Goal: Task Accomplishment & Management: Complete application form

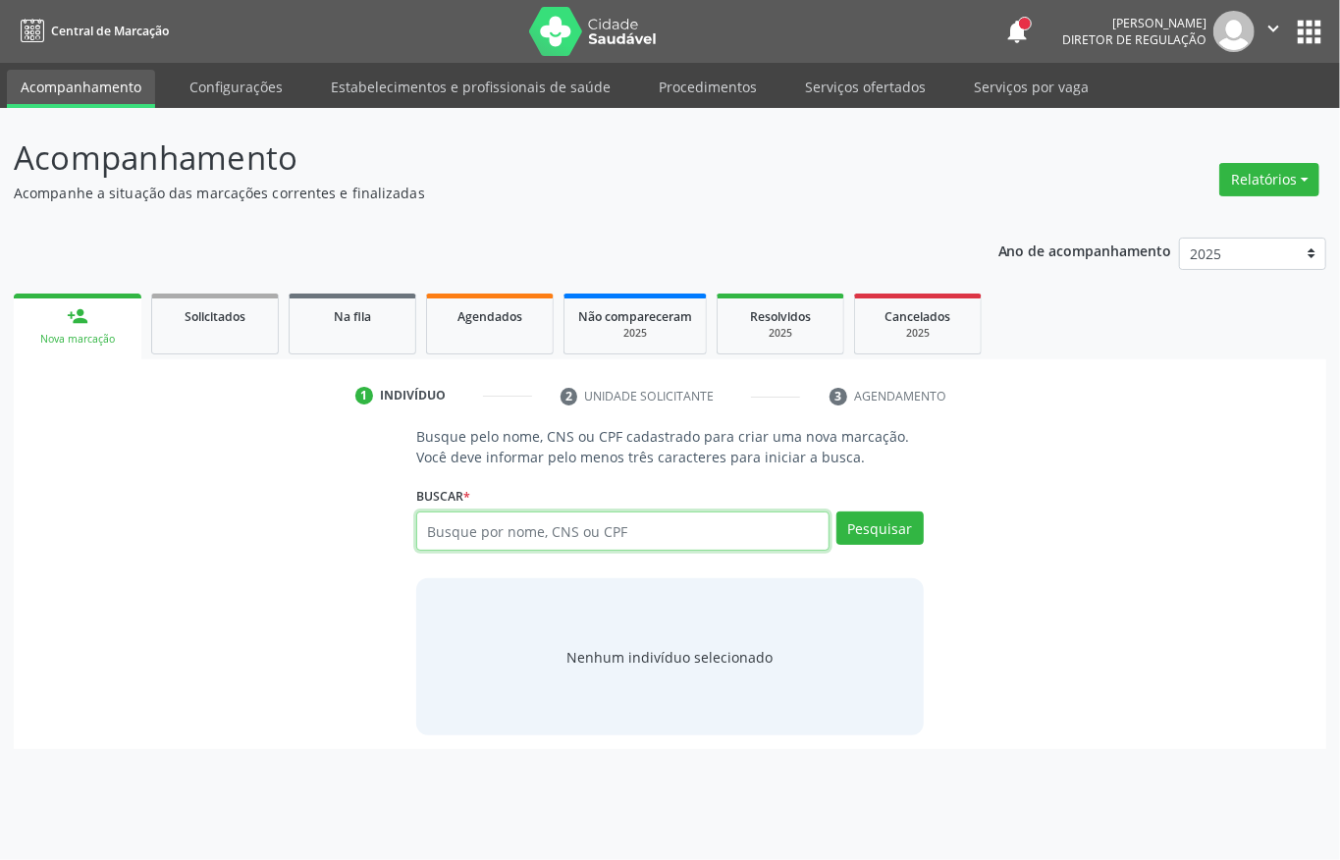
click at [515, 527] on input "text" at bounding box center [622, 530] width 413 height 39
type input "164261311730002"
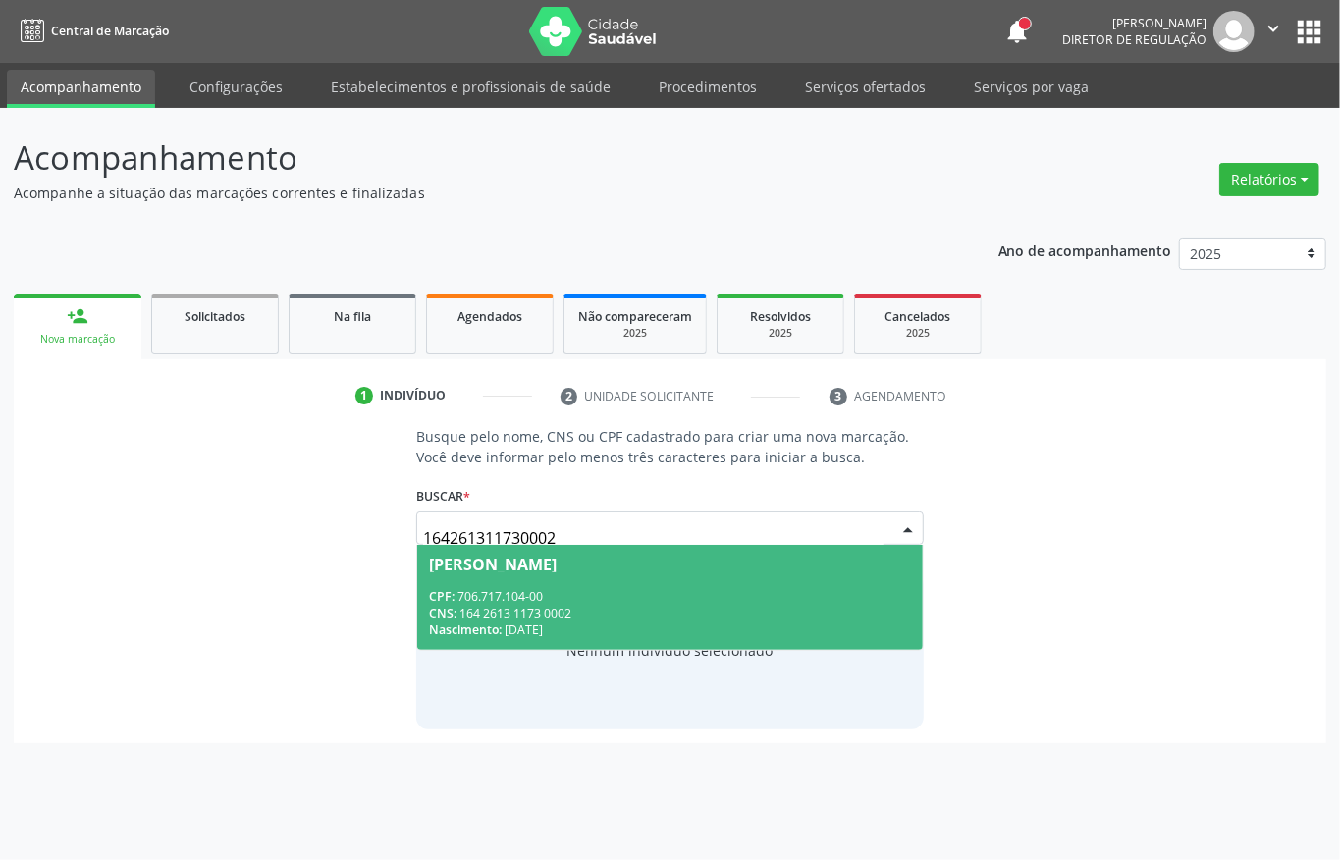
click at [501, 565] on div "[PERSON_NAME]" at bounding box center [493, 564] width 128 height 16
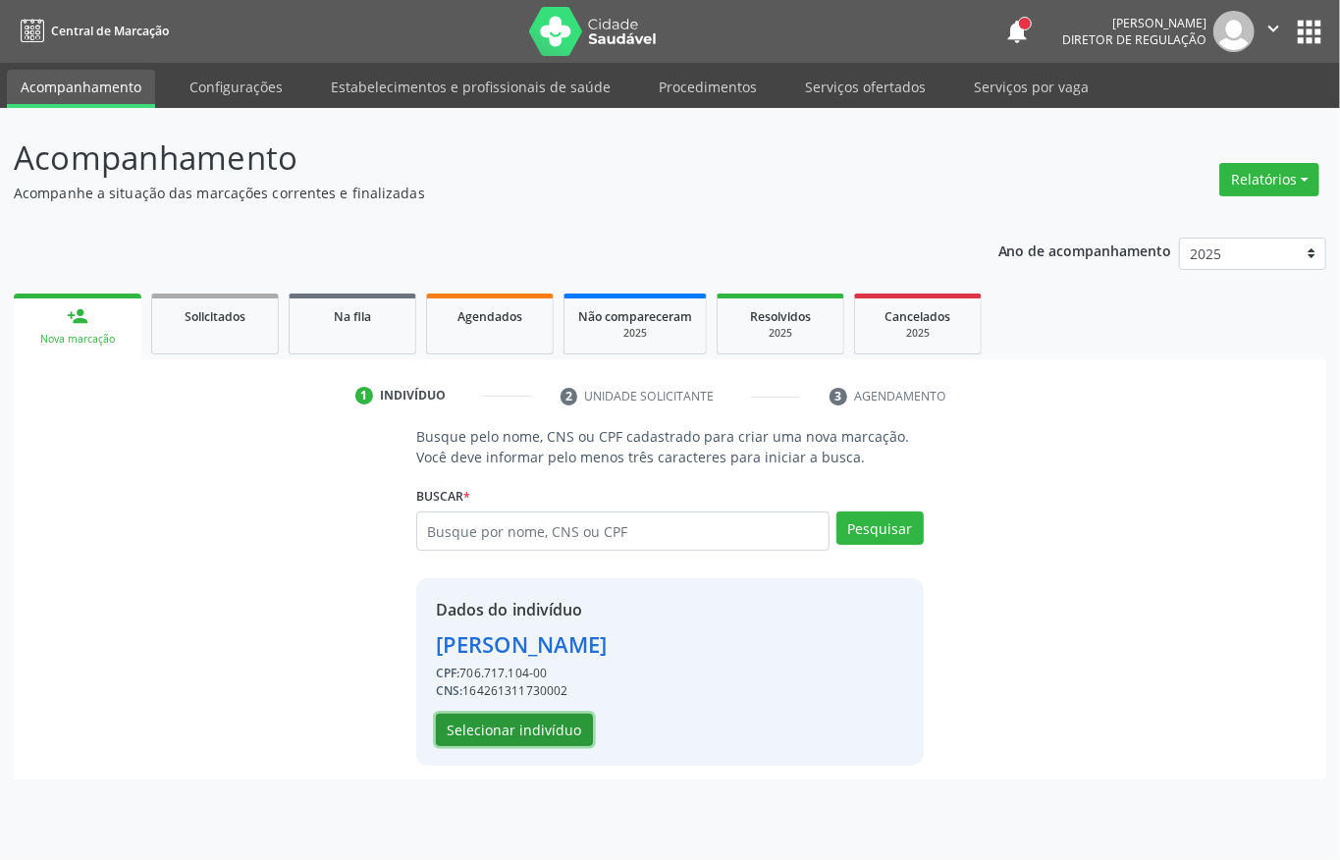
click at [495, 722] on button "Selecionar indivíduo" at bounding box center [514, 729] width 157 height 33
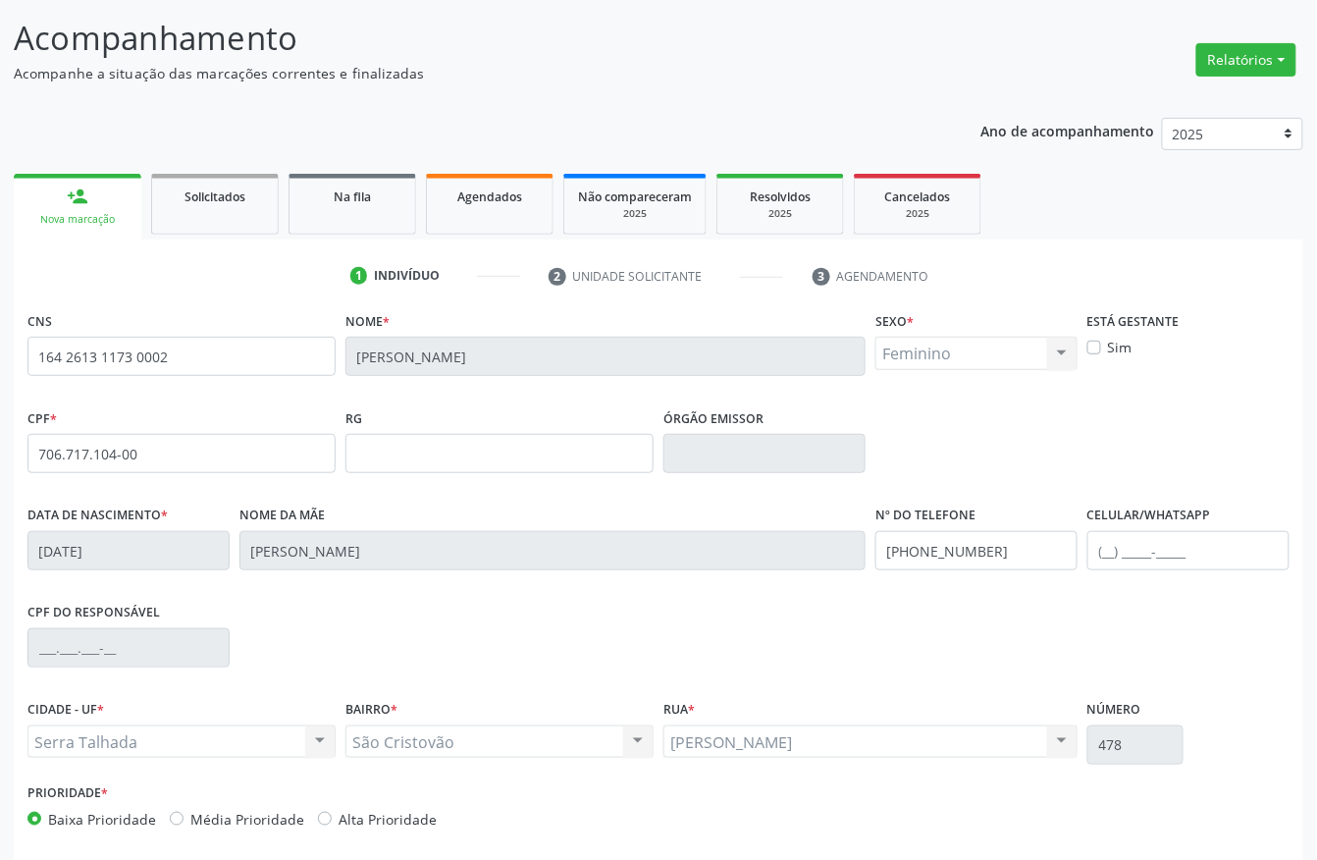
scroll to position [205, 0]
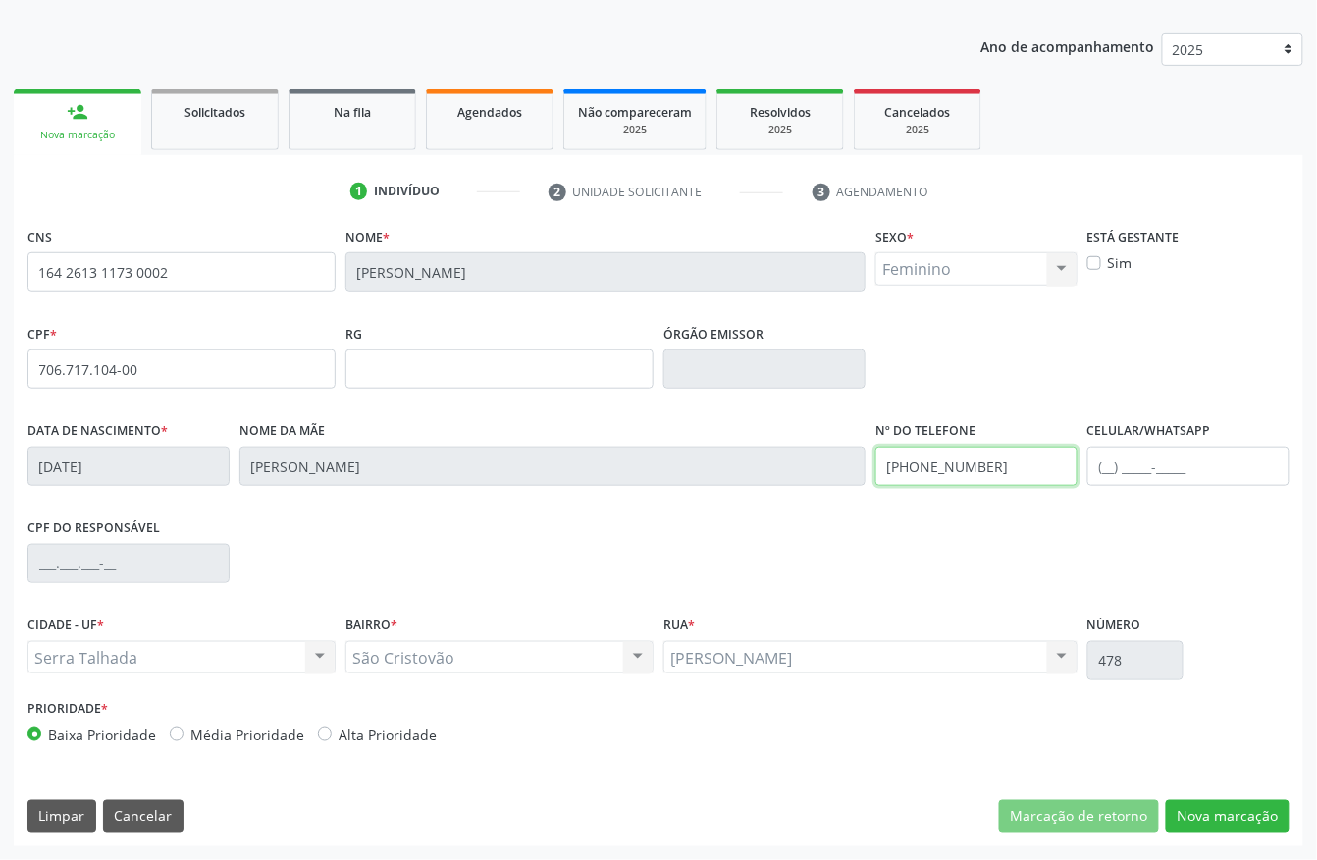
click at [983, 448] on input "(87) 9646-4547" at bounding box center [976, 466] width 202 height 39
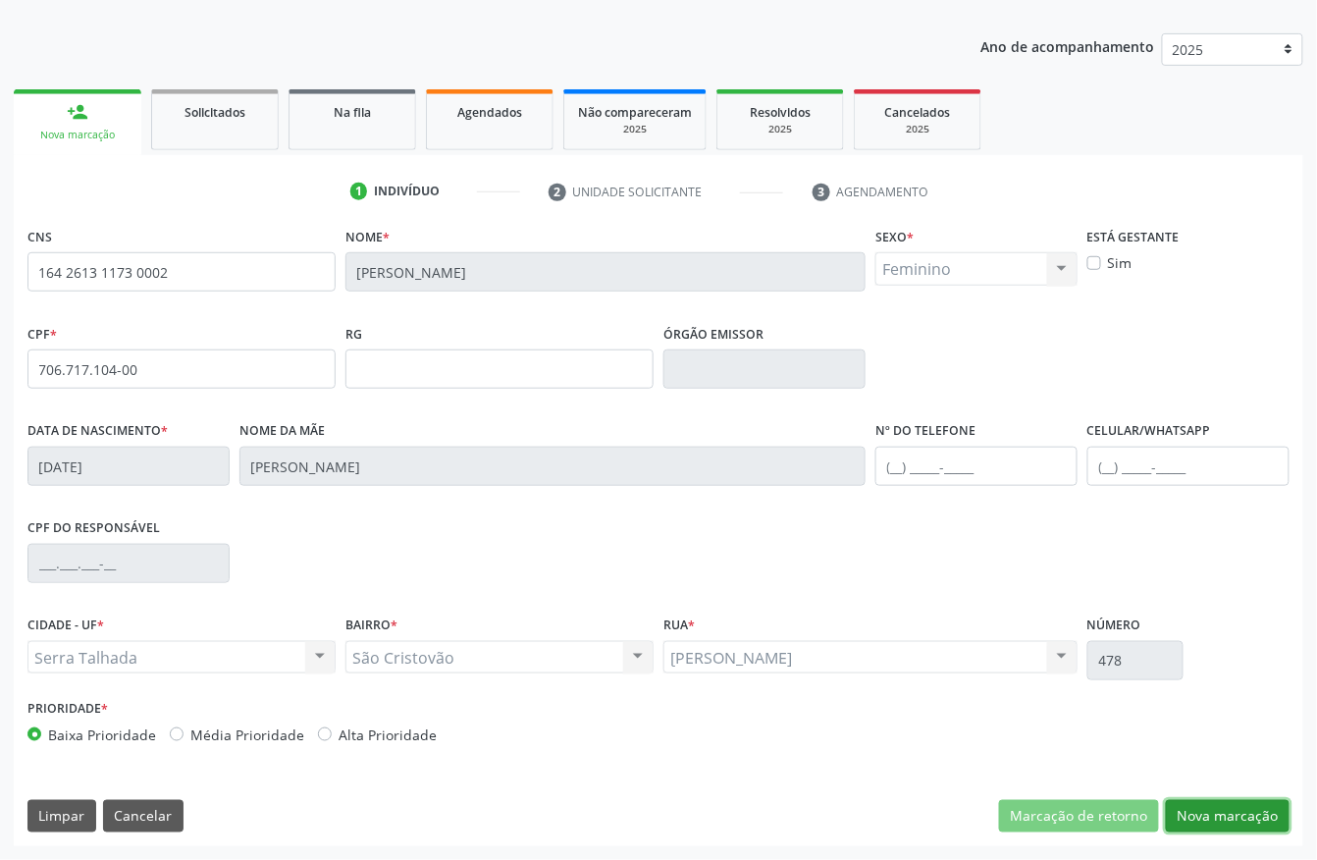
click at [1258, 814] on button "Nova marcação" at bounding box center [1228, 816] width 124 height 33
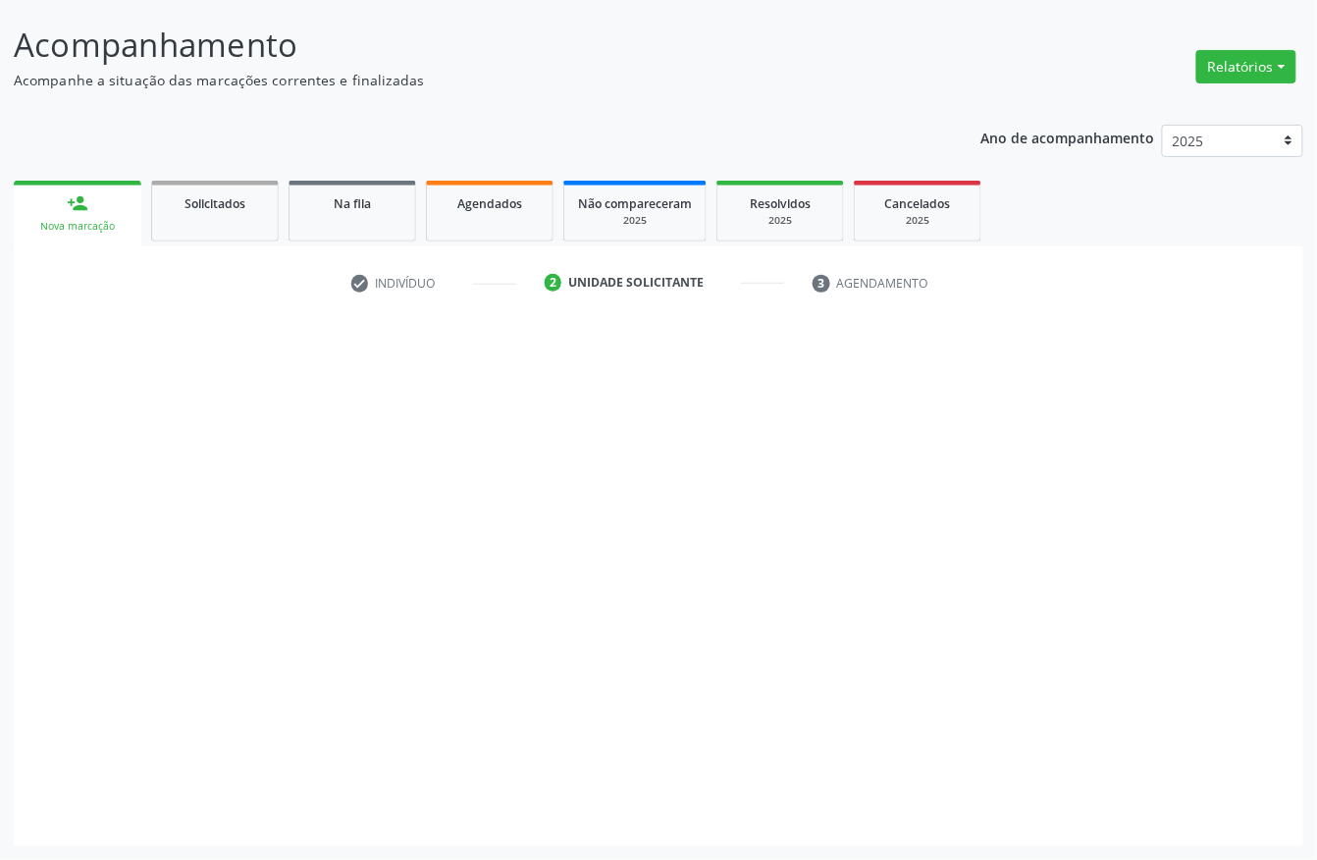
scroll to position [115, 0]
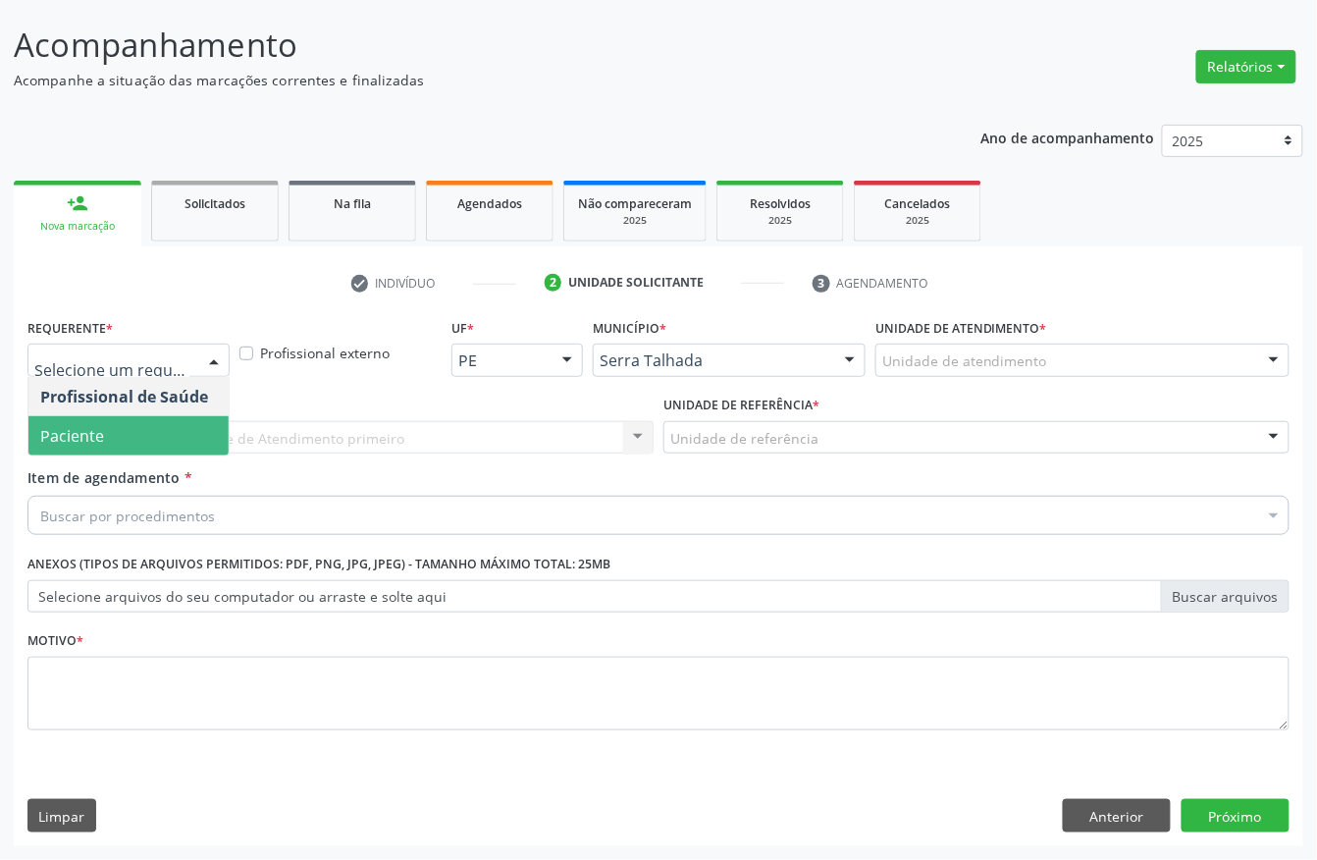
click at [108, 420] on span "Paciente" at bounding box center [128, 435] width 200 height 39
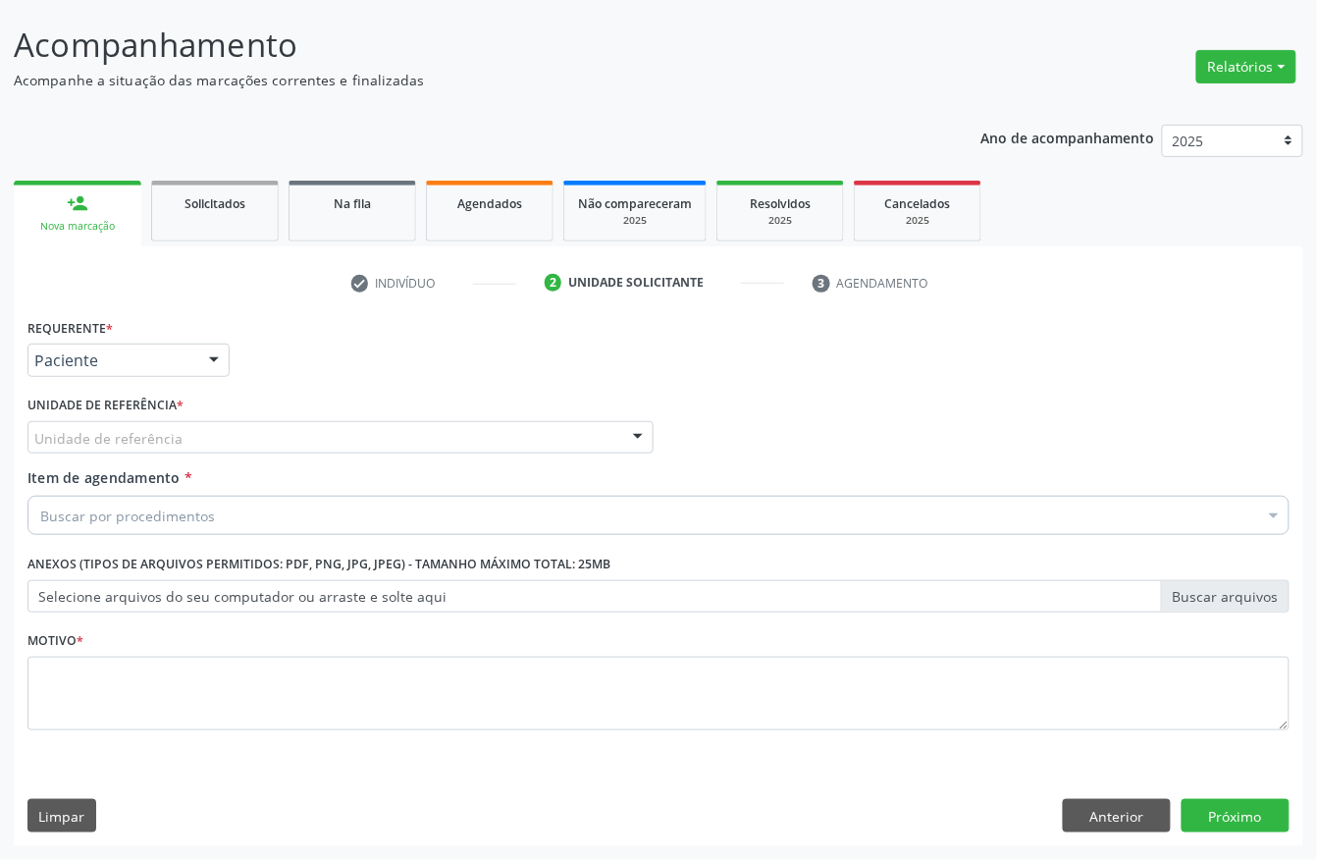
click at [108, 421] on div "Unidade de referência" at bounding box center [340, 437] width 626 height 33
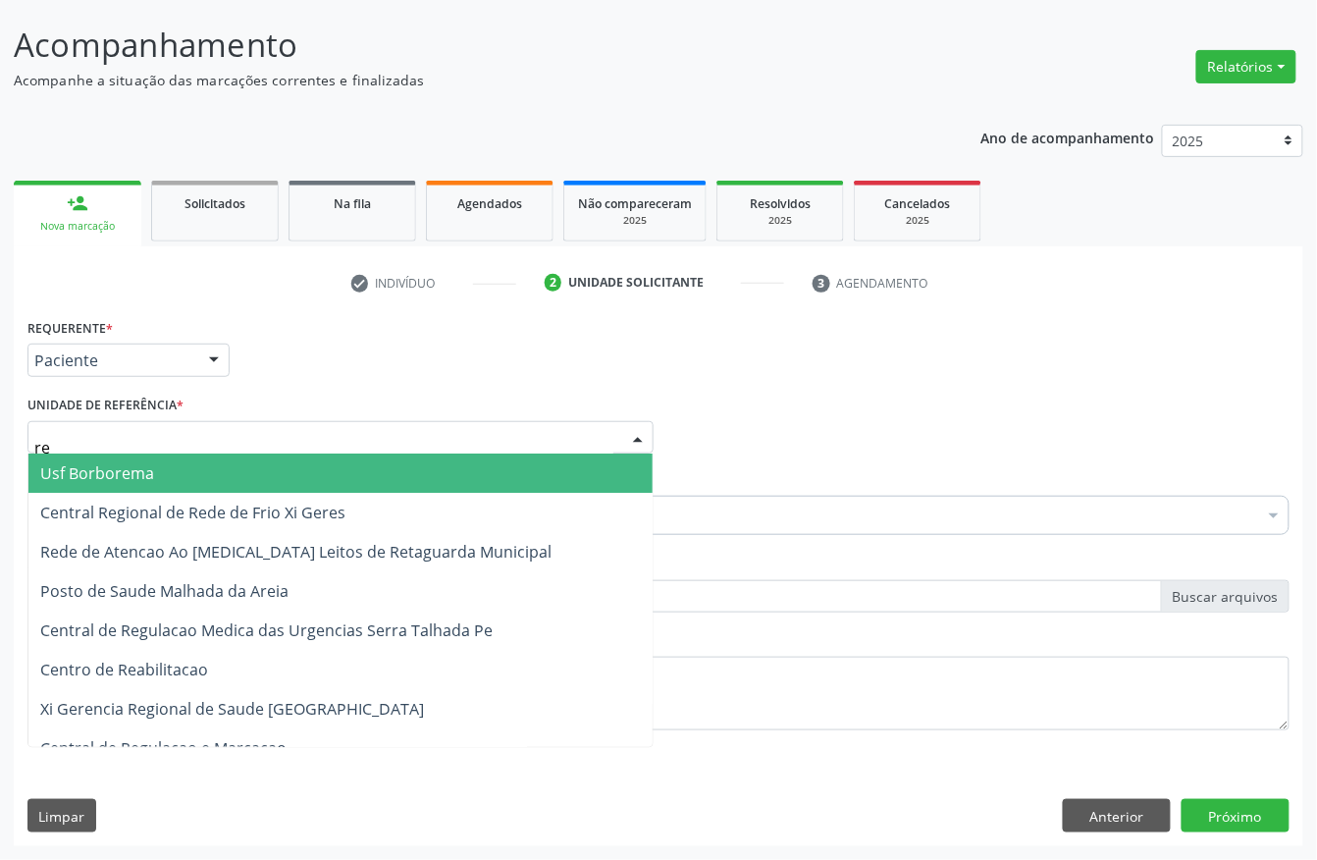
type input "rea"
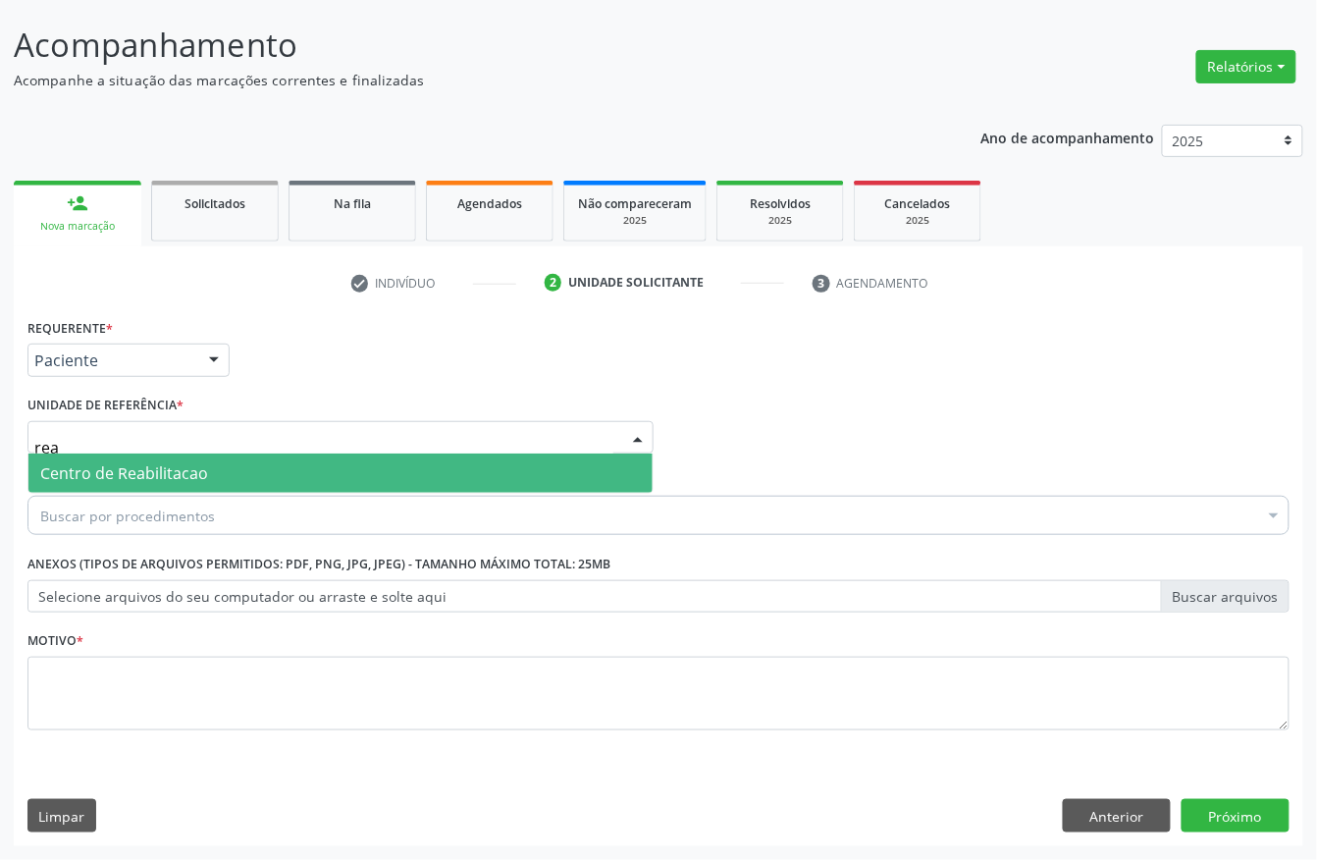
click at [104, 455] on span "Centro de Reabilitacao" at bounding box center [340, 472] width 624 height 39
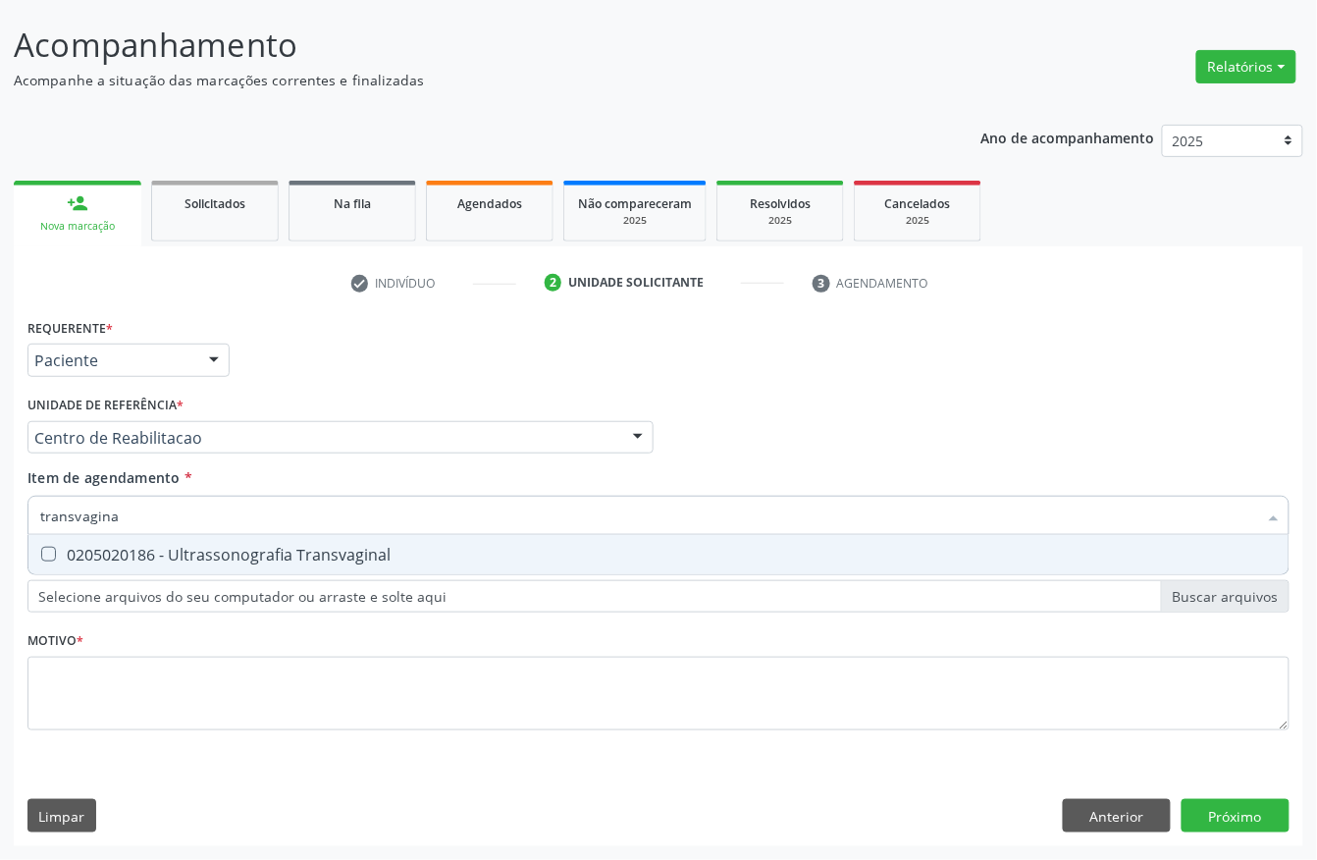
type input "transvaginal"
click at [295, 547] on div "0205020186 - Ultrassonografia Transvaginal" at bounding box center [658, 555] width 1237 height 16
checkbox Transvaginal "true"
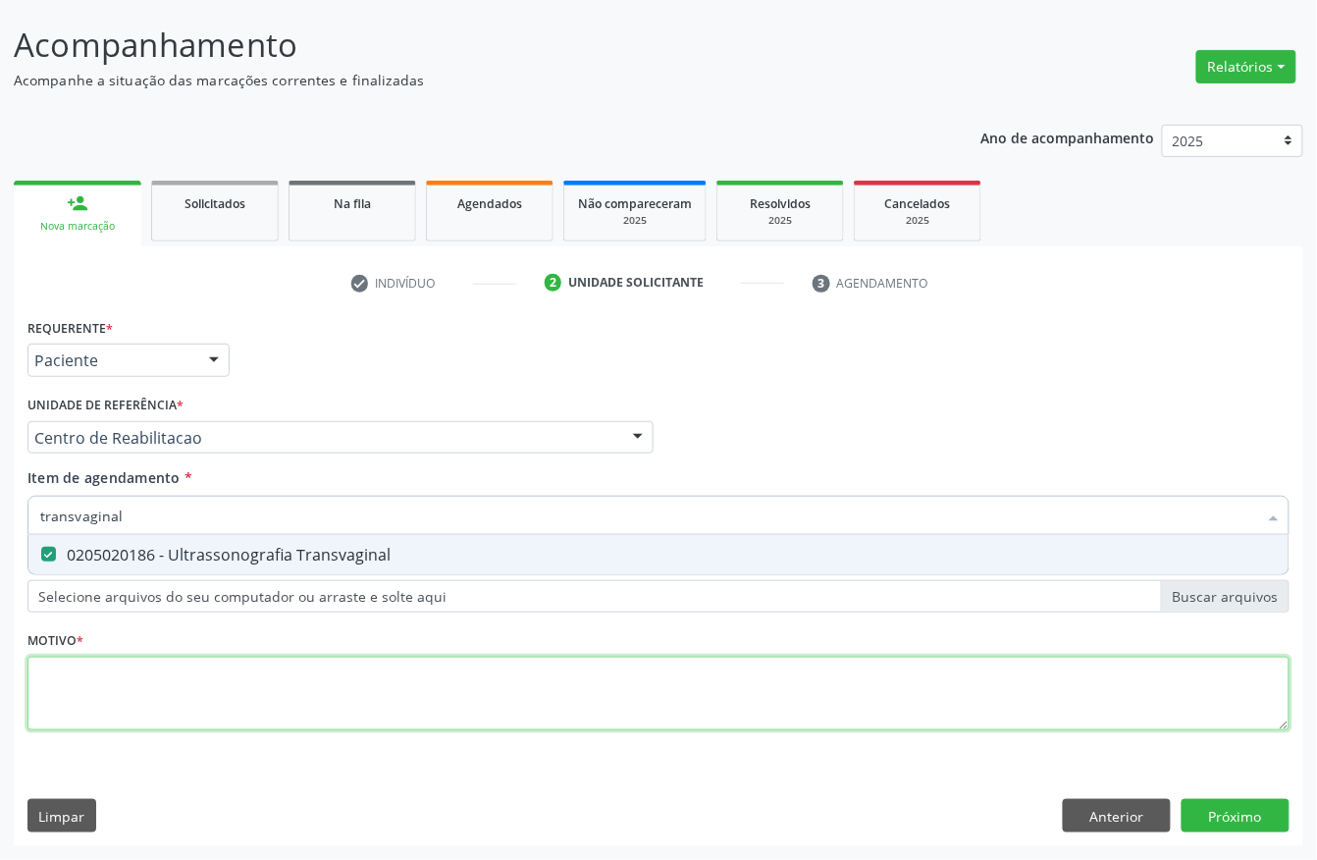
click at [40, 661] on div "Requerente * Paciente Profissional de Saúde Paciente Nenhum resultado encontrad…" at bounding box center [658, 535] width 1262 height 445
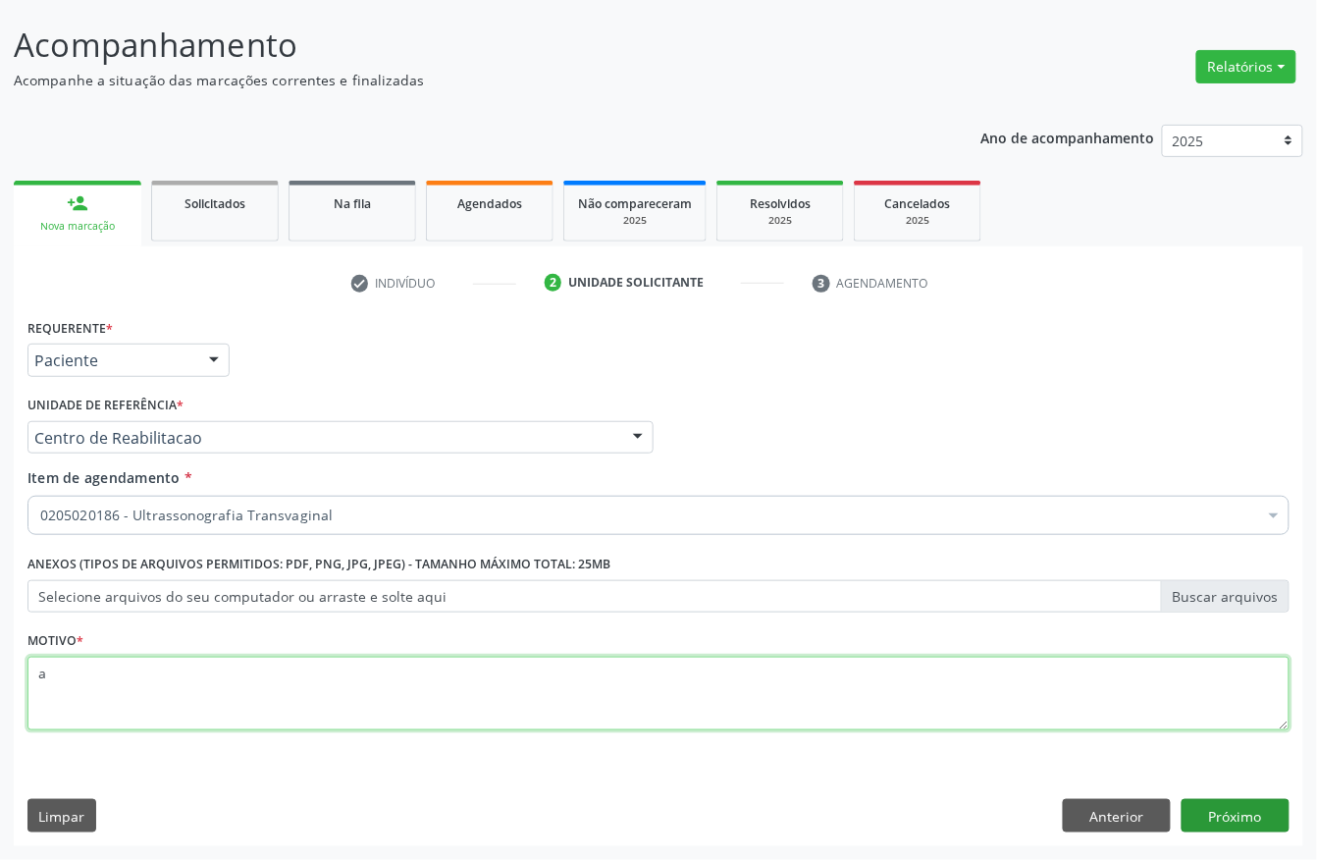
type textarea "a"
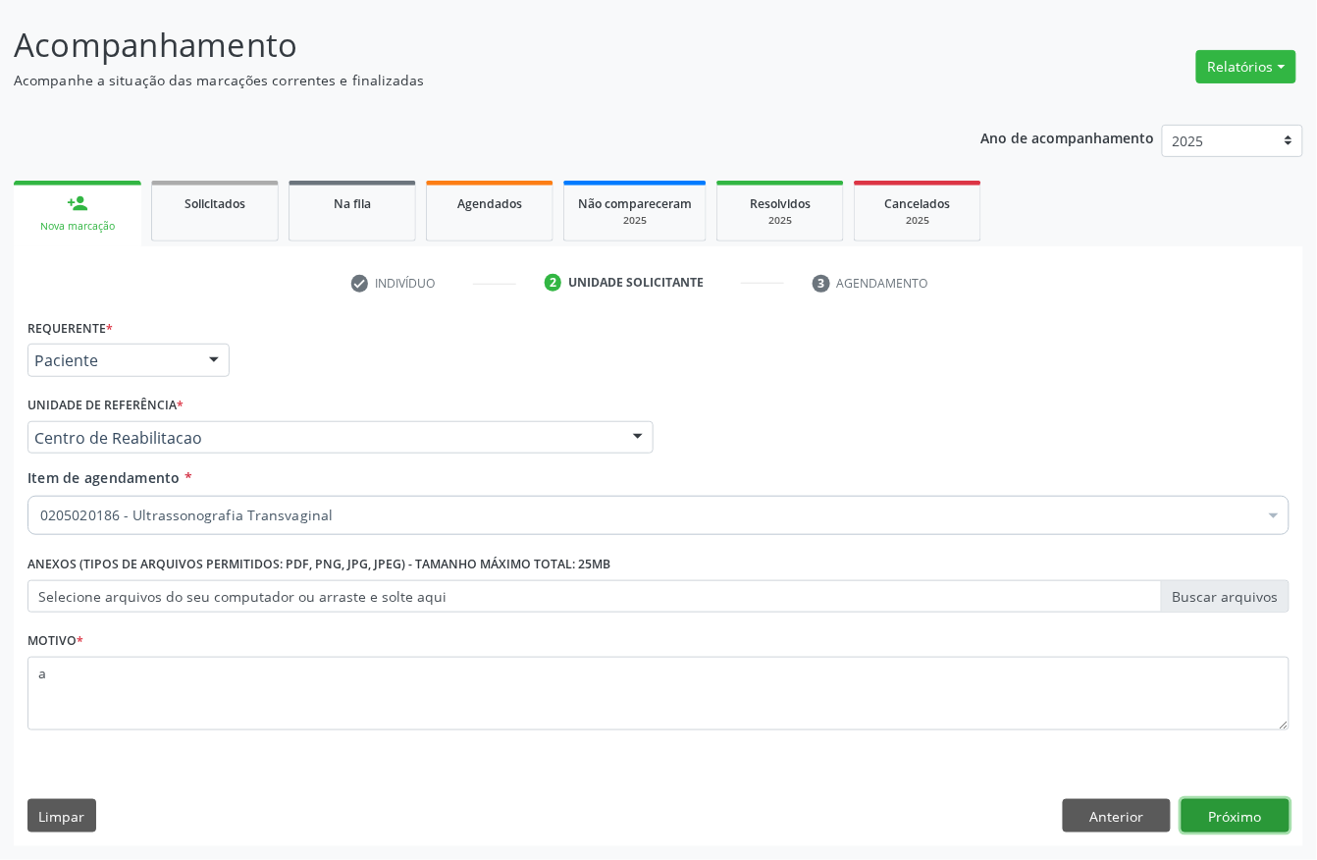
click at [1254, 830] on button "Próximo" at bounding box center [1236, 815] width 108 height 33
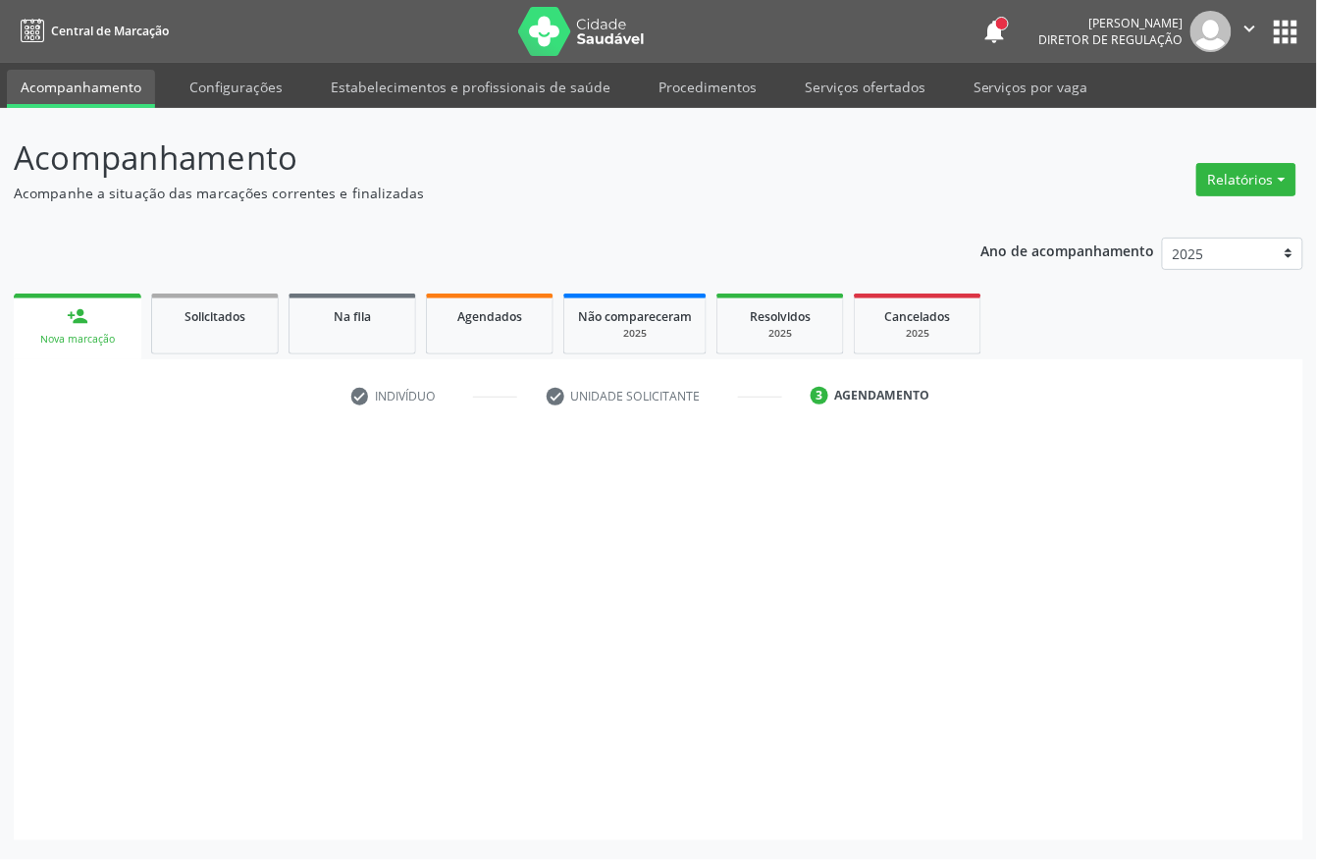
scroll to position [0, 0]
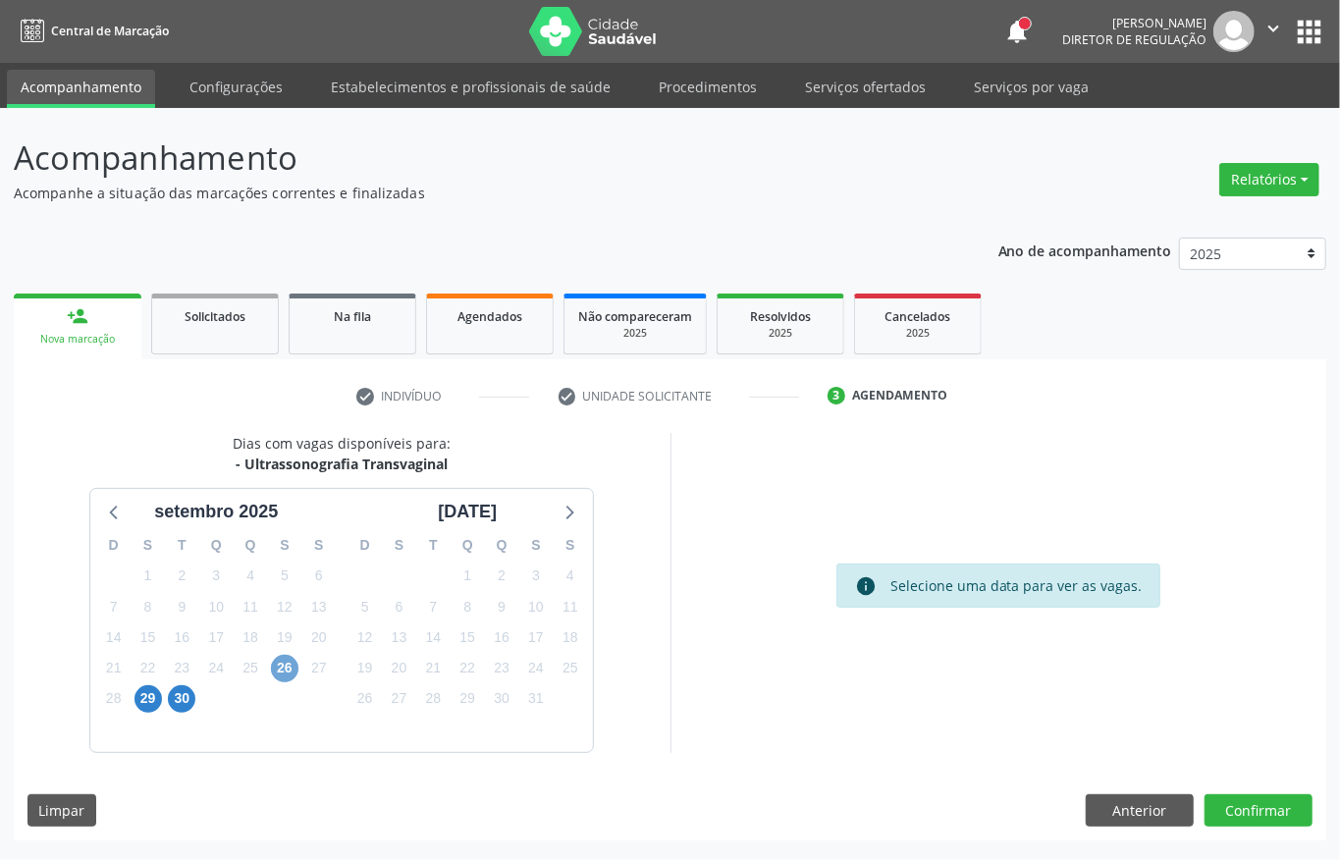
click at [289, 663] on span "26" at bounding box center [284, 668] width 27 height 27
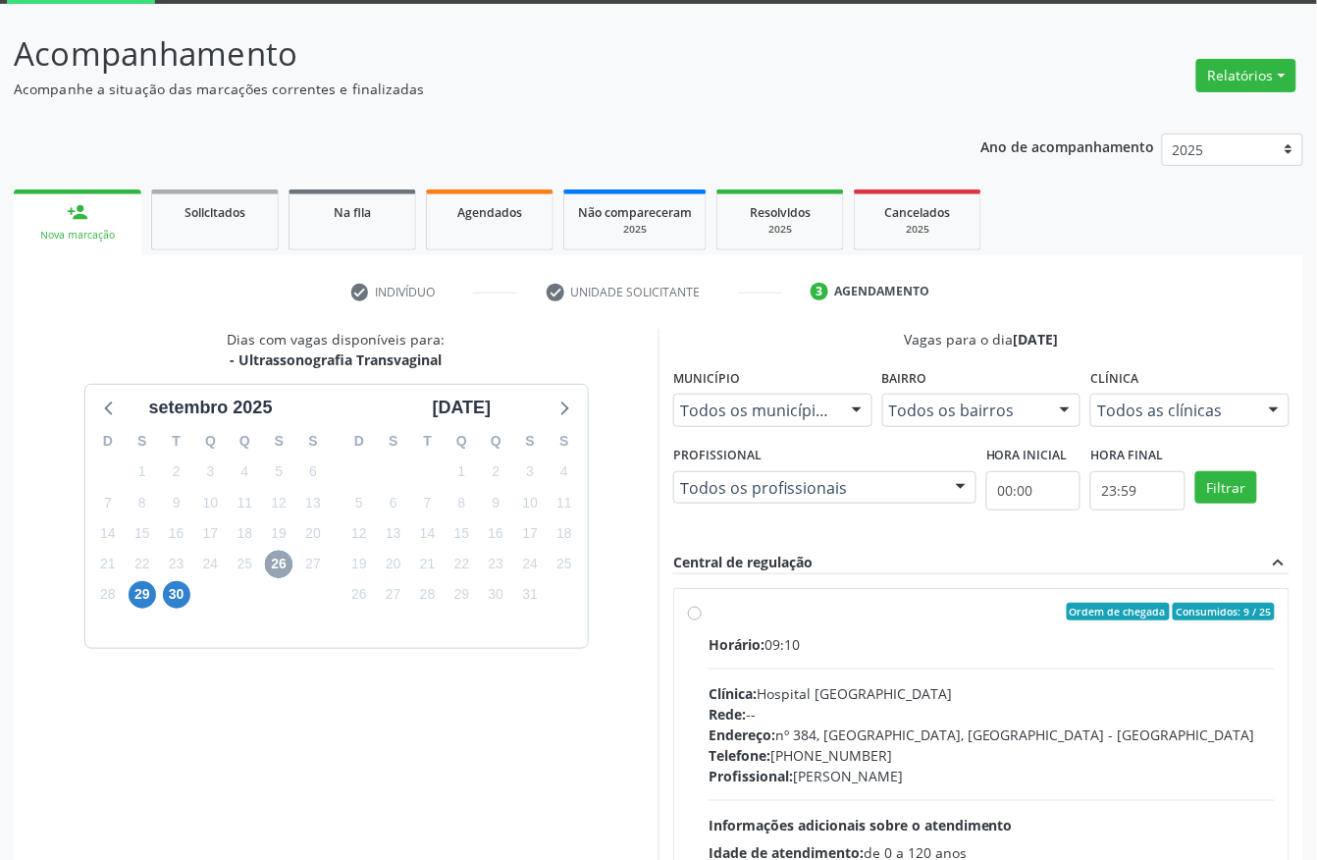
scroll to position [261, 0]
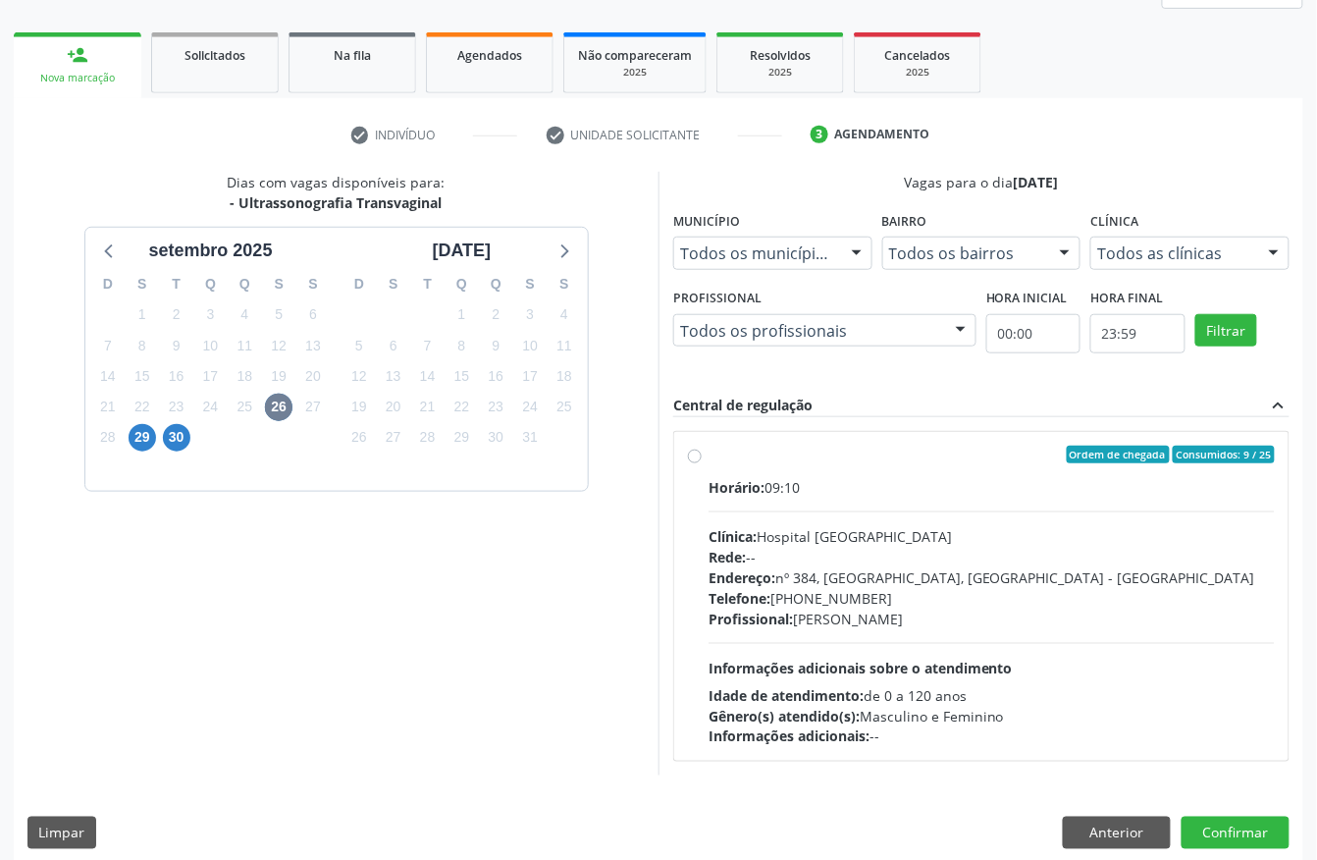
click at [968, 483] on div "Horário: 09:10" at bounding box center [992, 487] width 566 height 21
click at [702, 463] on input "Ordem de chegada Consumidos: 9 / 25 Horário: 09:10 Clínica: Hospital Sao Franci…" at bounding box center [695, 455] width 14 height 18
radio input "true"
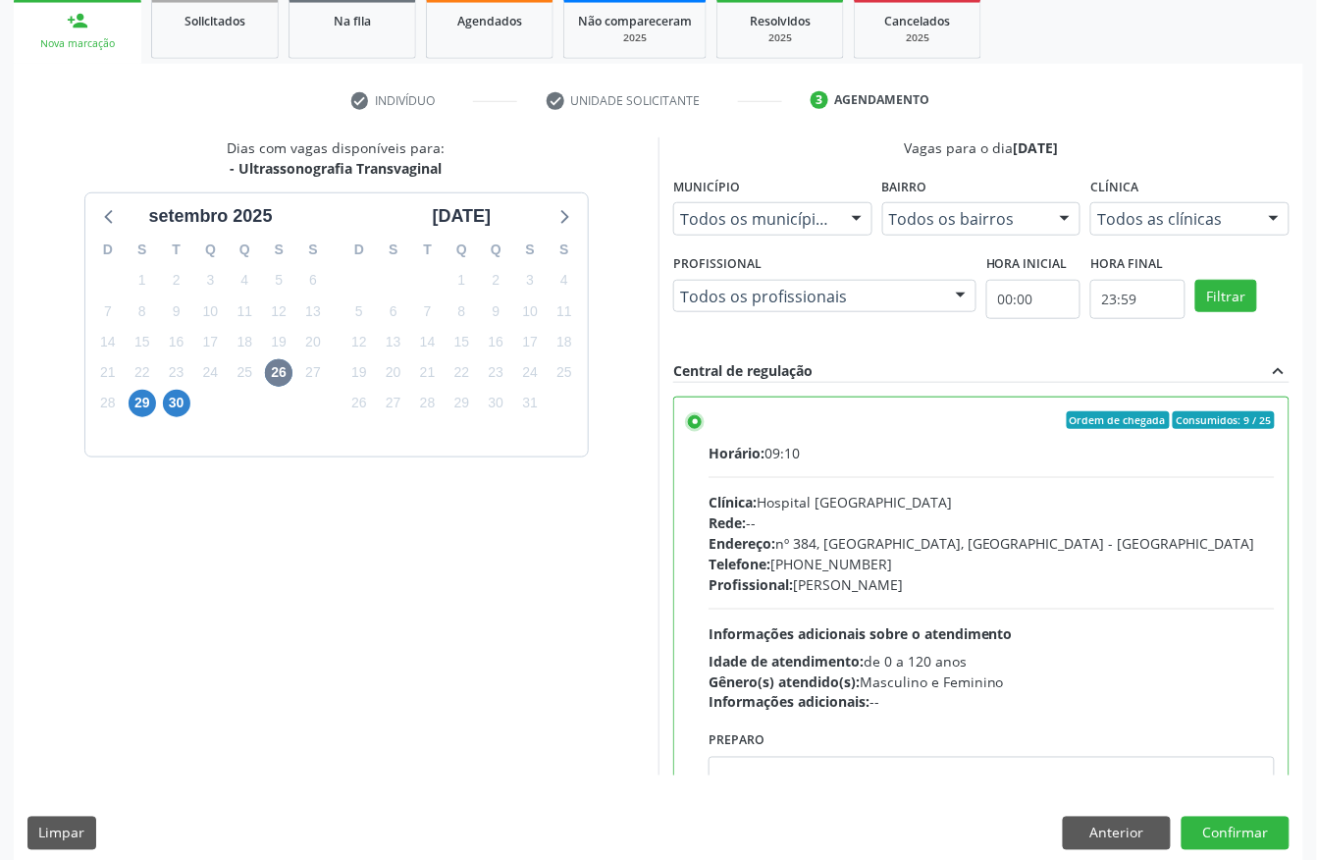
scroll to position [314, 0]
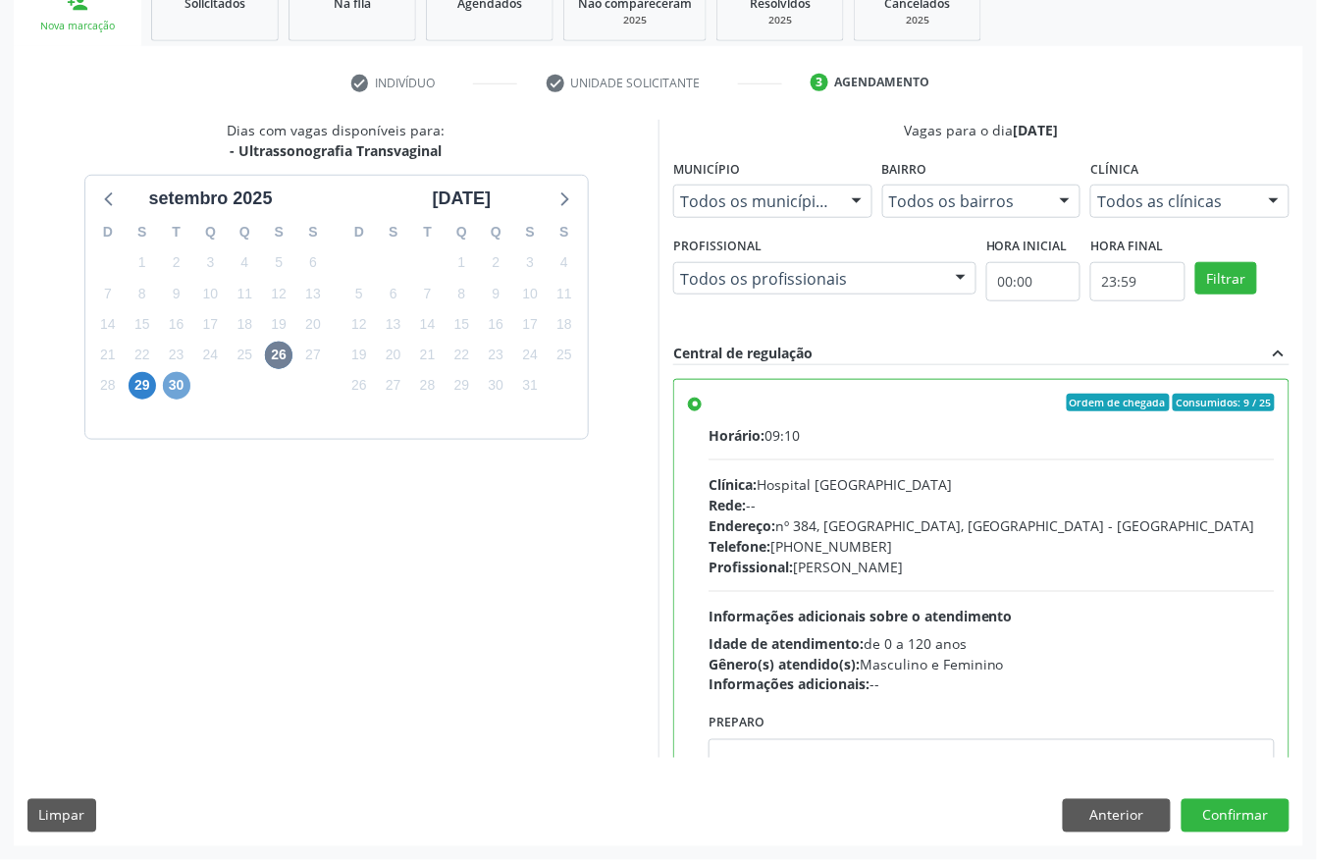
click at [173, 386] on span "30" at bounding box center [176, 385] width 27 height 27
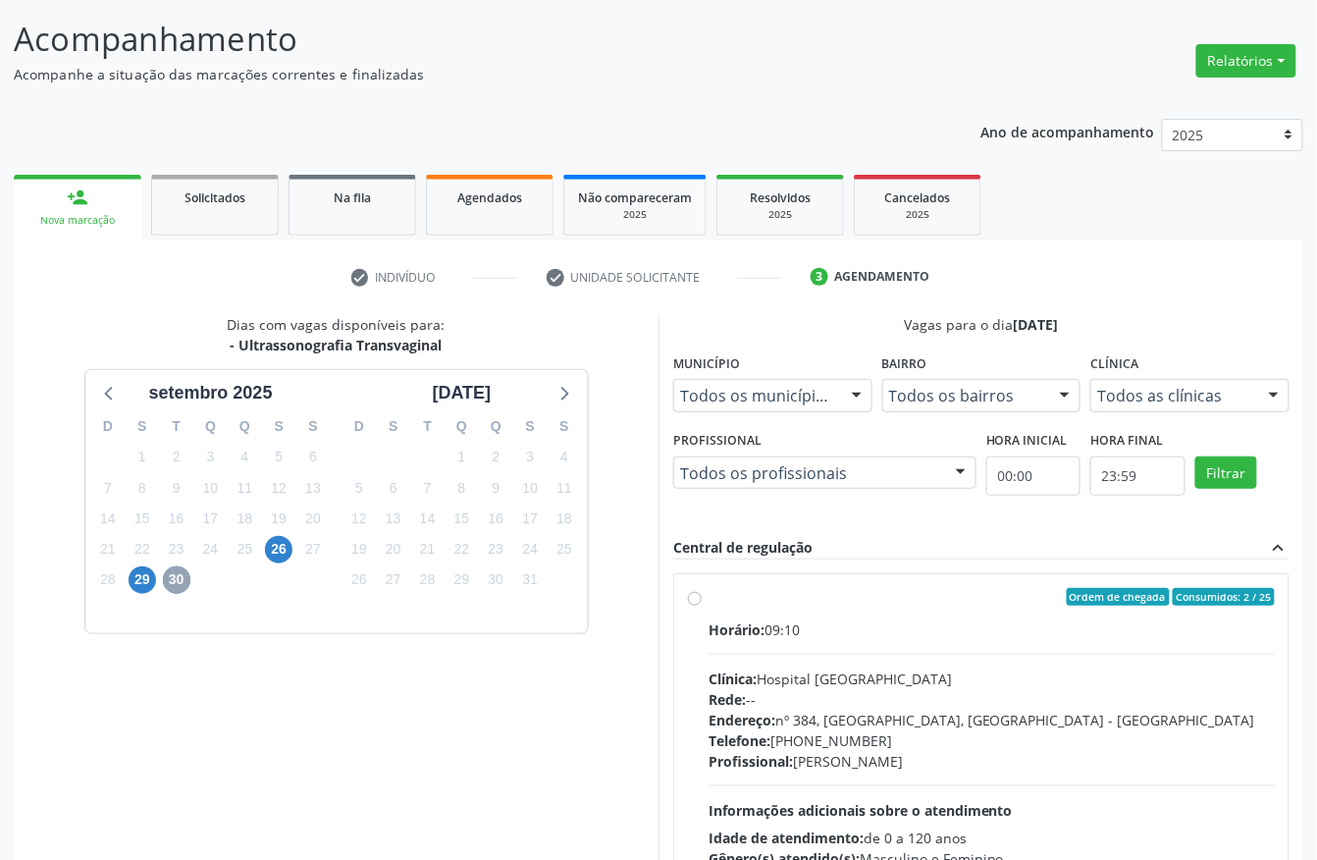
scroll to position [261, 0]
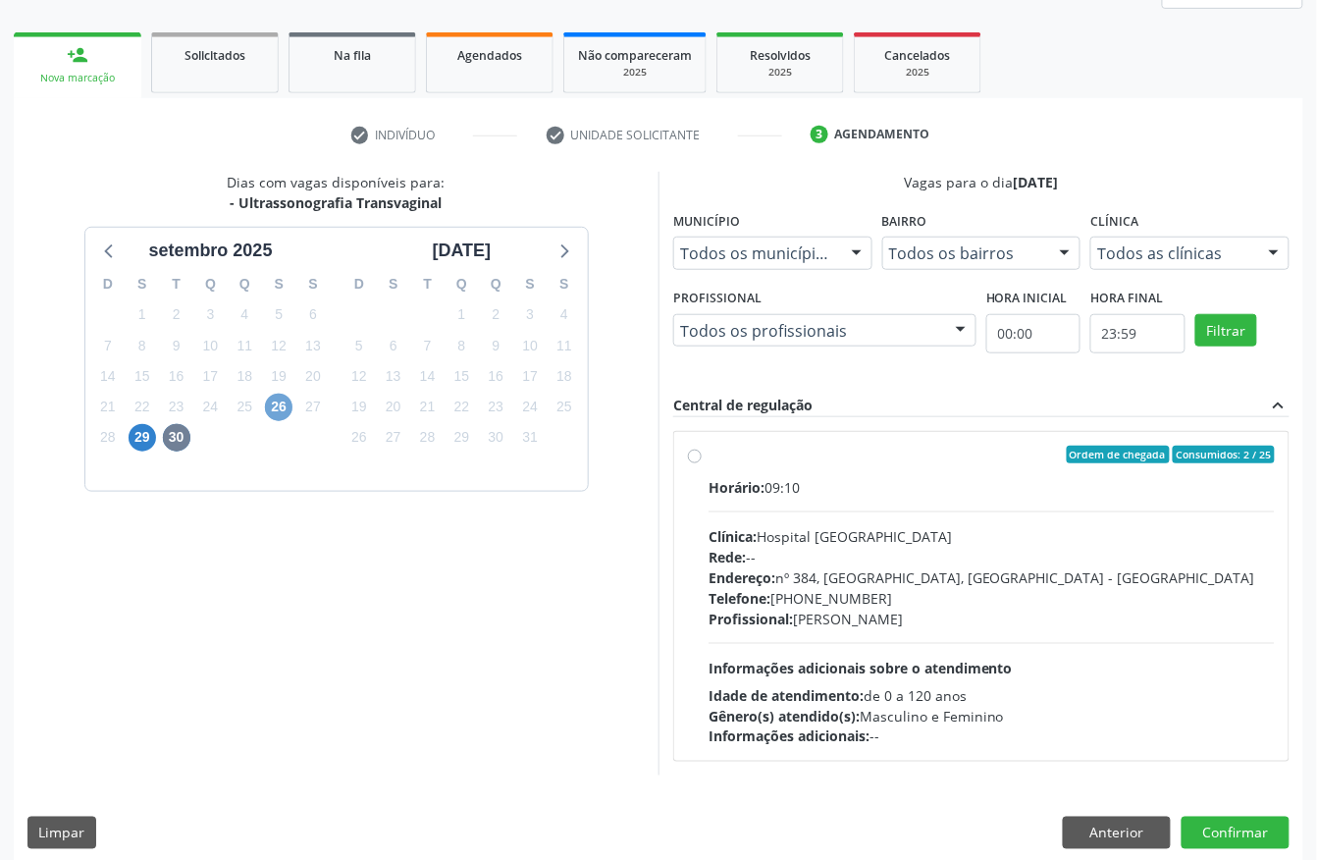
click at [288, 406] on span "26" at bounding box center [278, 407] width 27 height 27
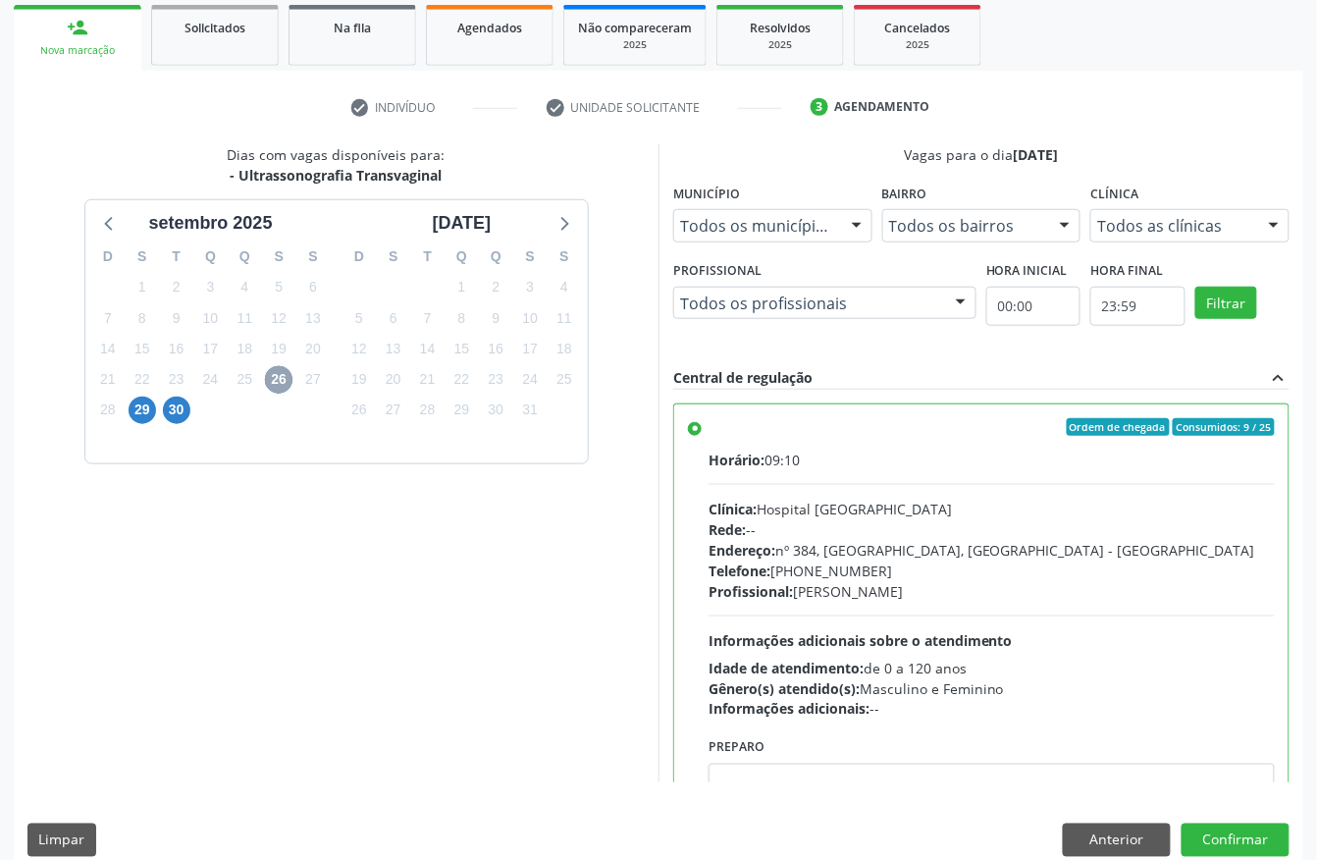
scroll to position [314, 0]
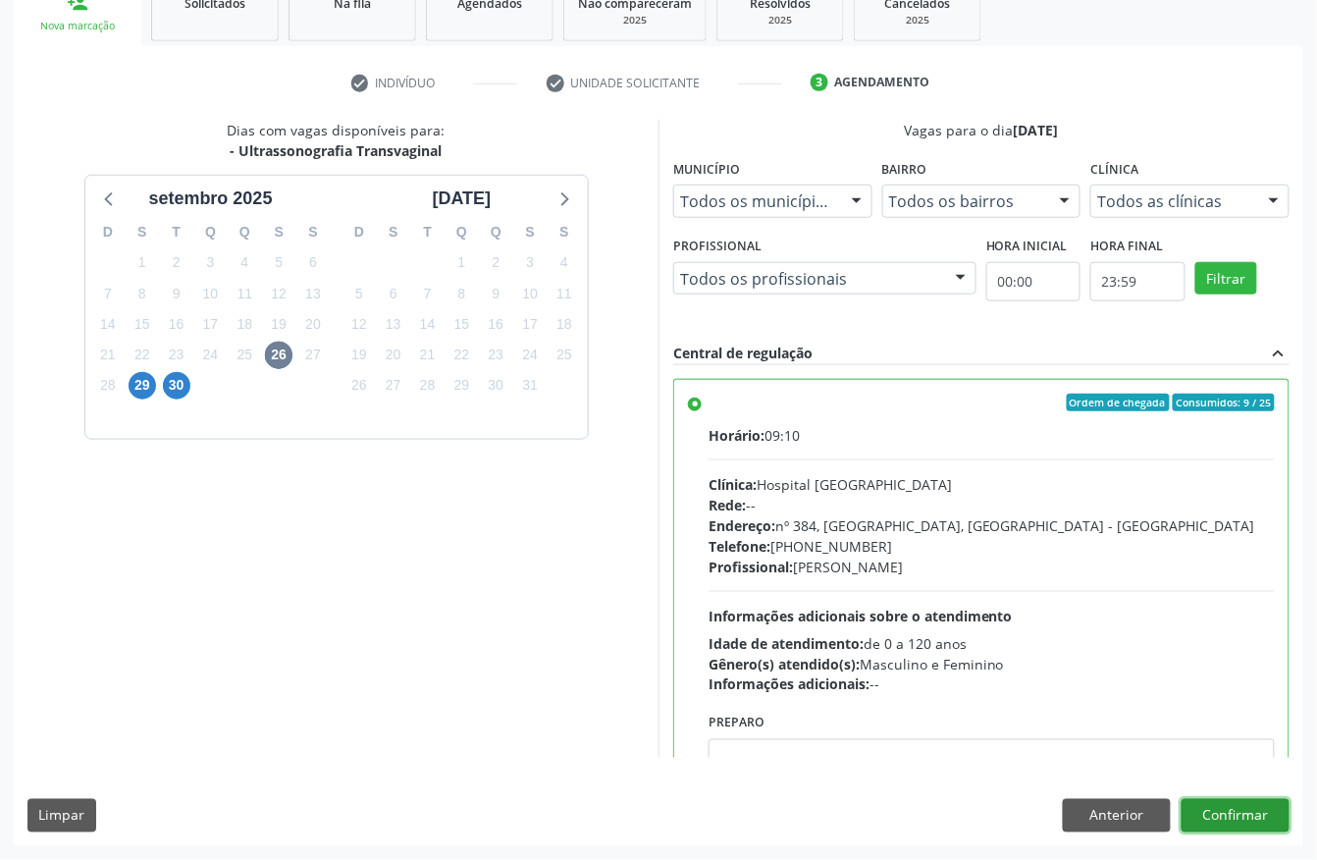
click at [1221, 799] on button "Confirmar" at bounding box center [1236, 815] width 108 height 33
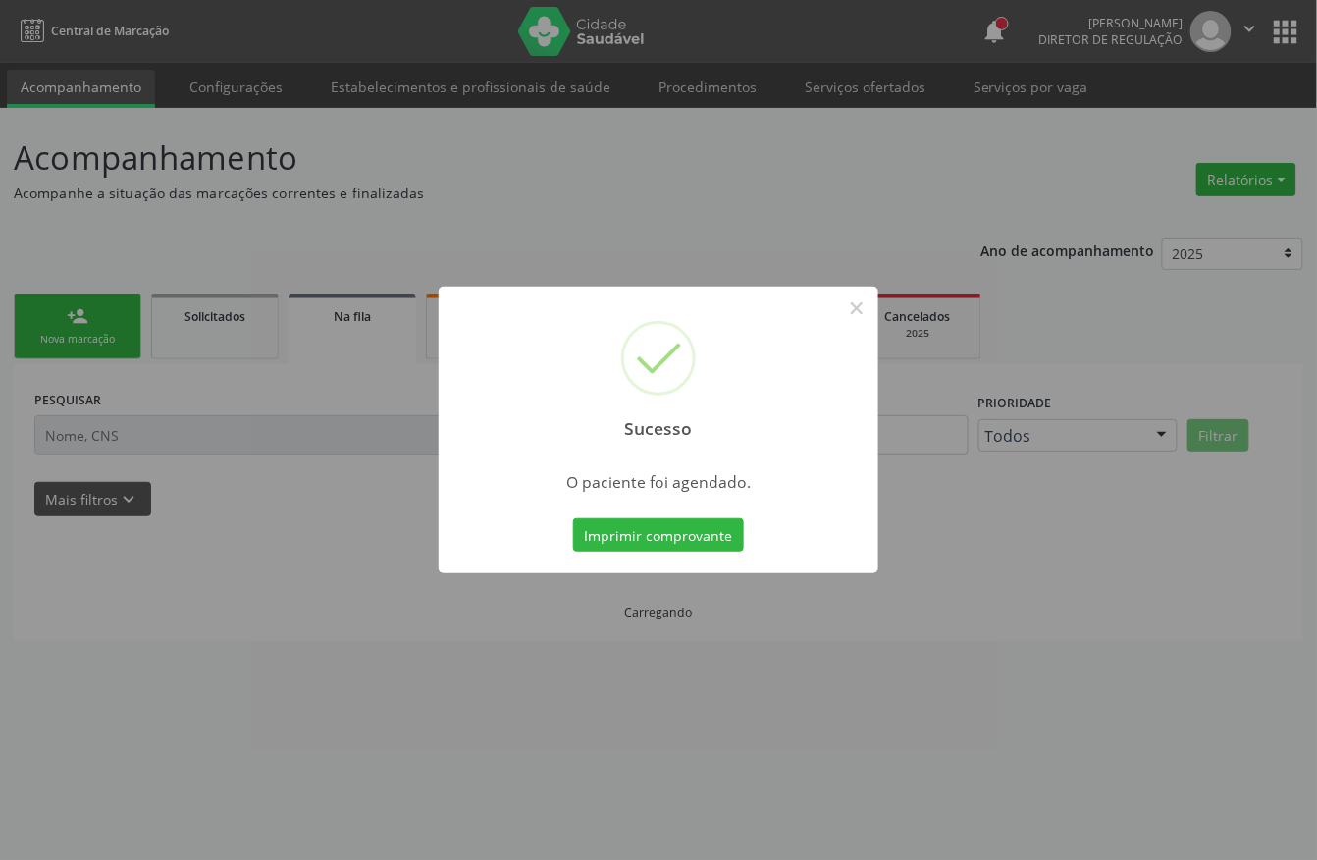
scroll to position [0, 0]
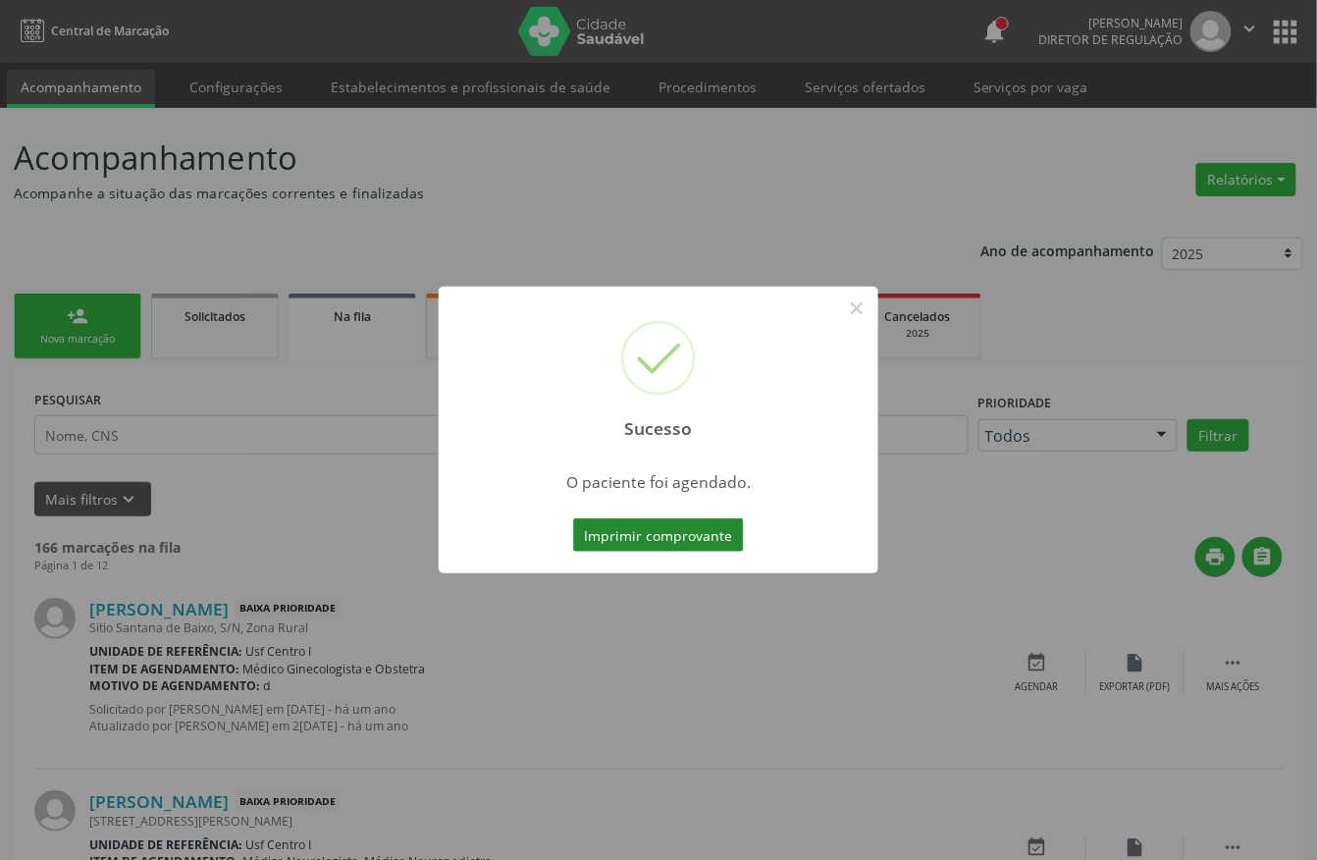
click at [661, 534] on button "Imprimir comprovante" at bounding box center [658, 534] width 171 height 33
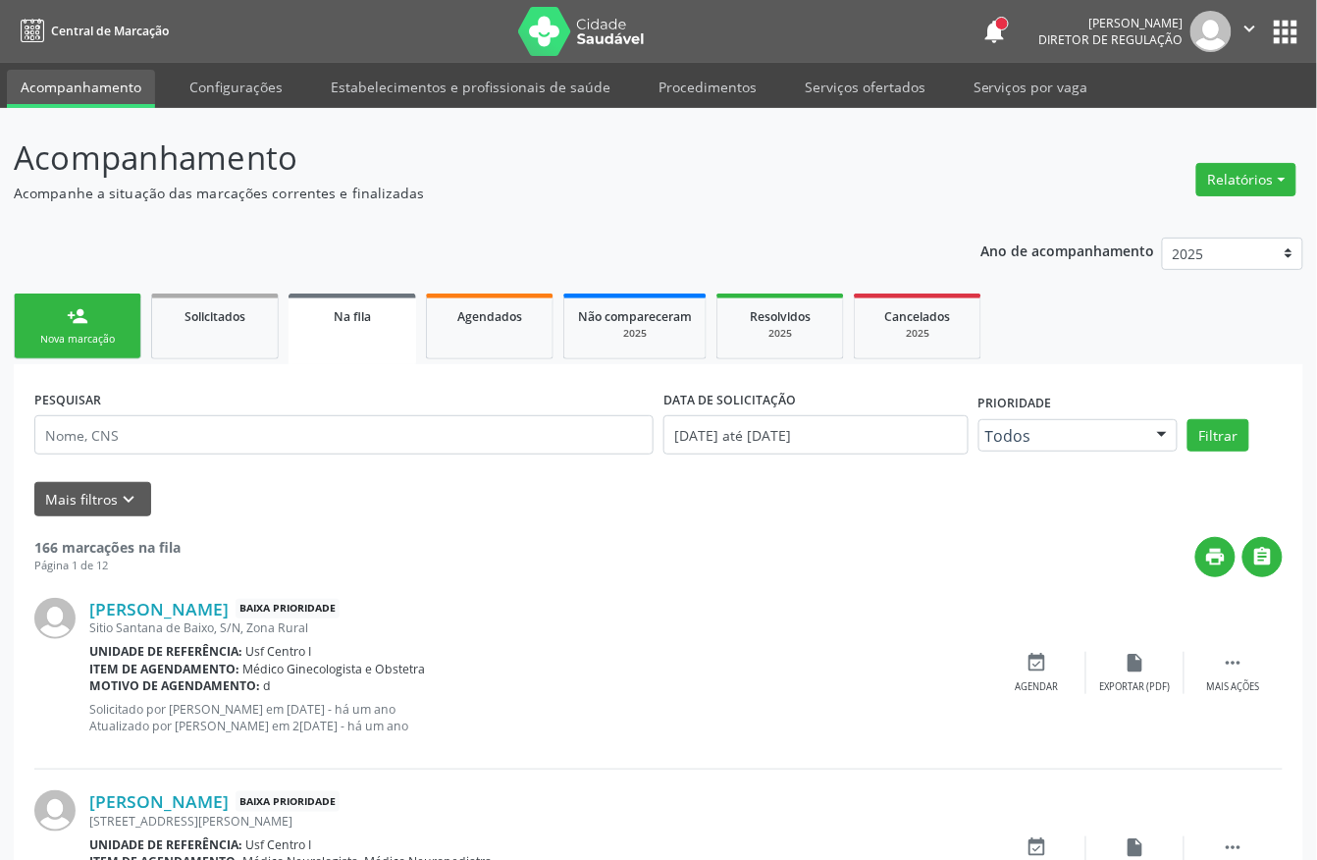
click at [75, 338] on div "Nova marcação" at bounding box center [77, 339] width 98 height 15
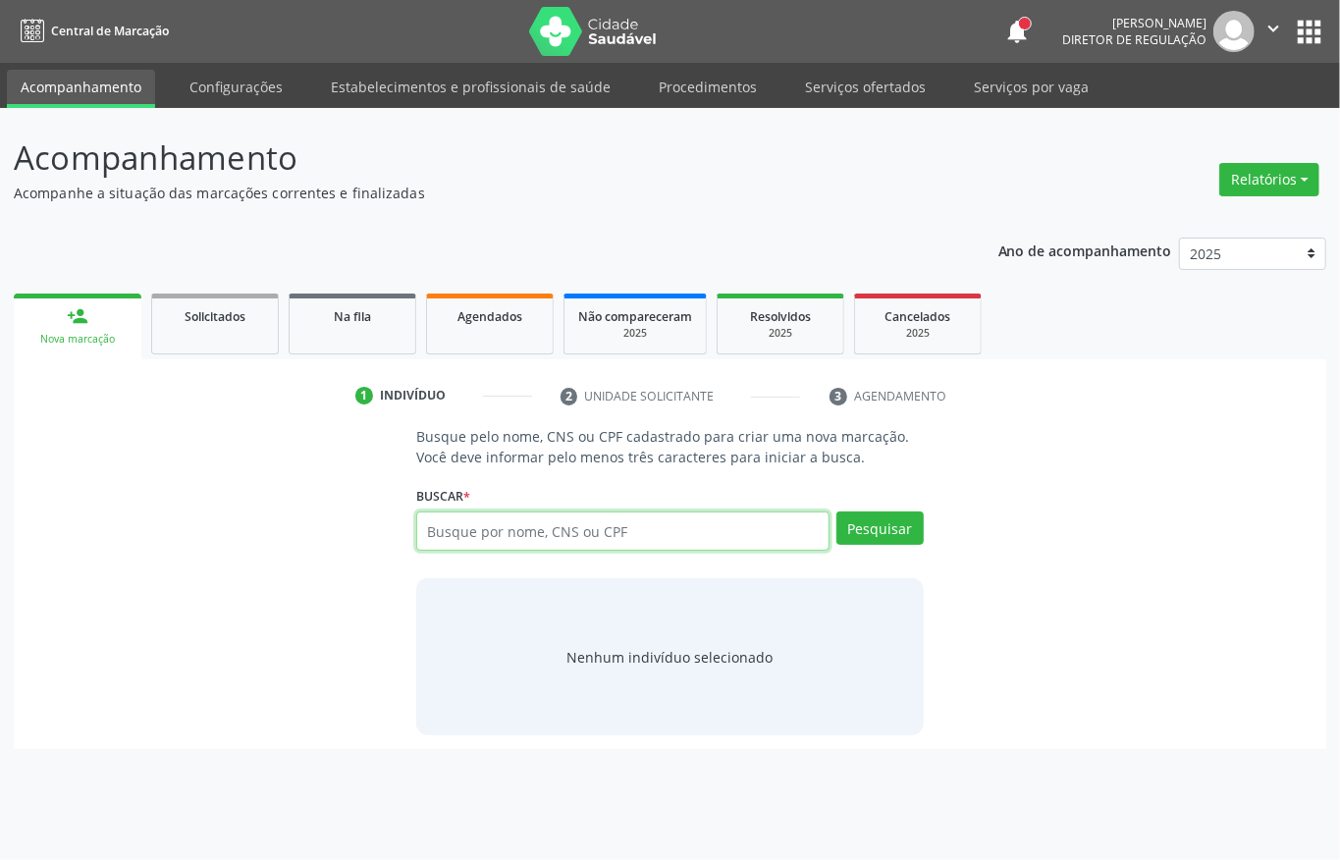
click at [512, 524] on input "text" at bounding box center [622, 530] width 413 height 39
paste input "164 2613 1173 0002"
type input "164 2613 1173 0002"
click at [889, 554] on div "Pesquisar" at bounding box center [876, 537] width 94 height 53
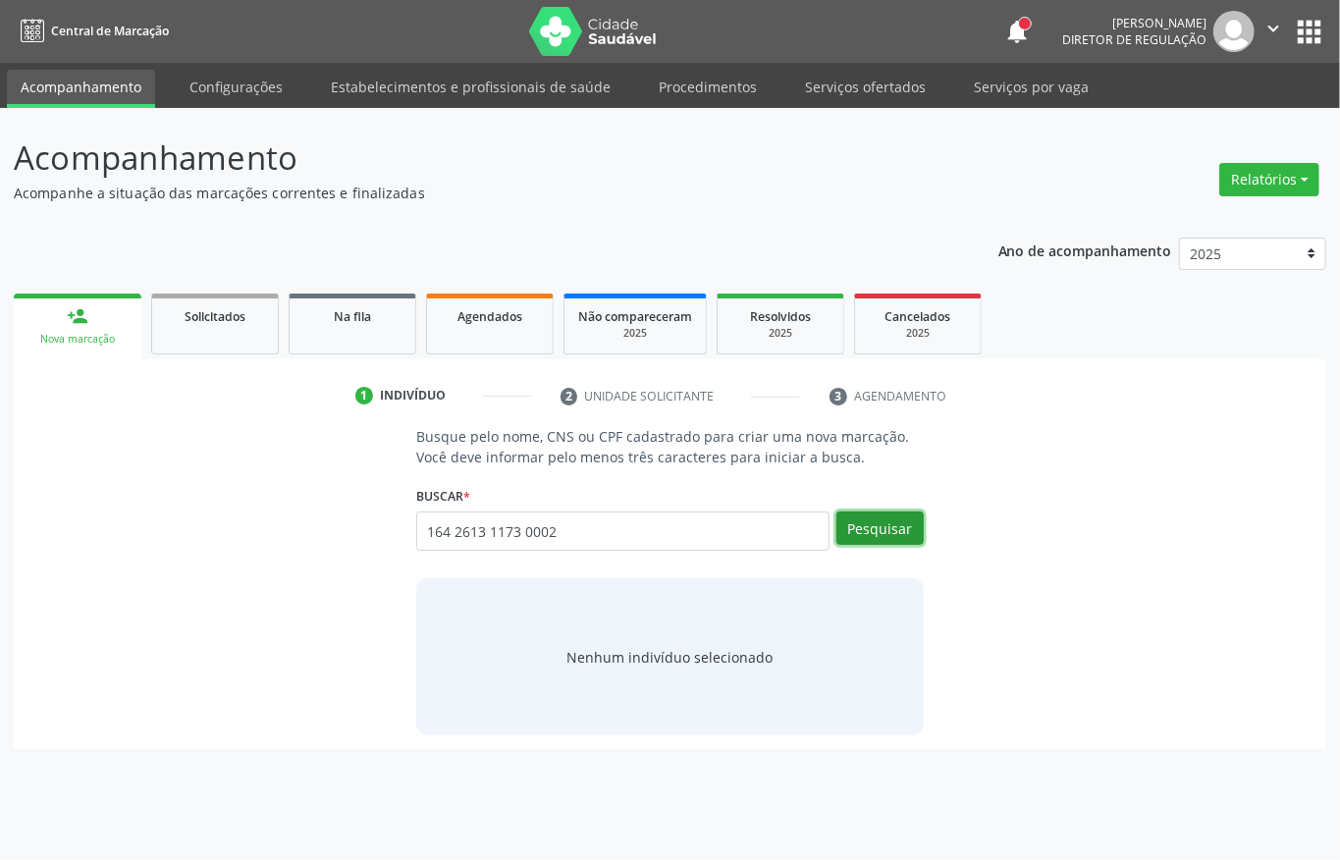
click at [889, 530] on button "Pesquisar" at bounding box center [879, 527] width 87 height 33
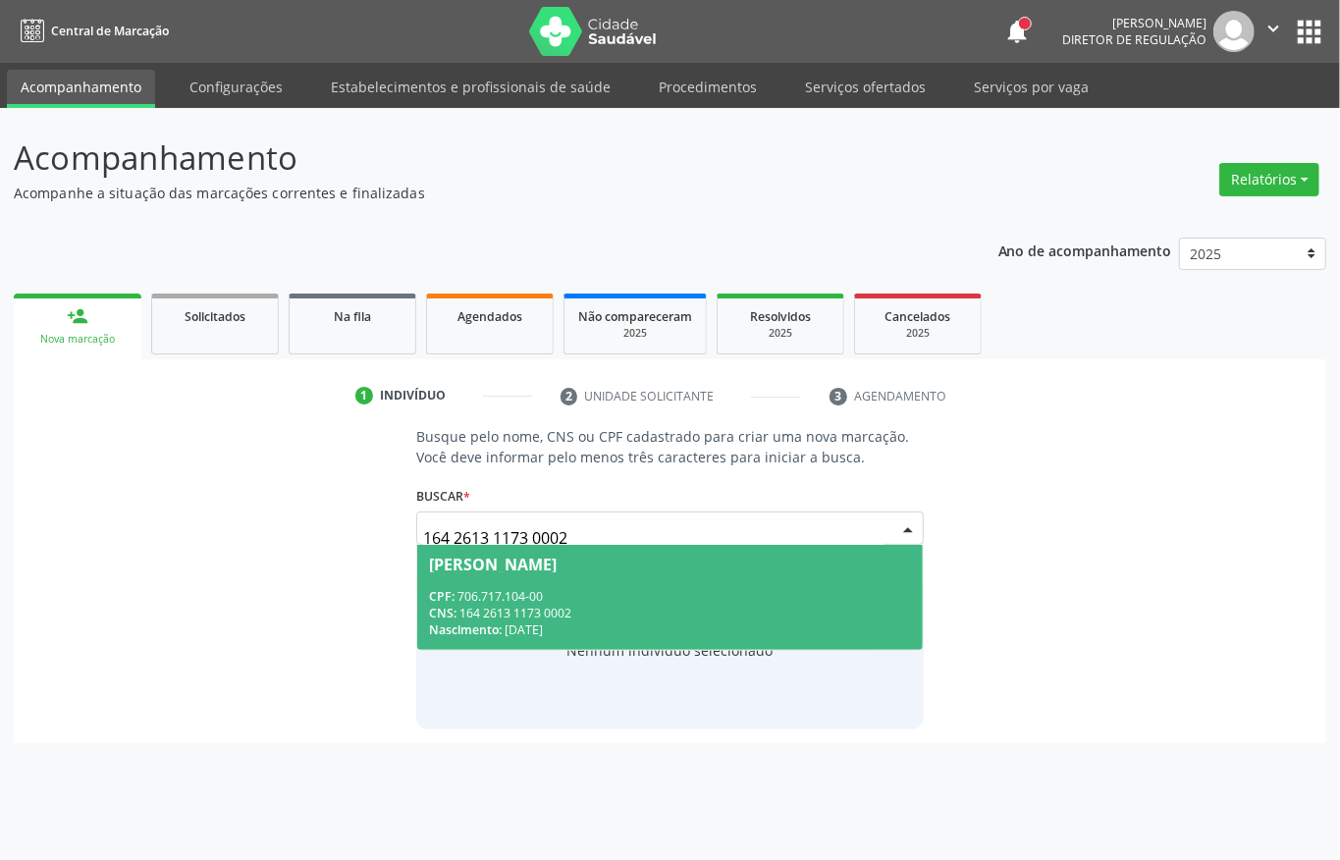
click at [657, 620] on div "CNS: 164 2613 1173 0002" at bounding box center [670, 613] width 482 height 17
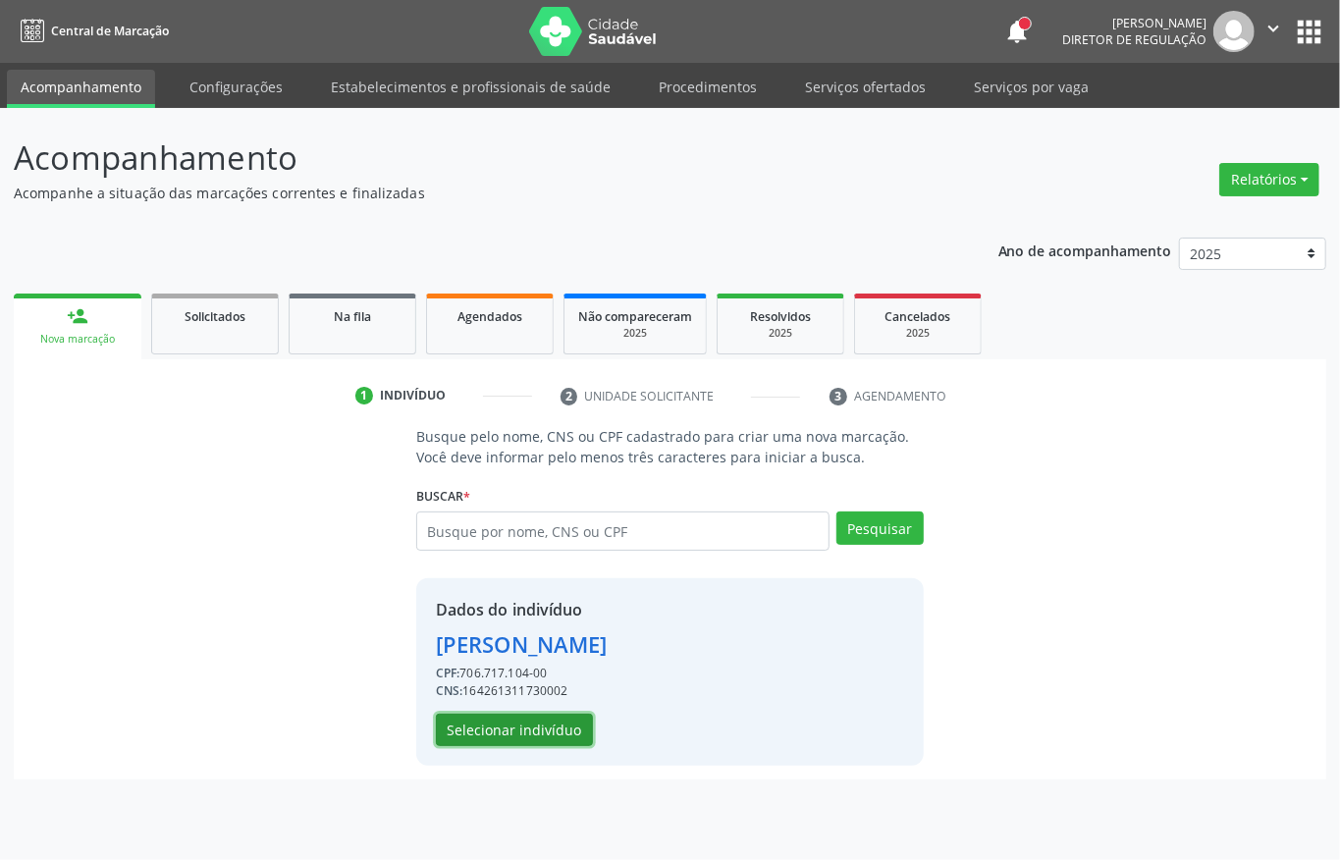
click at [555, 719] on button "Selecionar indivíduo" at bounding box center [514, 729] width 157 height 33
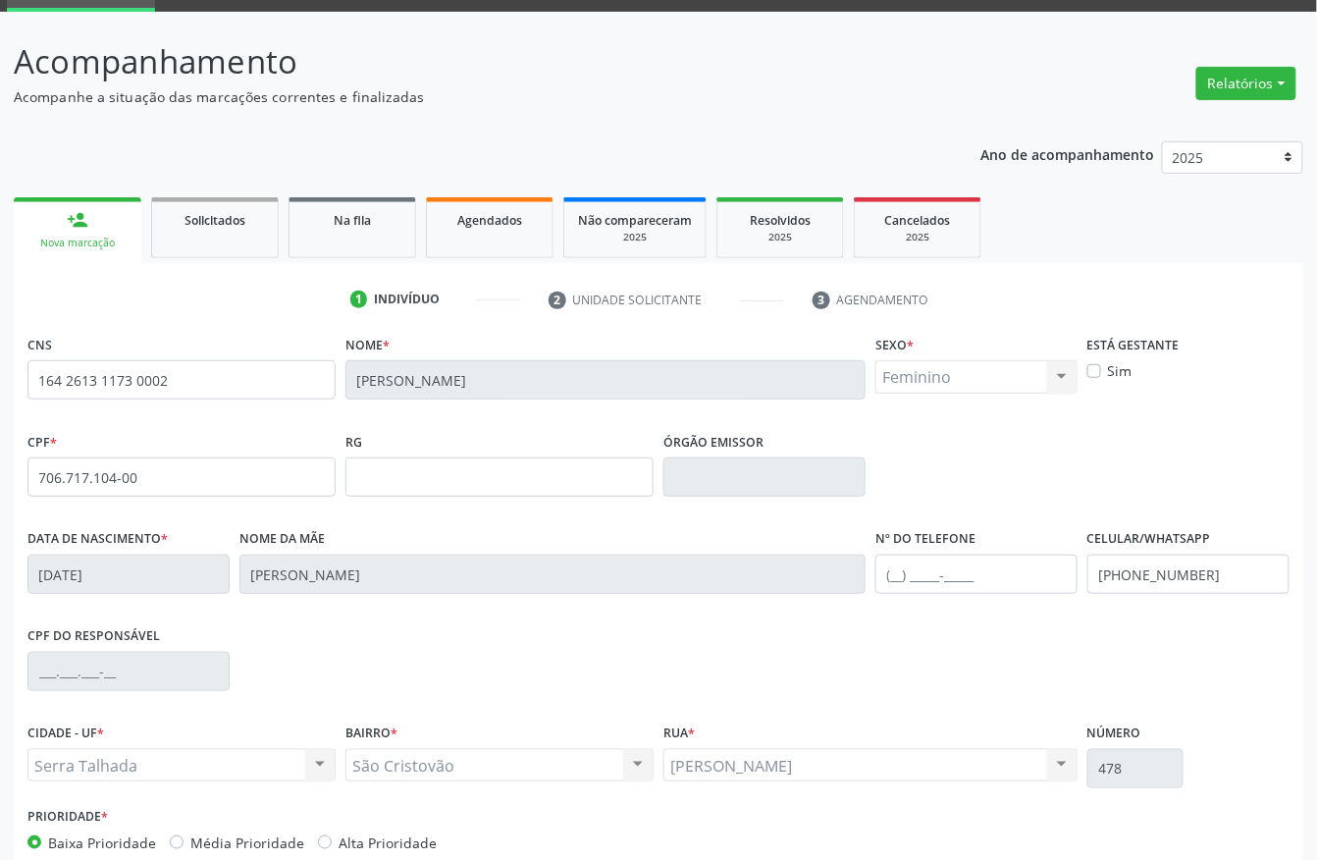
scroll to position [205, 0]
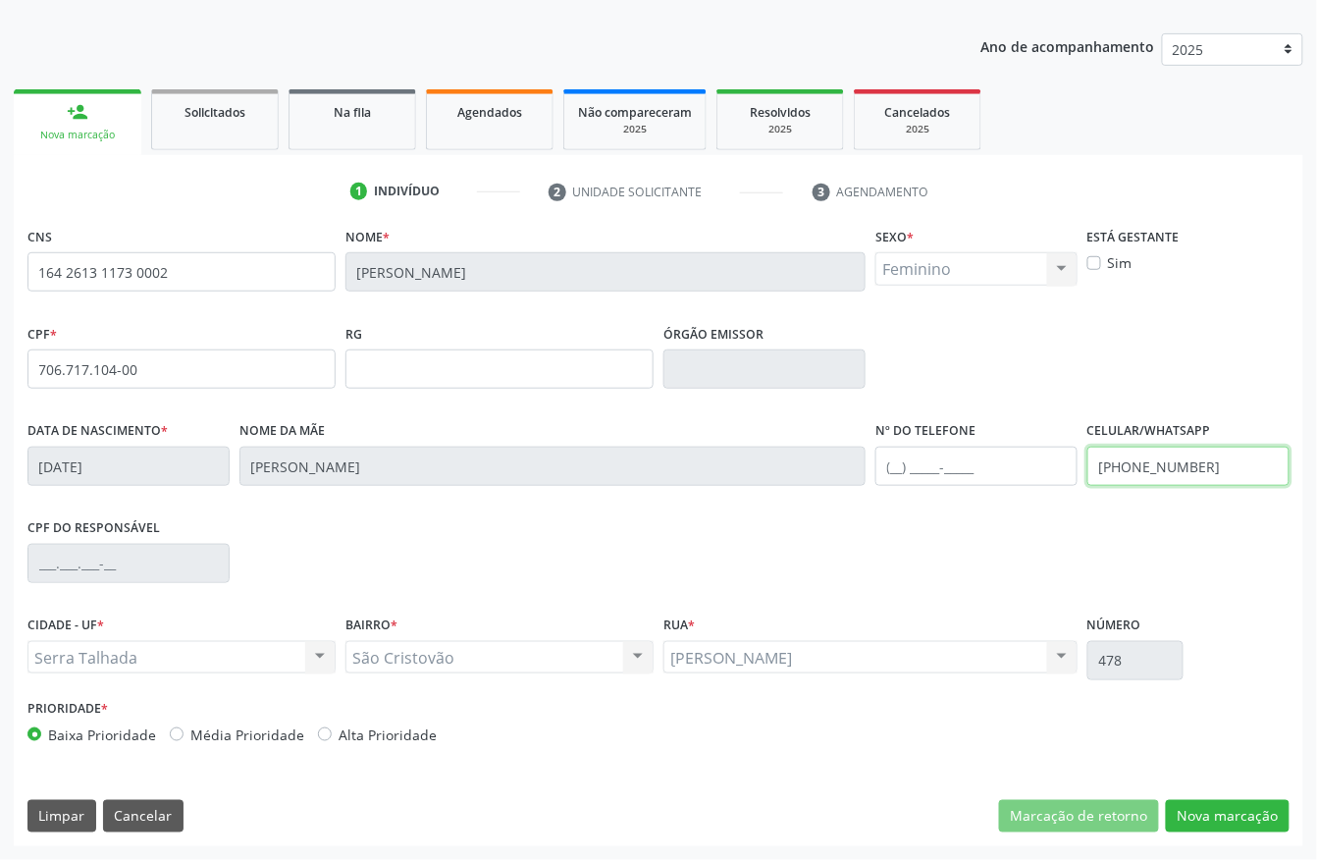
click at [1229, 476] on input "(87) 9646-4547" at bounding box center [1188, 466] width 202 height 39
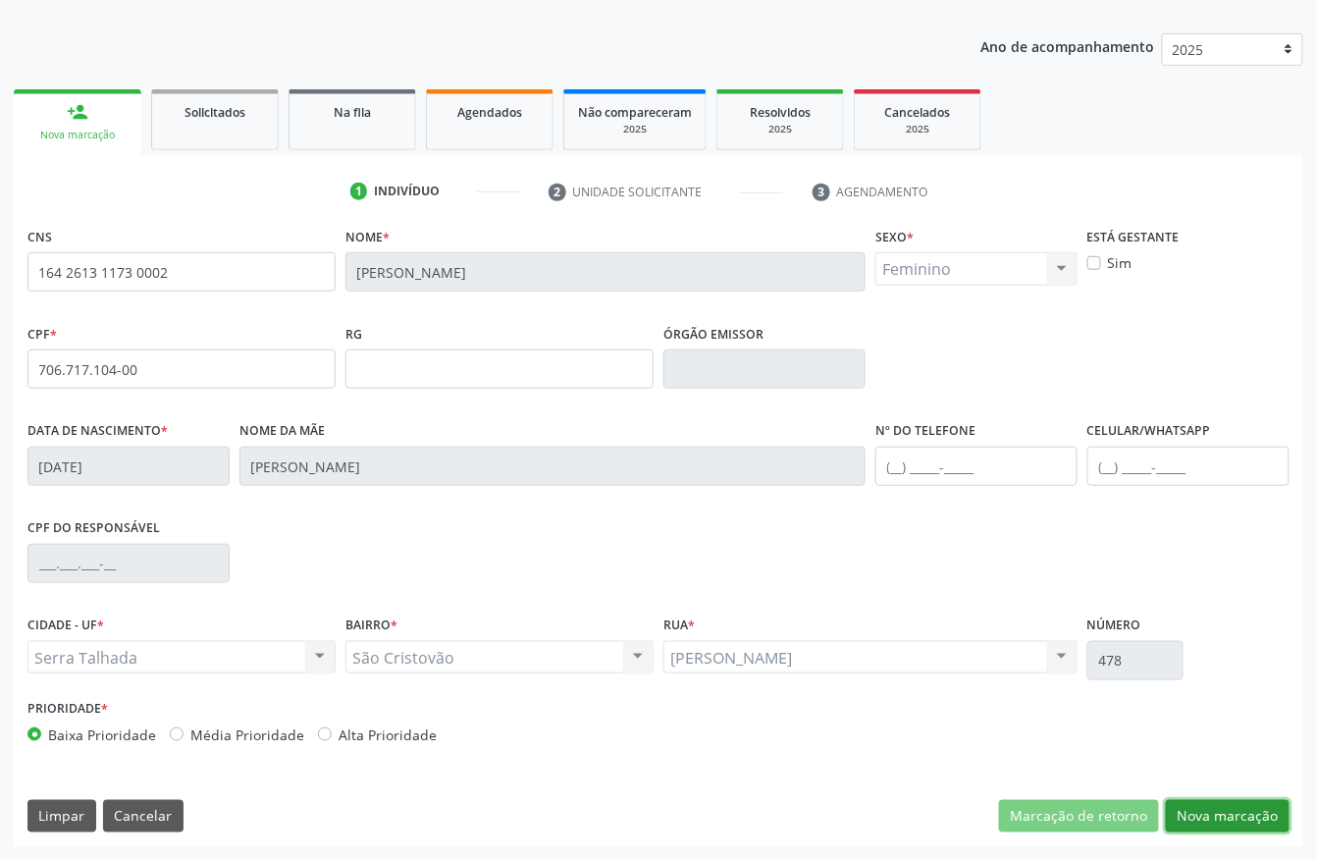
click at [1246, 829] on button "Nova marcação" at bounding box center [1228, 816] width 124 height 33
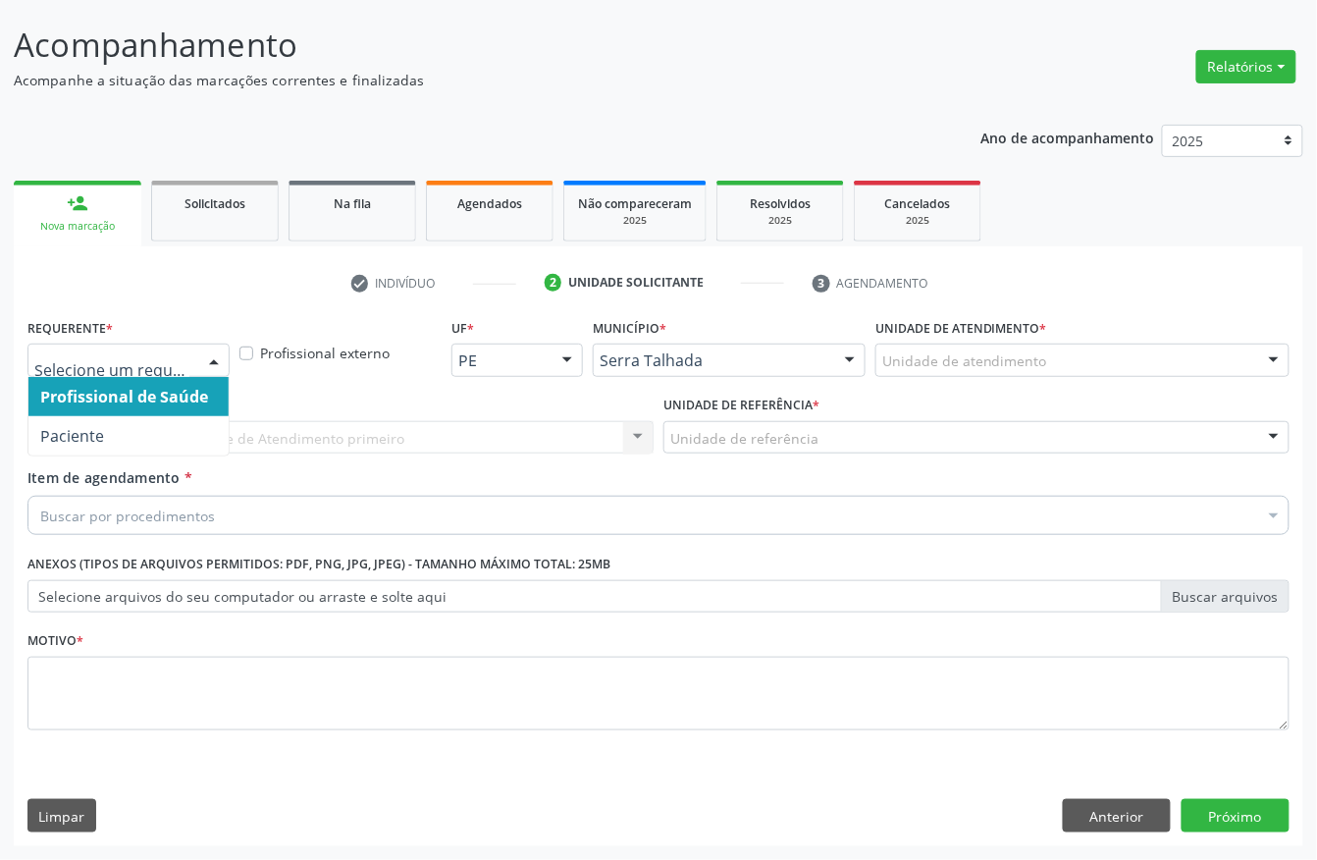
click at [128, 369] on div at bounding box center [128, 359] width 202 height 33
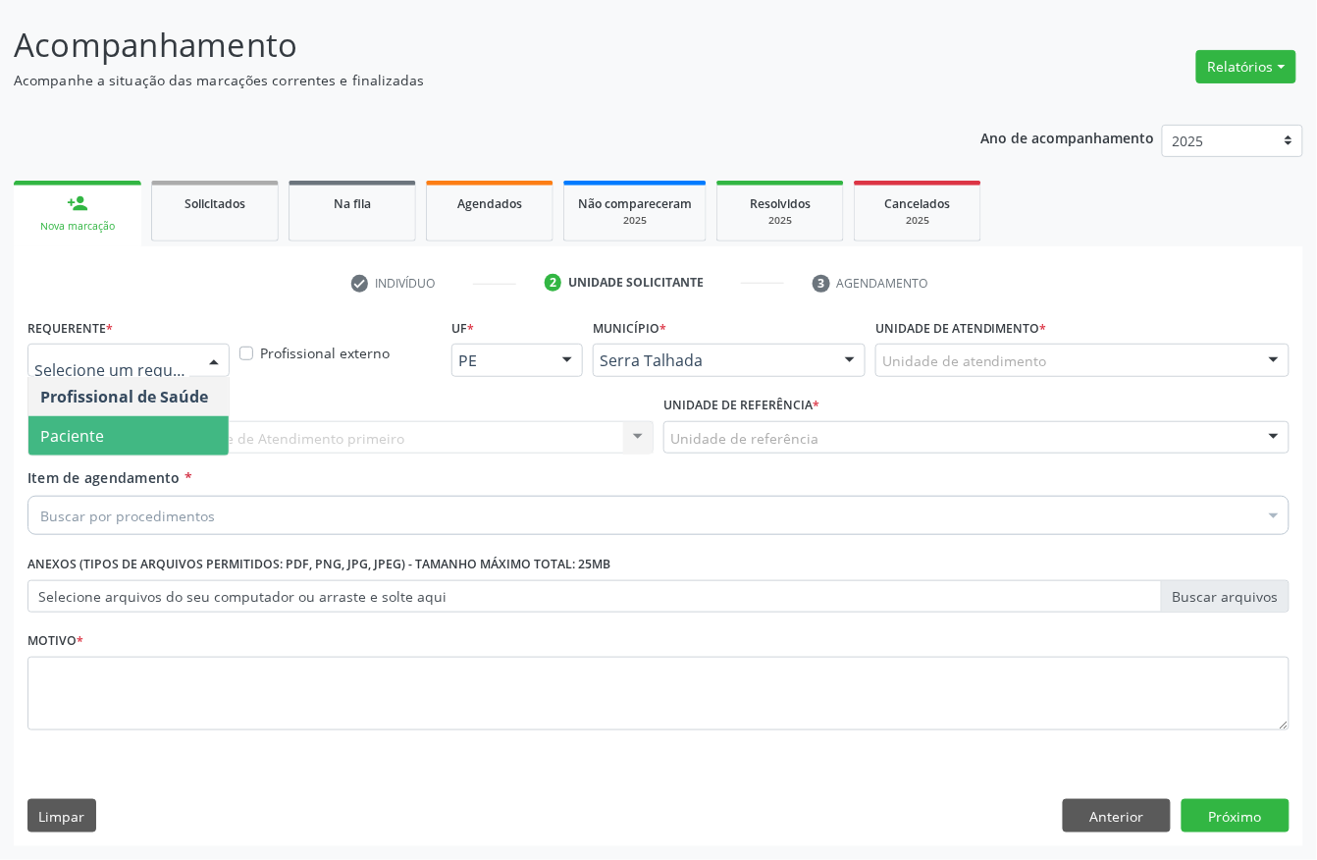
click at [126, 426] on span "Paciente" at bounding box center [128, 435] width 200 height 39
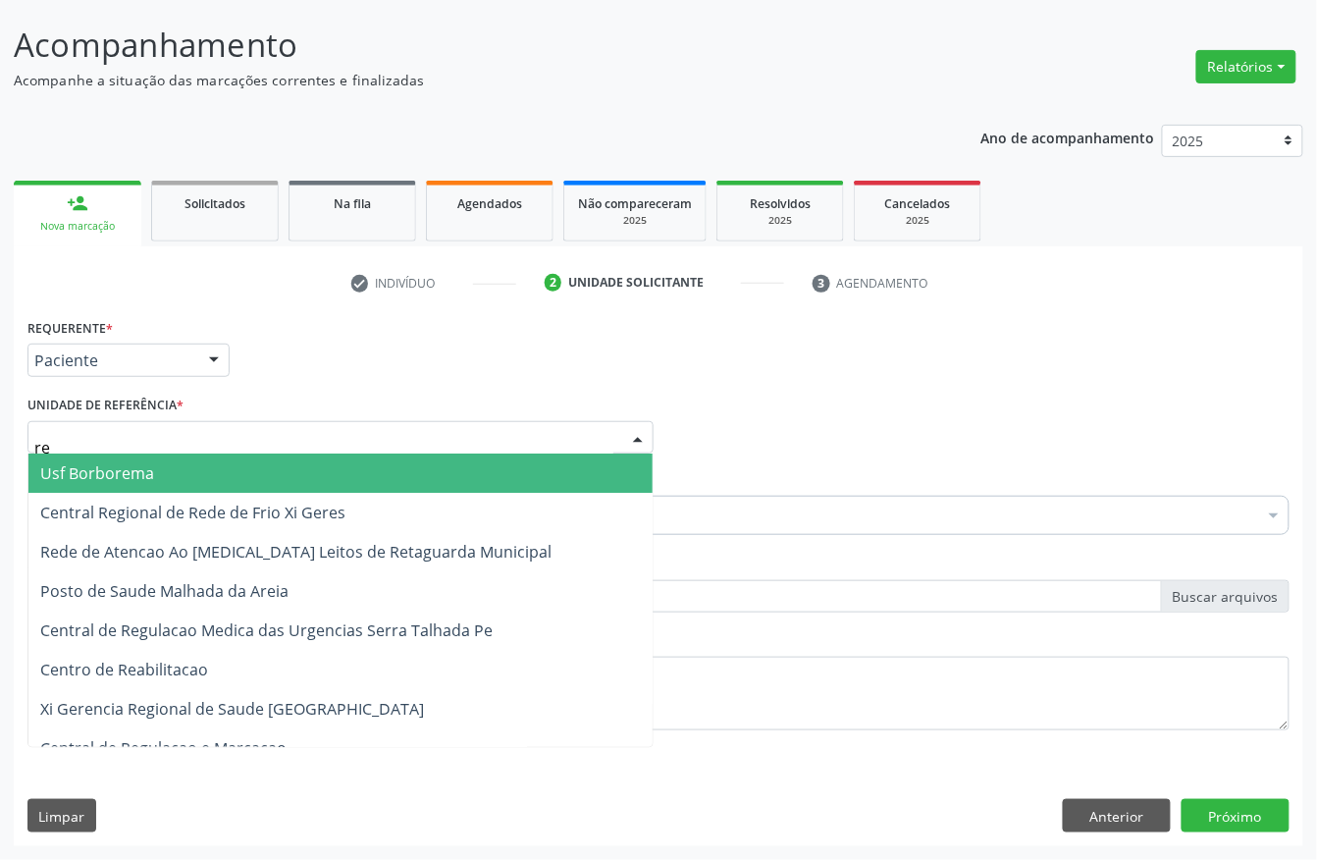
type input "rea"
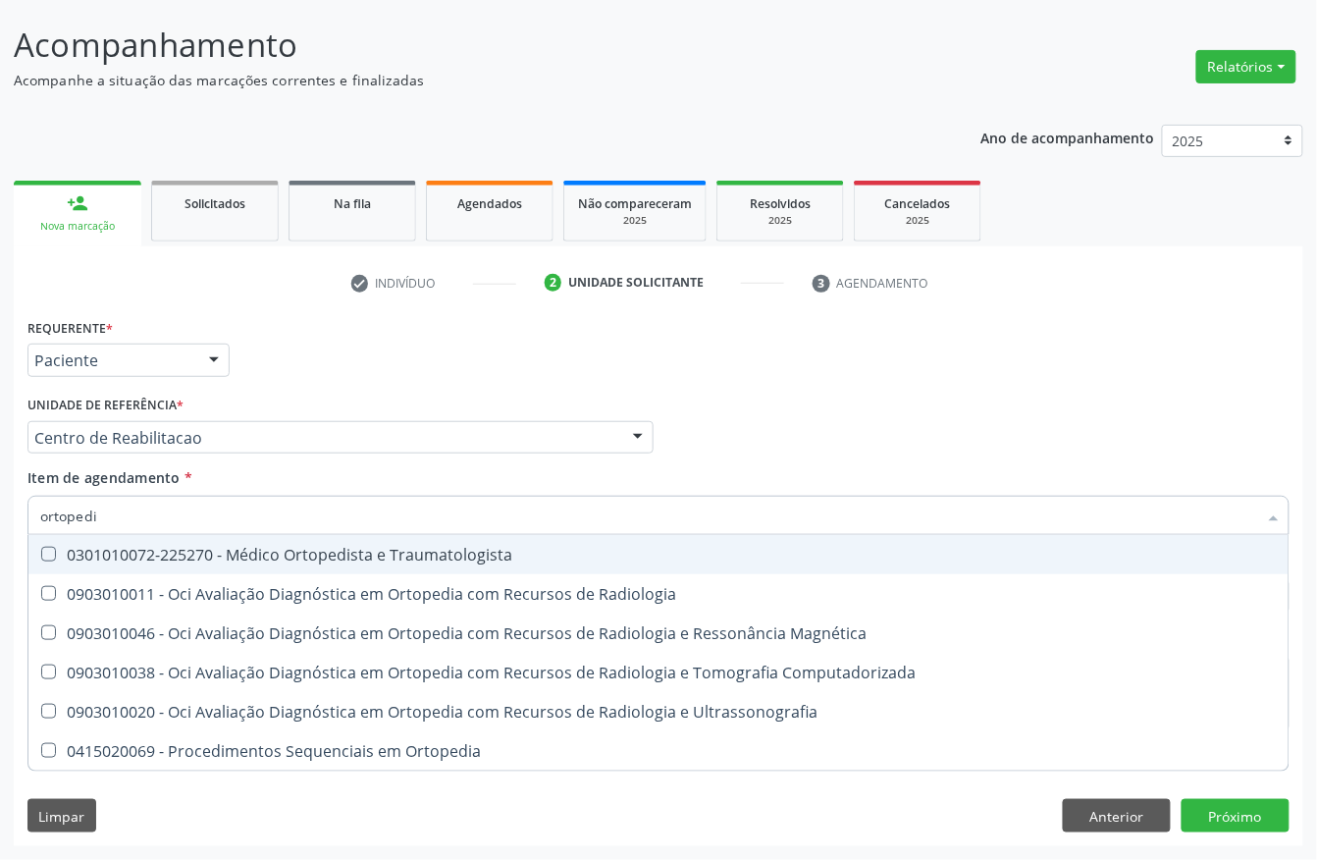
type input "ortopedis"
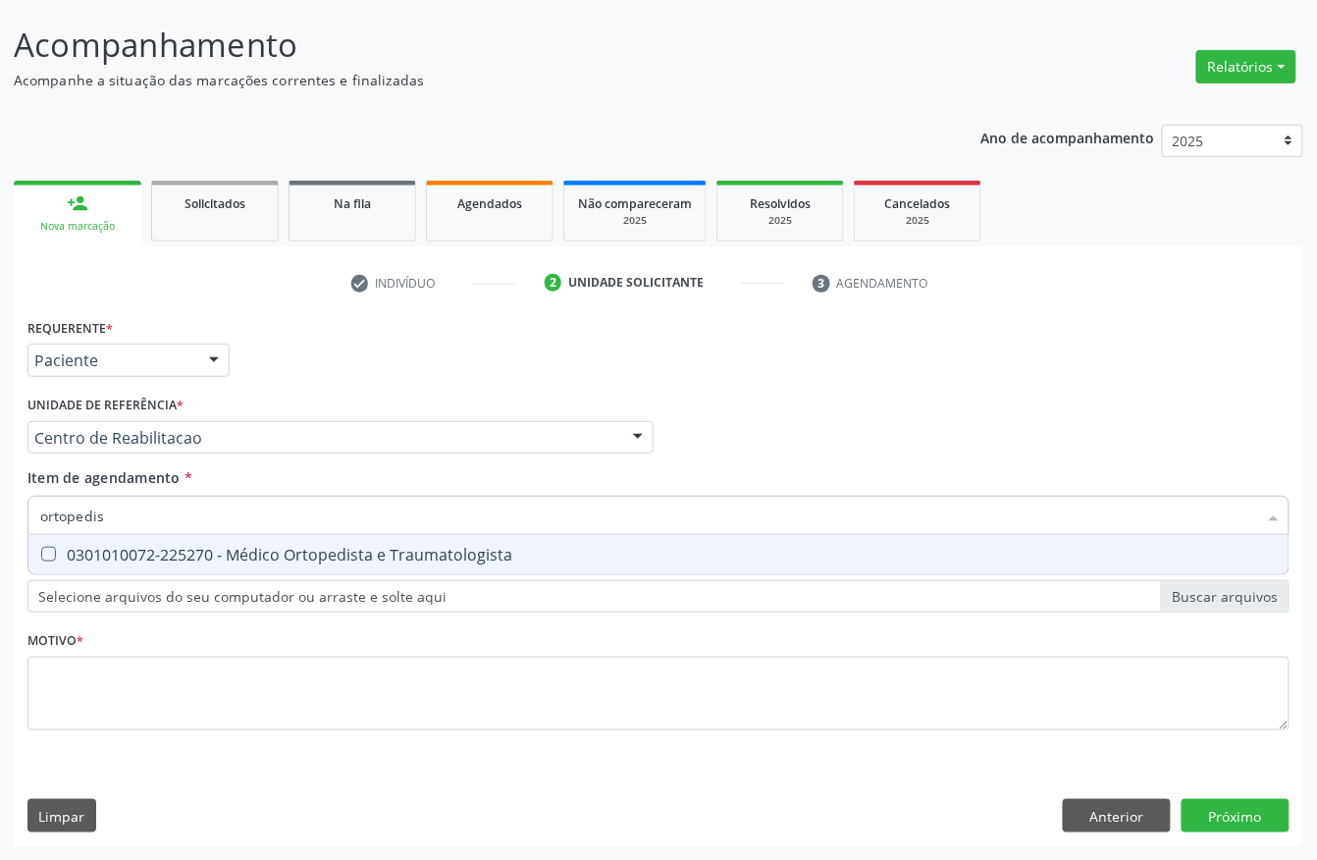
click at [143, 548] on div "0301010072-225270 - Médico Ortopedista e Traumatologista" at bounding box center [658, 555] width 1237 height 16
checkbox Traumatologista "true"
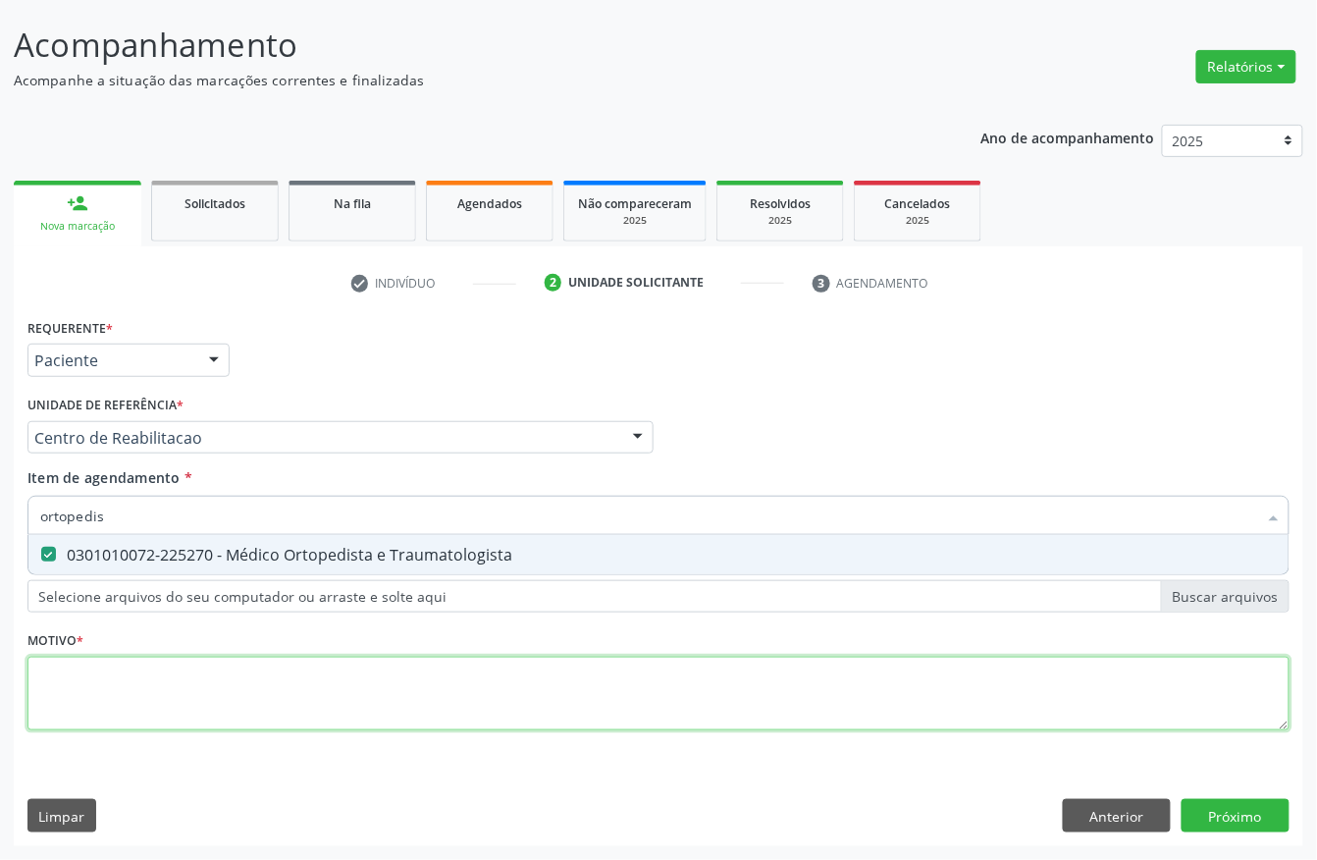
click at [106, 704] on div "Requerente * Paciente Profissional de Saúde Paciente Nenhum resultado encontrad…" at bounding box center [658, 535] width 1262 height 445
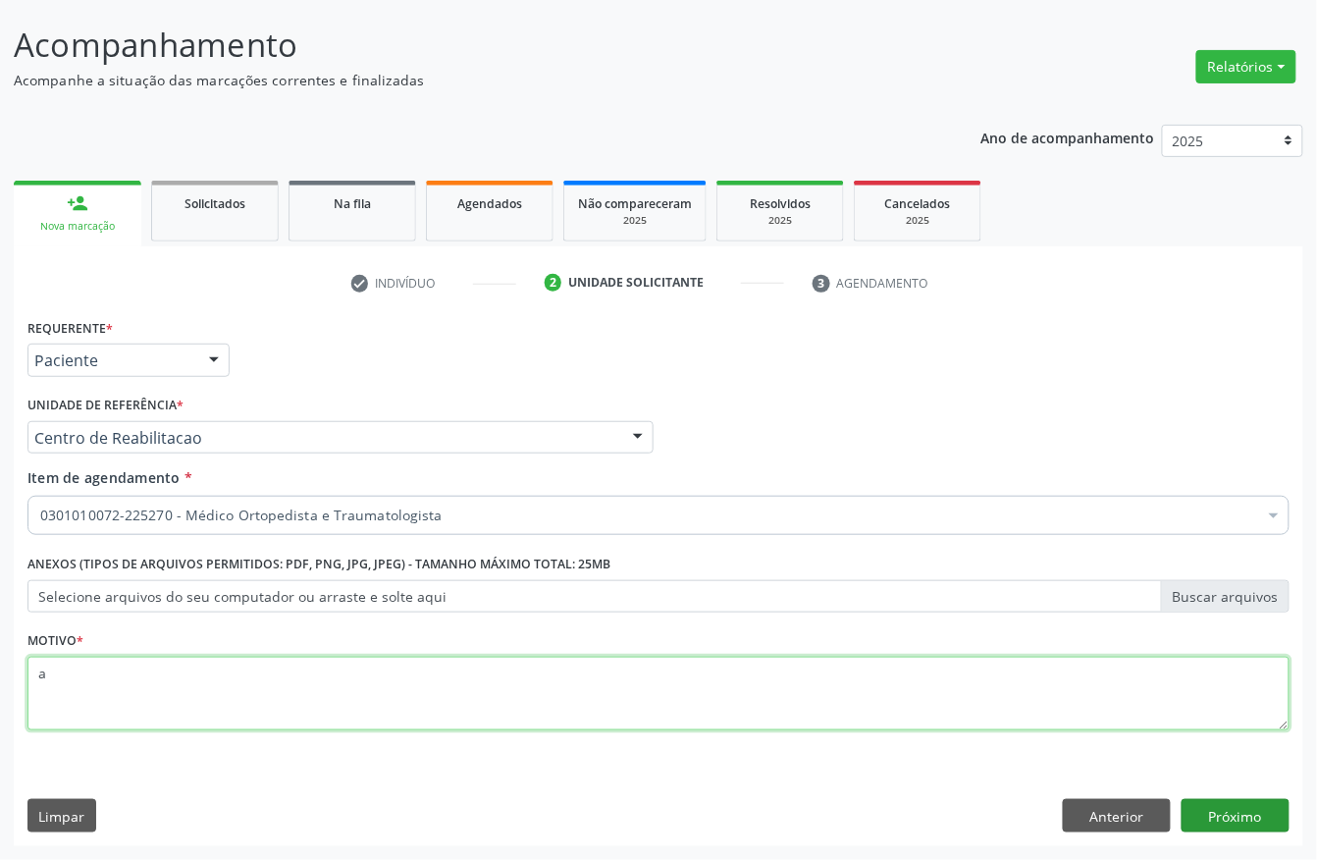
type textarea "a"
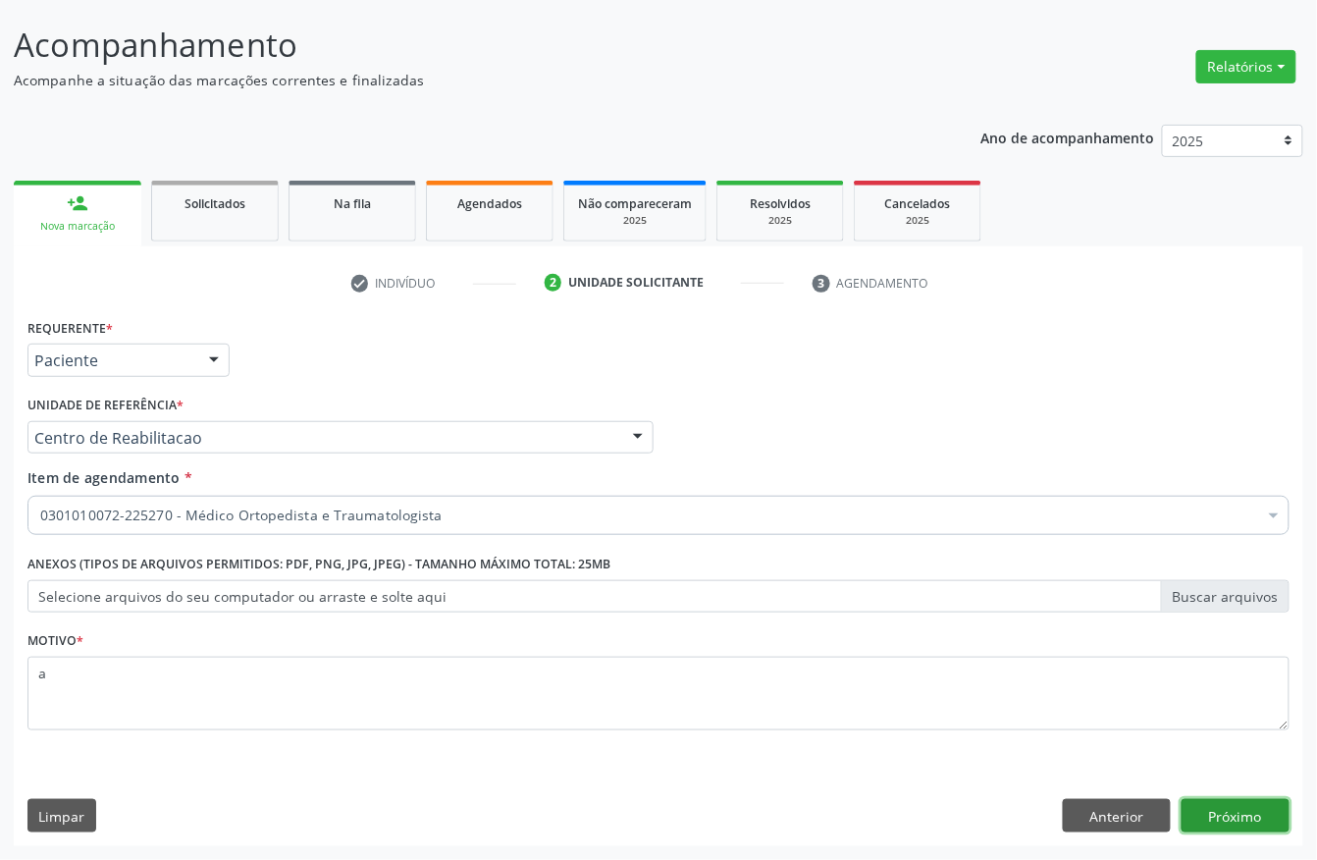
click at [1262, 818] on button "Próximo" at bounding box center [1236, 815] width 108 height 33
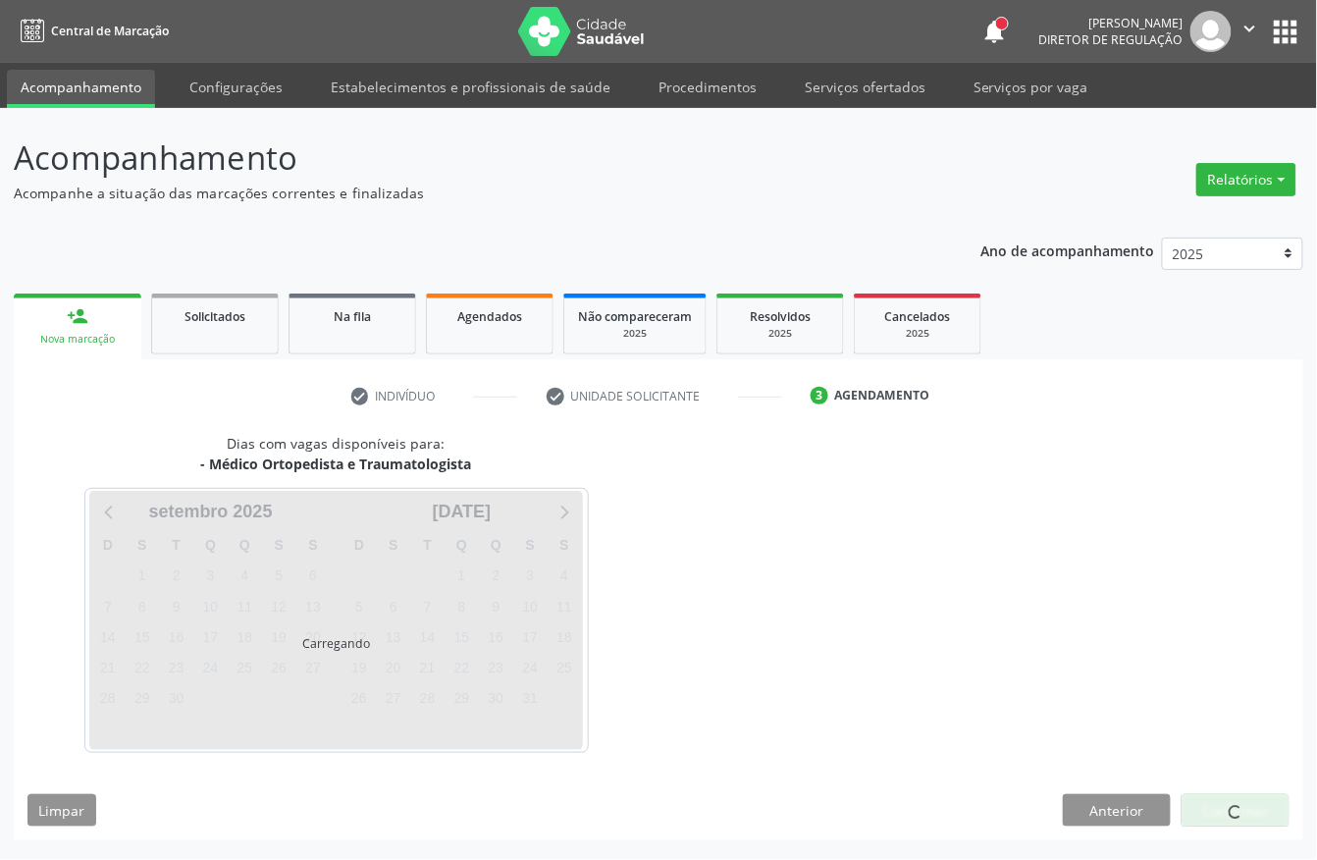
scroll to position [0, 0]
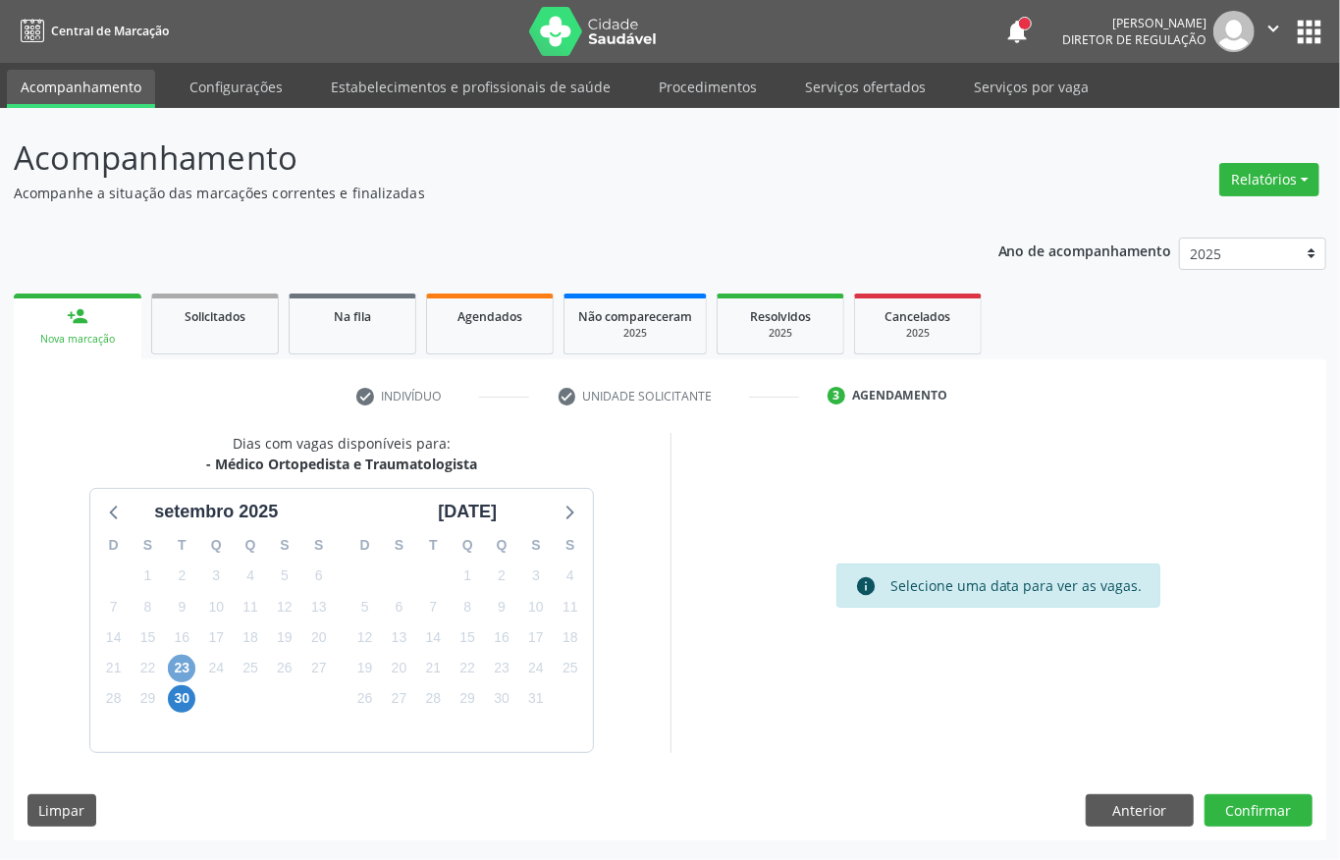
click at [188, 672] on span "23" at bounding box center [181, 668] width 27 height 27
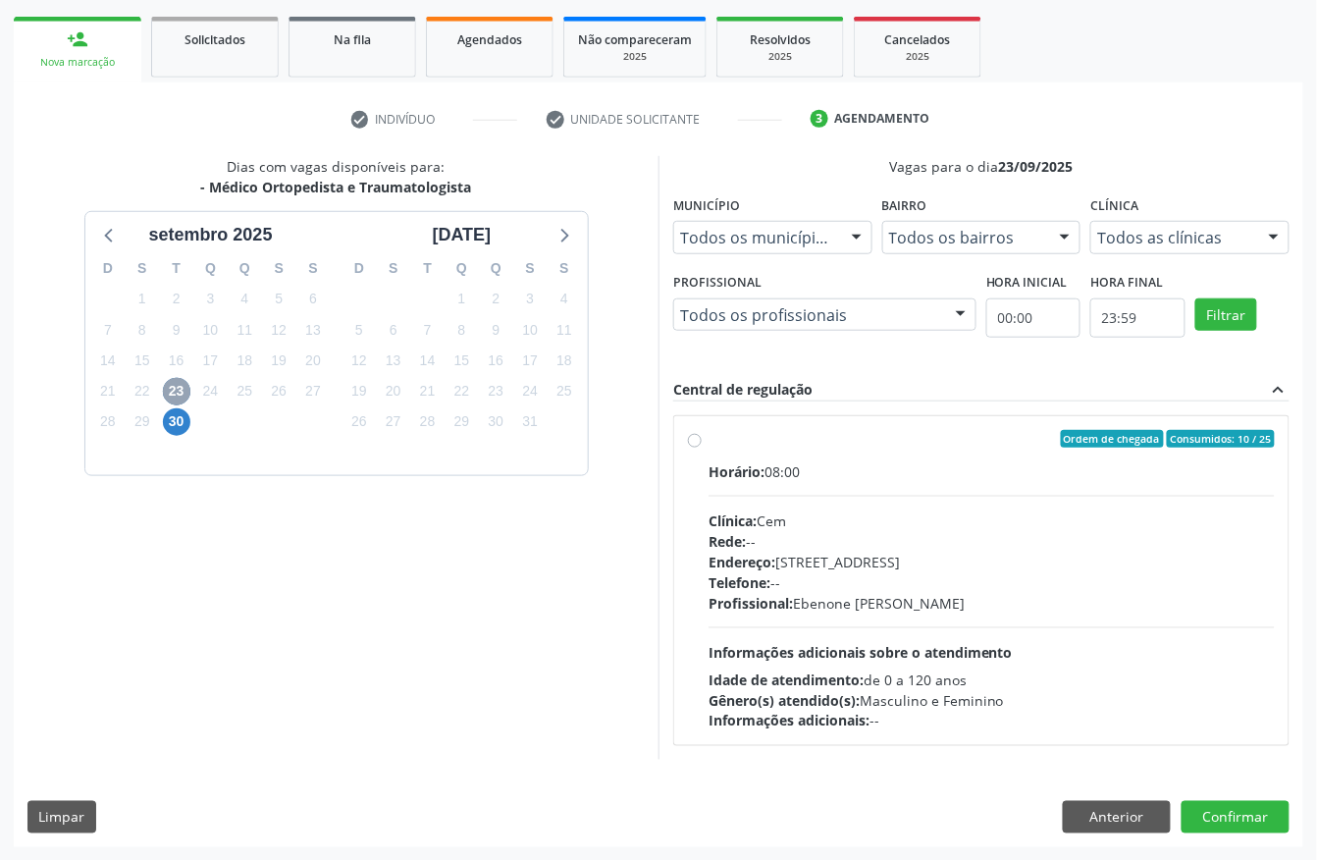
scroll to position [281, 0]
click at [178, 418] on span "30" at bounding box center [176, 420] width 27 height 27
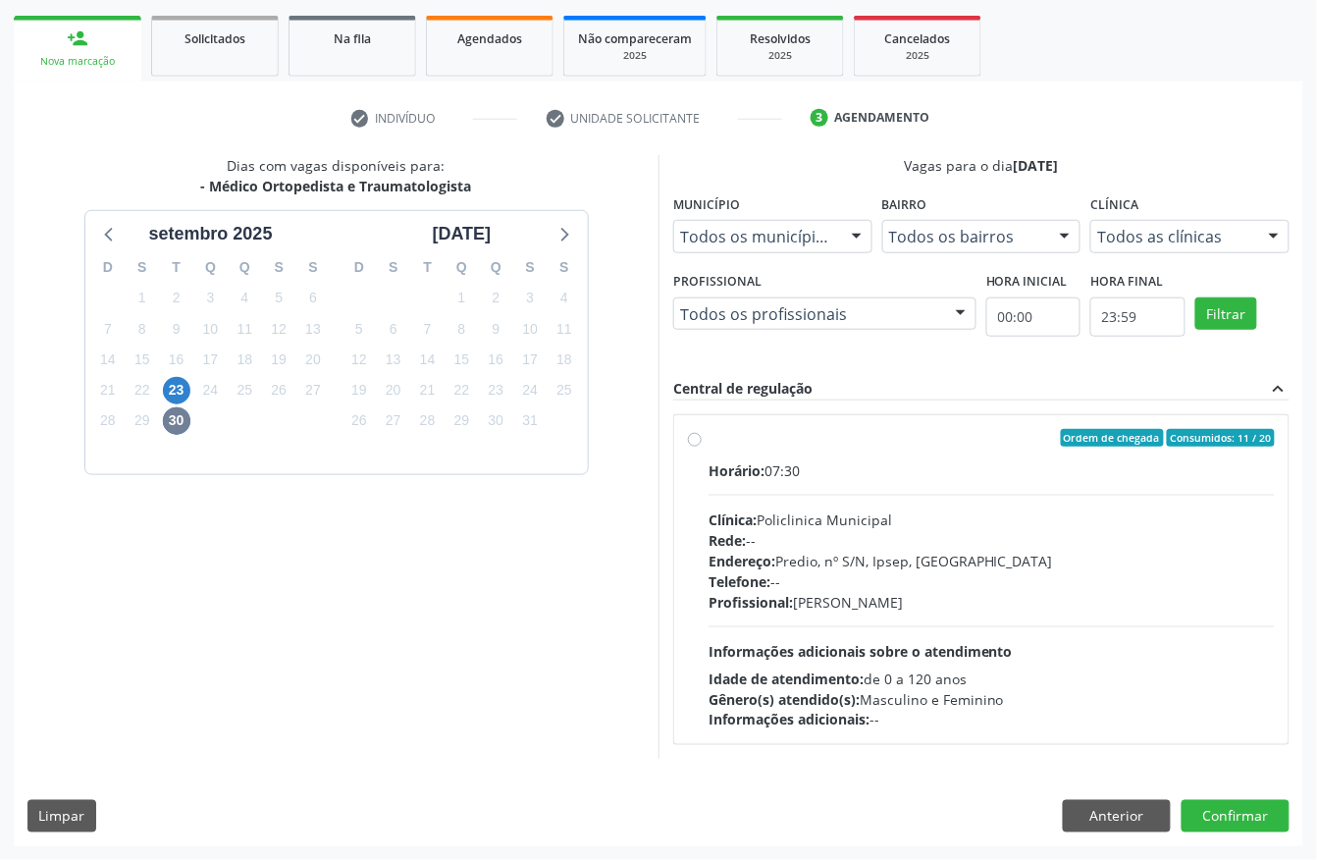
click at [893, 535] on div "Rede: --" at bounding box center [992, 540] width 566 height 21
click at [702, 447] on input "Ordem de chegada Consumidos: 11 / 20 Horário: 07:30 Clínica: Policlinica Munici…" at bounding box center [695, 438] width 14 height 18
radio input "true"
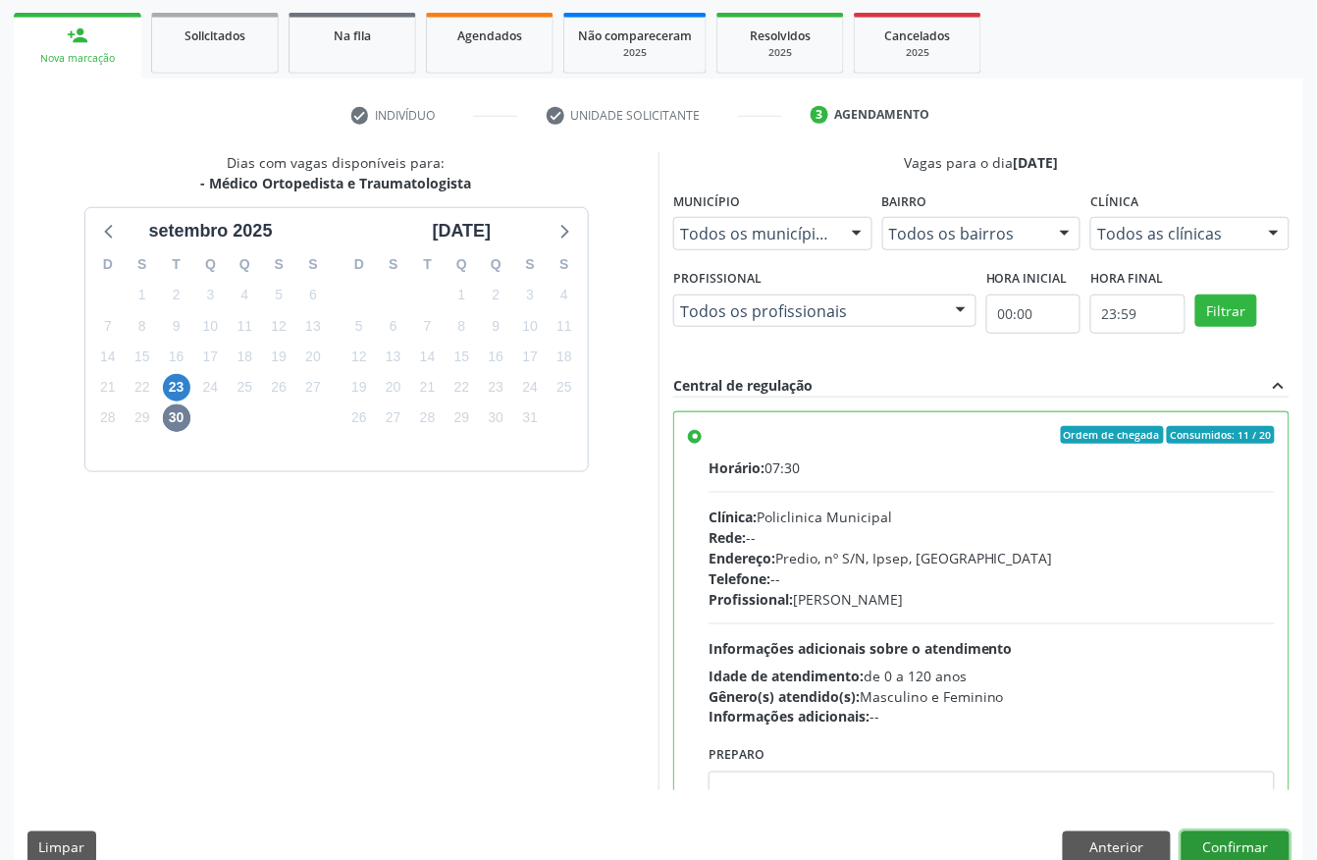
click at [1244, 831] on button "Confirmar" at bounding box center [1236, 847] width 108 height 33
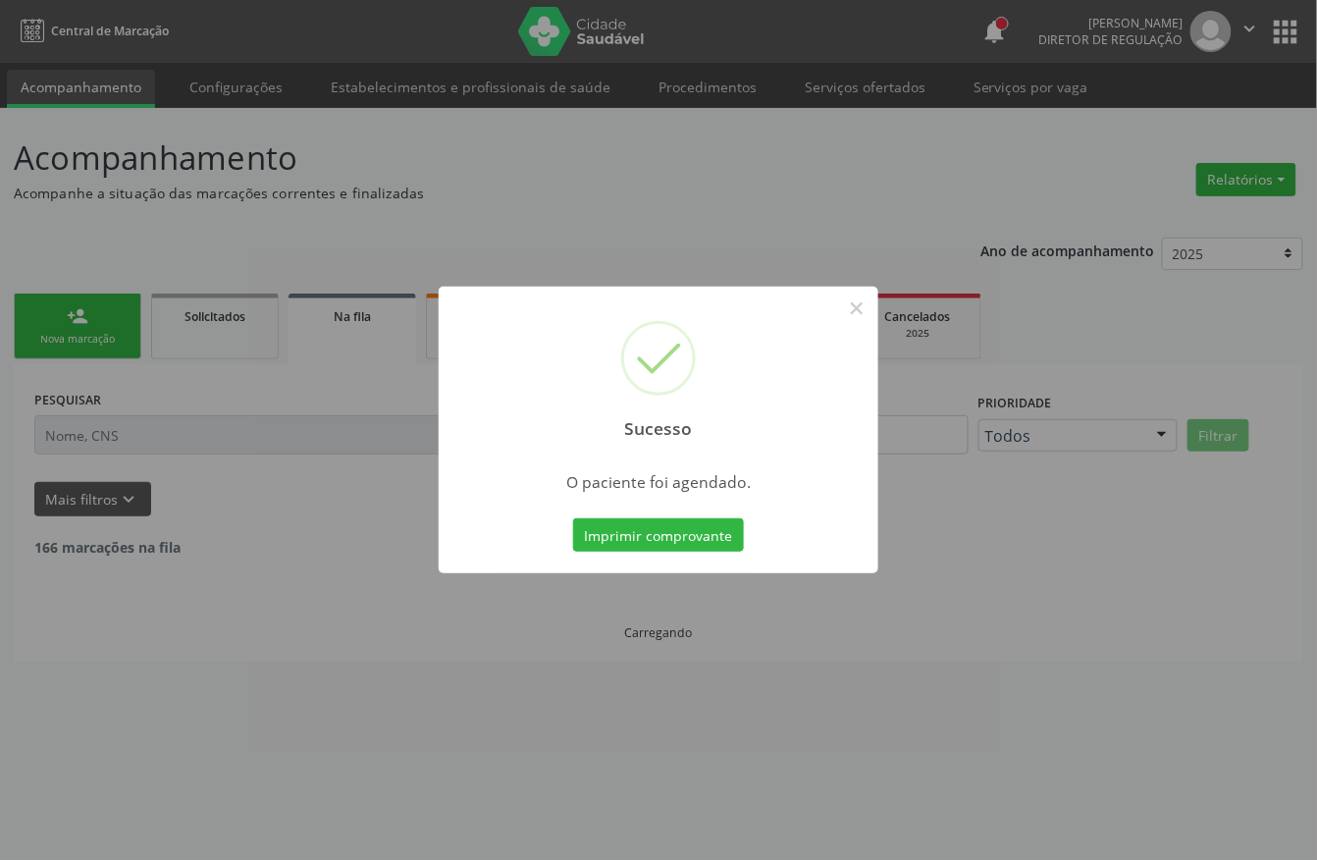
scroll to position [0, 0]
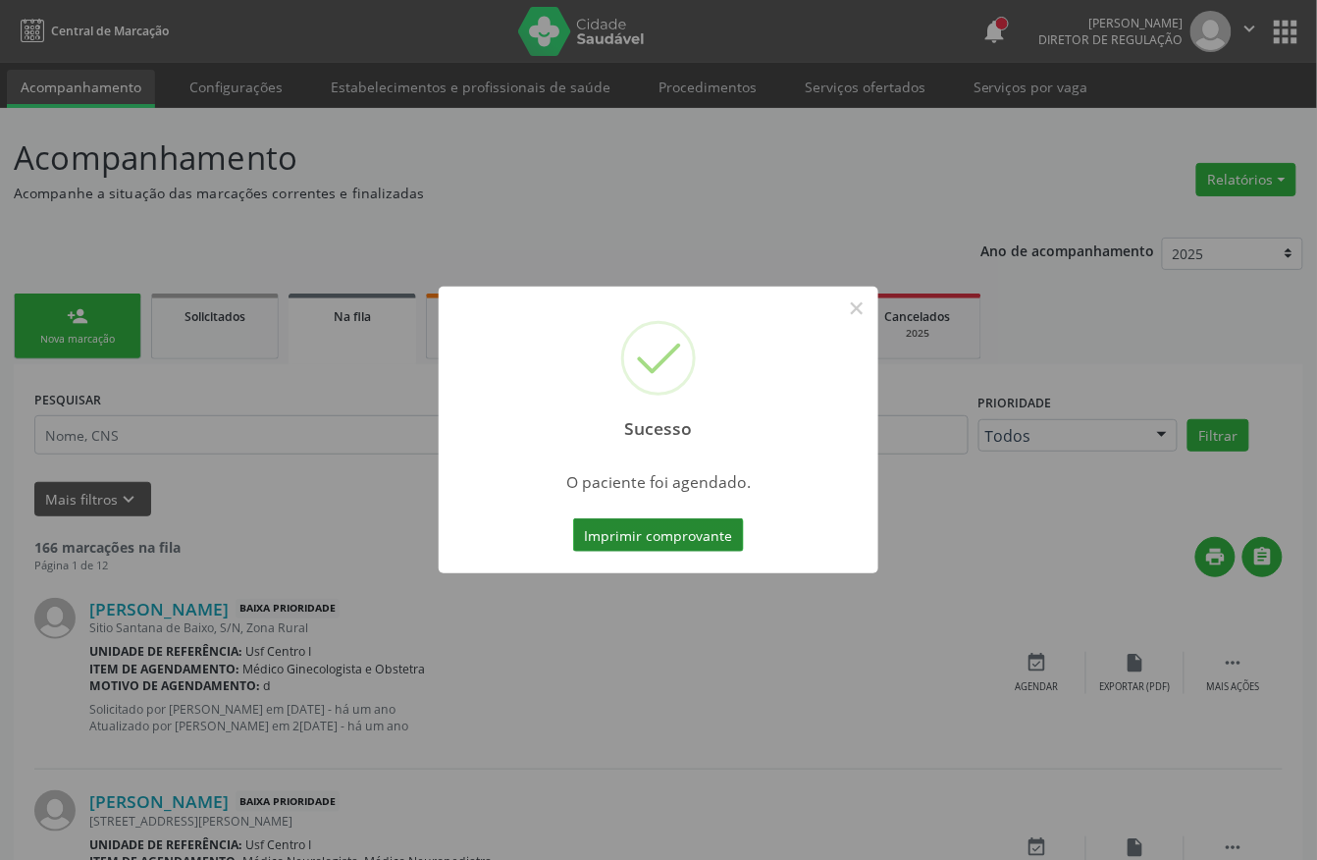
click at [692, 551] on button "Imprimir comprovante" at bounding box center [658, 534] width 171 height 33
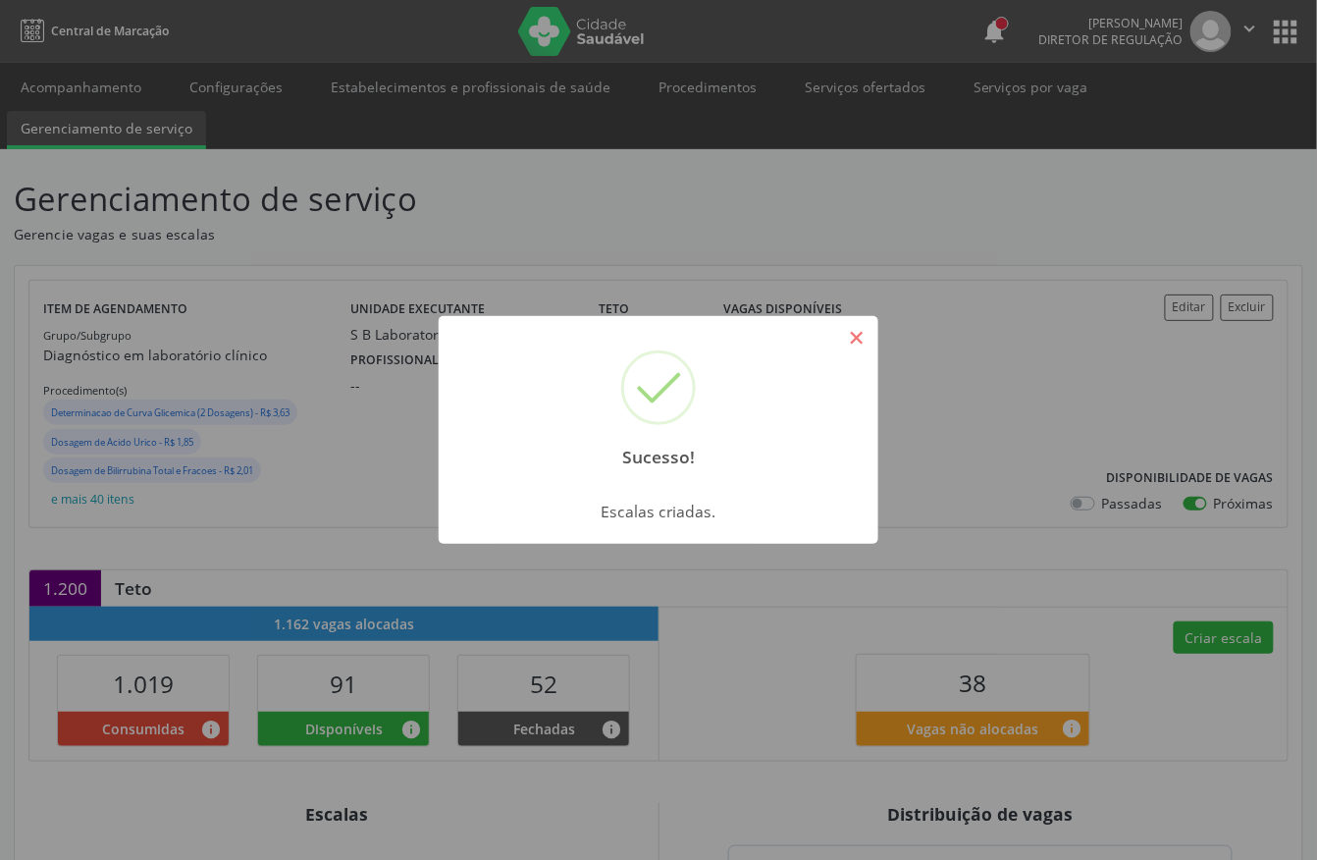
click at [854, 339] on button "×" at bounding box center [856, 337] width 33 height 33
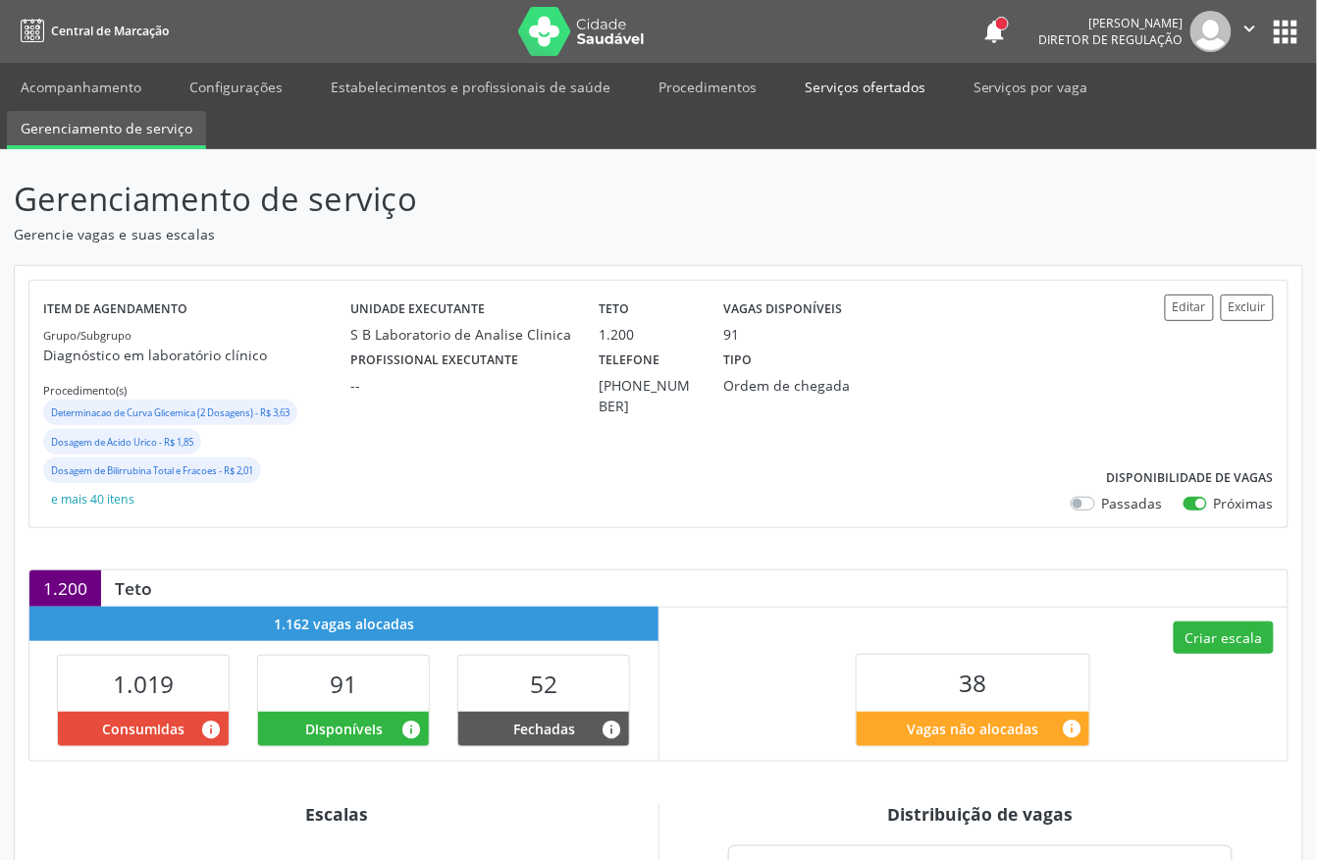
click at [854, 72] on link "Serviços ofertados" at bounding box center [865, 87] width 148 height 34
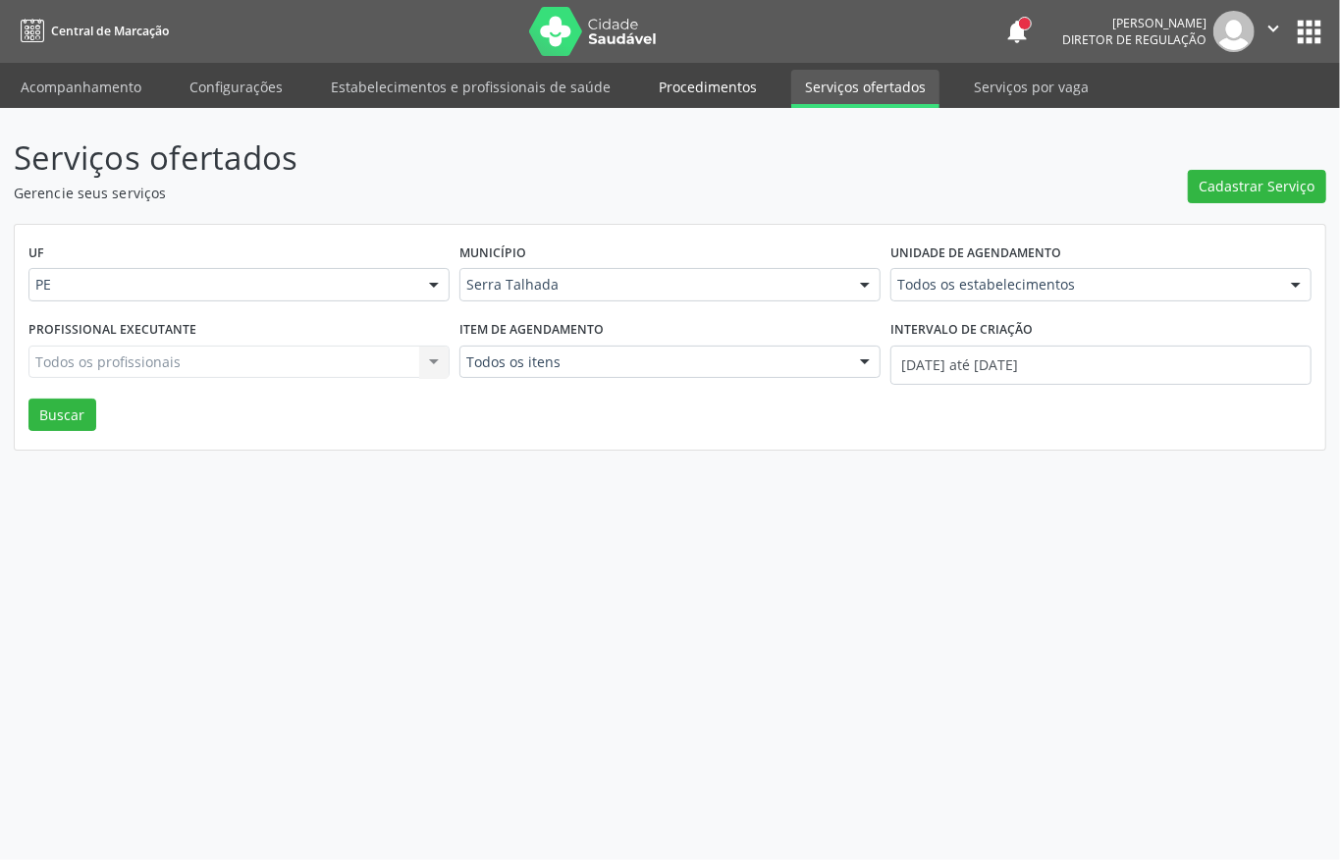
click at [701, 94] on link "Procedimentos" at bounding box center [708, 87] width 126 height 34
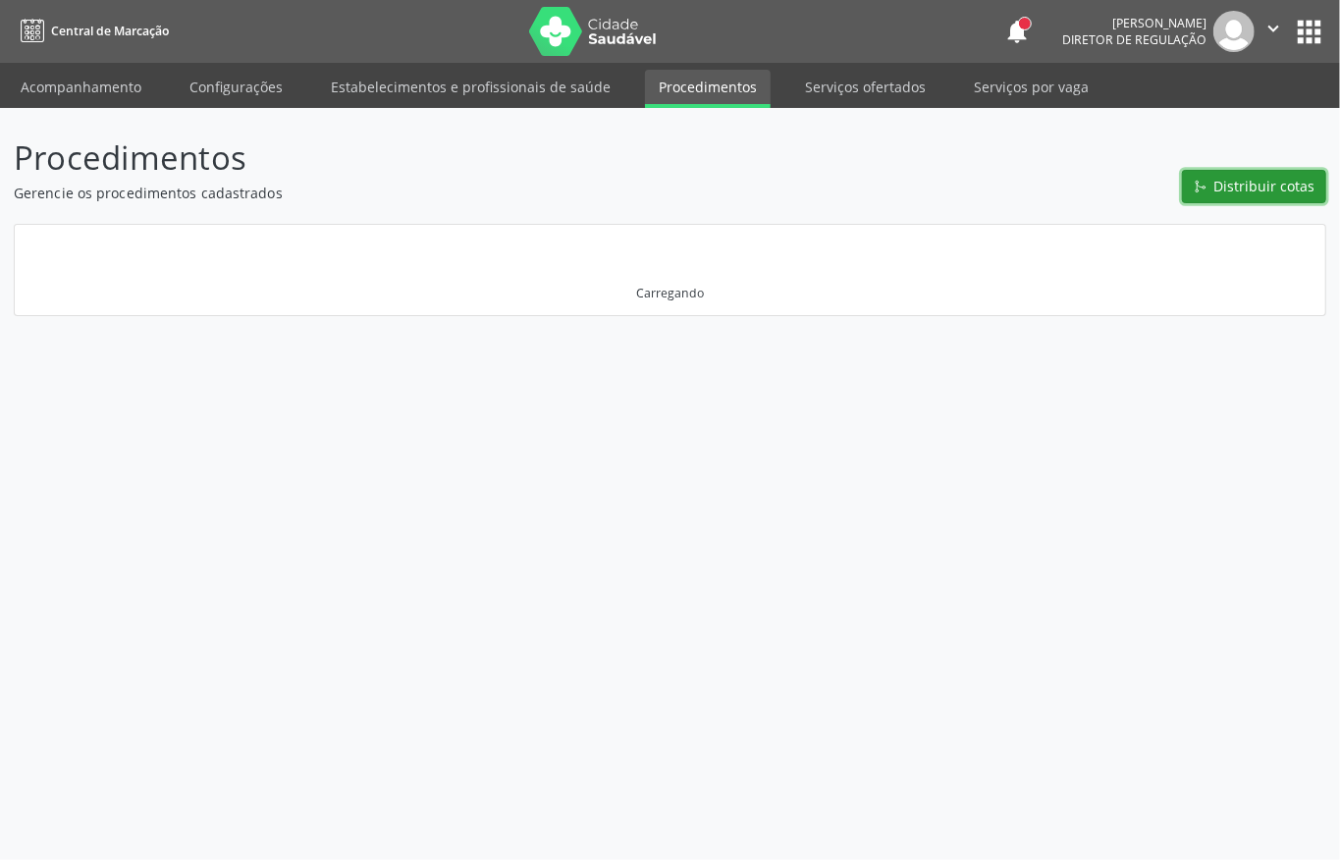
click at [1240, 178] on span "Distribuir cotas" at bounding box center [1264, 186] width 101 height 21
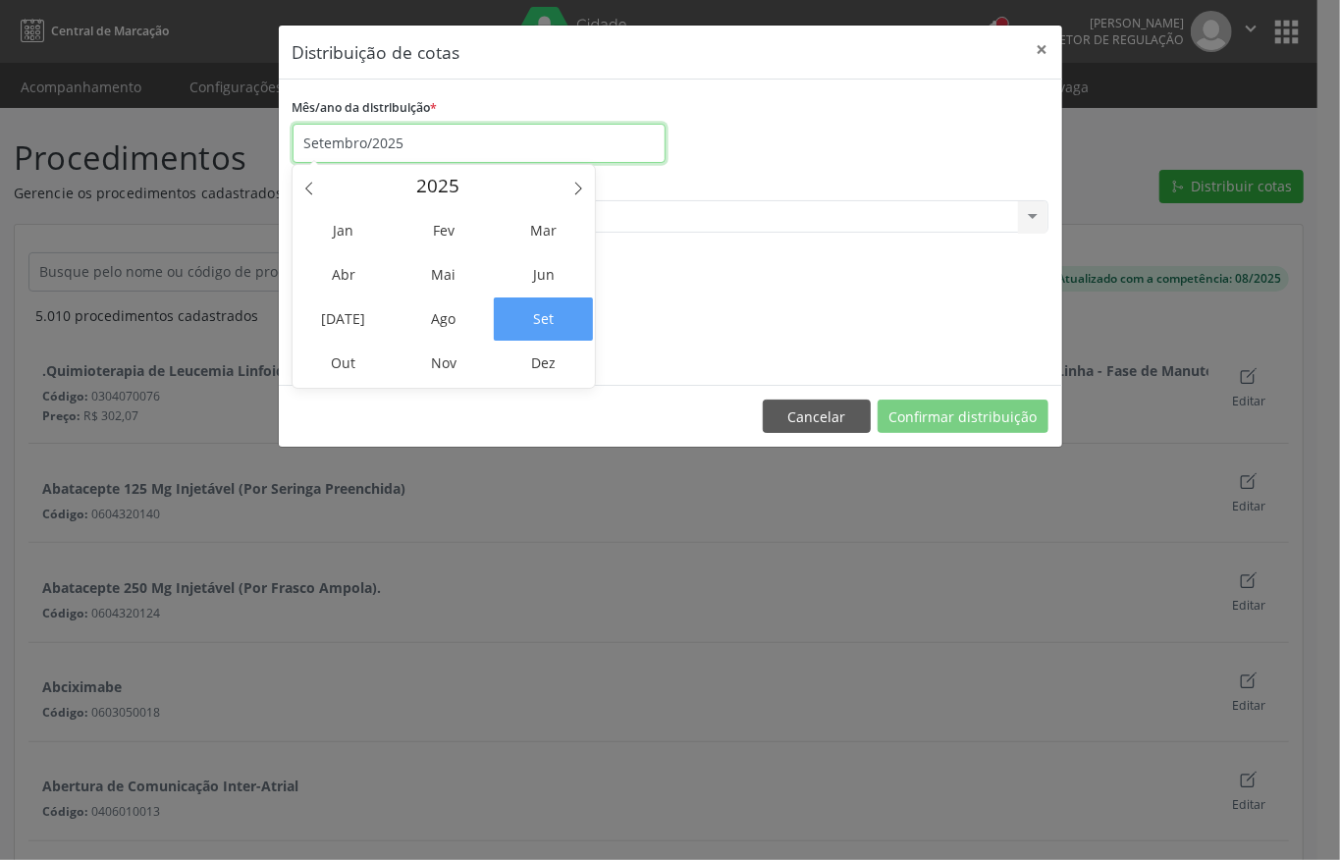
click at [405, 142] on input "Setembro/2025" at bounding box center [478, 143] width 373 height 39
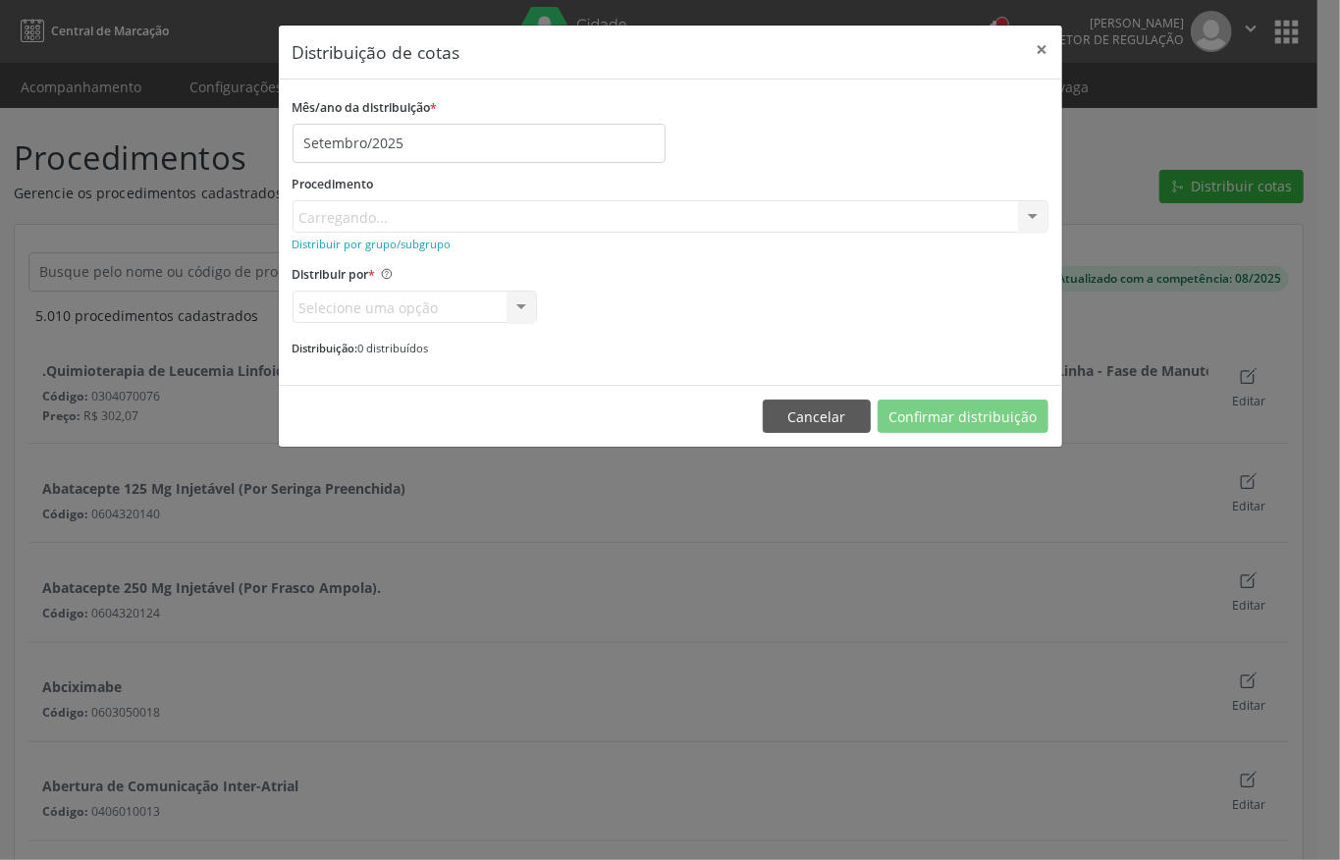
click at [732, 149] on div "Mês/ano da distribuição * Setembro/2025" at bounding box center [670, 128] width 765 height 70
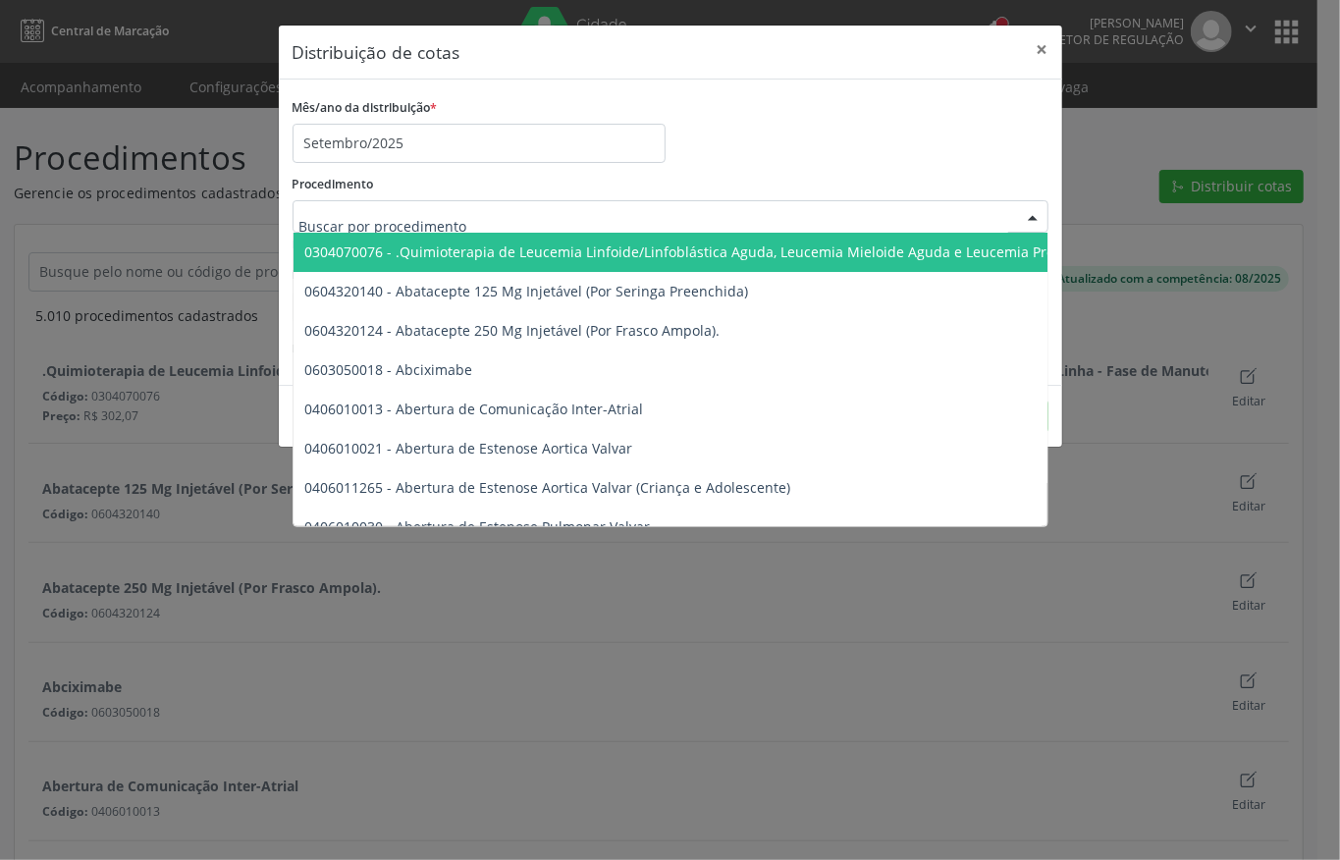
click at [832, 143] on div "Mês/ano da distribuição * Setembro/2025" at bounding box center [670, 128] width 765 height 70
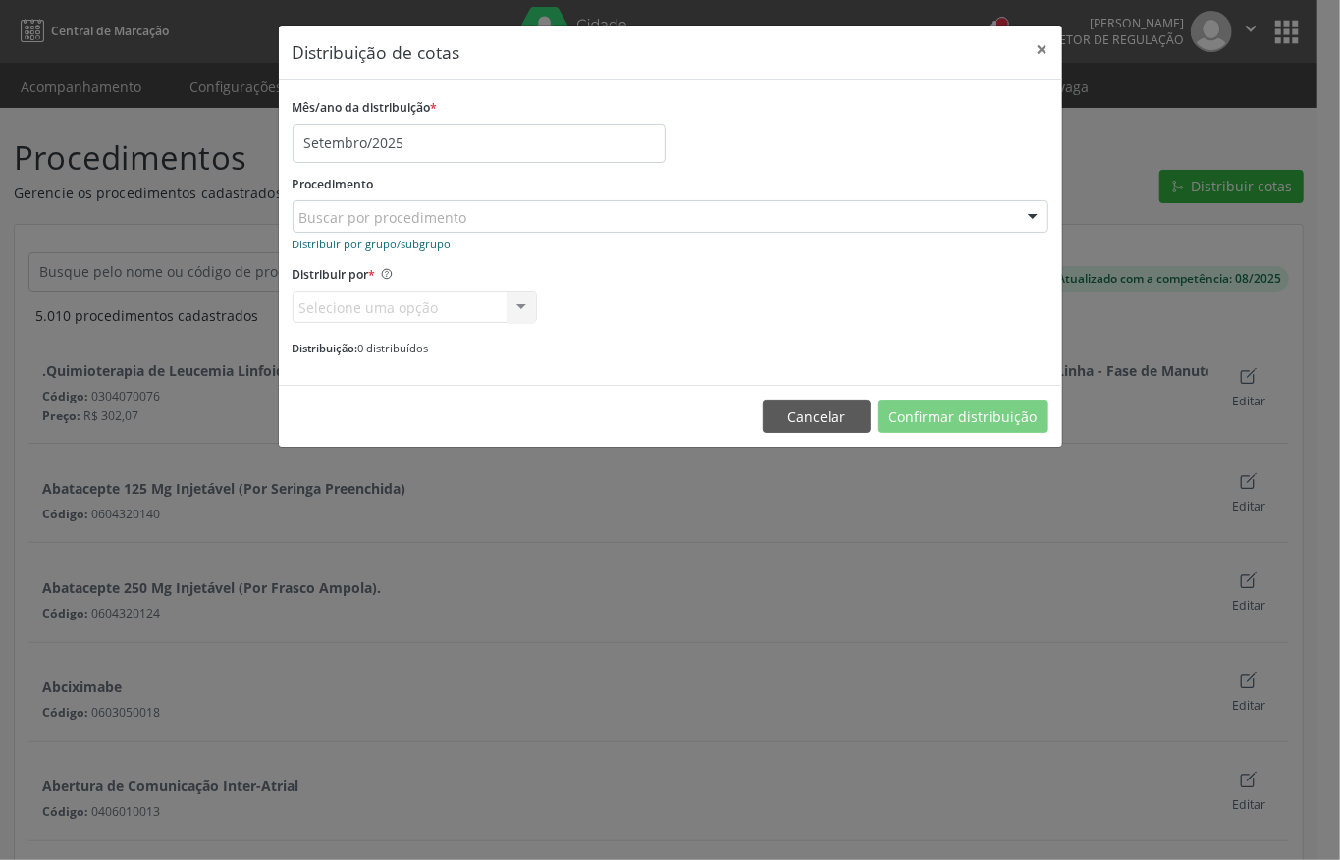
click at [424, 244] on small "Distribuir por grupo/subgrupo" at bounding box center [371, 244] width 159 height 15
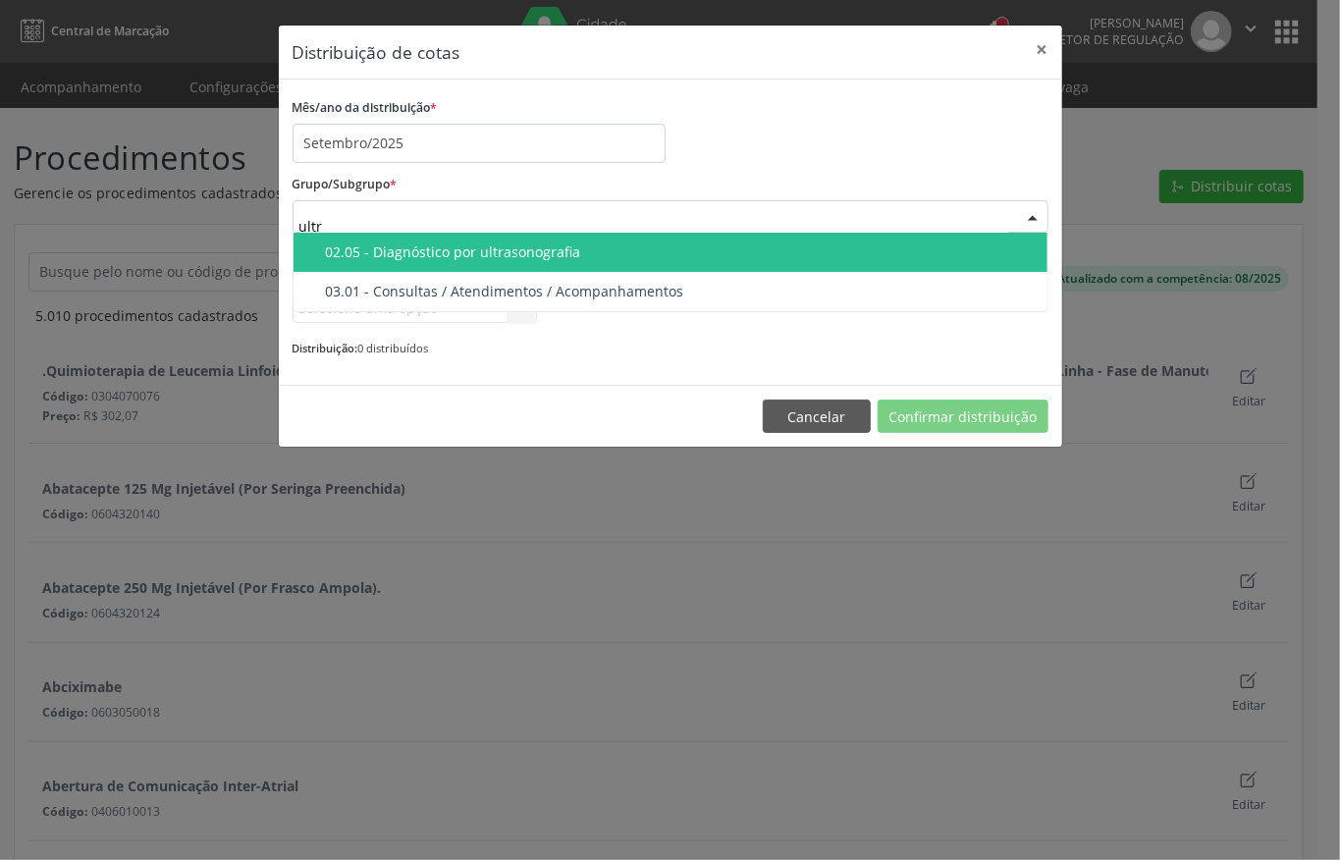
type input "ultra"
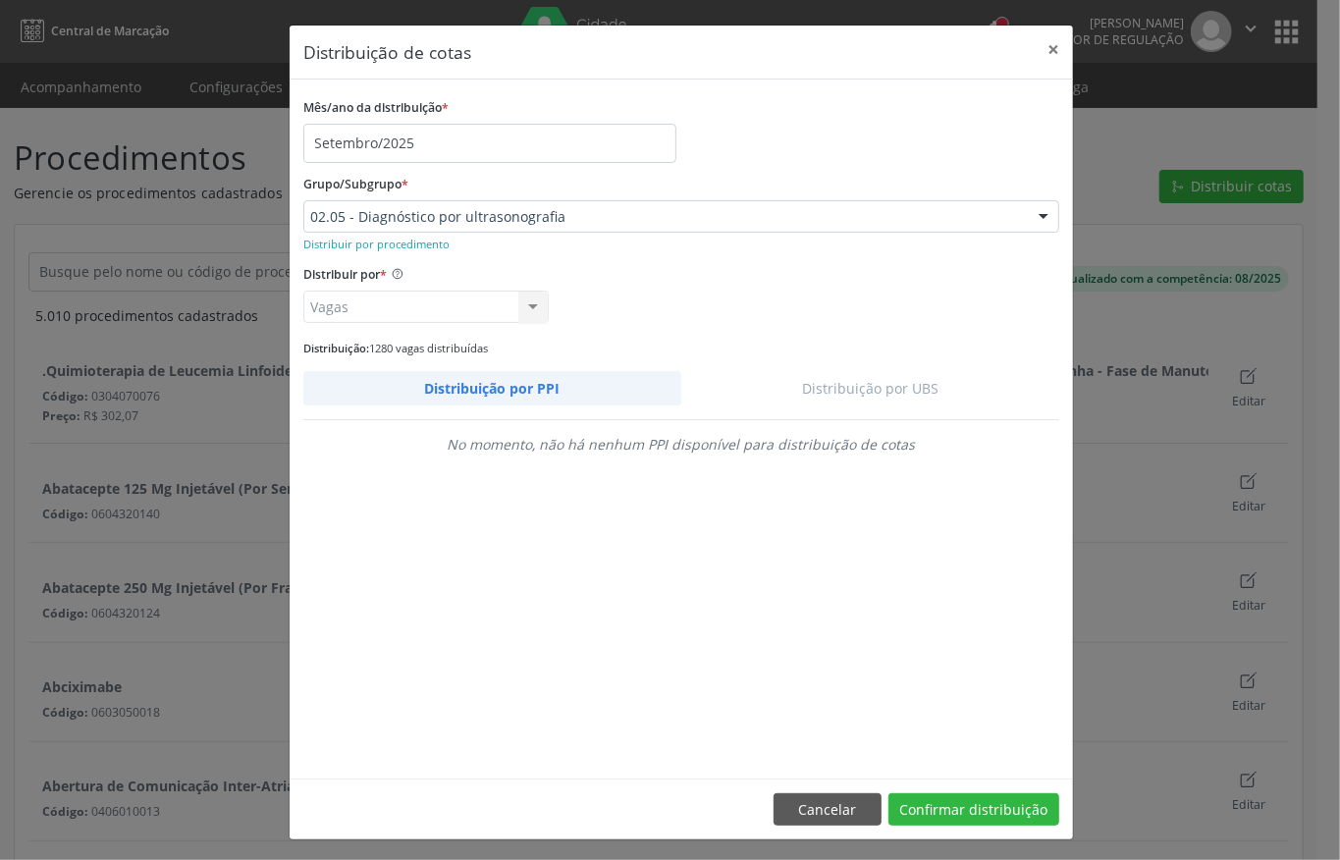
click at [850, 369] on div "Mês/ano da distribuição * Setembro/2025 Grupo/Subgrupo * 02.05 - Diagnóstico po…" at bounding box center [681, 428] width 756 height 671
click at [850, 385] on link "Distribuição por UBS" at bounding box center [870, 388] width 379 height 34
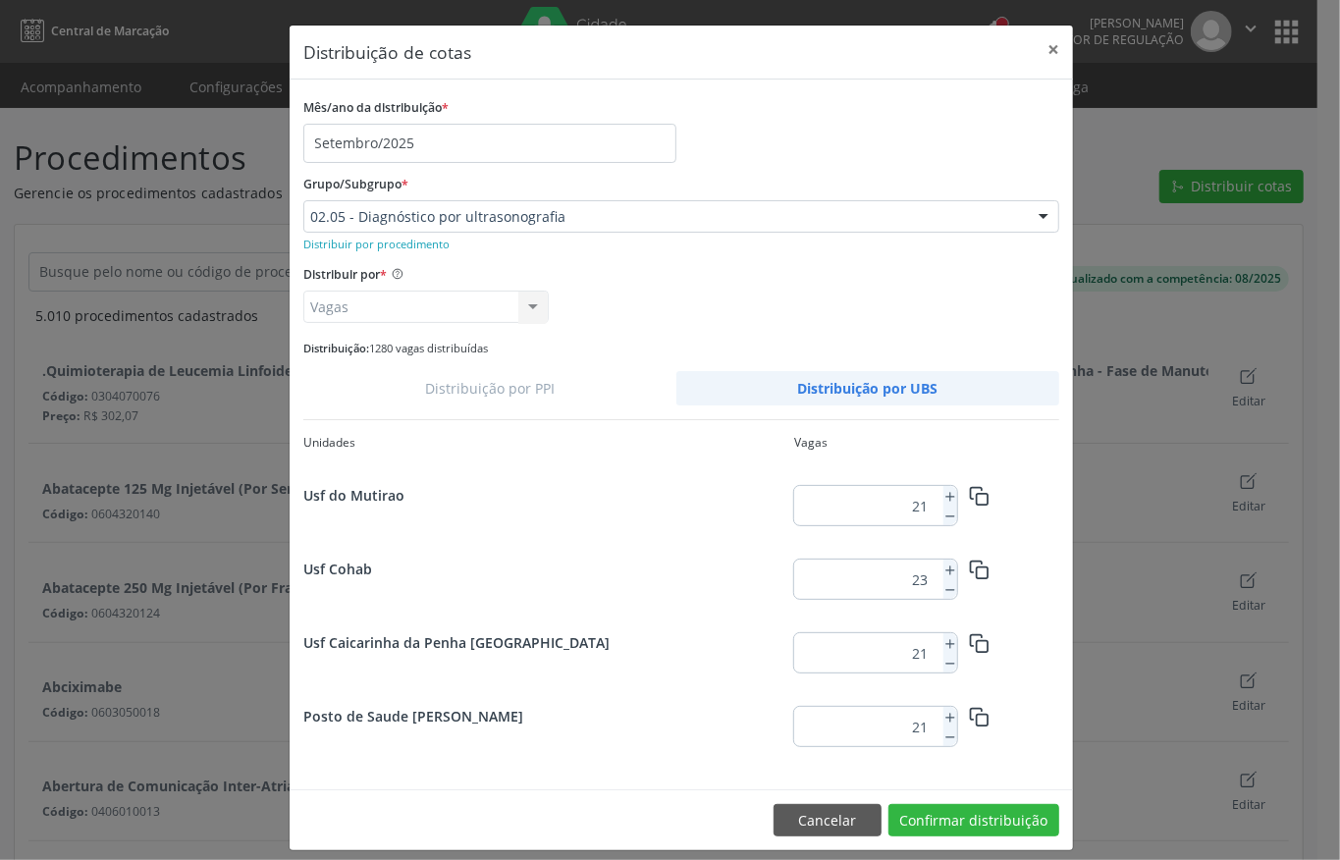
scroll to position [830, 0]
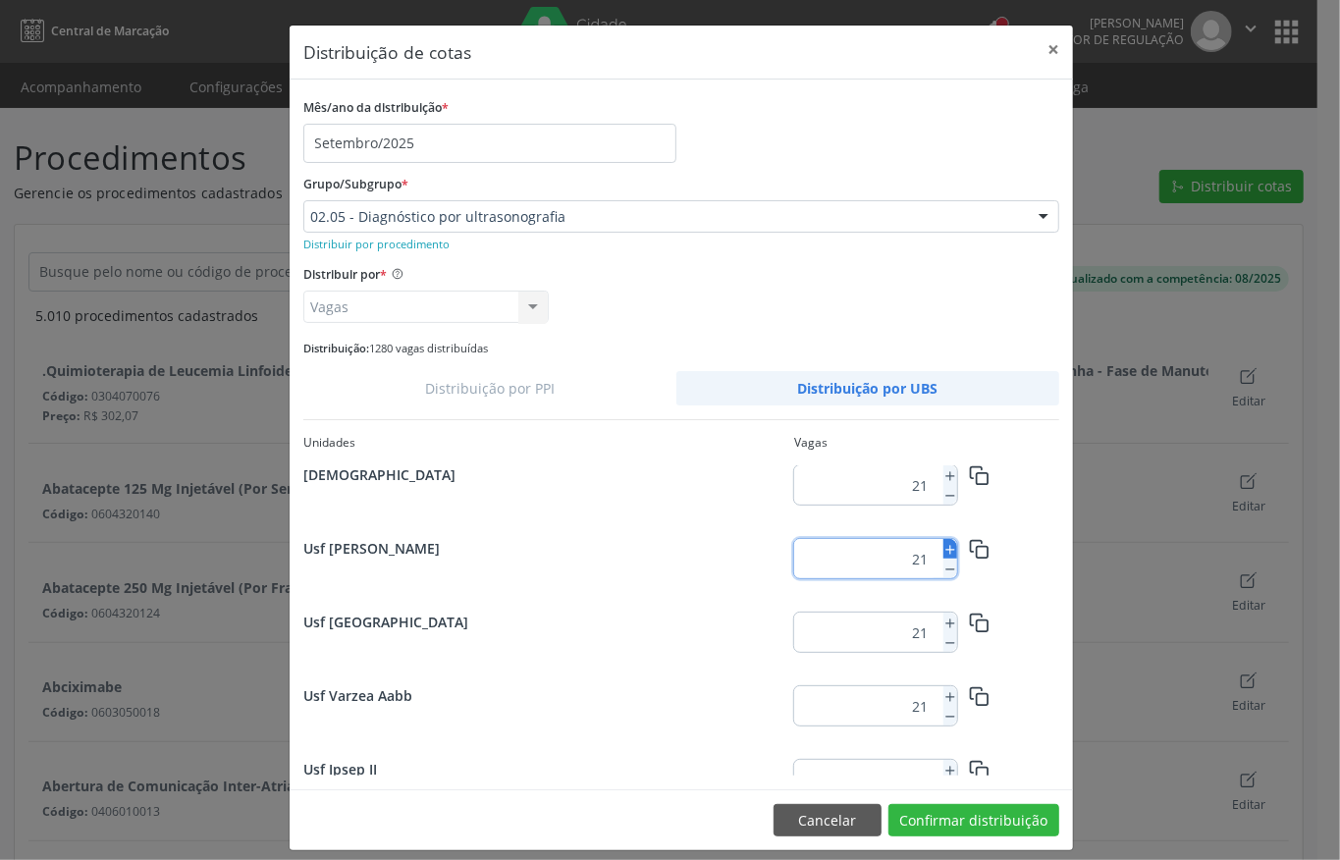
click at [944, 550] on icon at bounding box center [950, 550] width 14 height 14
click at [943, 551] on icon at bounding box center [950, 550] width 14 height 14
type input "24"
click at [963, 814] on button "Confirmar distribuição" at bounding box center [973, 820] width 171 height 33
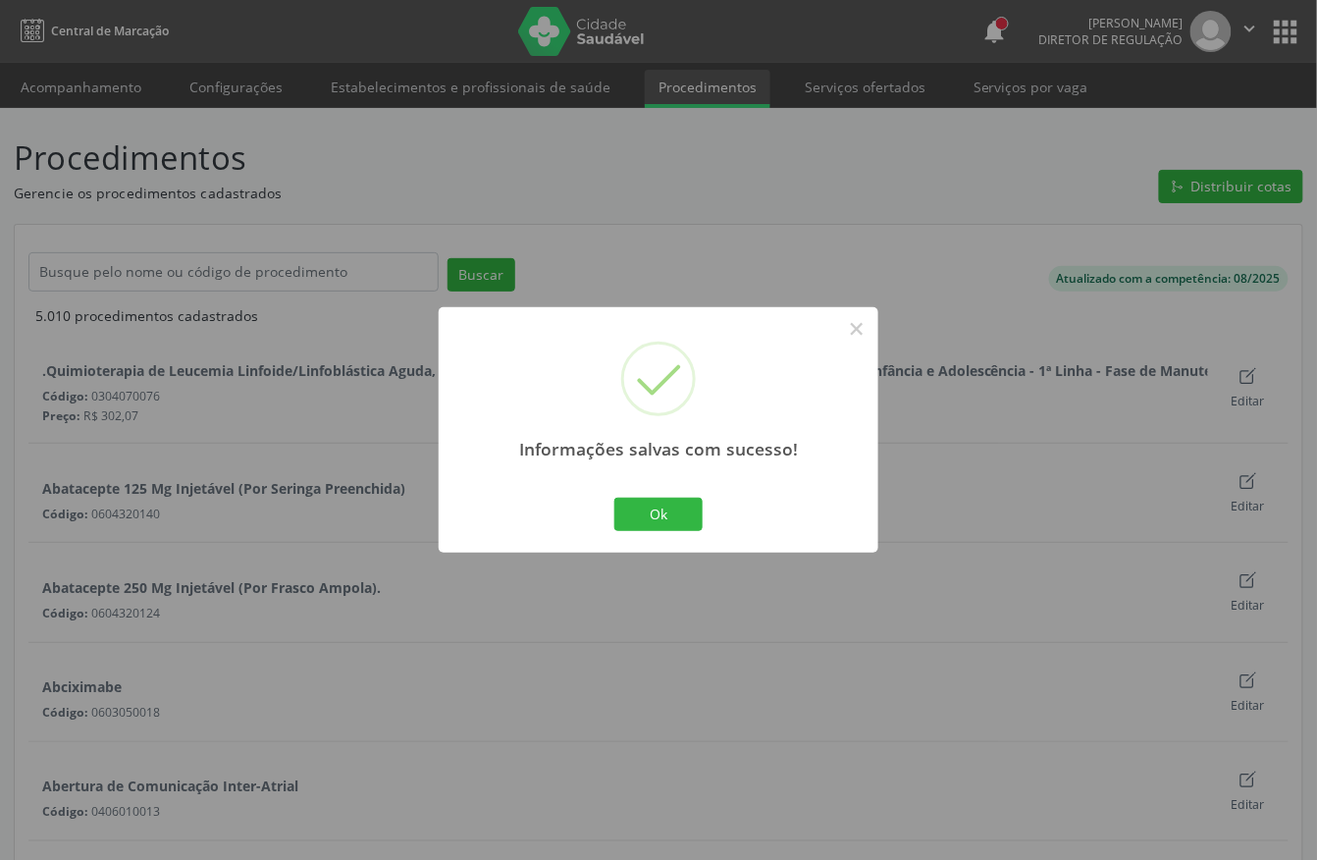
click at [665, 494] on div "Ok No Cancel" at bounding box center [658, 514] width 97 height 41
click at [661, 511] on button "Ok" at bounding box center [658, 514] width 88 height 33
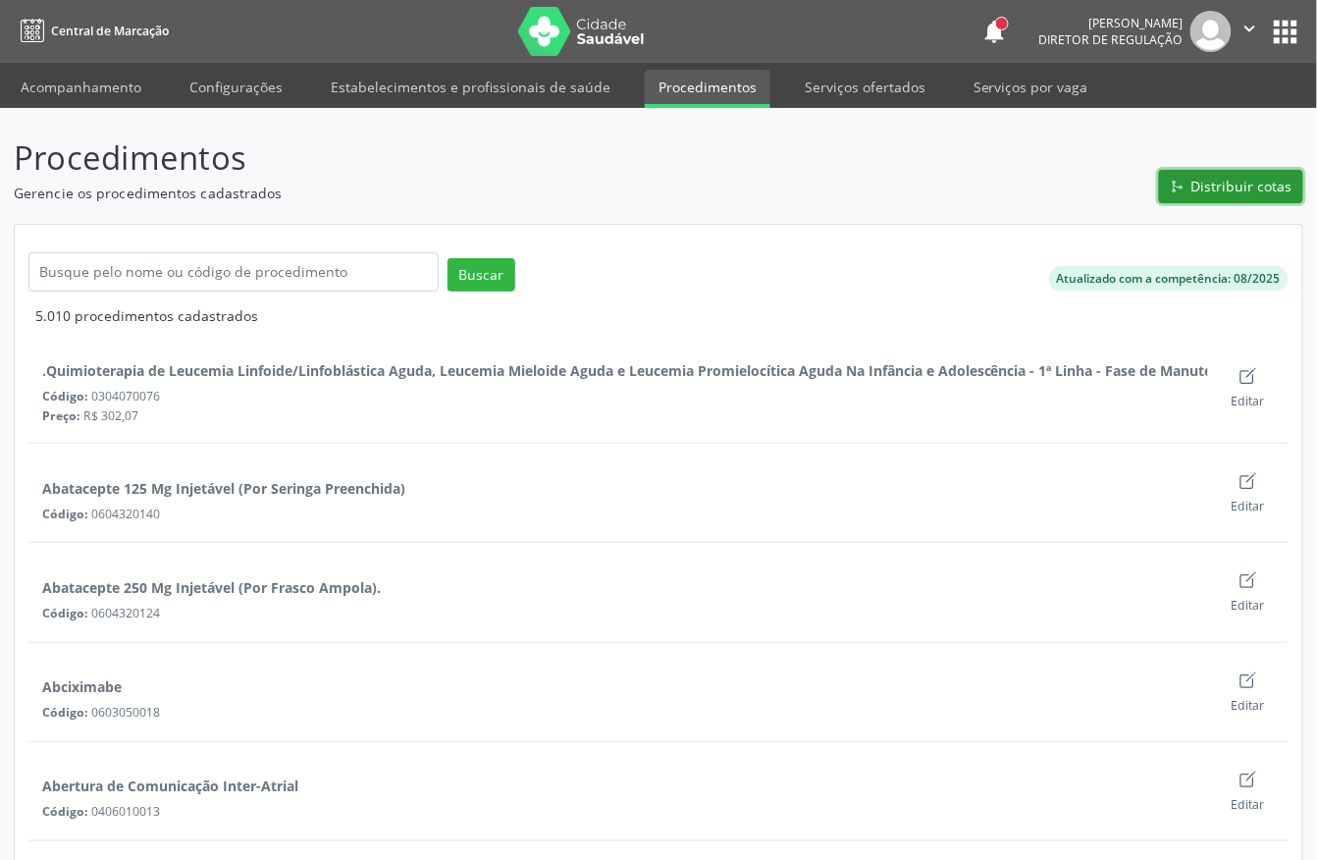
click at [1238, 171] on button "Distribuir cotas" at bounding box center [1231, 186] width 144 height 33
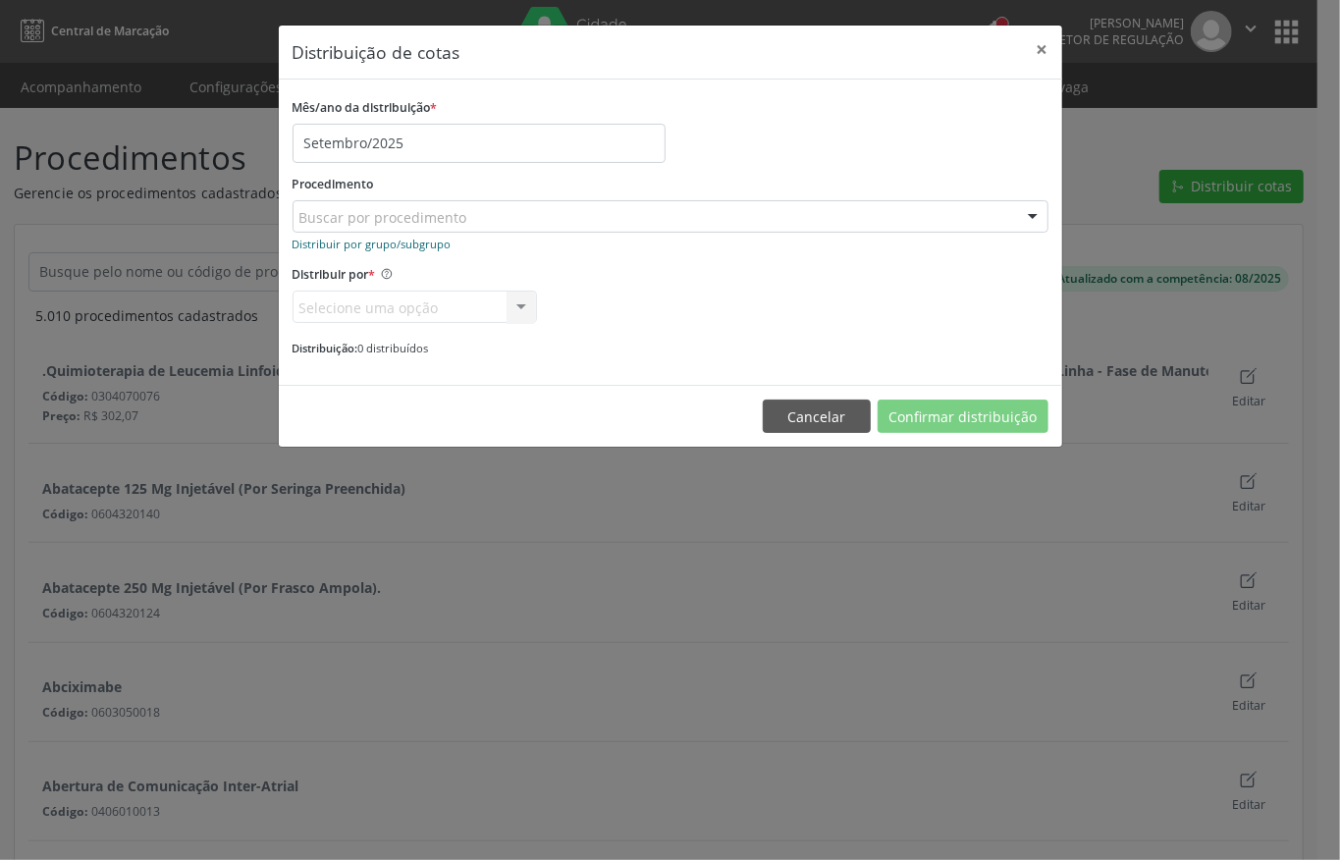
click at [406, 239] on small "Distribuir por grupo/subgrupo" at bounding box center [371, 244] width 159 height 15
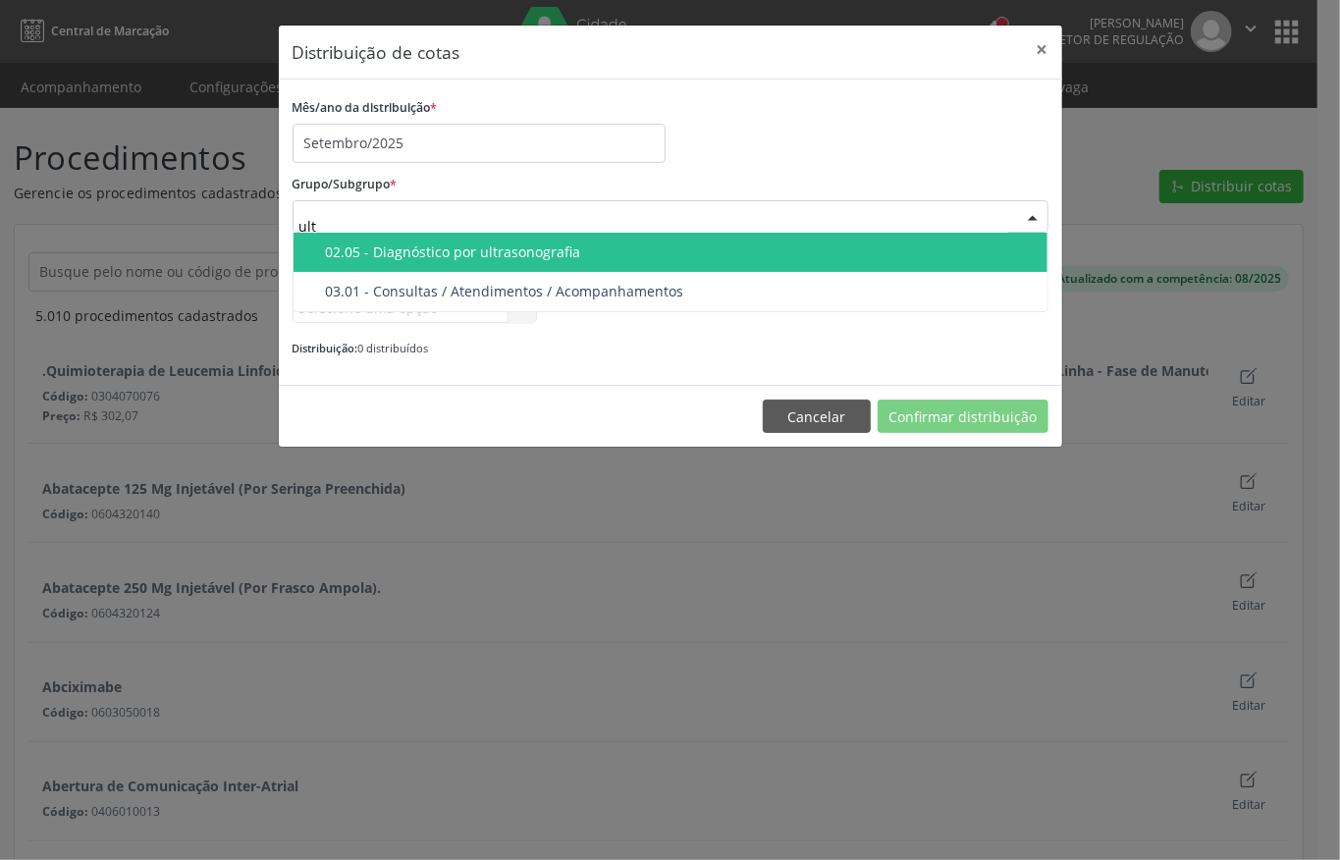
type input "ultr"
click at [386, 245] on div "02.05 - Diagnóstico por ultrasonografia" at bounding box center [681, 252] width 710 height 16
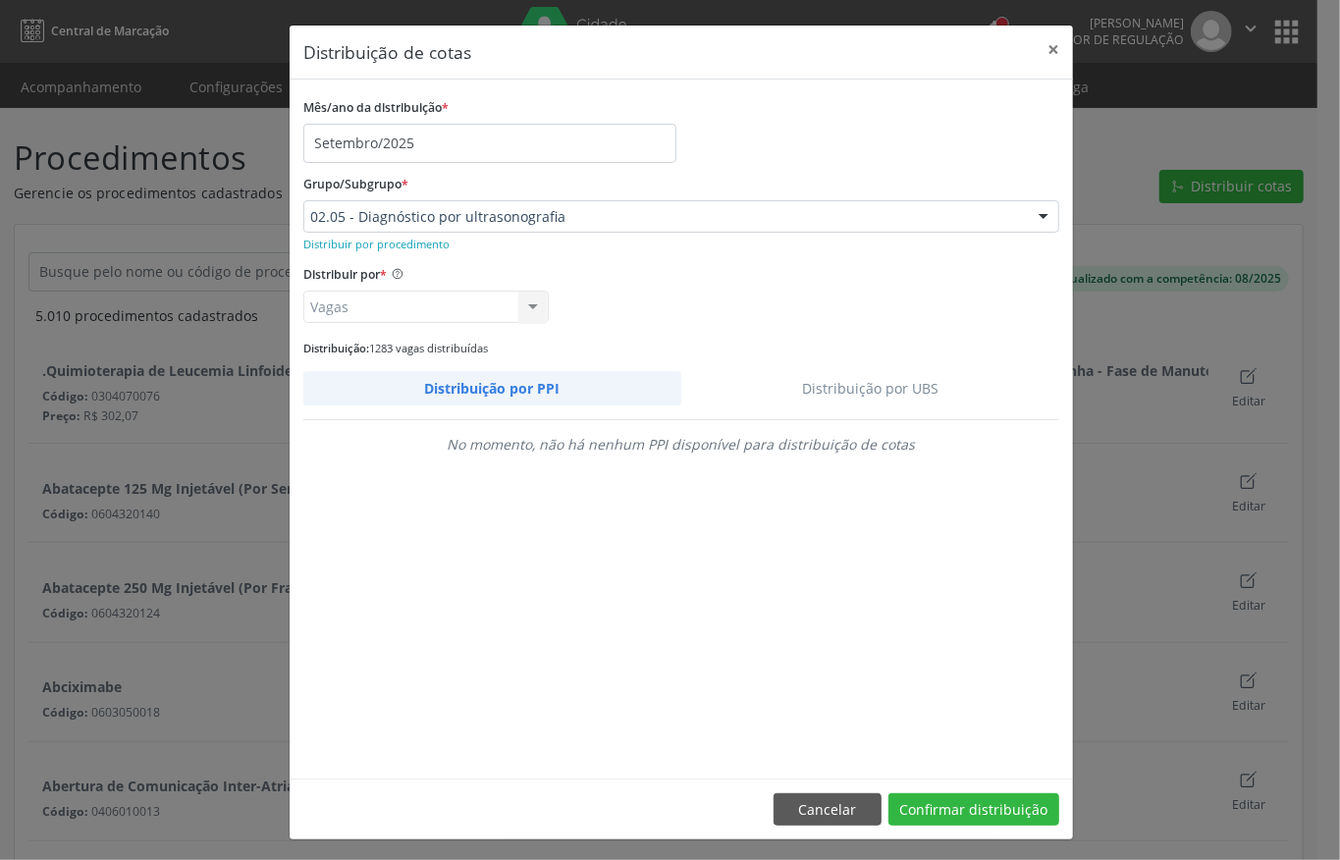
click at [876, 382] on link "Distribuição por UBS" at bounding box center [870, 388] width 379 height 34
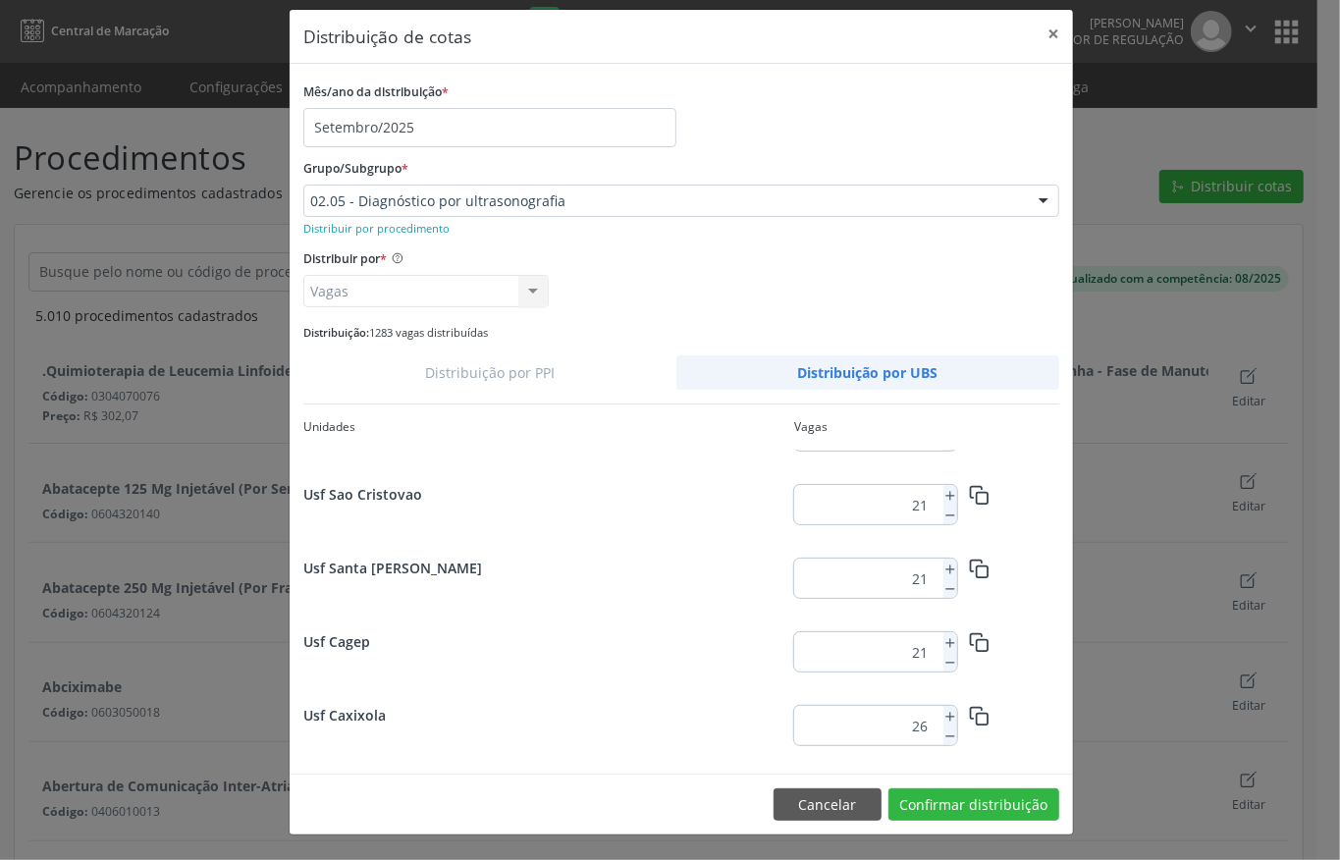
scroll to position [654, 0]
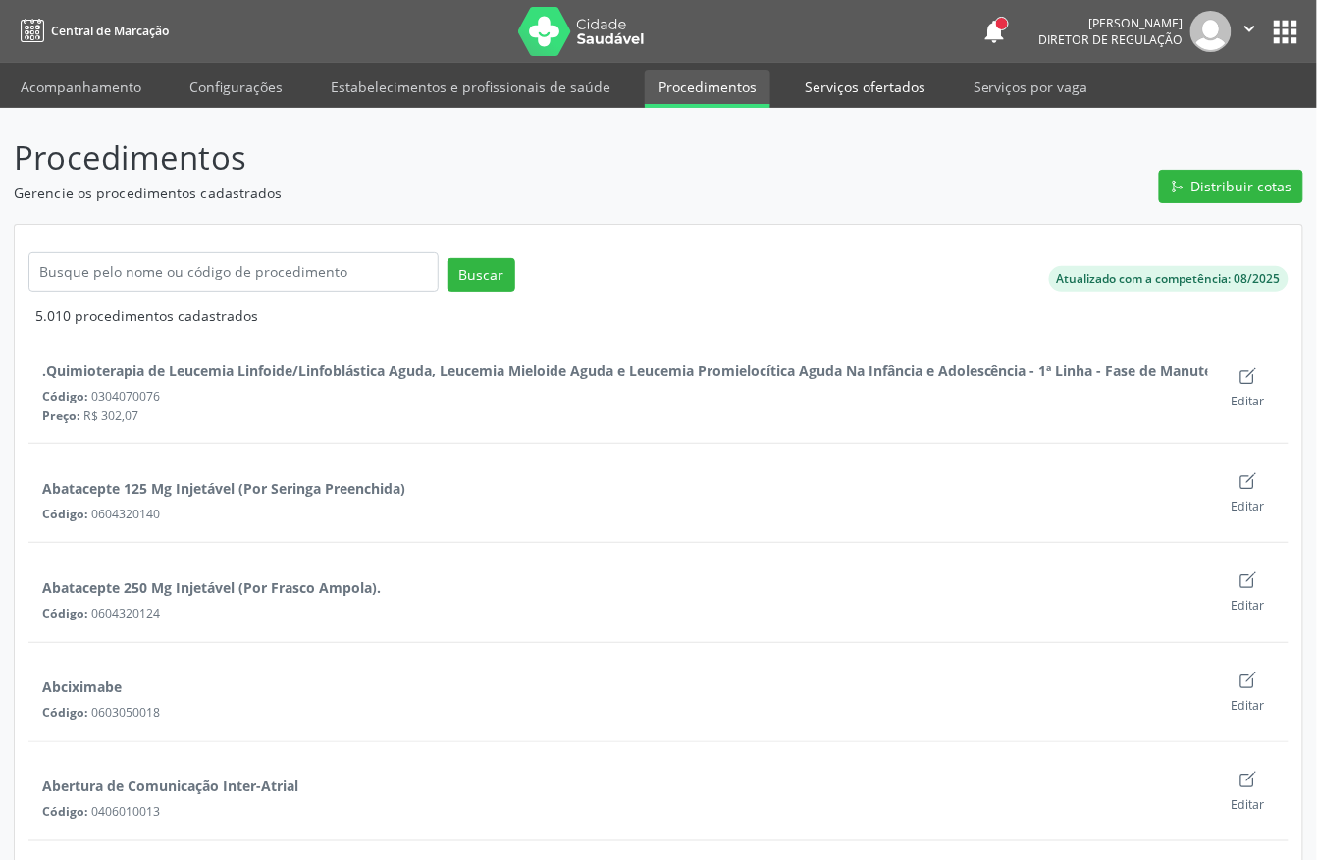
click at [826, 87] on link "Serviços ofertados" at bounding box center [865, 87] width 148 height 34
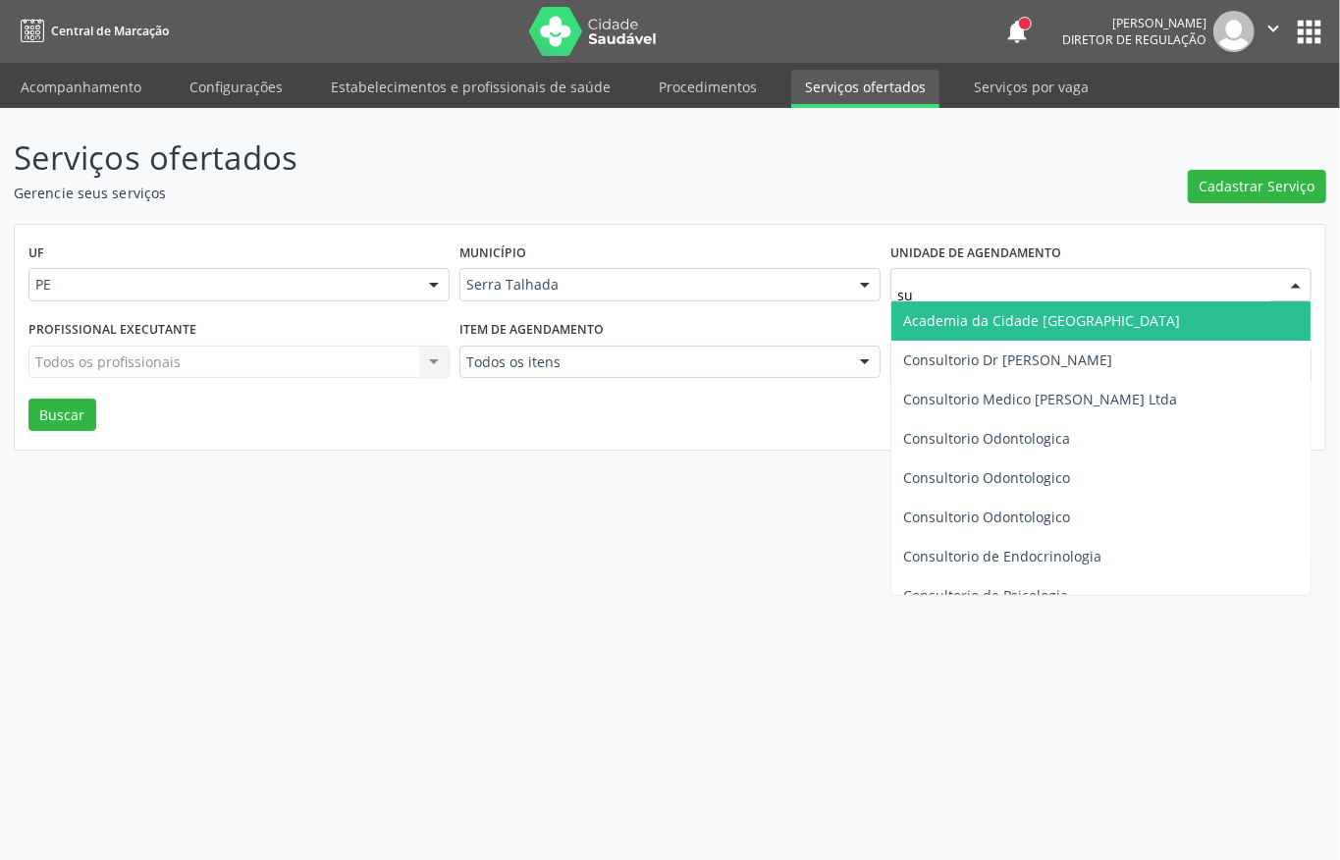
type input "sus"
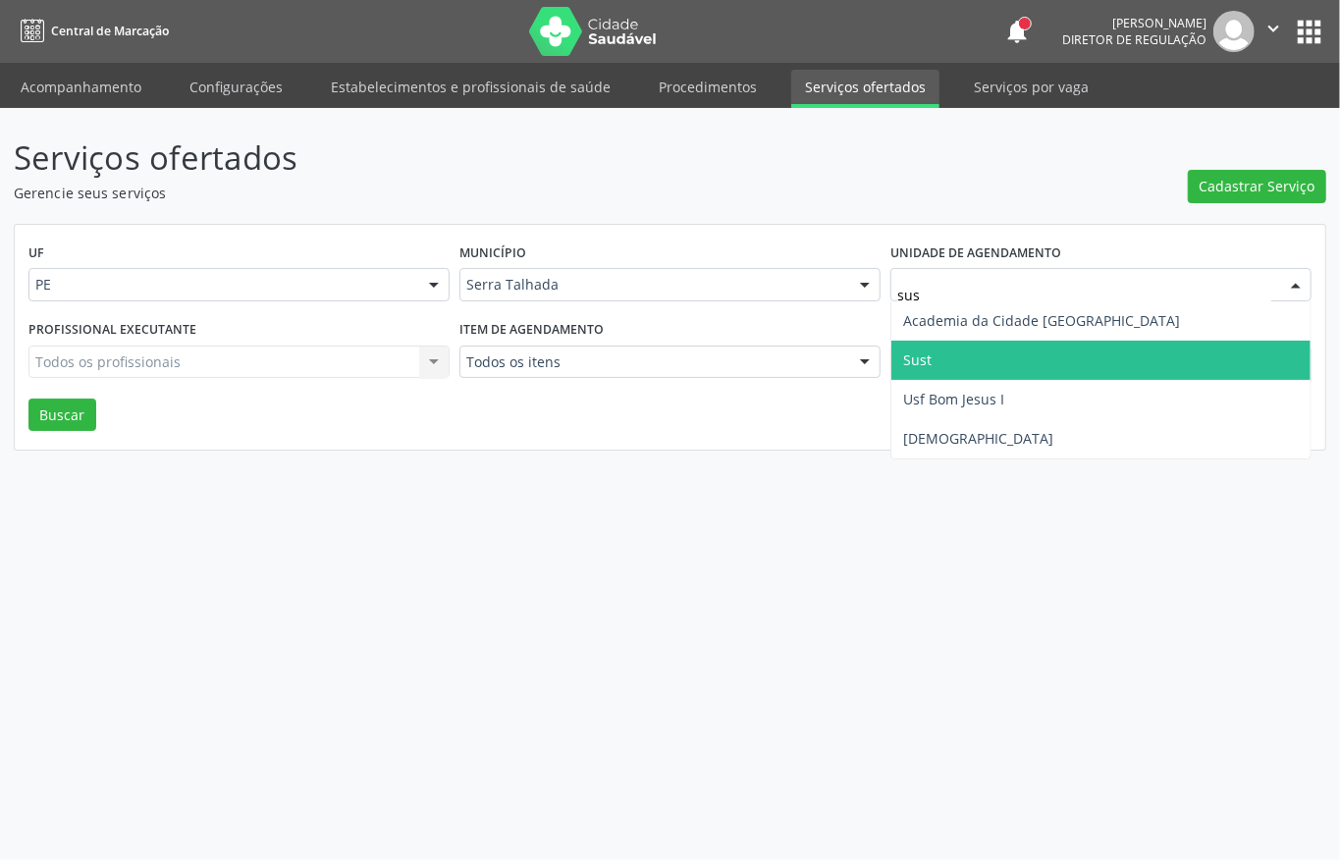
click at [960, 345] on span "Sust" at bounding box center [1100, 360] width 419 height 39
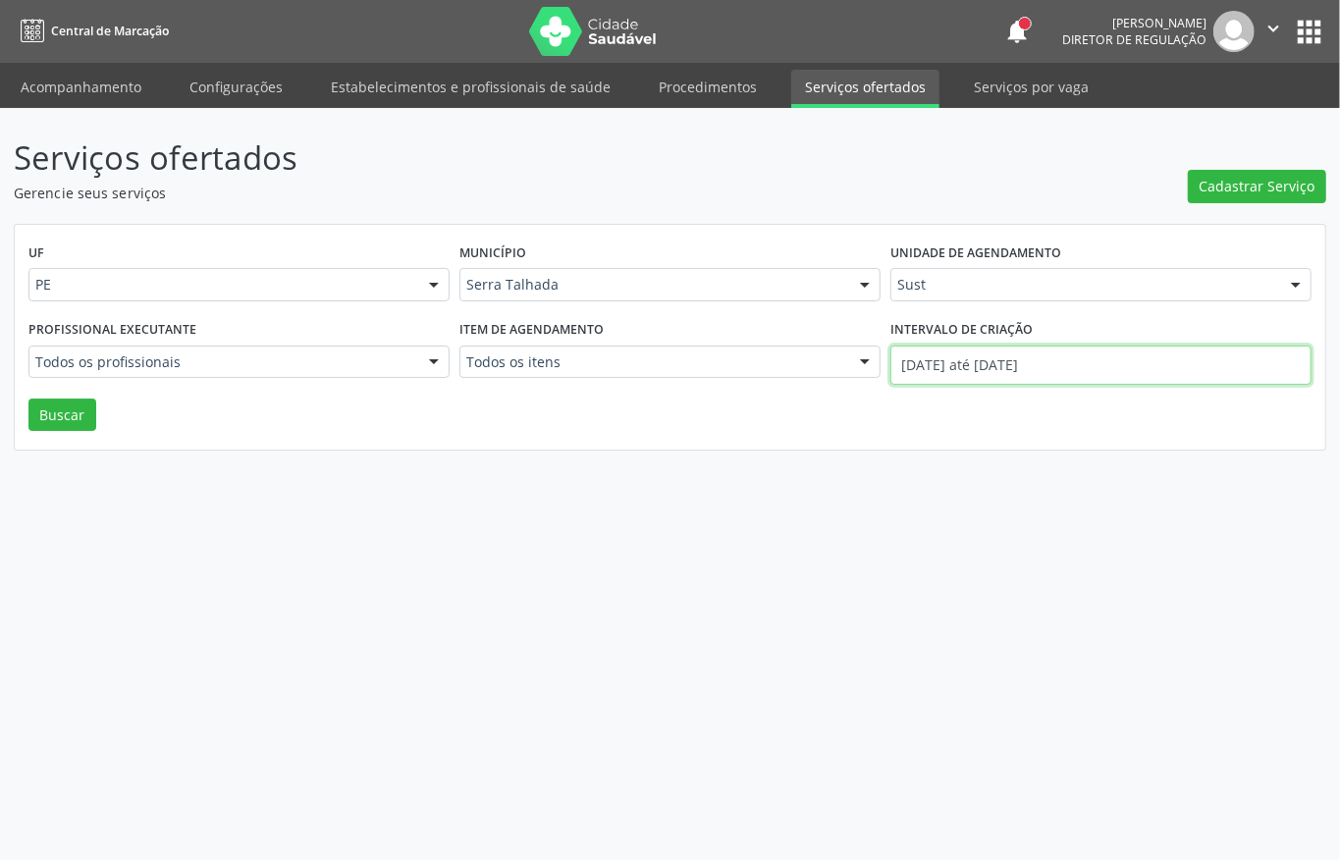
click at [960, 366] on input "[DATE] até [DATE]" at bounding box center [1100, 364] width 421 height 39
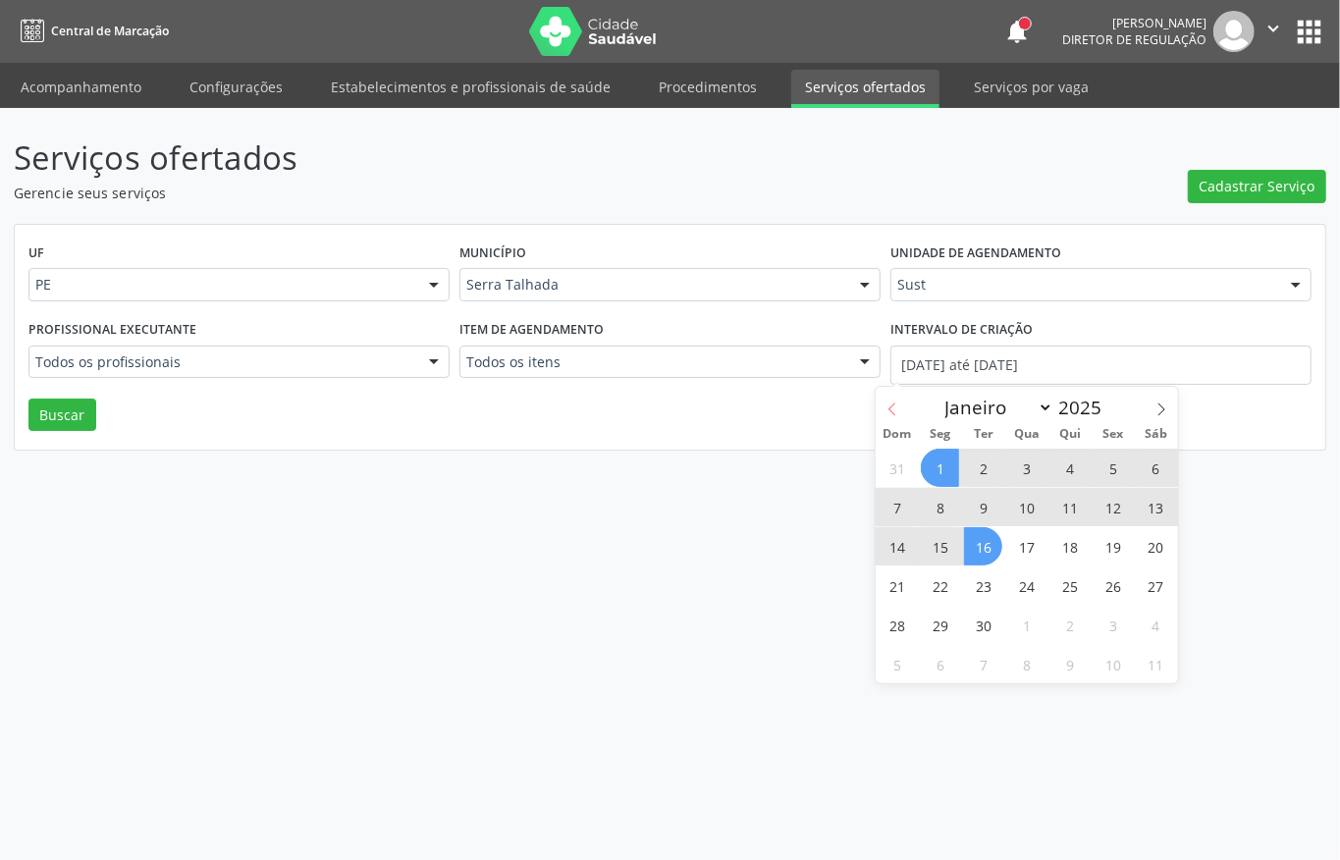
click at [900, 410] on span at bounding box center [891, 403] width 33 height 33
select select "7"
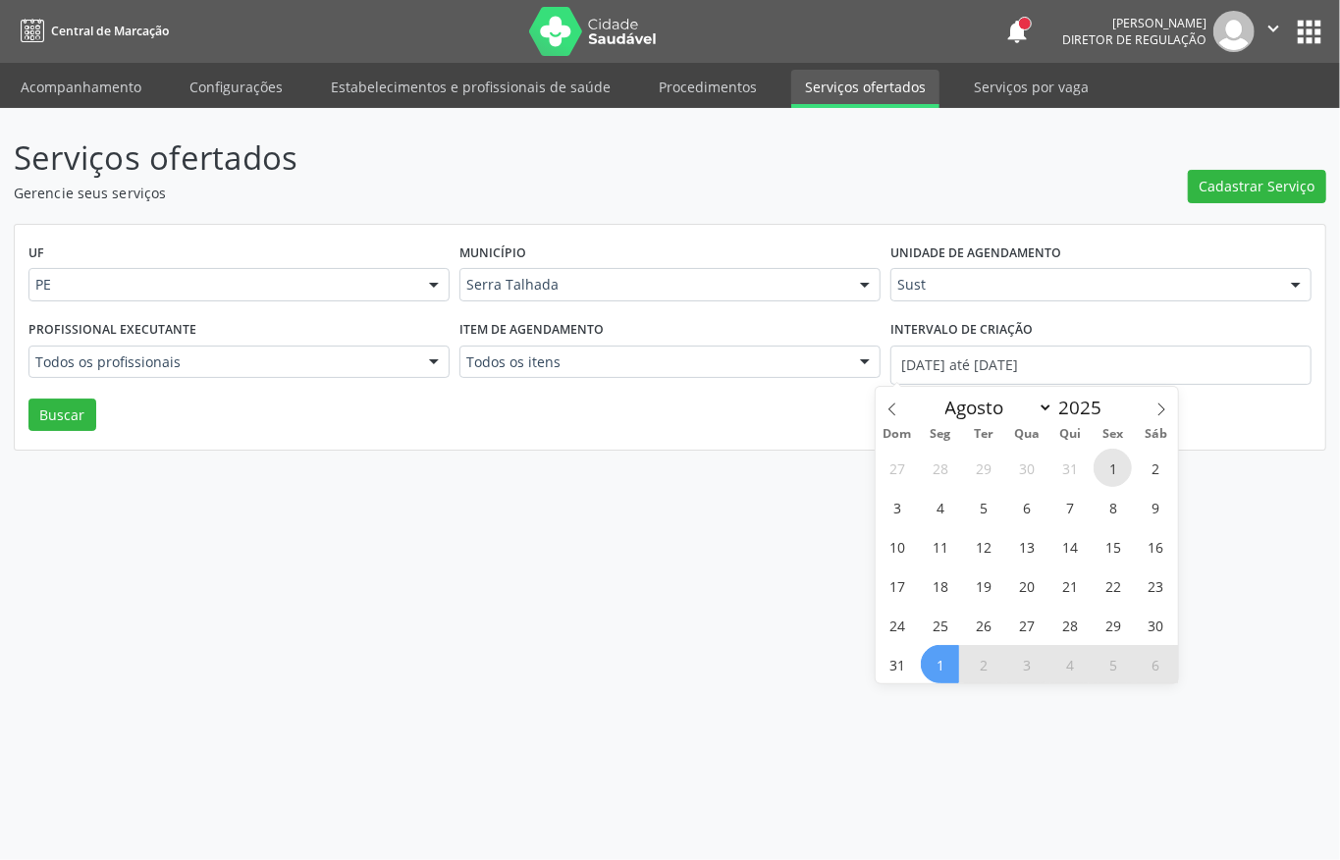
click at [1111, 455] on span "1" at bounding box center [1112, 467] width 38 height 38
type input "01/08/2025"
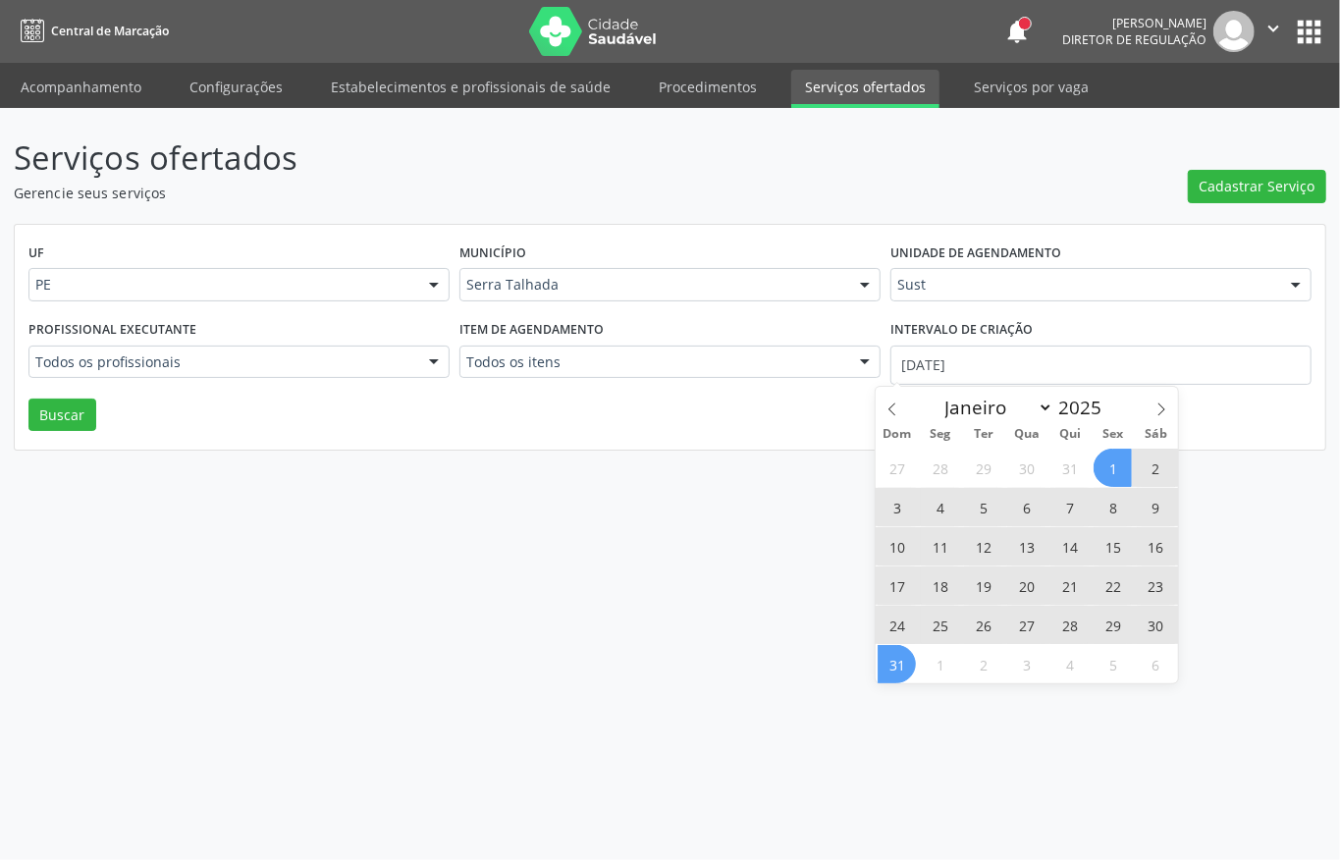
click at [880, 657] on span "31" at bounding box center [896, 664] width 38 height 38
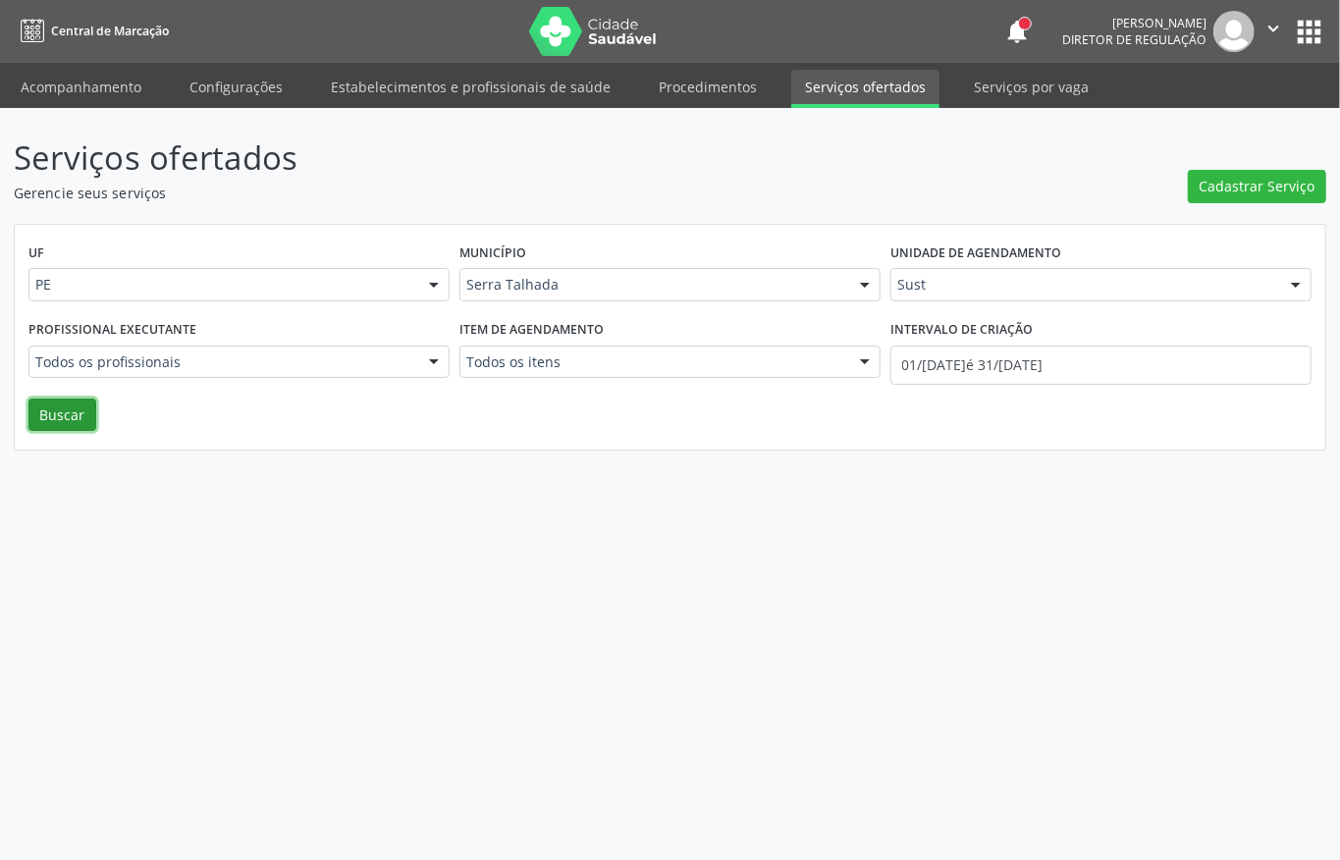
click at [63, 404] on button "Buscar" at bounding box center [62, 414] width 68 height 33
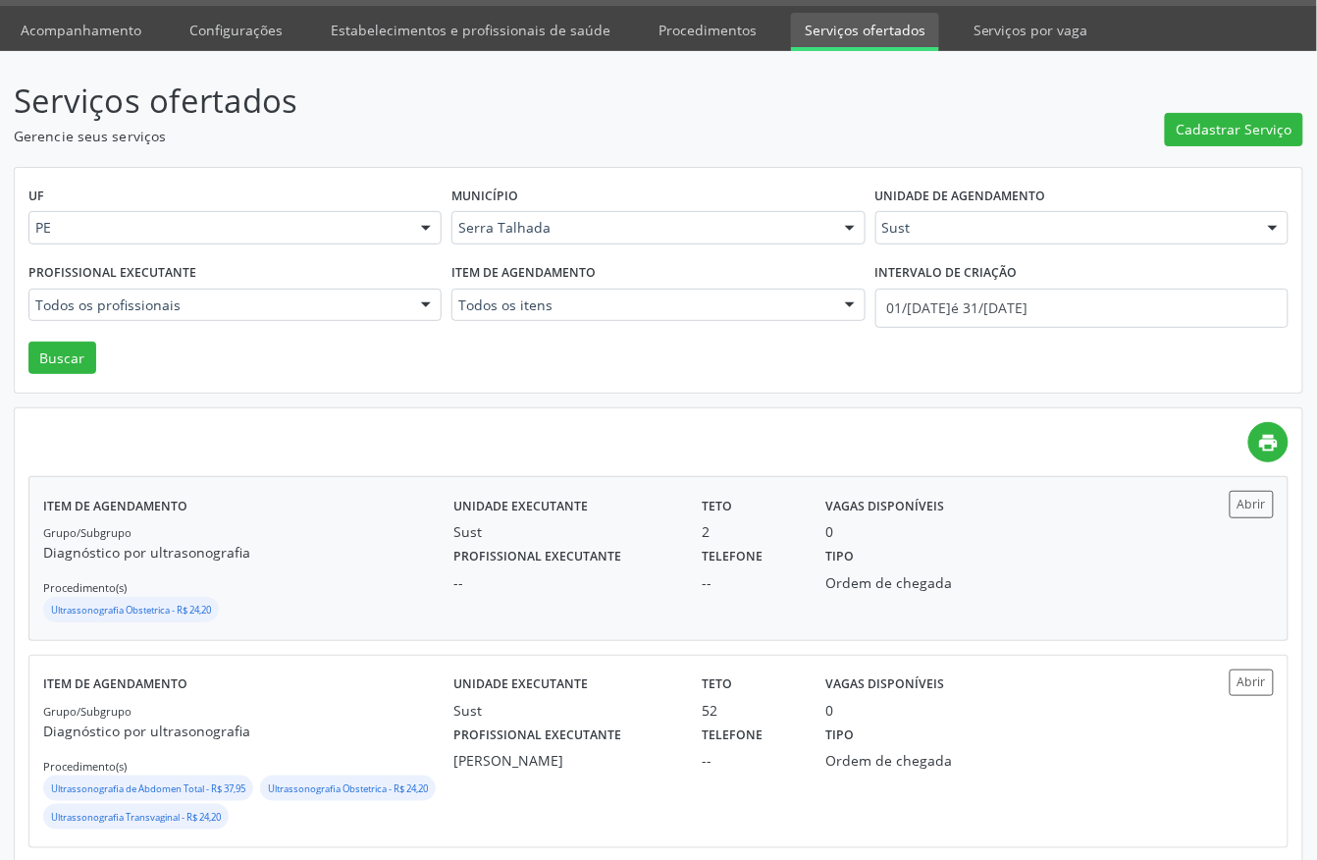
scroll to position [90, 0]
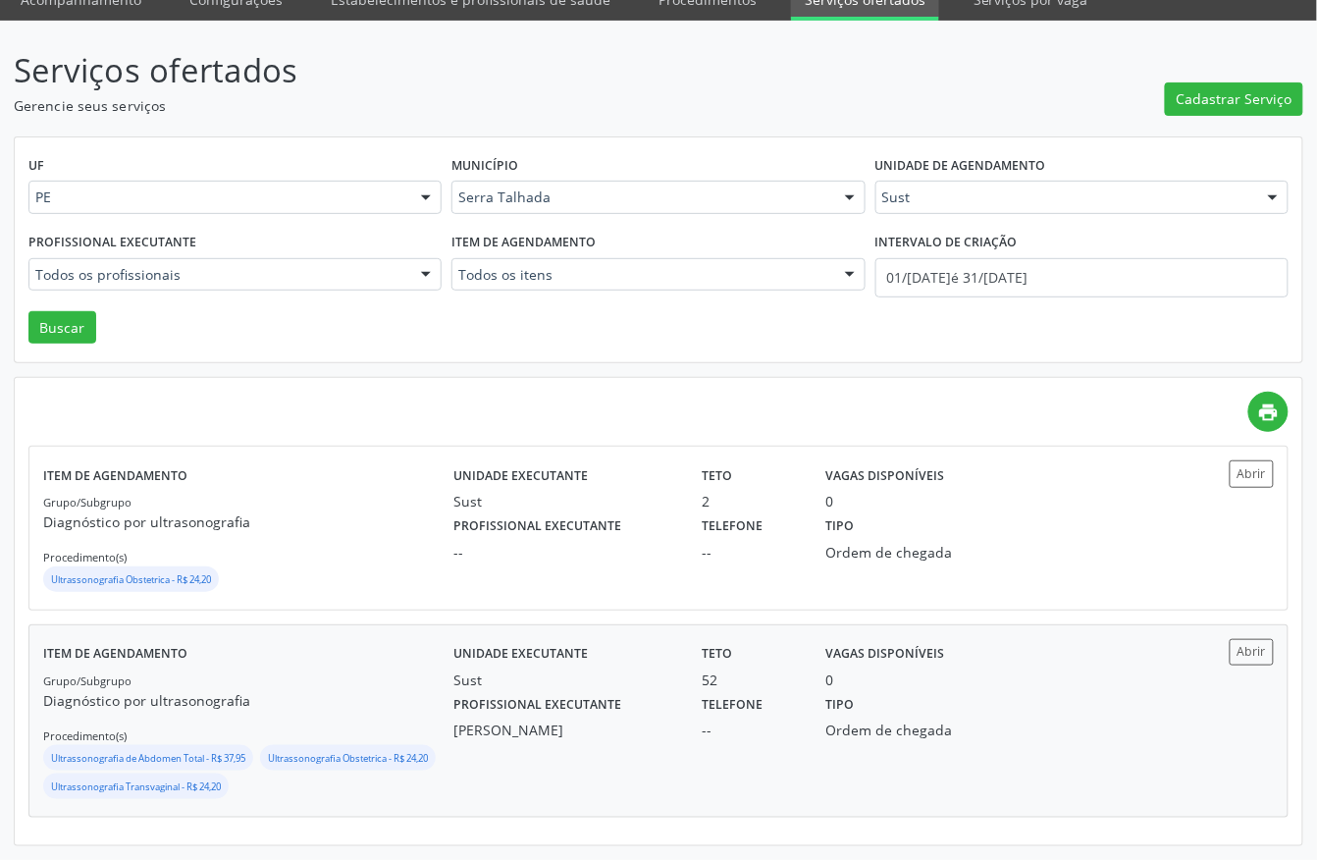
click at [629, 685] on div "Sust" at bounding box center [563, 679] width 221 height 21
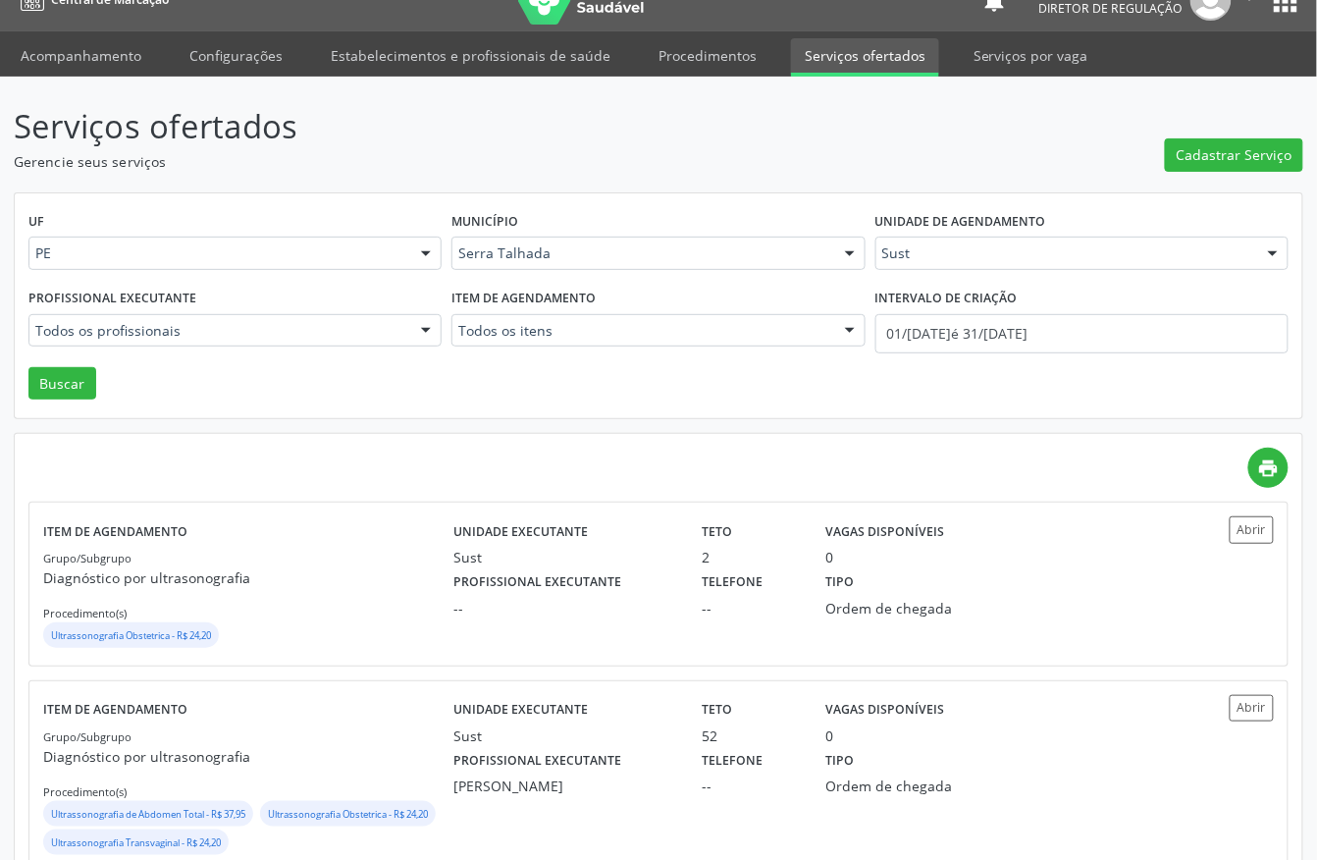
scroll to position [0, 0]
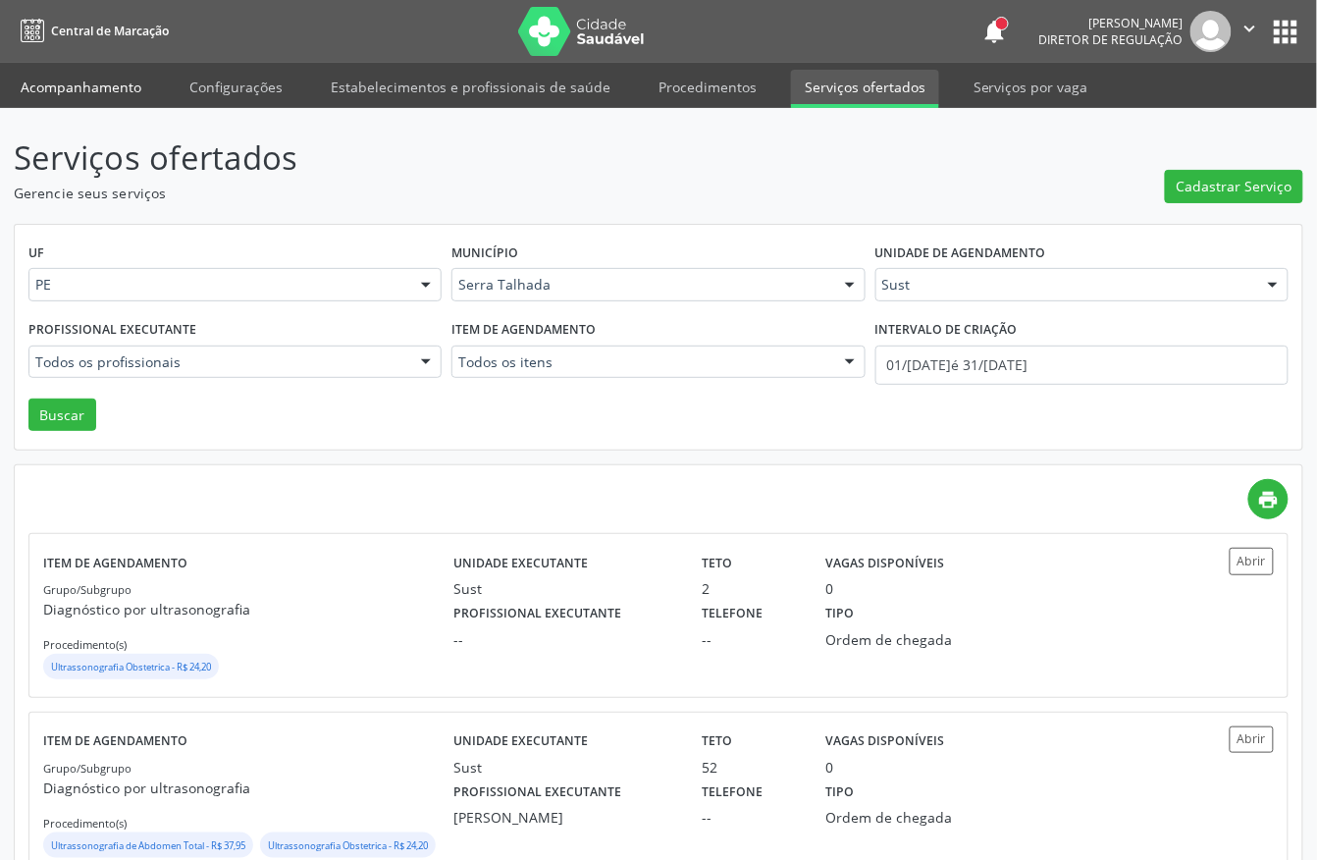
click at [43, 91] on link "Acompanhamento" at bounding box center [81, 87] width 148 height 34
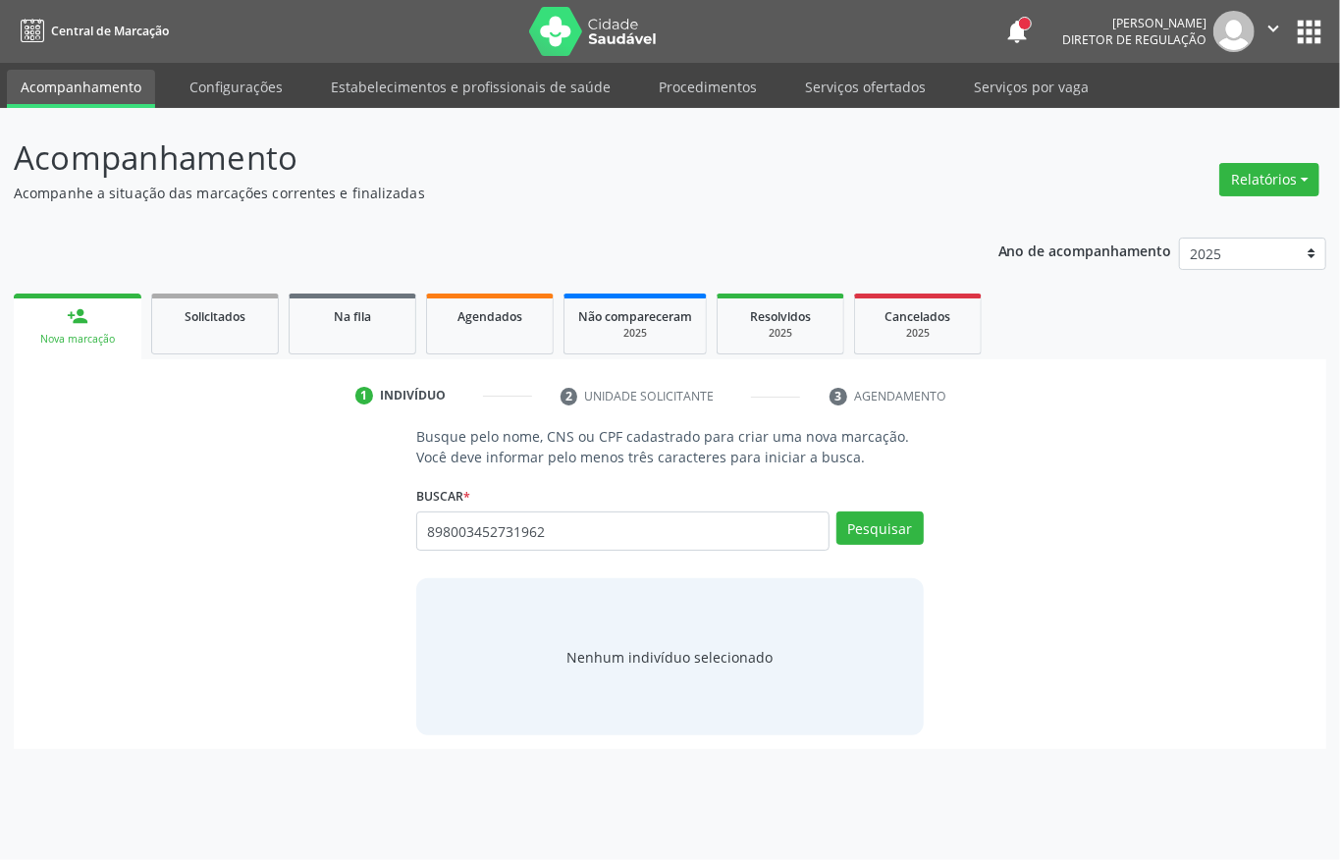
type input "898003452731962"
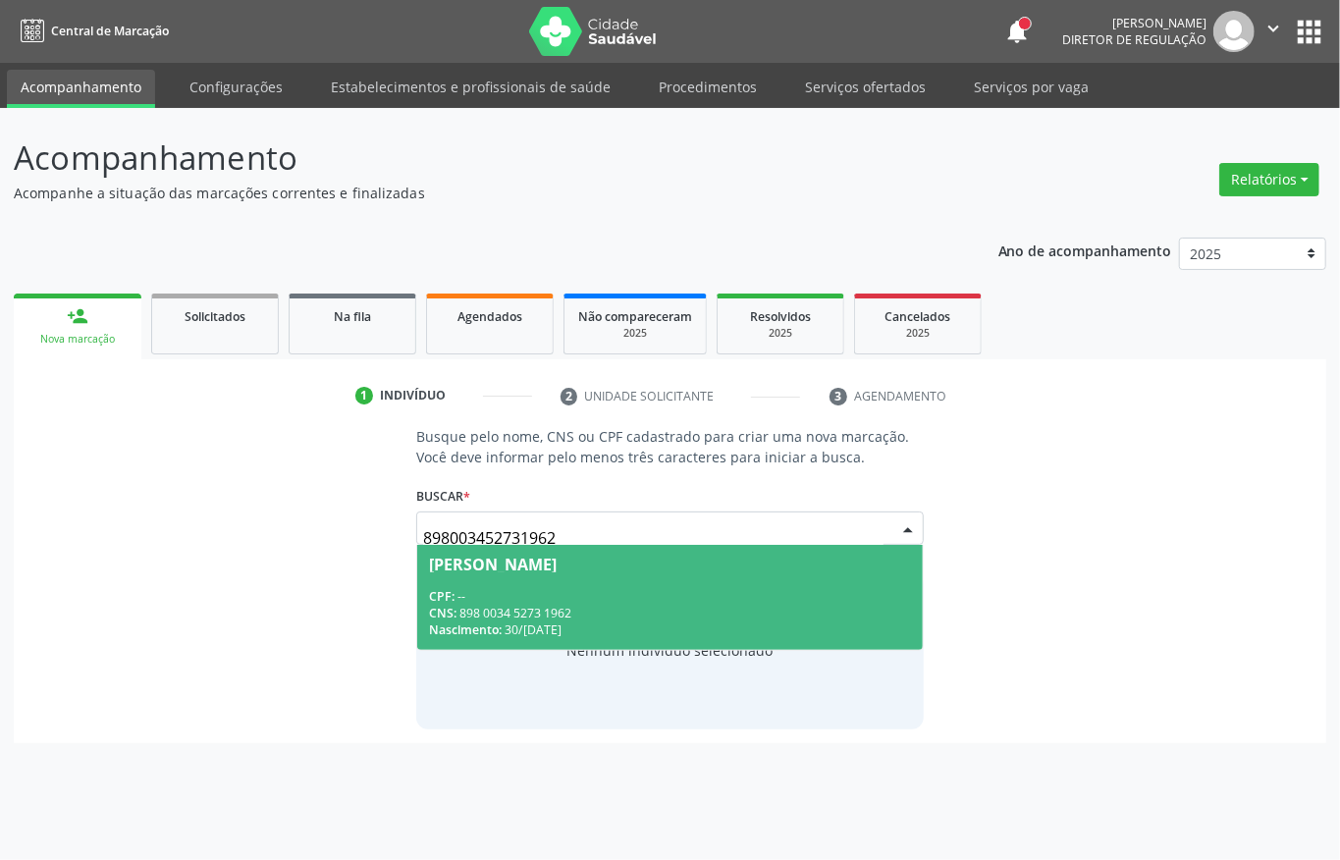
click at [557, 599] on div "CPF: --" at bounding box center [670, 596] width 482 height 17
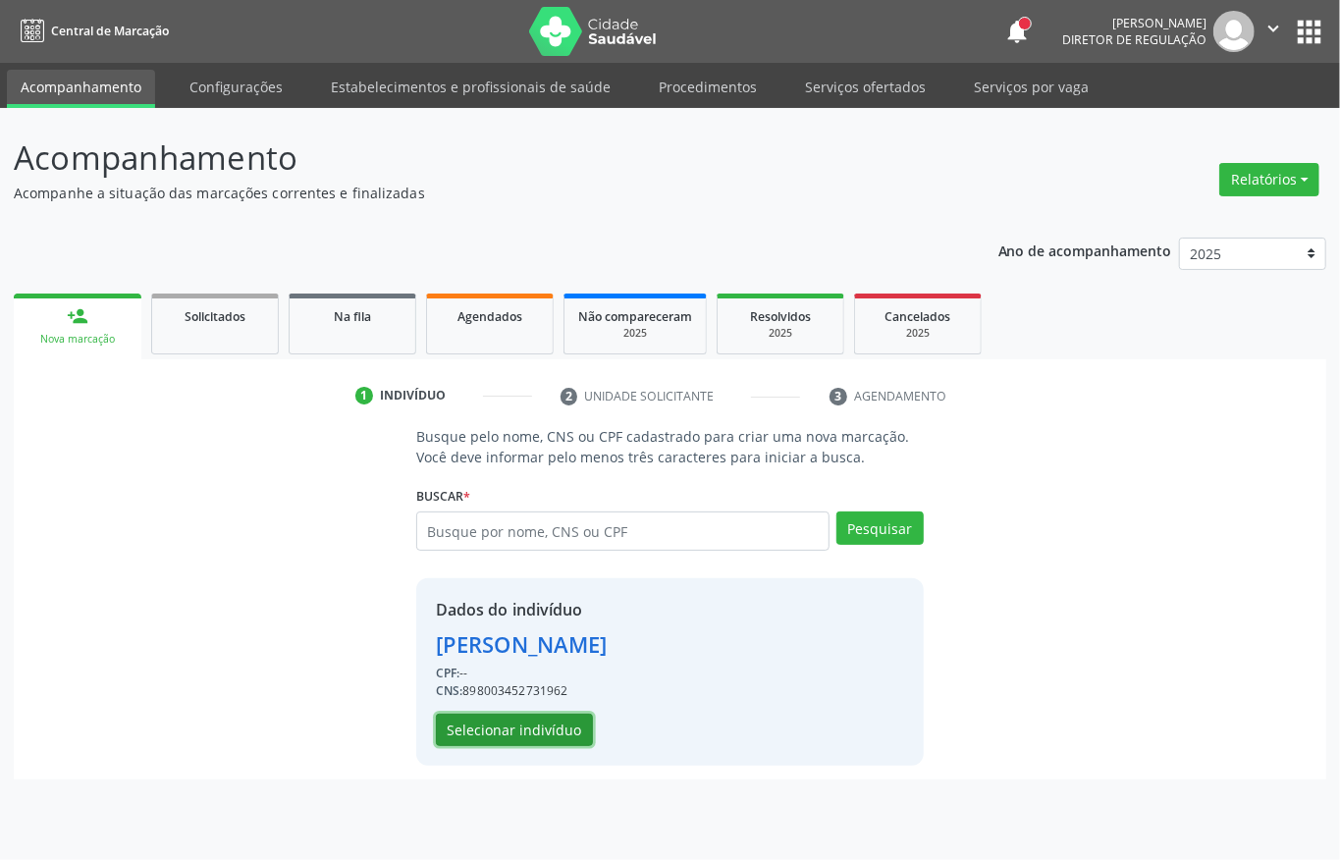
click at [491, 732] on button "Selecionar indivíduo" at bounding box center [514, 729] width 157 height 33
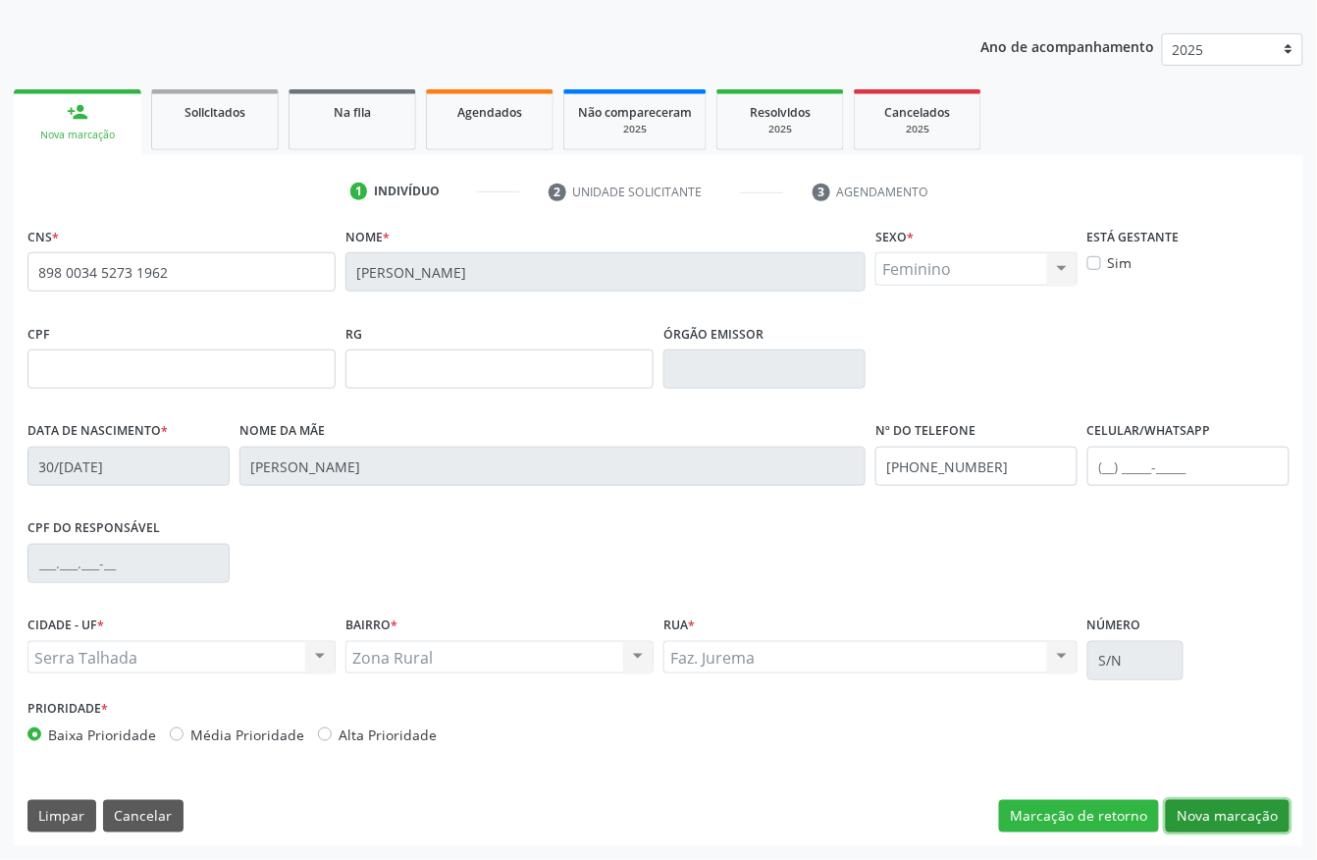
click at [1187, 800] on button "Nova marcação" at bounding box center [1228, 816] width 124 height 33
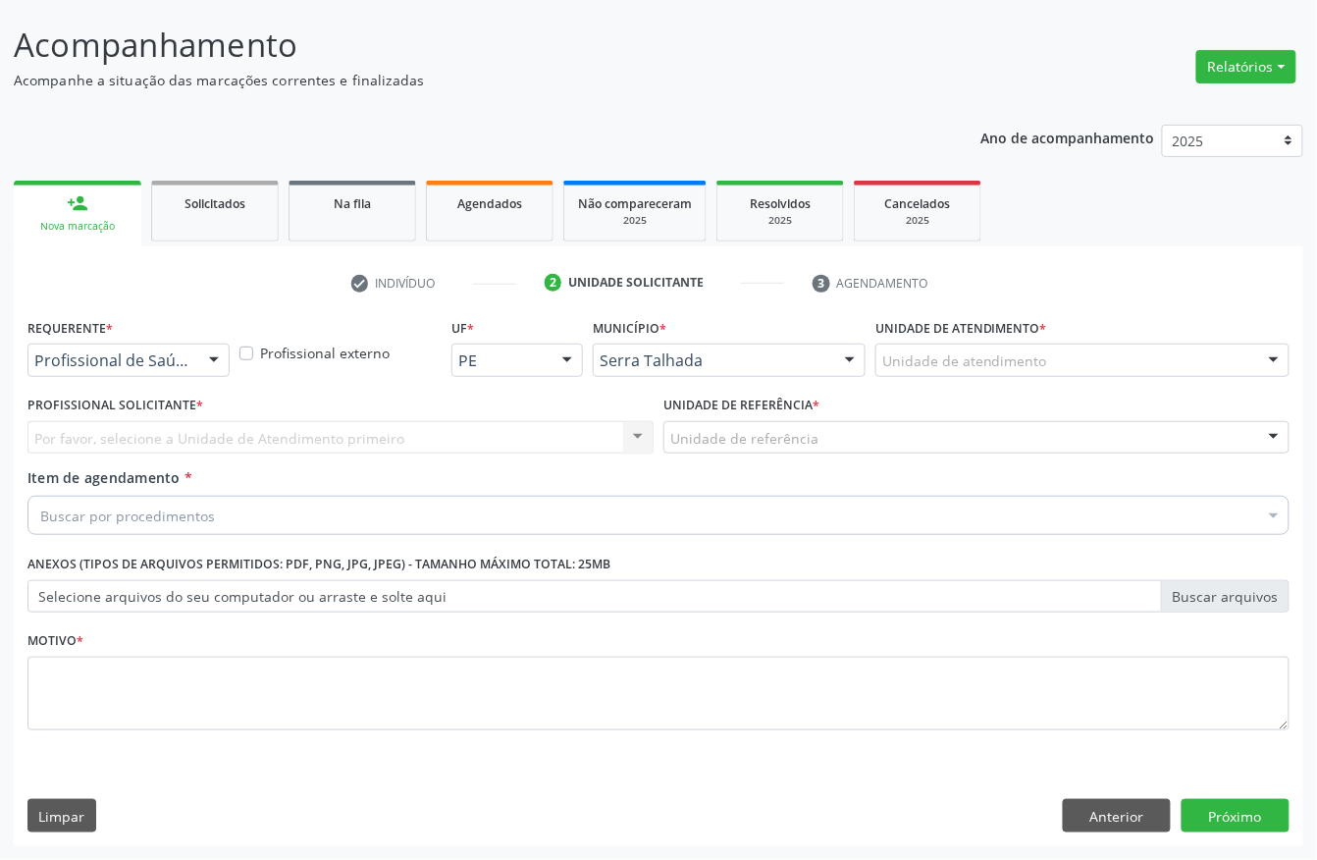
scroll to position [115, 0]
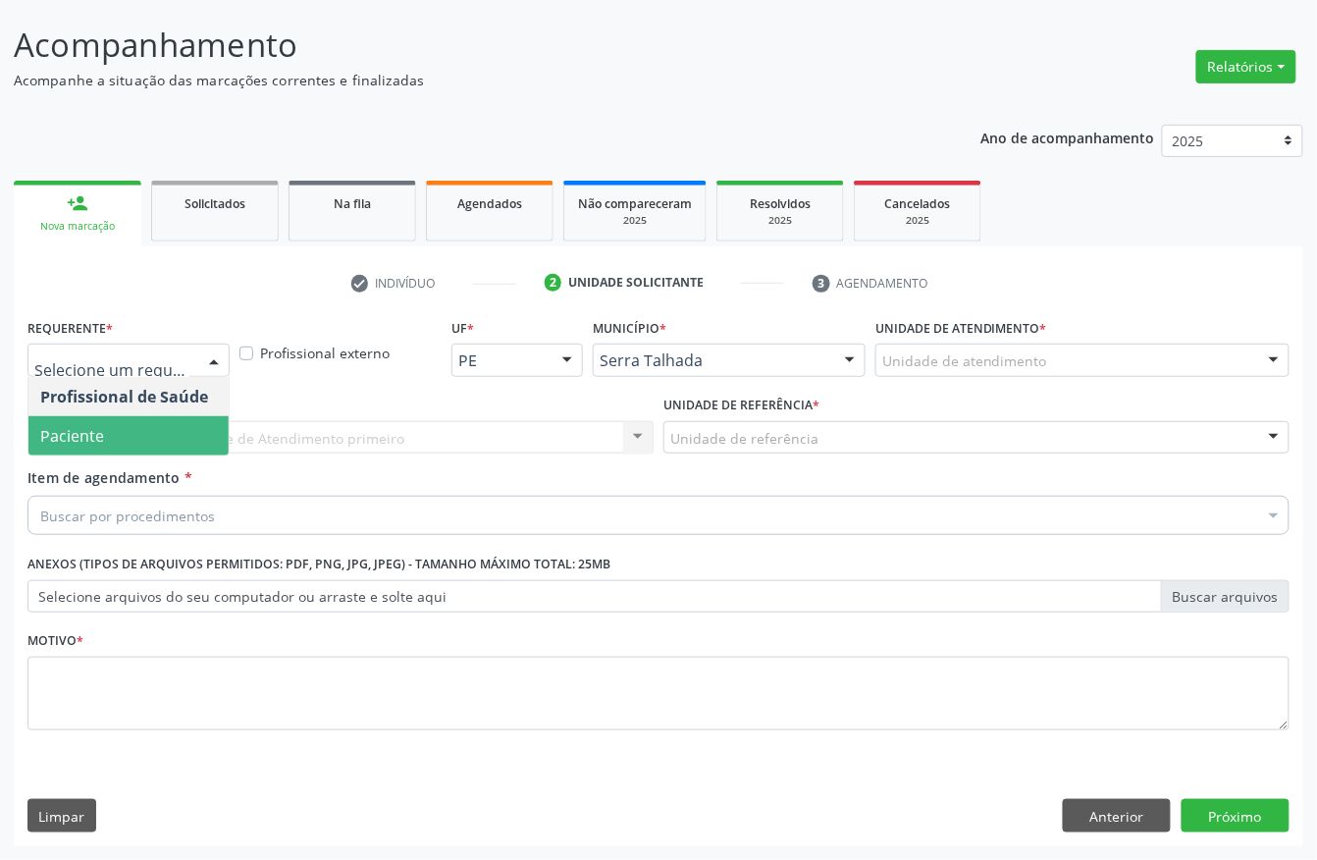
click at [80, 417] on span "Paciente" at bounding box center [128, 435] width 200 height 39
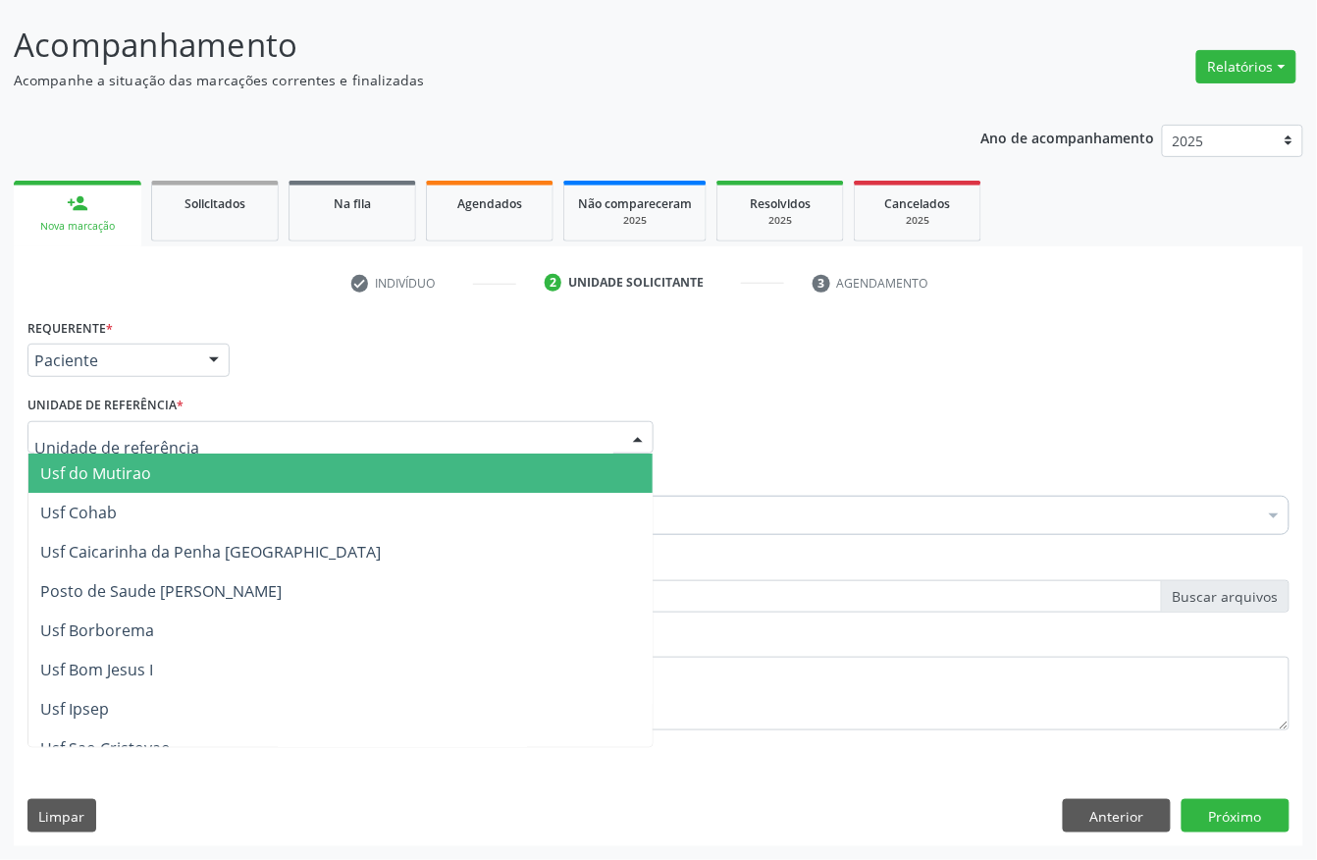
click at [80, 421] on div at bounding box center [340, 437] width 626 height 33
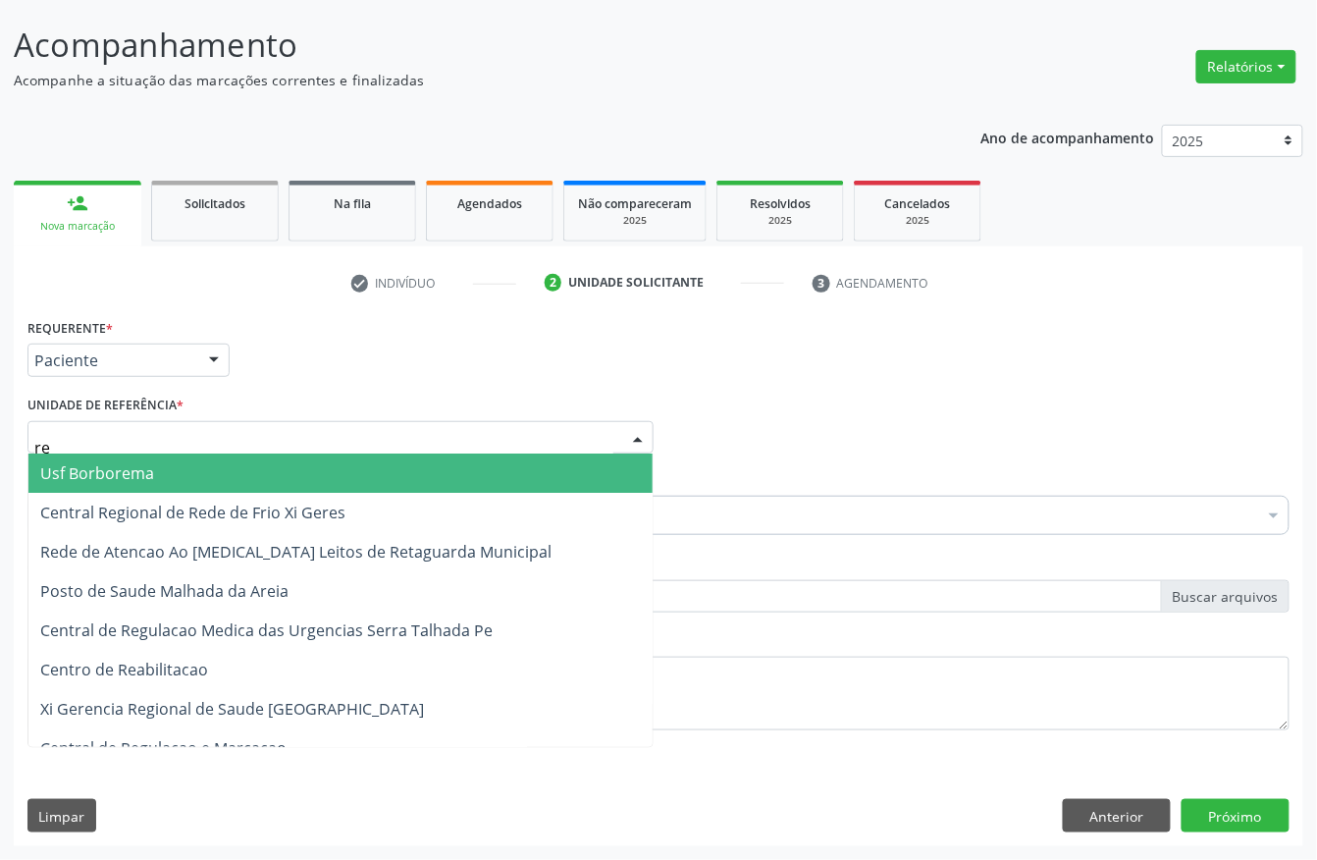
type input "rea"
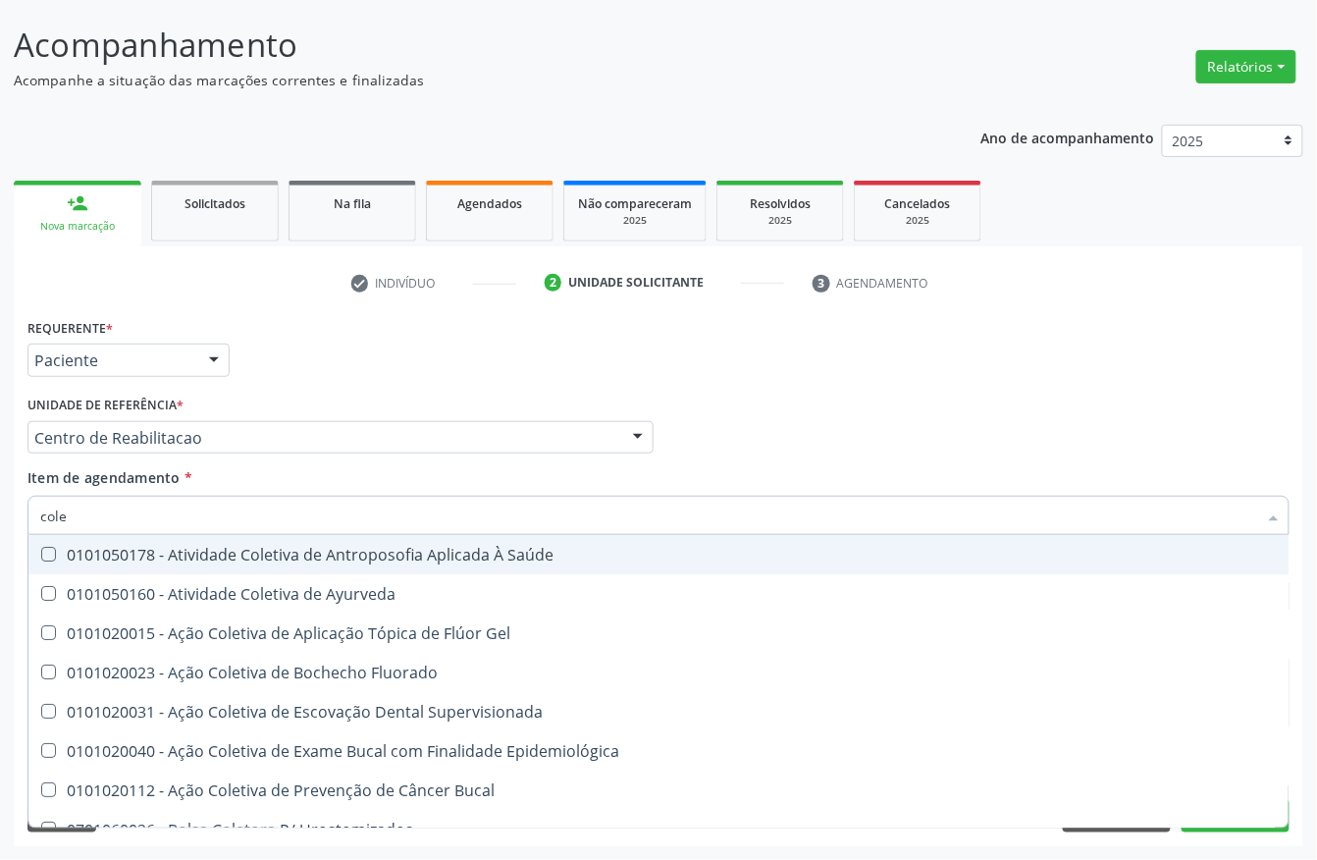
type input "coles"
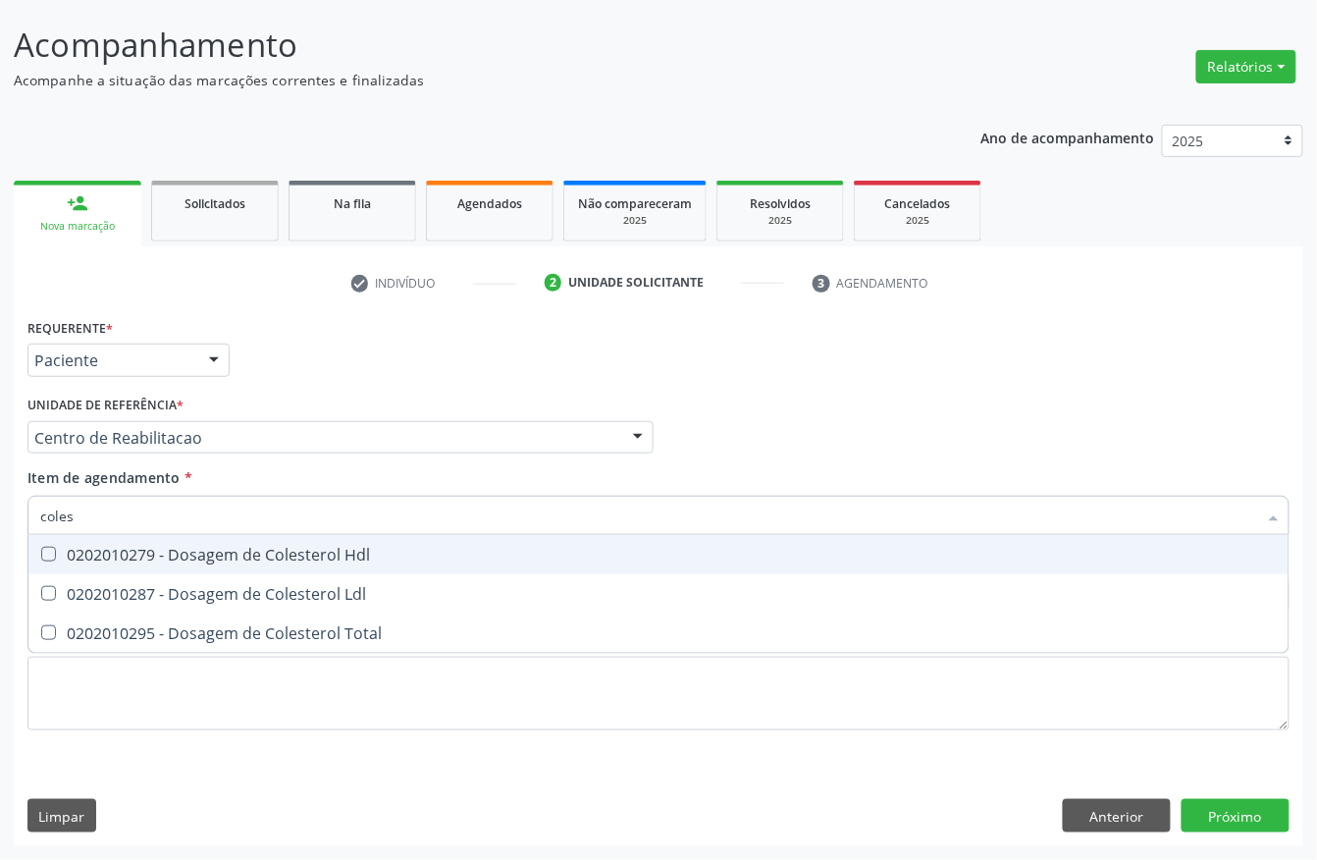
click at [106, 551] on div "0202010279 - Dosagem de Colesterol Hdl" at bounding box center [658, 555] width 1237 height 16
checkbox Hdl "true"
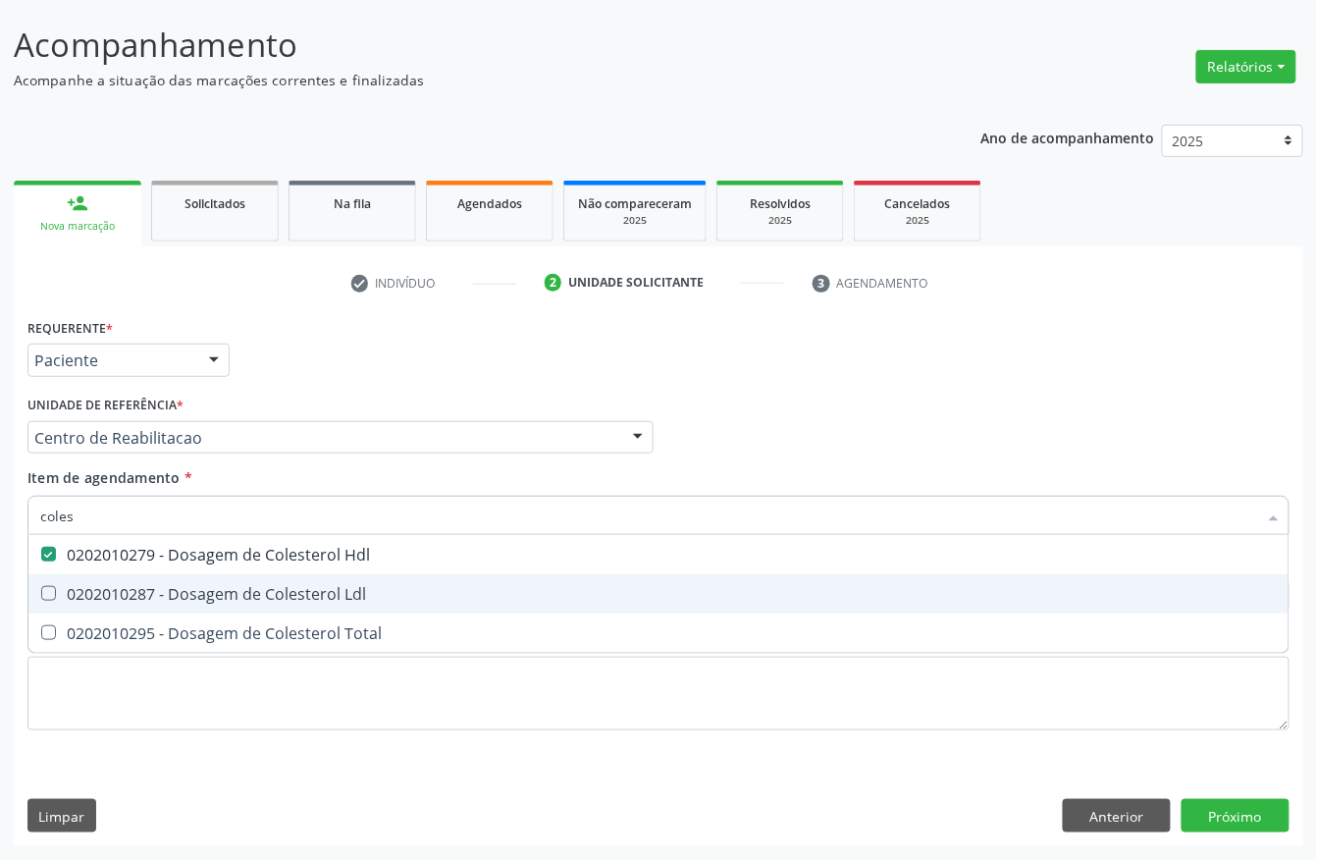
click at [104, 599] on div "0202010287 - Dosagem de Colesterol Ldl" at bounding box center [658, 594] width 1237 height 16
checkbox Ldl "true"
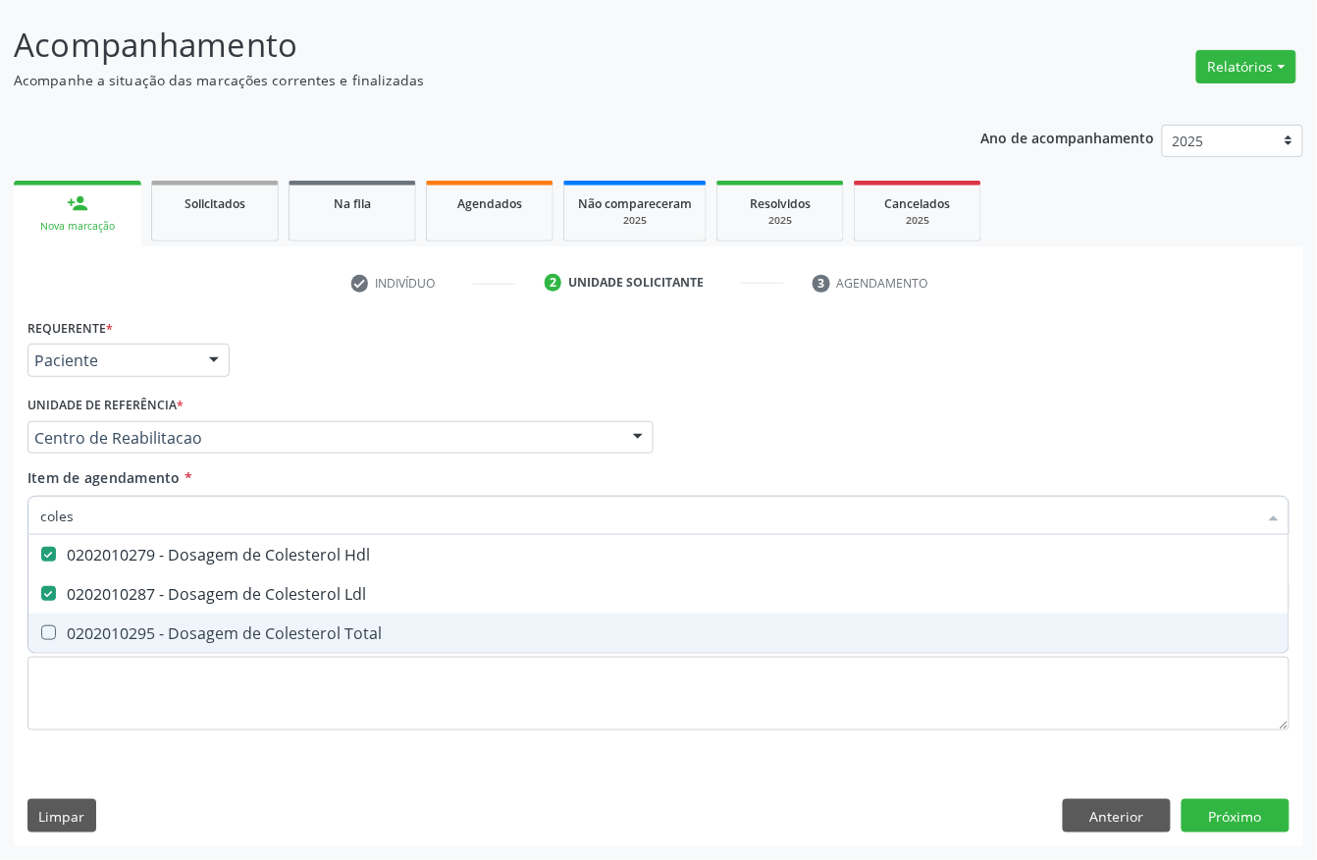
click at [96, 645] on span "0202010295 - Dosagem de Colesterol Total" at bounding box center [658, 632] width 1260 height 39
checkbox Total "true"
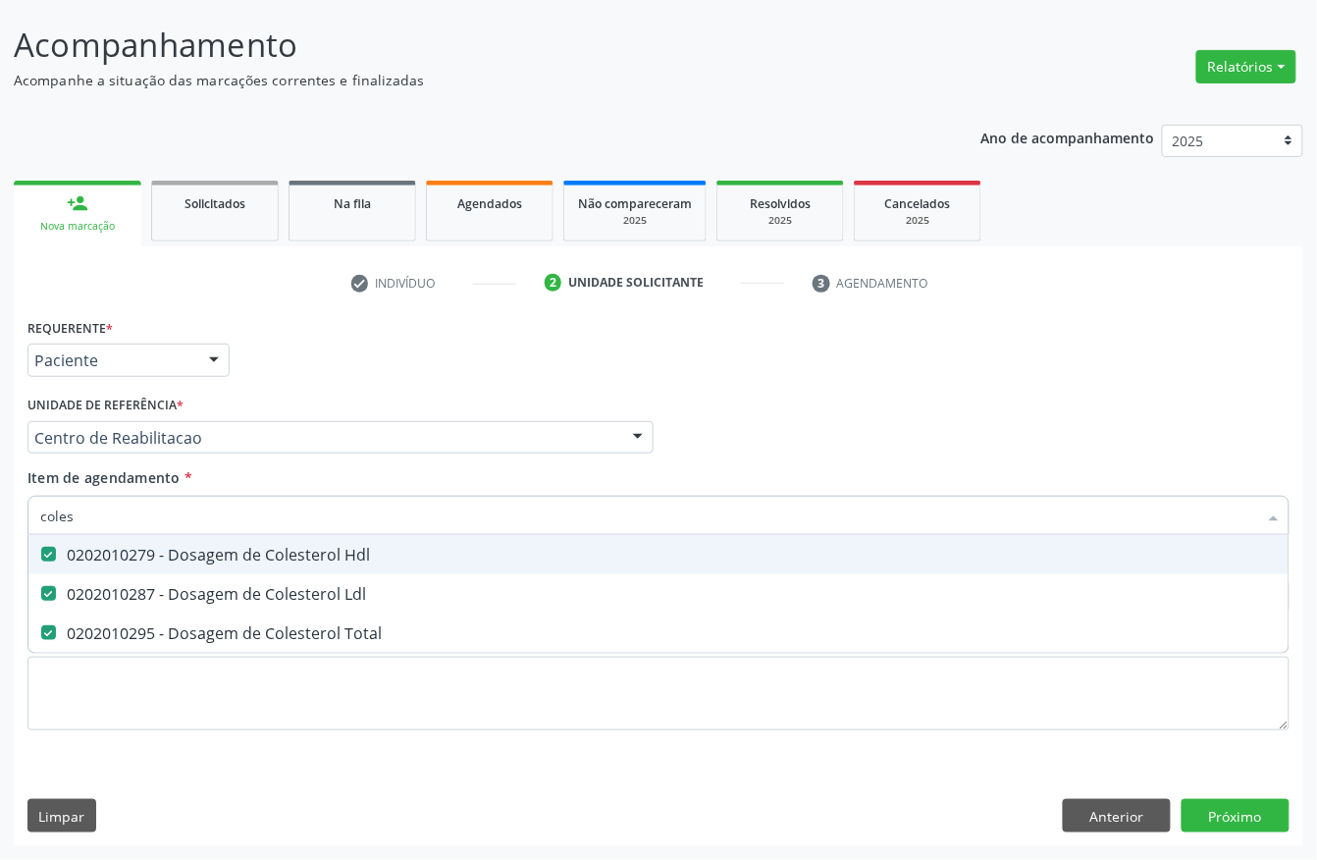
click at [104, 519] on input "coles" at bounding box center [648, 515] width 1217 height 39
checkbox Hdl "false"
checkbox Ldl "false"
checkbox Total "false"
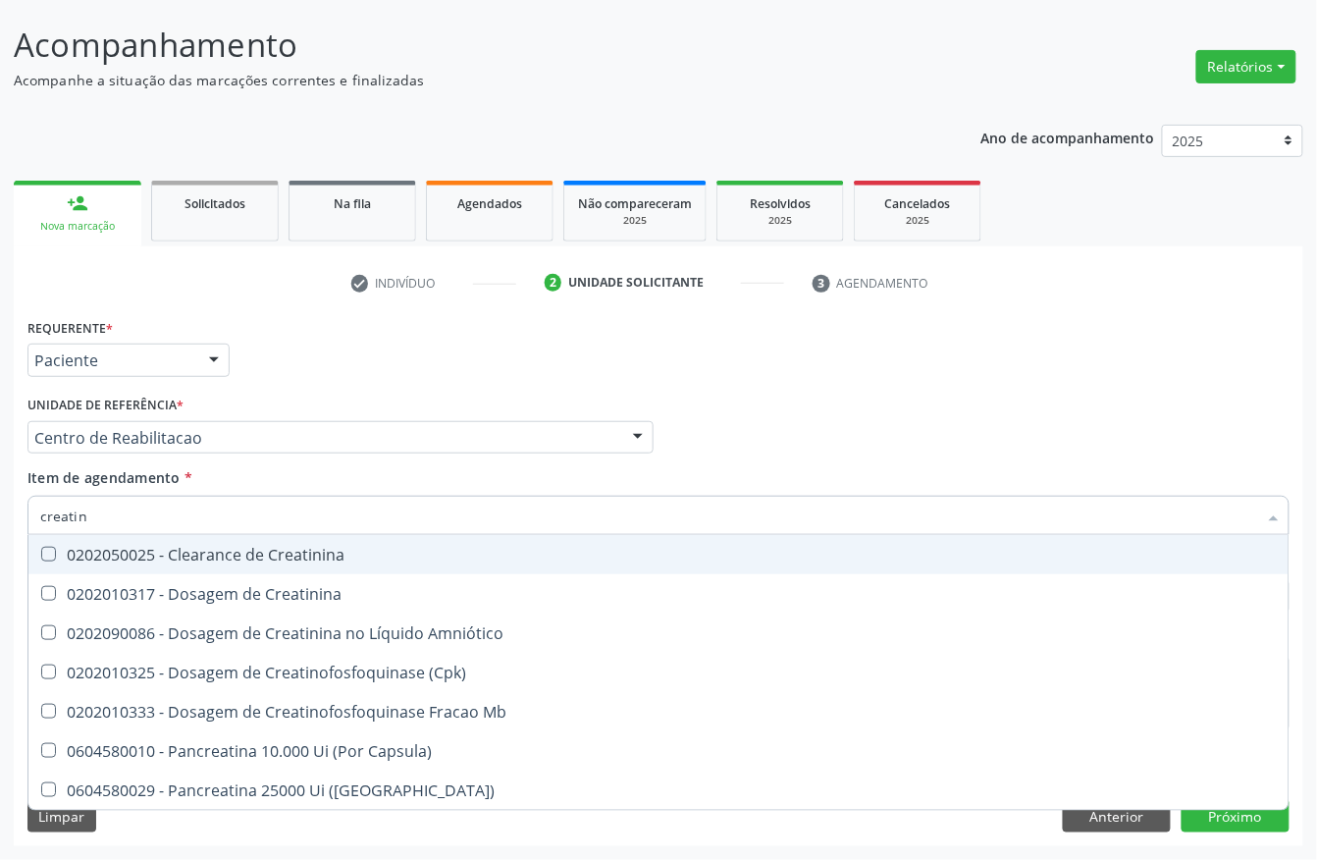
type input "creatini"
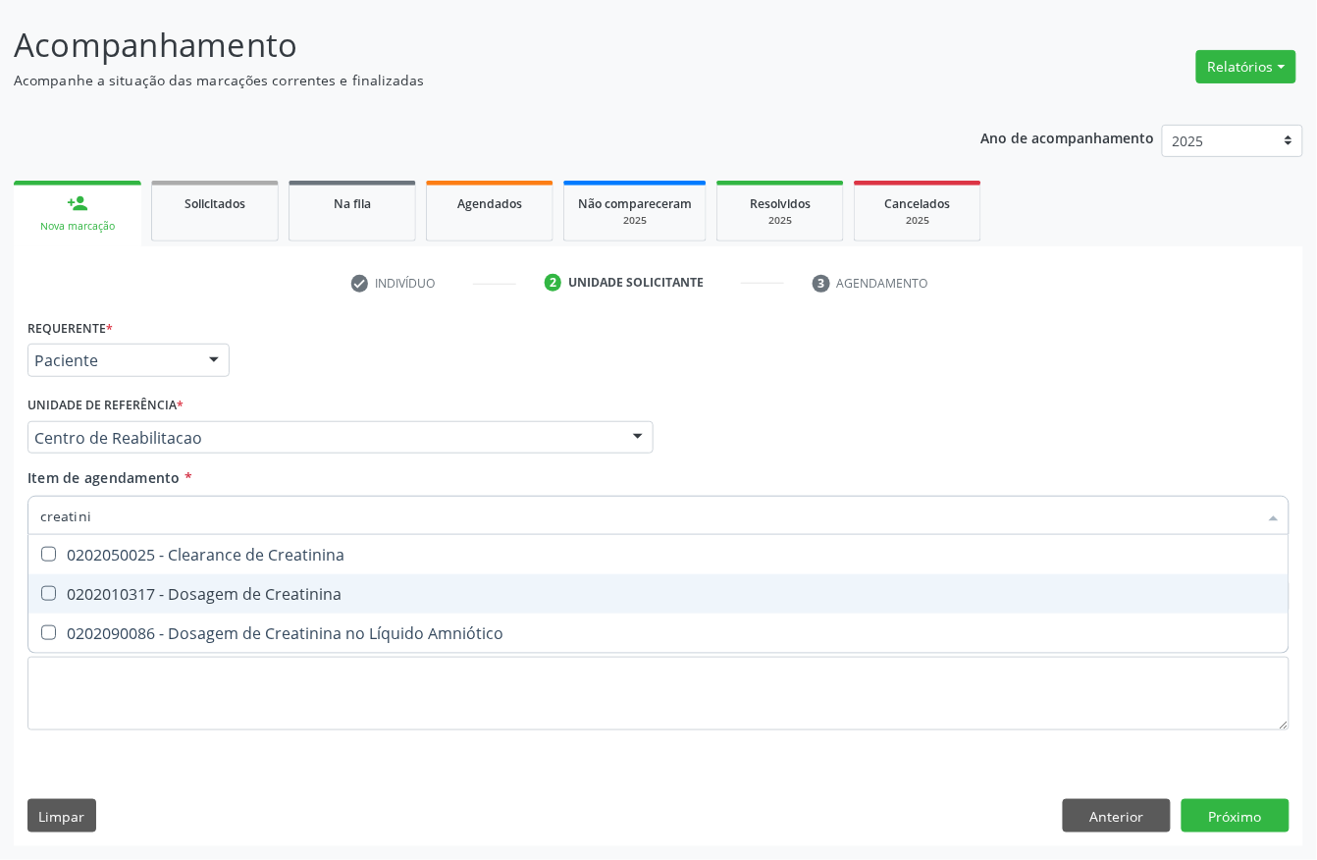
click at [183, 586] on div "0202010317 - Dosagem de Creatinina" at bounding box center [658, 594] width 1237 height 16
checkbox Creatinina "true"
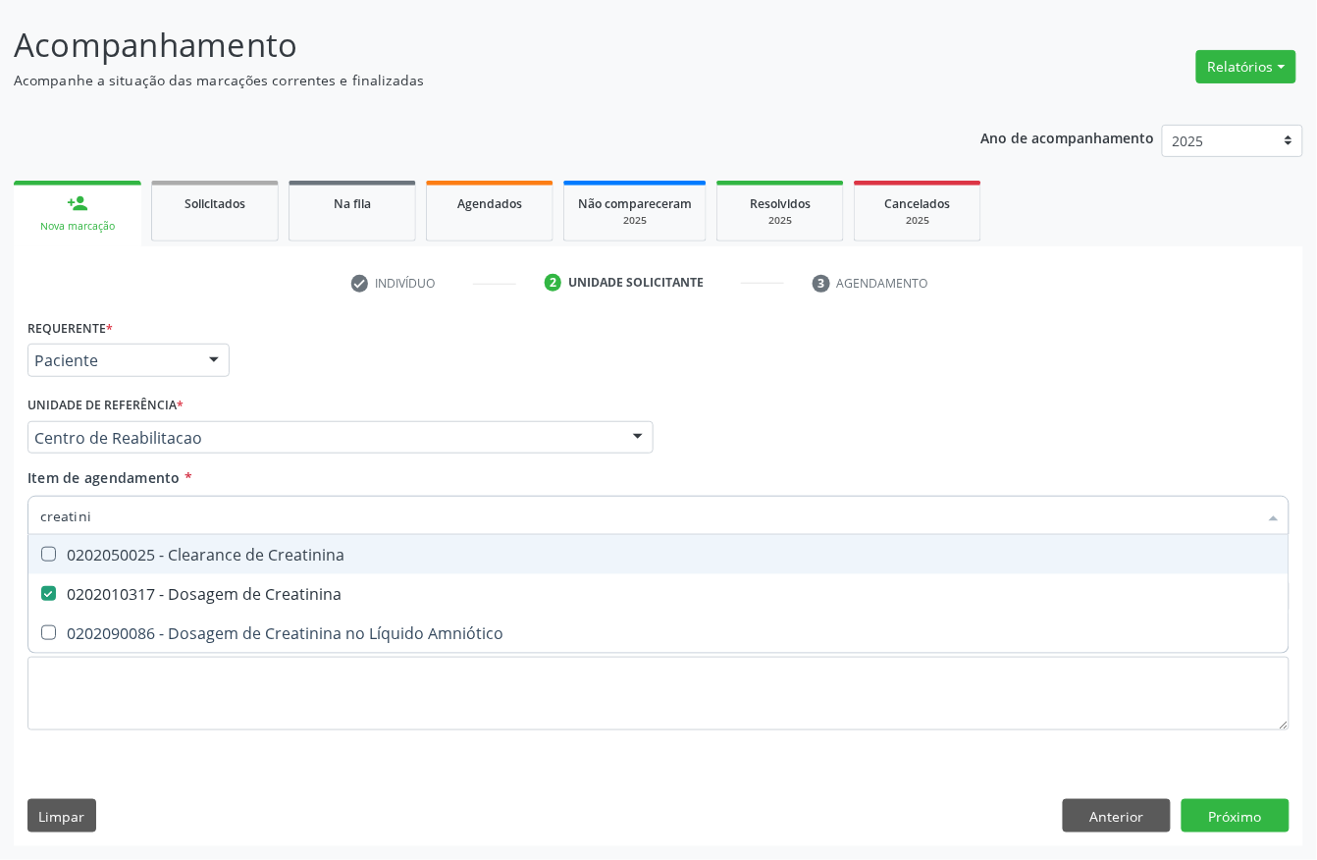
click at [166, 507] on input "creatini" at bounding box center [648, 515] width 1217 height 39
checkbox Creatinina "false"
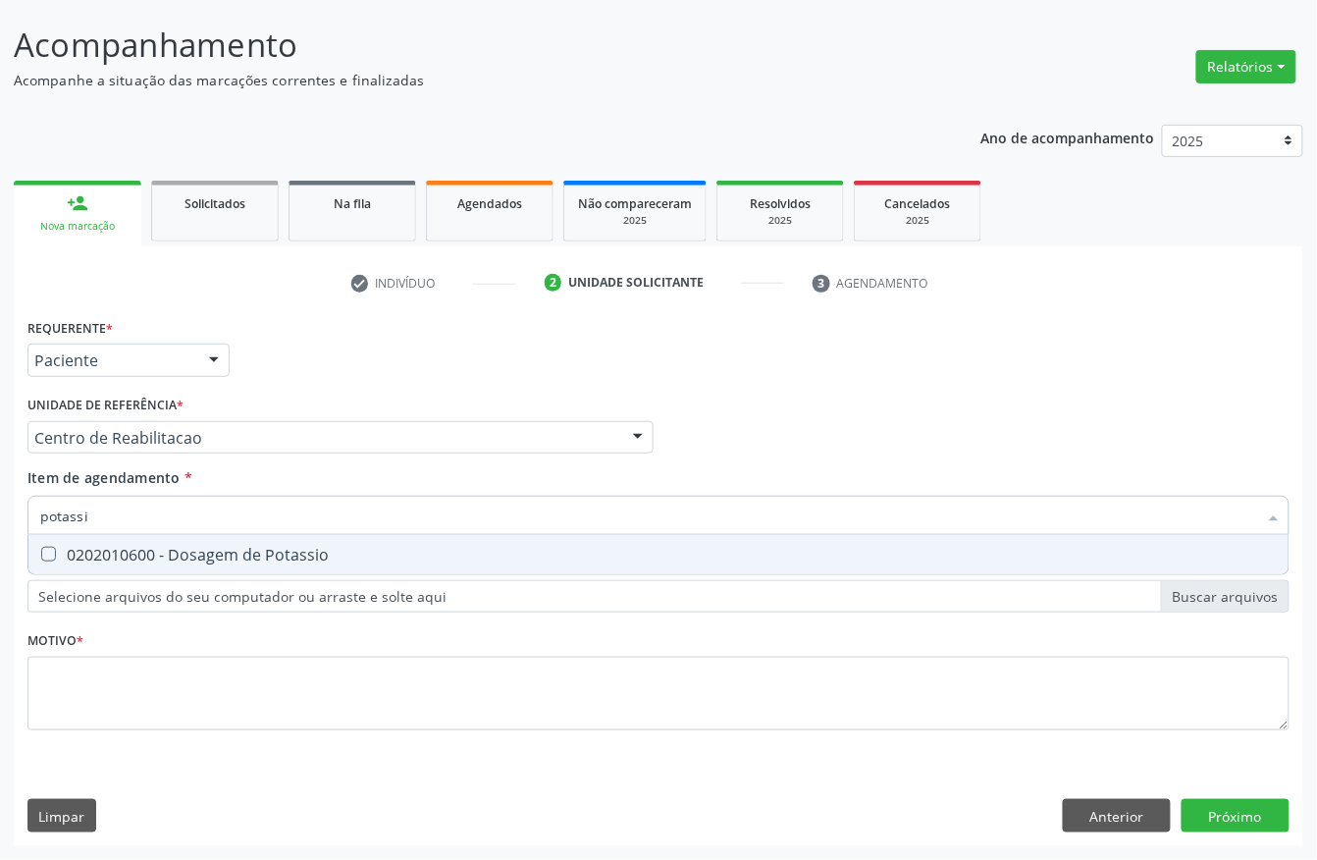
type input "potassio"
click at [171, 569] on span "0202010600 - Dosagem de Potassio" at bounding box center [658, 554] width 1260 height 39
checkbox Potassio "true"
click at [171, 519] on input "potassio" at bounding box center [648, 515] width 1217 height 39
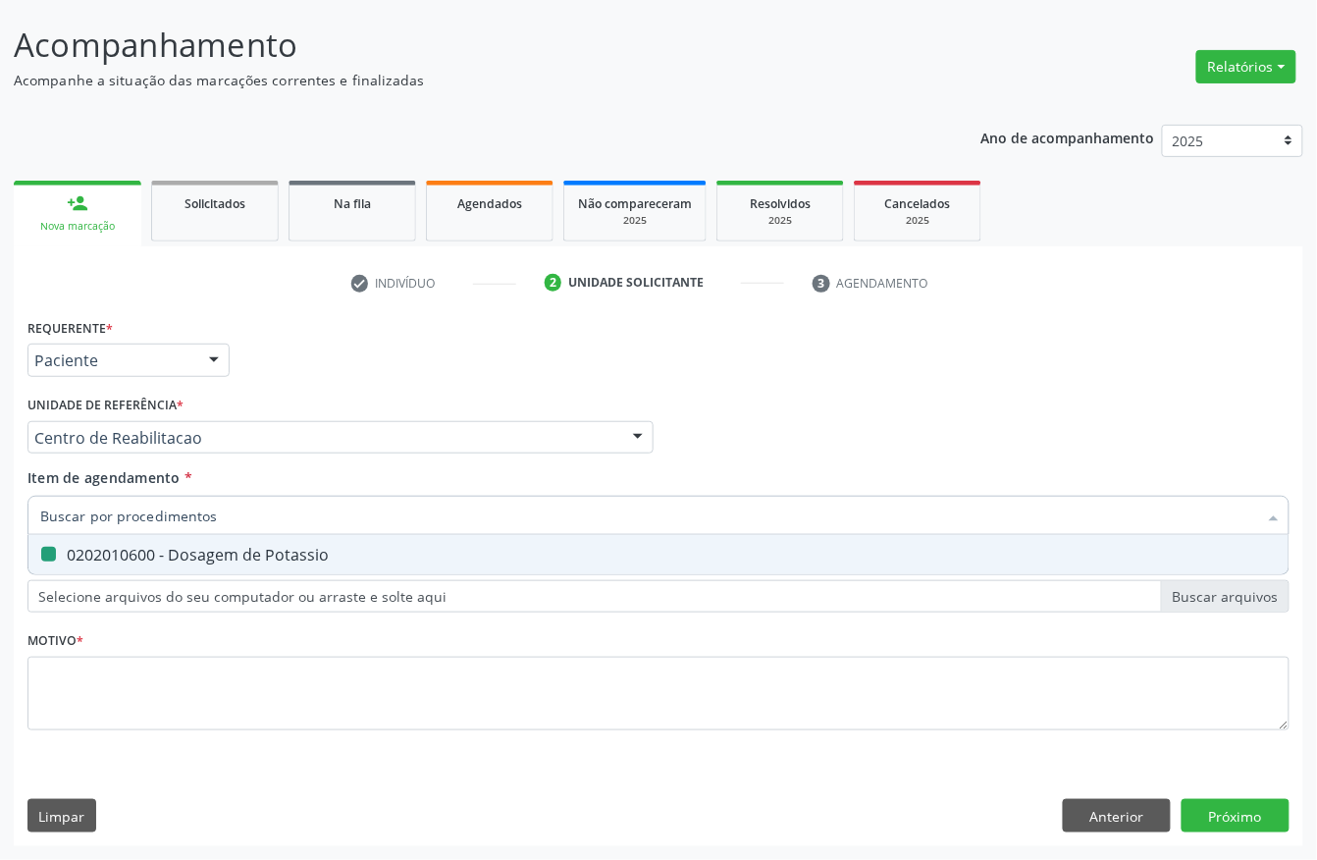
checkbox Potassio "false"
type input "trigliceri"
click at [161, 559] on div "0202010678 - Dosagem de Triglicerideos" at bounding box center [658, 555] width 1237 height 16
checkbox Triglicerideos "true"
click at [162, 496] on input "trigliceri" at bounding box center [648, 515] width 1217 height 39
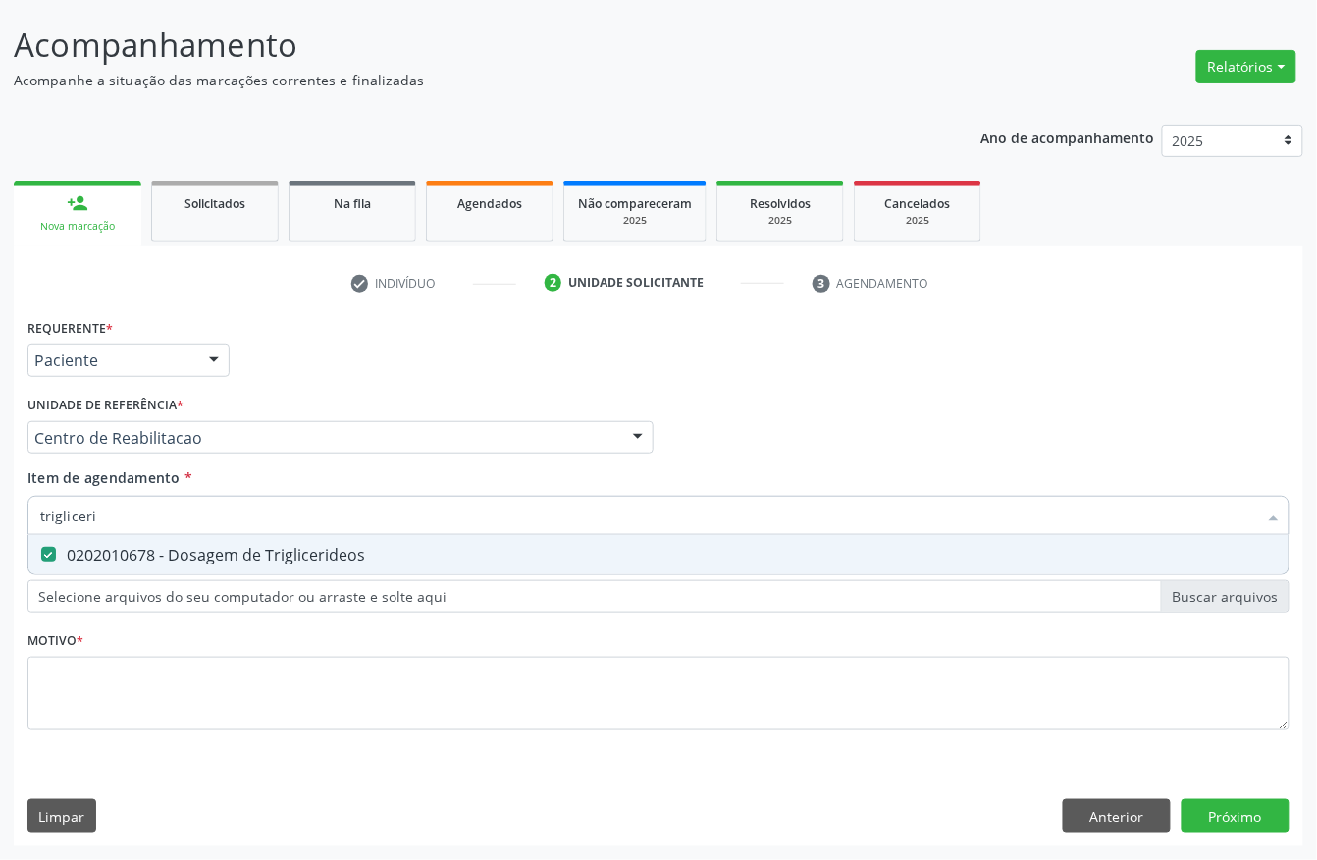
click at [162, 496] on input "trigliceri" at bounding box center [648, 515] width 1217 height 39
checkbox Triglicerideos "false"
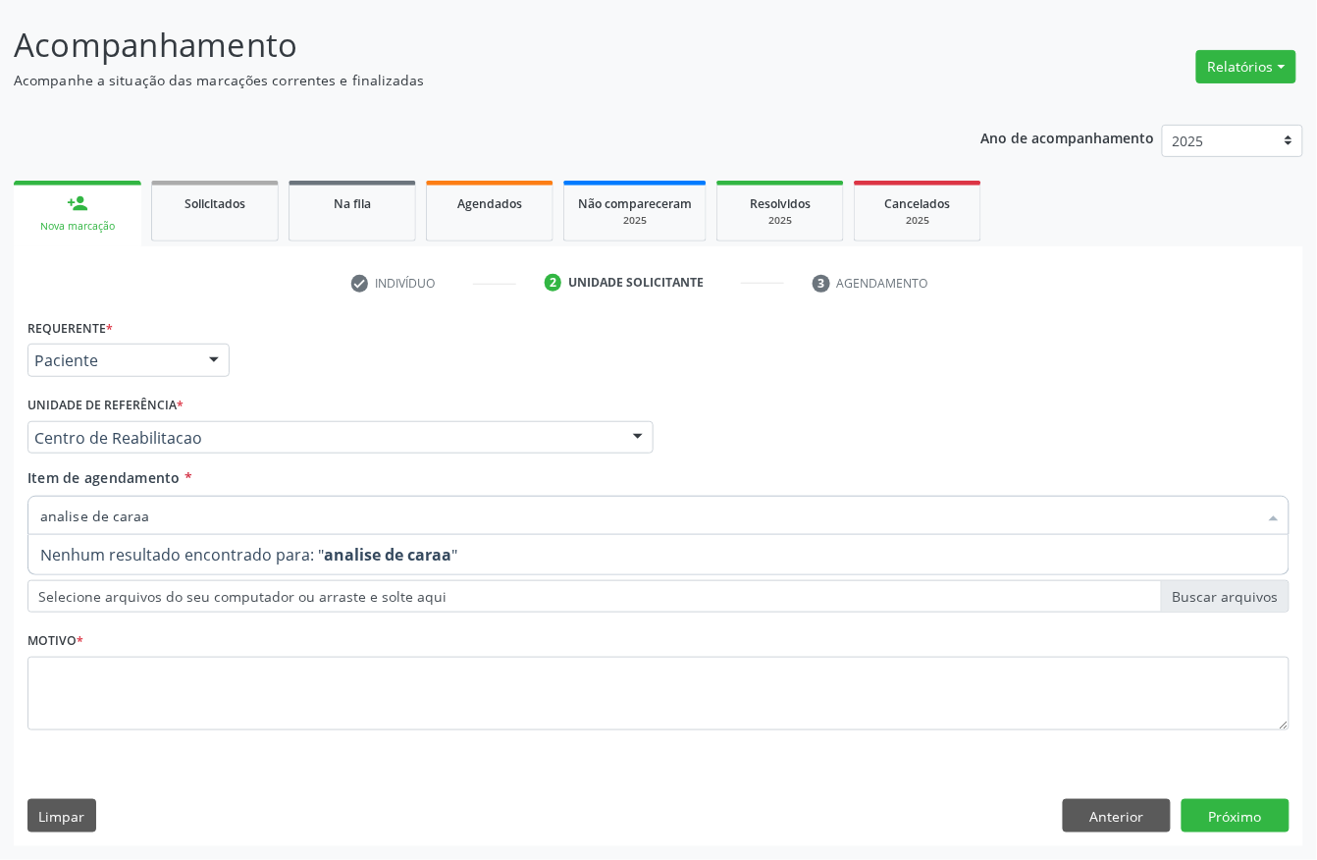
type input "analise de cara"
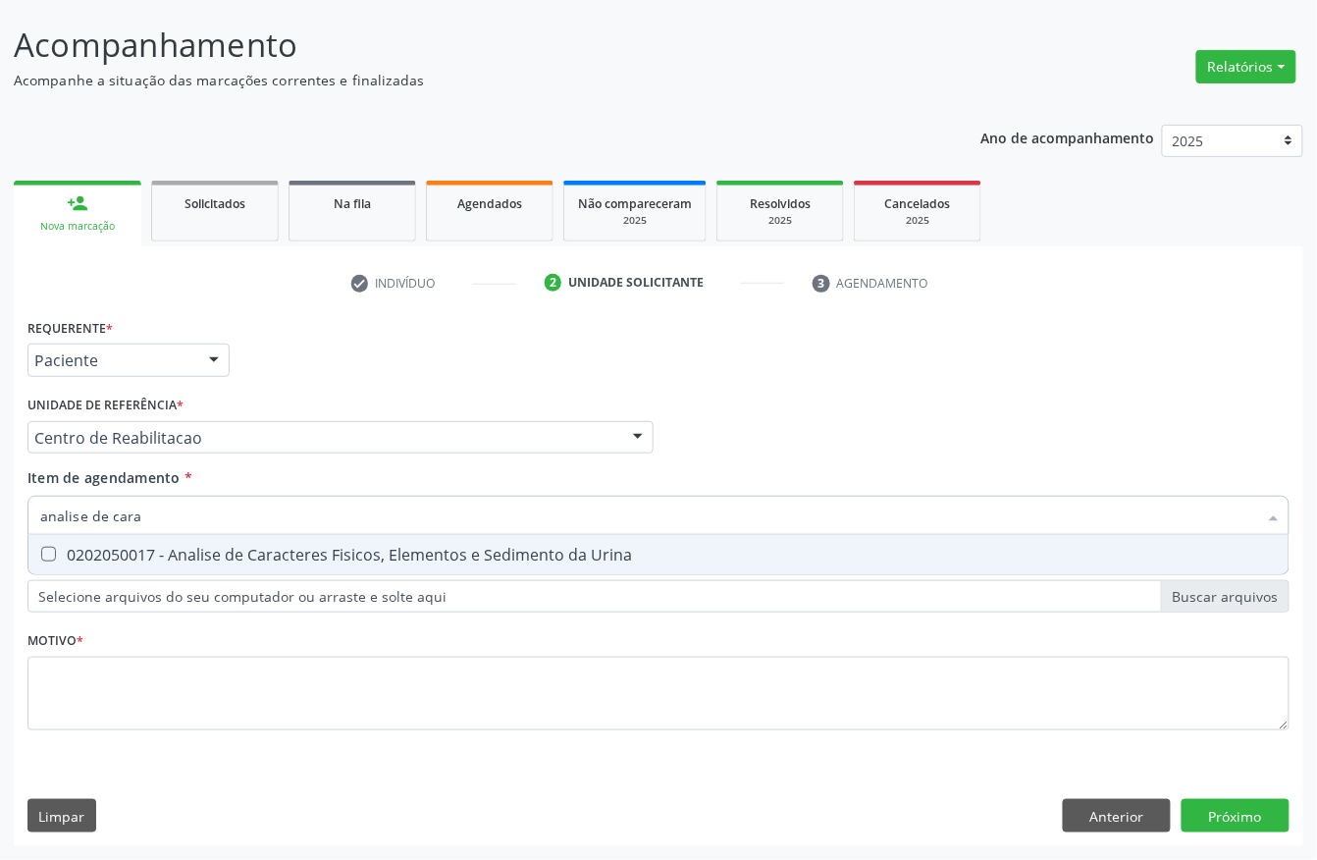
click at [320, 550] on div "0202050017 - Analise de Caracteres Fisicos, Elementos e Sedimento da Urina" at bounding box center [658, 555] width 1237 height 16
checkbox Urina "true"
click at [224, 508] on input "analise de cara" at bounding box center [648, 515] width 1217 height 39
type input "analise de"
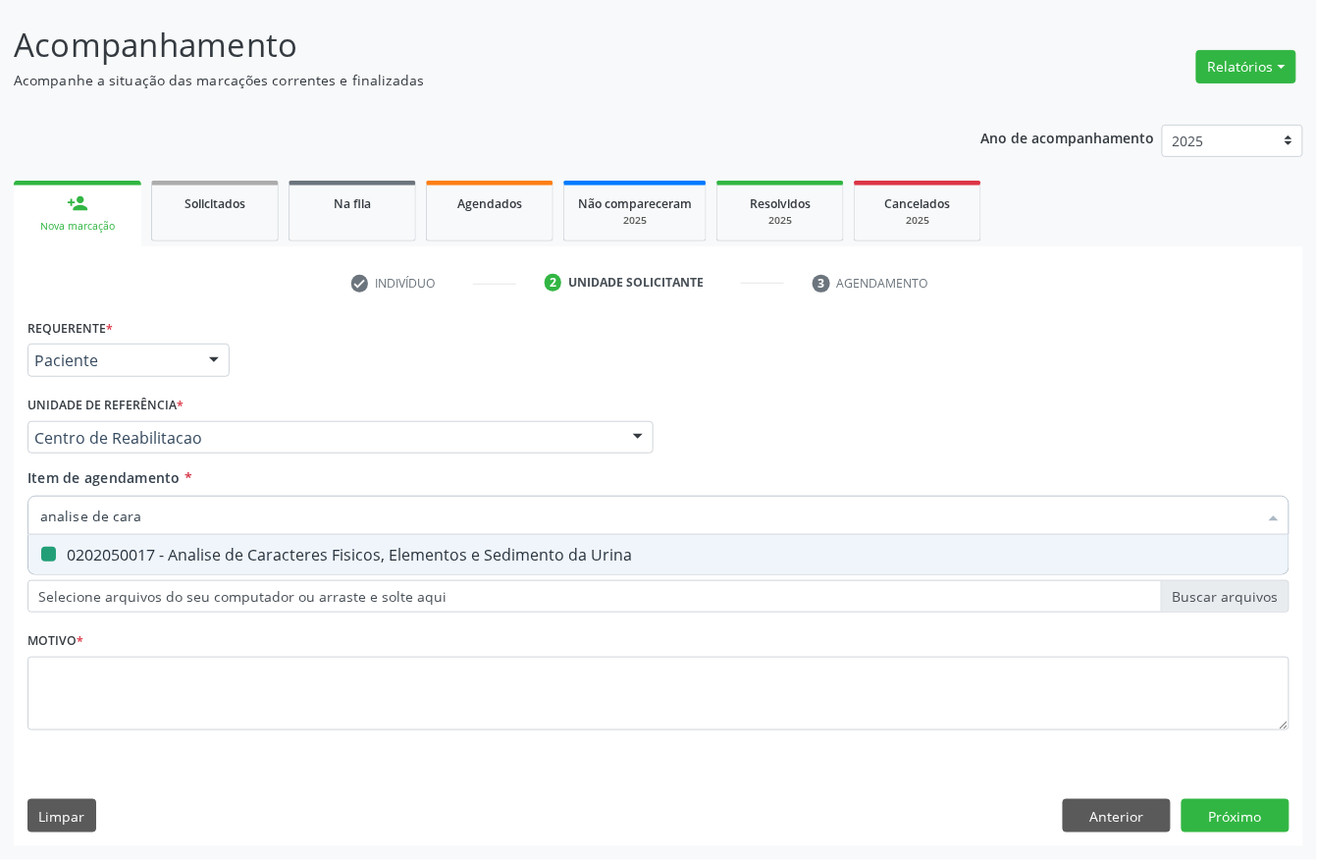
checkbox Urina "false"
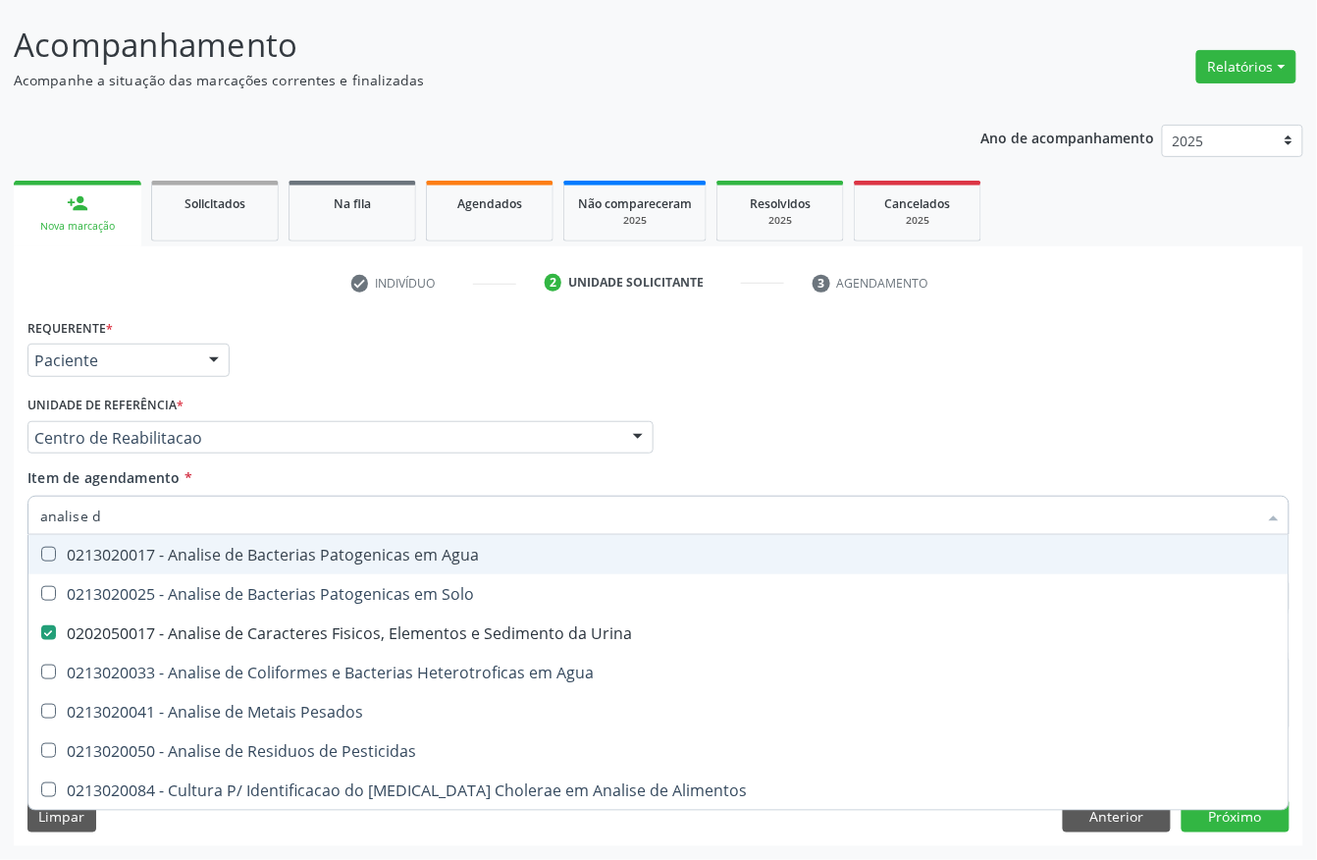
type input "analise"
checkbox Urina "false"
checkbox Pesados "true"
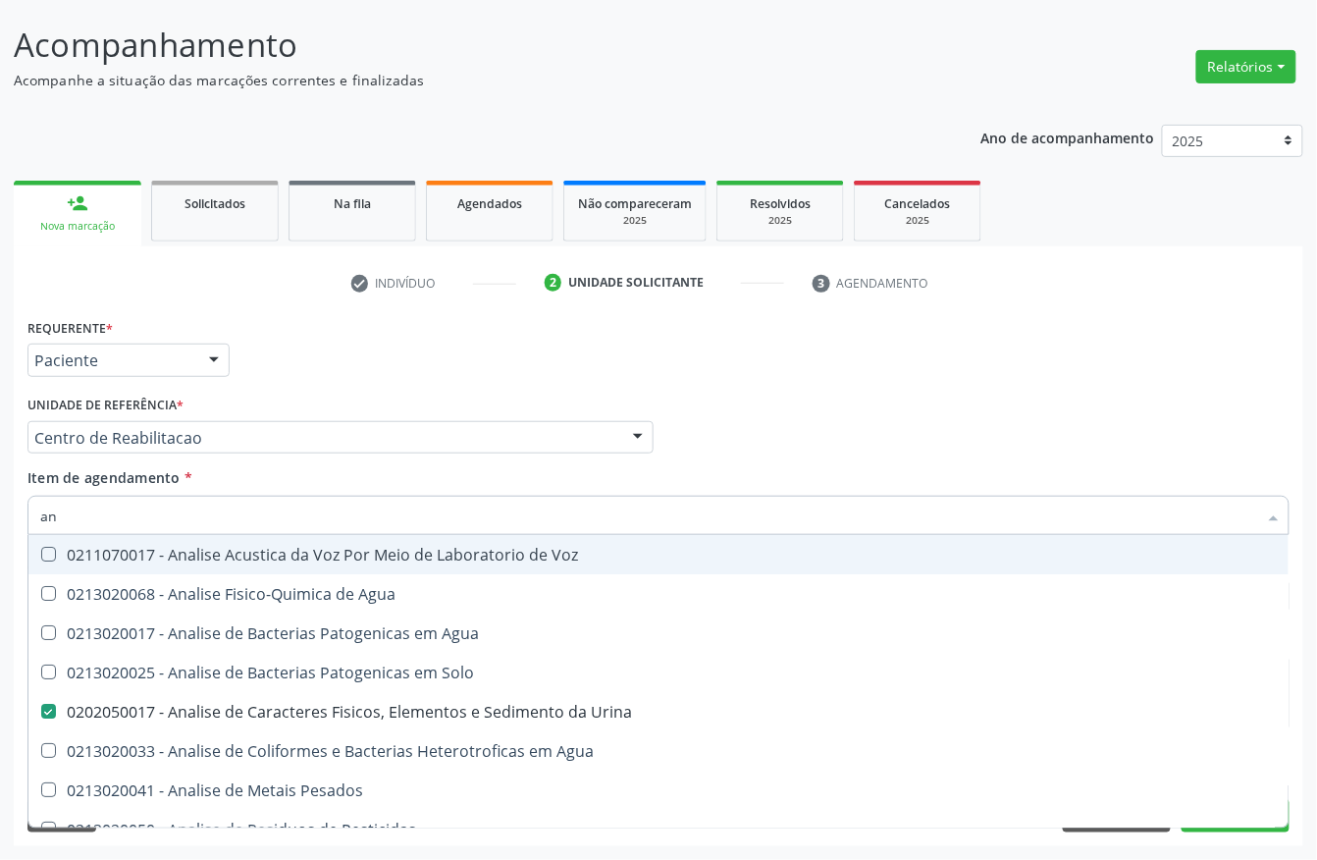
type input "a"
checkbox Urina "false"
checkbox Agua "false"
checkbox Alimentos "false"
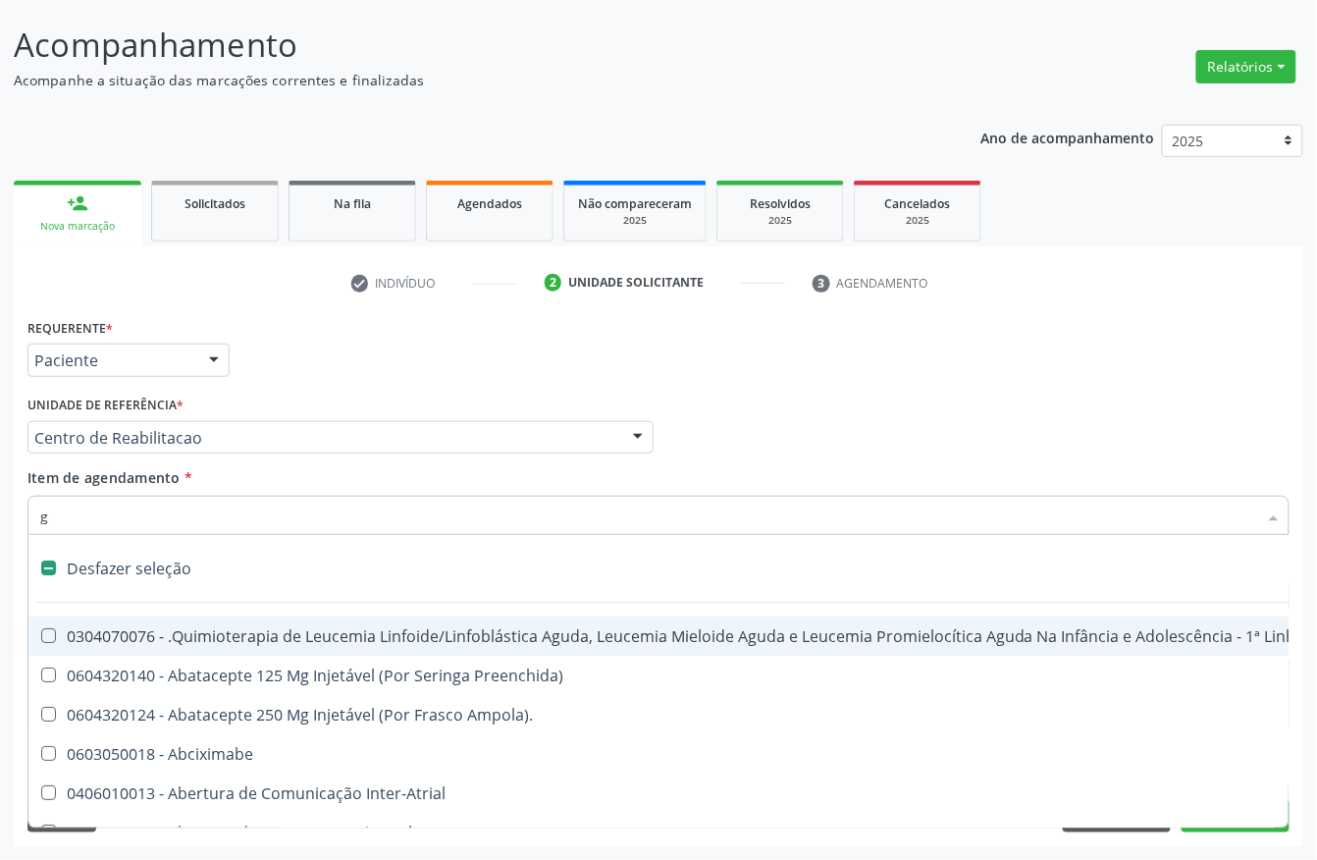
type input "gl"
checkbox Bloco "true"
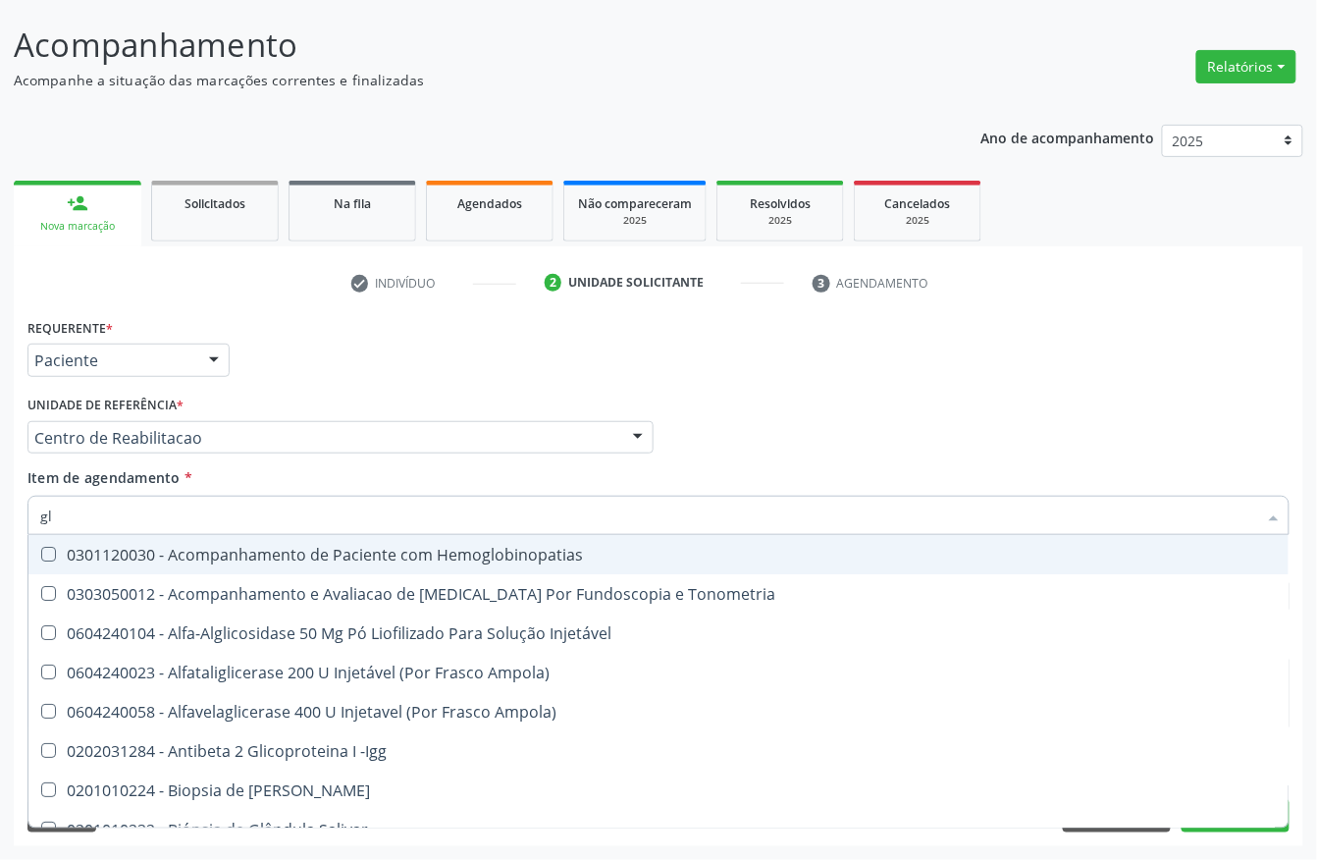
type input "gli"
checkbox Glomerular "true"
type input "glic"
checkbox Tardio\) "true"
checkbox Glomerular "false"
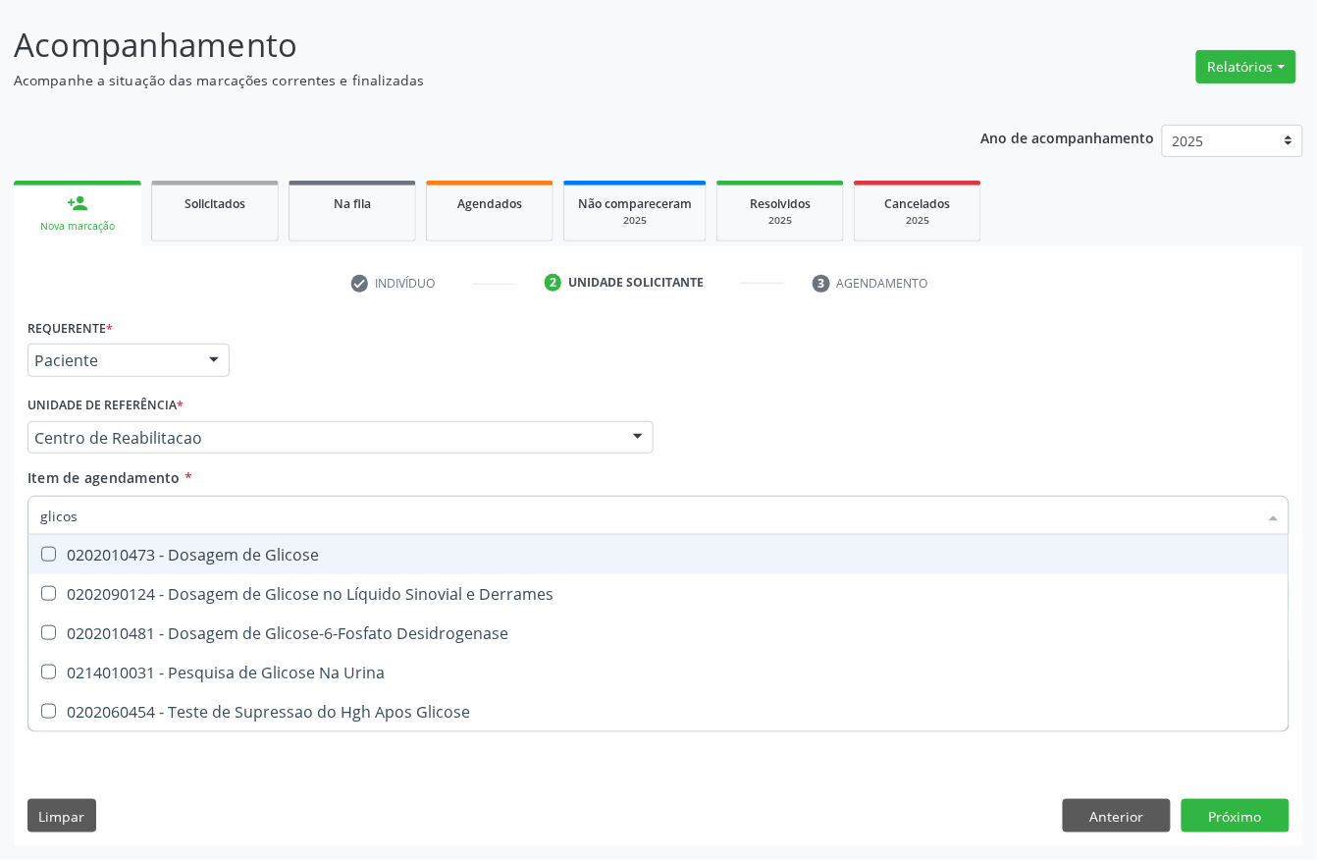
type input "glicose"
click at [226, 547] on div "0202010473 - Dosagem de Glicose" at bounding box center [658, 555] width 1237 height 16
checkbox Glicose "true"
click at [217, 531] on input "glicose" at bounding box center [648, 515] width 1217 height 39
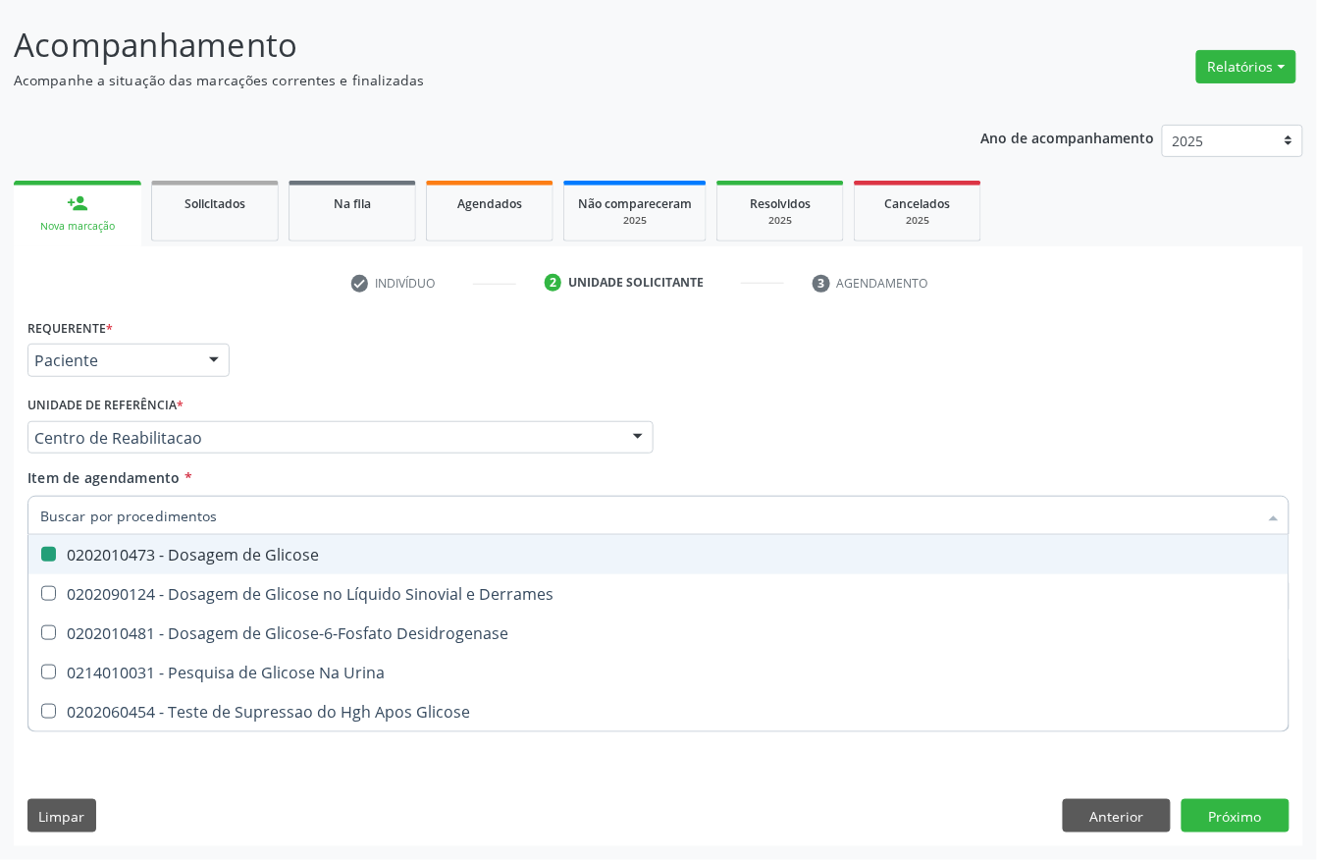
checkbox Glicose "false"
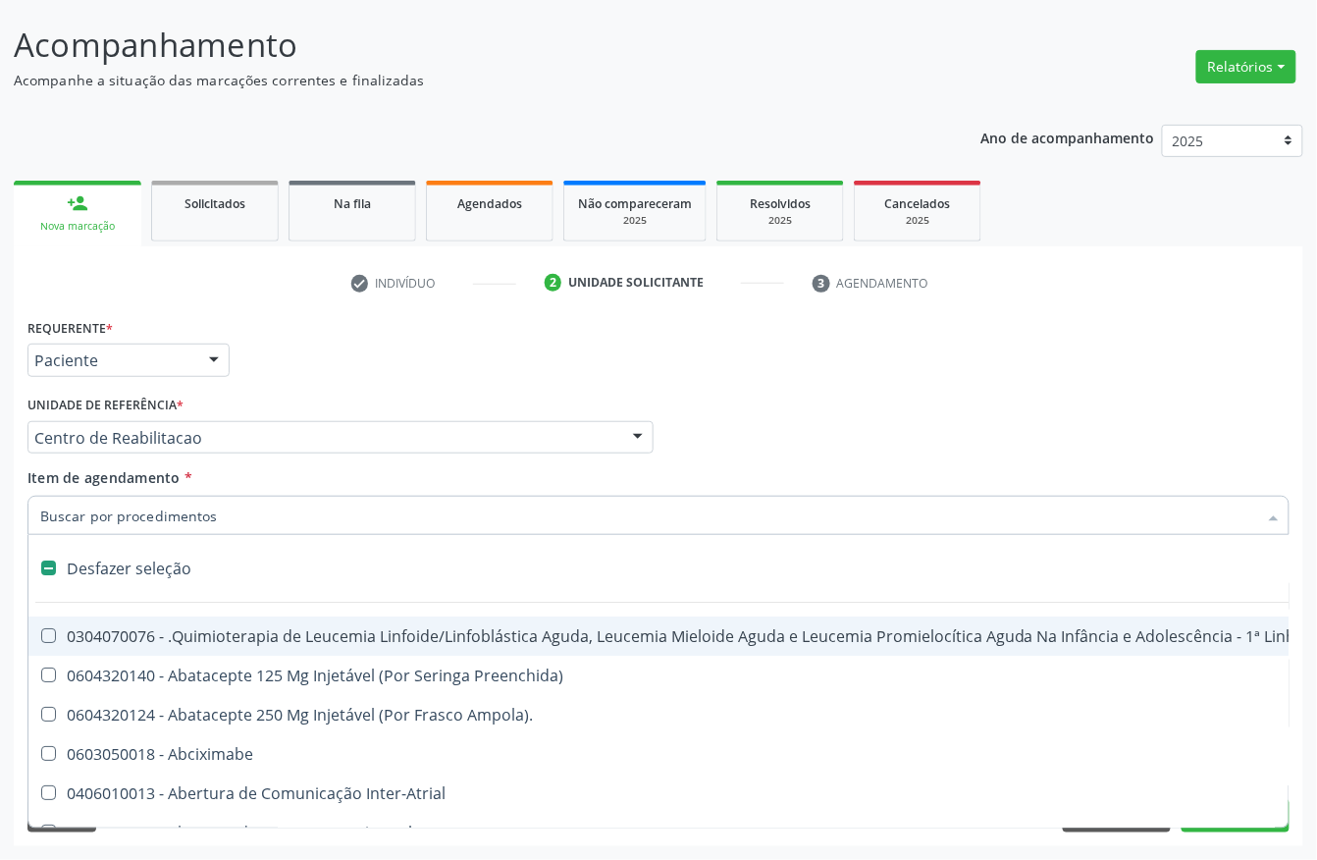
type input "g"
checkbox Urina "false"
checkbox Linha "true"
checkbox Infusão "true"
checkbox Urostomizados "true"
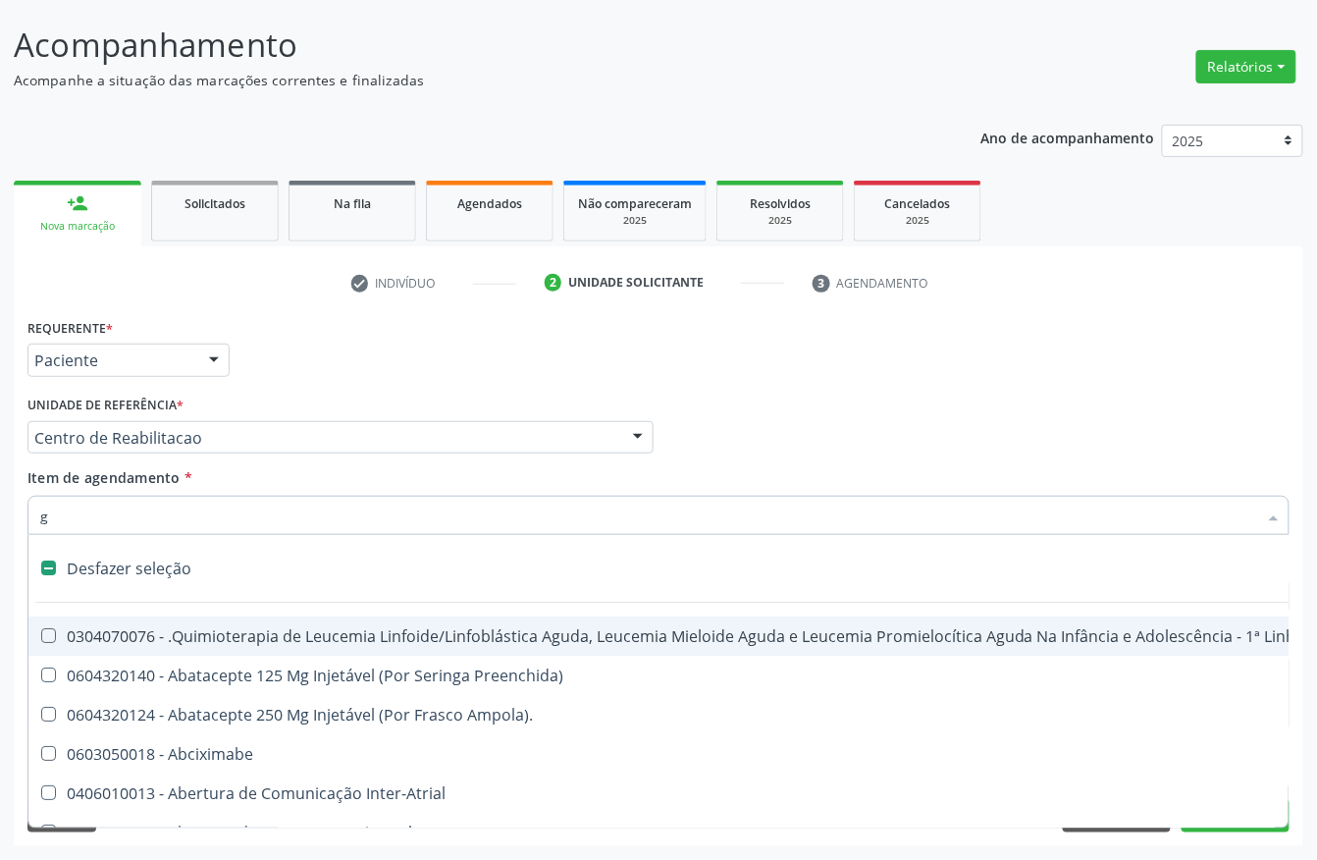
checkbox Revestido\) "true"
checkbox Capsula\) "true"
checkbox \(Picc\) "true"
checkbox Capsula\) "true"
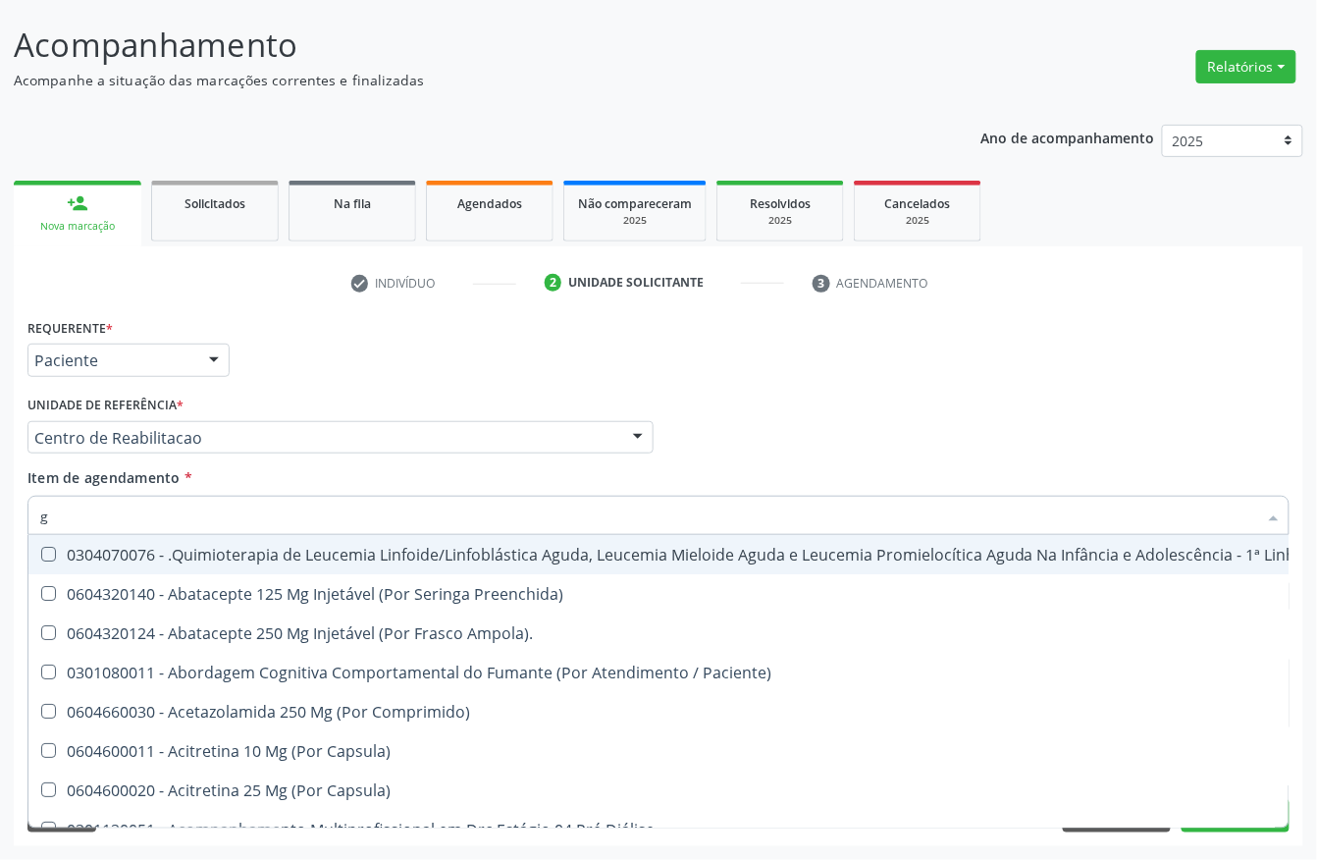
type input "gl"
checkbox Oftalmológica "true"
checkbox Pé "true"
type input "gli"
checkbox Fígado "true"
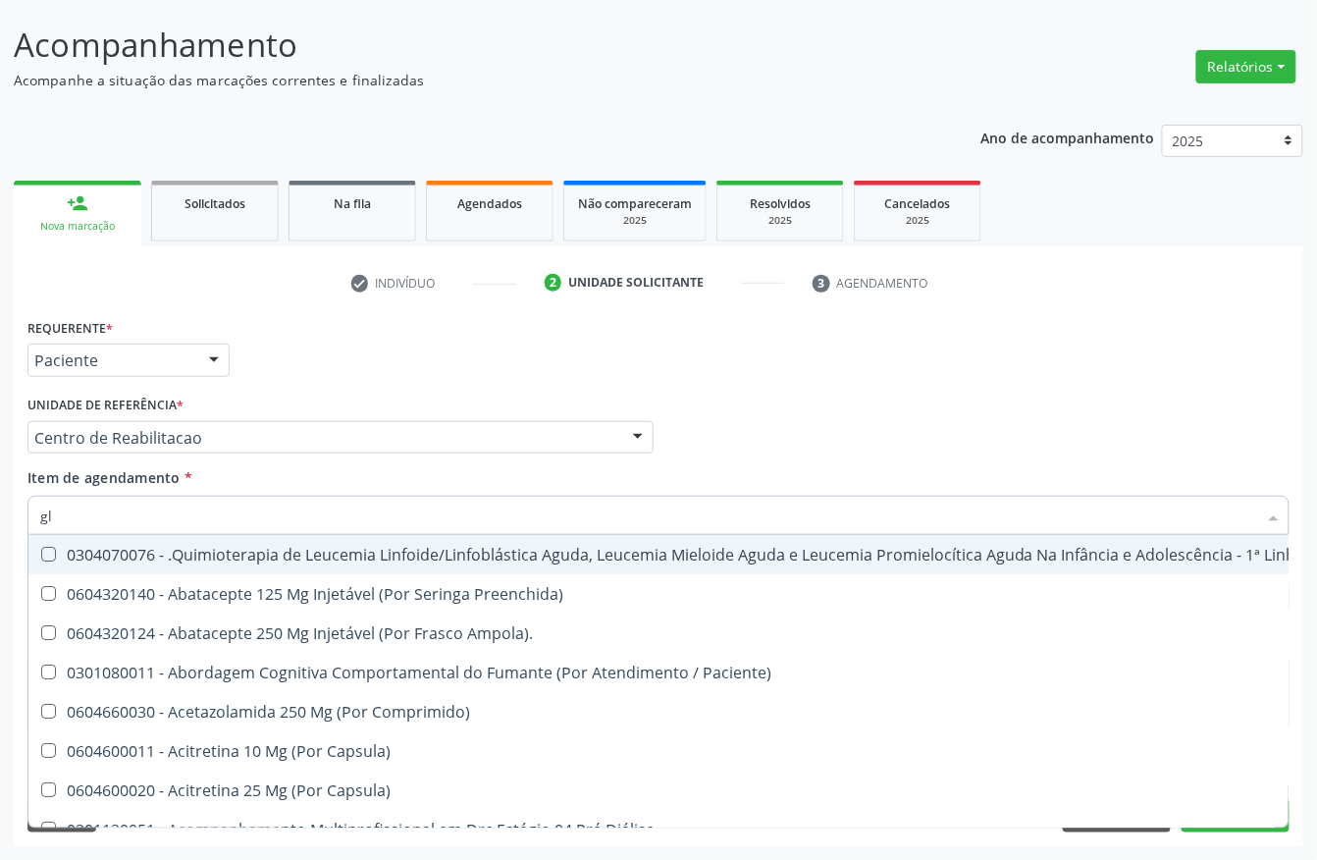
checkbox Multiprofissional "true"
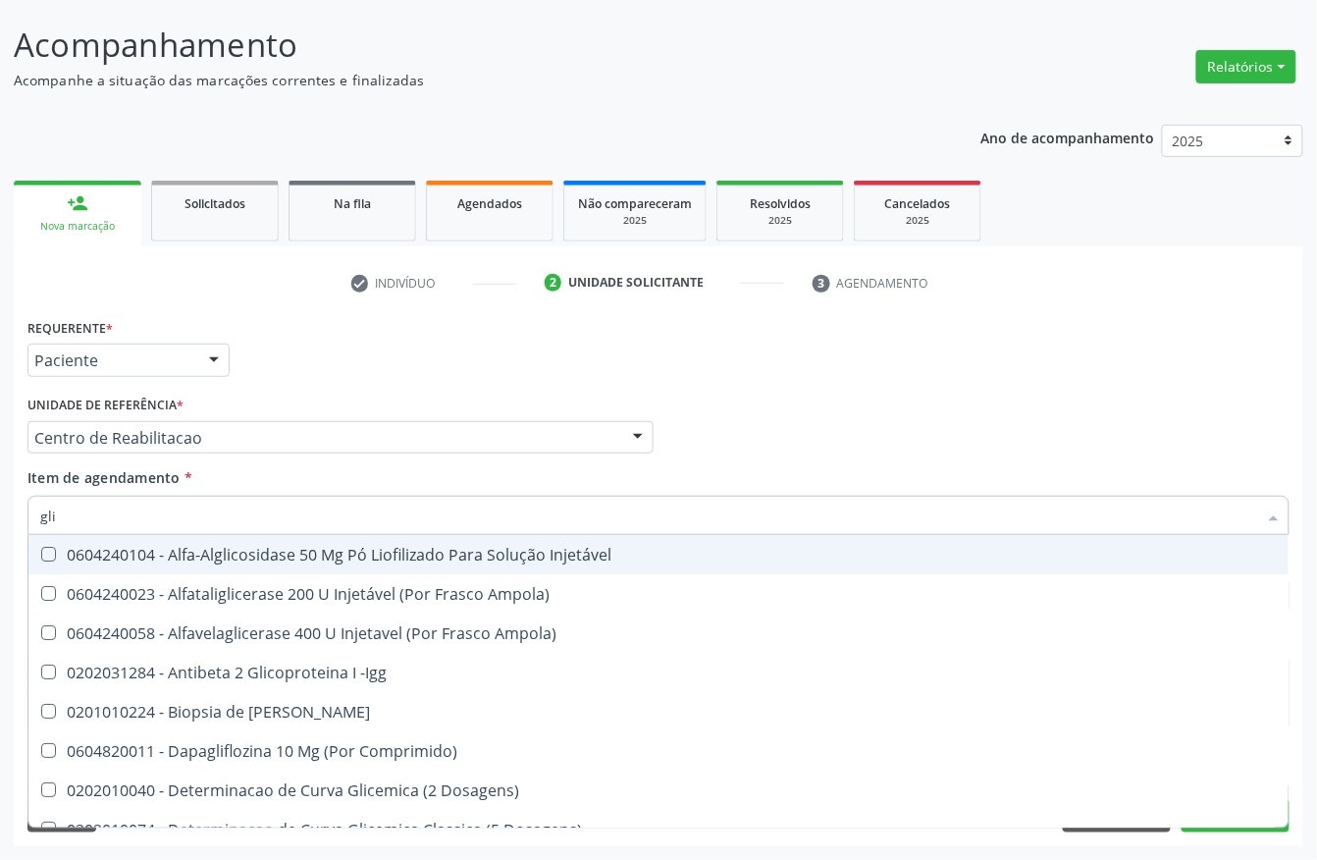
type input "glic"
checkbox Aminoglicosideos "true"
checkbox Glicose "false"
checkbox Derrames "true"
checkbox Triglicerideos "false"
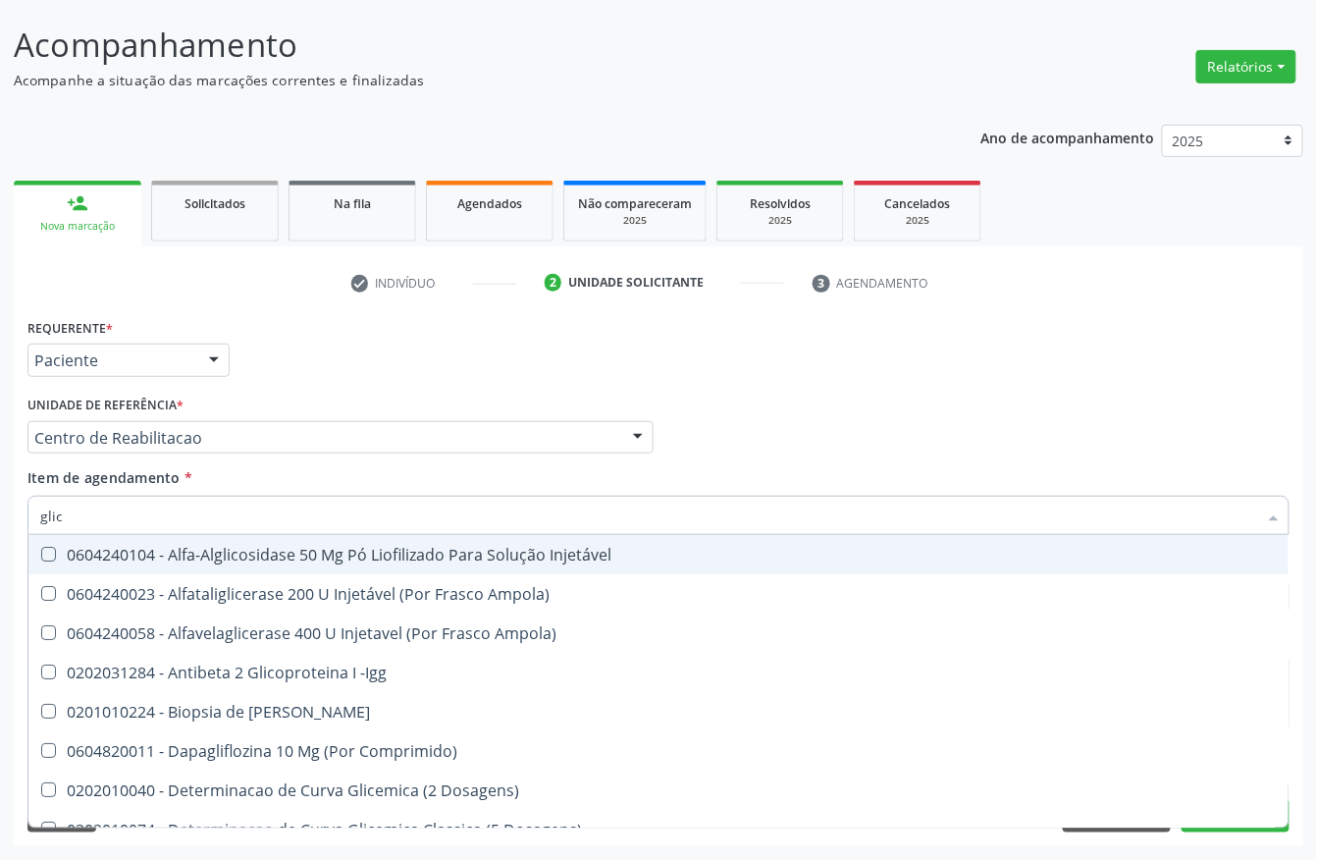
type input "glico"
checkbox Comprimido\) "true"
checkbox Aminoglicosideos "false"
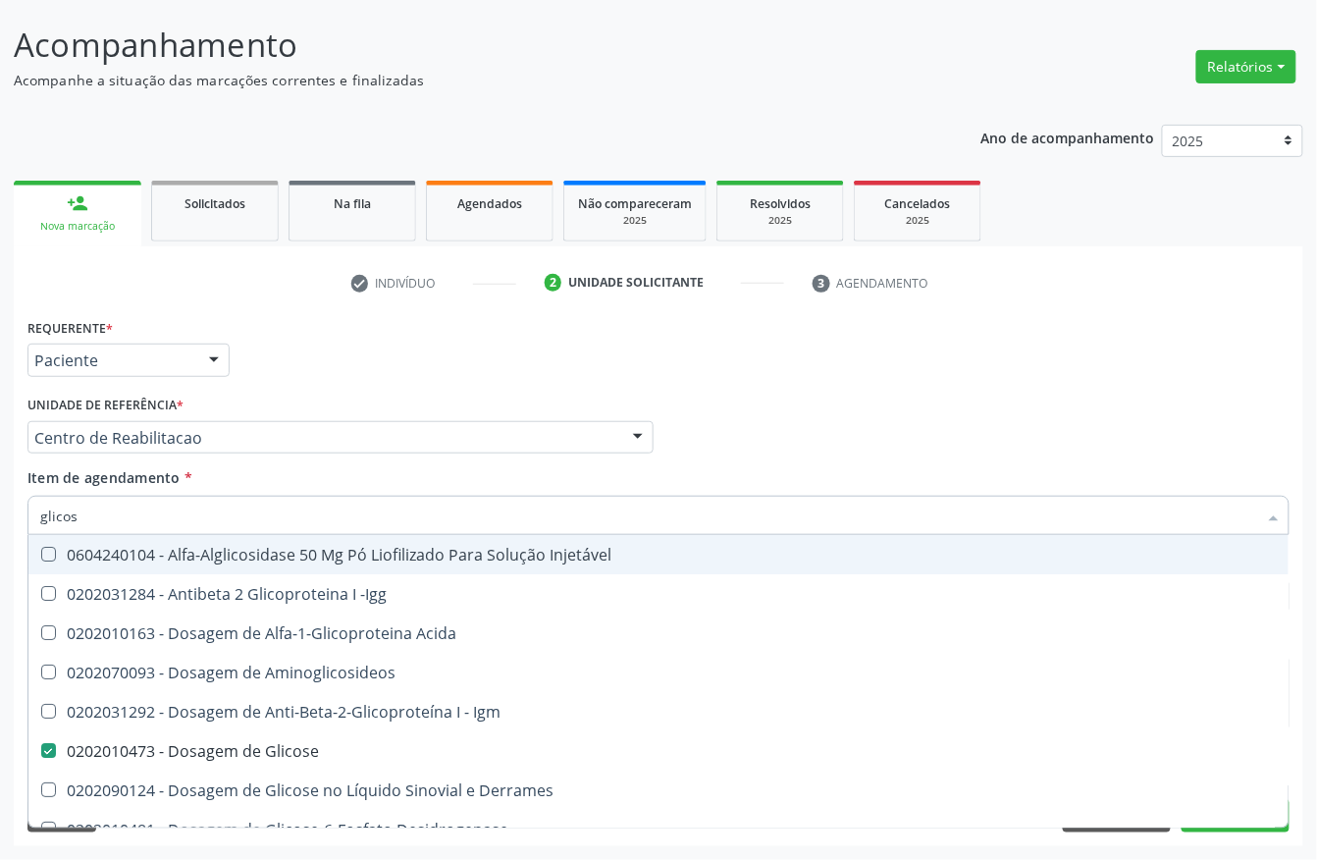
type input "glicosi"
checkbox Acida "false"
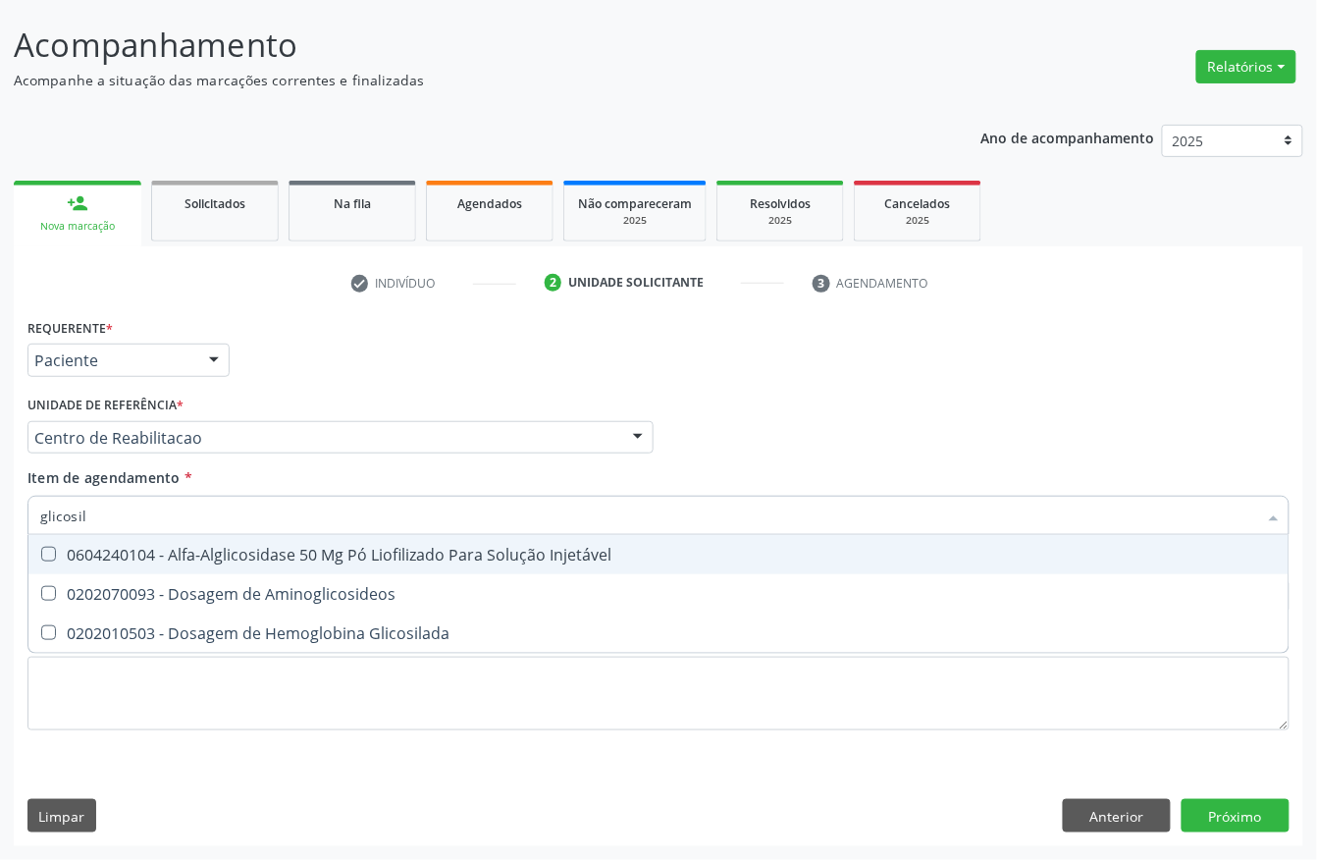
type input "glicosila"
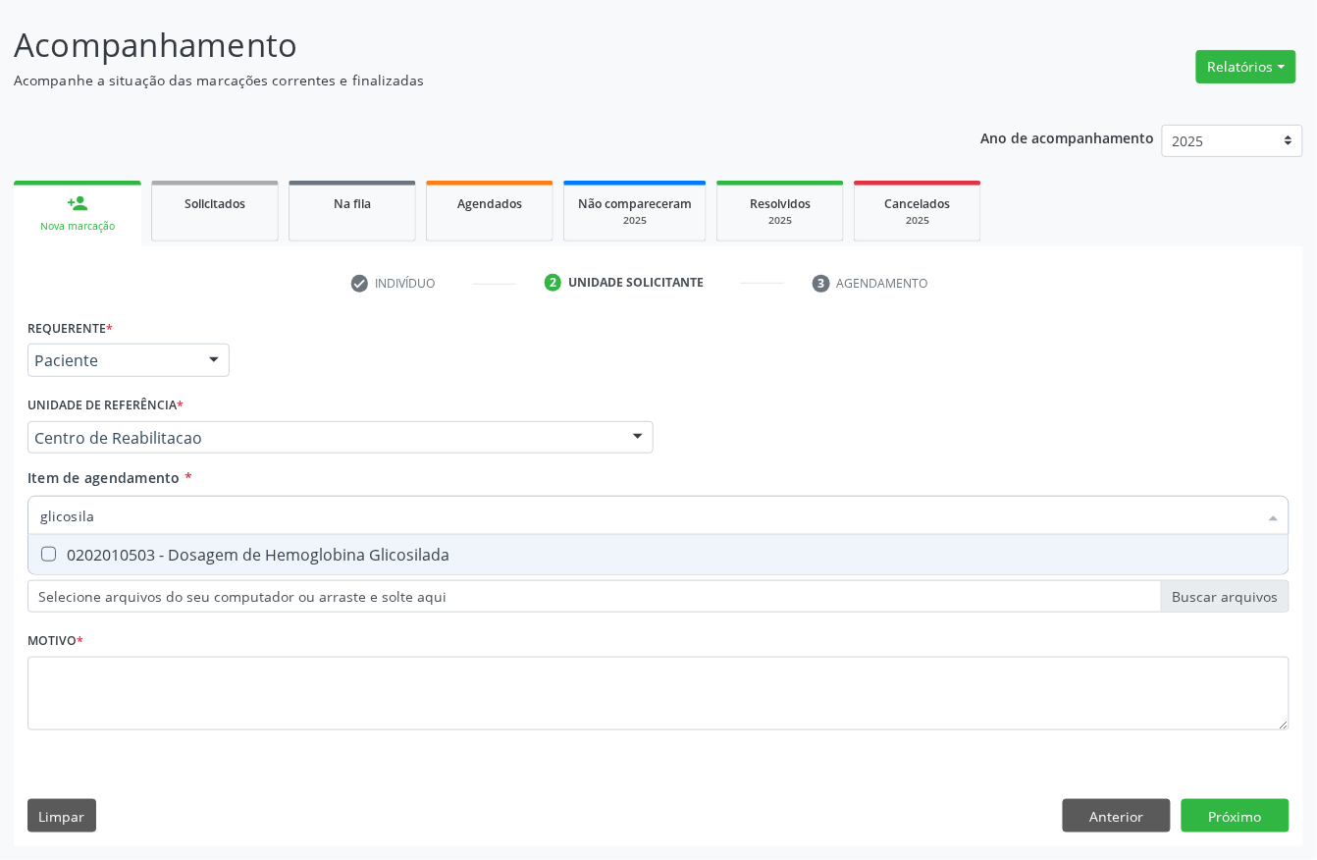
click at [216, 547] on div "0202010503 - Dosagem de Hemoglobina Glicosilada" at bounding box center [658, 555] width 1237 height 16
checkbox Glicosilada "true"
click at [213, 506] on input "glicosila" at bounding box center [648, 515] width 1217 height 39
checkbox Glicosilada "false"
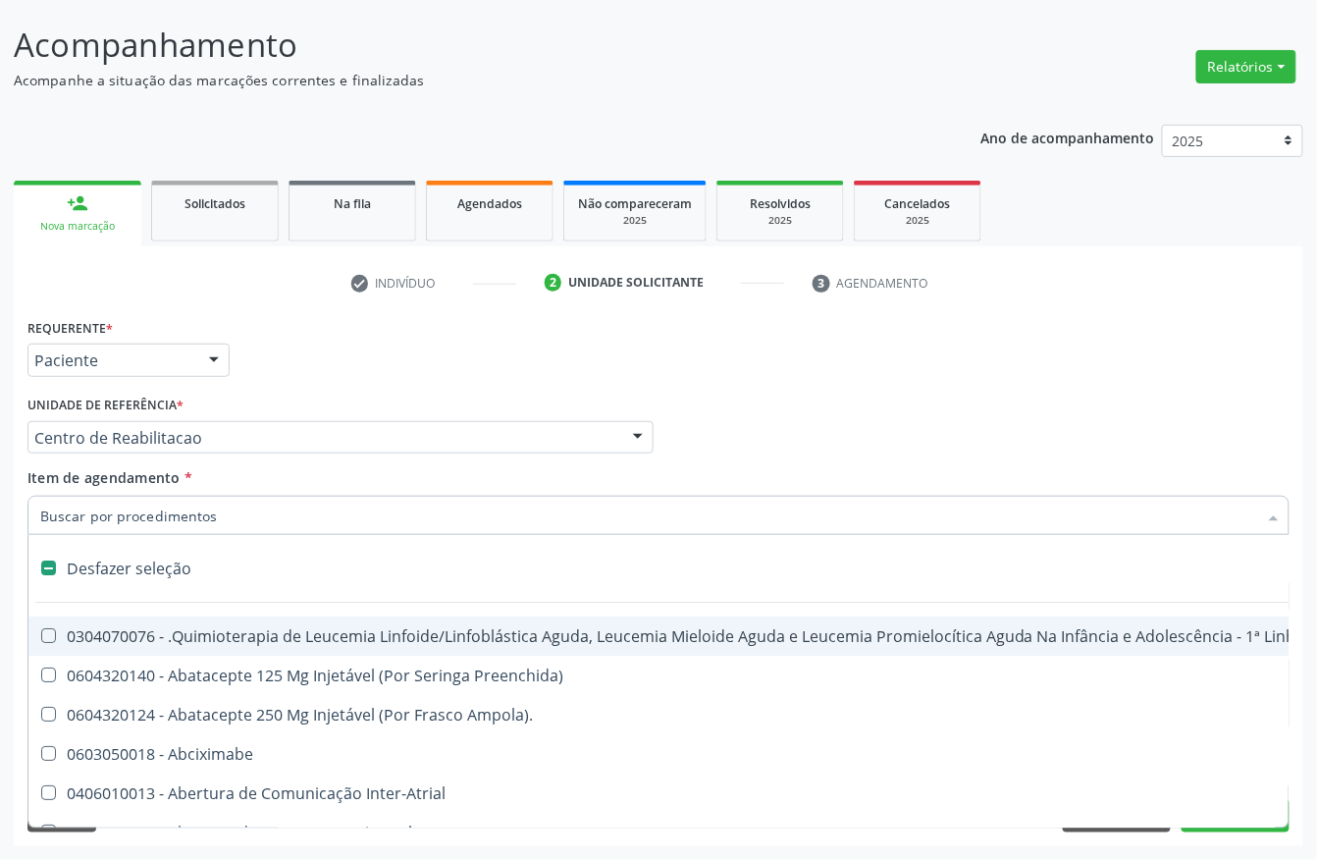
type input "t"
checkbox Reto "true"
checkbox Urina "false"
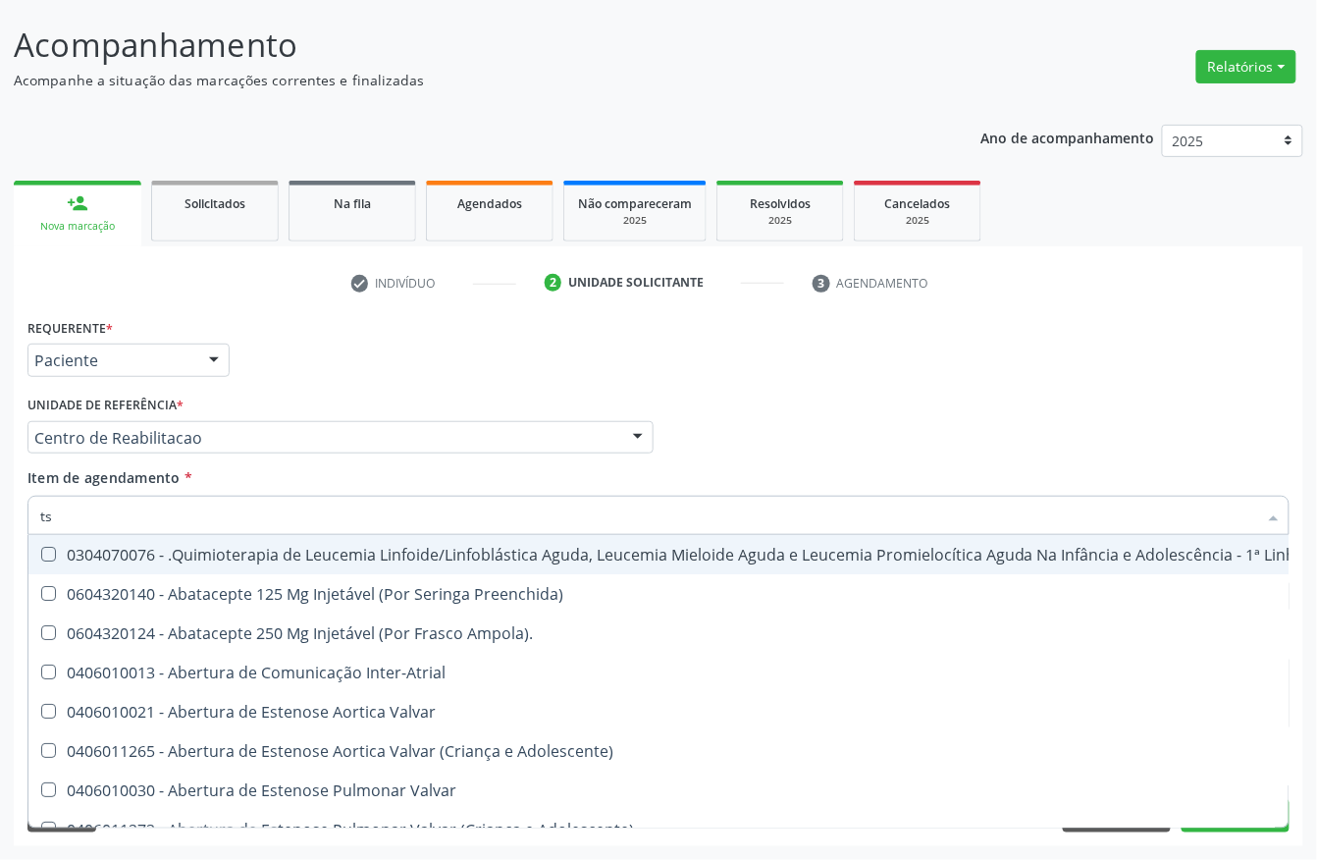
type input "tsh"
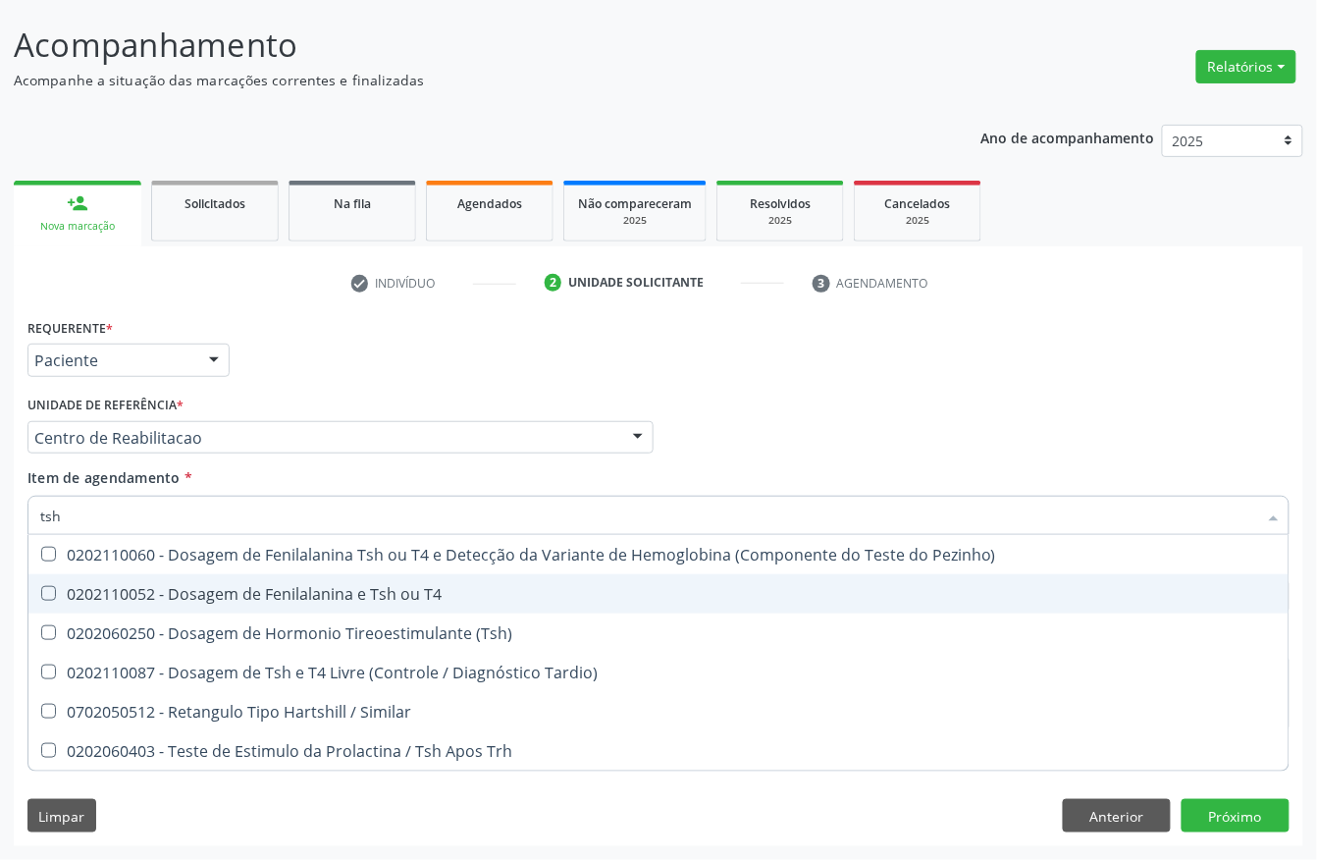
click at [245, 608] on span "0202110052 - Dosagem de Fenilalanina e Tsh ou T4" at bounding box center [658, 593] width 1260 height 39
checkbox T4 "true"
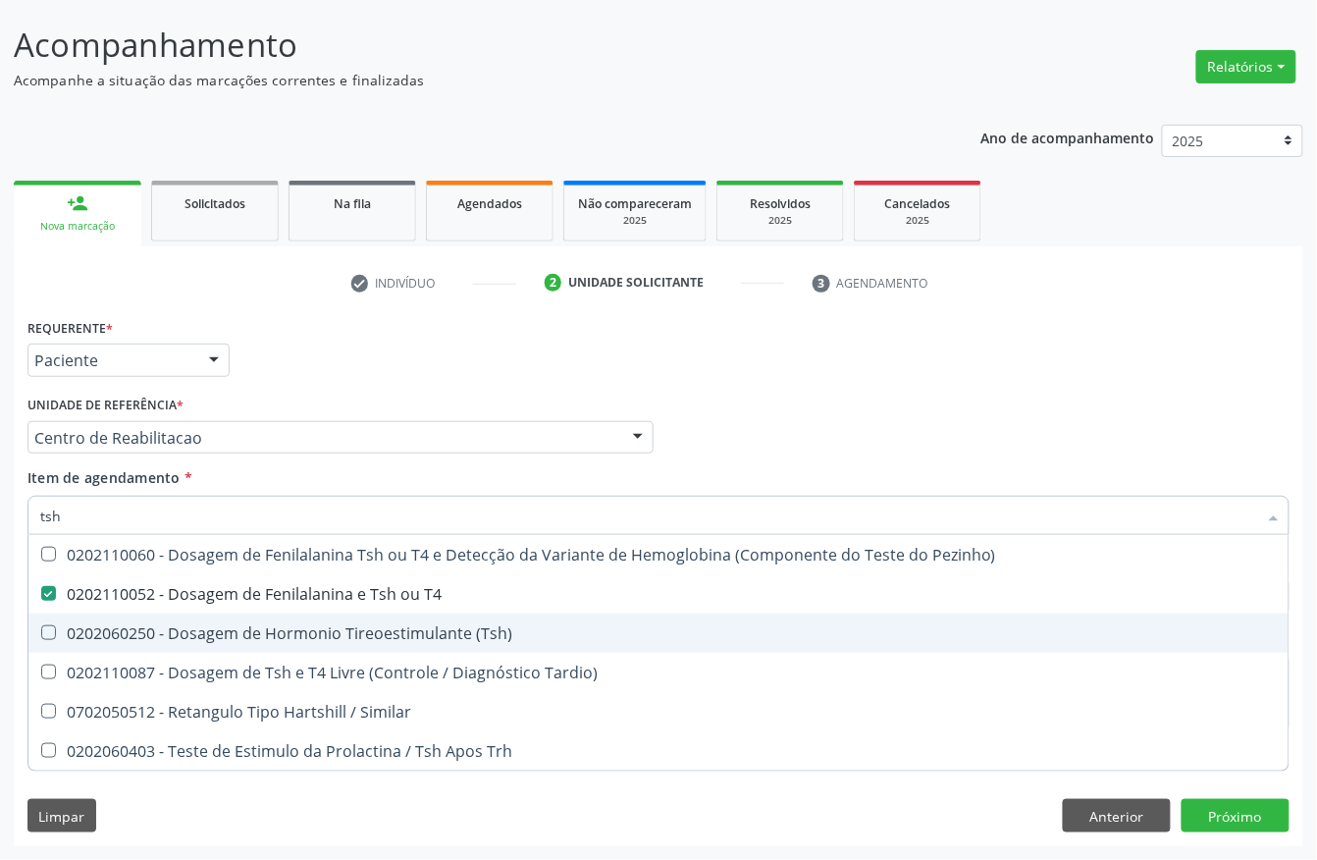
click at [245, 617] on span "0202060250 - Dosagem de Hormonio Tireoestimulante (Tsh)" at bounding box center [658, 632] width 1260 height 39
checkbox \(Tsh\) "true"
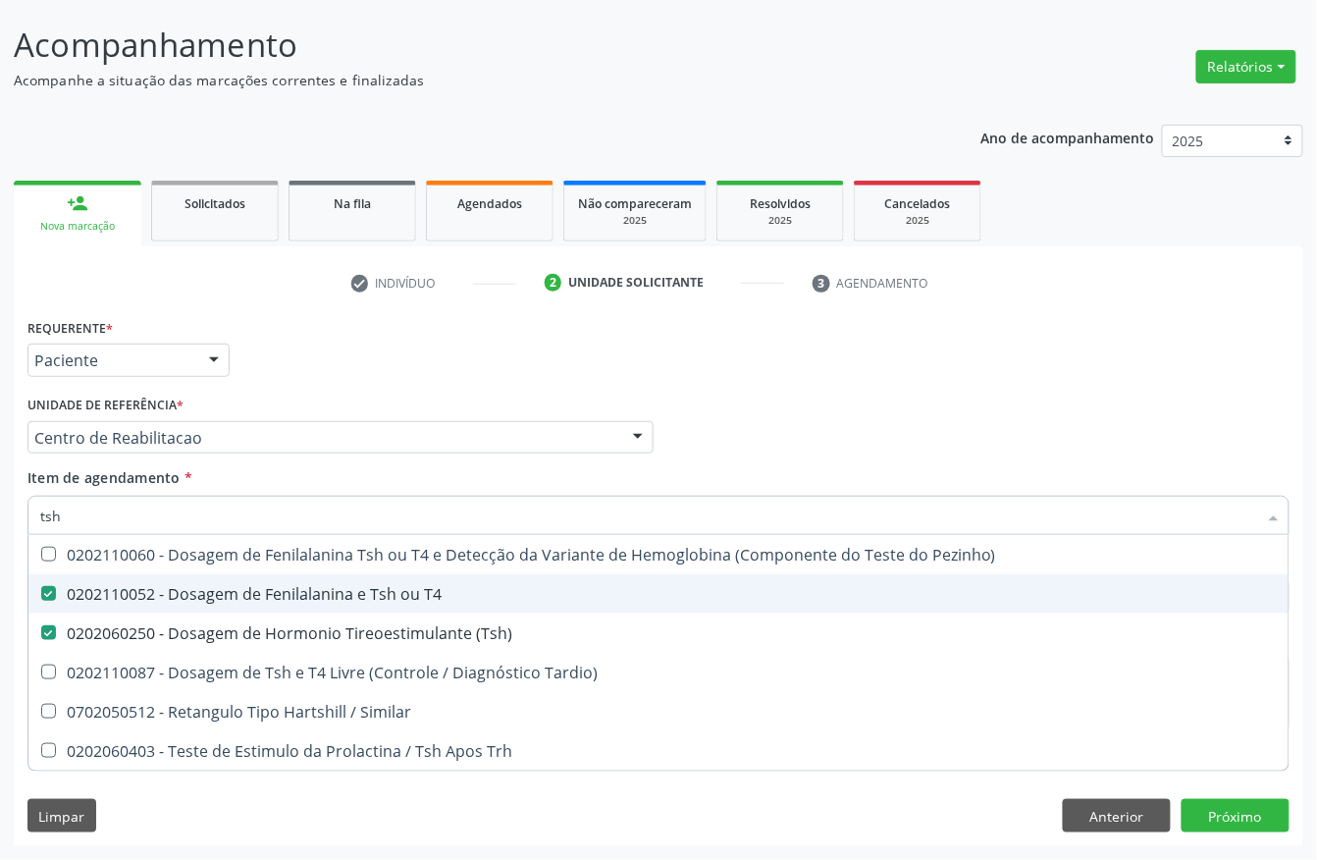
click at [245, 590] on div "0202110052 - Dosagem de Fenilalanina e Tsh ou T4" at bounding box center [658, 594] width 1237 height 16
checkbox T4 "false"
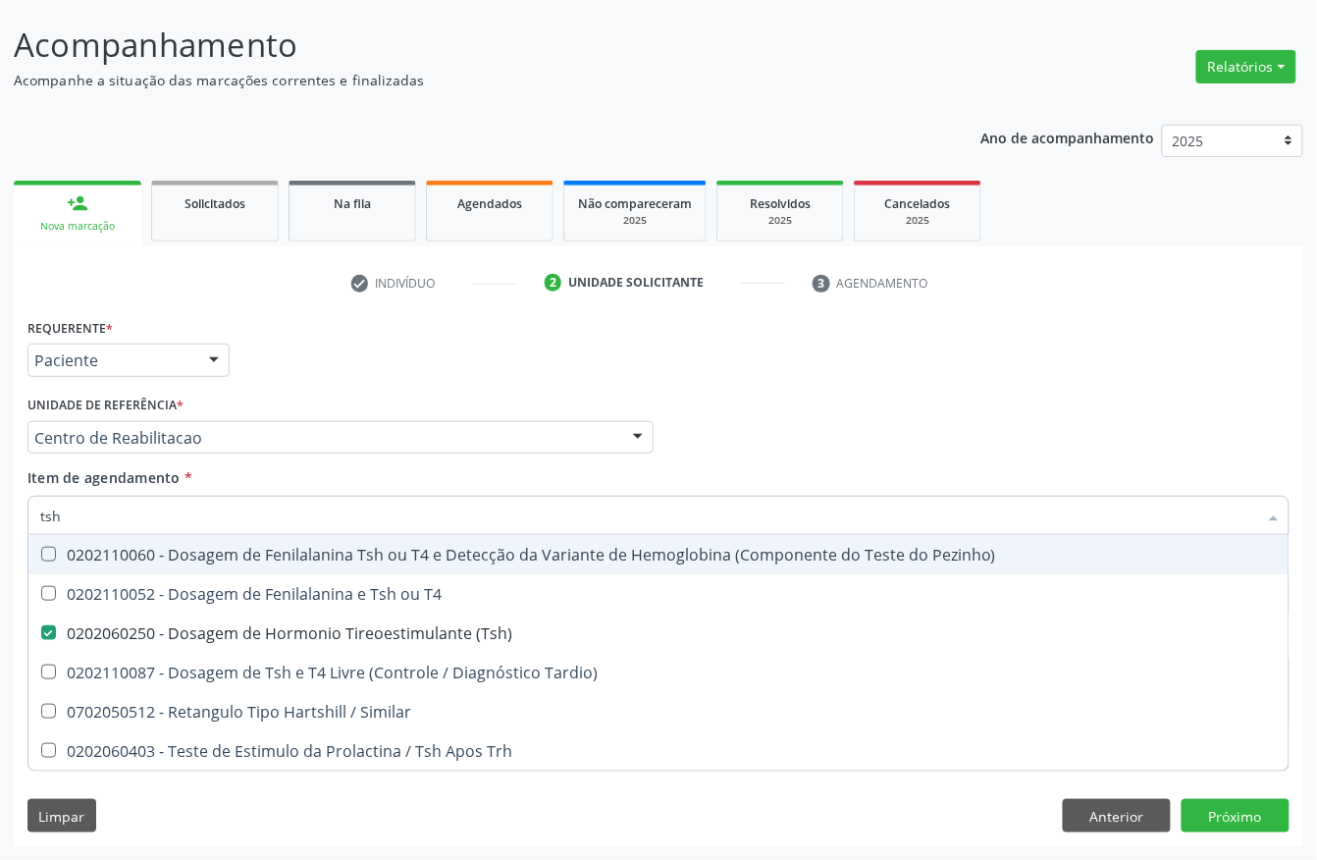
click at [134, 504] on input "tsh" at bounding box center [648, 515] width 1217 height 39
type input "t4"
checkbox \(Tsh\) "false"
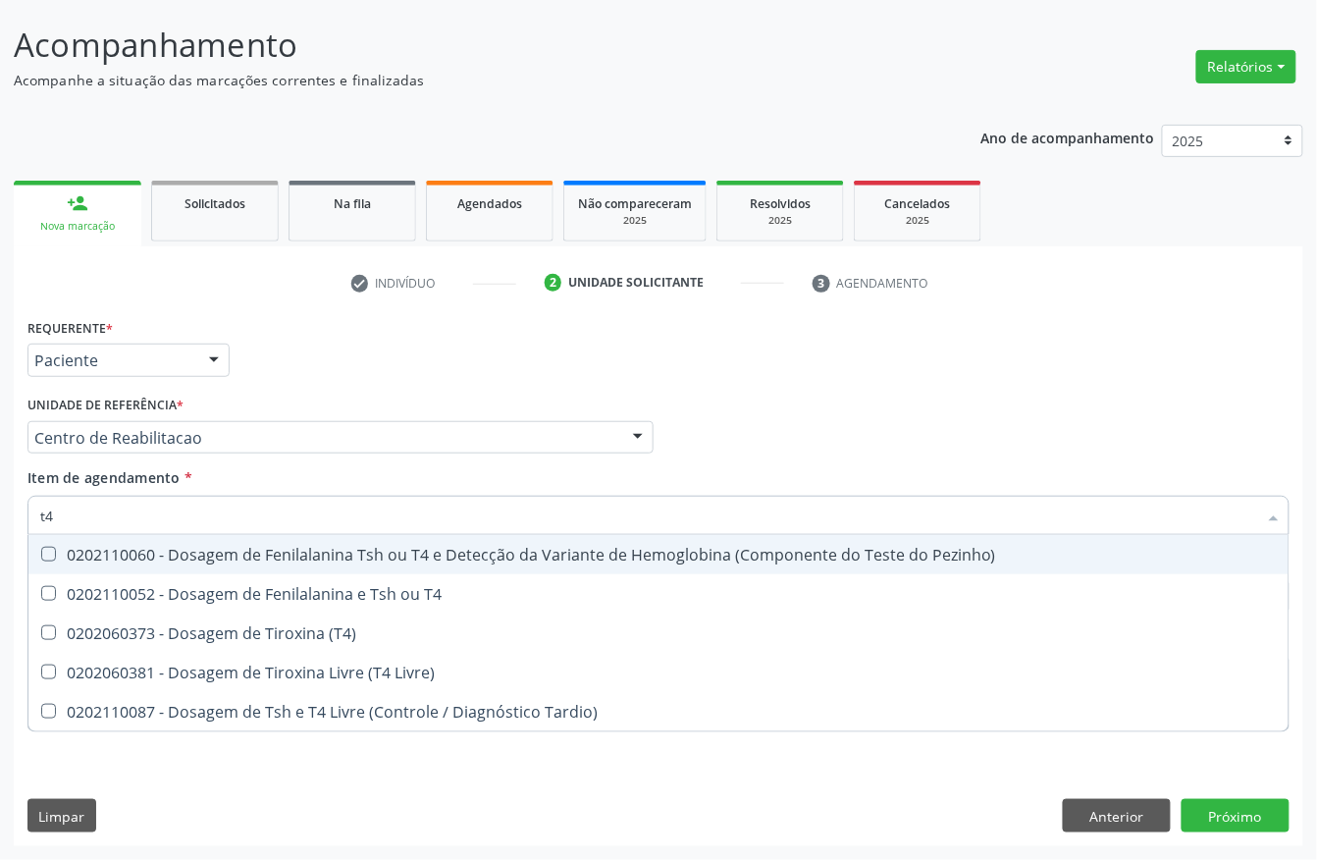
type input "t4 l"
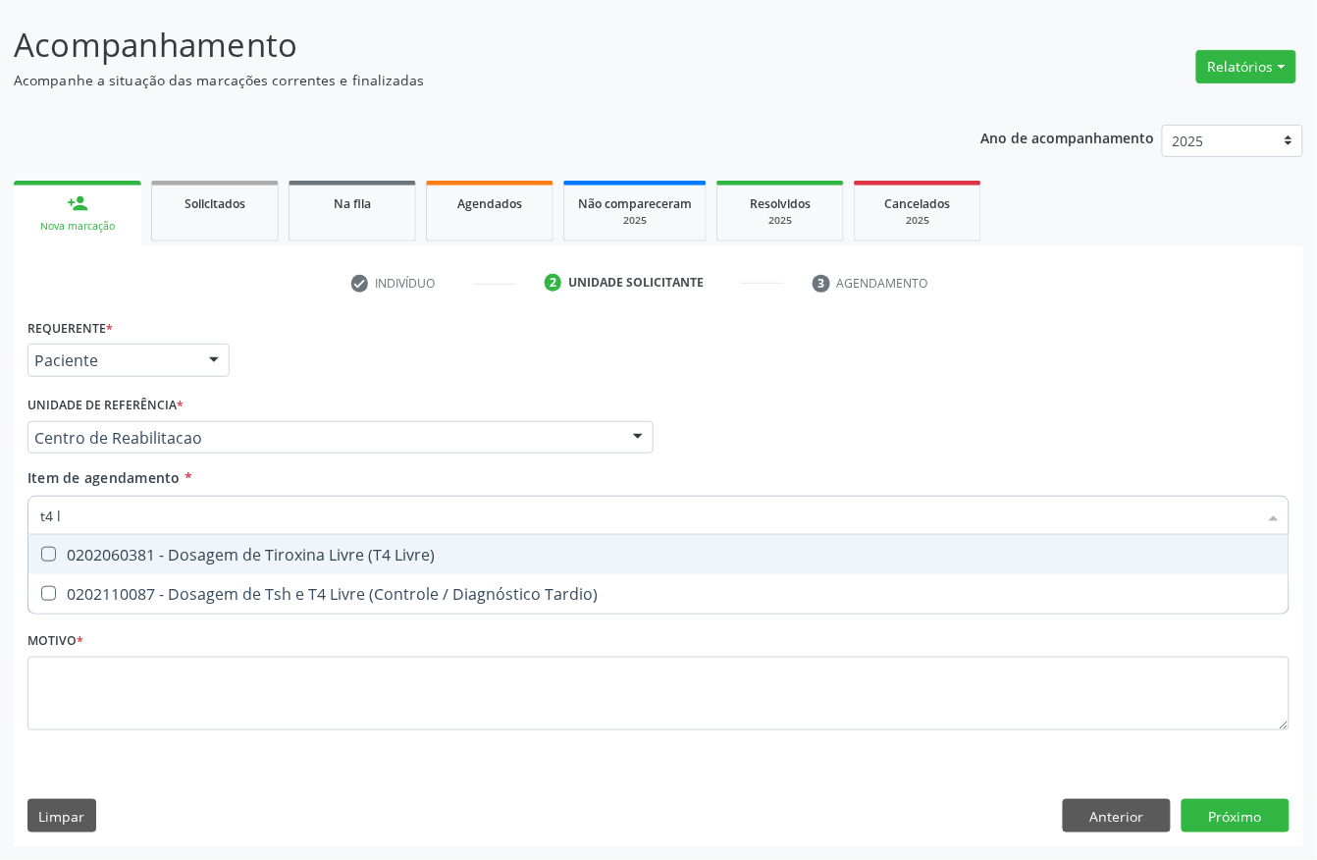
click at [255, 561] on div "0202060381 - Dosagem de Tiroxina Livre (T4 Livre)" at bounding box center [658, 555] width 1237 height 16
checkbox Livre\) "true"
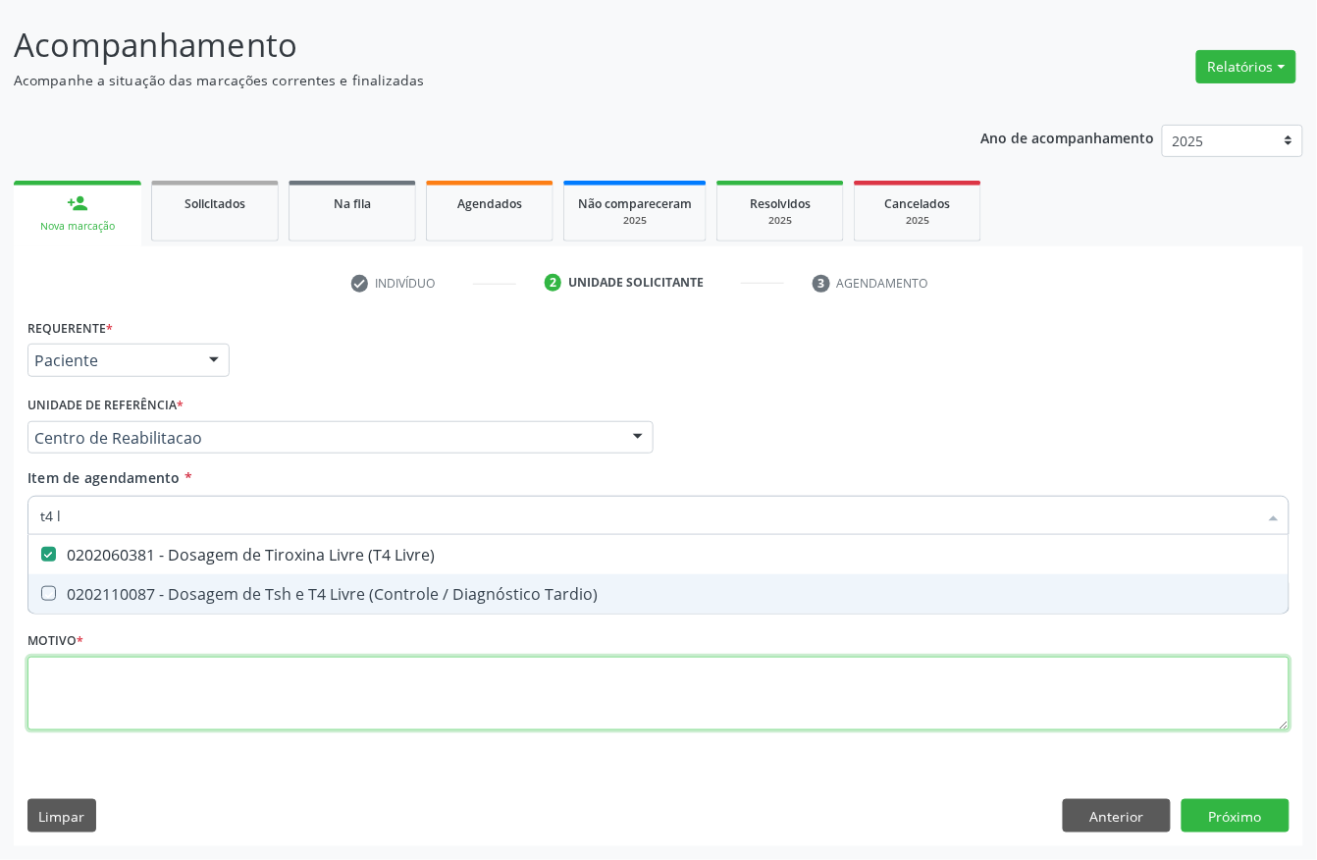
click at [162, 679] on div "Requerente * Paciente Profissional de Saúde Paciente Nenhum resultado encontrad…" at bounding box center [658, 535] width 1262 height 445
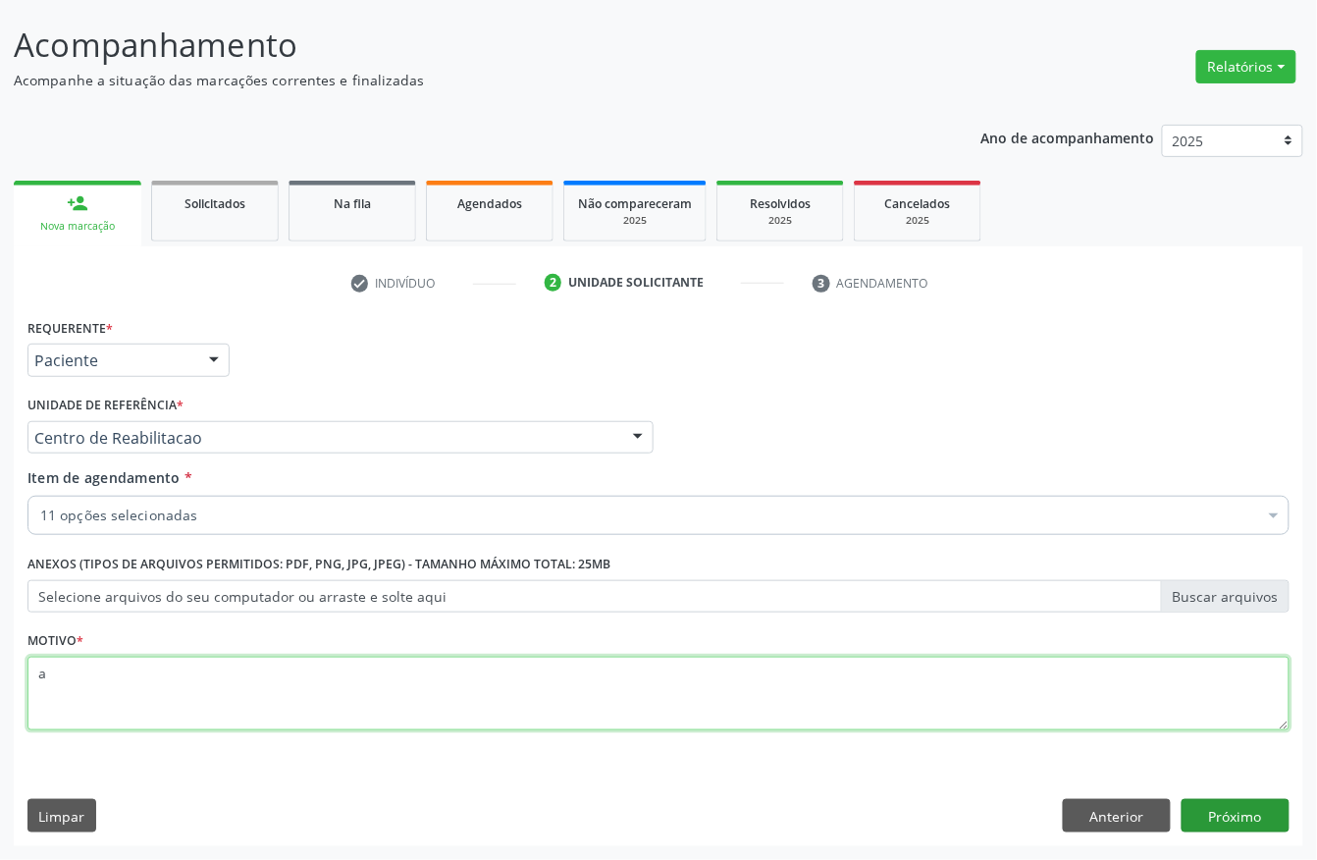
type textarea "a"
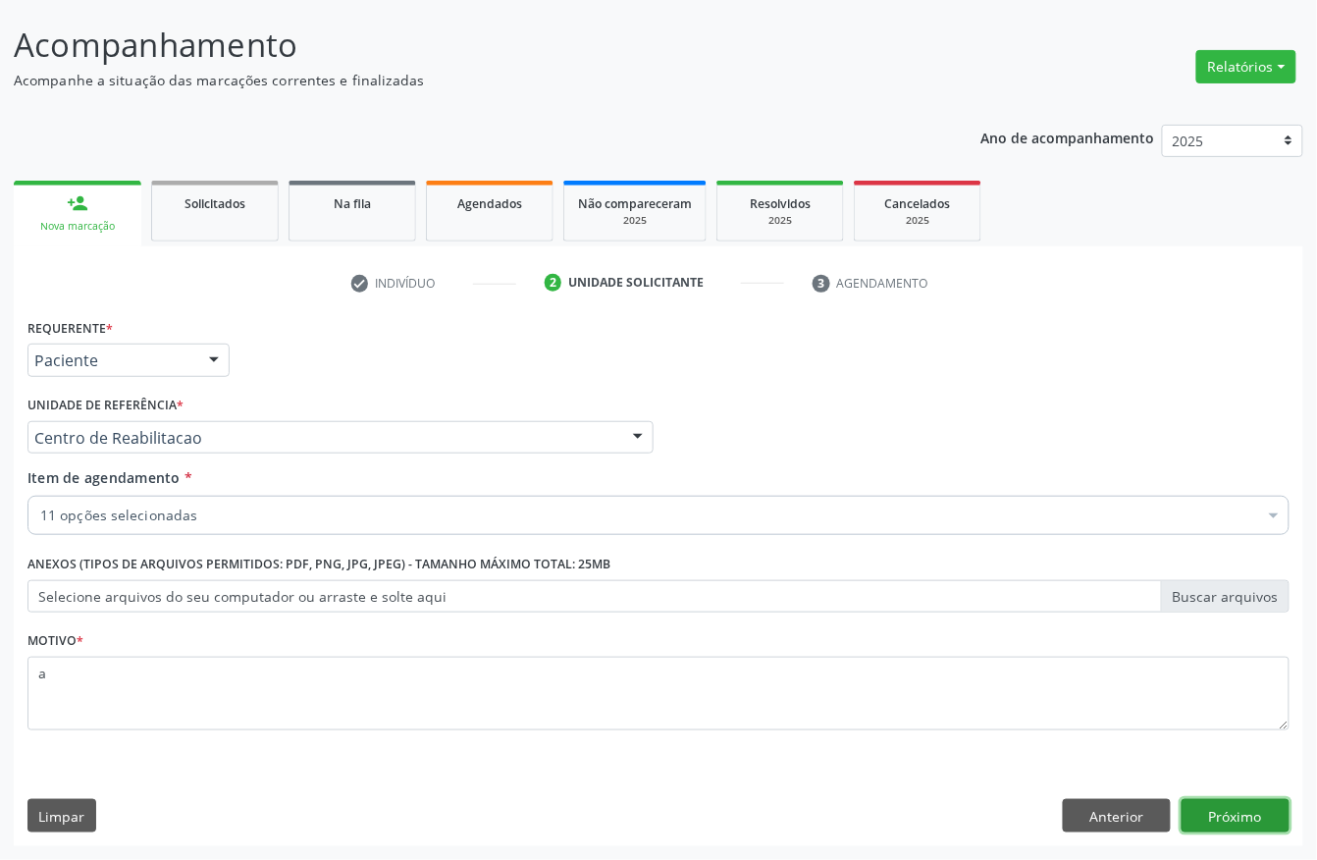
click at [1225, 807] on button "Próximo" at bounding box center [1236, 815] width 108 height 33
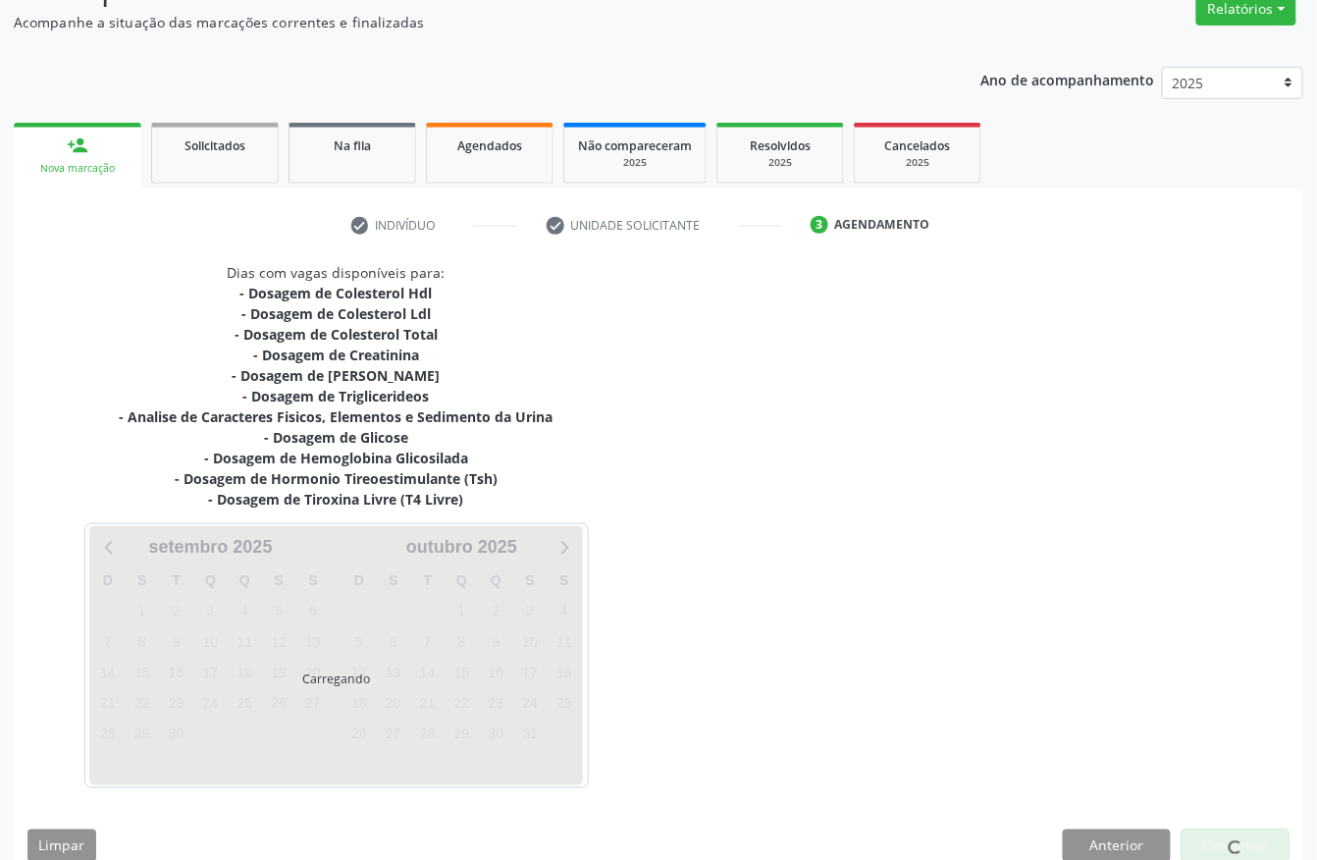
scroll to position [201, 0]
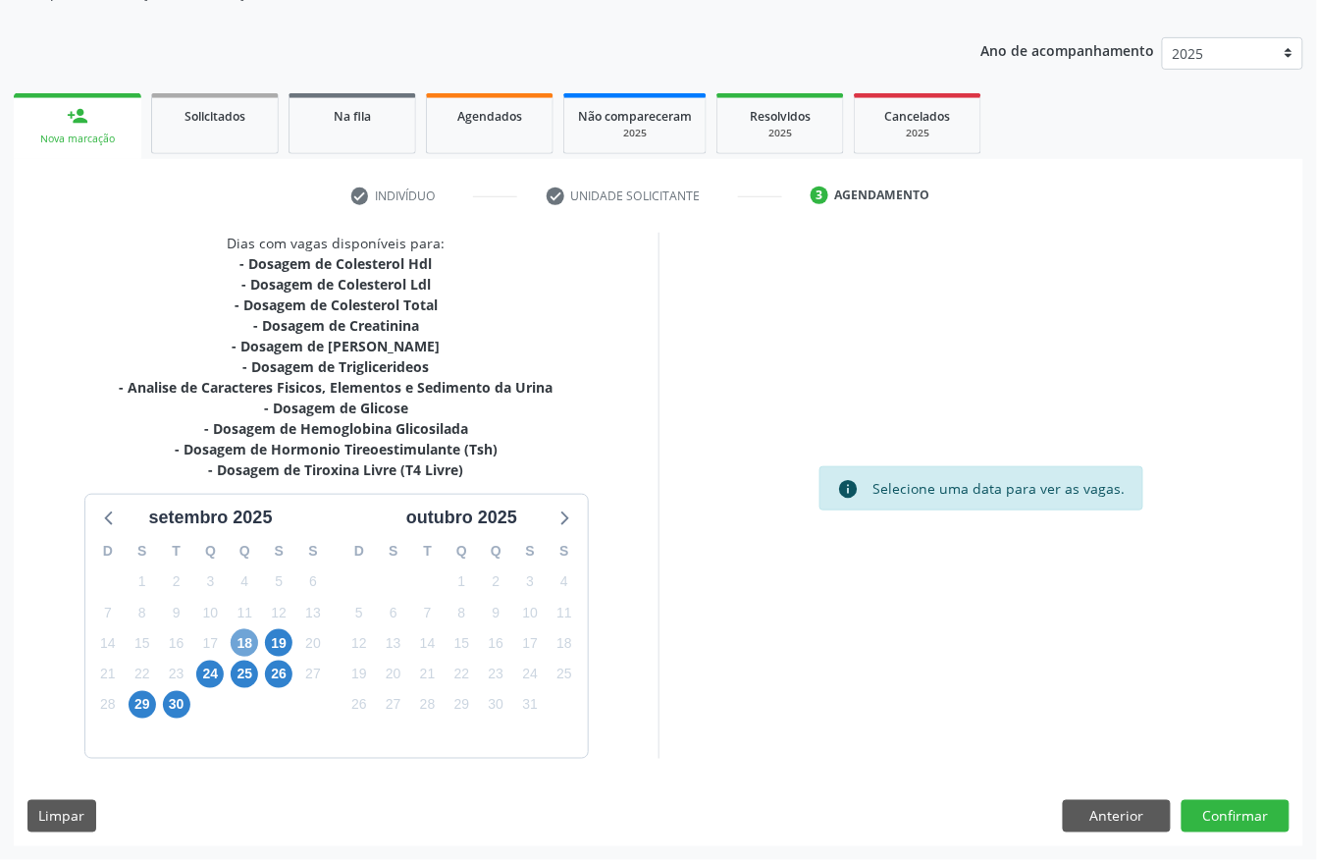
click at [243, 640] on span "18" at bounding box center [244, 642] width 27 height 27
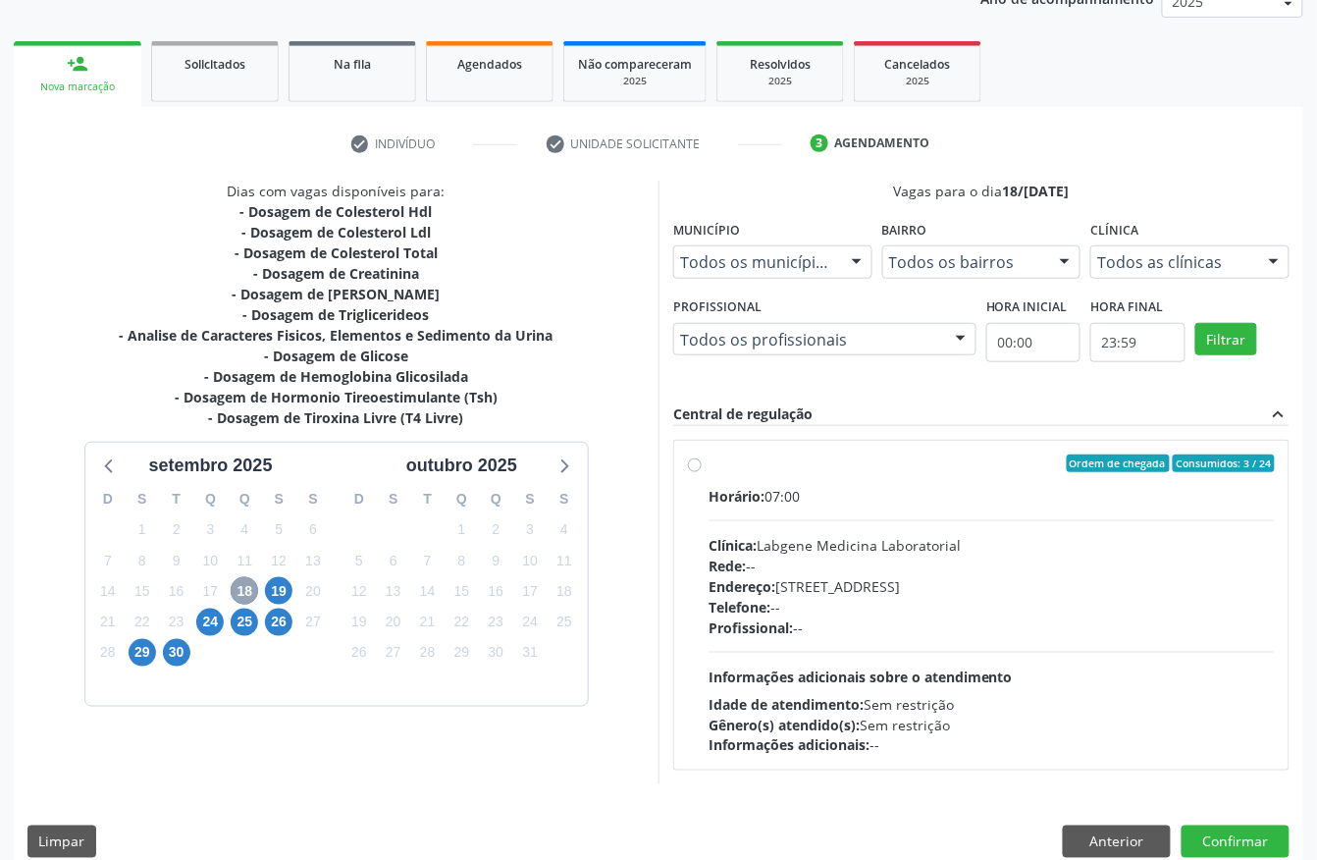
scroll to position [281, 0]
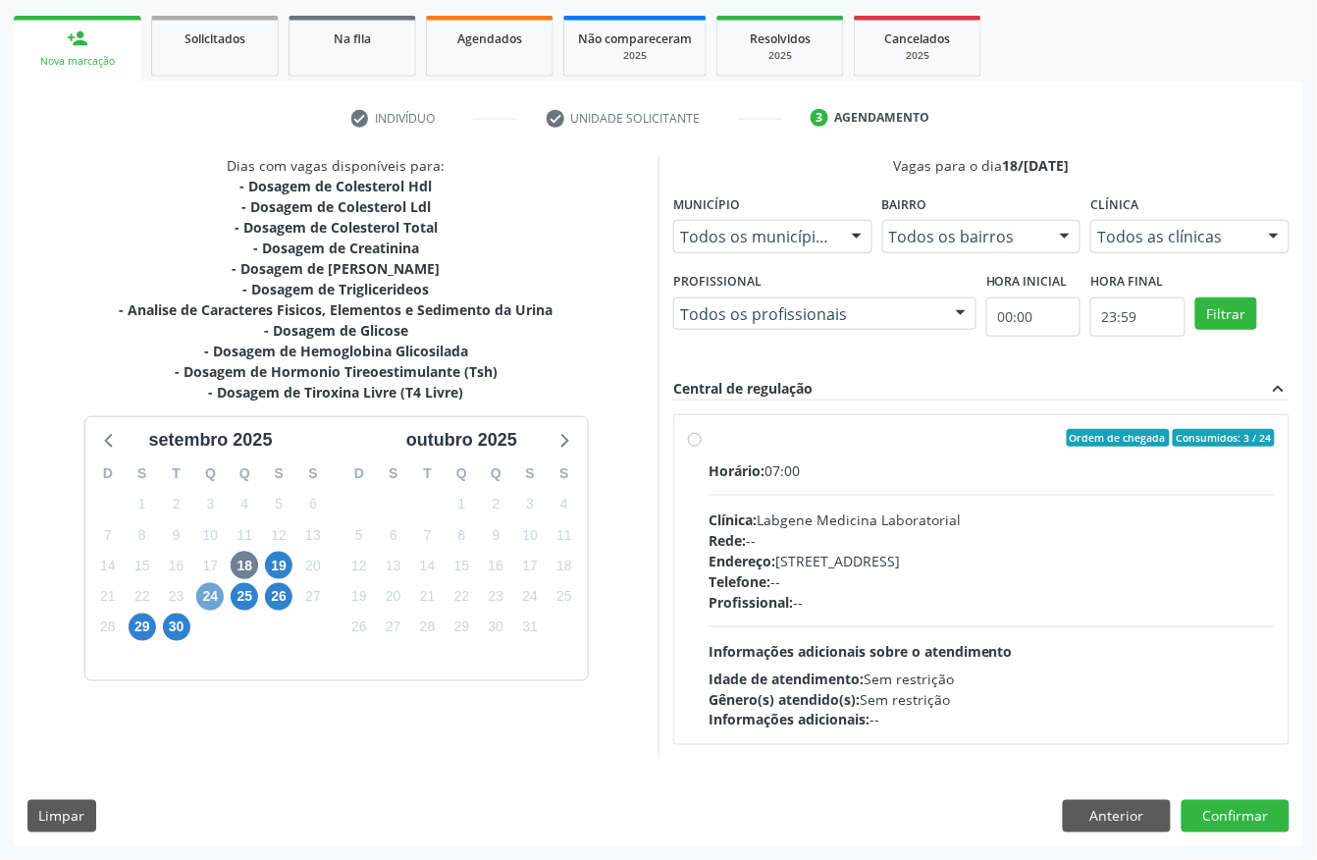
click at [202, 599] on span "24" at bounding box center [209, 596] width 27 height 27
click at [280, 565] on span "19" at bounding box center [278, 565] width 27 height 27
click at [237, 599] on span "25" at bounding box center [244, 596] width 27 height 27
click at [1139, 801] on button "Anterior" at bounding box center [1117, 816] width 108 height 33
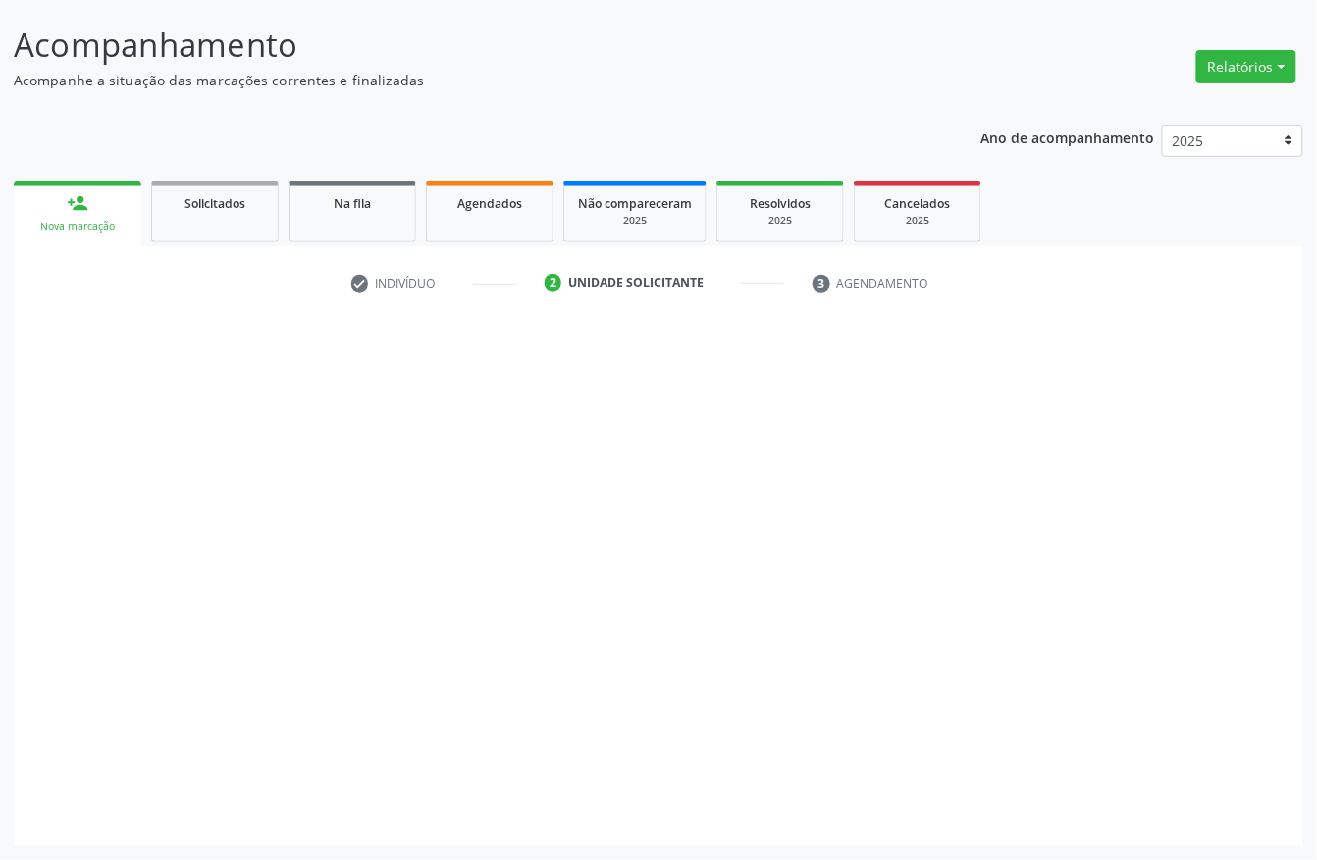
scroll to position [115, 0]
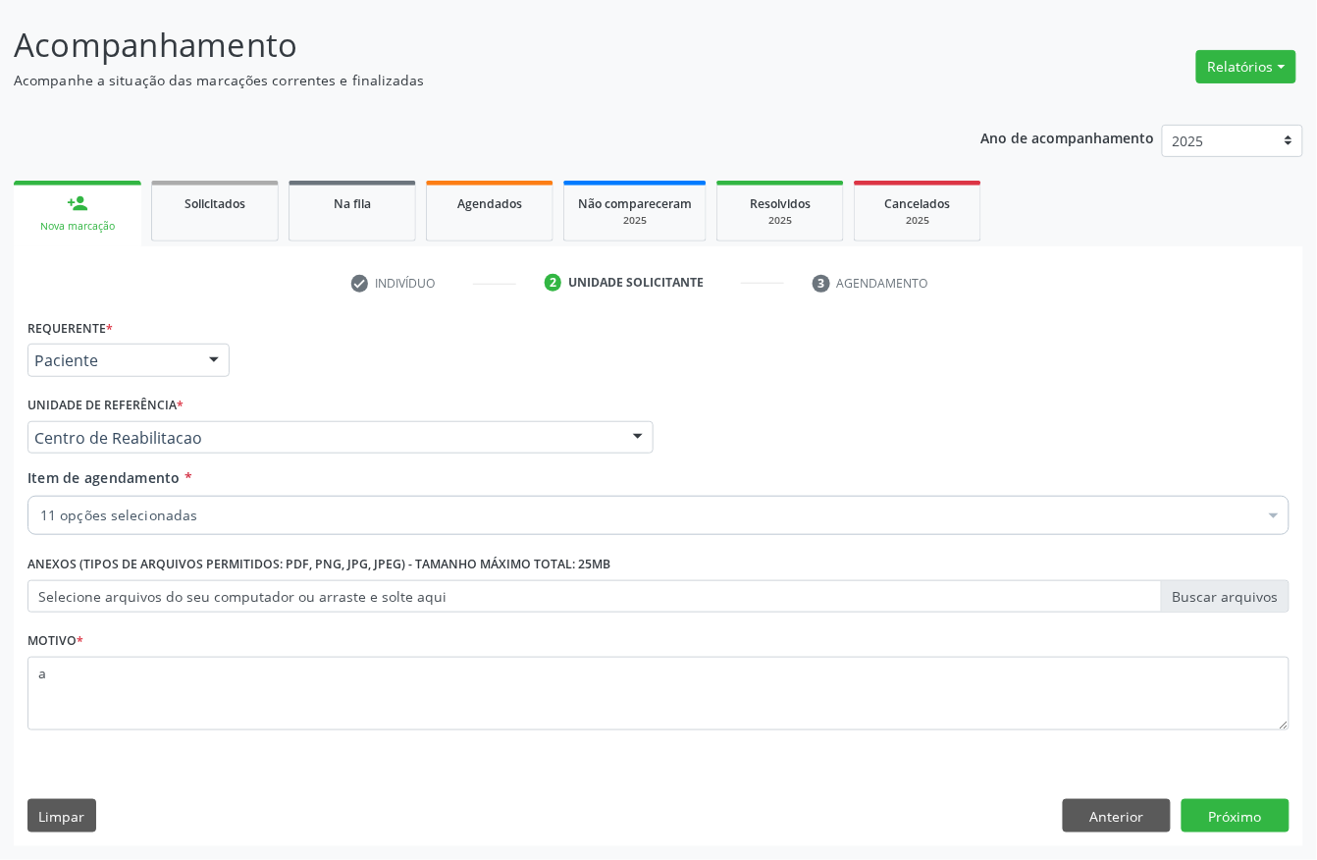
click at [202, 526] on div "11 opções selecionadas" at bounding box center [658, 515] width 1262 height 39
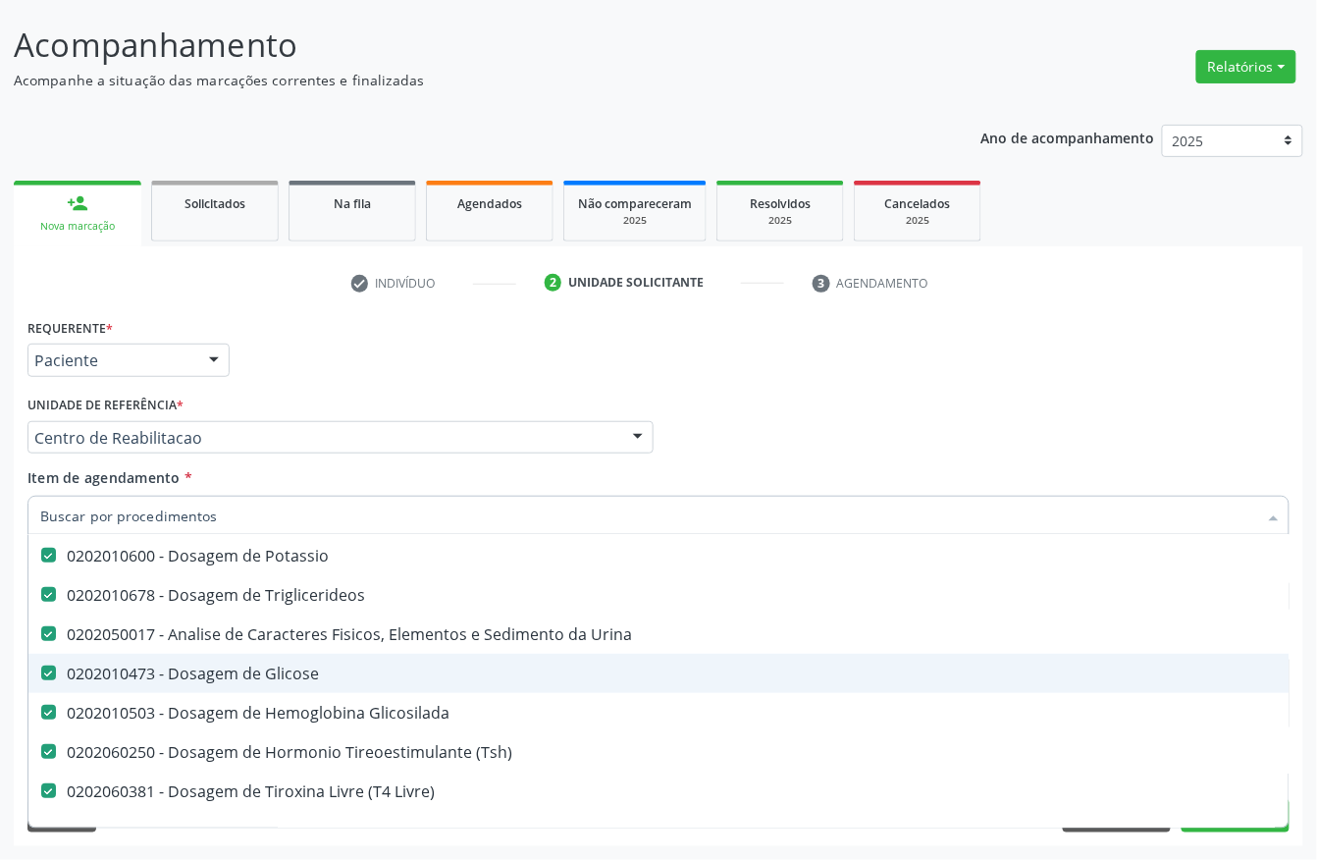
scroll to position [131, 0]
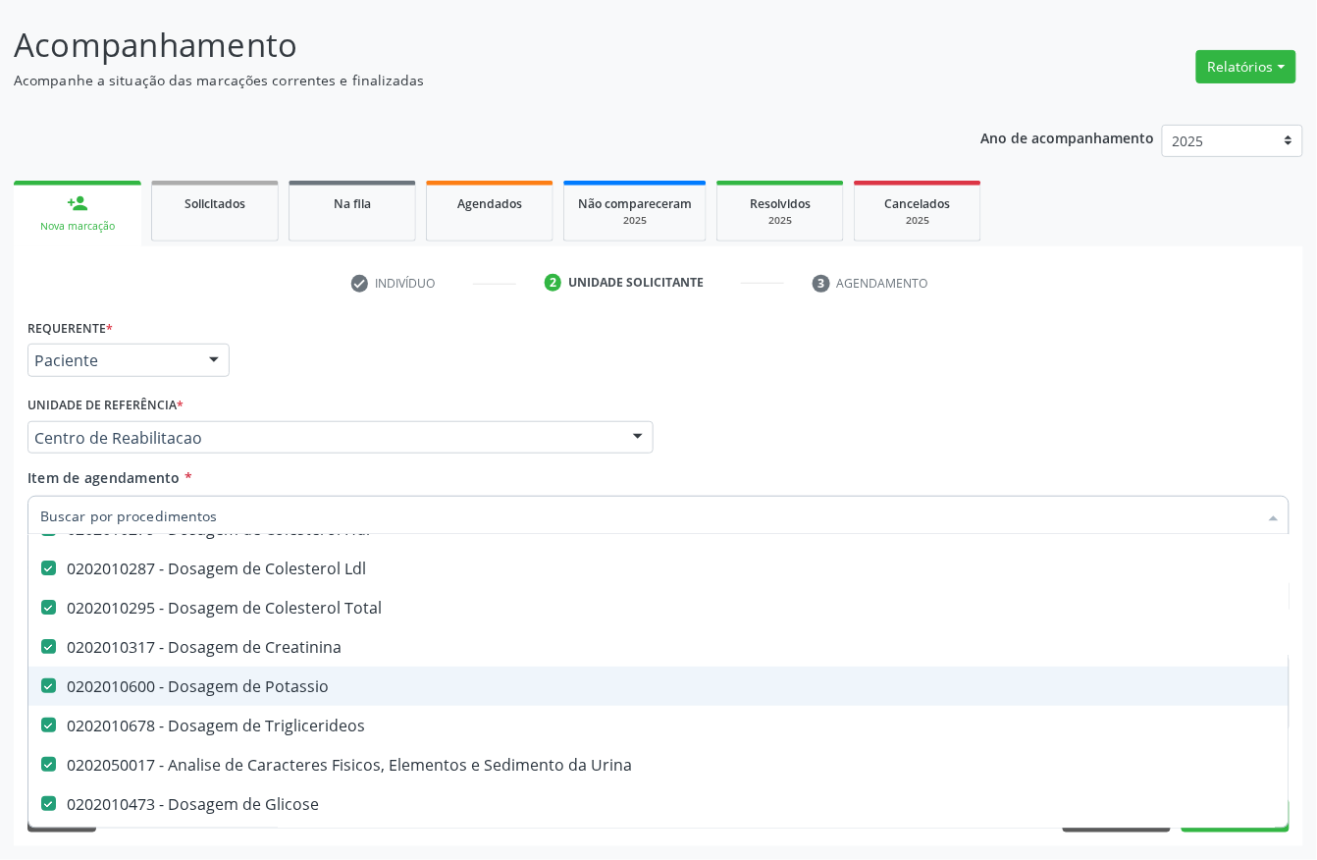
click at [295, 678] on div "0202010600 - Dosagem de Potassio" at bounding box center [804, 686] width 1528 height 16
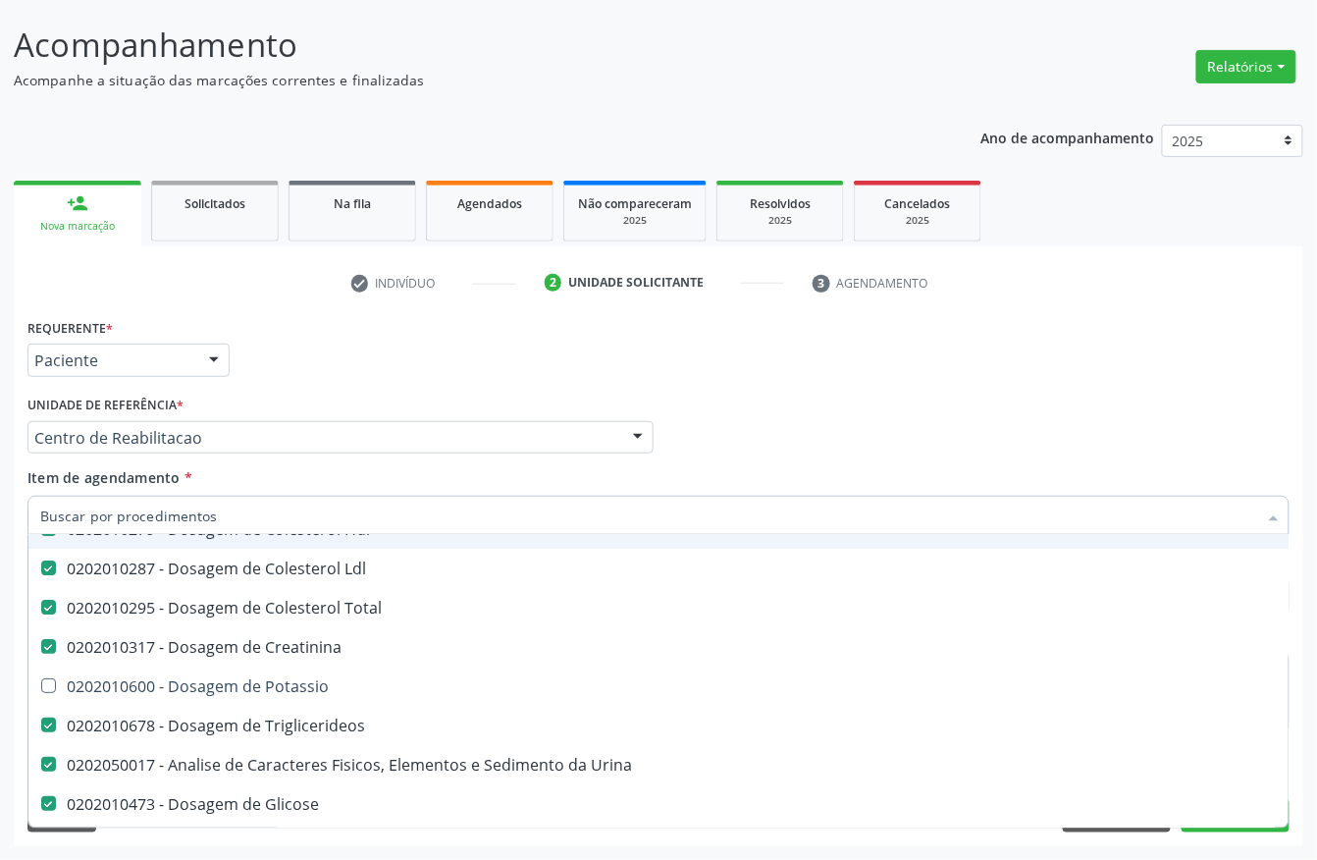
click at [471, 394] on div "Unidade de referência * Centro de Reabilitacao Usf do Mutirao Usf Cohab Usf Cai…" at bounding box center [340, 422] width 626 height 63
checkbox Potassio "true"
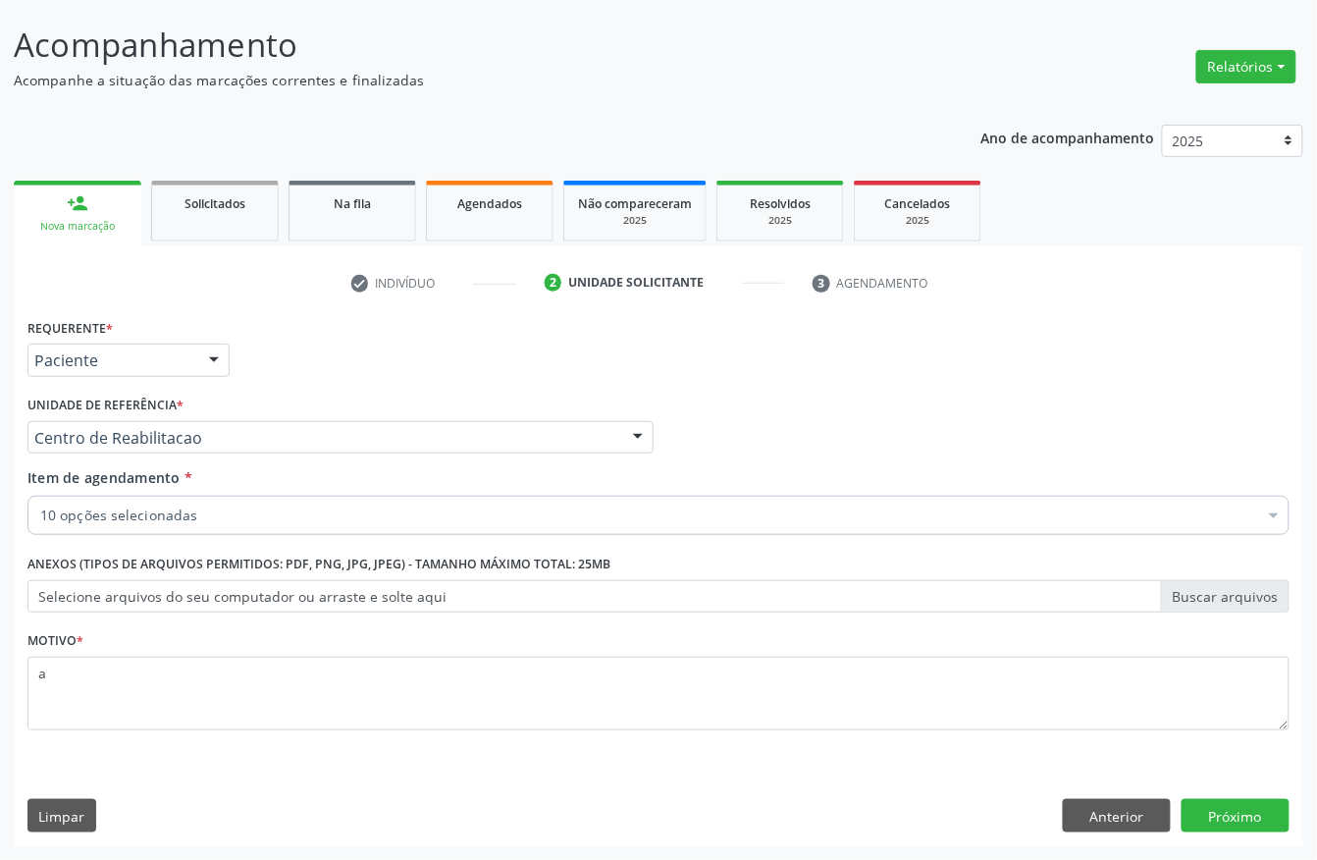
scroll to position [0, 0]
click at [1222, 815] on button "Próximo" at bounding box center [1236, 815] width 108 height 33
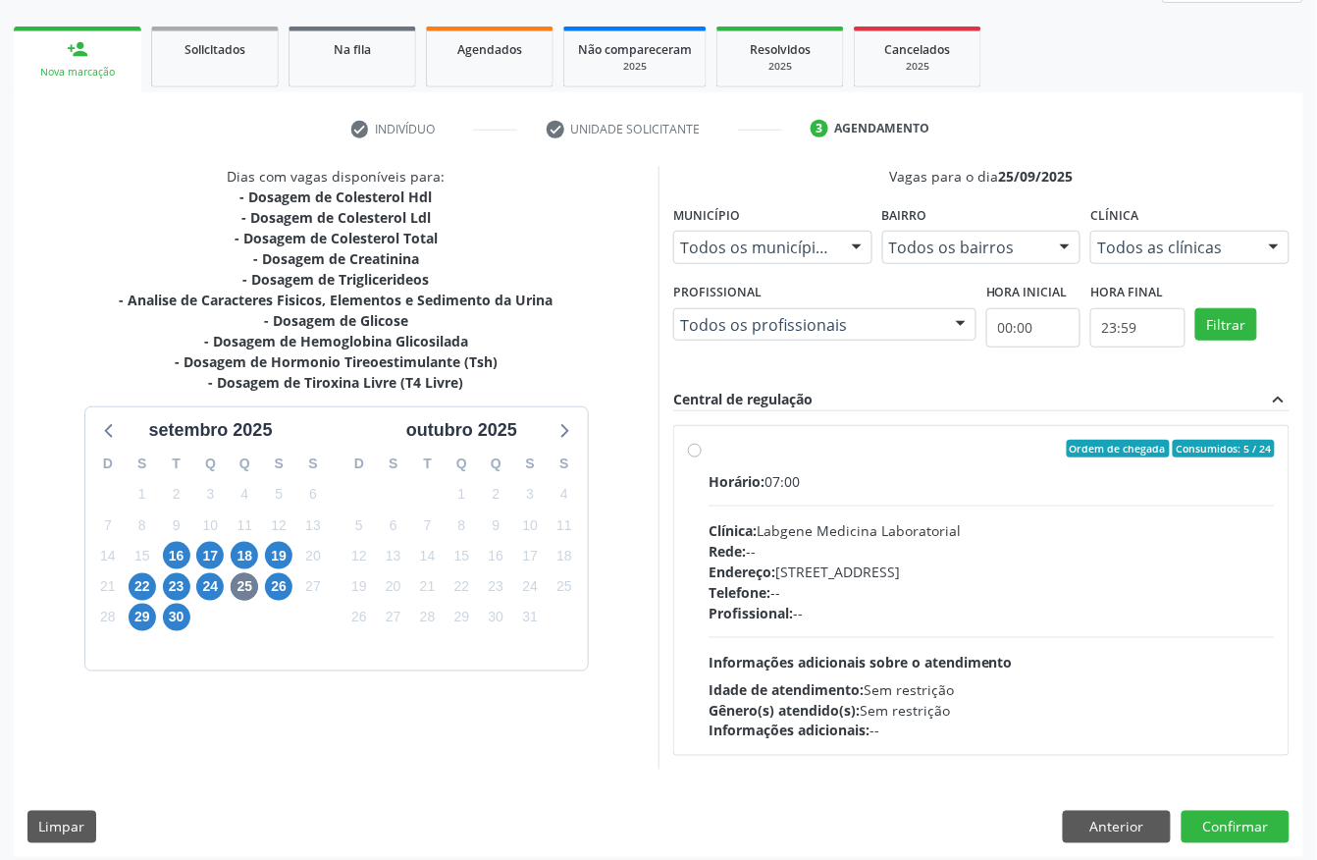
scroll to position [281, 0]
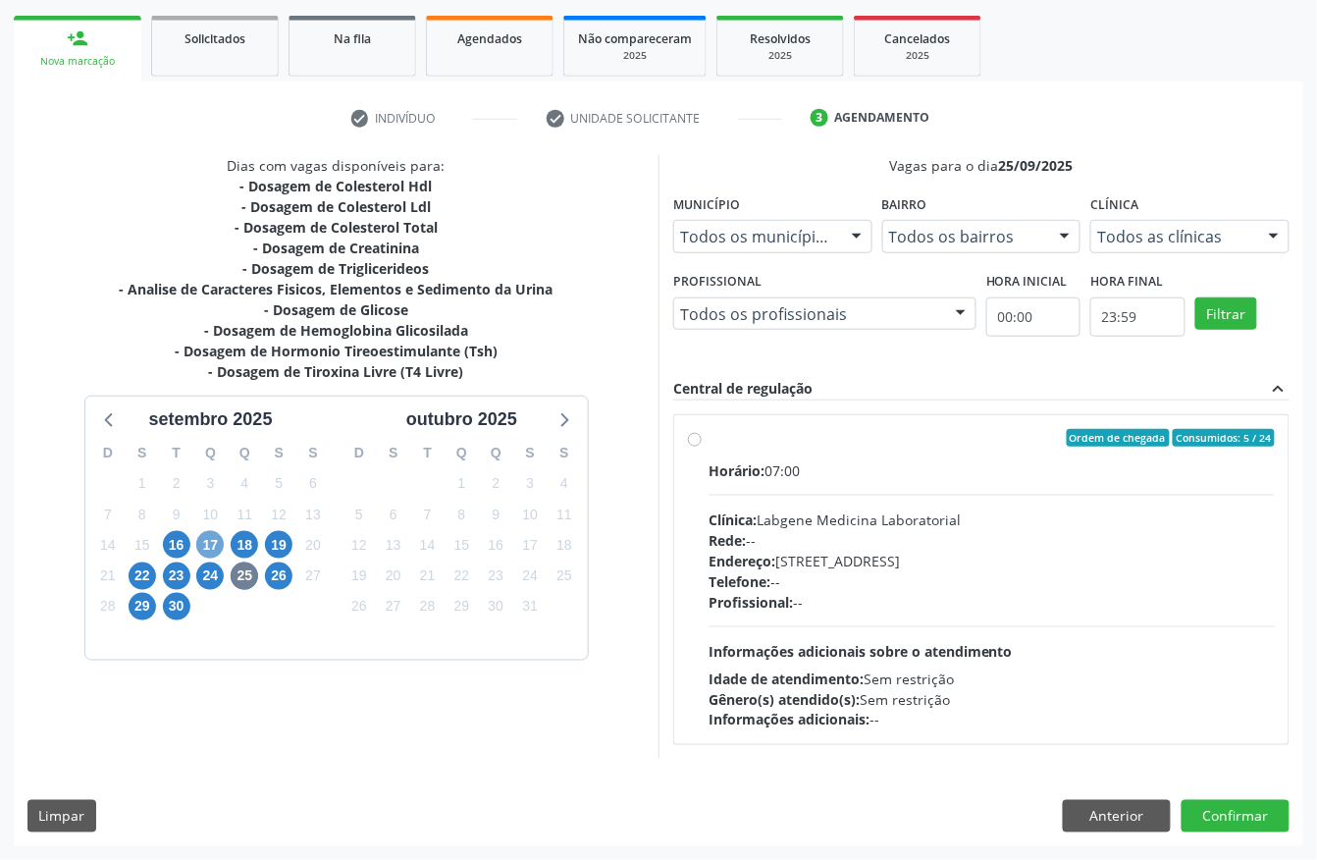
click at [213, 550] on span "17" at bounding box center [209, 544] width 27 height 27
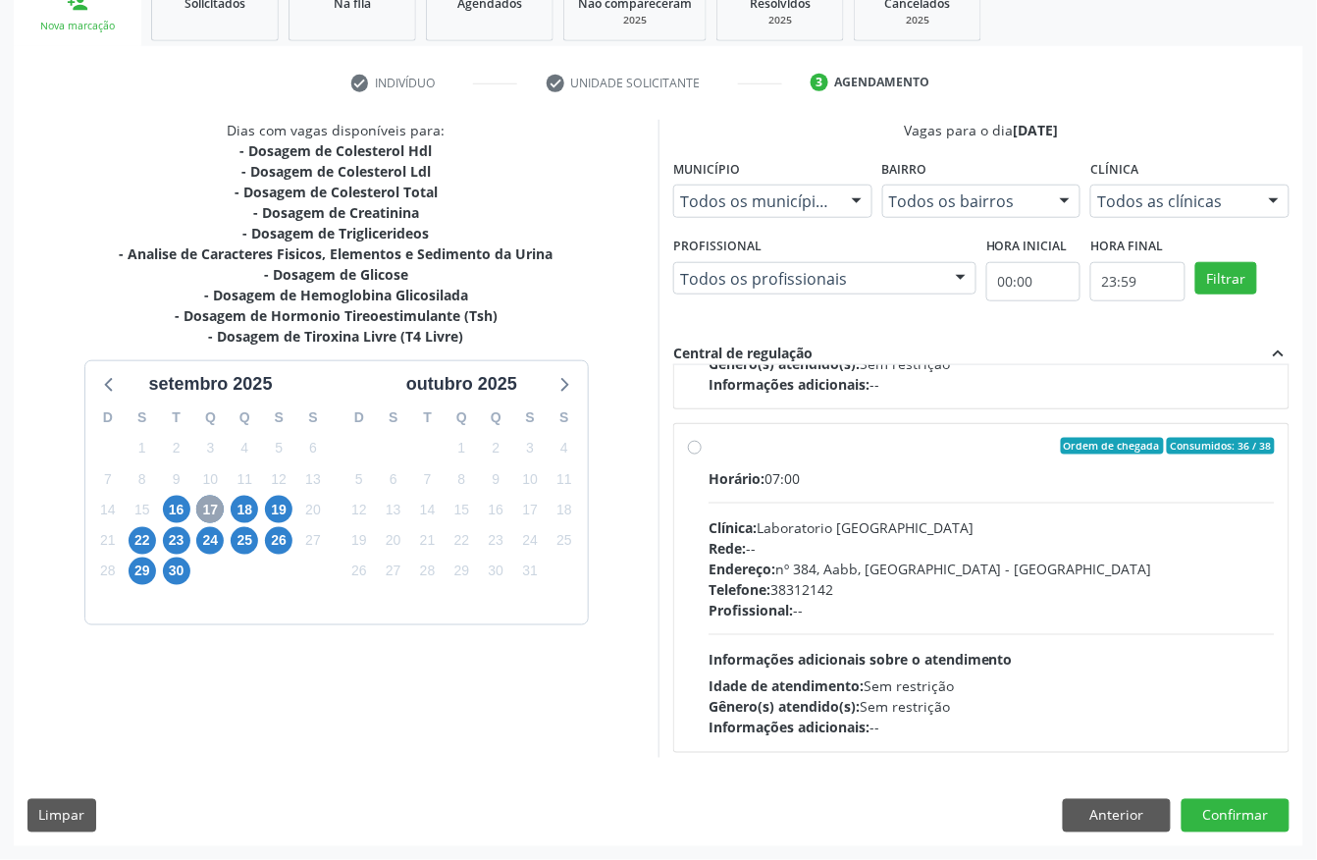
scroll to position [393, 0]
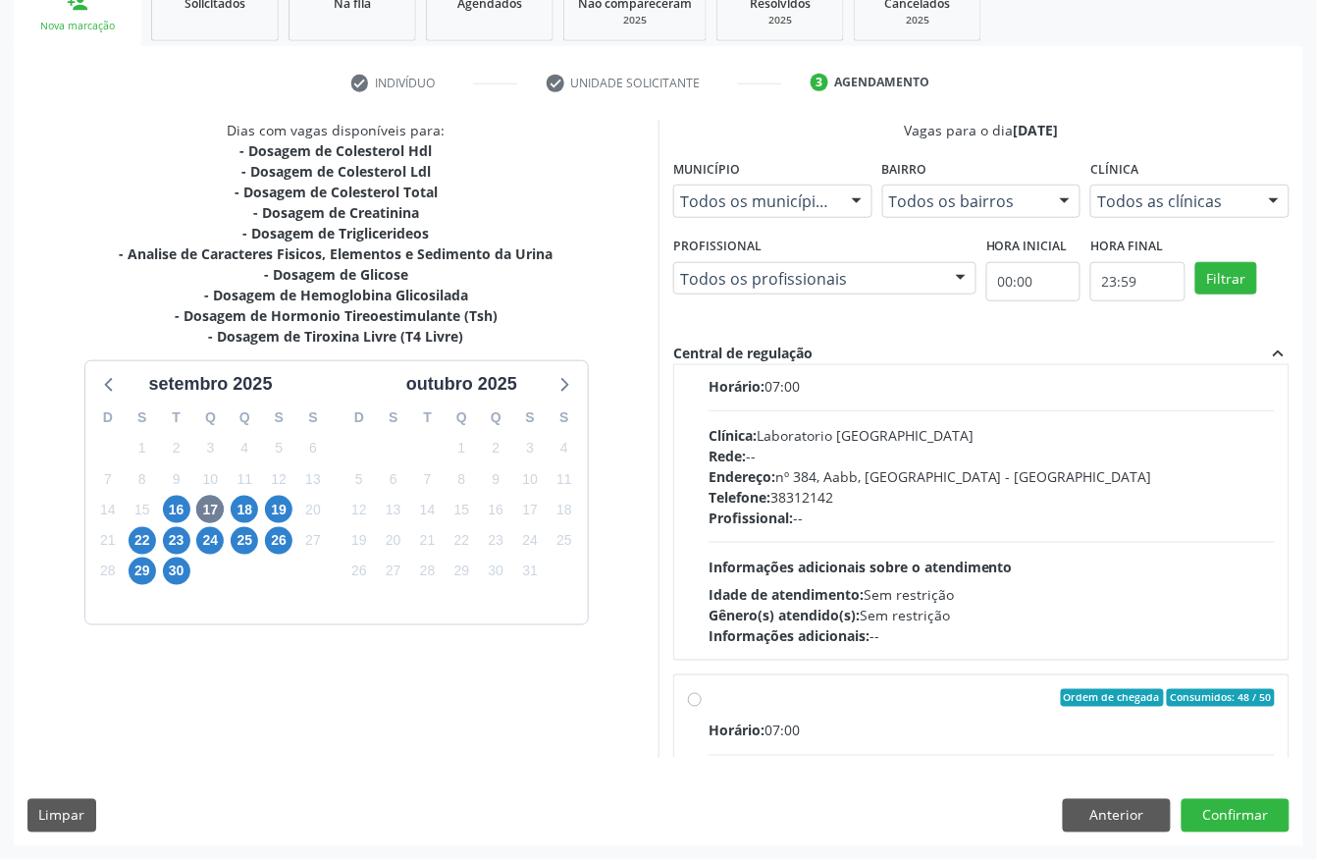
click at [775, 524] on span "Profissional:" at bounding box center [751, 517] width 84 height 19
click at [702, 363] on input "Ordem de chegada Consumidos: 36 / 38 Horário: 07:00 Clínica: Laboratorio Sao Fr…" at bounding box center [695, 354] width 14 height 18
radio input "true"
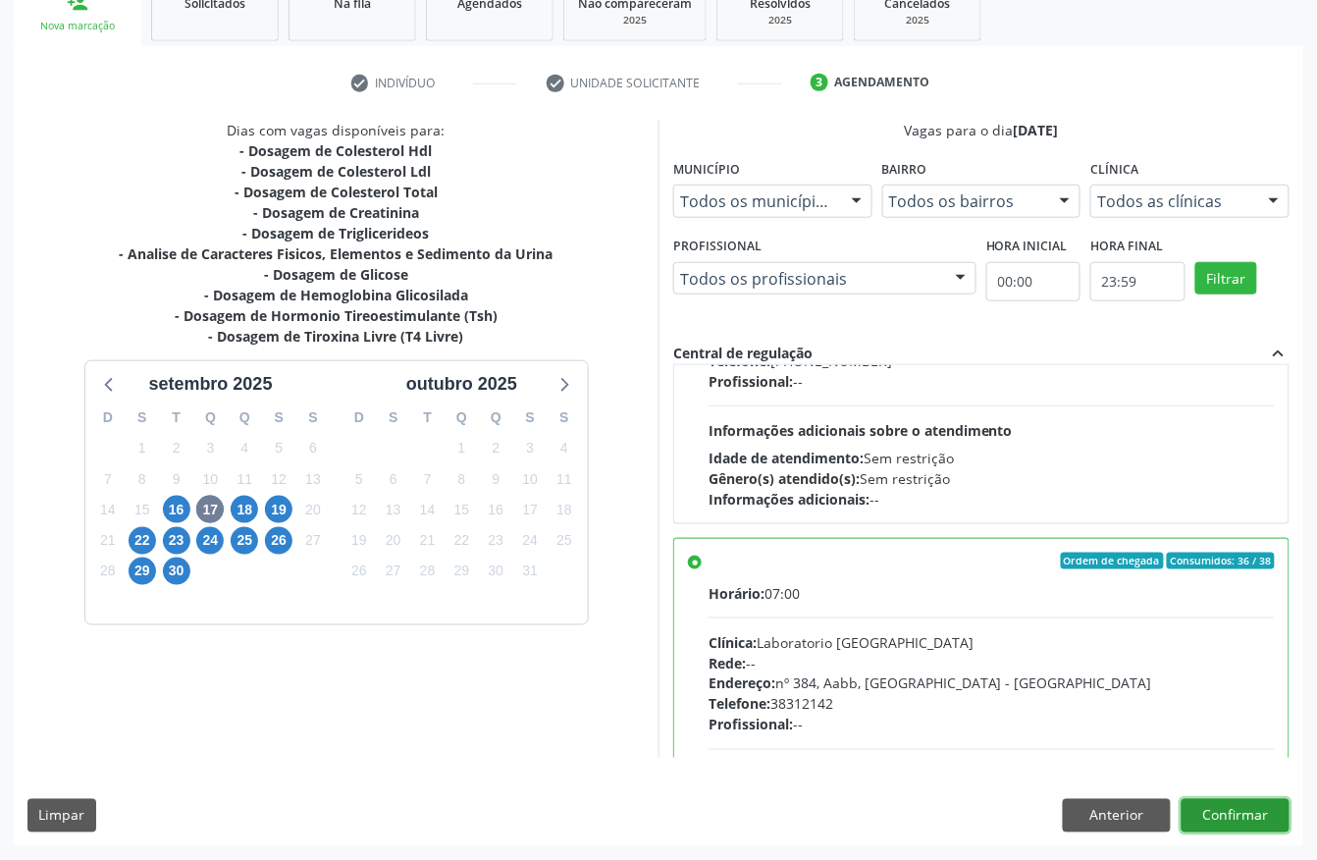
click at [1203, 811] on button "Confirmar" at bounding box center [1236, 815] width 108 height 33
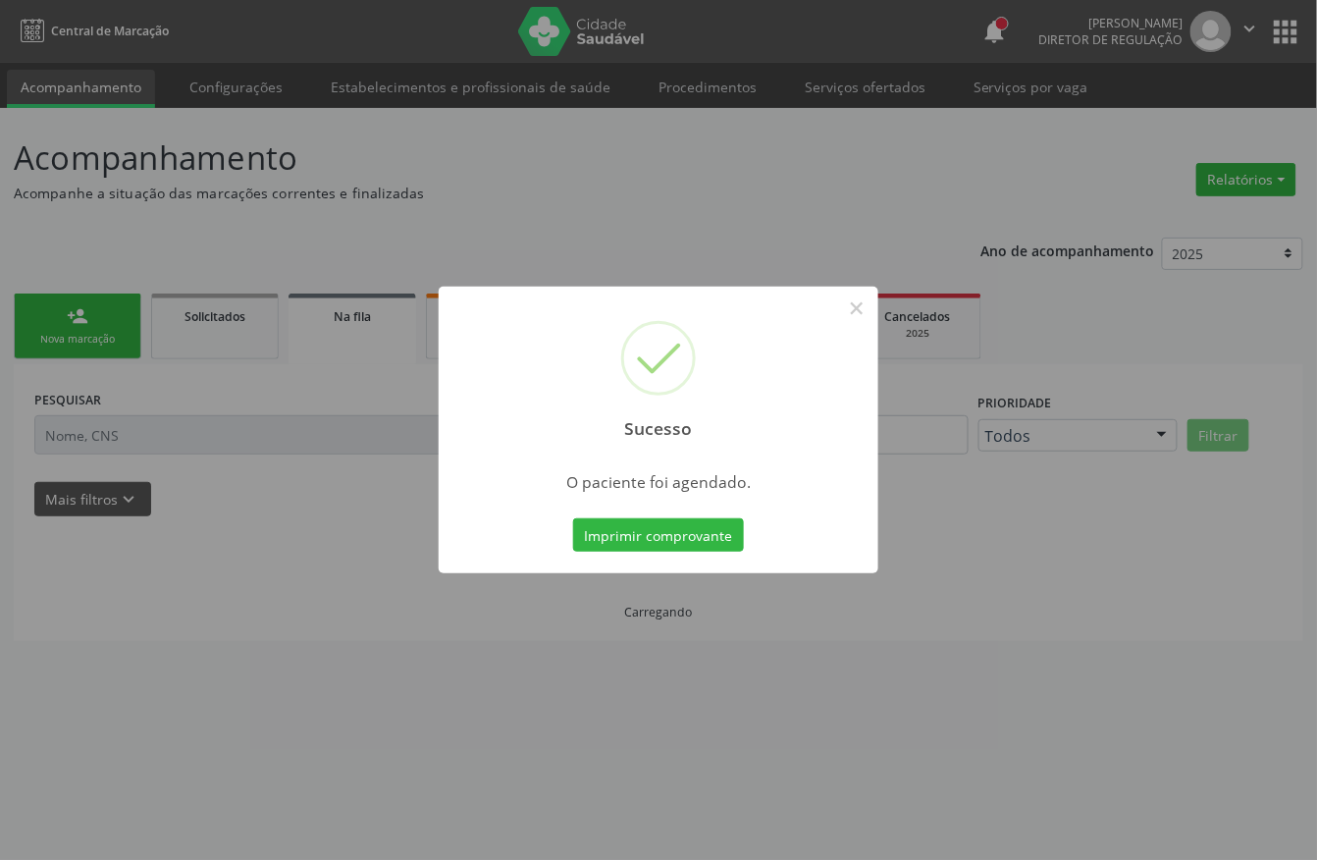
scroll to position [0, 0]
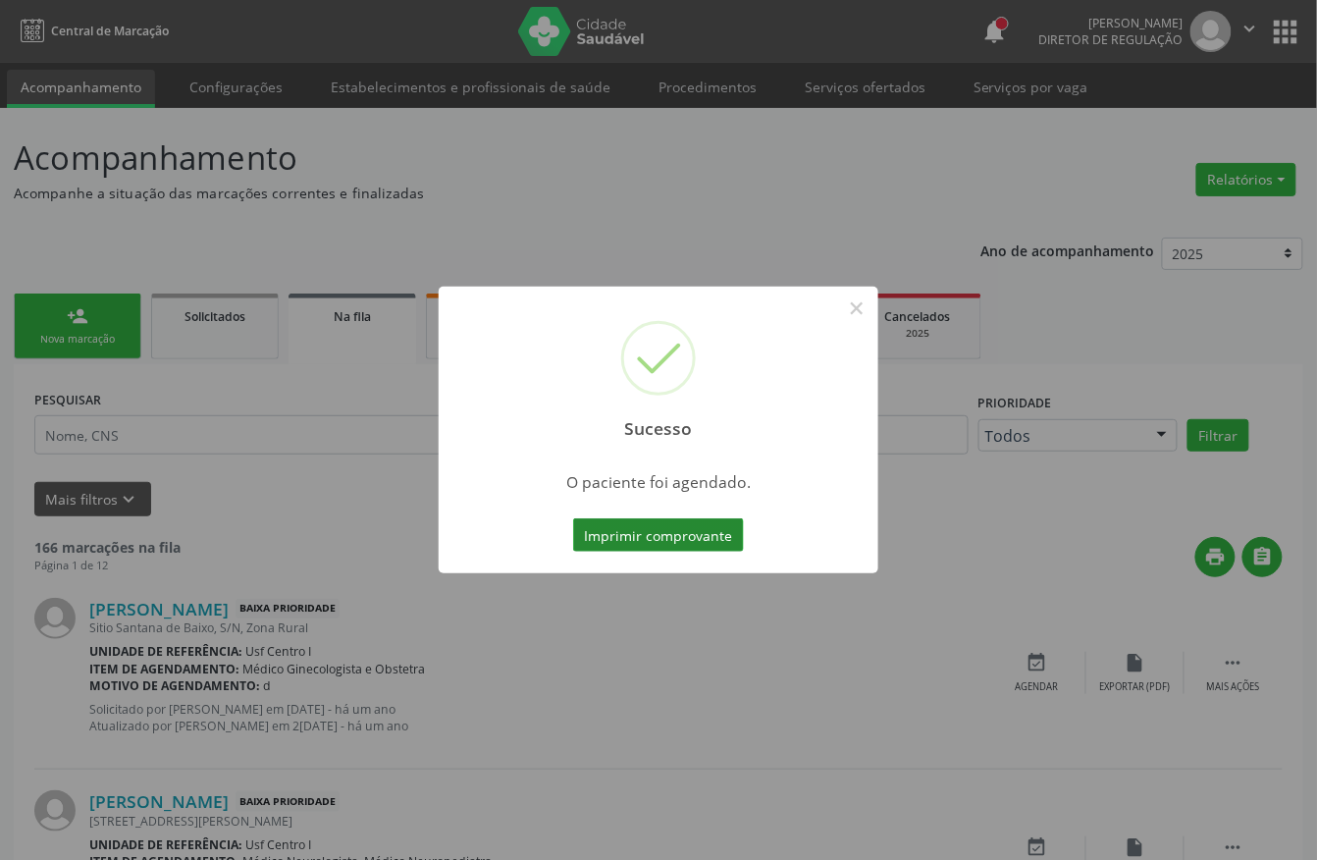
click at [587, 539] on button "Imprimir comprovante" at bounding box center [658, 534] width 171 height 33
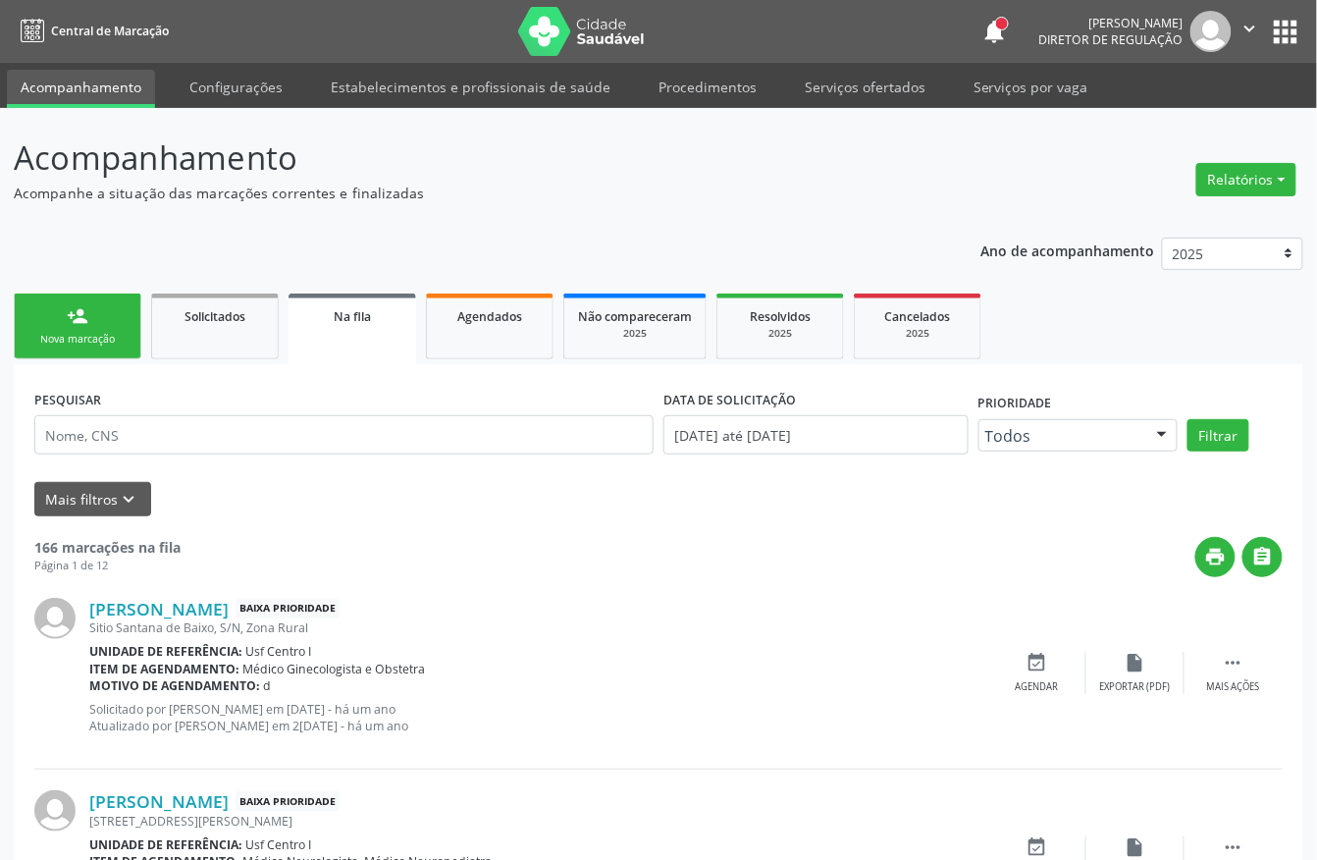
click at [96, 306] on link "person_add Nova marcação" at bounding box center [78, 326] width 128 height 66
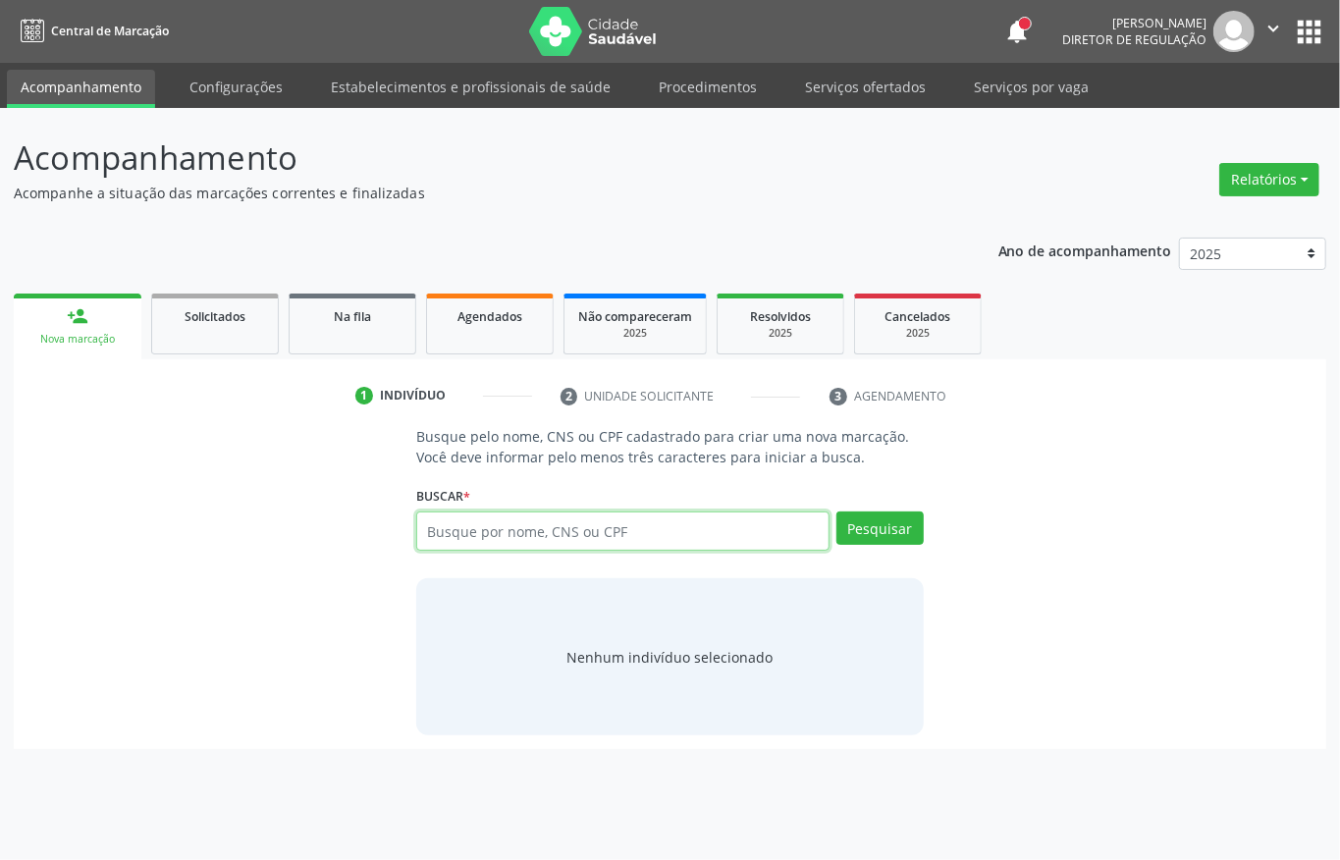
click at [536, 534] on input "text" at bounding box center [622, 530] width 413 height 39
type input "704704753794033"
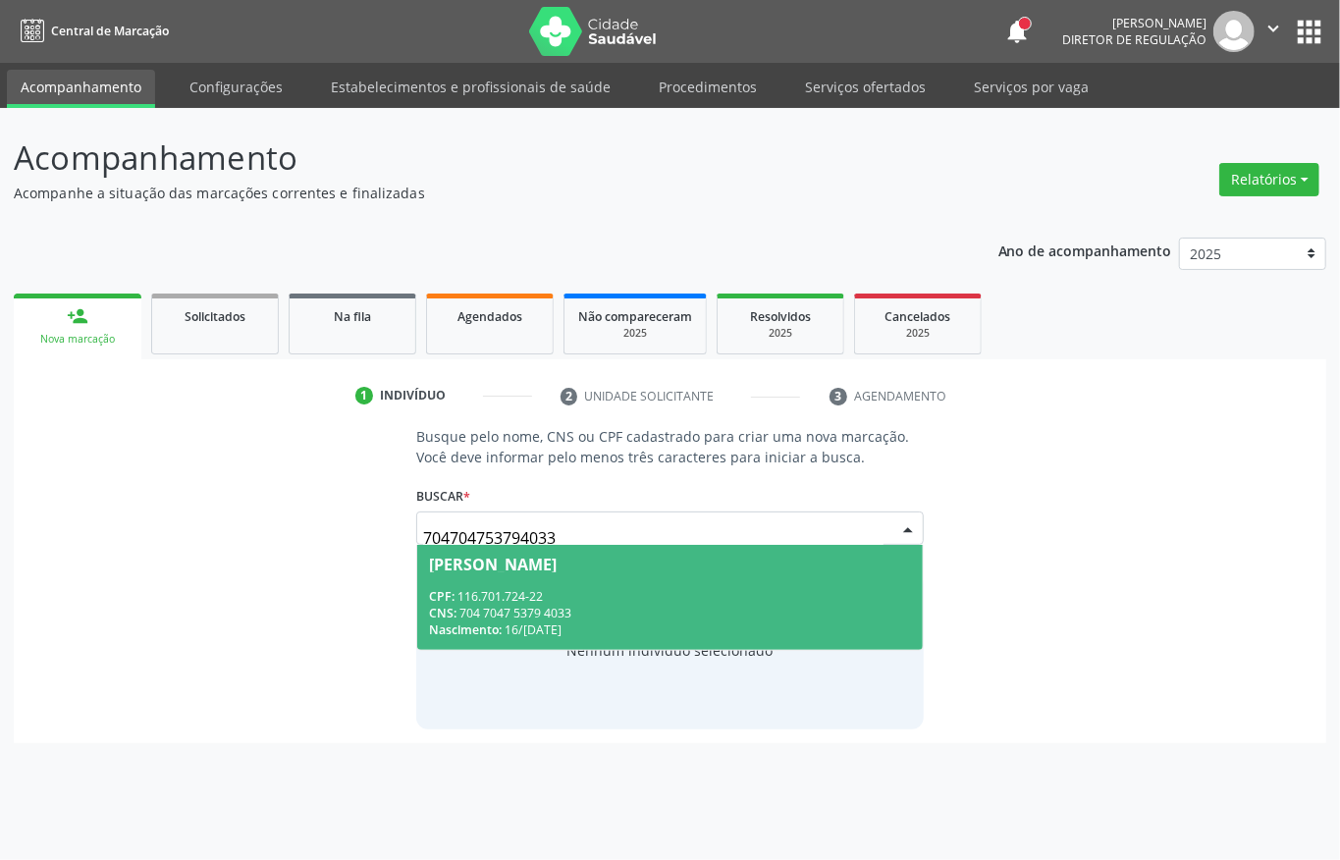
click at [653, 617] on div "CNS: 704 7047 5379 4033" at bounding box center [670, 613] width 482 height 17
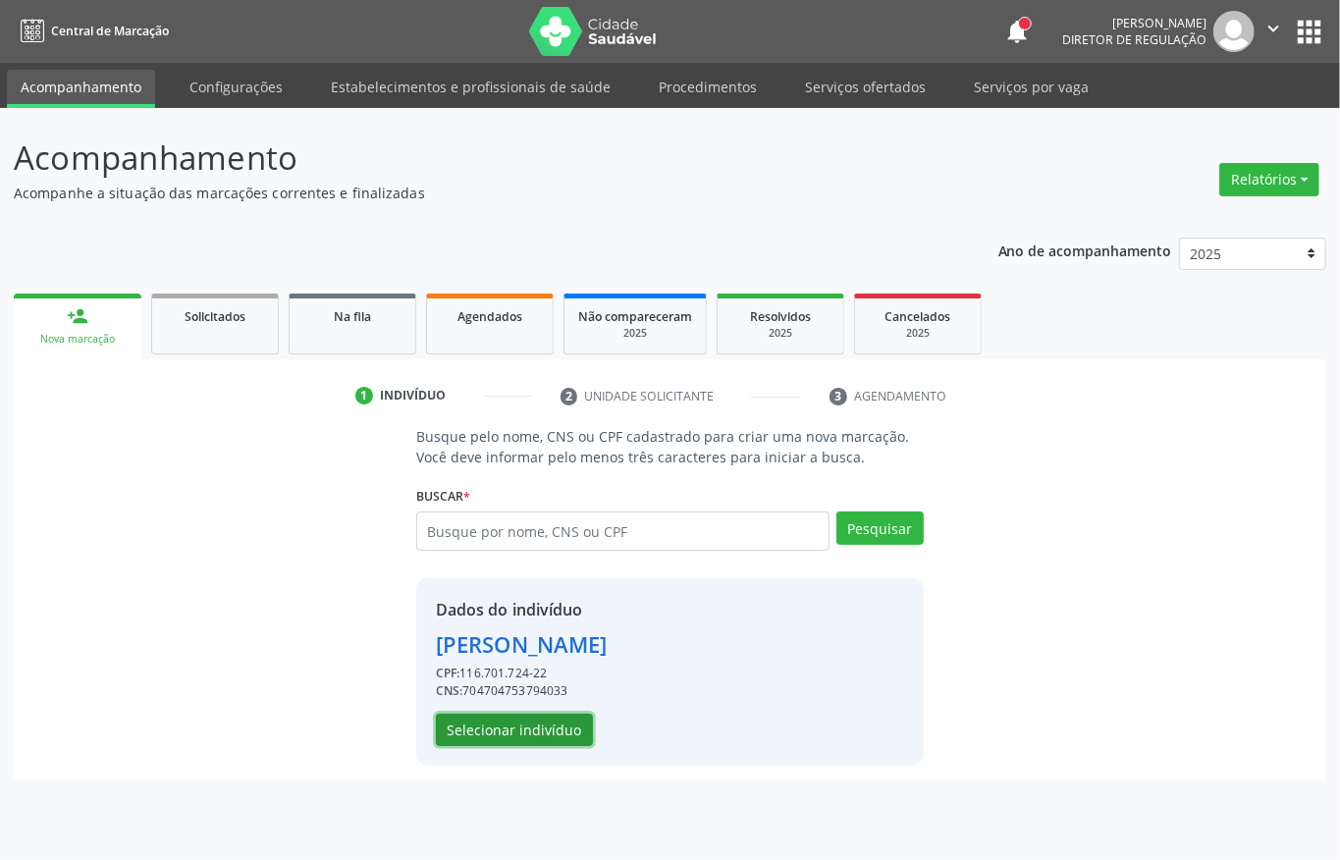
click at [469, 734] on button "Selecionar indivíduo" at bounding box center [514, 729] width 157 height 33
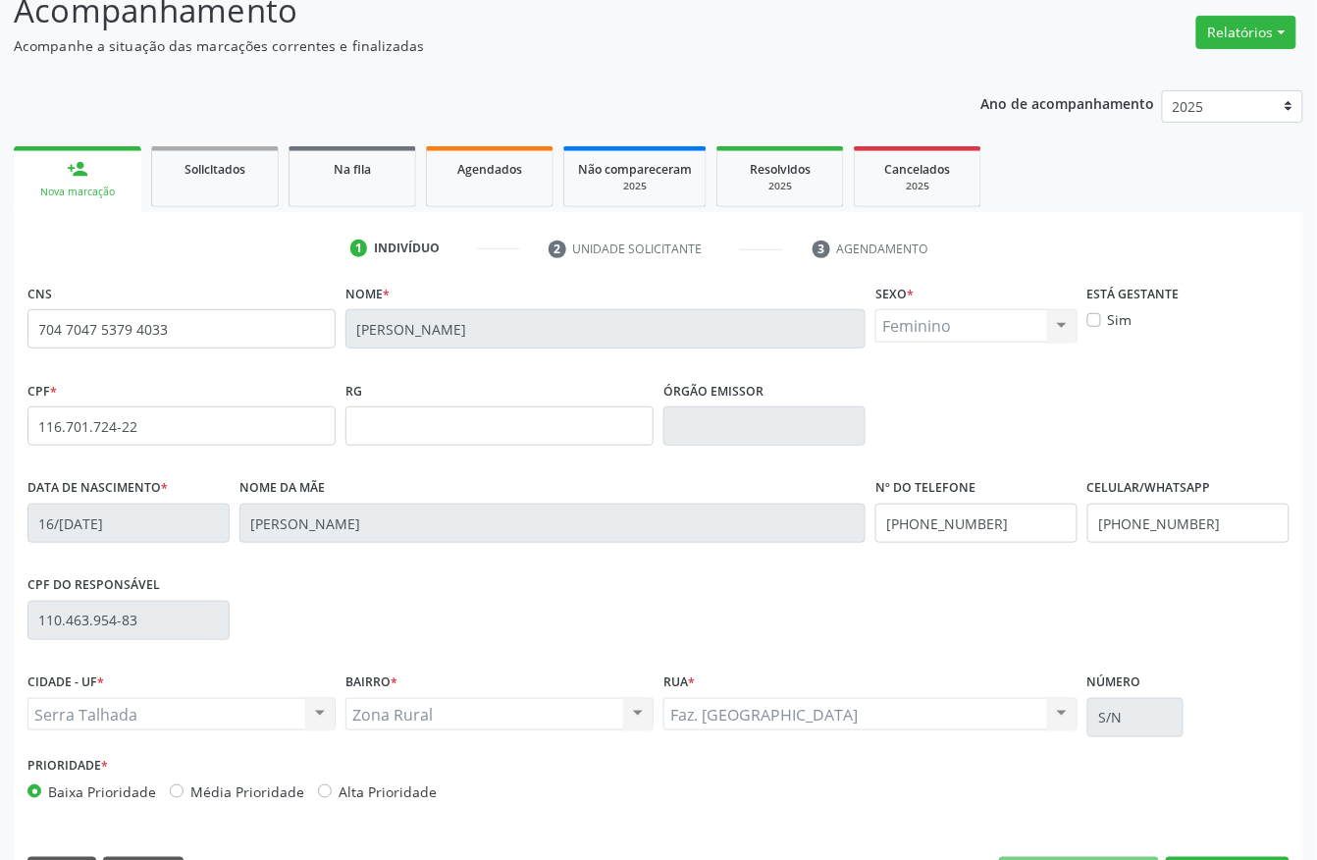
scroll to position [205, 0]
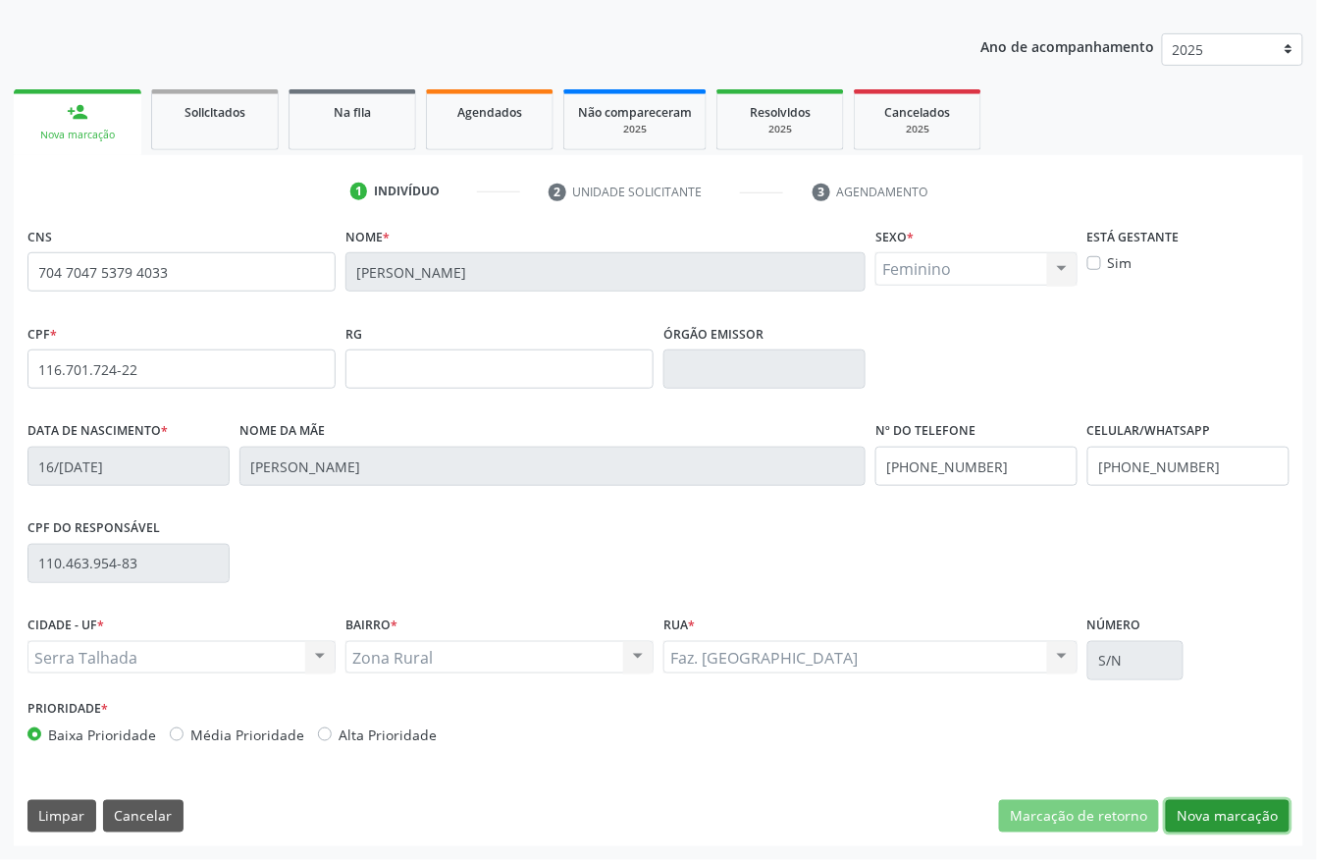
click at [1234, 811] on button "Nova marcação" at bounding box center [1228, 816] width 124 height 33
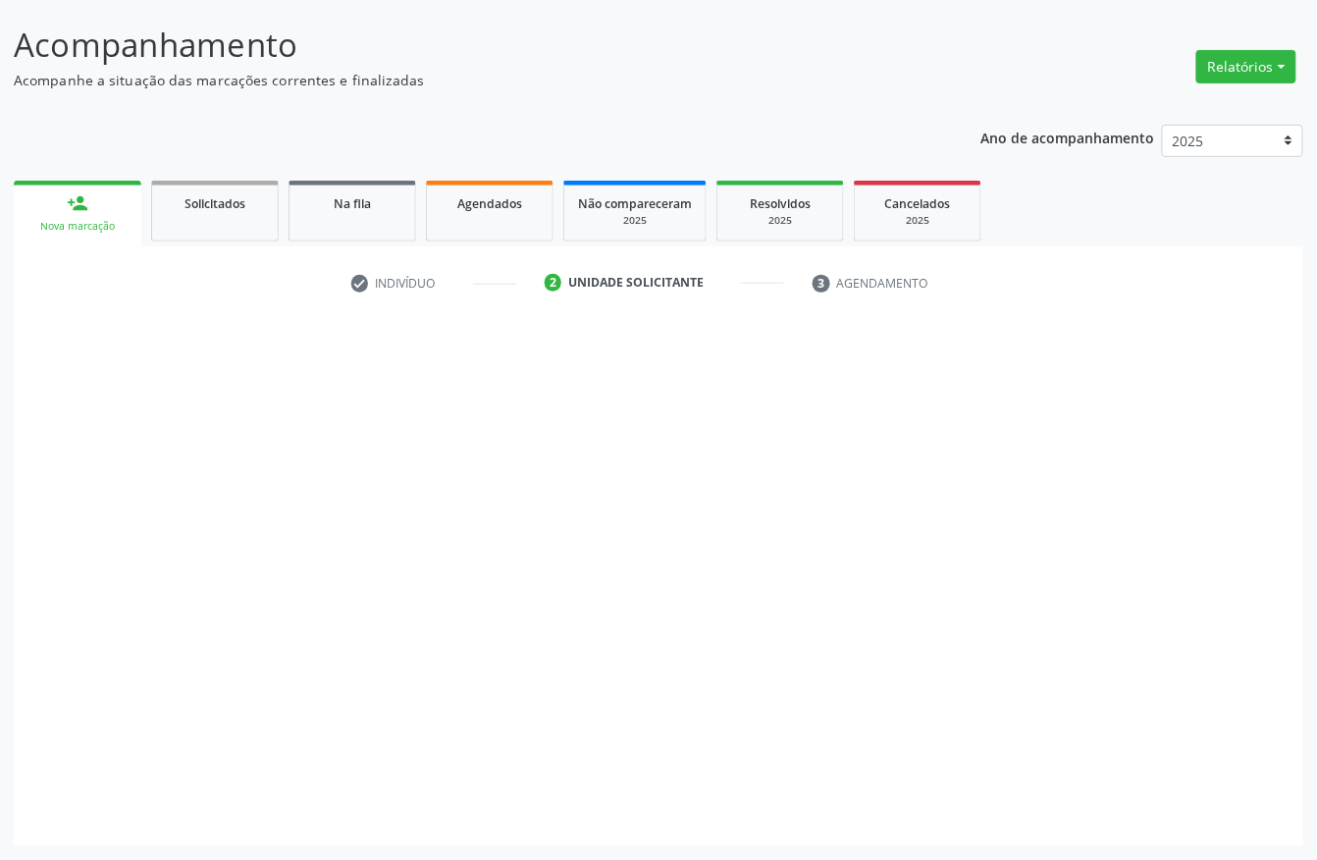
scroll to position [115, 0]
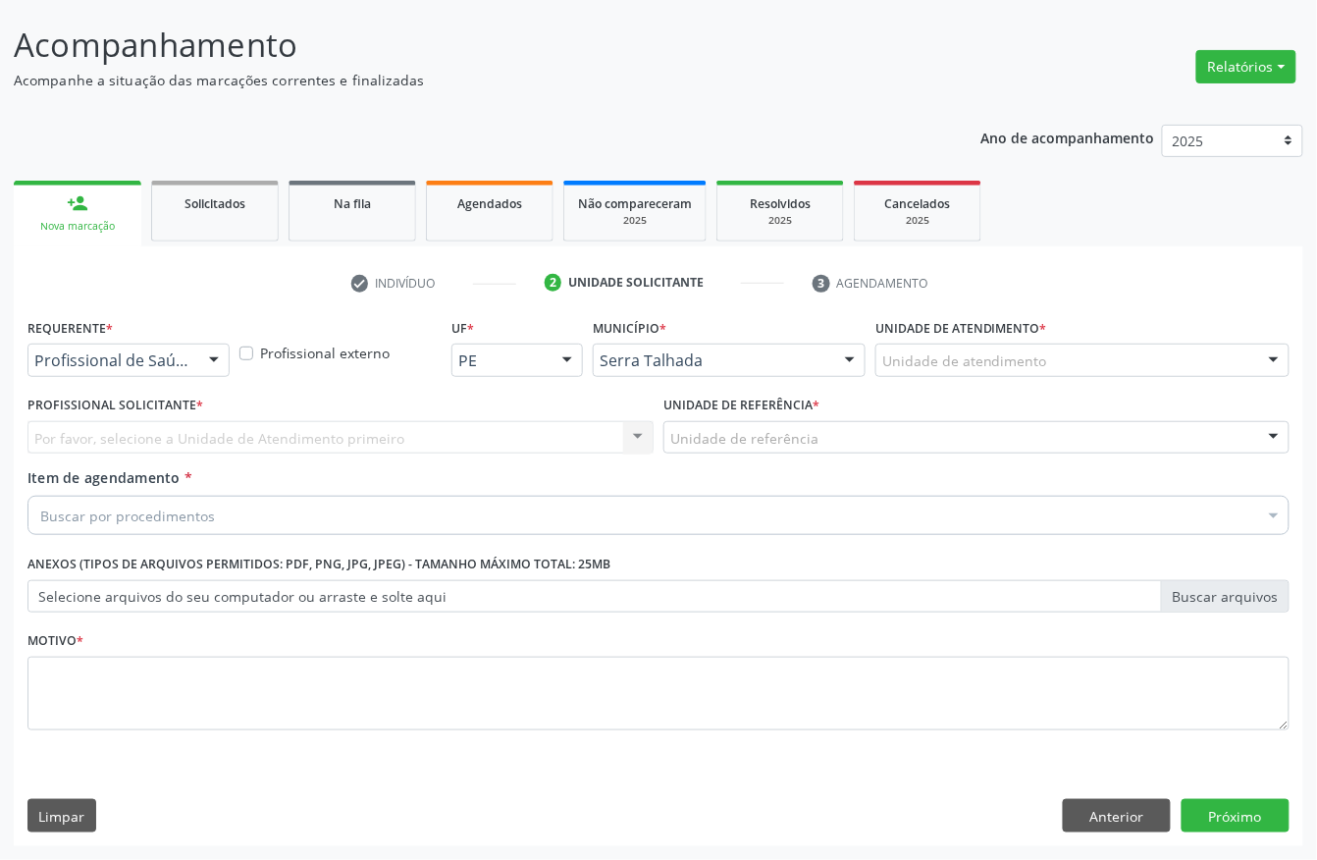
click at [118, 373] on div "Profissional de Saúde" at bounding box center [128, 359] width 202 height 33
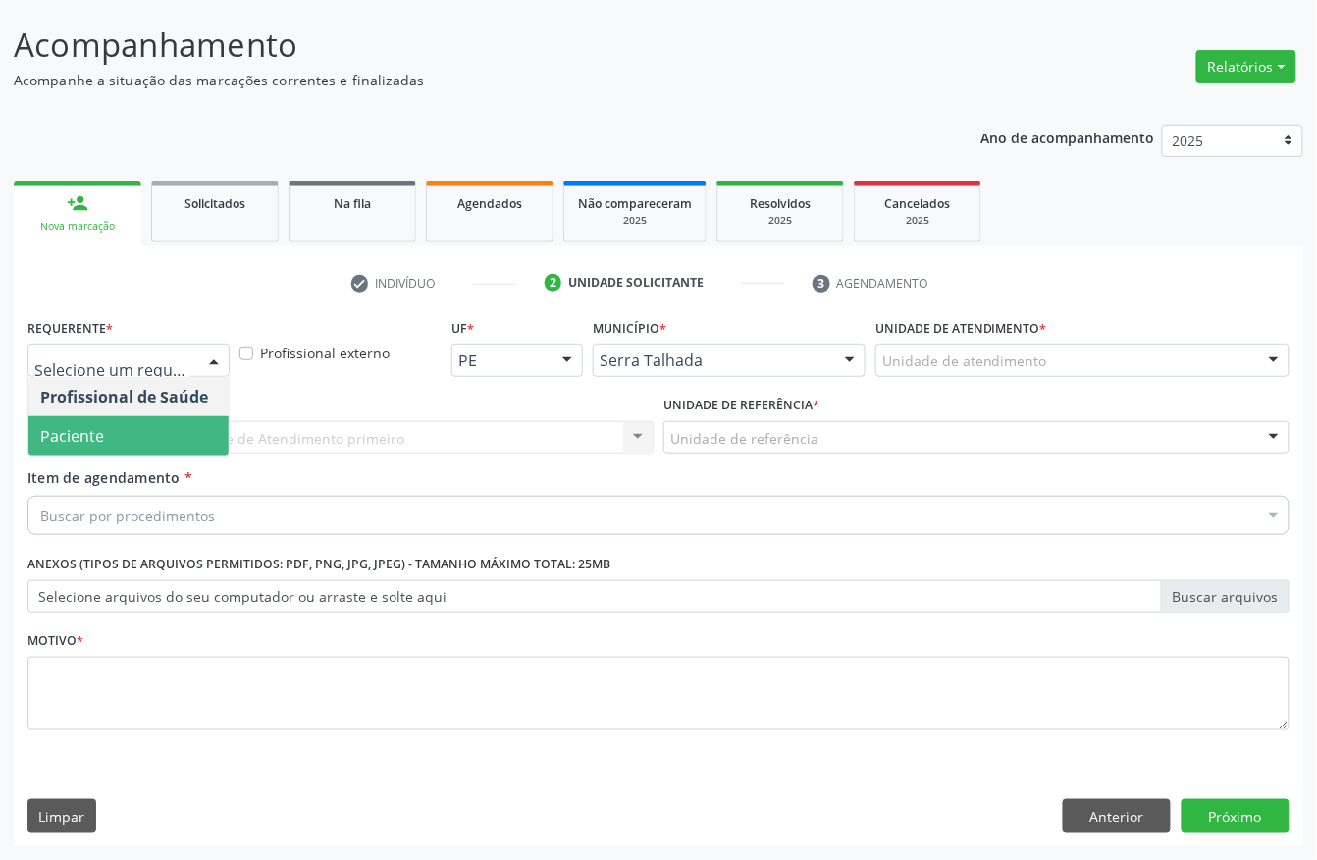
click at [111, 433] on span "Paciente" at bounding box center [128, 435] width 200 height 39
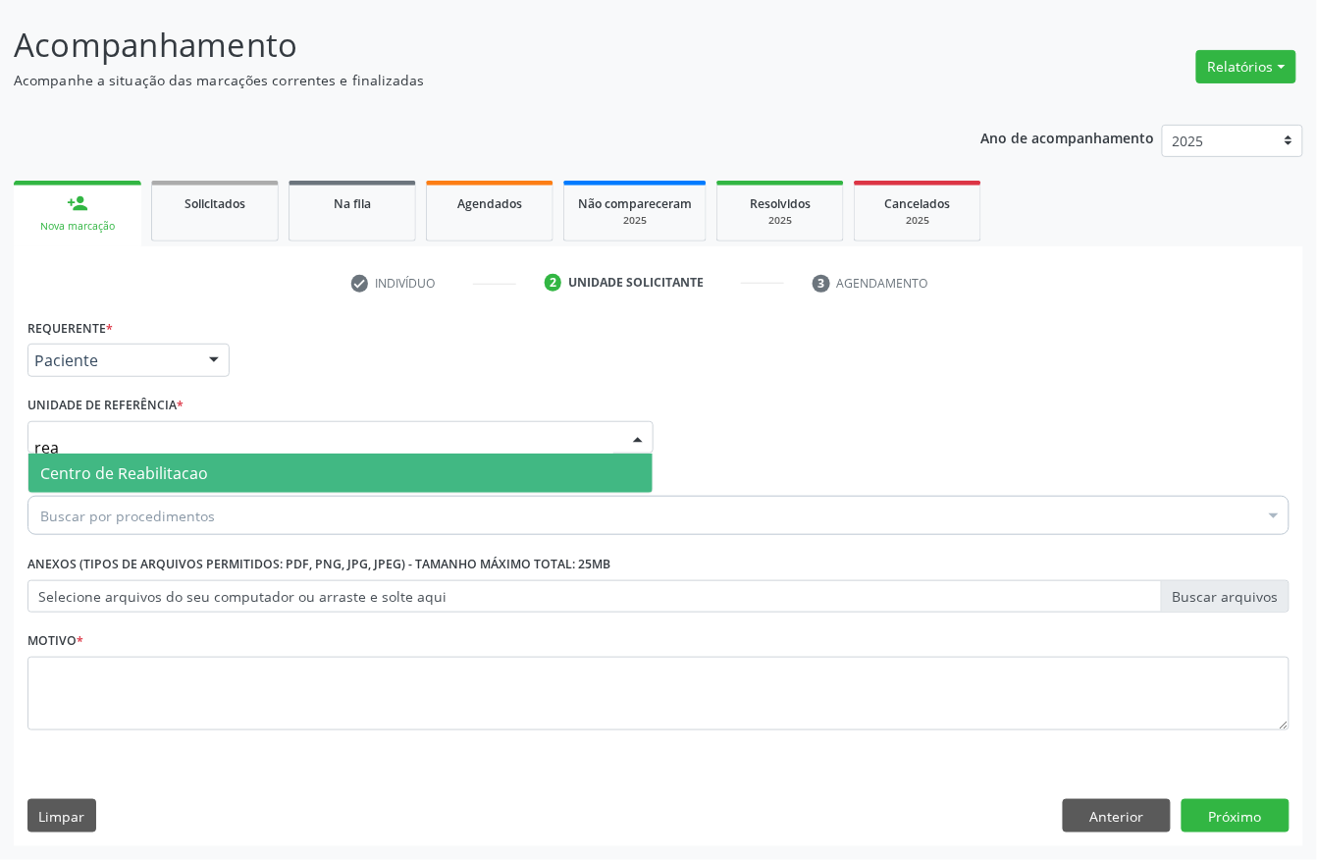
type input "reab"
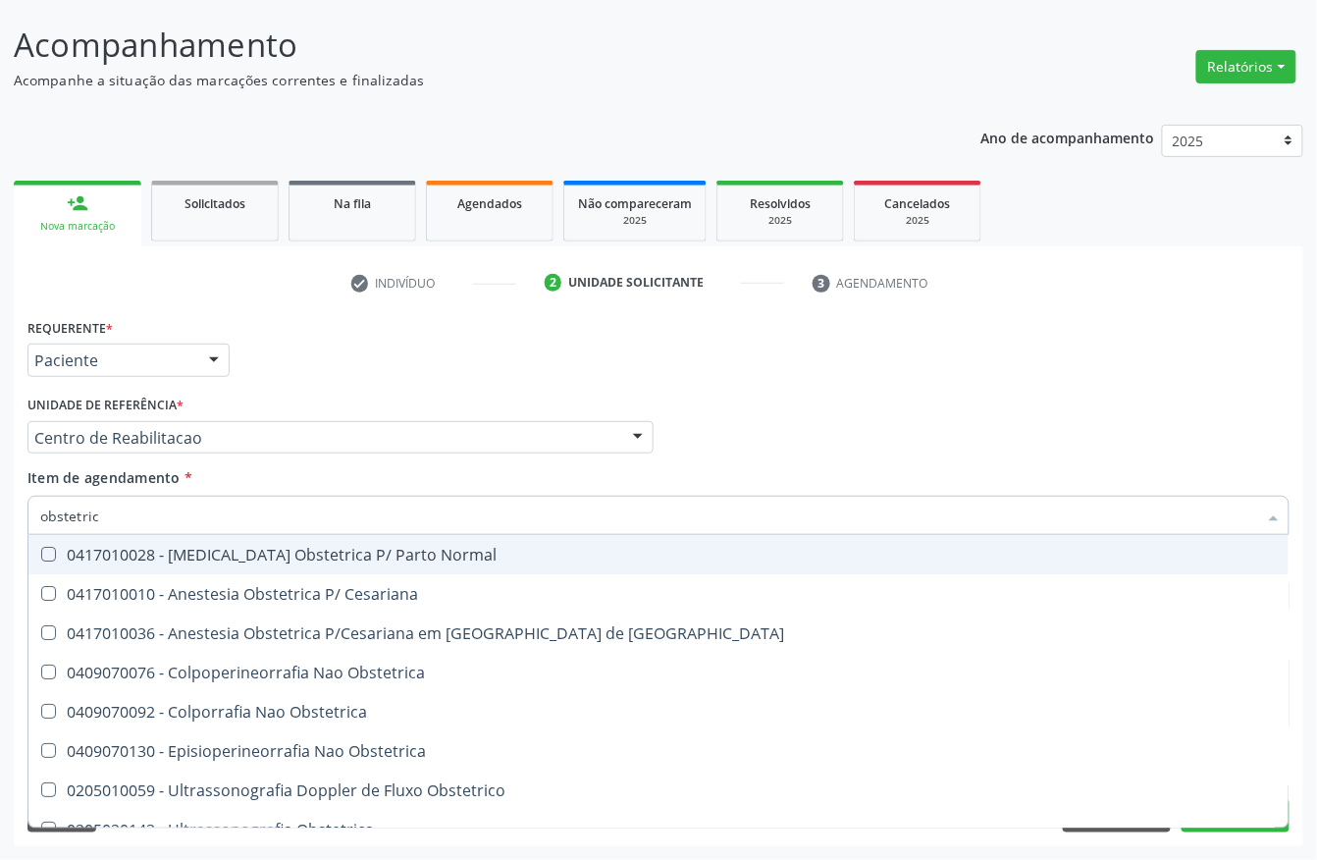
type input "obstetrica"
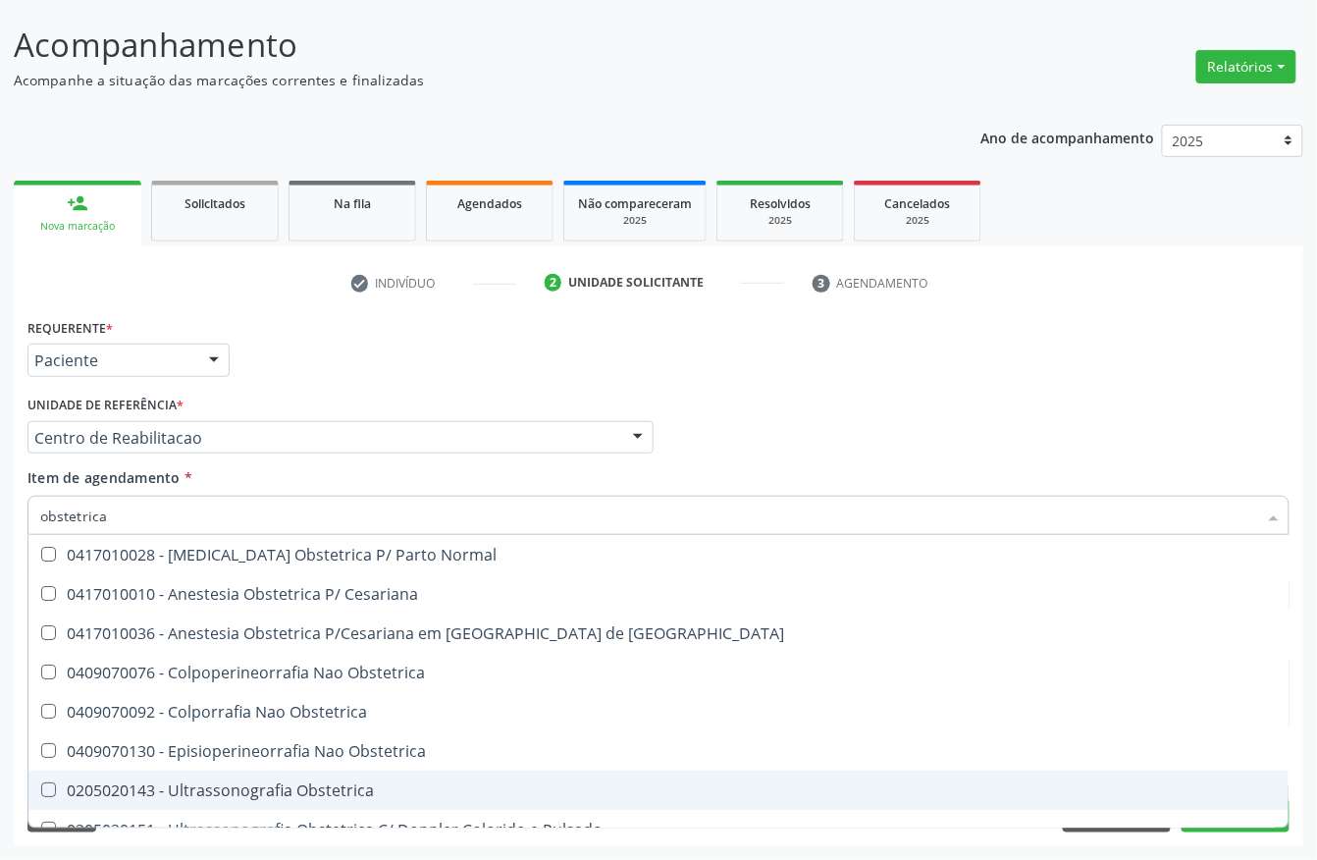
click at [343, 785] on div "0205020143 - Ultrassonografia Obstetrica" at bounding box center [658, 790] width 1237 height 16
checkbox Obstetrica "true"
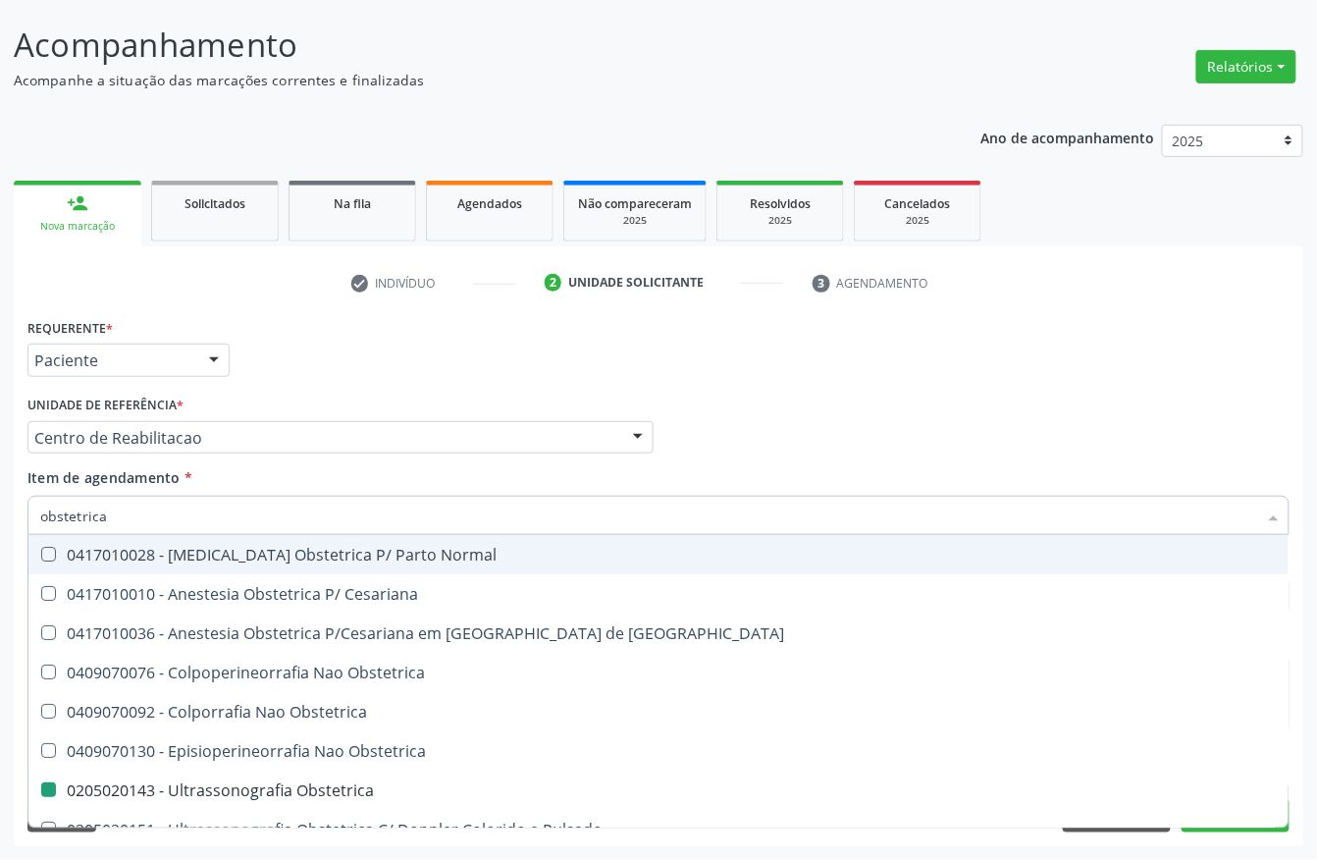
click at [417, 366] on div "Requerente * Paciente Profissional de Saúde Paciente Nenhum resultado encontrad…" at bounding box center [659, 351] width 1272 height 77
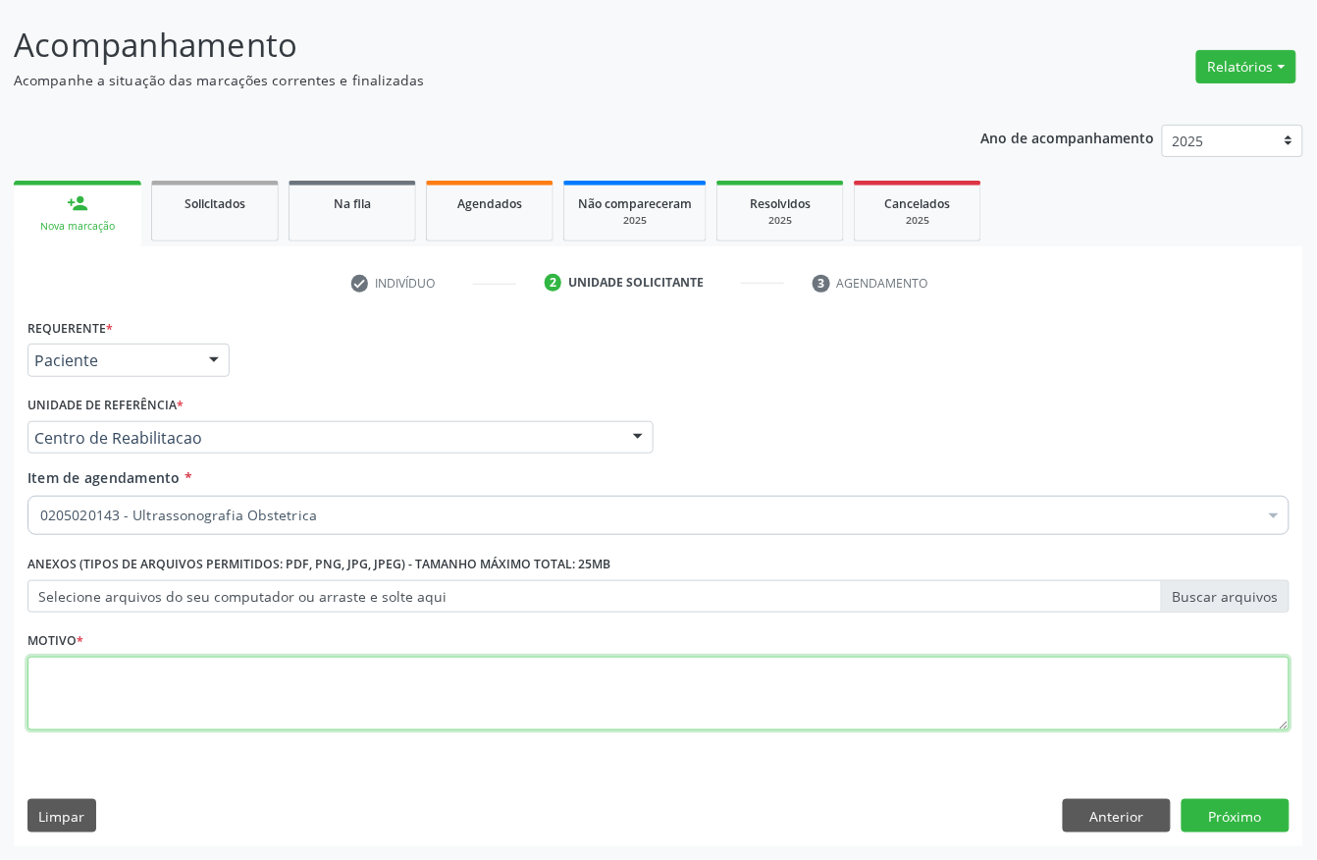
click at [124, 708] on textarea at bounding box center [658, 694] width 1262 height 75
type textarea "a"
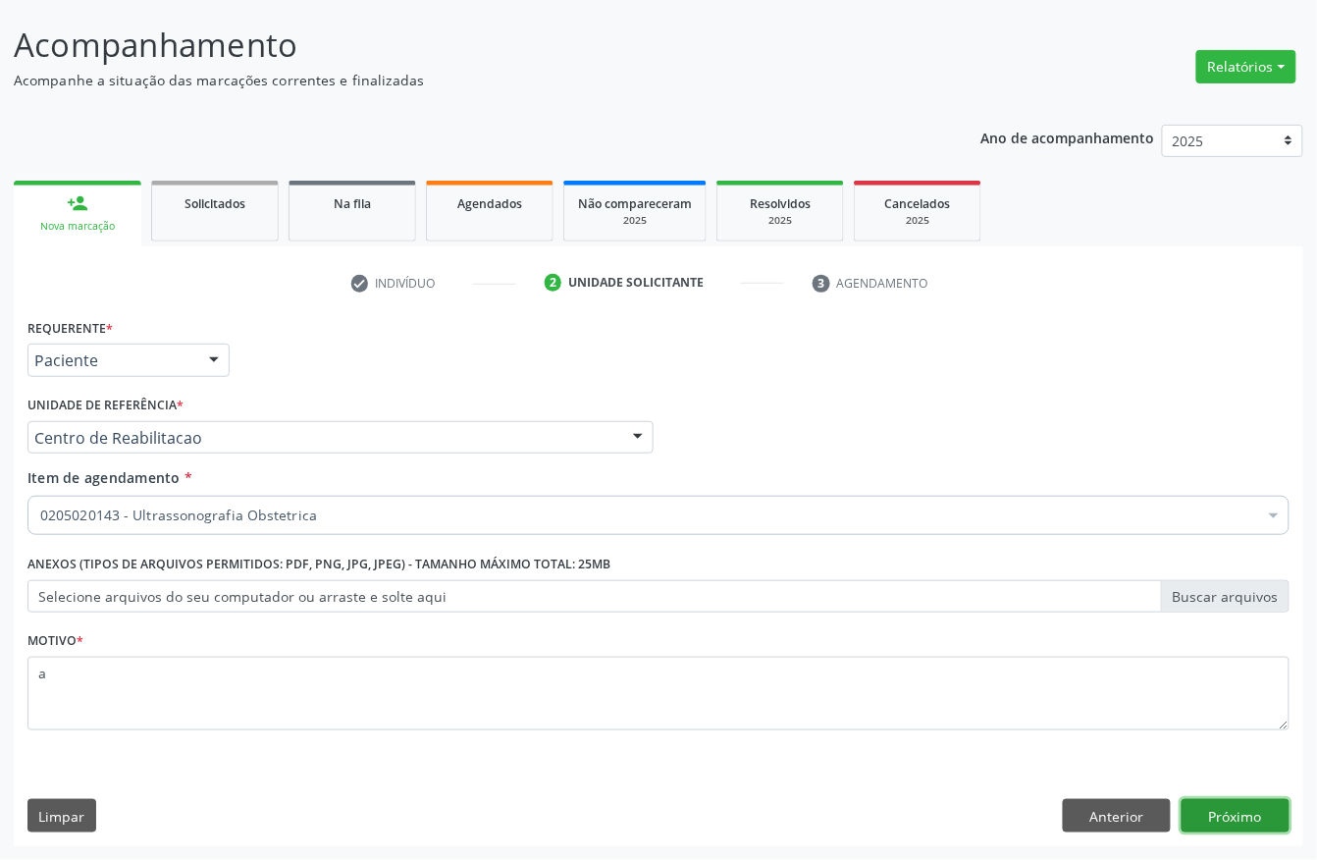
click at [1230, 824] on button "Próximo" at bounding box center [1236, 815] width 108 height 33
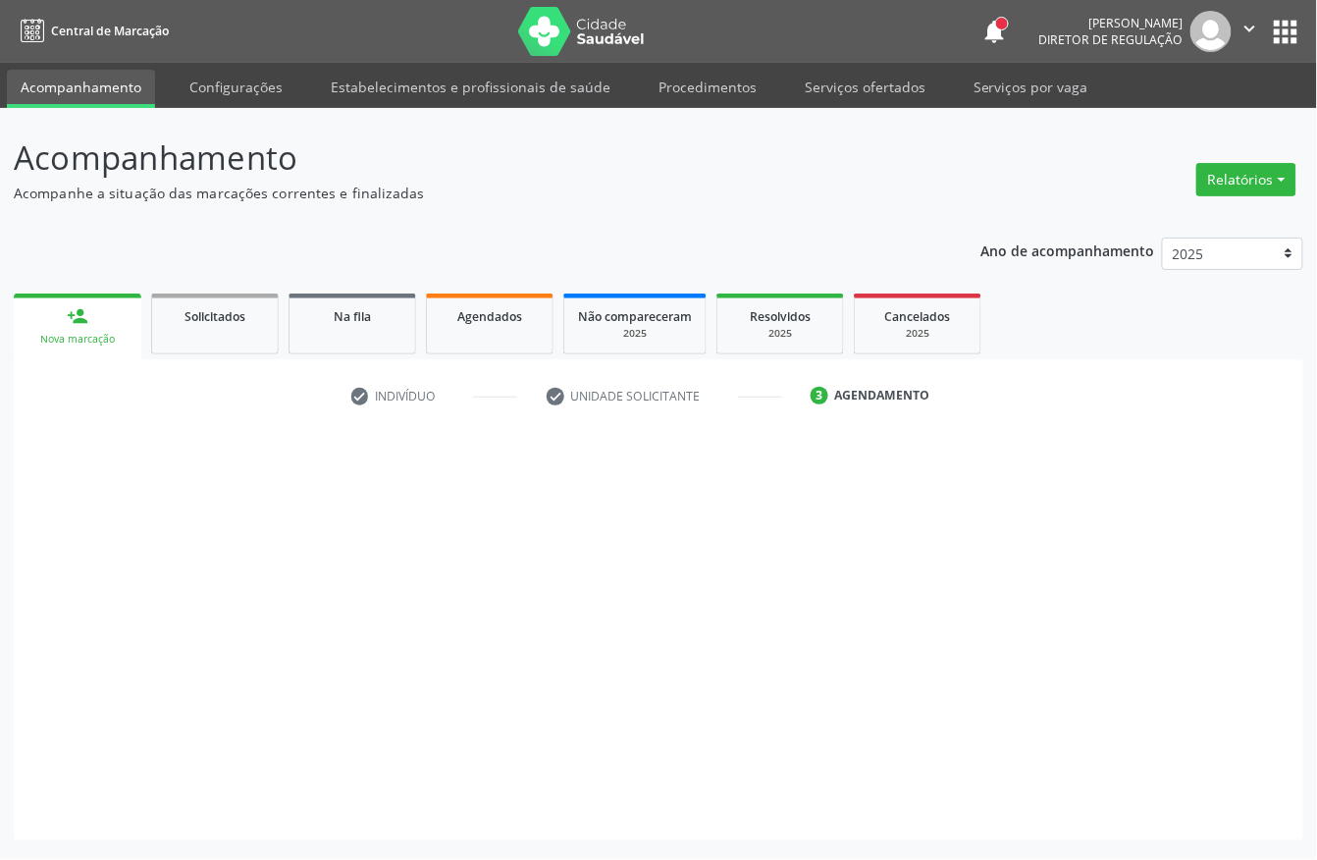
scroll to position [0, 0]
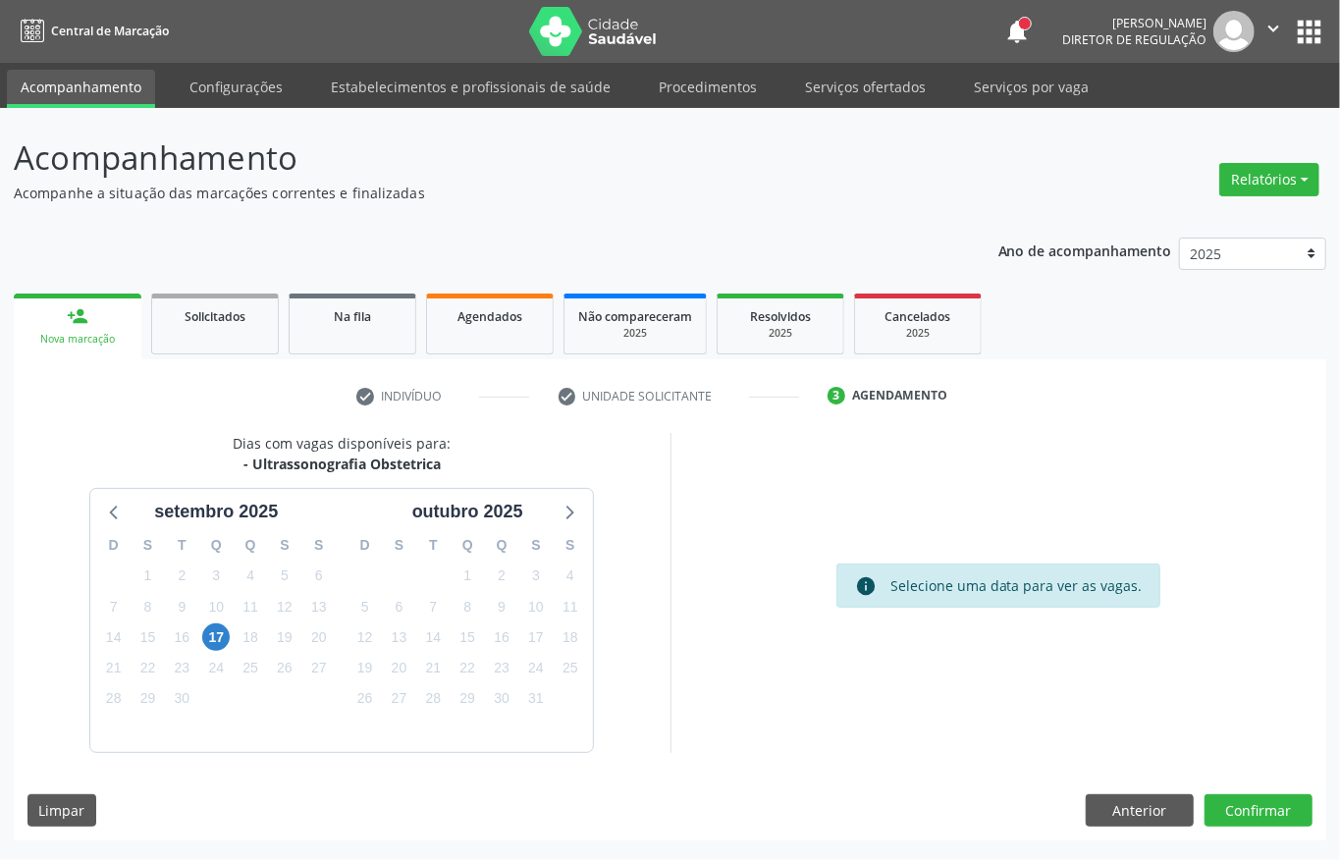
click at [202, 630] on div "17" at bounding box center [215, 637] width 27 height 30
click at [224, 620] on div "10" at bounding box center [215, 607] width 27 height 30
click at [216, 648] on span "17" at bounding box center [215, 636] width 27 height 27
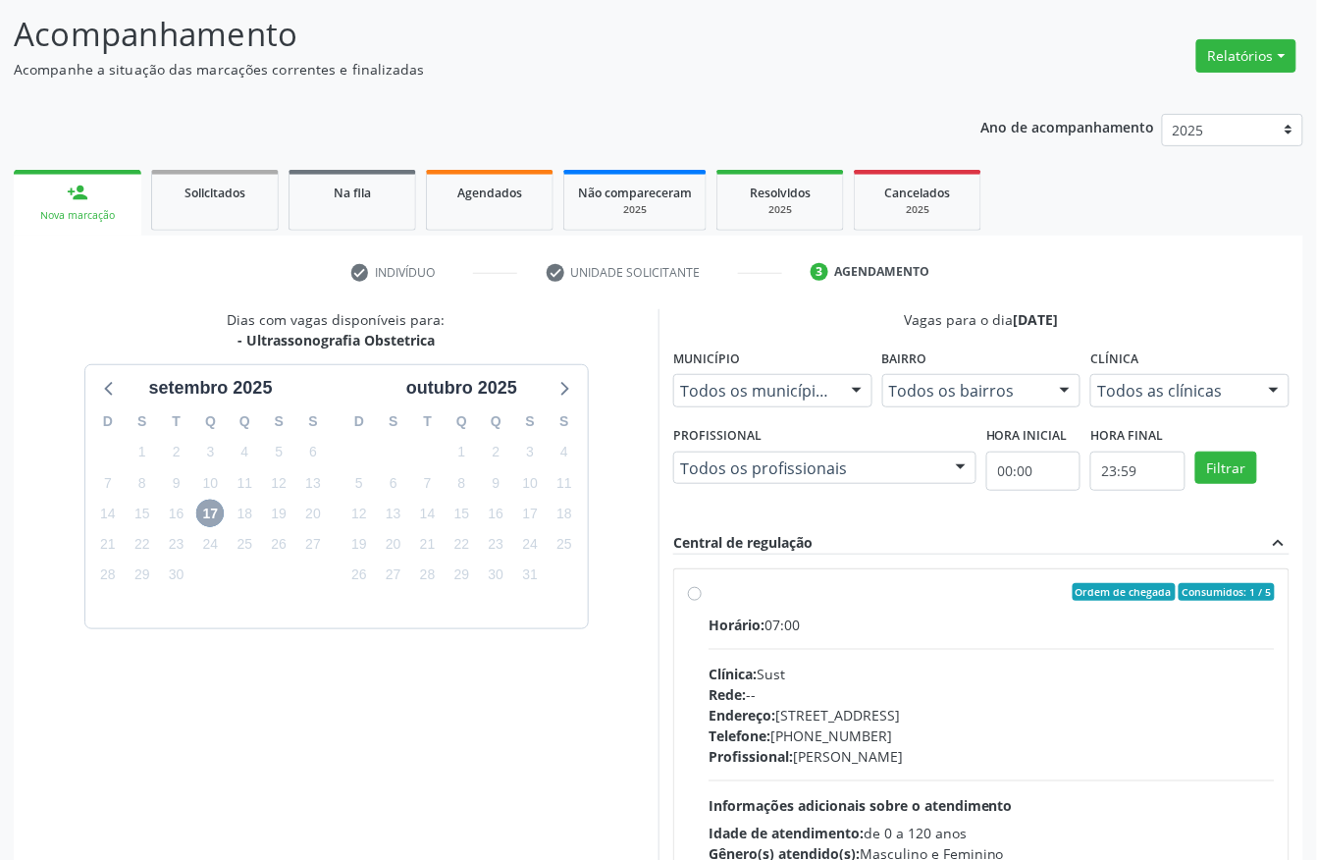
scroll to position [281, 0]
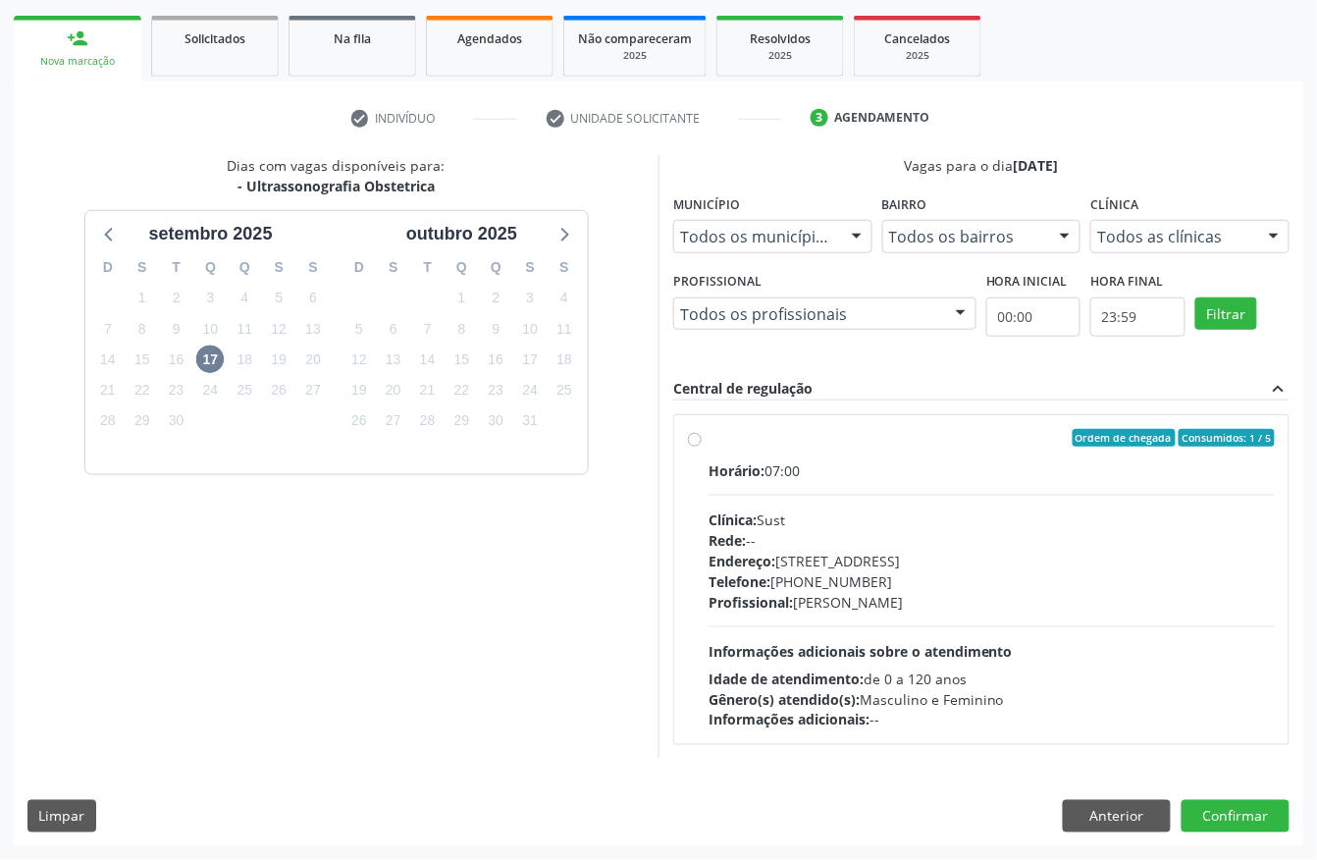
click at [1081, 512] on div "Clínica: Sust" at bounding box center [992, 519] width 566 height 21
click at [702, 447] on input "Ordem de chegada Consumidos: 1 / 5 Horário: 07:00 Clínica: Sust Rede: -- Endere…" at bounding box center [695, 438] width 14 height 18
radio input "true"
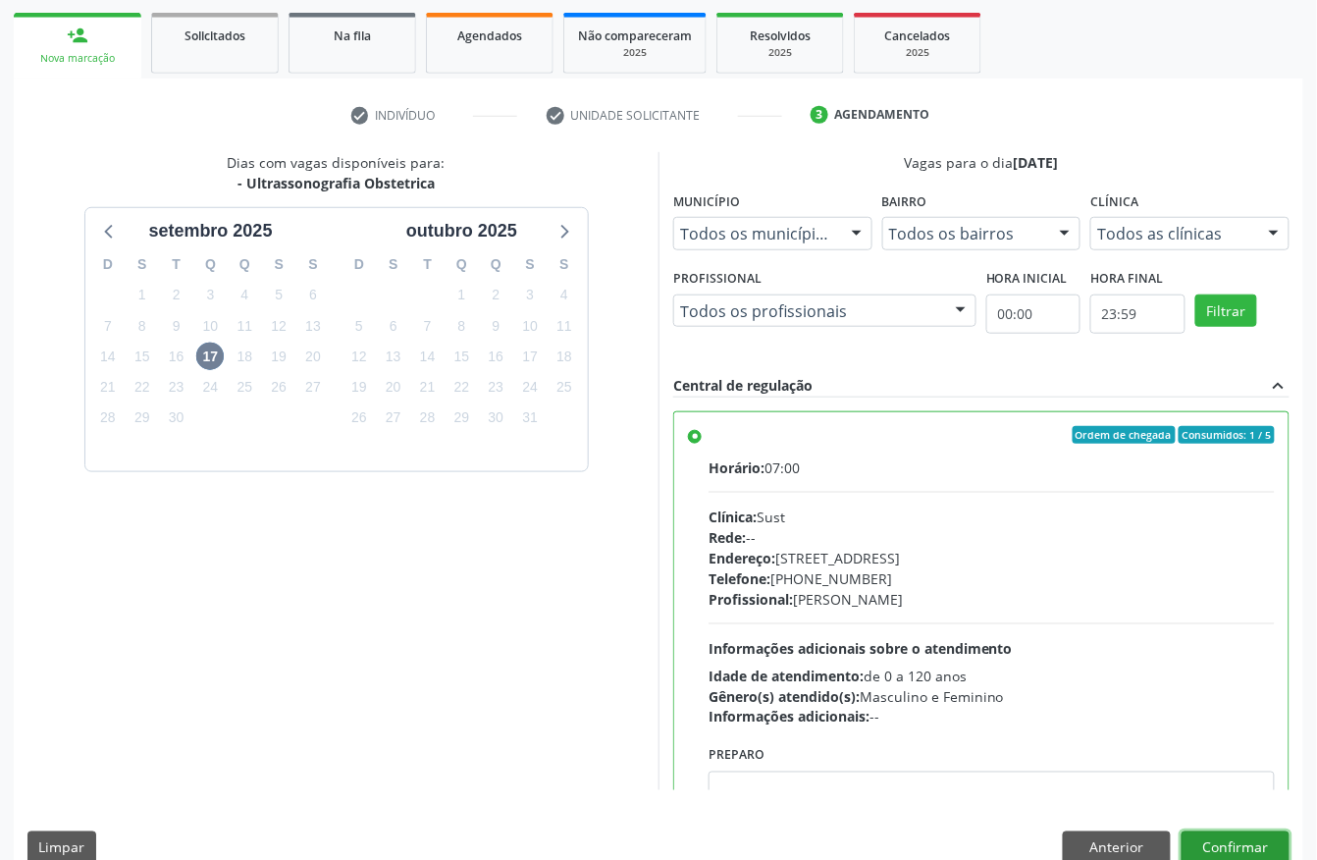
click at [1239, 832] on button "Confirmar" at bounding box center [1236, 847] width 108 height 33
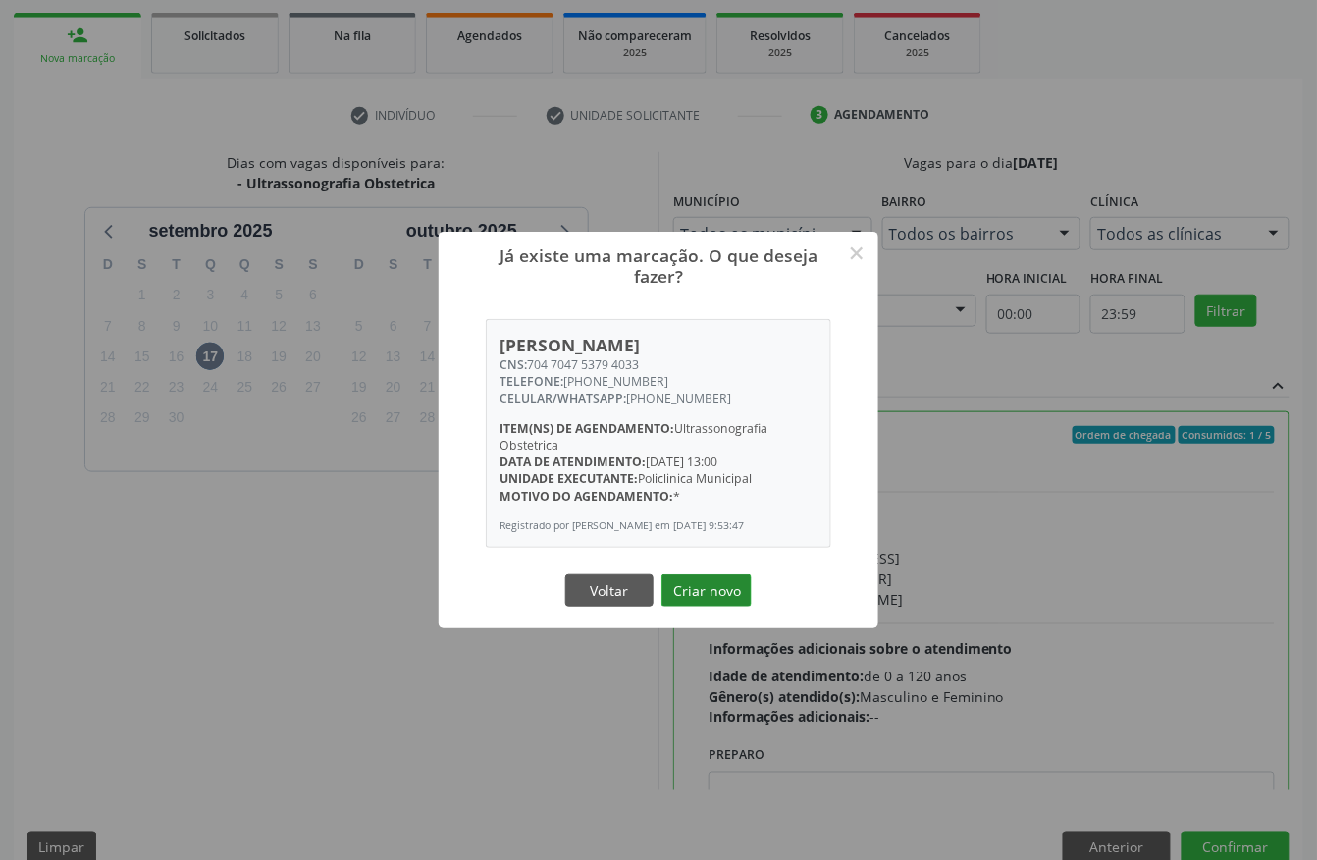
click at [703, 590] on button "Criar novo" at bounding box center [706, 590] width 90 height 33
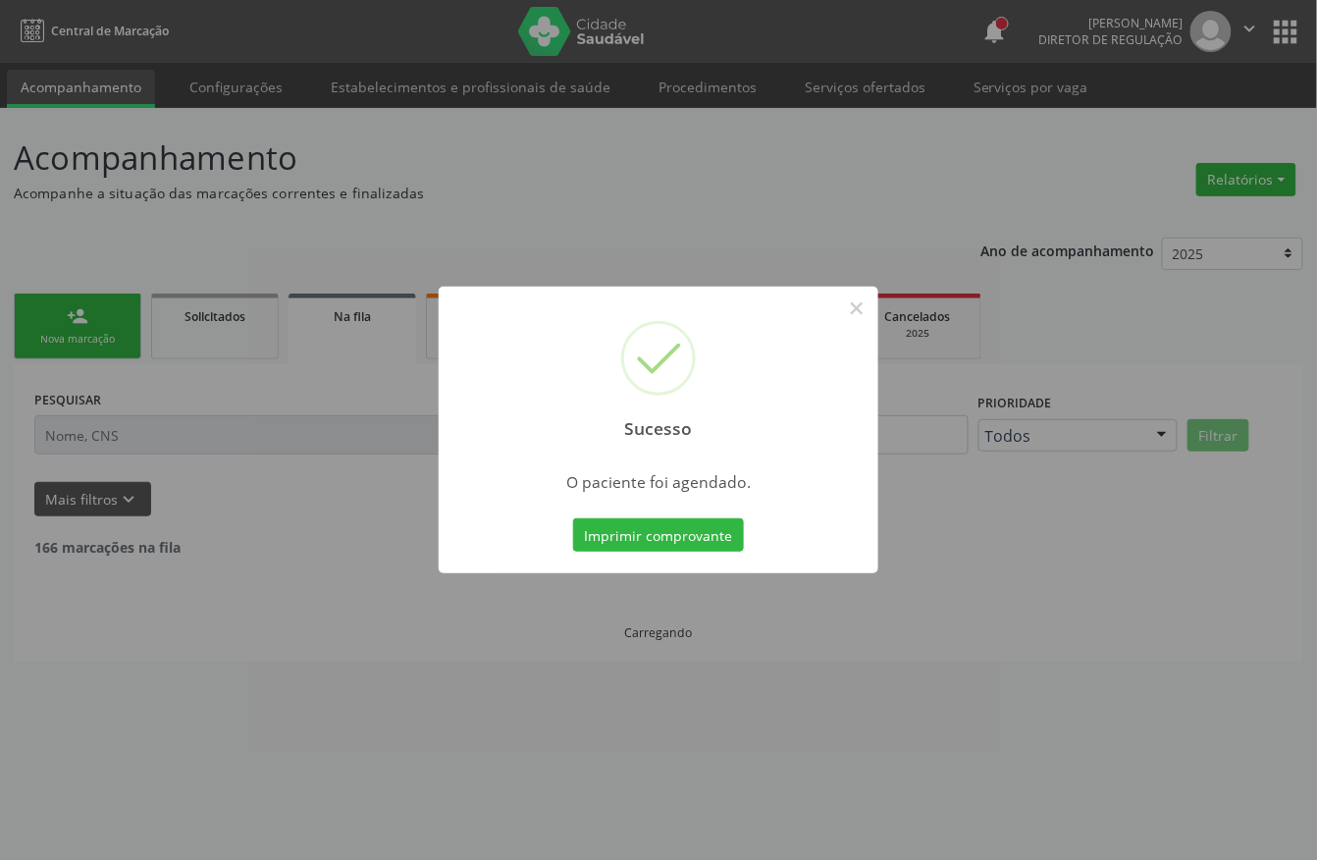
scroll to position [0, 0]
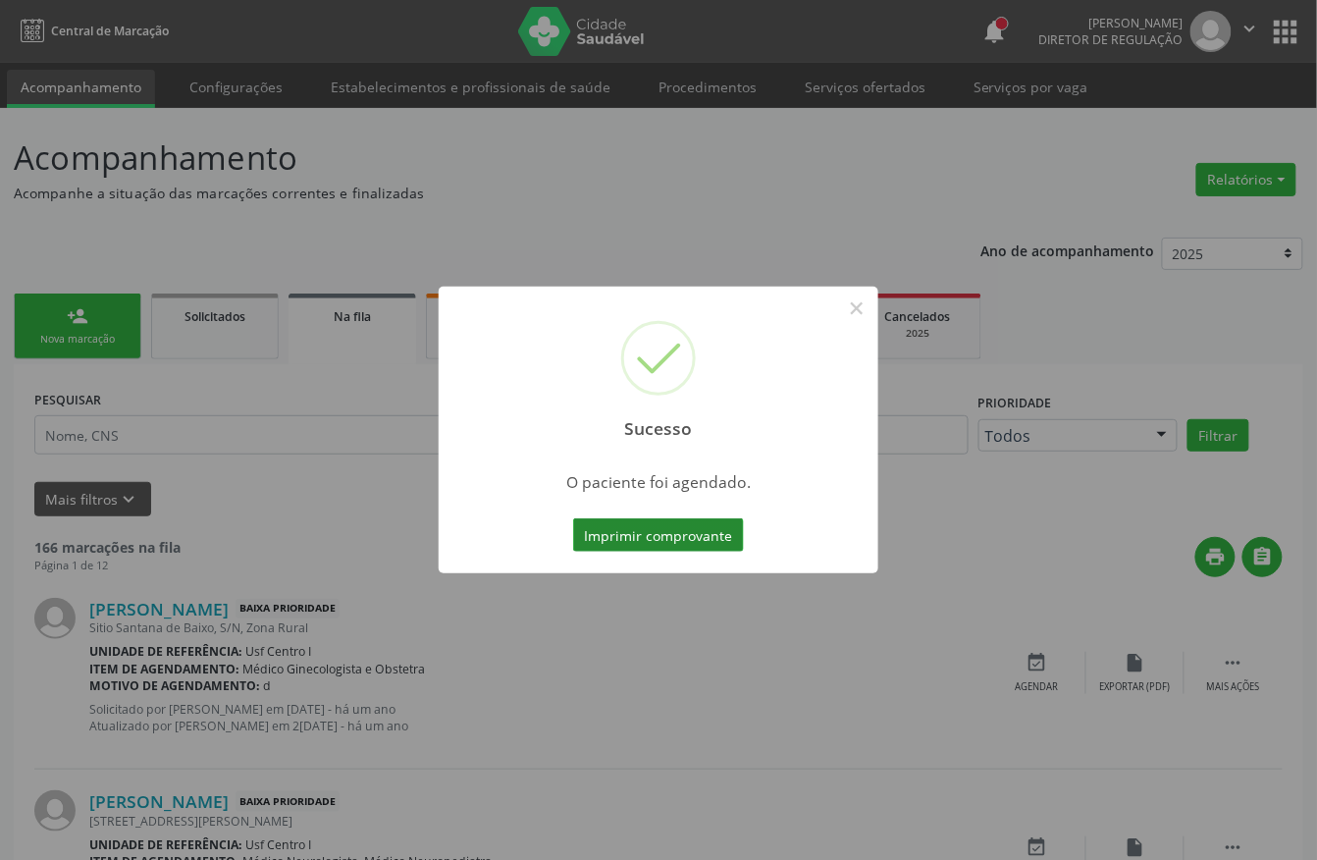
click at [726, 518] on button "Imprimir comprovante" at bounding box center [658, 534] width 171 height 33
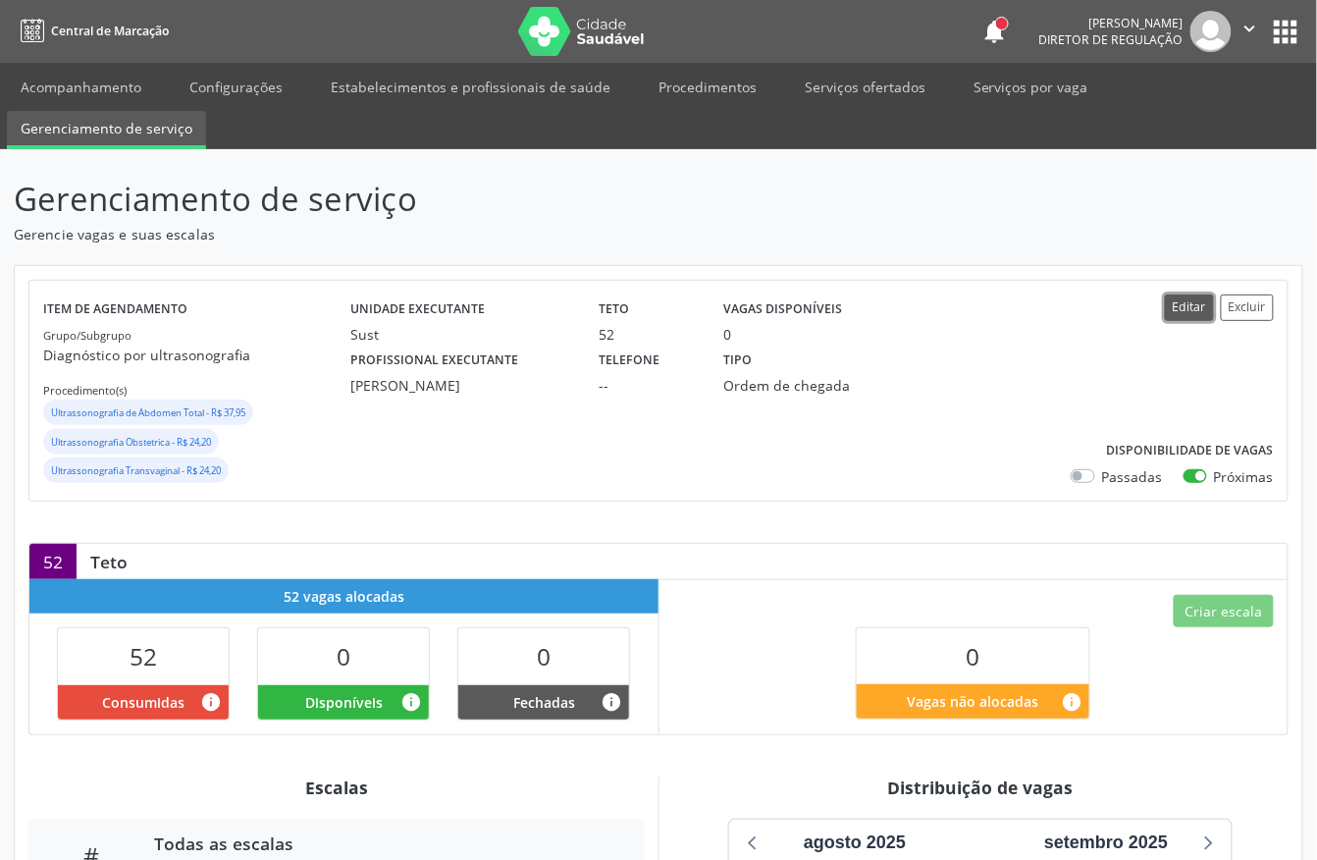
click at [1189, 314] on button "Editar" at bounding box center [1189, 307] width 49 height 26
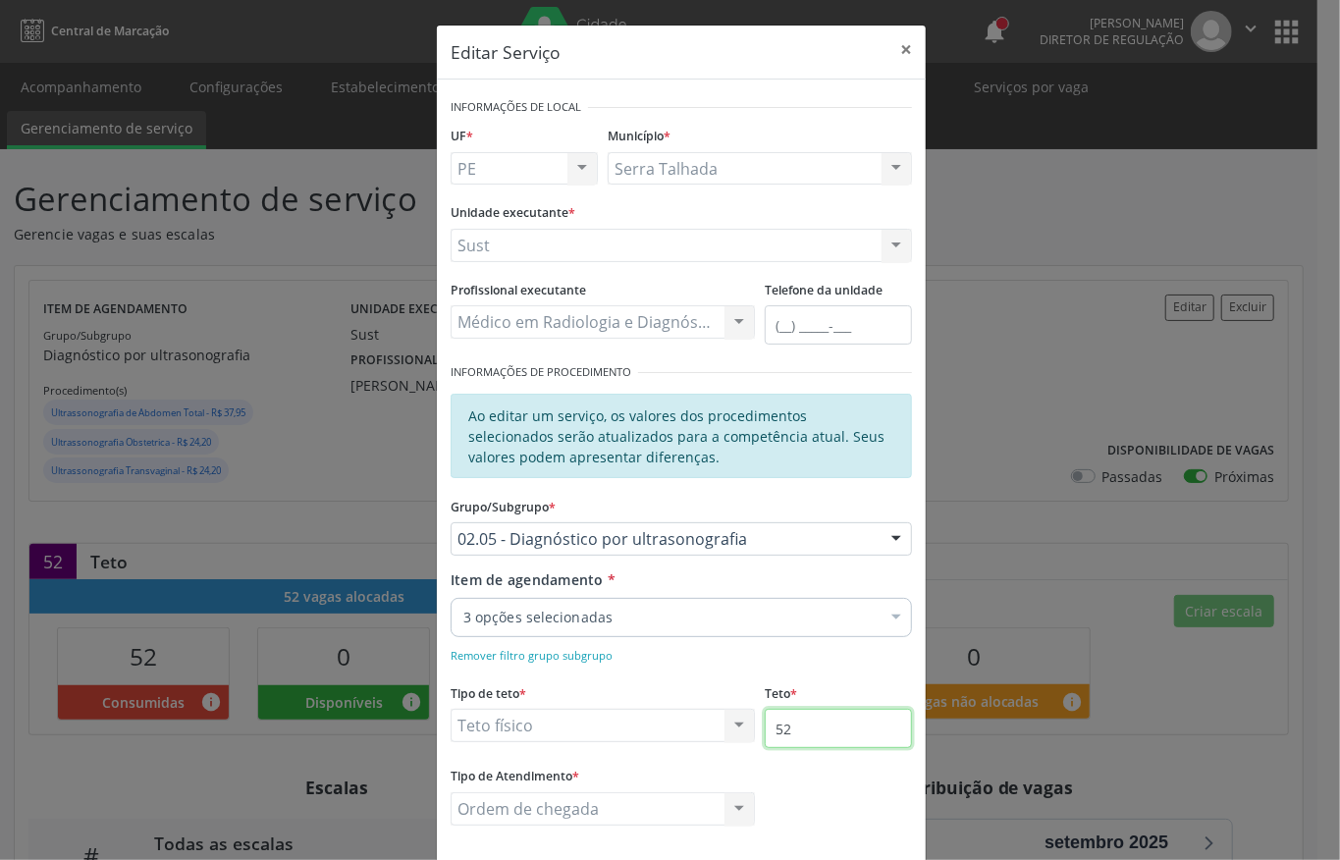
click at [790, 735] on input "52" at bounding box center [838, 728] width 147 height 39
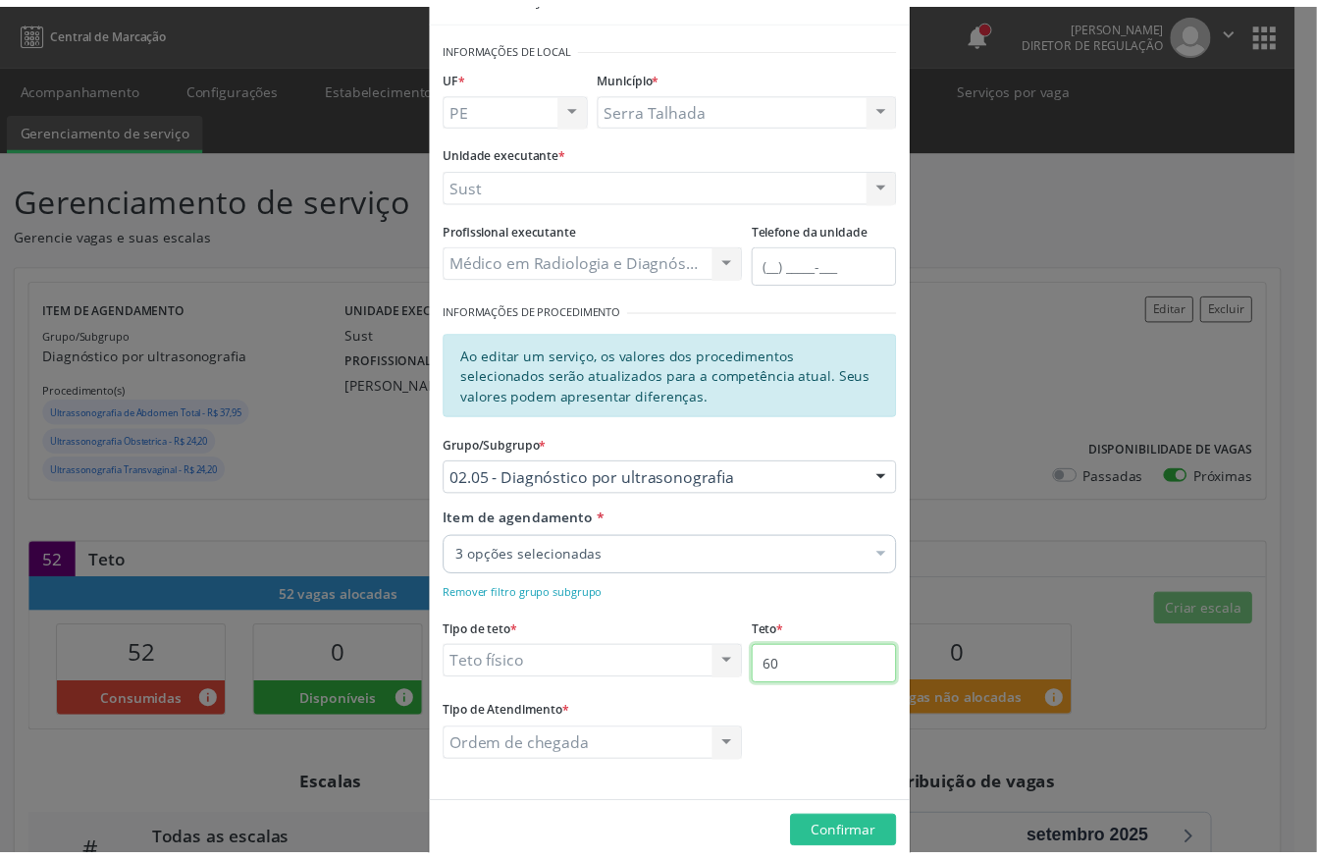
scroll to position [95, 0]
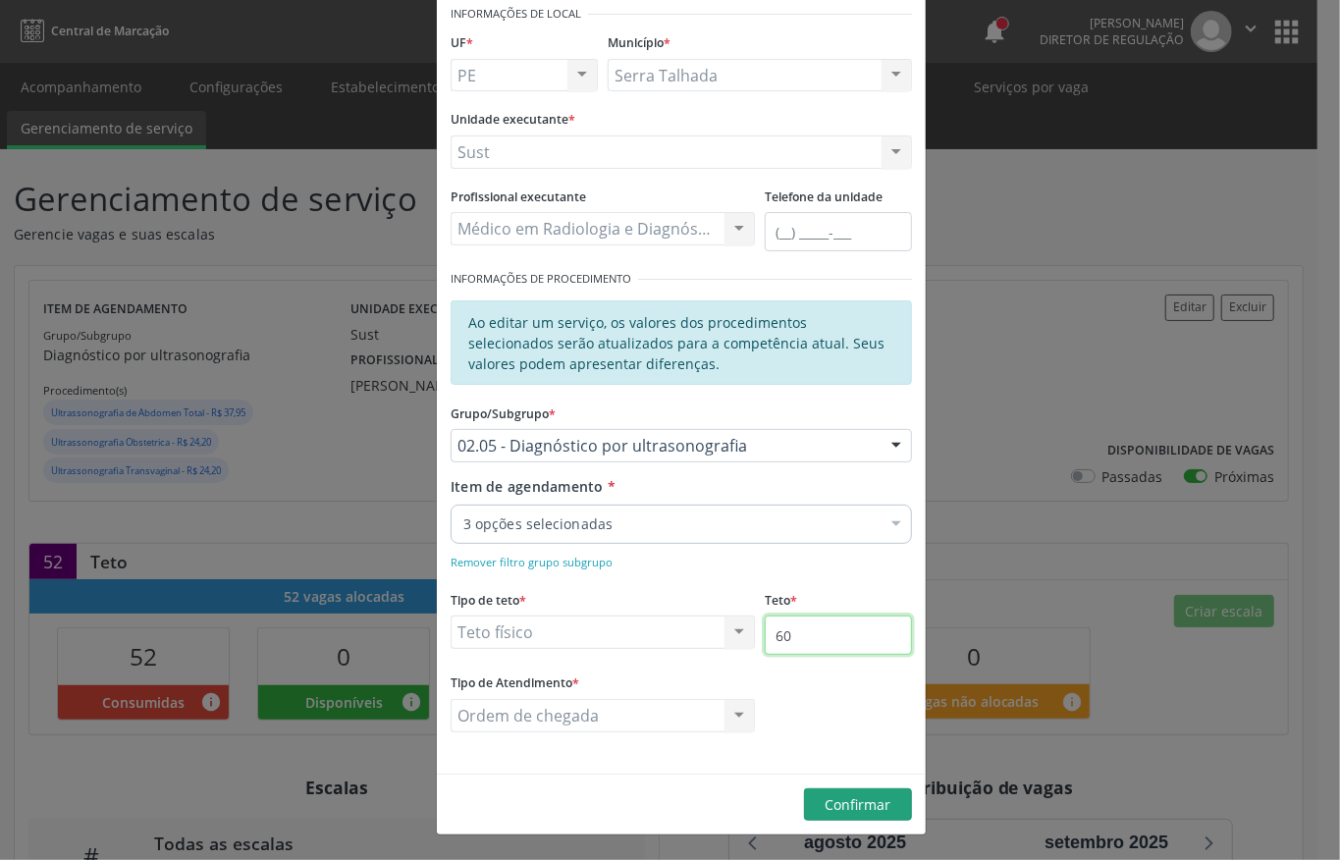
type input "60"
click at [861, 811] on span "Confirmar" at bounding box center [858, 804] width 66 height 19
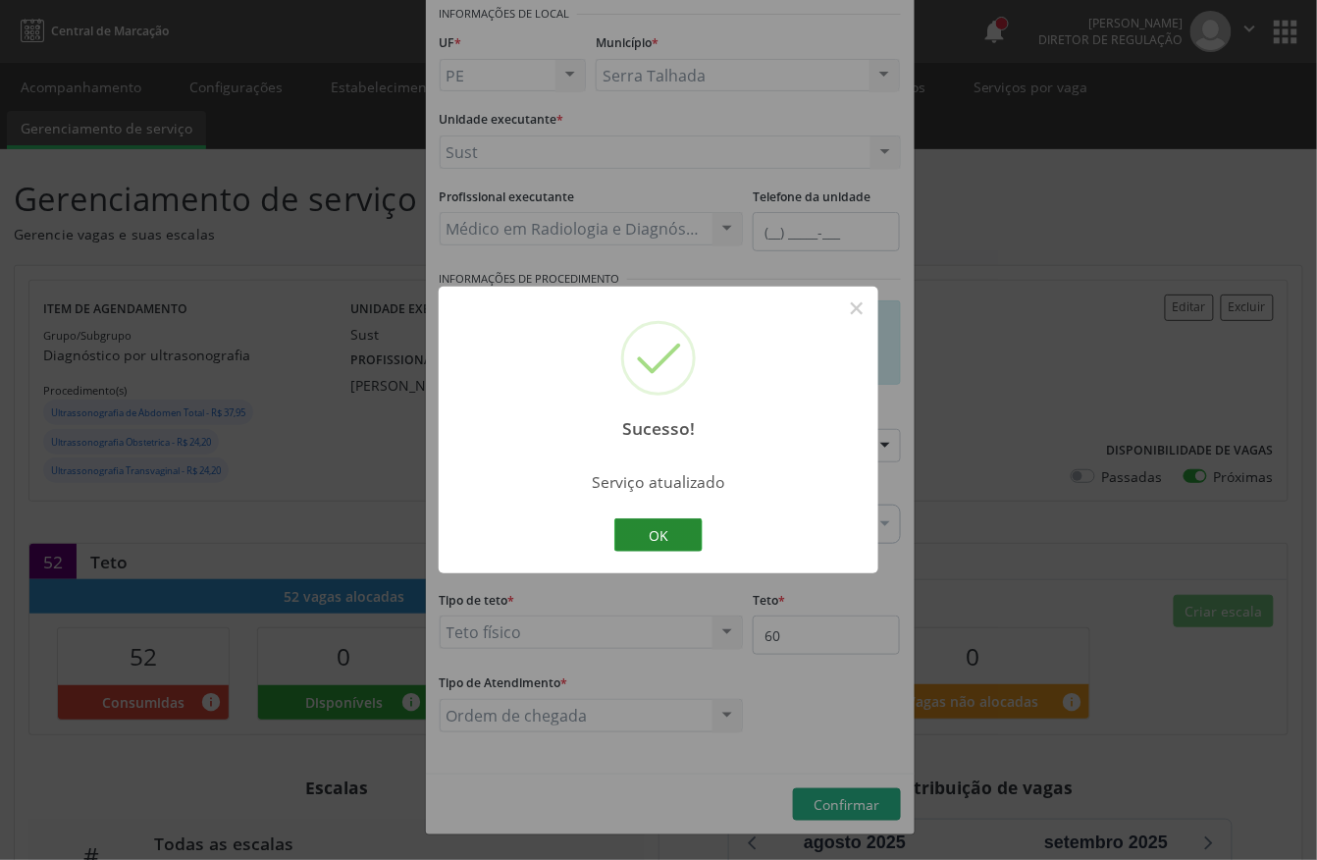
click at [660, 550] on button "OK" at bounding box center [658, 534] width 88 height 33
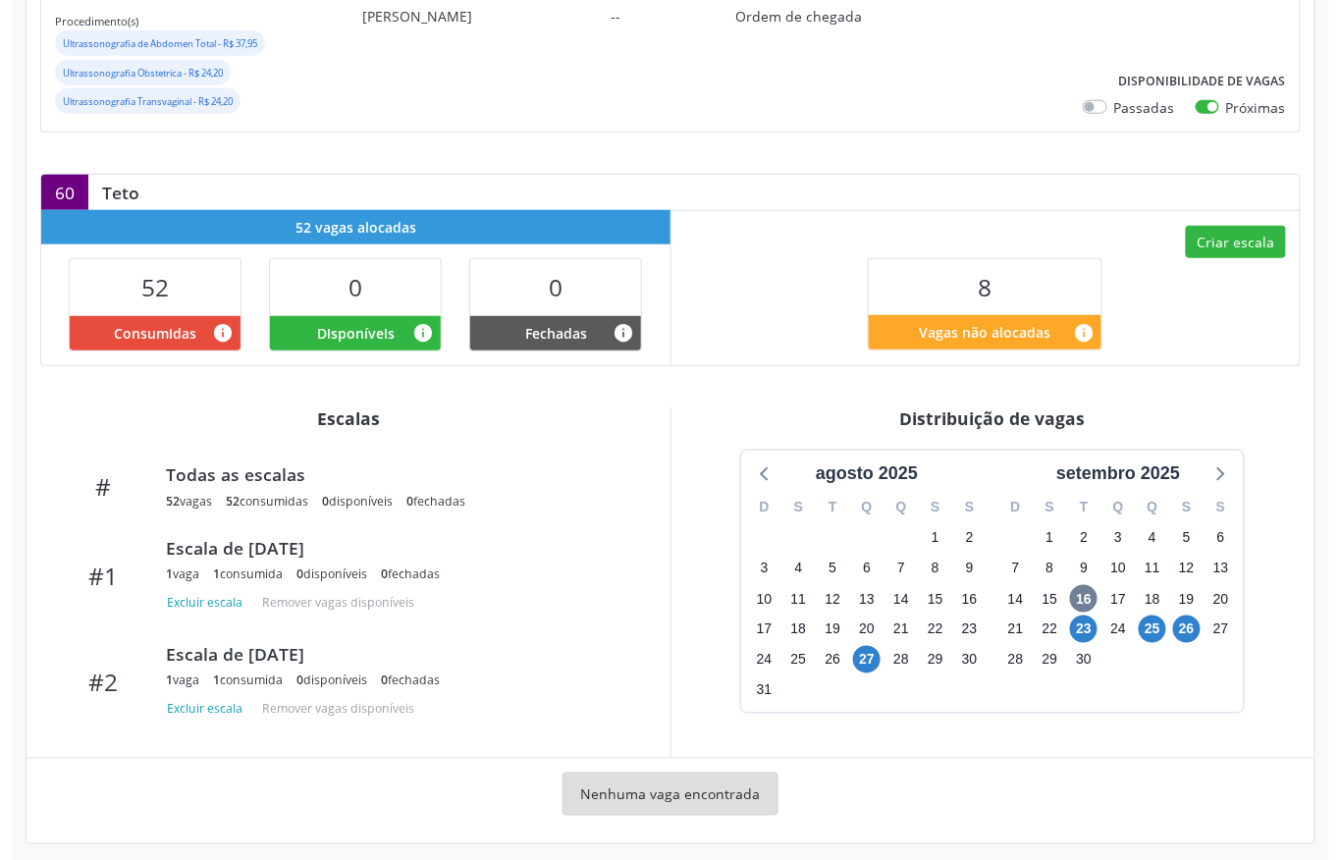
scroll to position [124, 0]
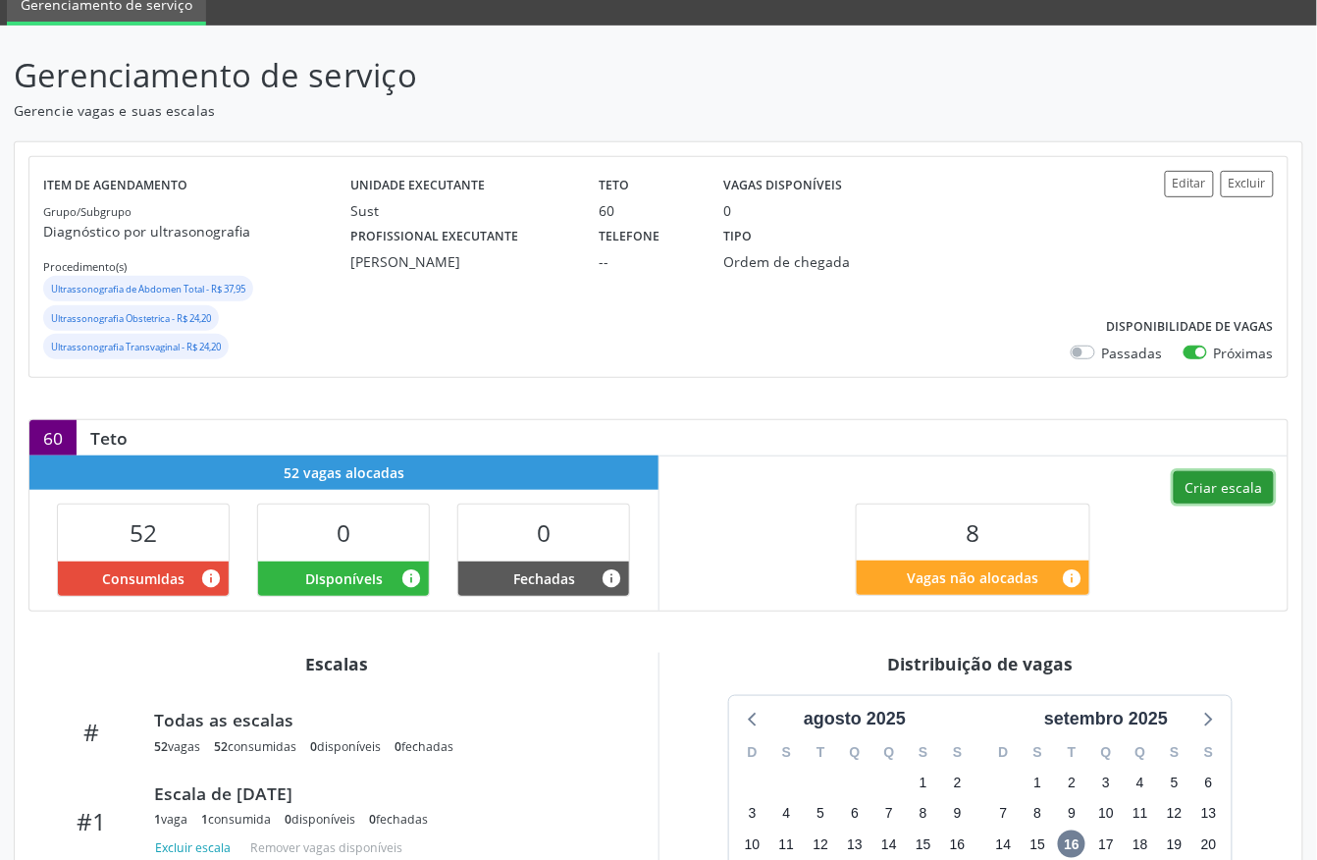
click at [1187, 491] on button "Criar escala" at bounding box center [1224, 487] width 100 height 33
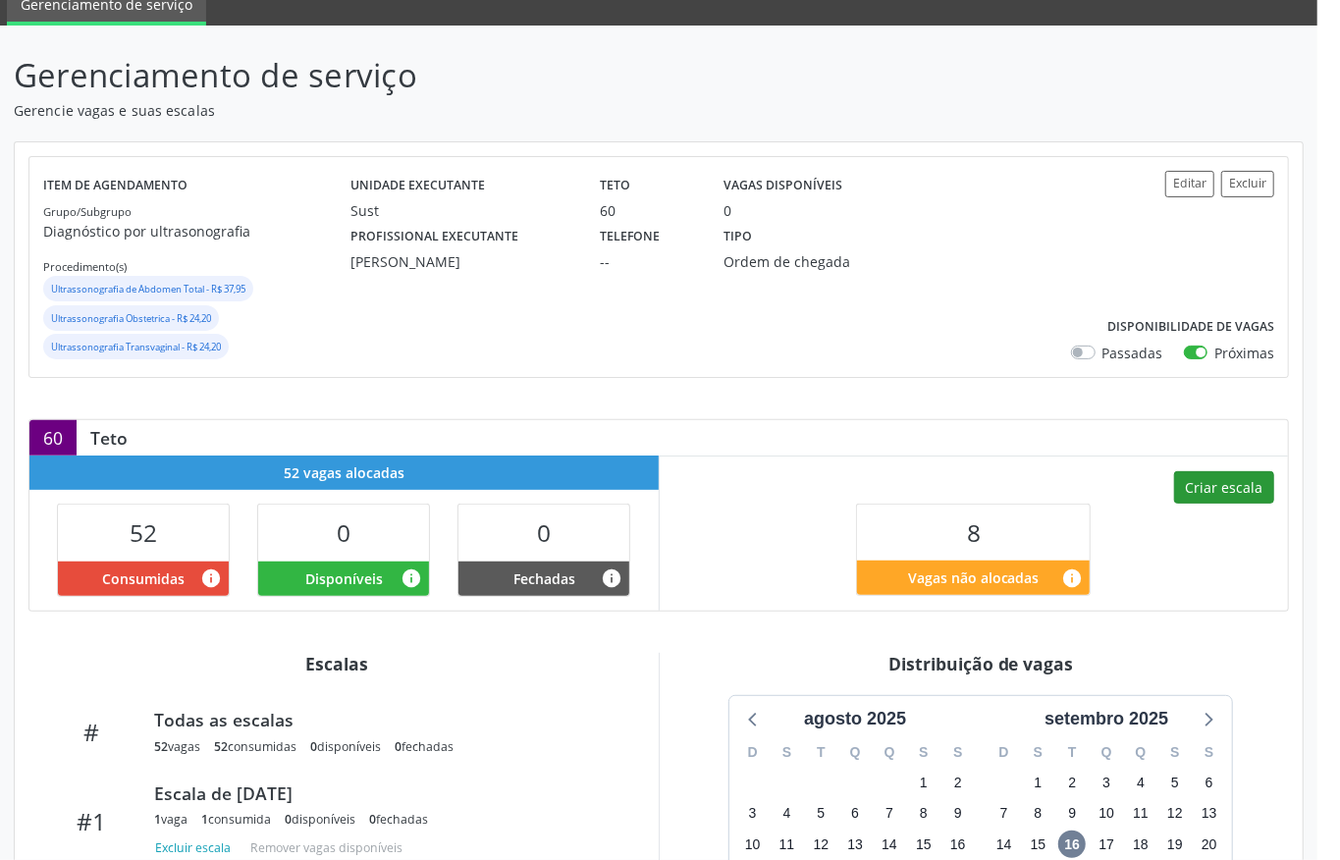
select select "8"
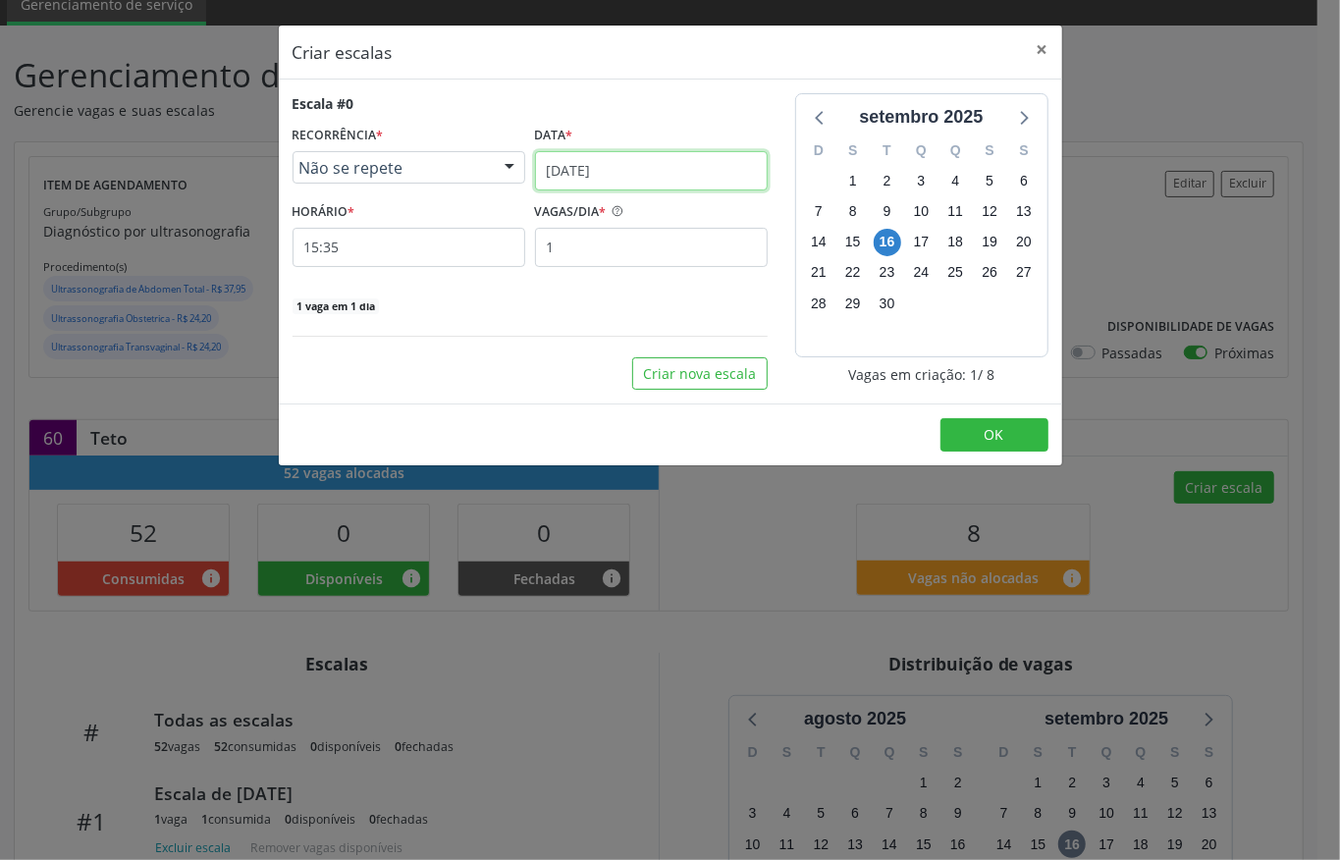
click at [617, 185] on input "[DATE]" at bounding box center [651, 170] width 233 height 39
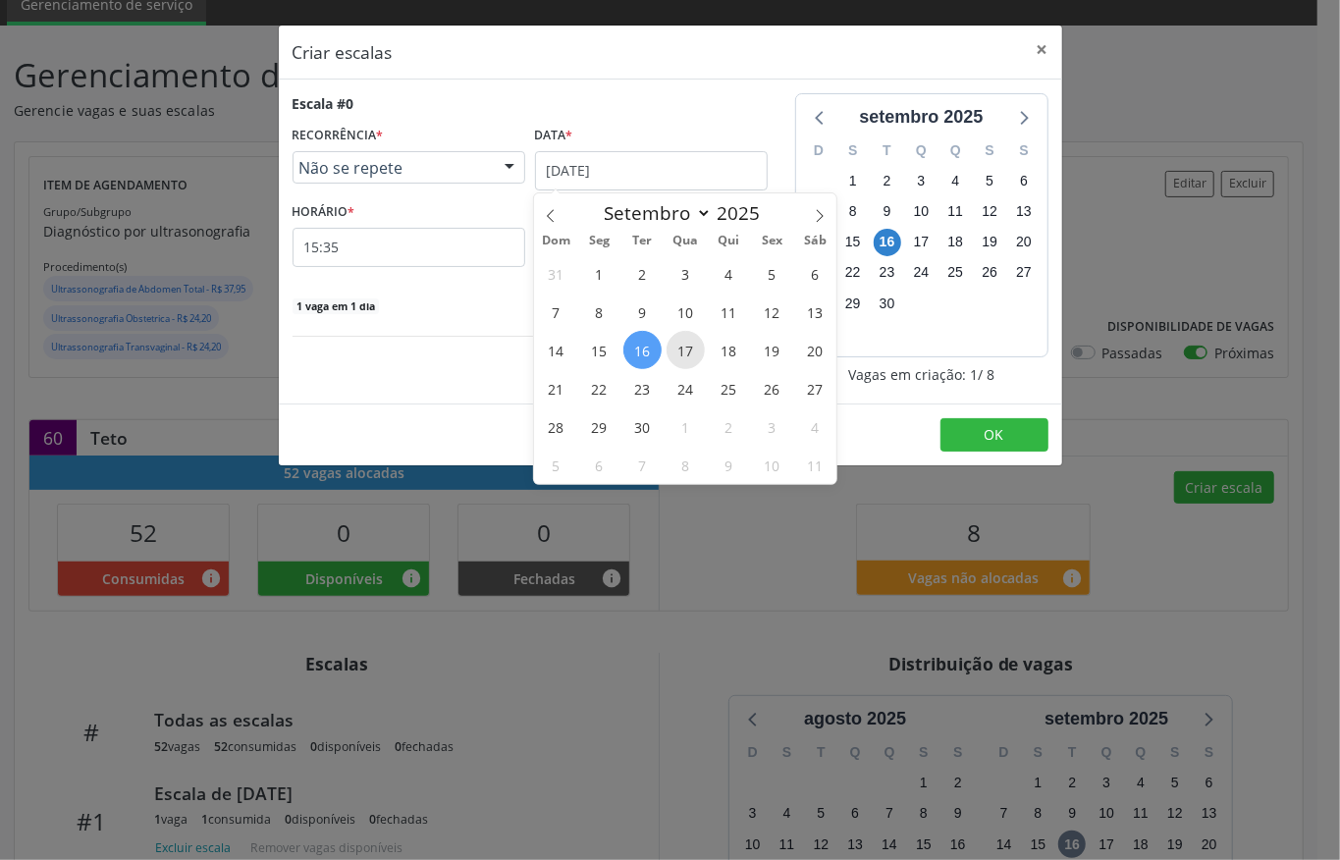
click at [683, 334] on span "17" at bounding box center [685, 350] width 38 height 38
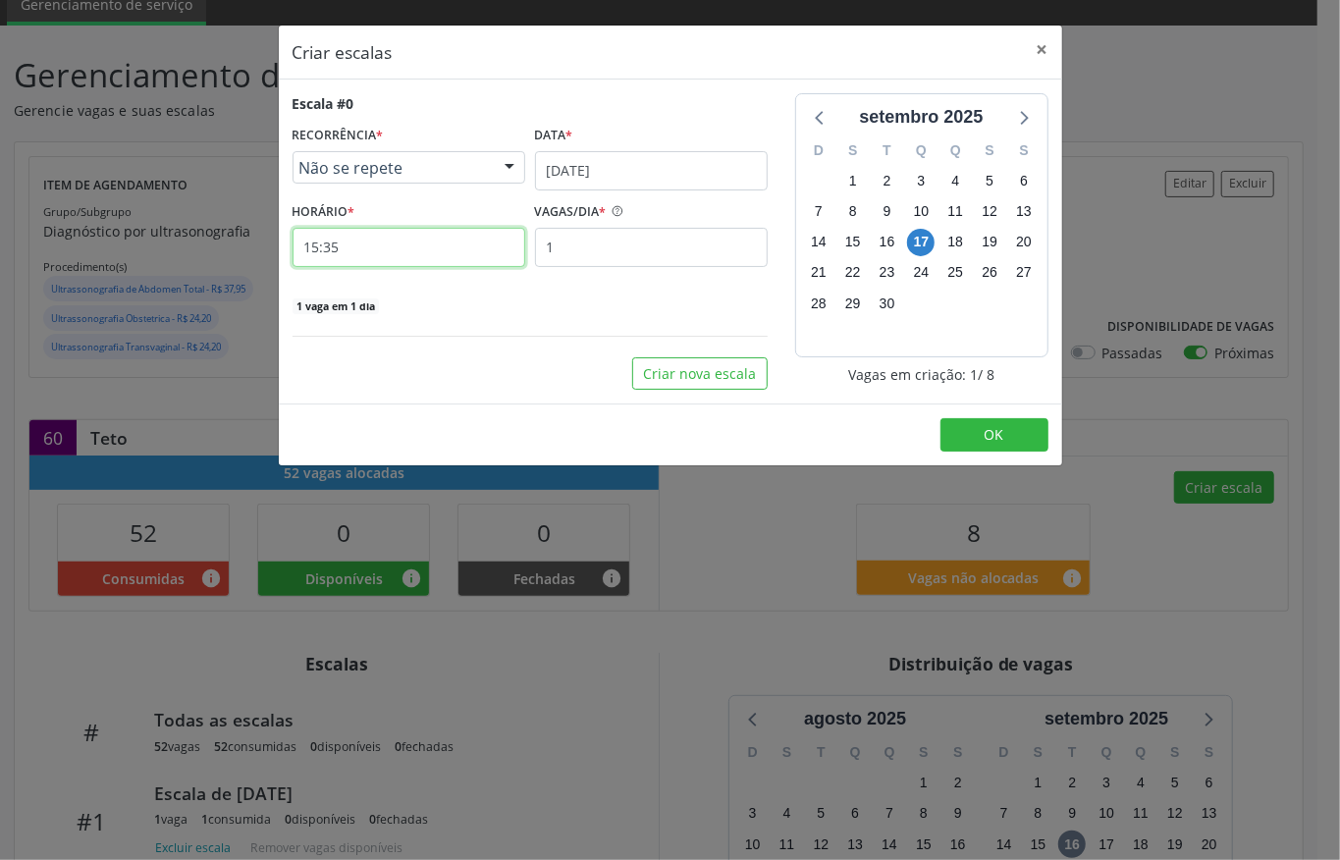
click at [381, 249] on input "15:35" at bounding box center [408, 247] width 233 height 39
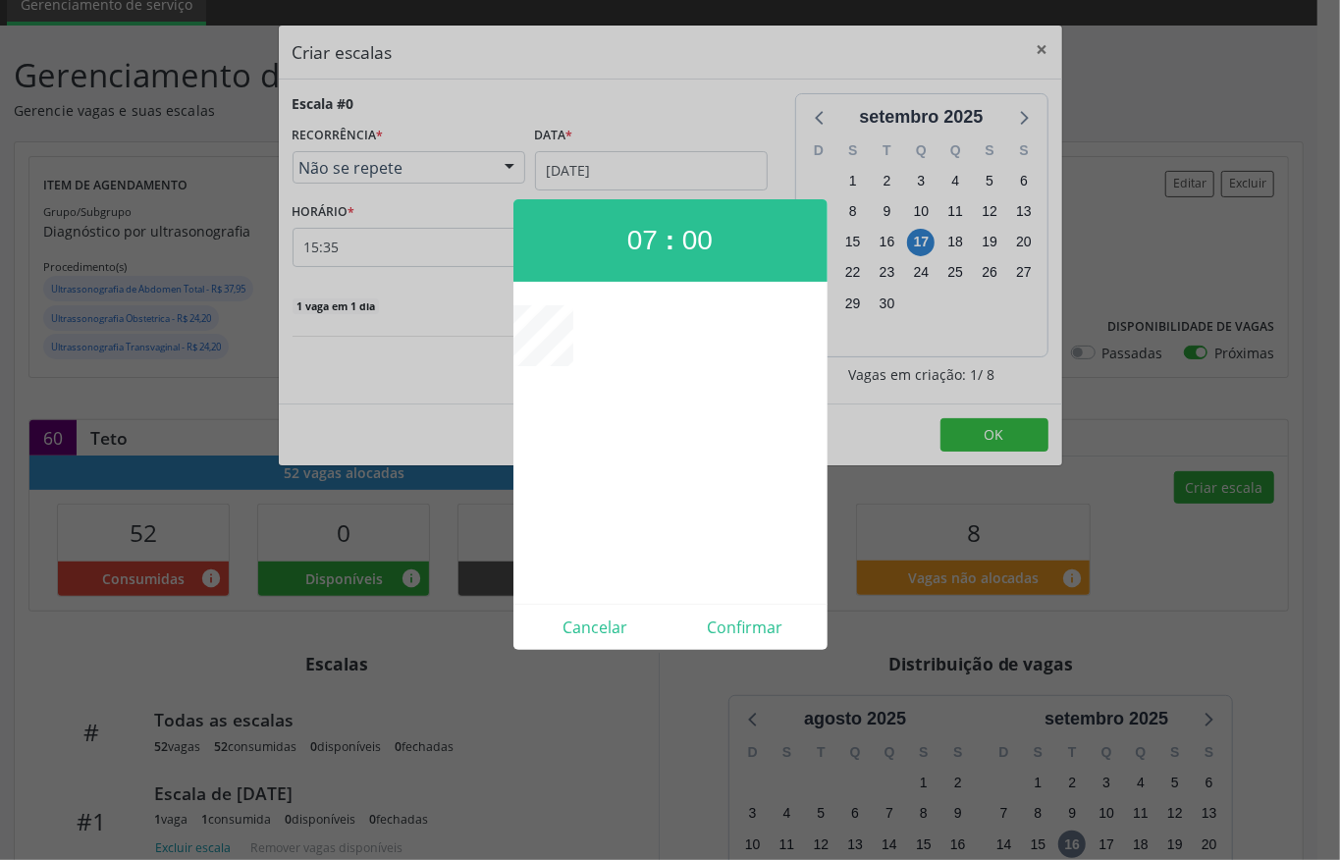
click at [751, 644] on div "Cancelar Confirmar" at bounding box center [670, 627] width 314 height 46
click at [751, 628] on button "Confirmar" at bounding box center [745, 626] width 150 height 31
type input "07:00"
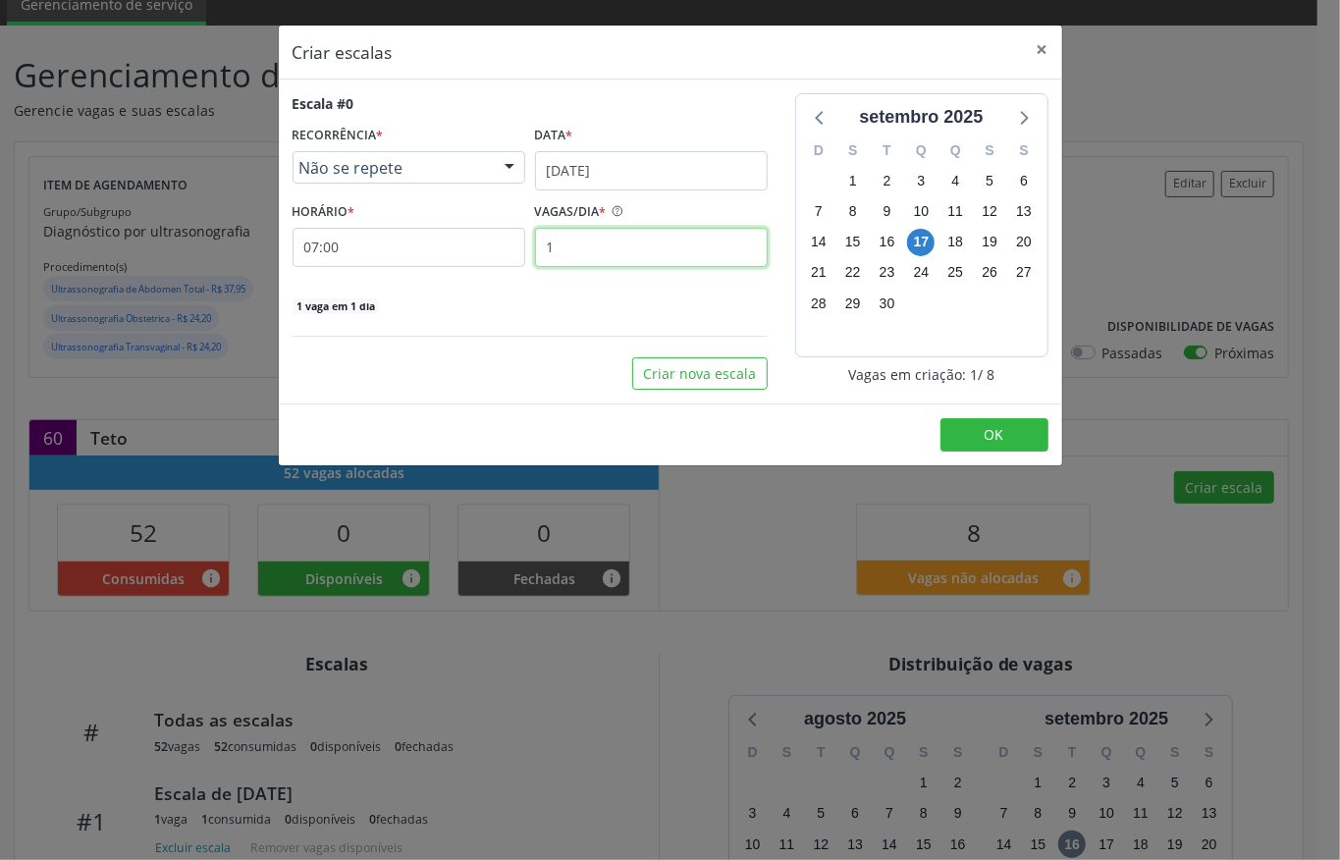
click at [618, 248] on input "1" at bounding box center [651, 247] width 233 height 39
type input "5"
click at [1007, 432] on button "OK" at bounding box center [994, 434] width 108 height 33
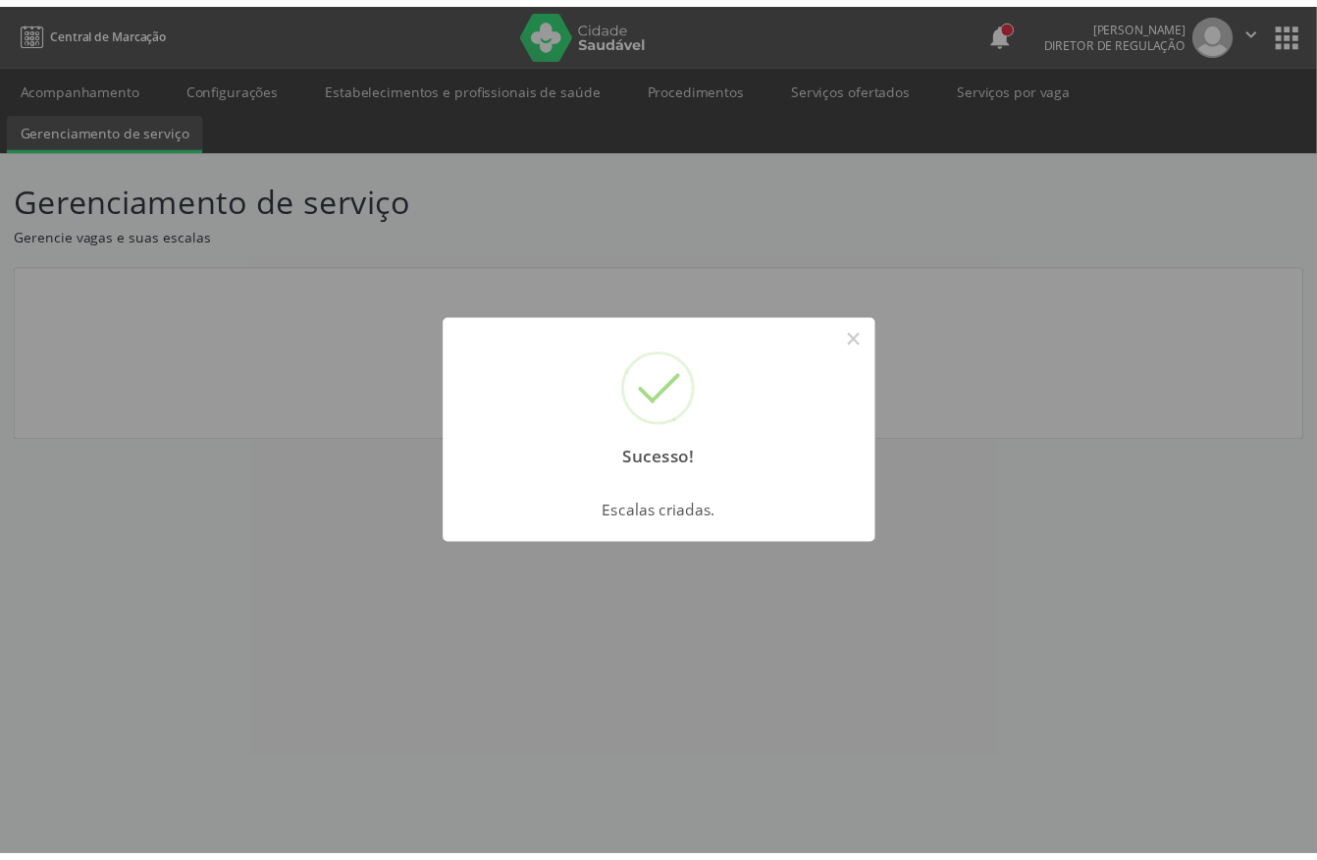
scroll to position [0, 0]
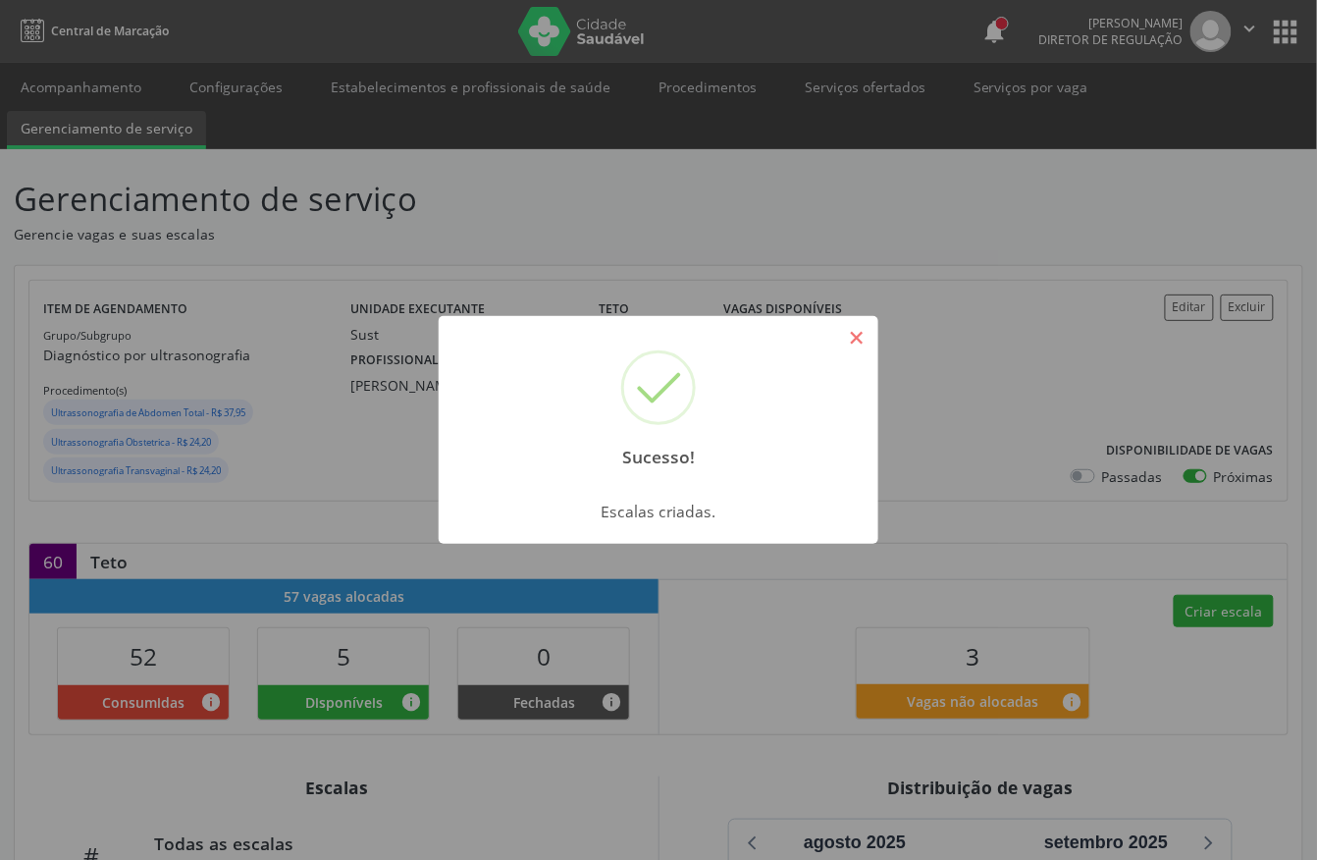
click at [850, 321] on button "×" at bounding box center [856, 337] width 33 height 33
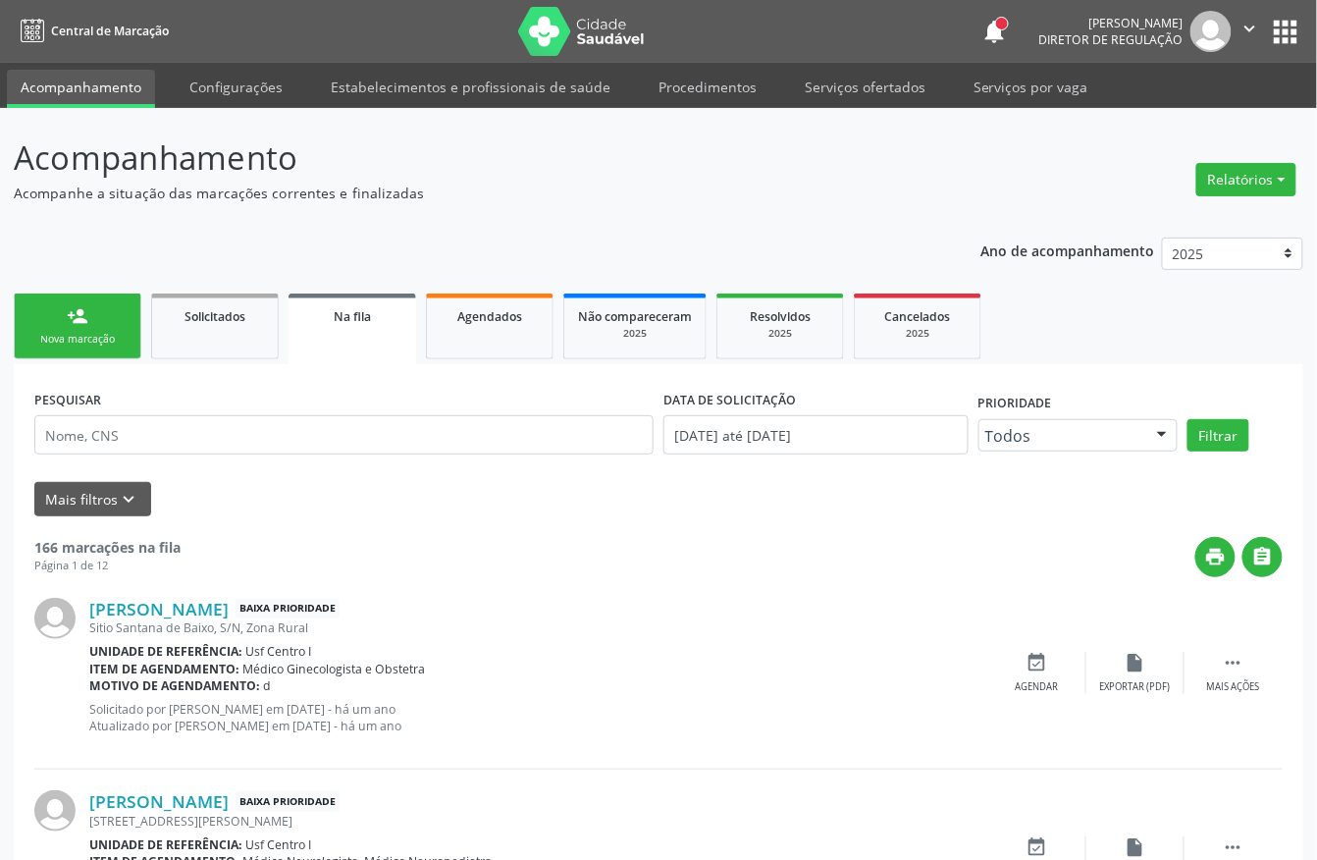
click at [95, 320] on link "person_add Nova marcação" at bounding box center [78, 326] width 128 height 66
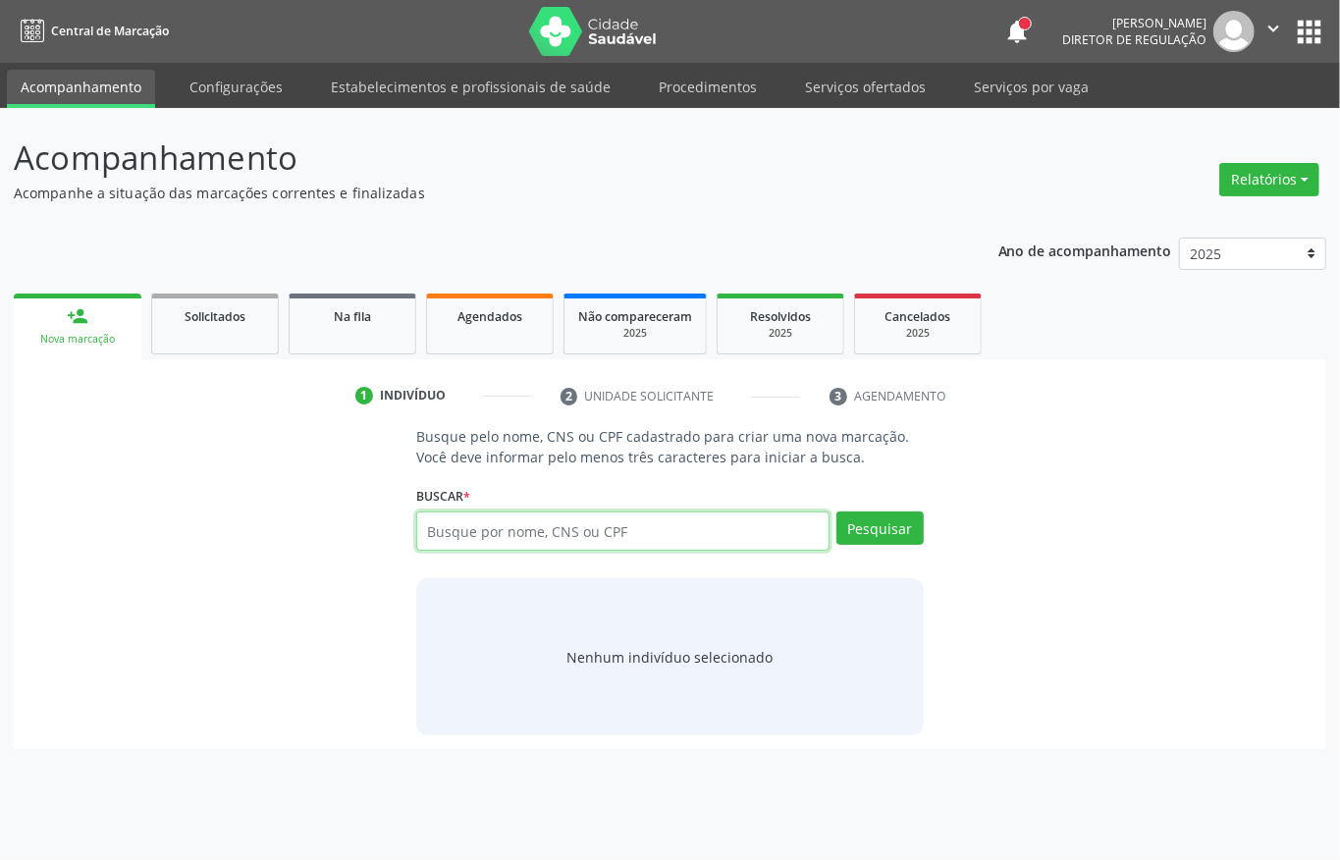
click at [531, 526] on input "text" at bounding box center [622, 530] width 413 height 39
paste input "CNS: 704 7047 5379 4033"
click at [461, 530] on input "CNS: 704 7047 5379 4033" at bounding box center [622, 530] width 413 height 39
type input "704 7047 5379 4033"
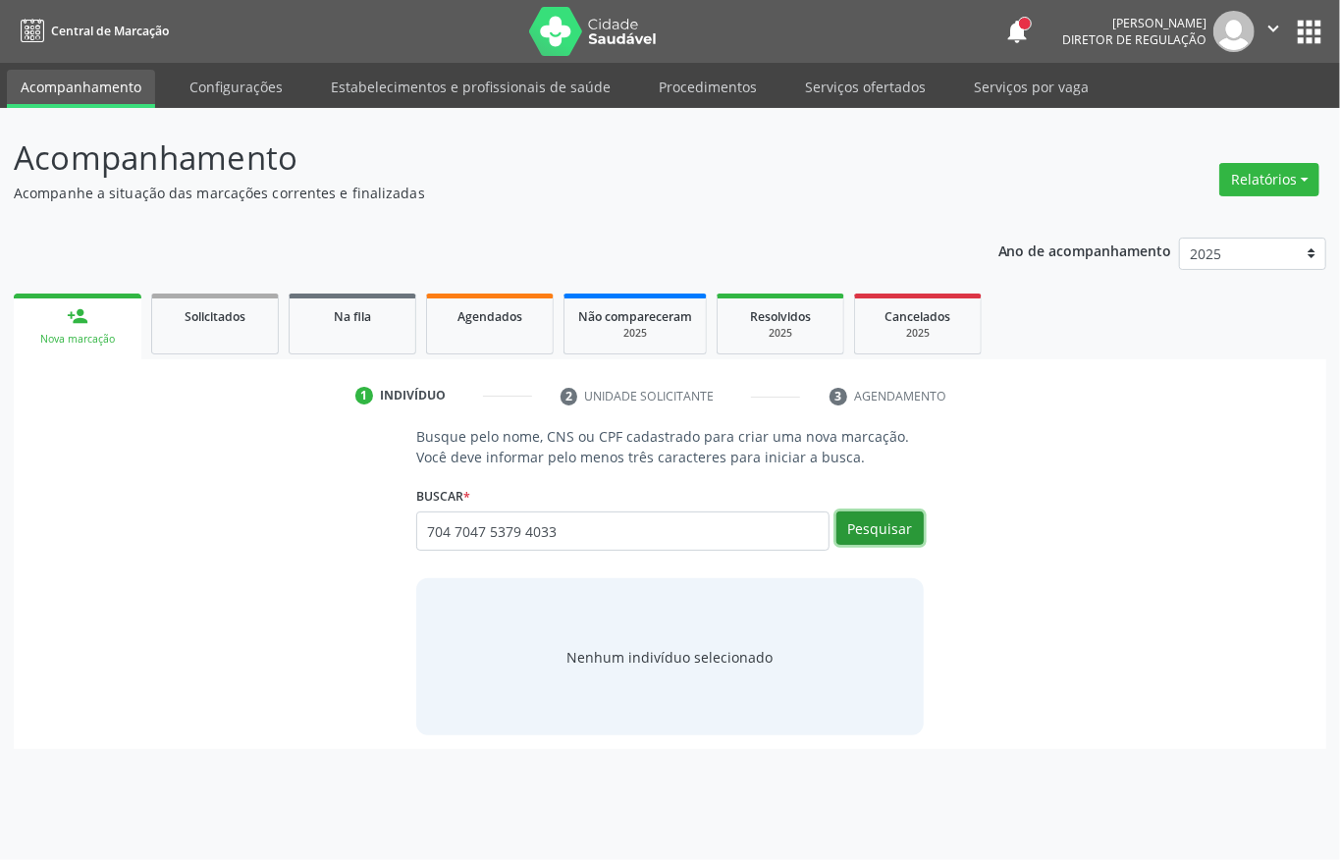
click at [905, 518] on button "Pesquisar" at bounding box center [879, 527] width 87 height 33
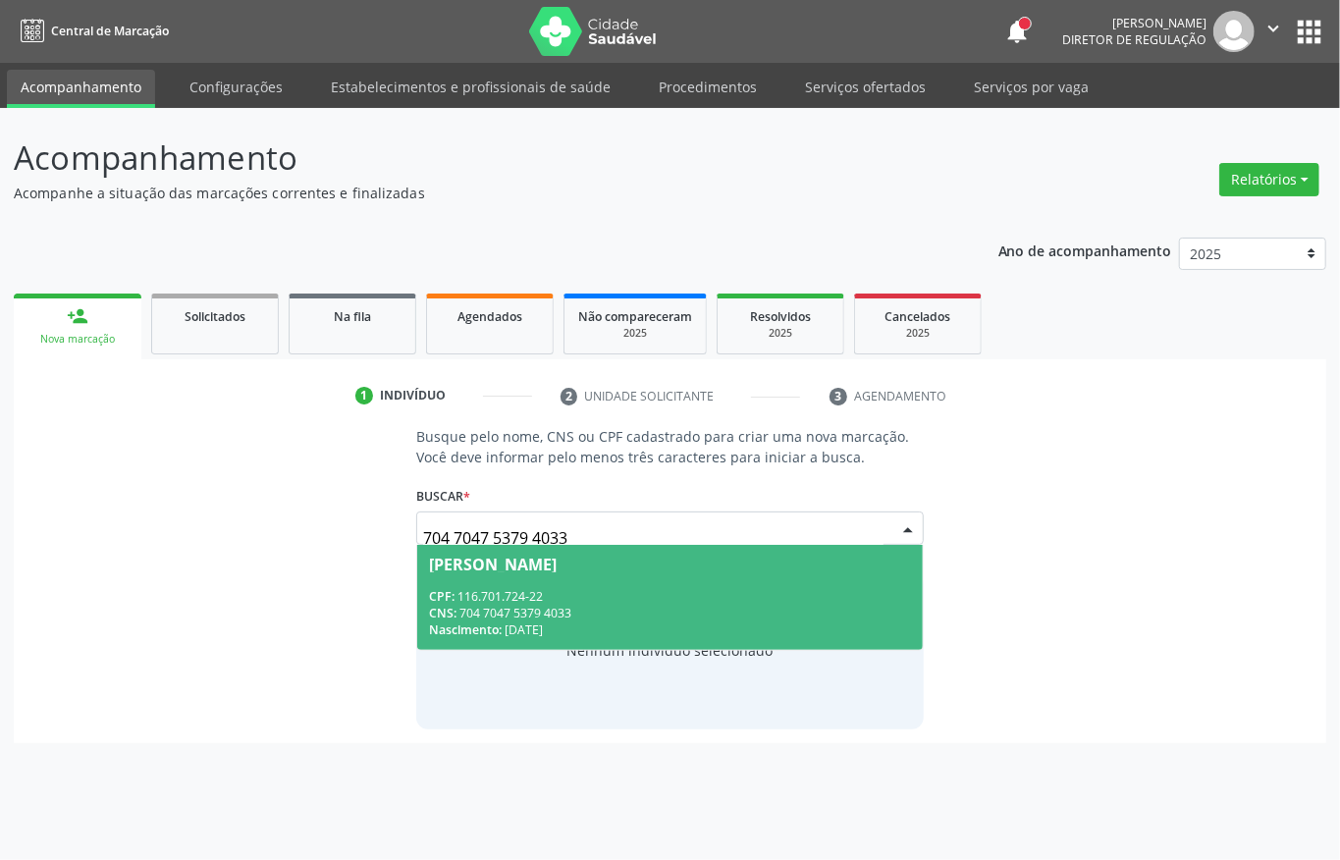
click at [685, 648] on span "Rozana Batista dos Santos CPF: 116.701.724-22 CNS: 704 7047 5379 4033 Nasciment…" at bounding box center [669, 597] width 505 height 105
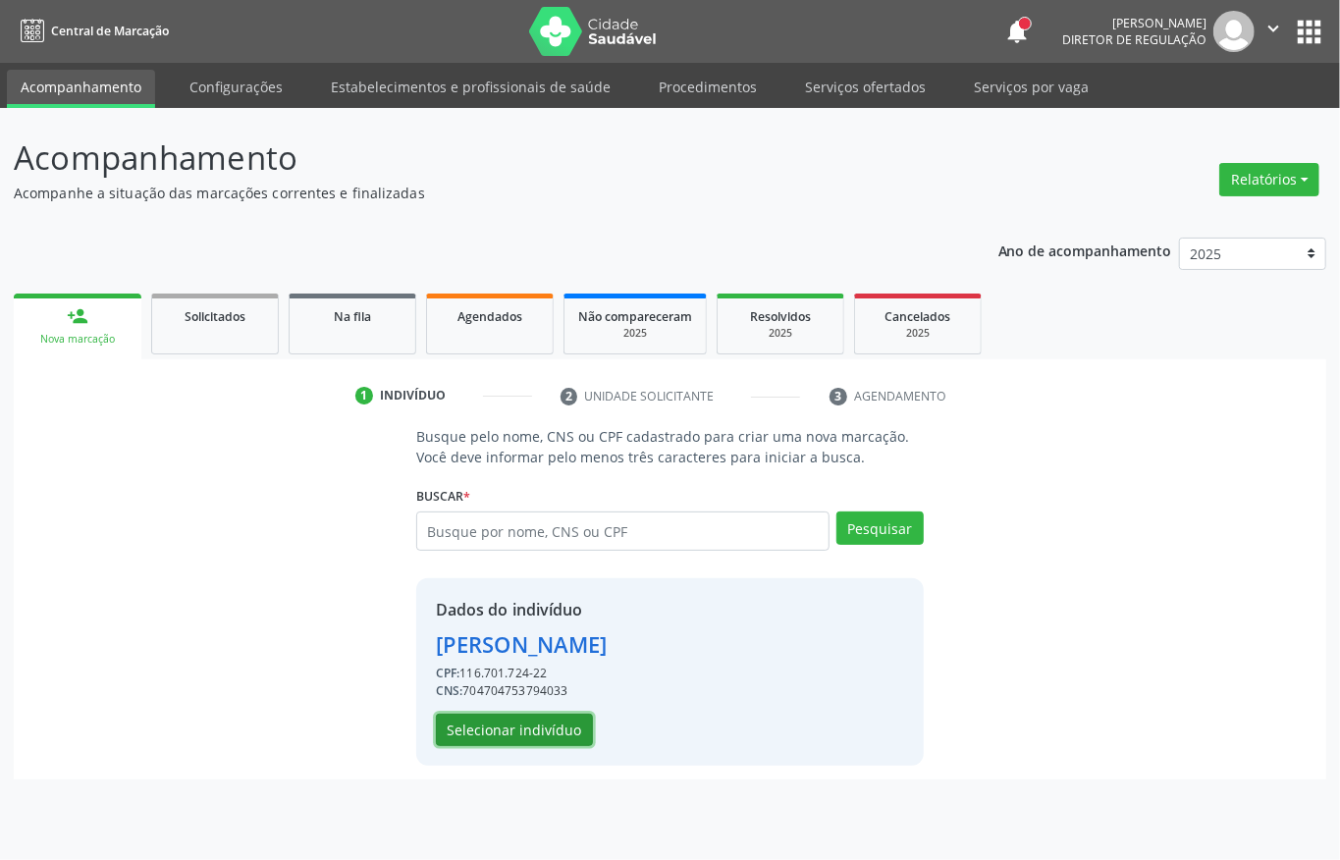
click at [453, 740] on button "Selecionar indivíduo" at bounding box center [514, 729] width 157 height 33
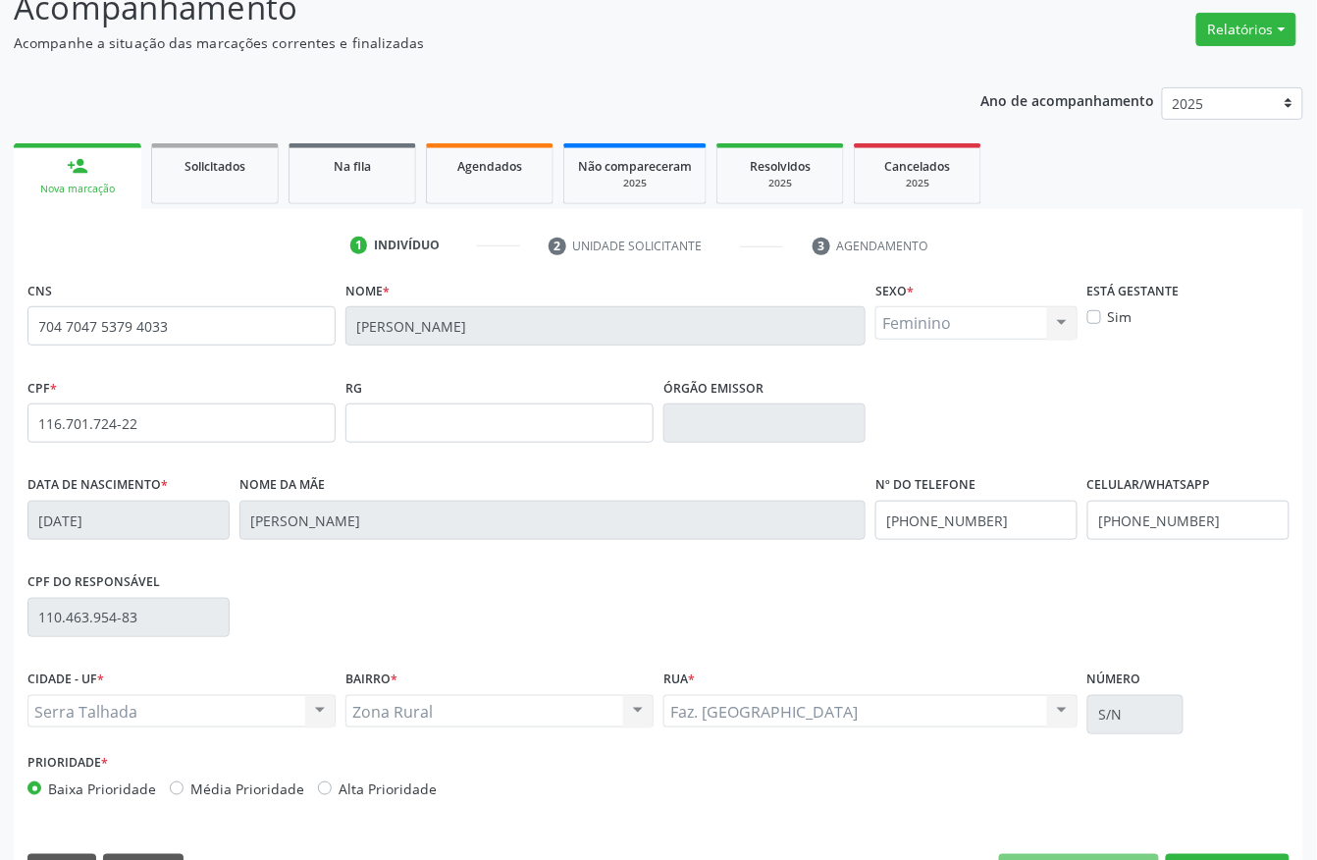
scroll to position [205, 0]
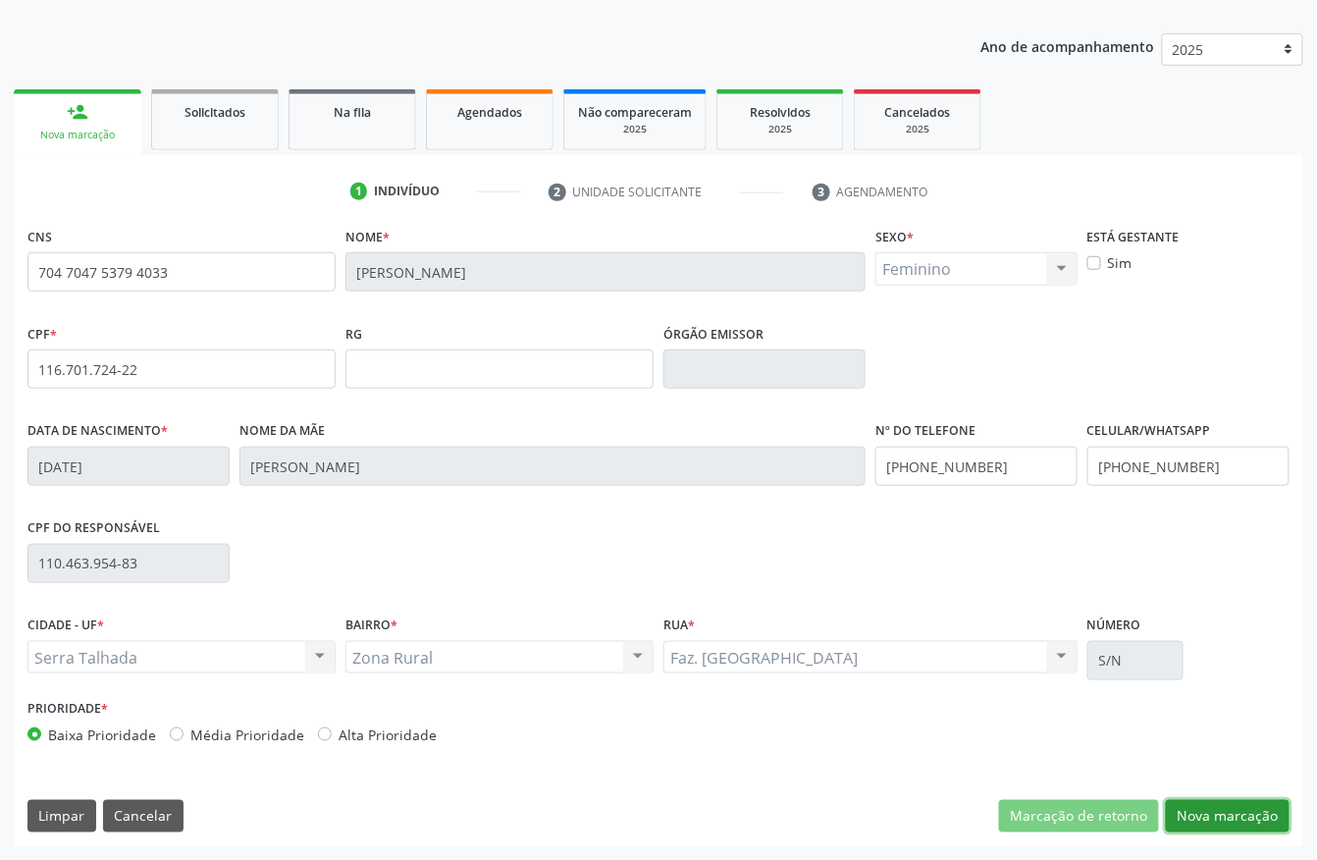
click at [1254, 810] on button "Nova marcação" at bounding box center [1228, 816] width 124 height 33
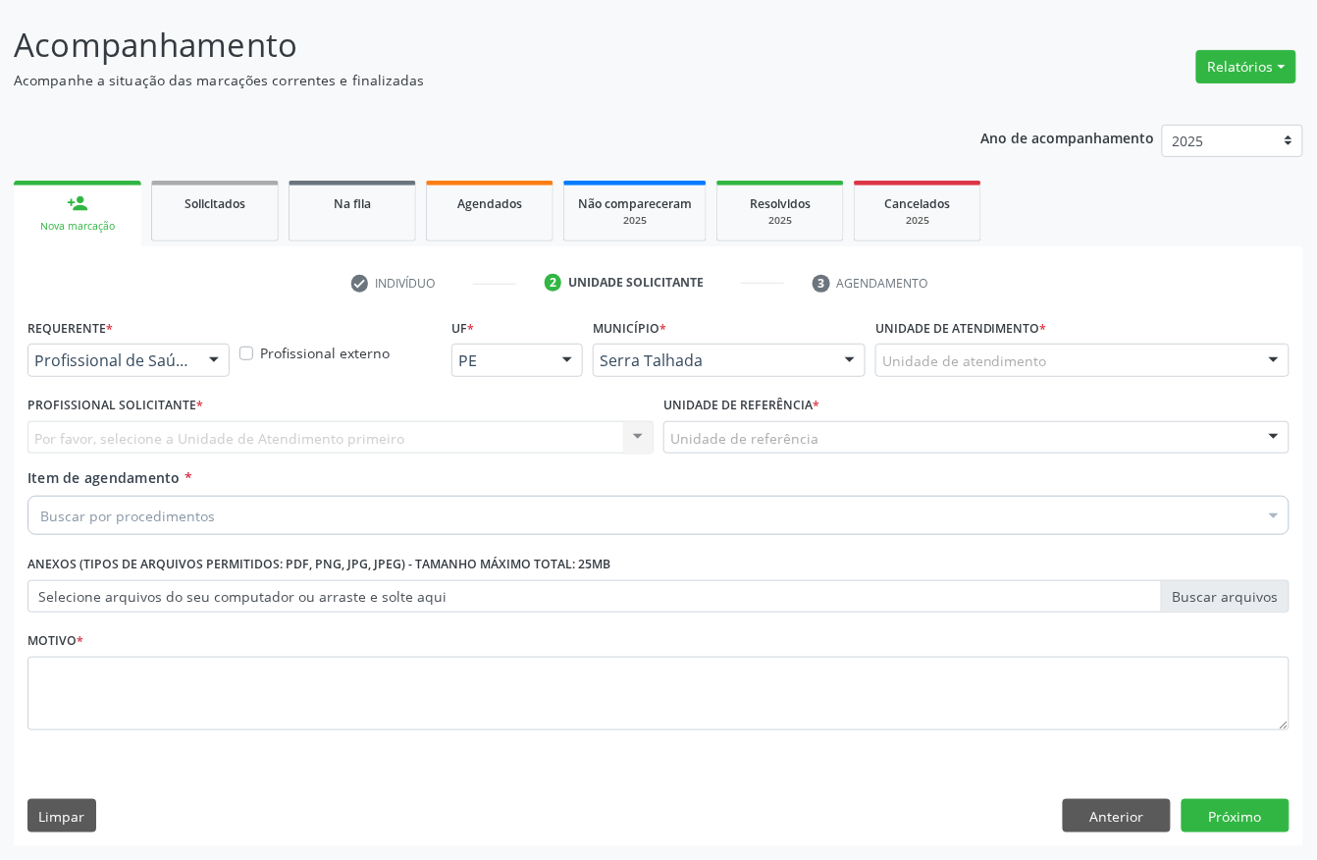
scroll to position [115, 0]
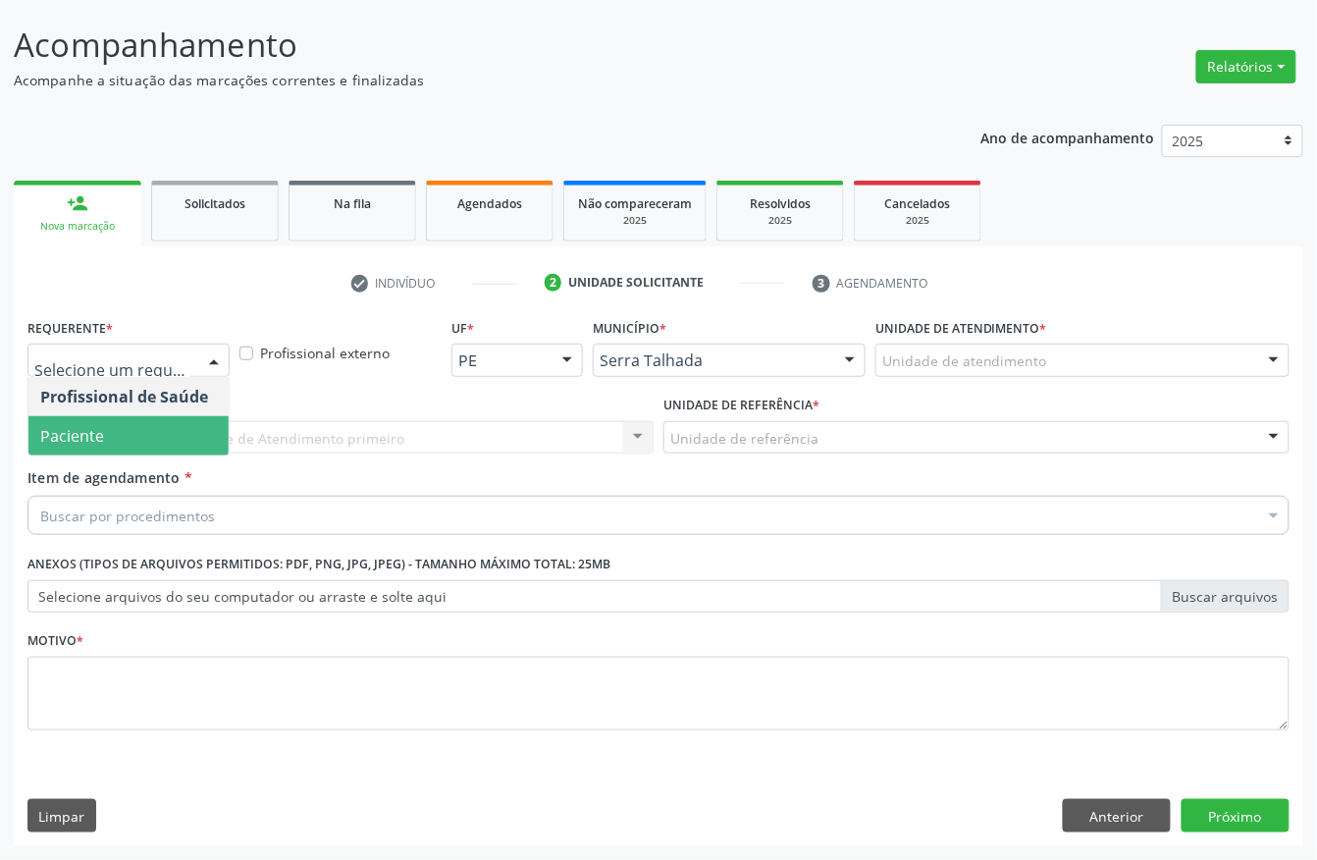
click at [88, 453] on div "Profissional de Saúde Paciente Nenhum resultado encontrado para: " " Não há nen…" at bounding box center [128, 416] width 202 height 79
click at [90, 442] on span "Paciente" at bounding box center [72, 436] width 64 height 22
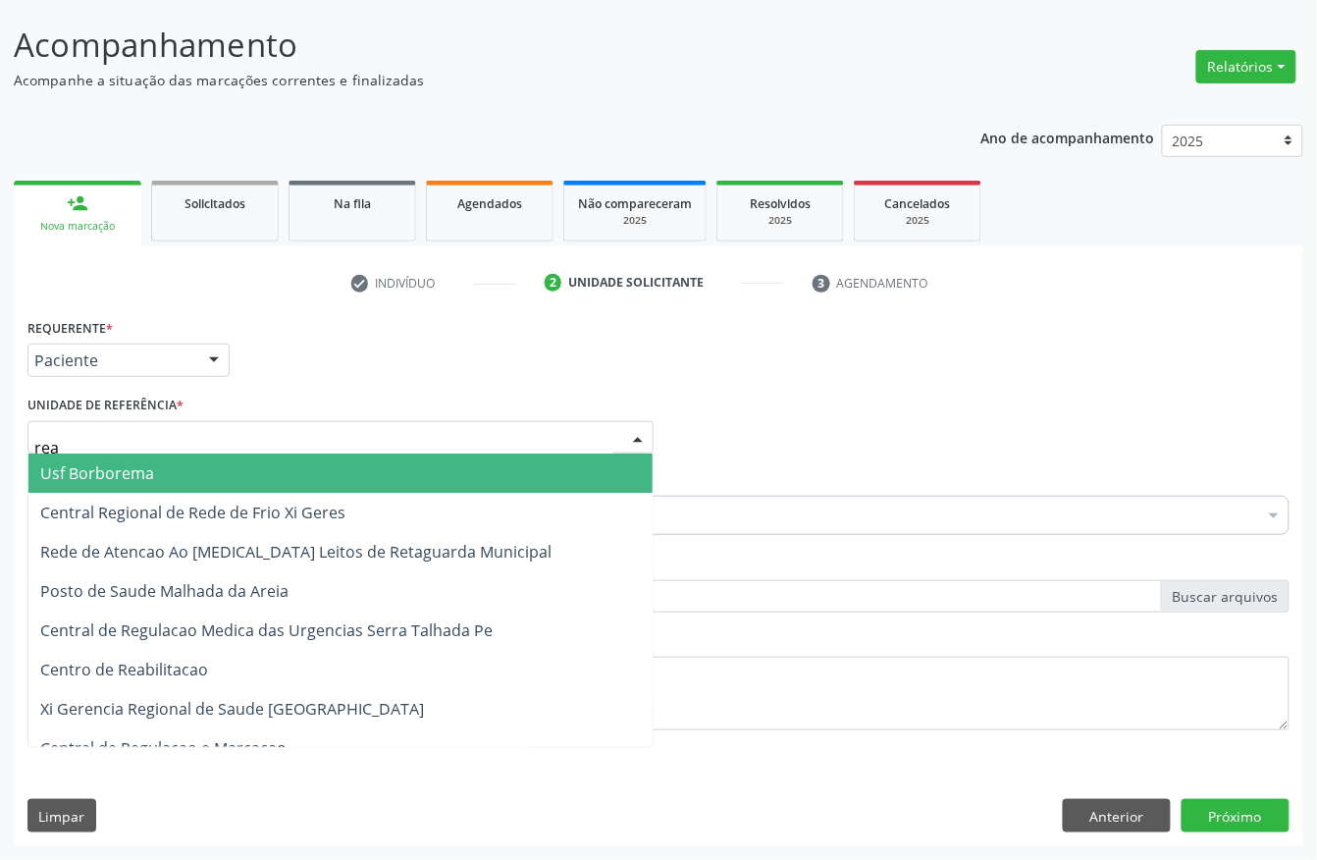
type input "reab"
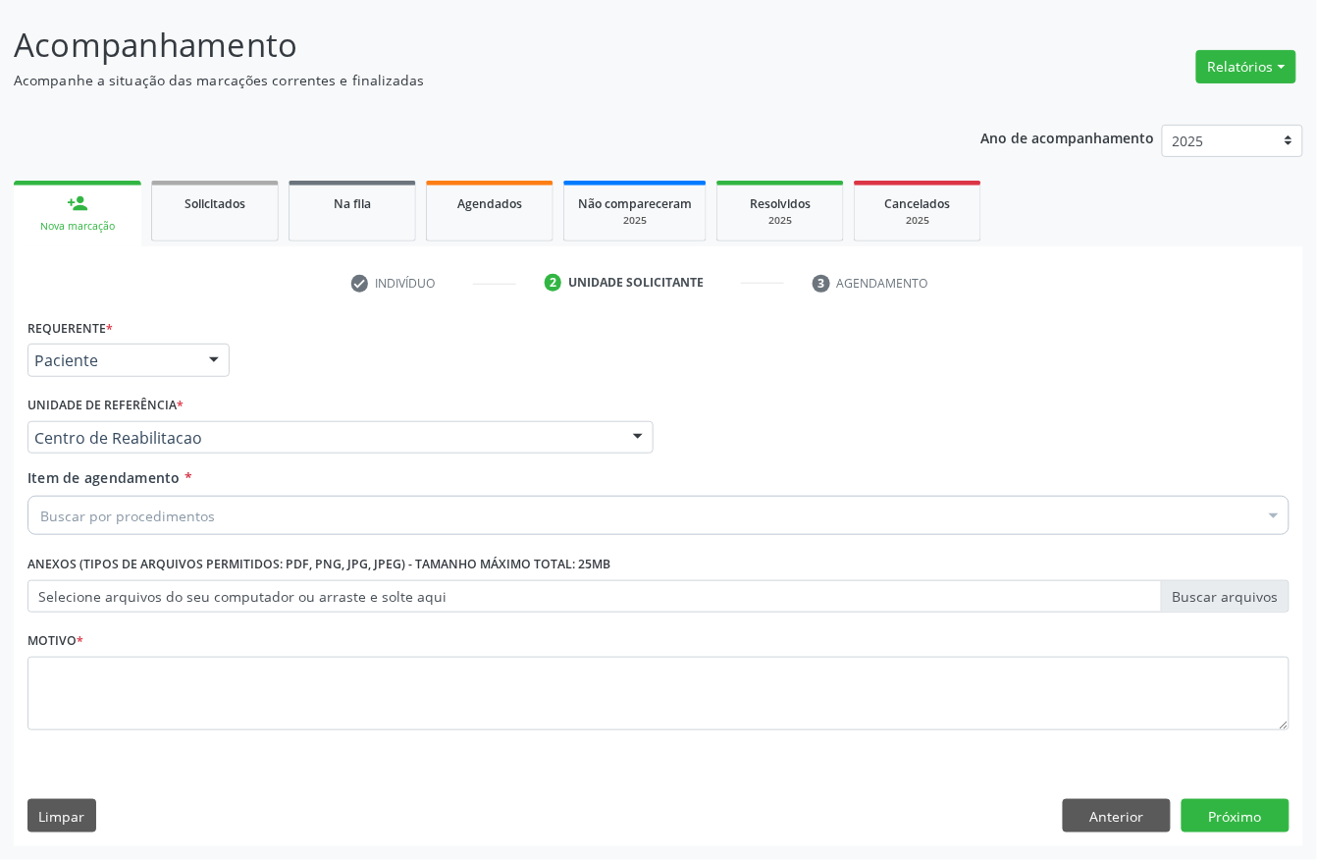
click at [110, 527] on div "Buscar por procedimentos" at bounding box center [658, 515] width 1262 height 39
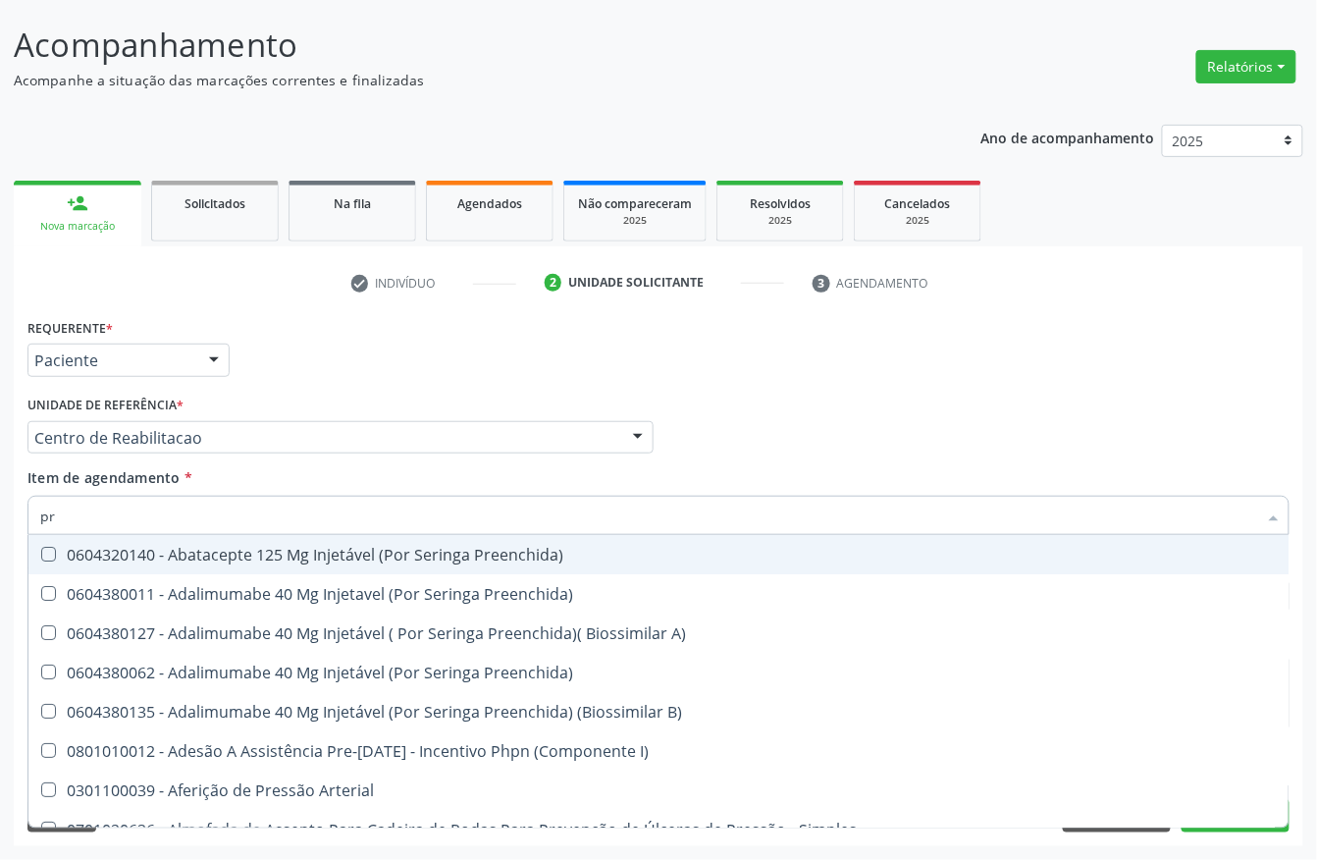
type input "p"
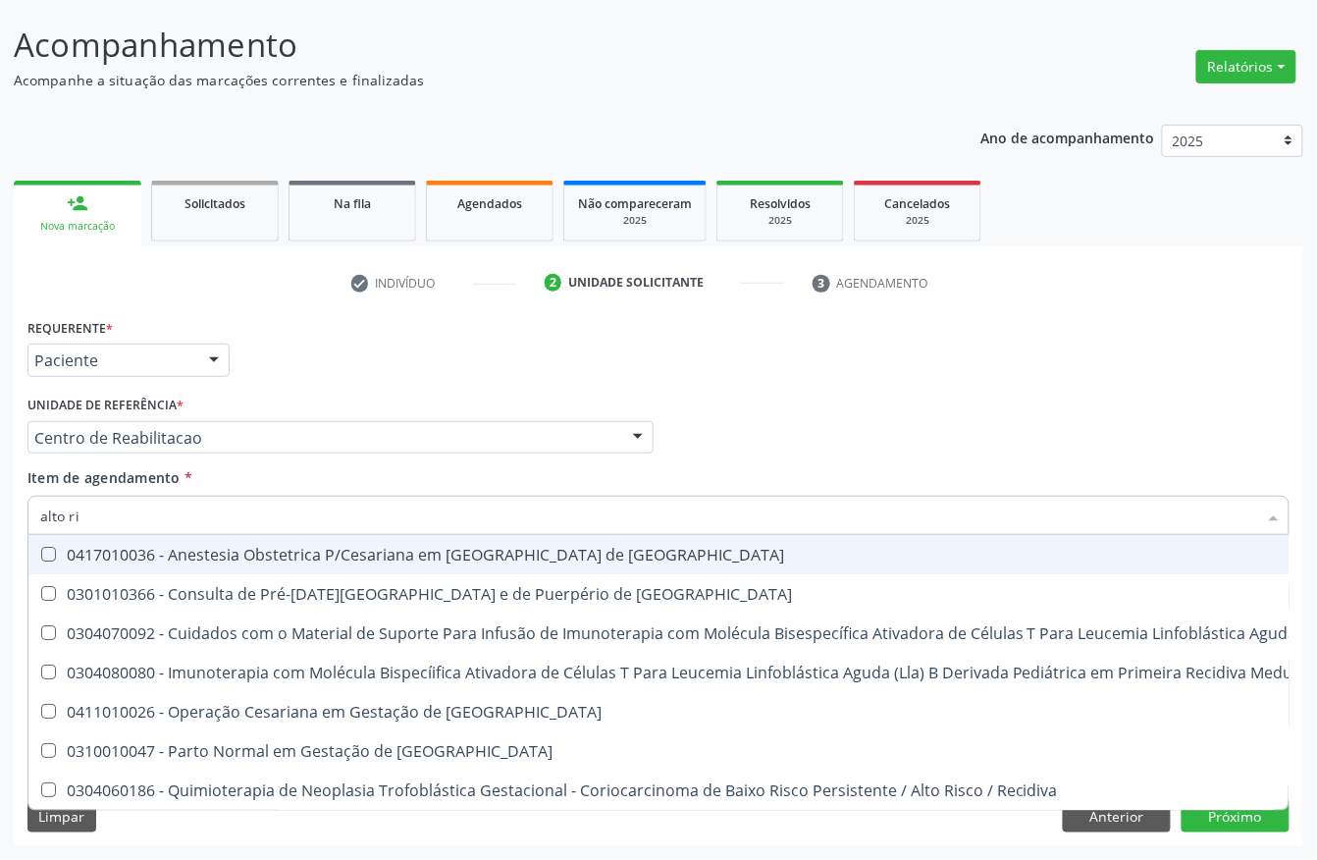
type input "alto ris"
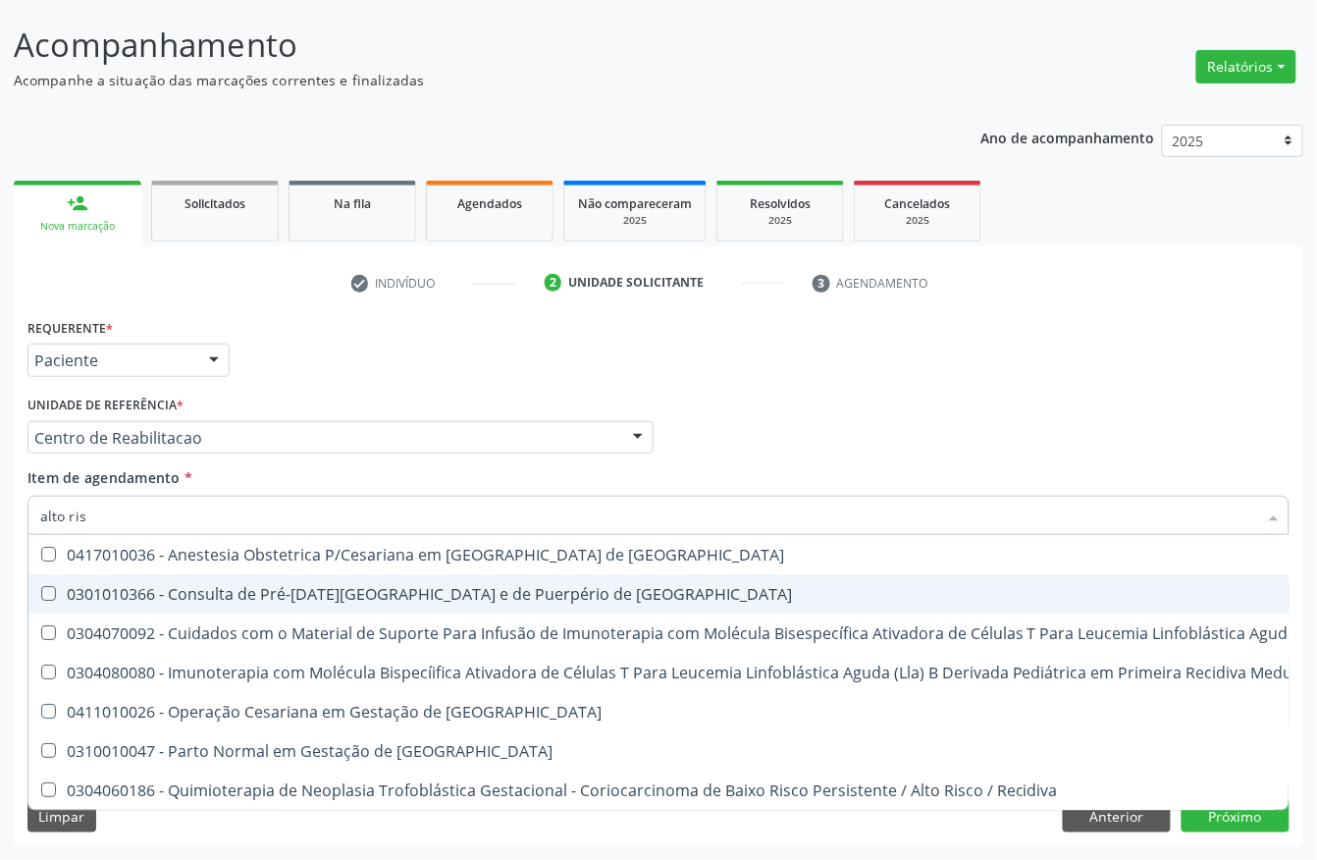
click at [147, 593] on div "0301010366 - Consulta de Pré-[DATE][GEOGRAPHIC_DATA] e de Puerpério de [GEOGRAP…" at bounding box center [1048, 594] width 2016 height 16
checkbox Risco "true"
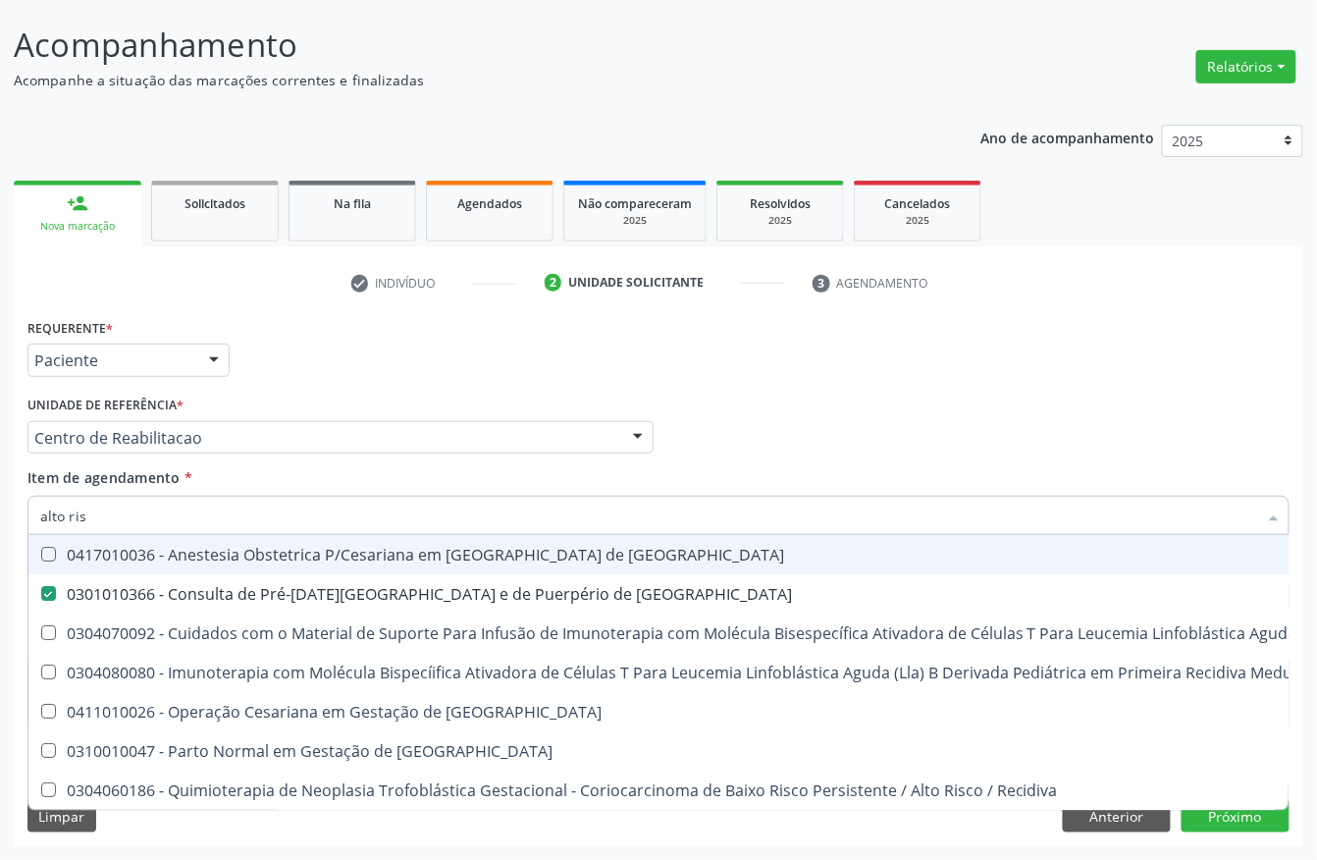
click at [342, 393] on div "Unidade de referência * Centro de Reabilitacao Usf do Mutirao Usf Cohab Usf Cai…" at bounding box center [340, 422] width 626 height 63
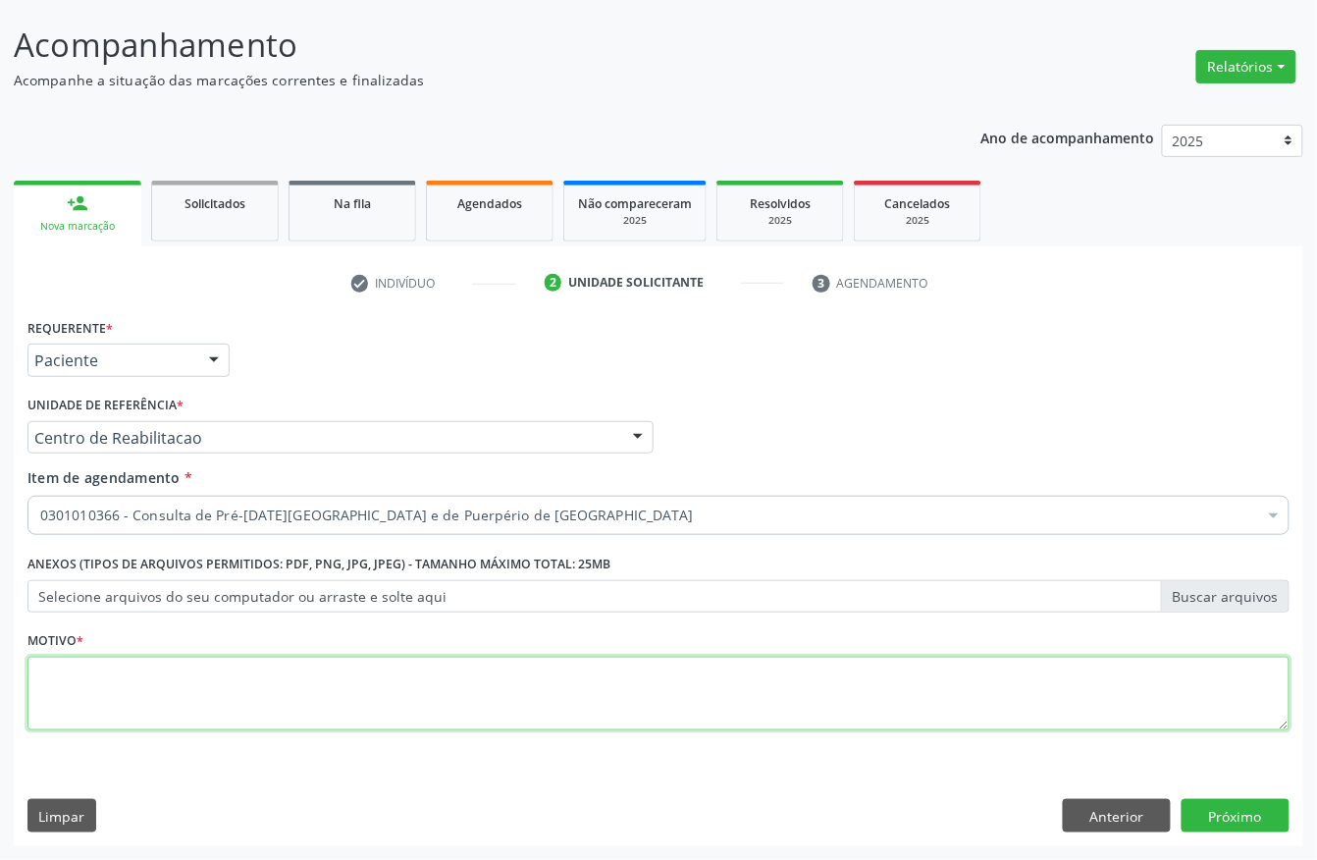
click at [179, 687] on textarea at bounding box center [658, 694] width 1262 height 75
type textarea "a"
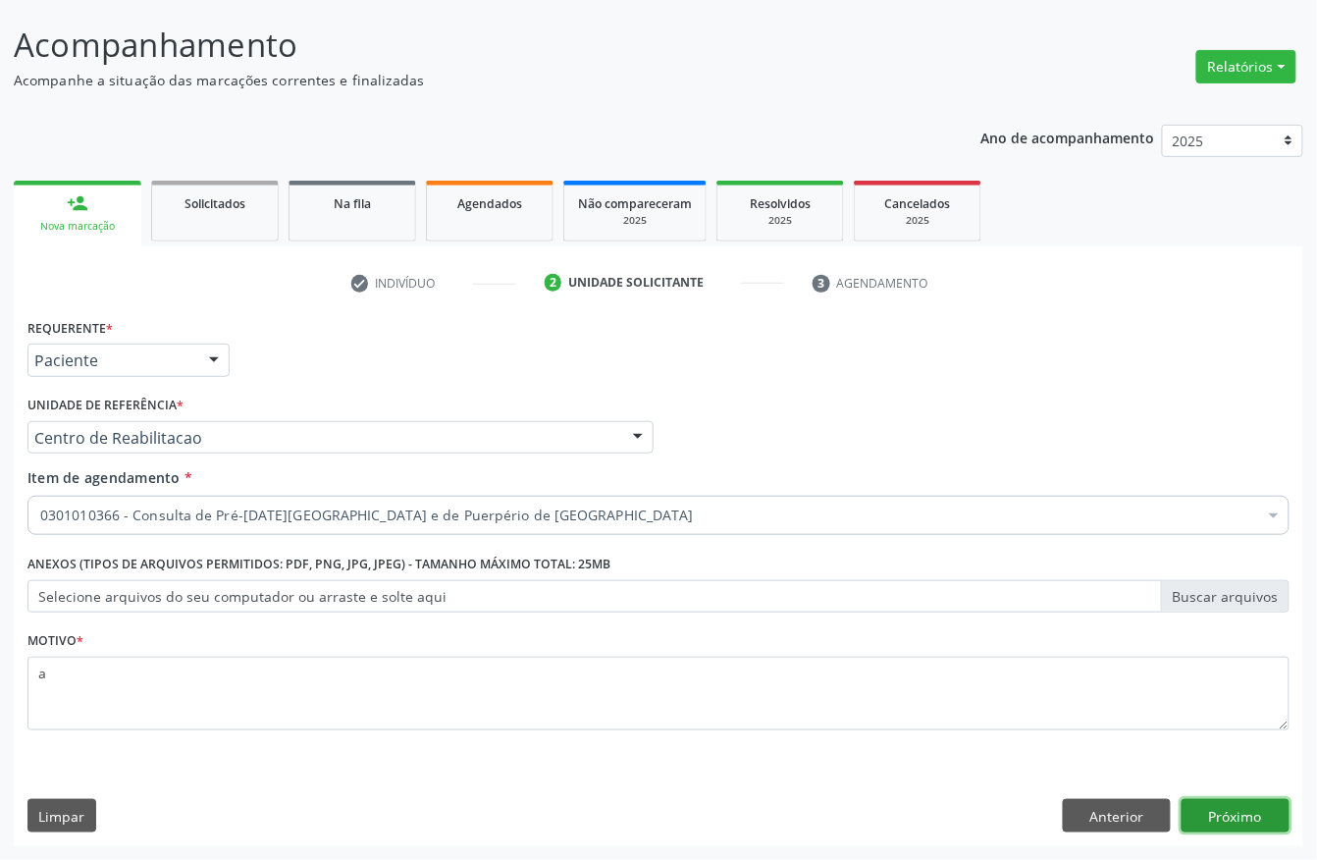
click at [1235, 809] on button "Próximo" at bounding box center [1236, 815] width 108 height 33
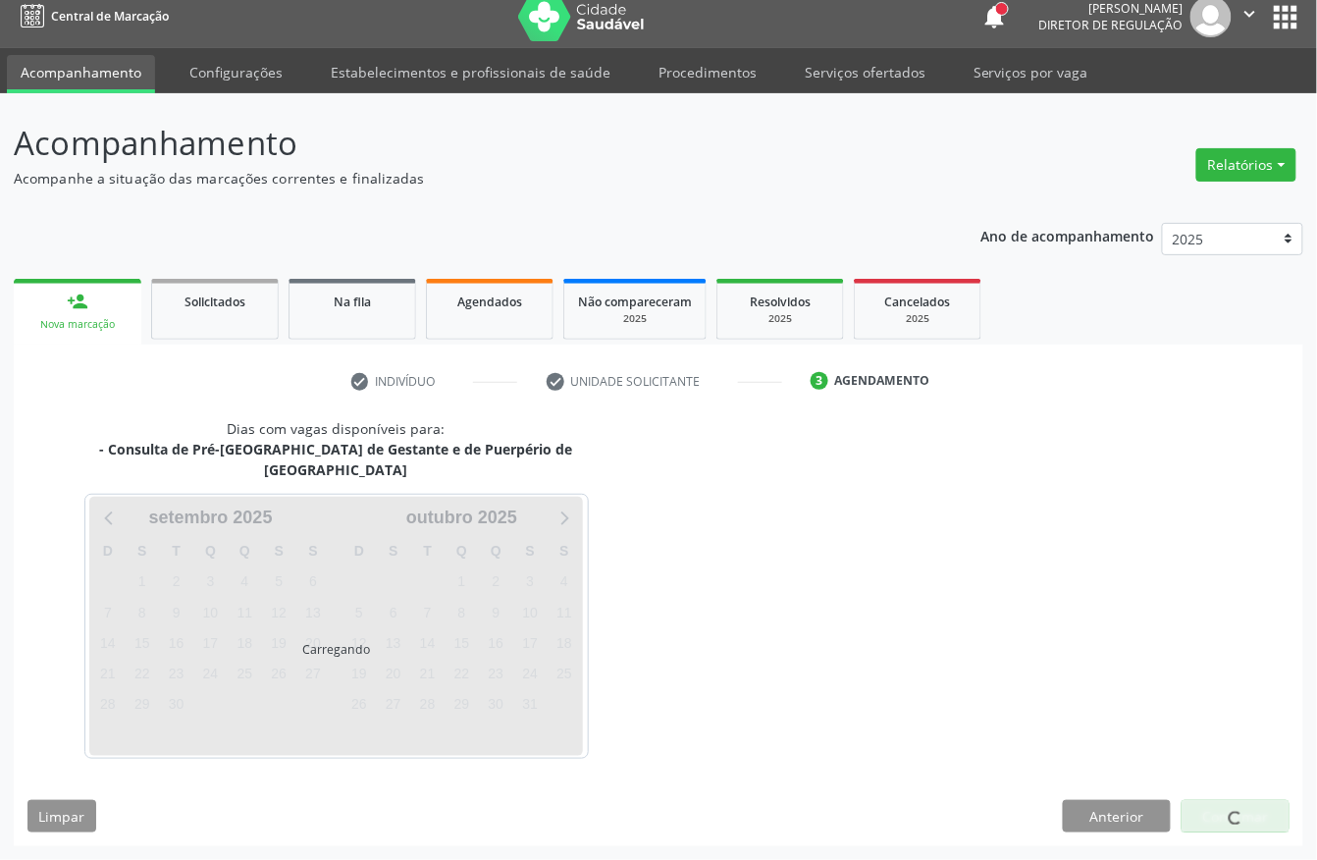
scroll to position [0, 0]
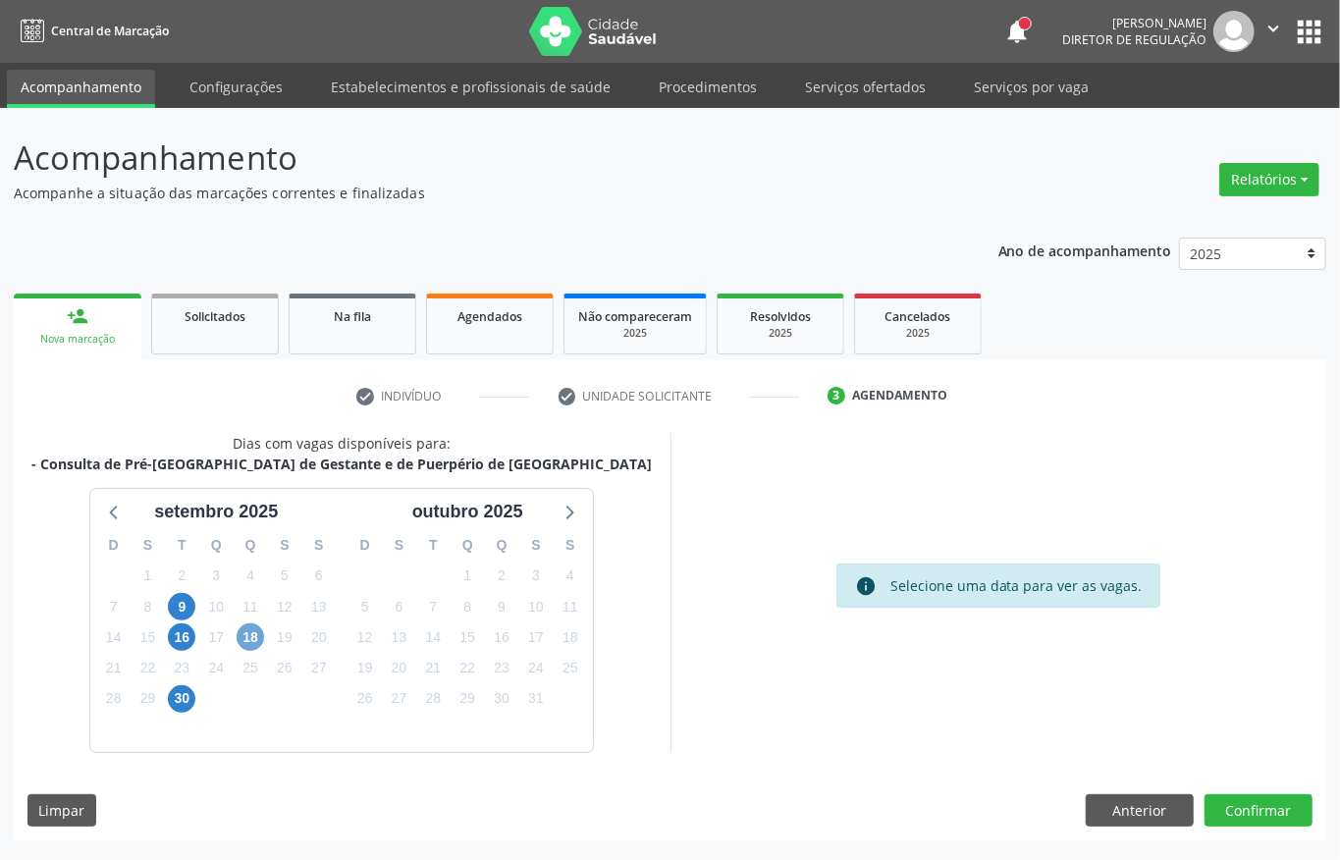
click at [251, 633] on span "18" at bounding box center [250, 636] width 27 height 27
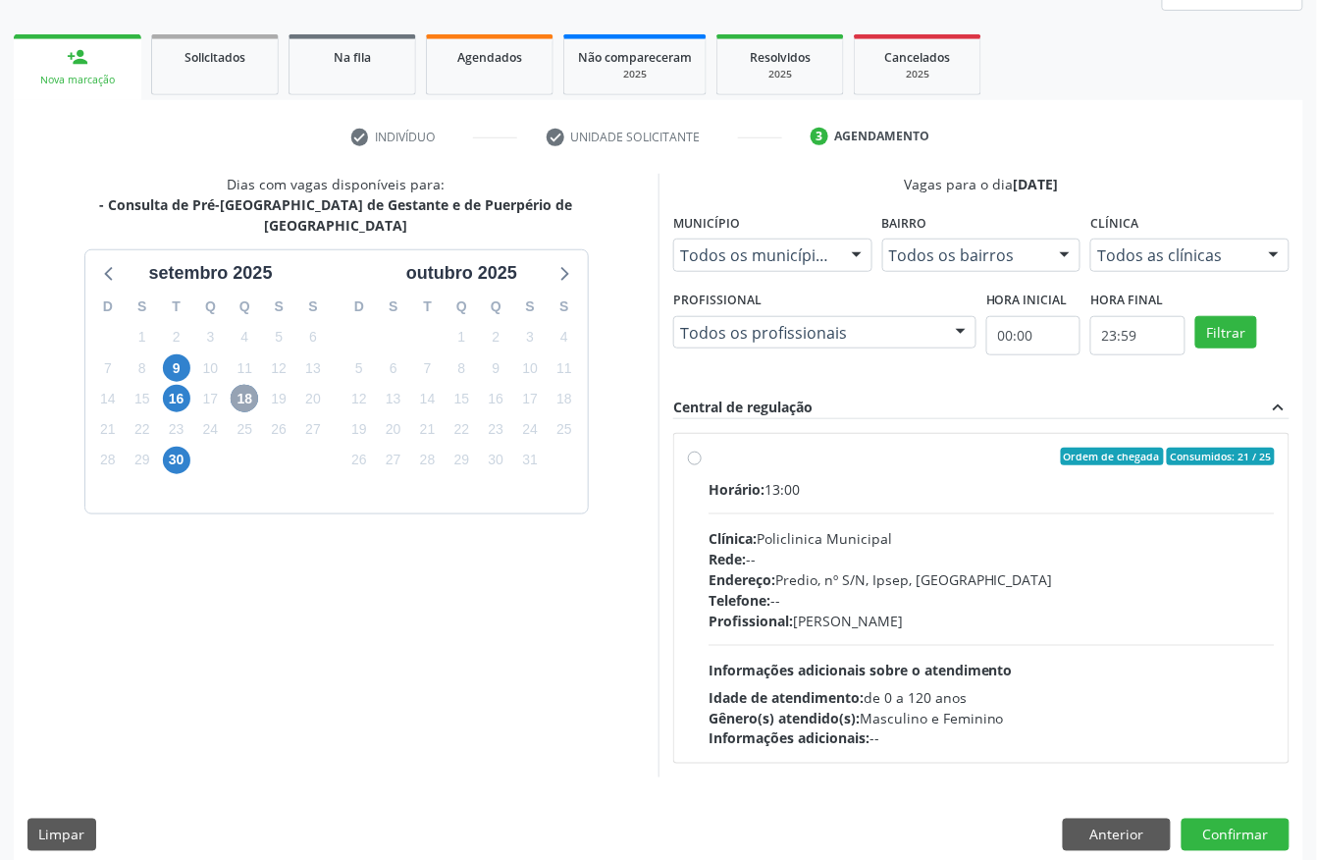
scroll to position [261, 0]
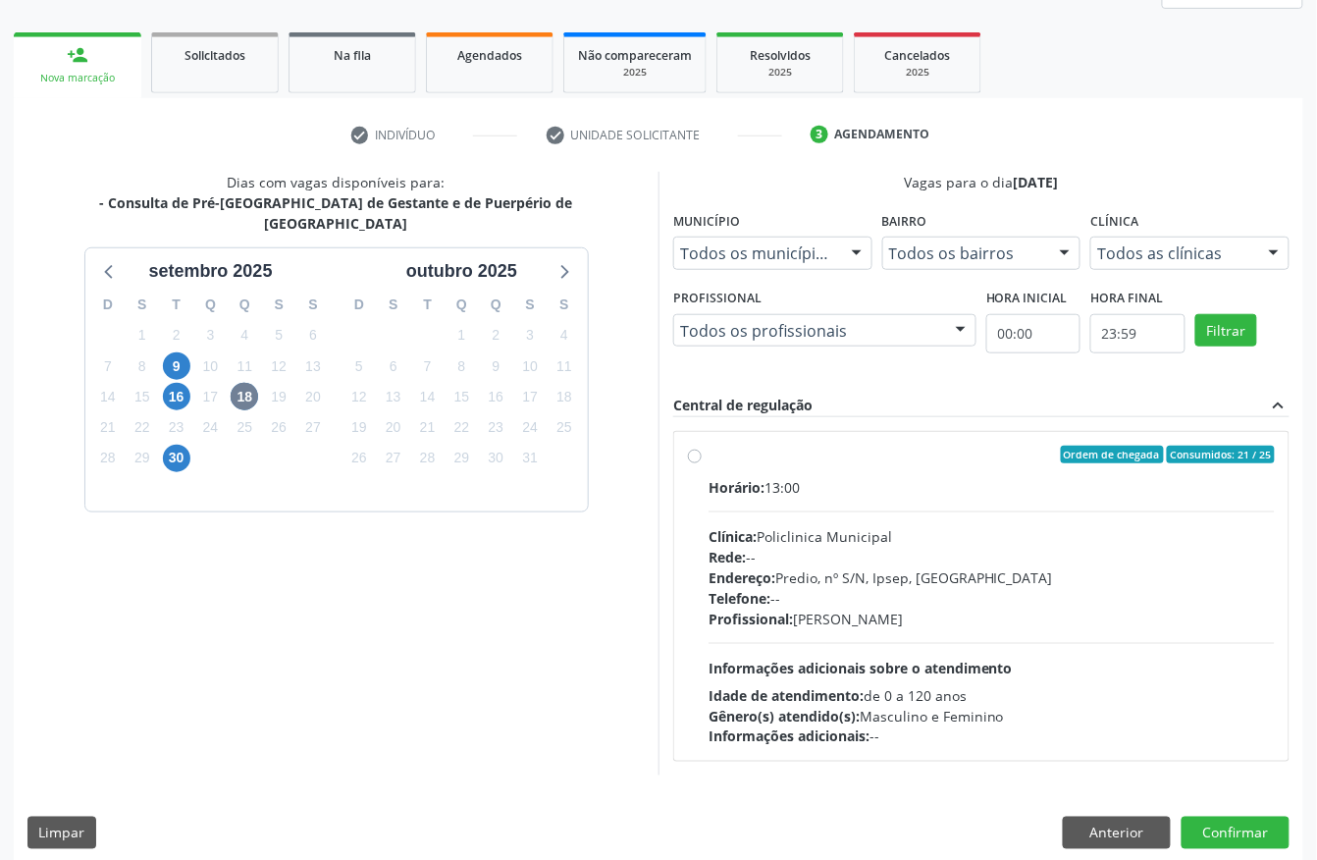
click at [869, 508] on div "Horário: 13:00 Clínica: Policlinica Municipal Rede: -- Endereço: Predio, nº S/N…" at bounding box center [992, 612] width 566 height 270
click at [702, 463] on input "Ordem de chegada Consumidos: 21 / 25 Horário: 13:00 Clínica: Policlinica Munici…" at bounding box center [695, 455] width 14 height 18
radio input "true"
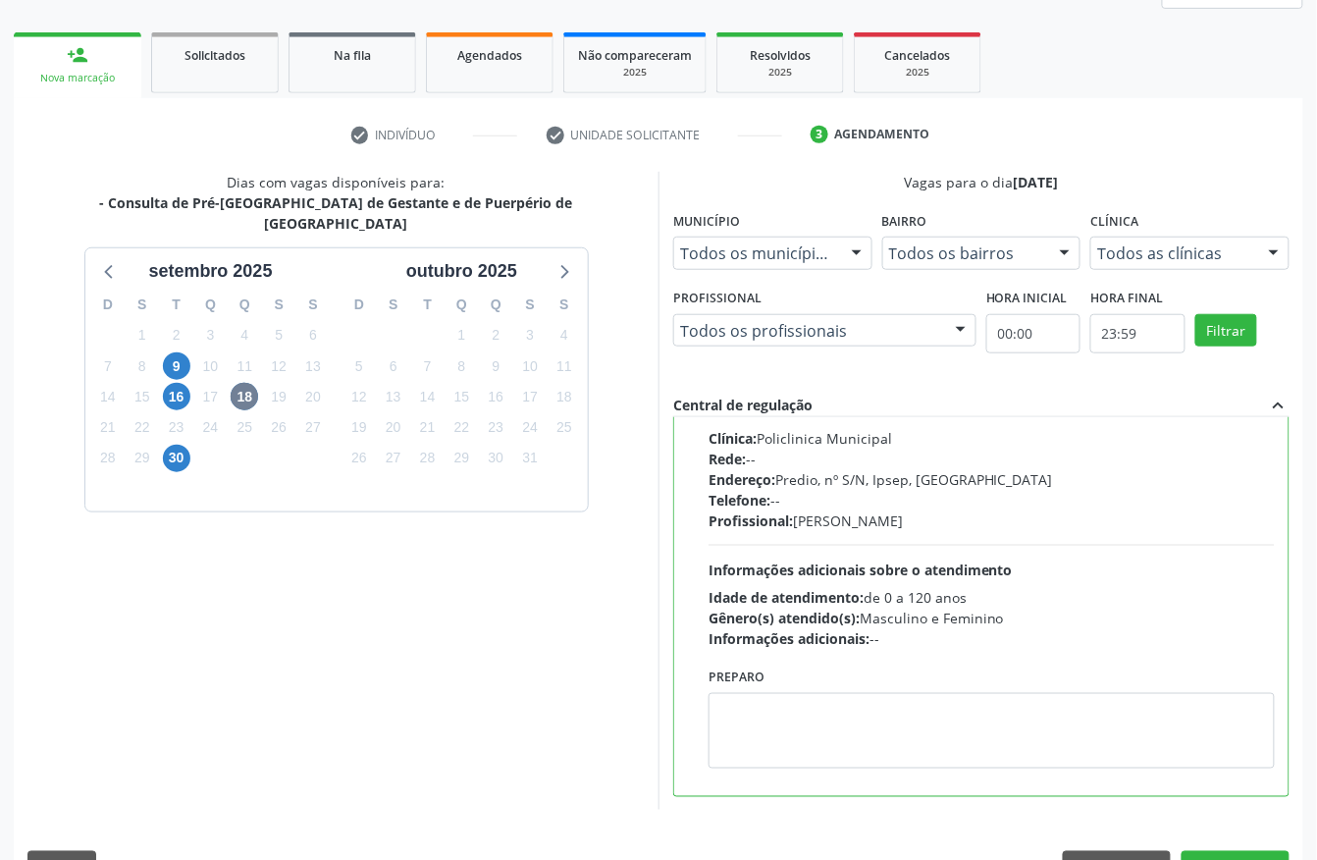
scroll to position [314, 0]
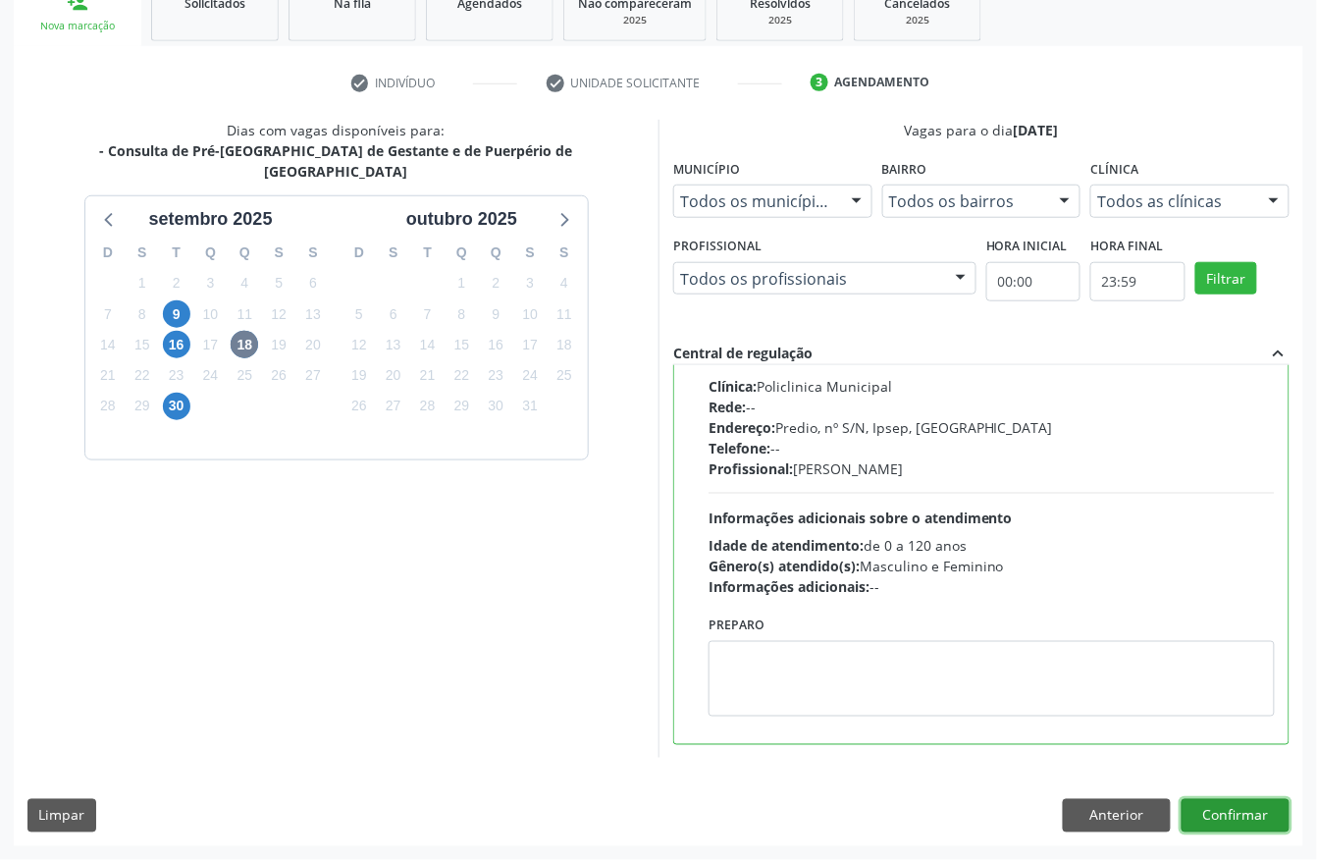
click at [1280, 809] on button "Confirmar" at bounding box center [1236, 815] width 108 height 33
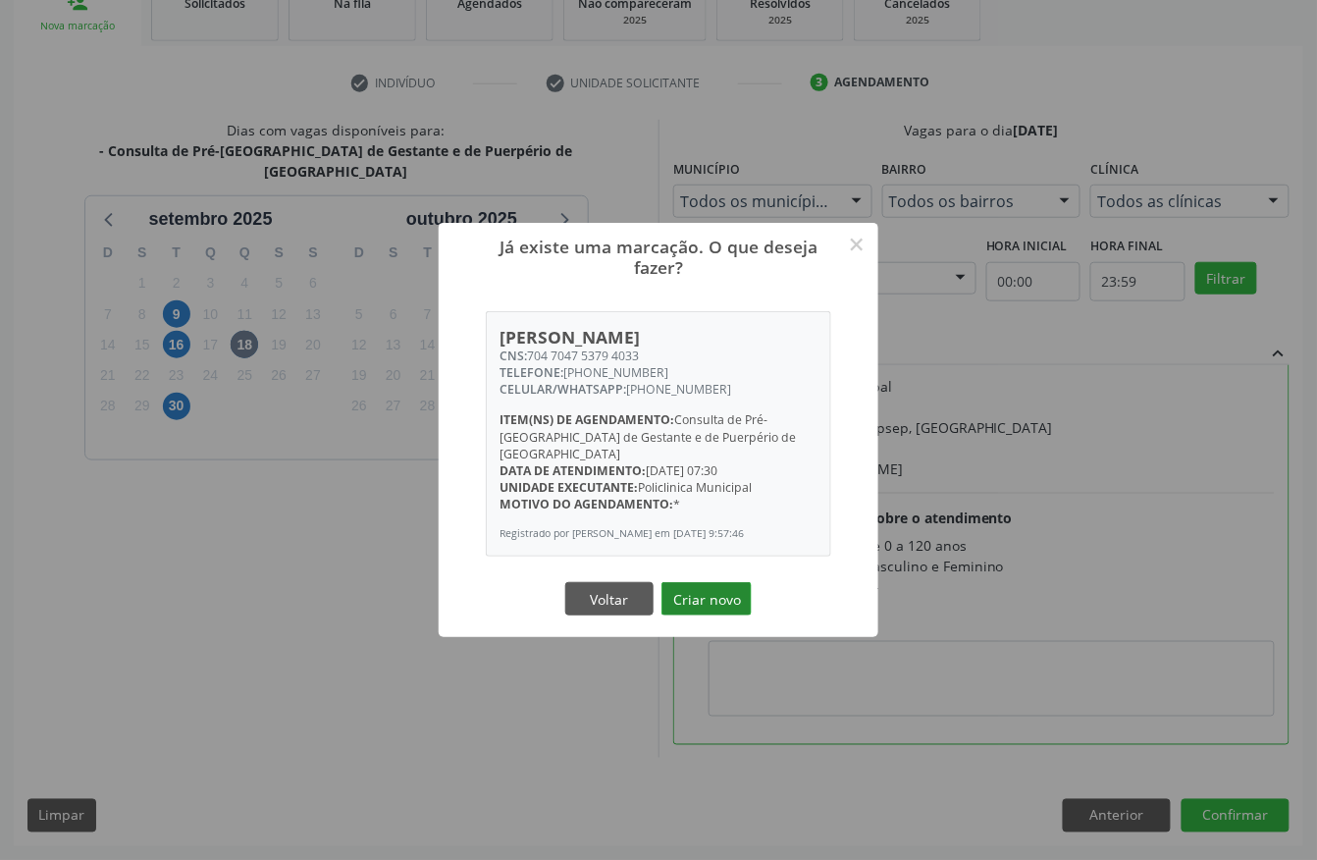
click at [738, 582] on button "Criar novo" at bounding box center [706, 598] width 90 height 33
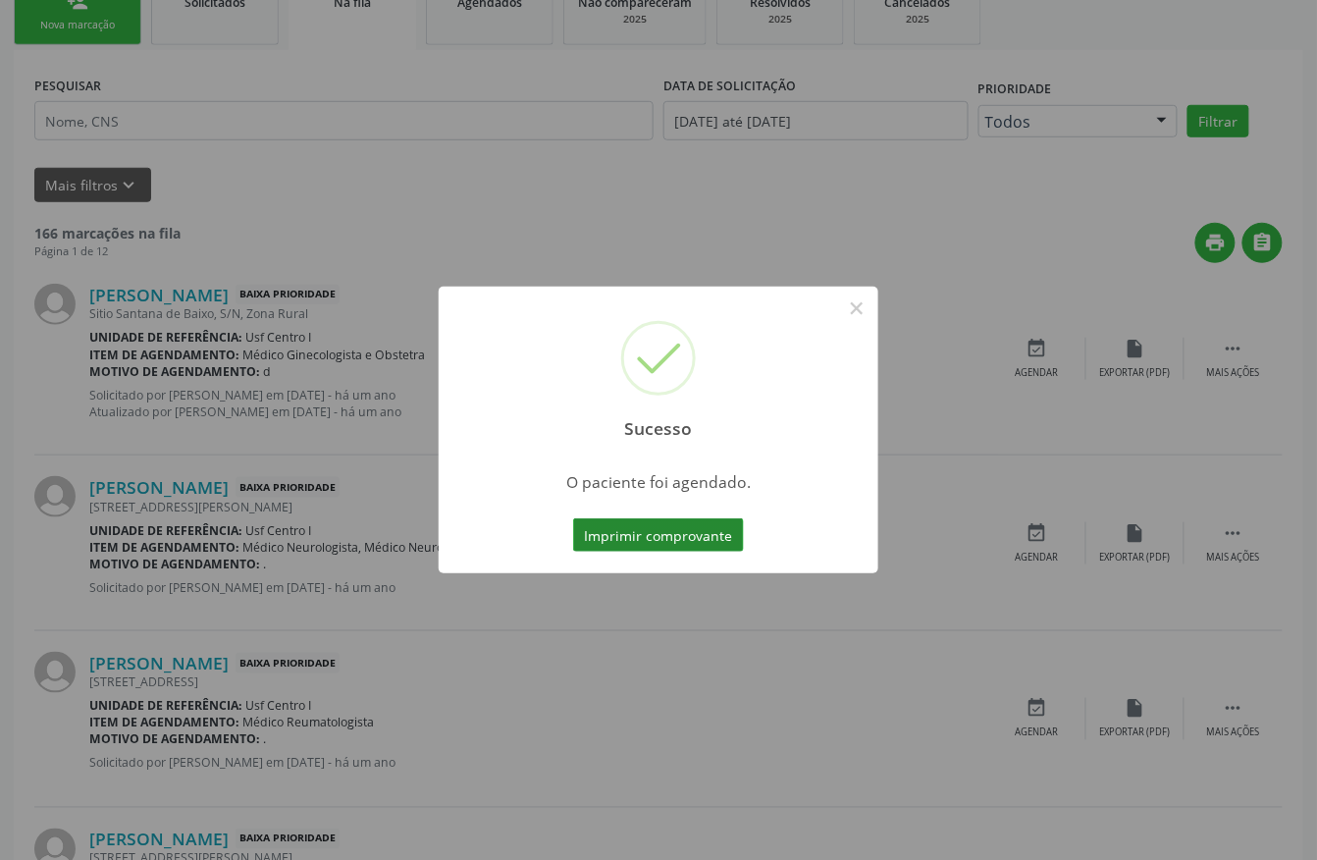
scroll to position [0, 0]
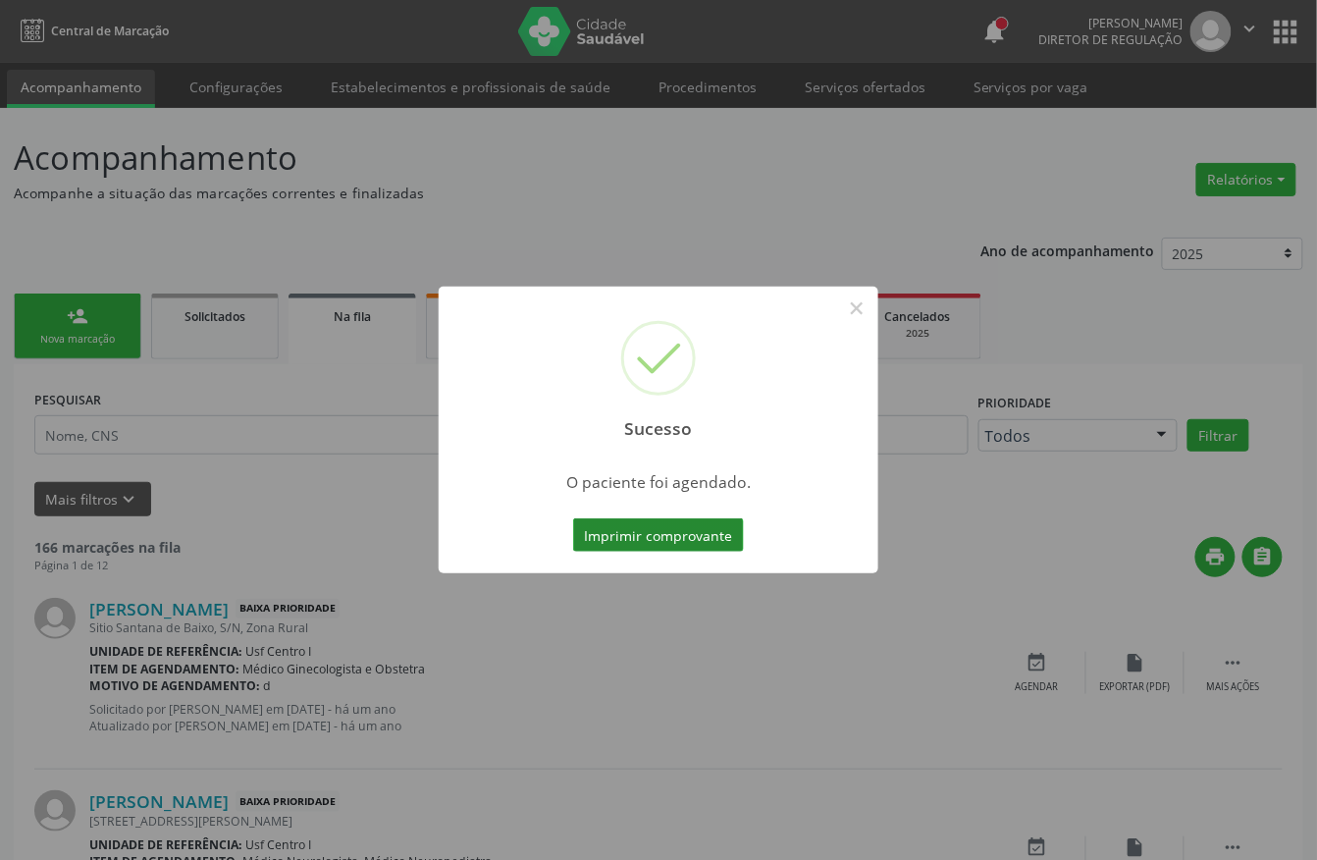
click at [656, 540] on button "Imprimir comprovante" at bounding box center [658, 534] width 171 height 33
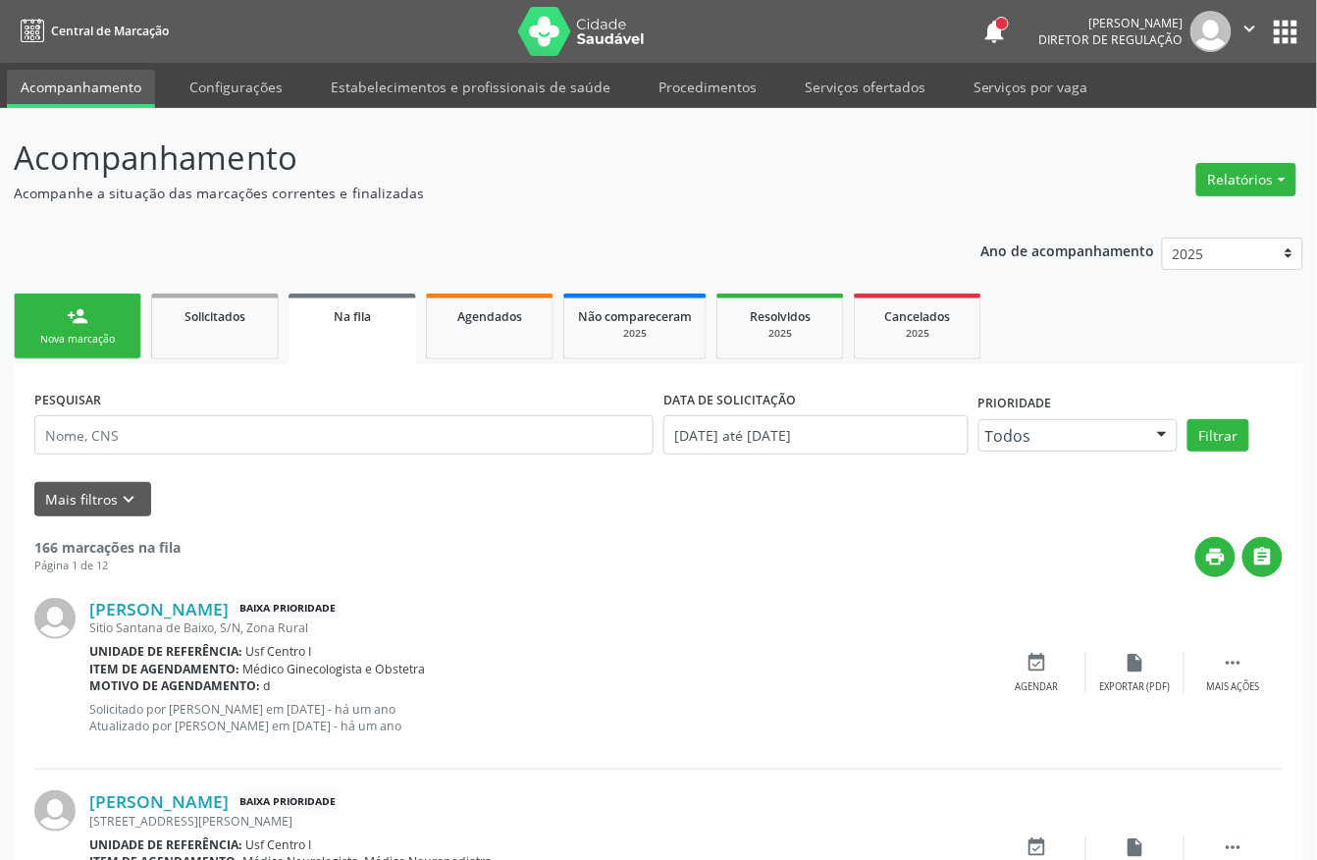
click at [73, 350] on link "person_add Nova marcação" at bounding box center [78, 326] width 128 height 66
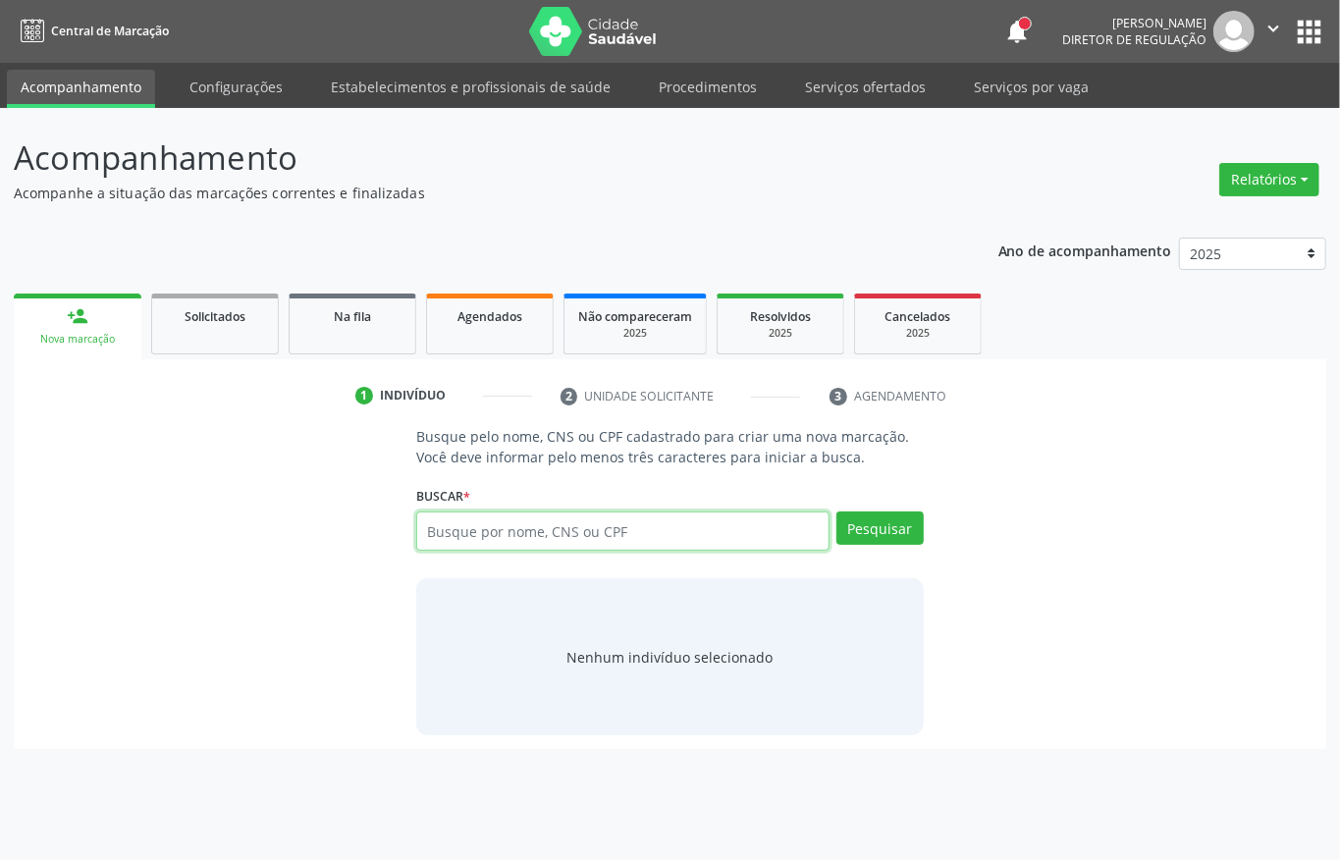
click at [463, 534] on input "text" at bounding box center [622, 530] width 413 height 39
type input "898004059344992"
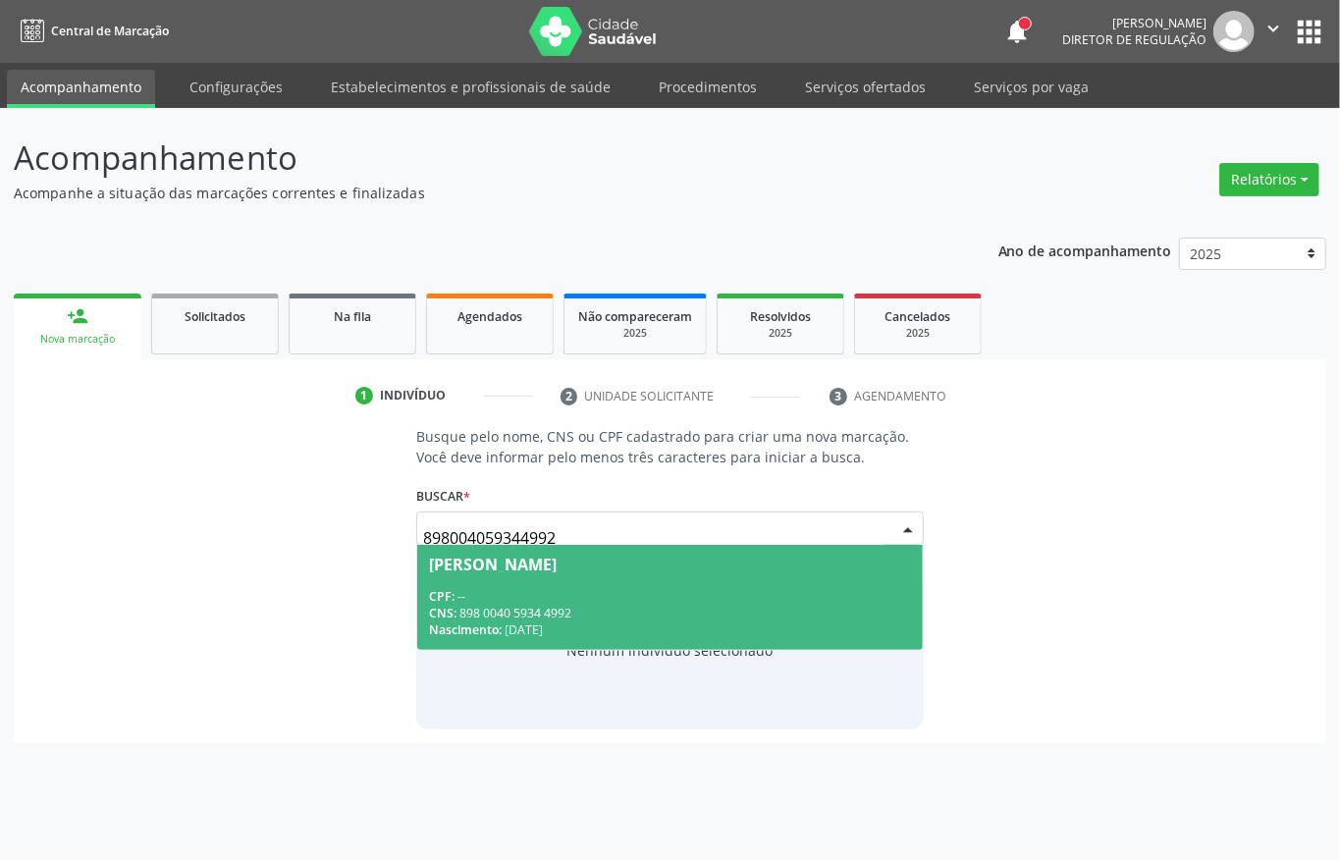
click at [728, 595] on div "CPF: --" at bounding box center [670, 596] width 482 height 17
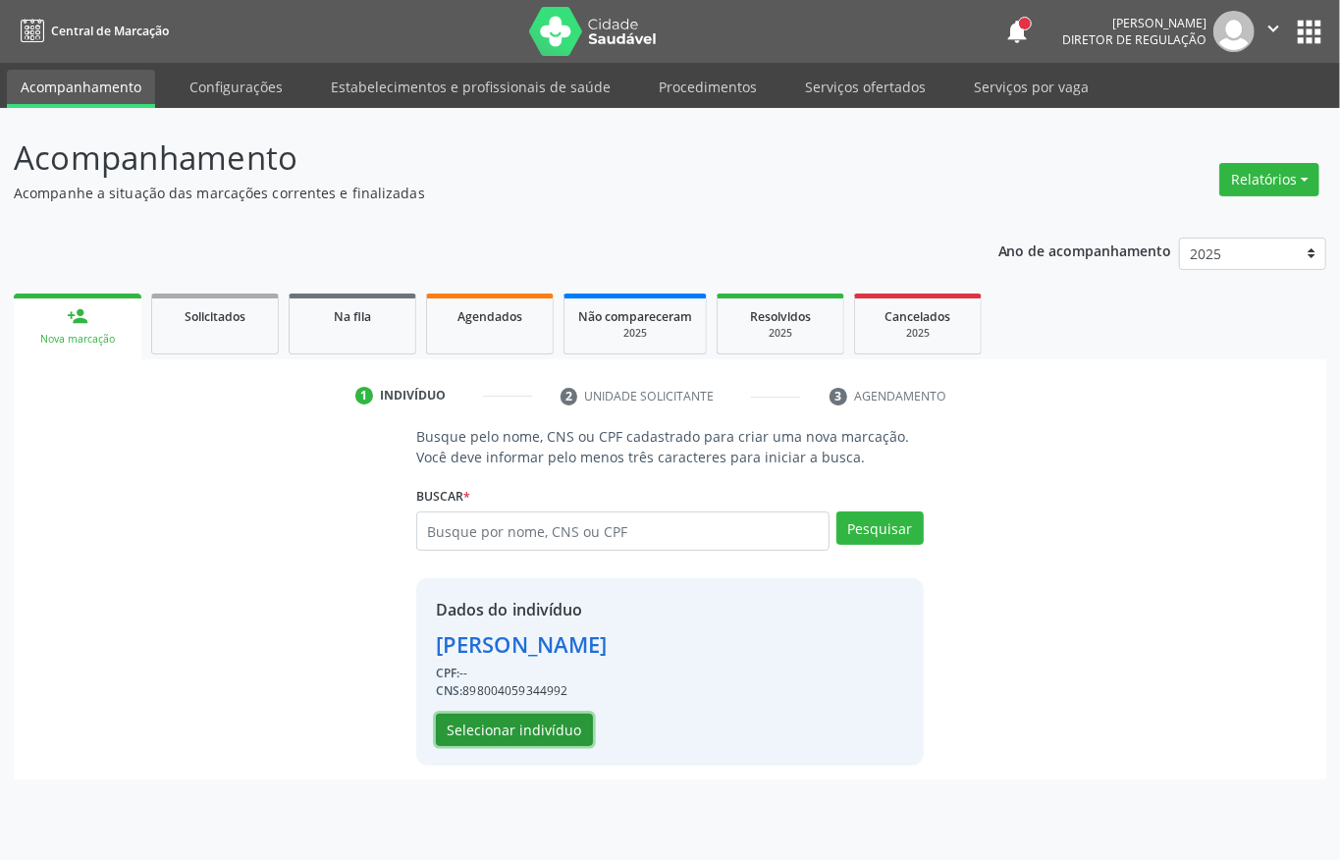
click at [548, 730] on button "Selecionar indivíduo" at bounding box center [514, 729] width 157 height 33
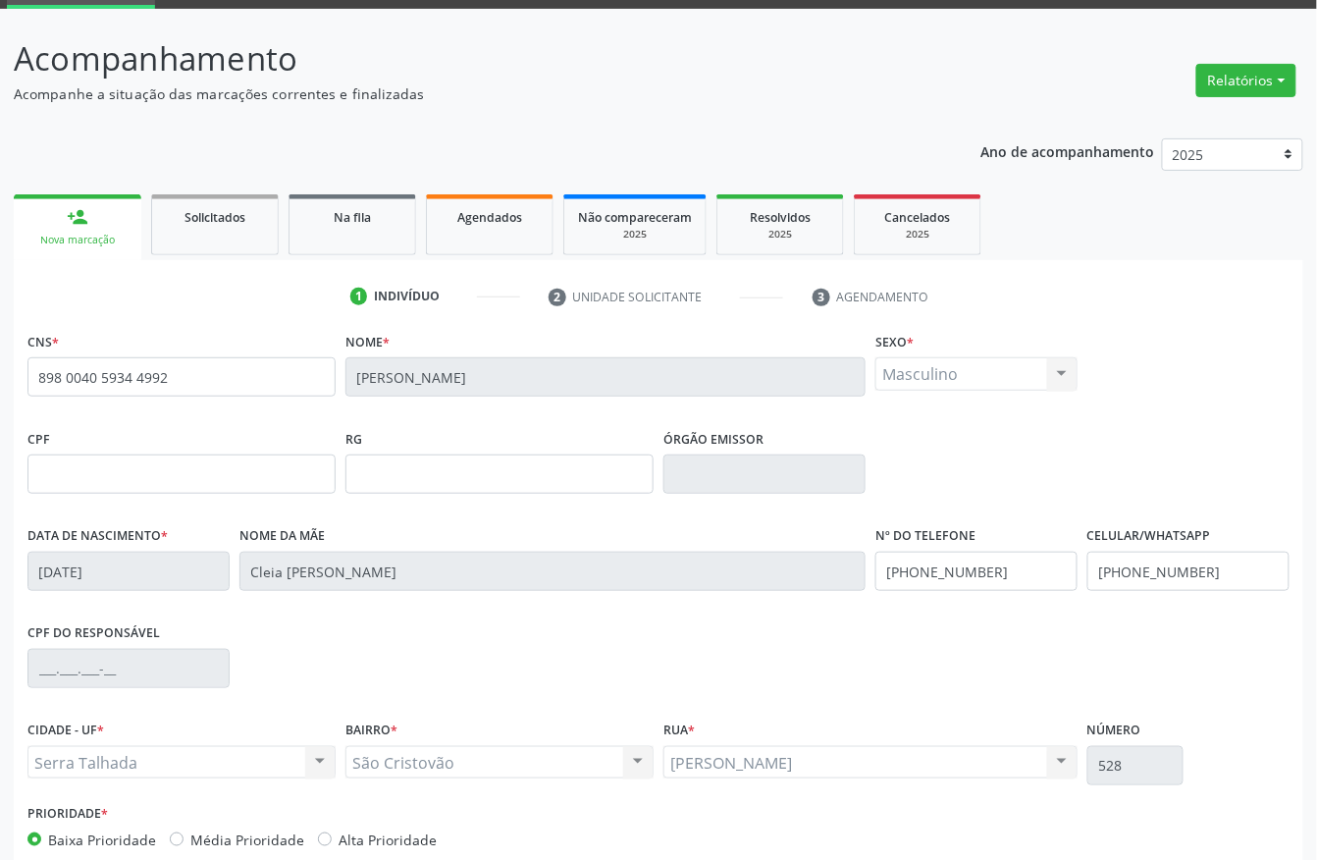
scroll to position [205, 0]
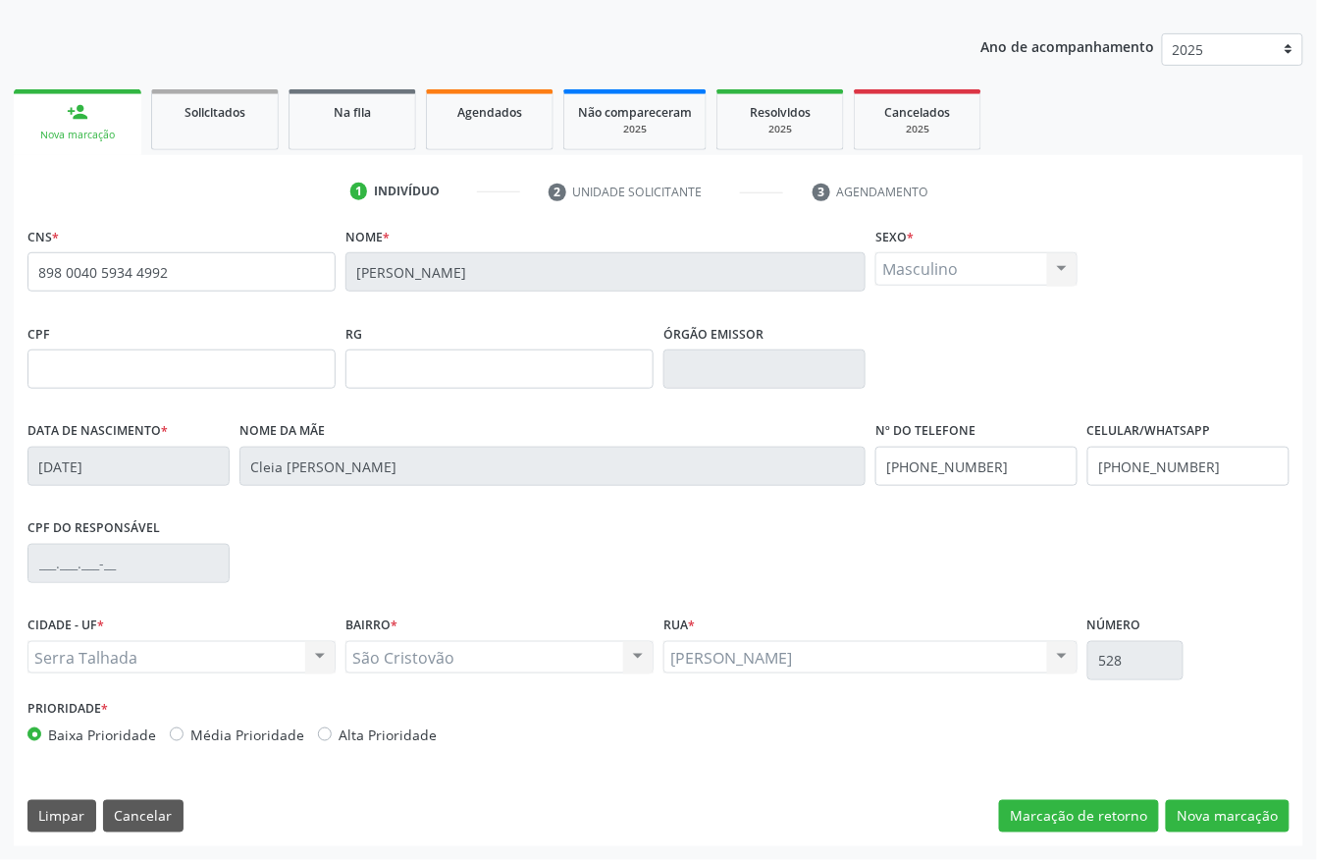
click at [1210, 834] on div "CNS * 898 0040 5934 4992 Nome * Jose Eduardo Pereira Melo Sexo * Masculino Masc…" at bounding box center [659, 534] width 1290 height 624
click at [1210, 820] on button "Nova marcação" at bounding box center [1228, 816] width 124 height 33
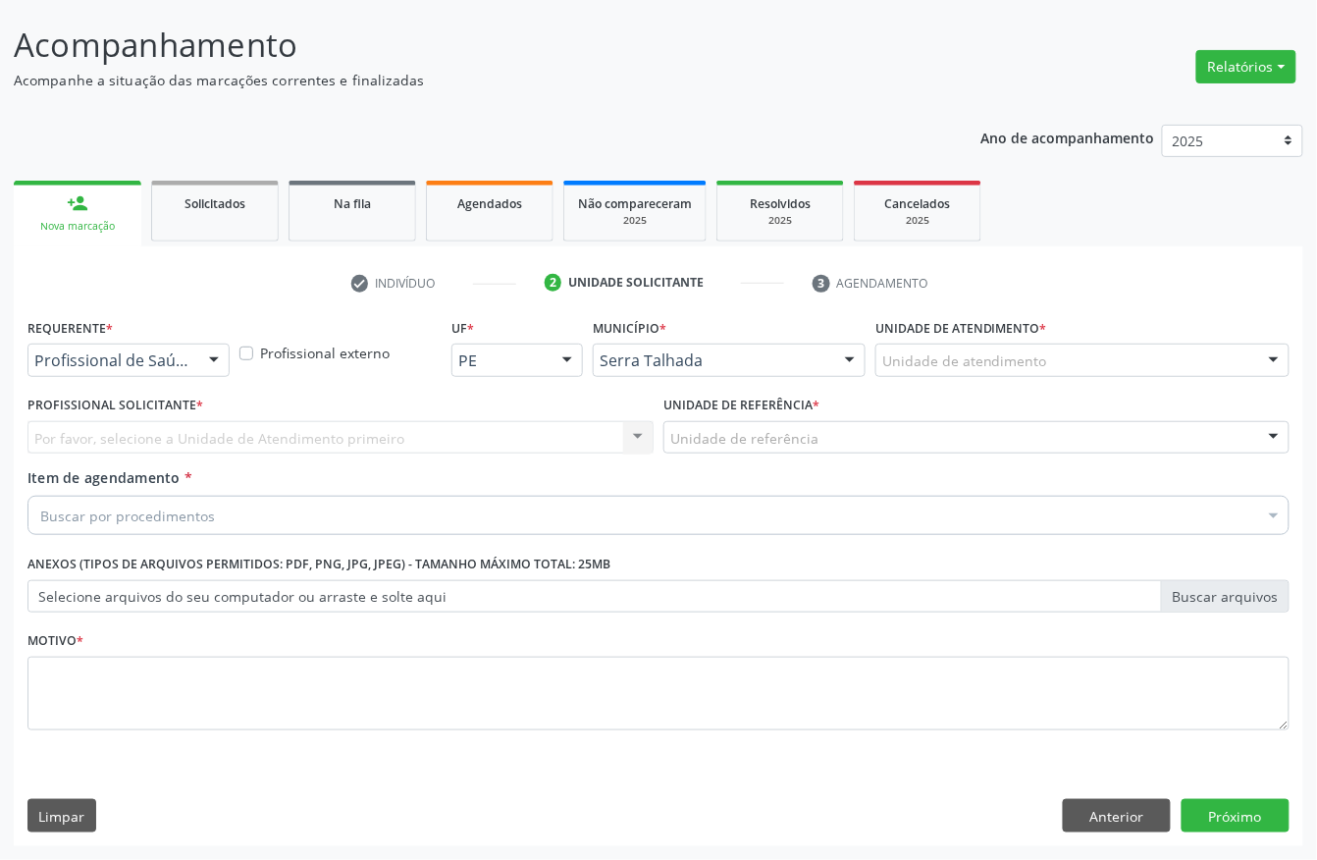
scroll to position [115, 0]
click at [64, 343] on div at bounding box center [128, 359] width 202 height 33
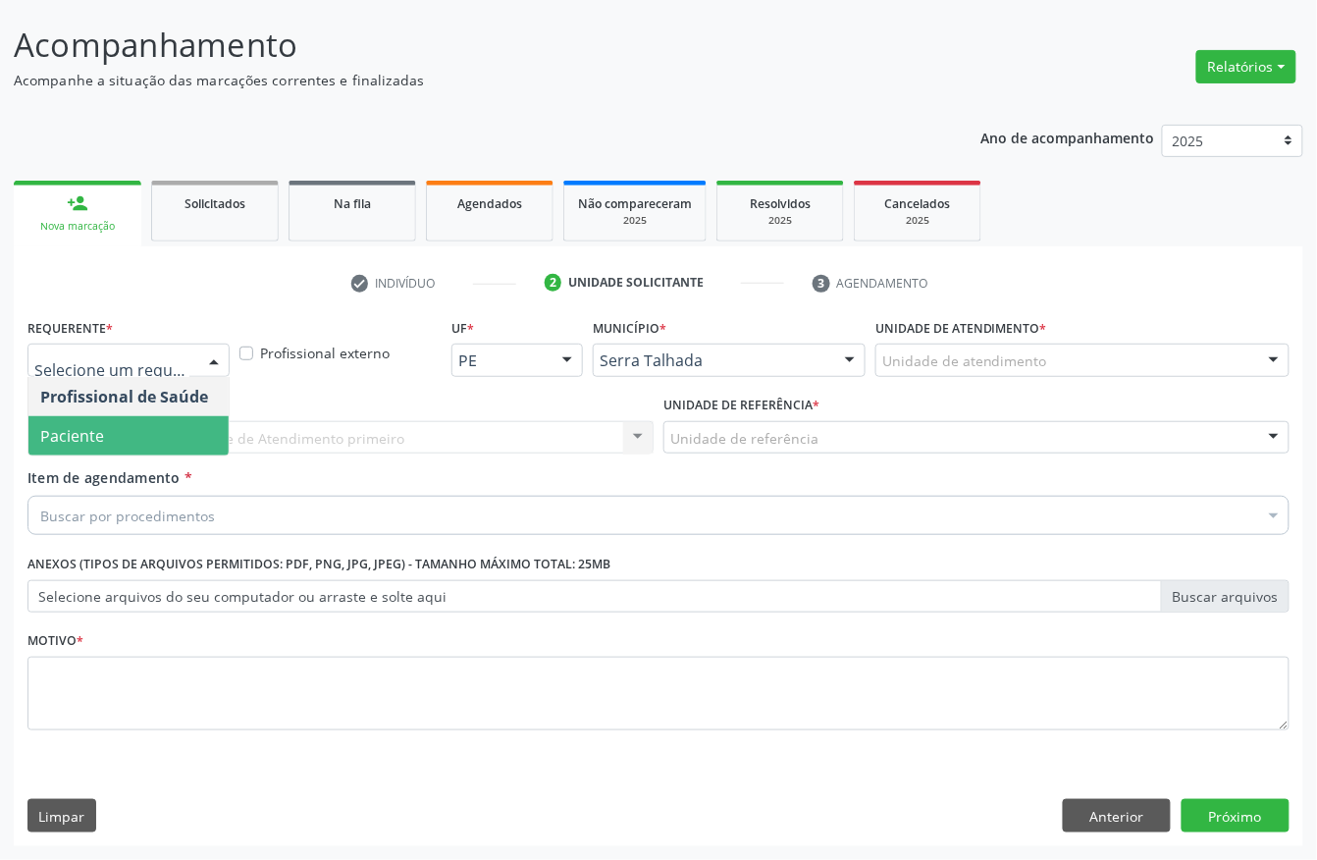
click at [63, 426] on span "Paciente" at bounding box center [72, 436] width 64 height 22
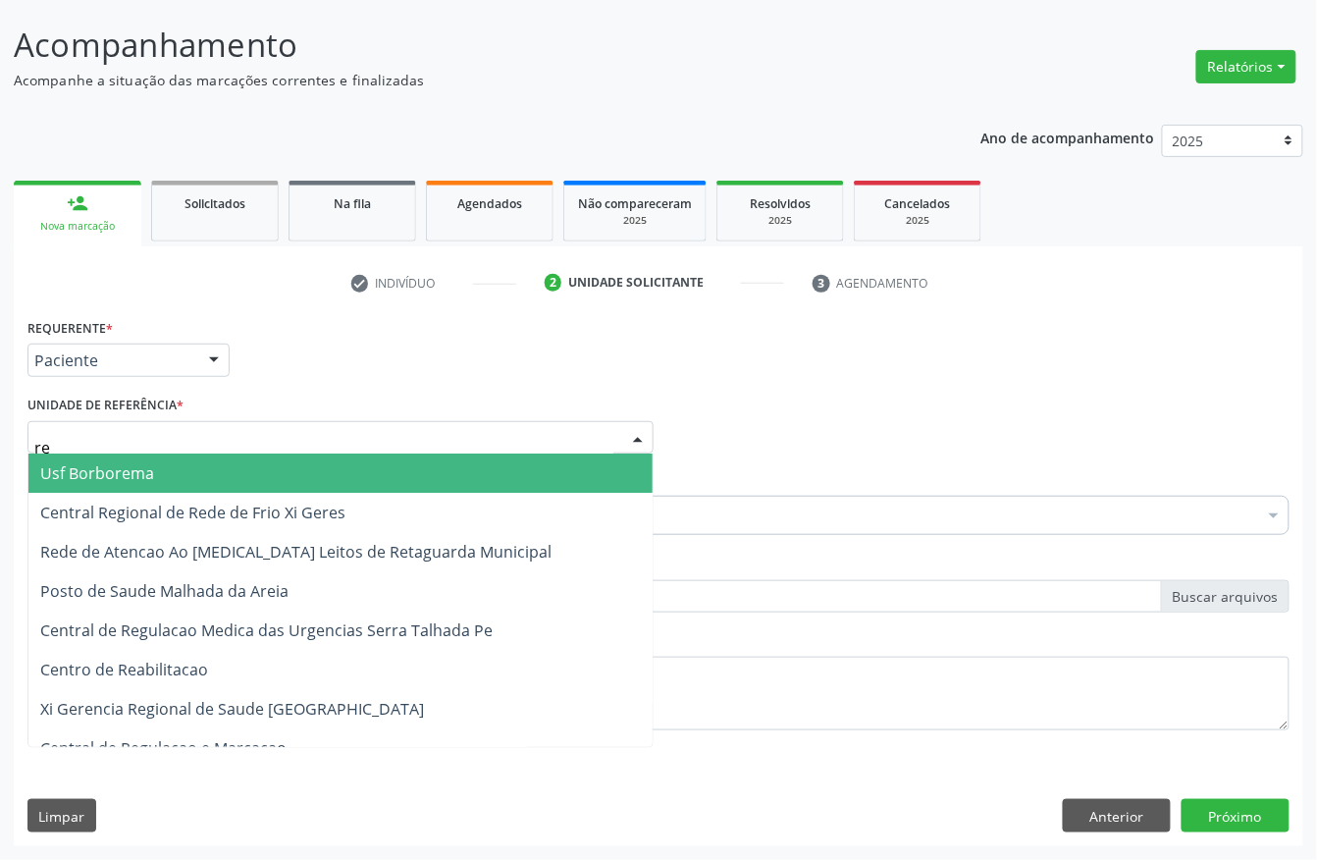
type input "rea"
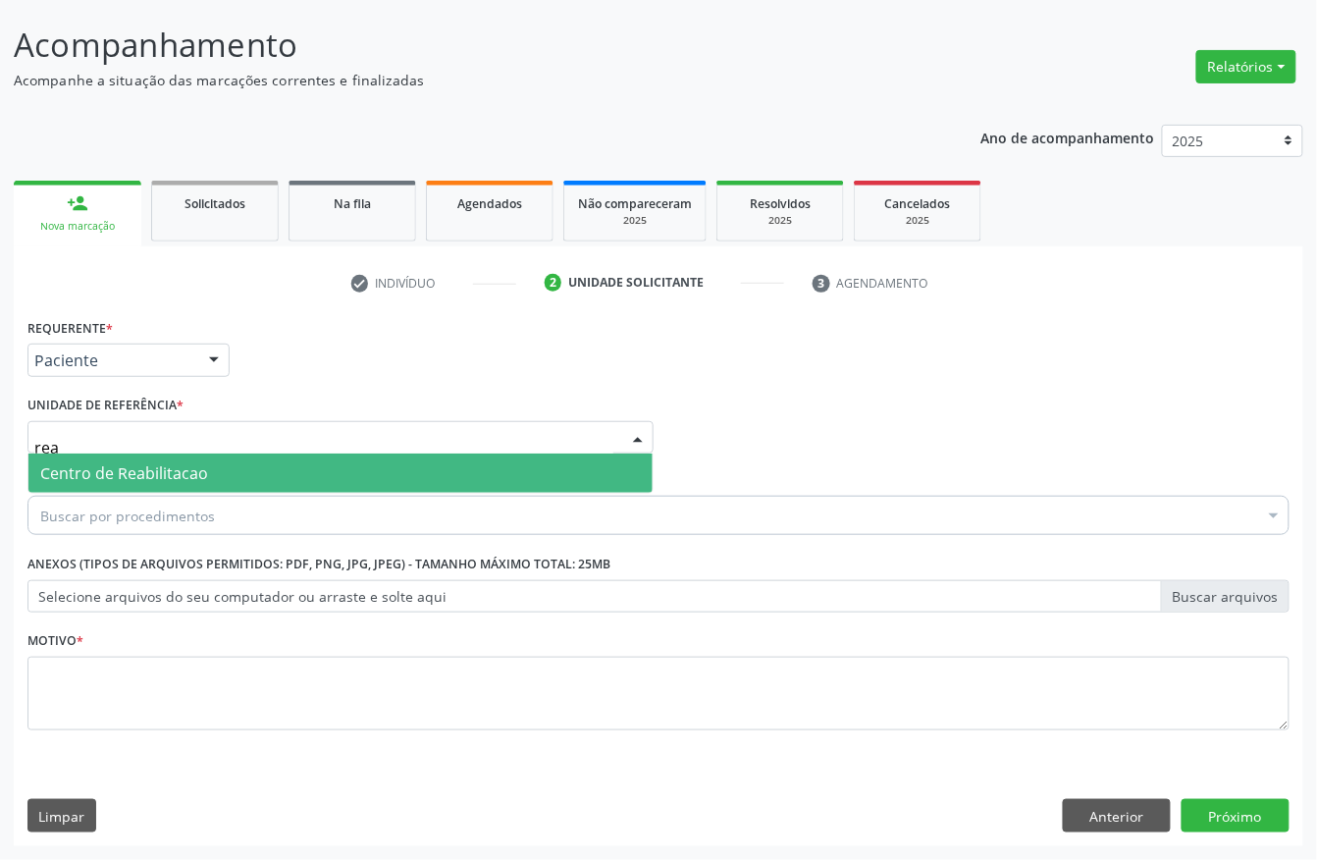
click at [76, 457] on span "Centro de Reabilitacao" at bounding box center [340, 472] width 624 height 39
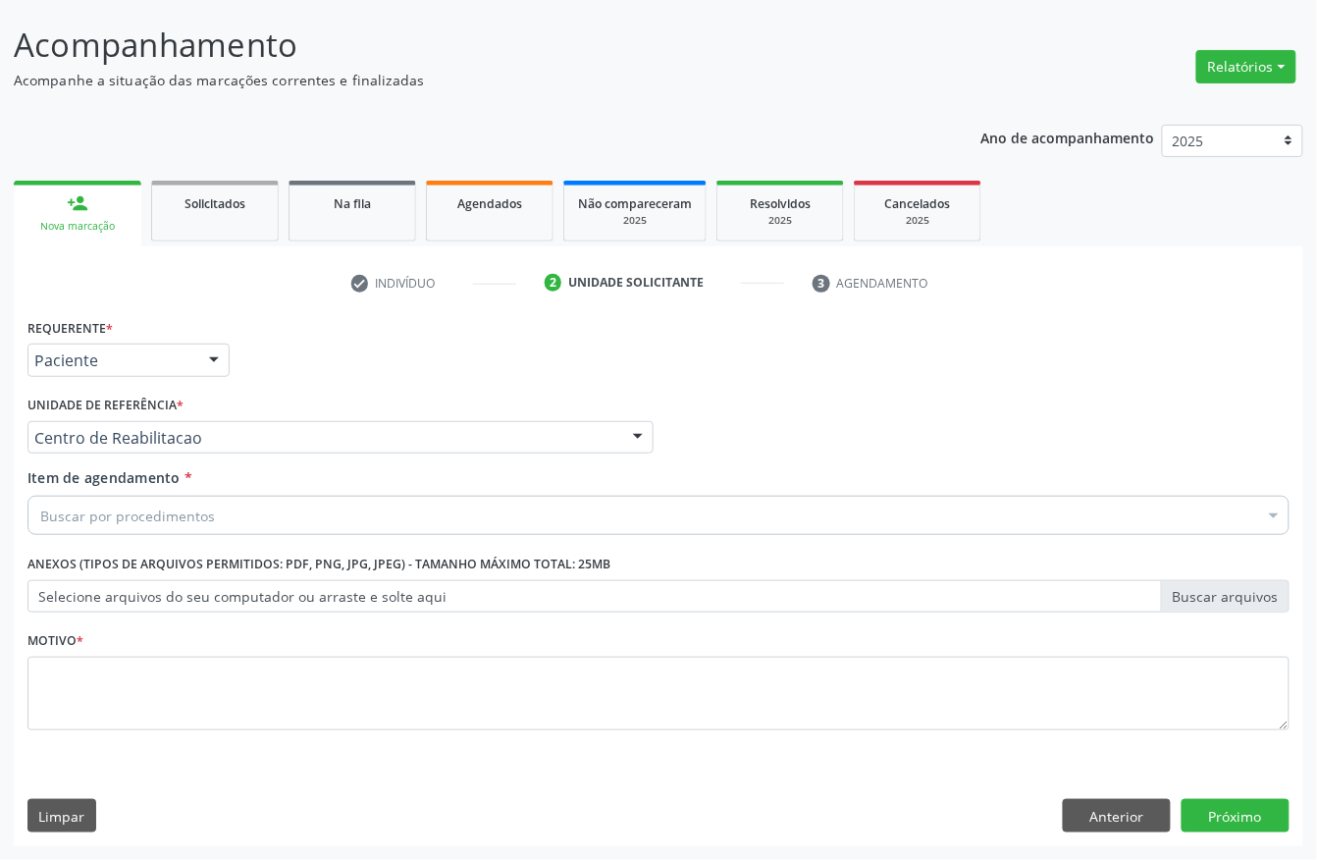
click at [95, 501] on div "Buscar por procedimentos" at bounding box center [658, 515] width 1262 height 39
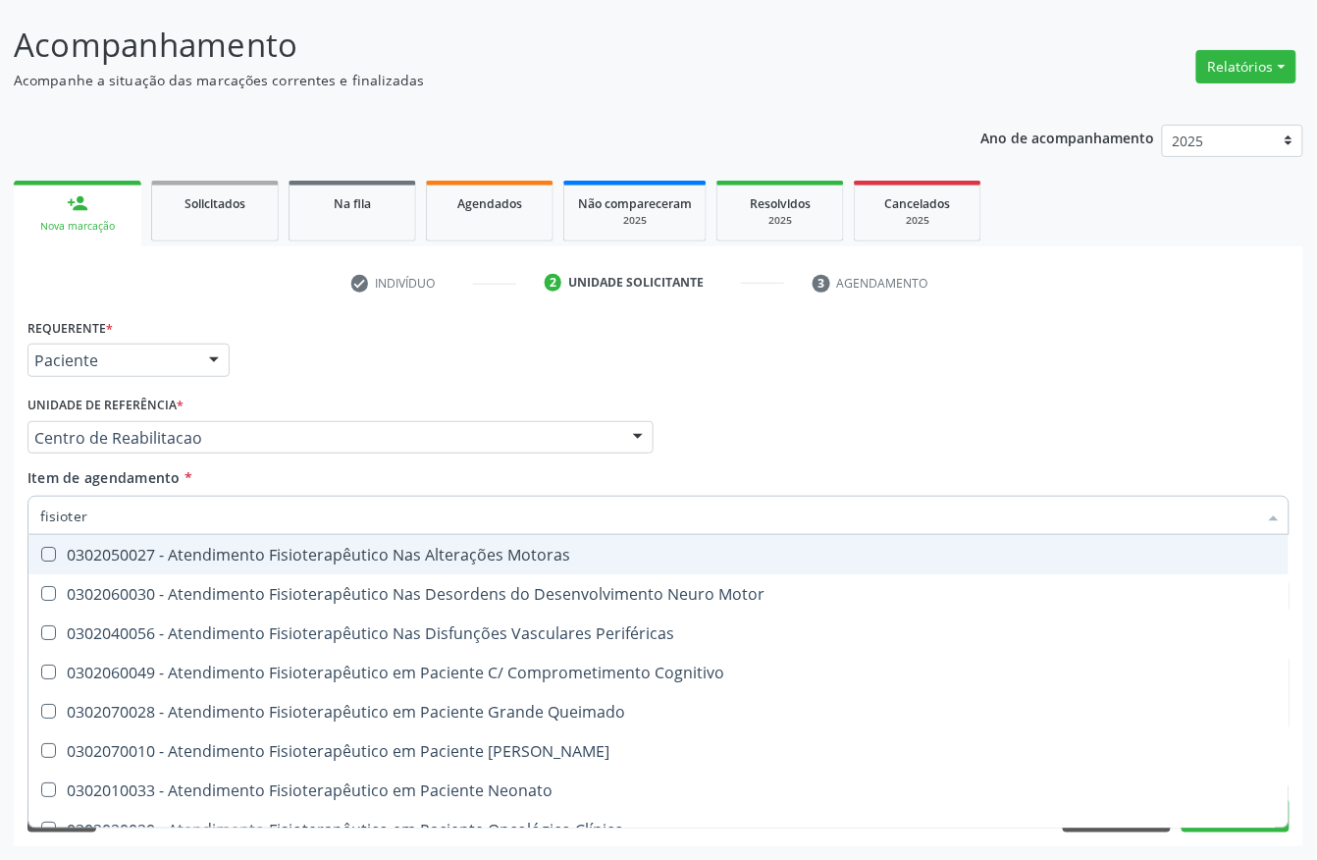
type input "fisiotera"
click at [132, 563] on span "0302050027 - Atendimento Fisioterapêutico Nas Alterações Motoras" at bounding box center [658, 554] width 1260 height 39
checkbox Motoras "true"
click at [322, 378] on div "Requerente * Paciente Profissional de Saúde Paciente Nenhum resultado encontrad…" at bounding box center [659, 351] width 1272 height 77
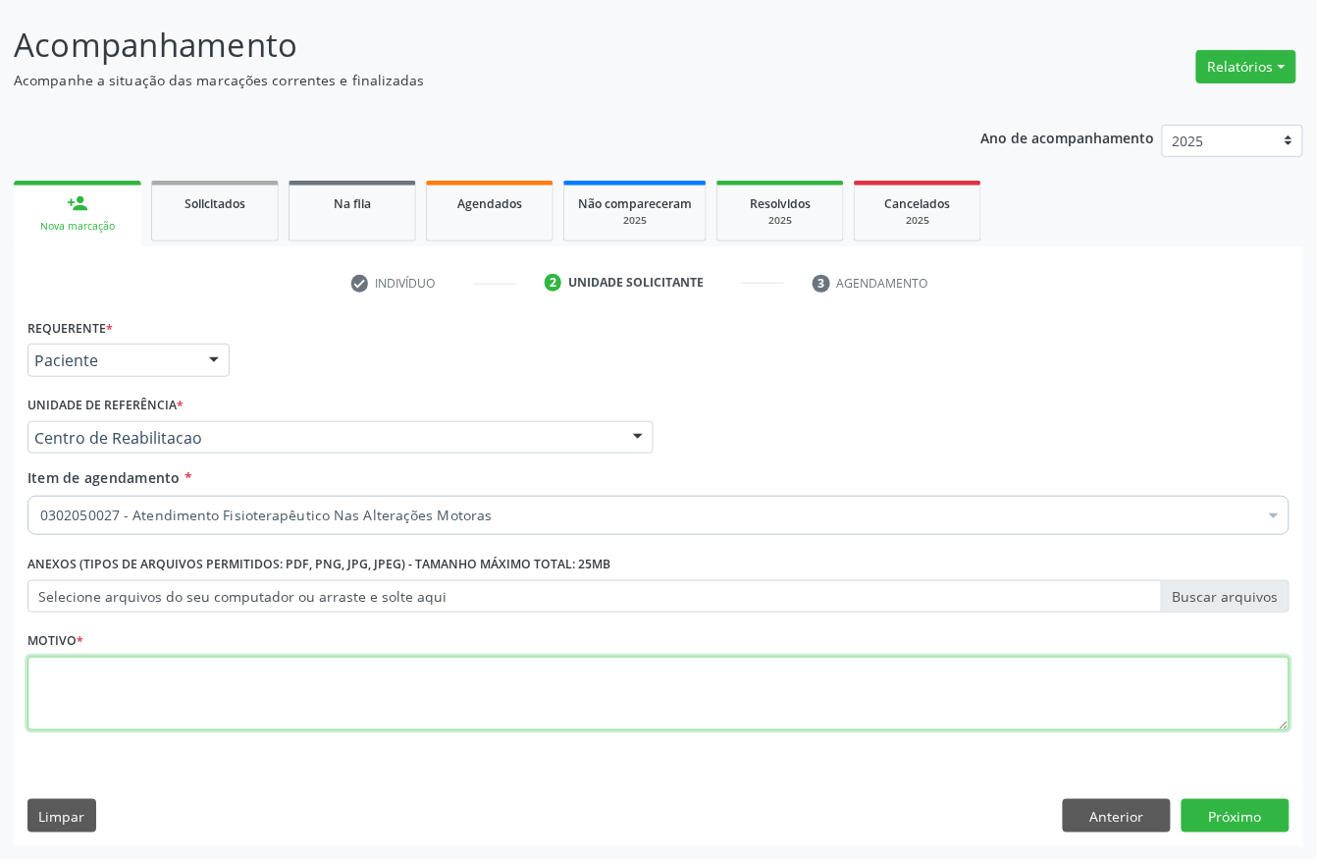
click at [103, 727] on textarea at bounding box center [658, 694] width 1262 height 75
type textarea "s"
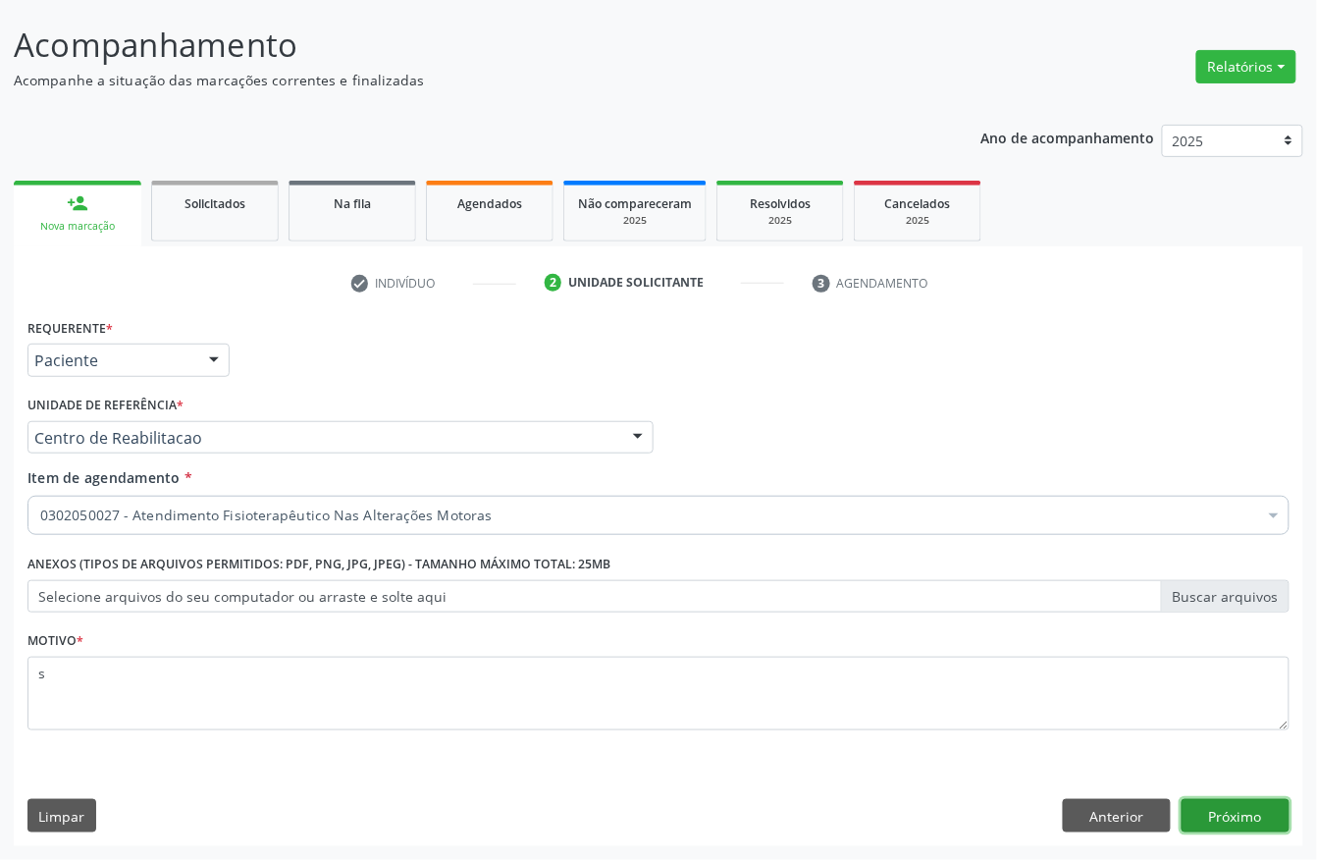
click at [1217, 807] on button "Próximo" at bounding box center [1236, 815] width 108 height 33
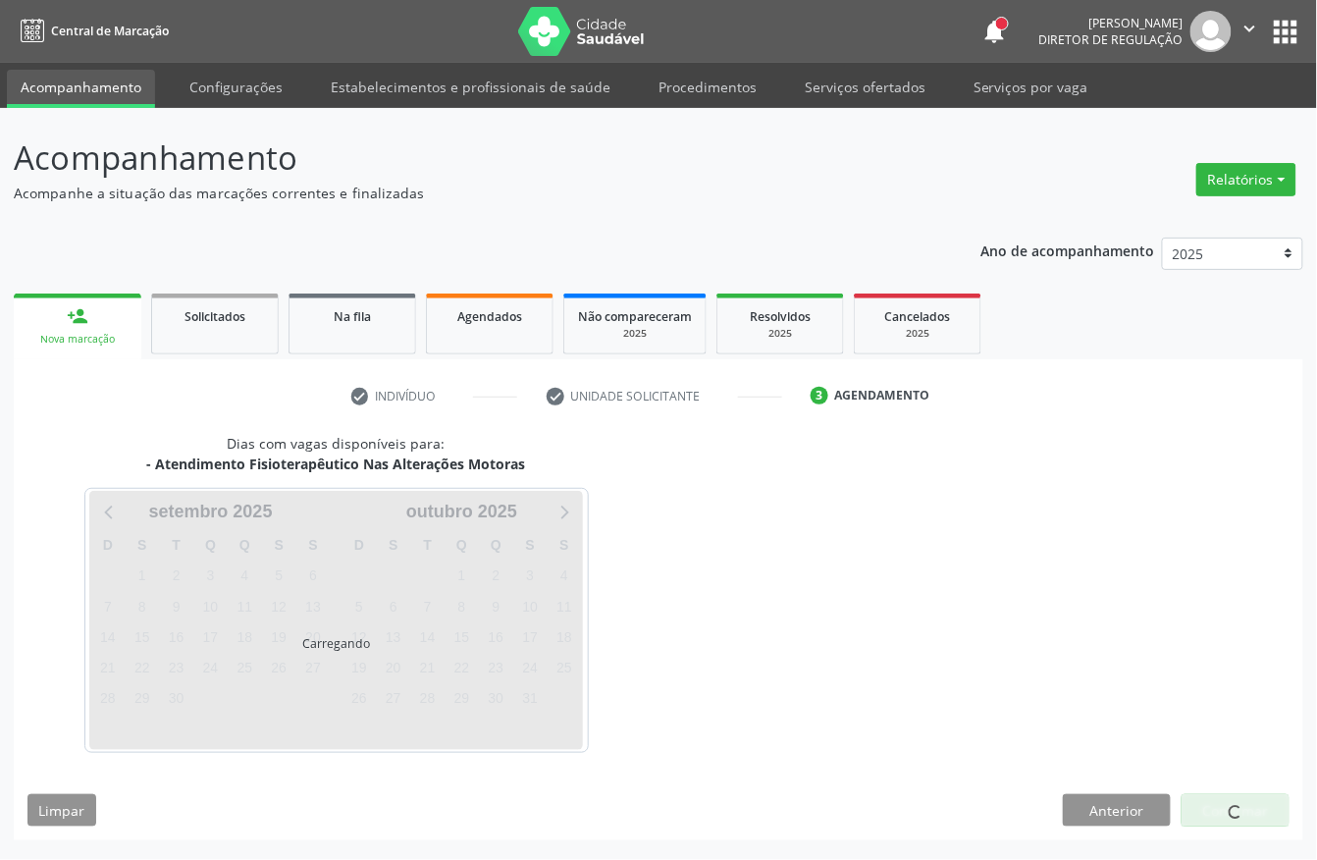
scroll to position [0, 0]
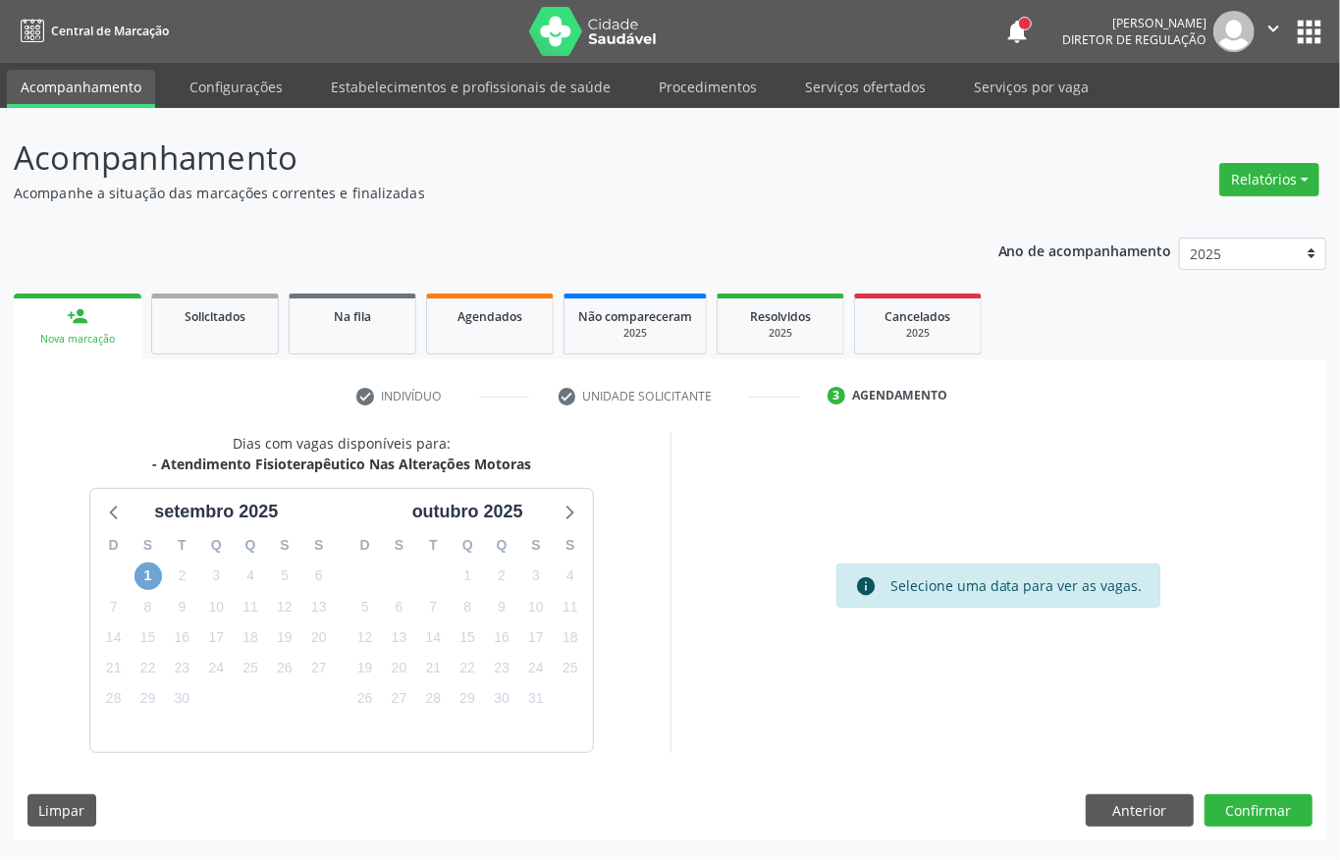
click at [141, 577] on span "1" at bounding box center [147, 575] width 27 height 27
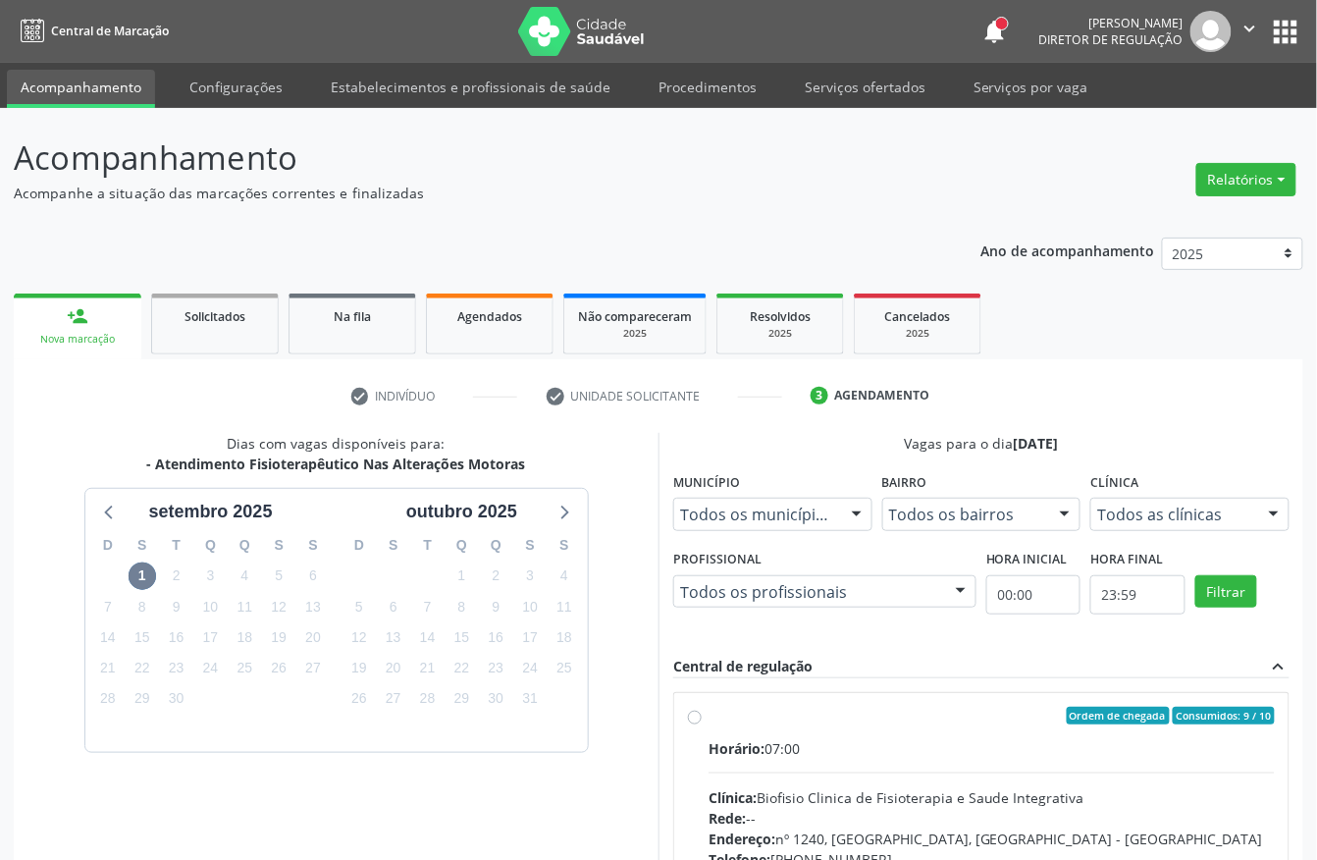
click at [51, 96] on link "Acompanhamento" at bounding box center [81, 89] width 148 height 38
click at [63, 108] on div "Acompanhamento Acompanhe a situação das marcações correntes e finalizadas Relat…" at bounding box center [658, 622] width 1317 height 1029
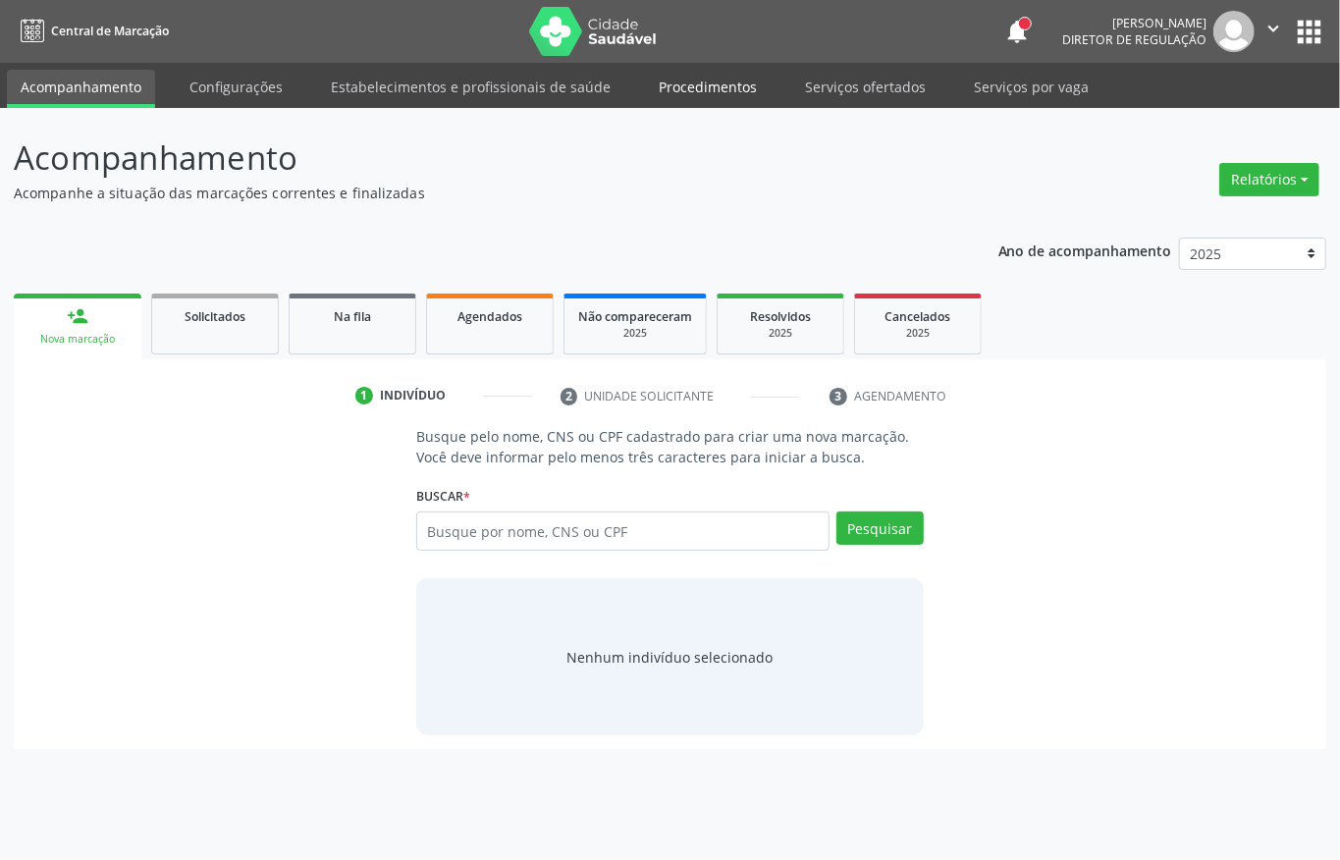
click at [748, 92] on link "Procedimentos" at bounding box center [708, 87] width 126 height 34
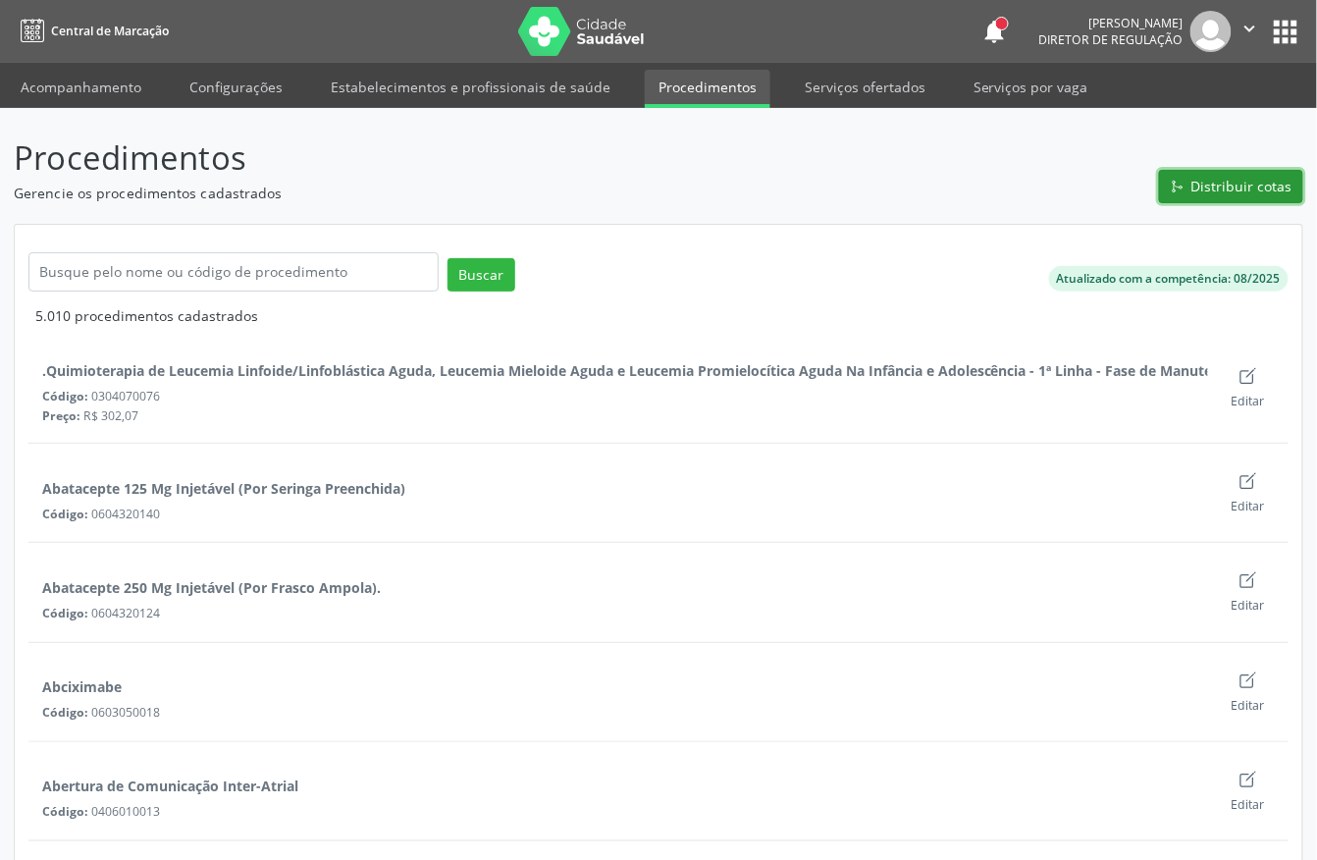
click at [1239, 182] on span "Distribuir cotas" at bounding box center [1241, 186] width 101 height 21
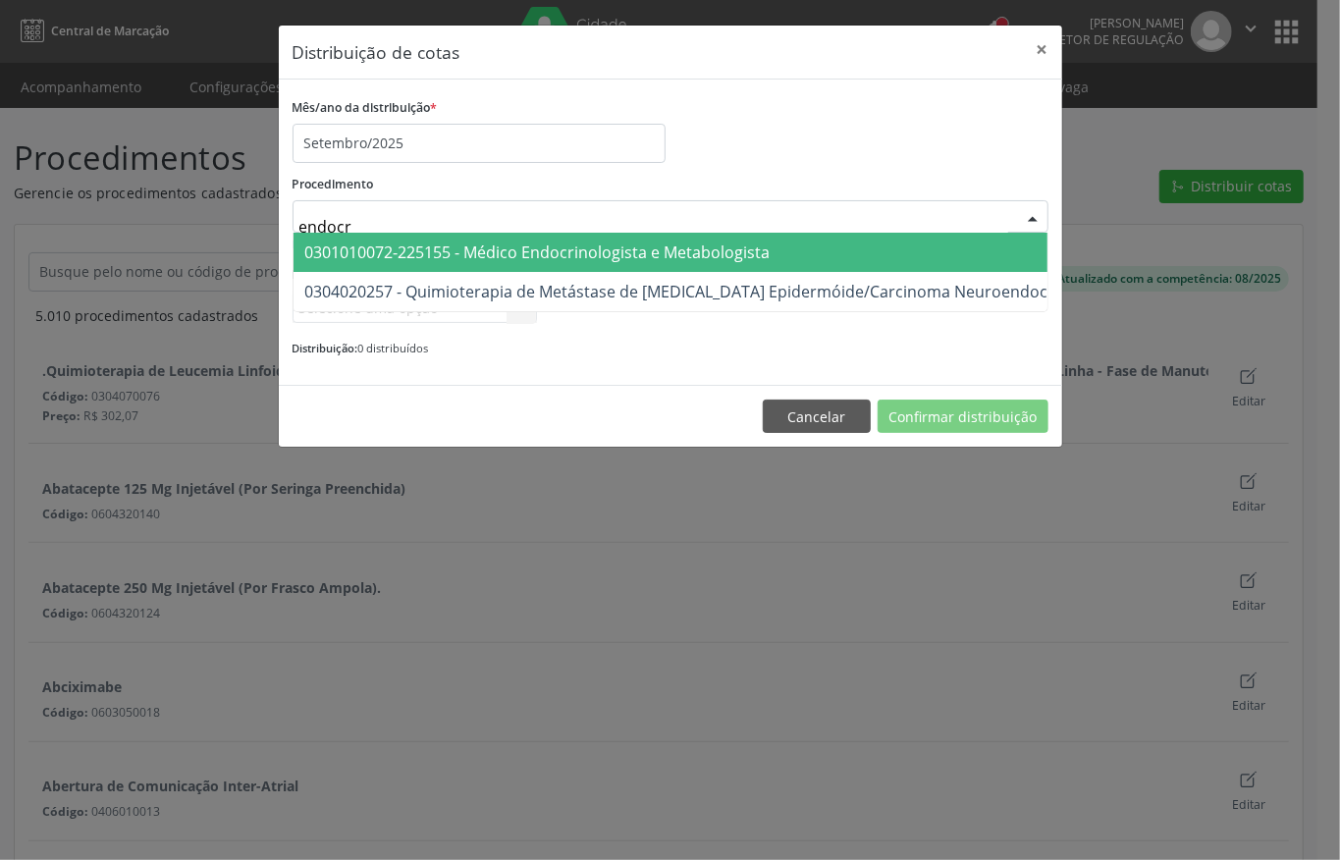
type input "endocri"
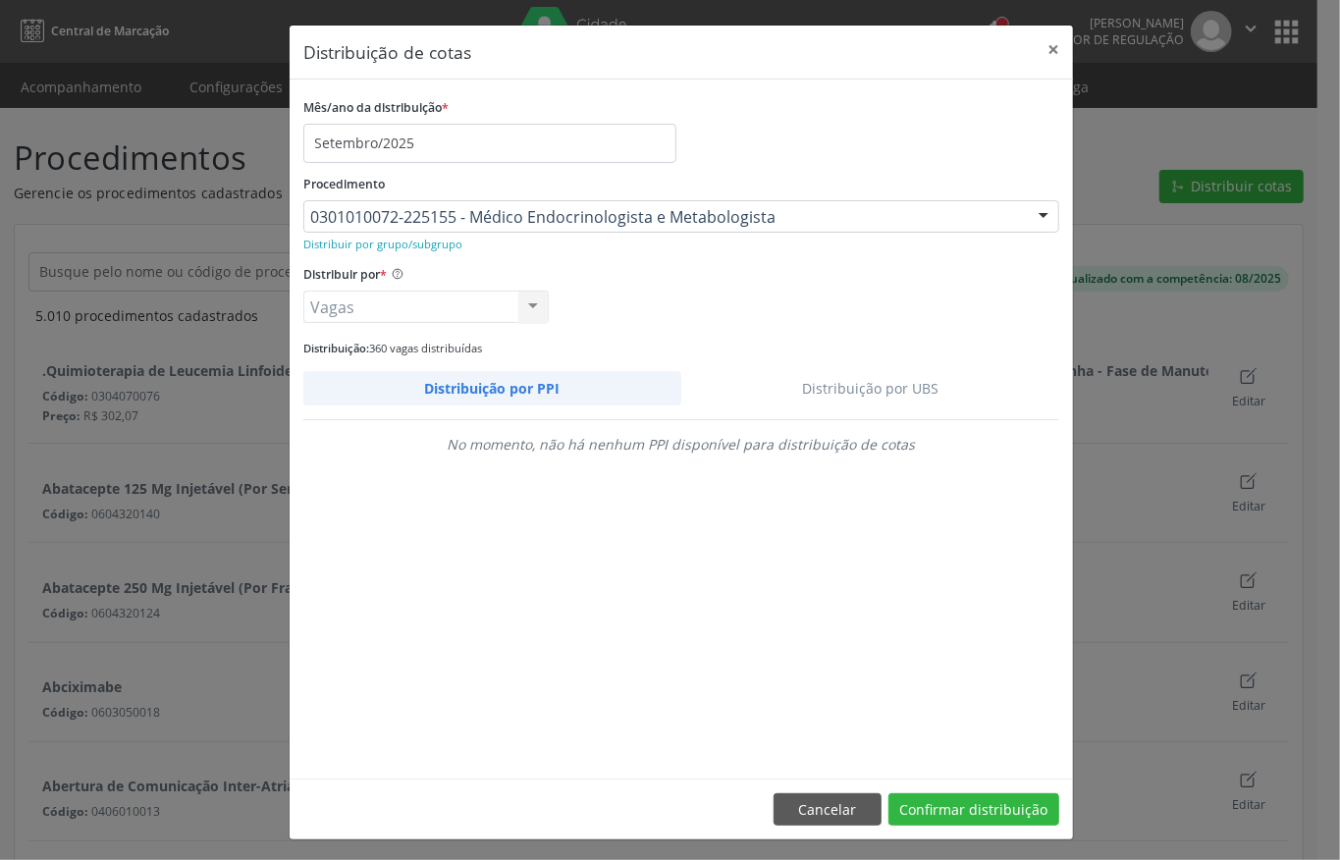
click at [829, 398] on link "Distribuição por UBS" at bounding box center [870, 388] width 379 height 34
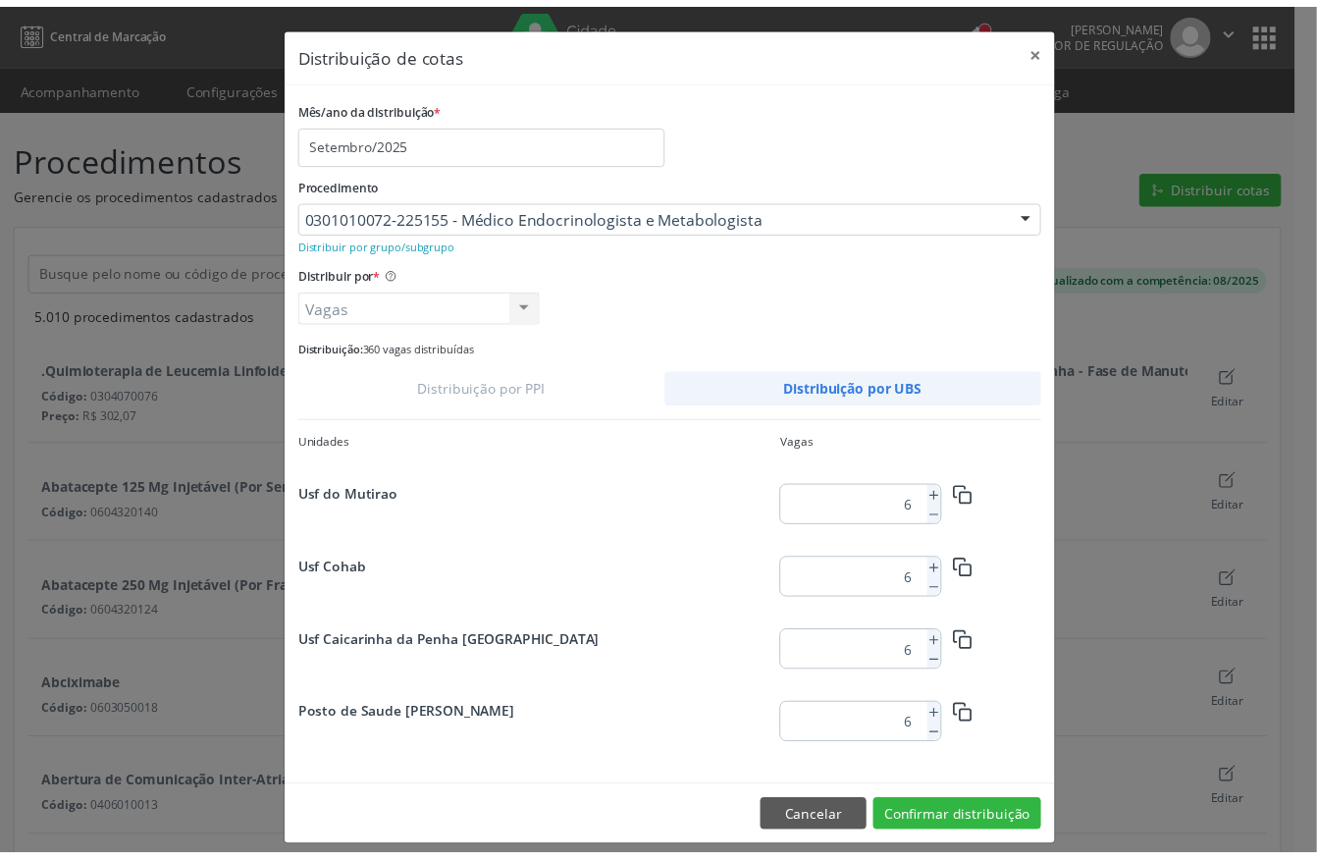
scroll to position [1052, 0]
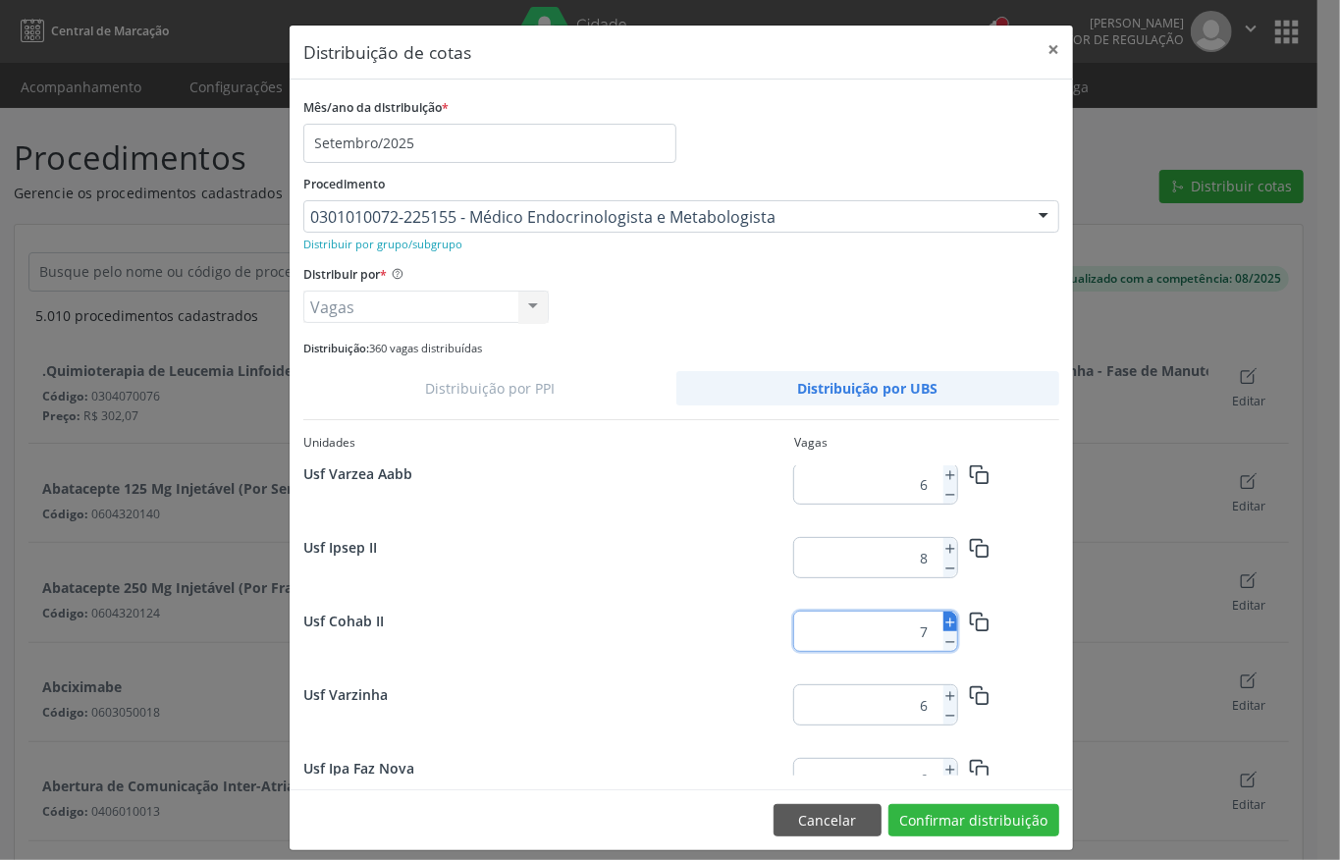
click at [943, 616] on icon at bounding box center [950, 622] width 14 height 14
type input "9"
click at [993, 817] on button "Confirmar distribuição" at bounding box center [973, 820] width 171 height 33
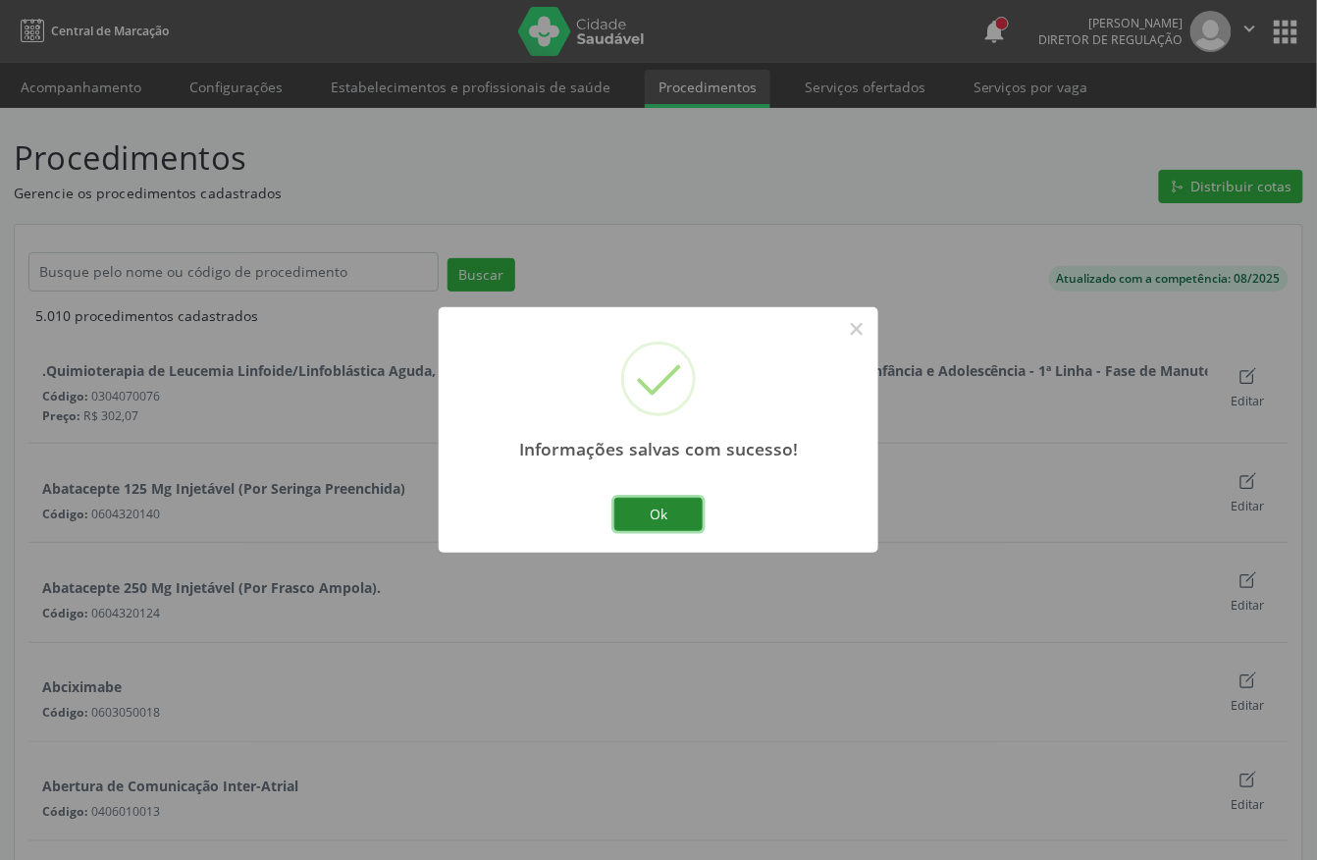
click at [672, 524] on button "Ok" at bounding box center [658, 514] width 88 height 33
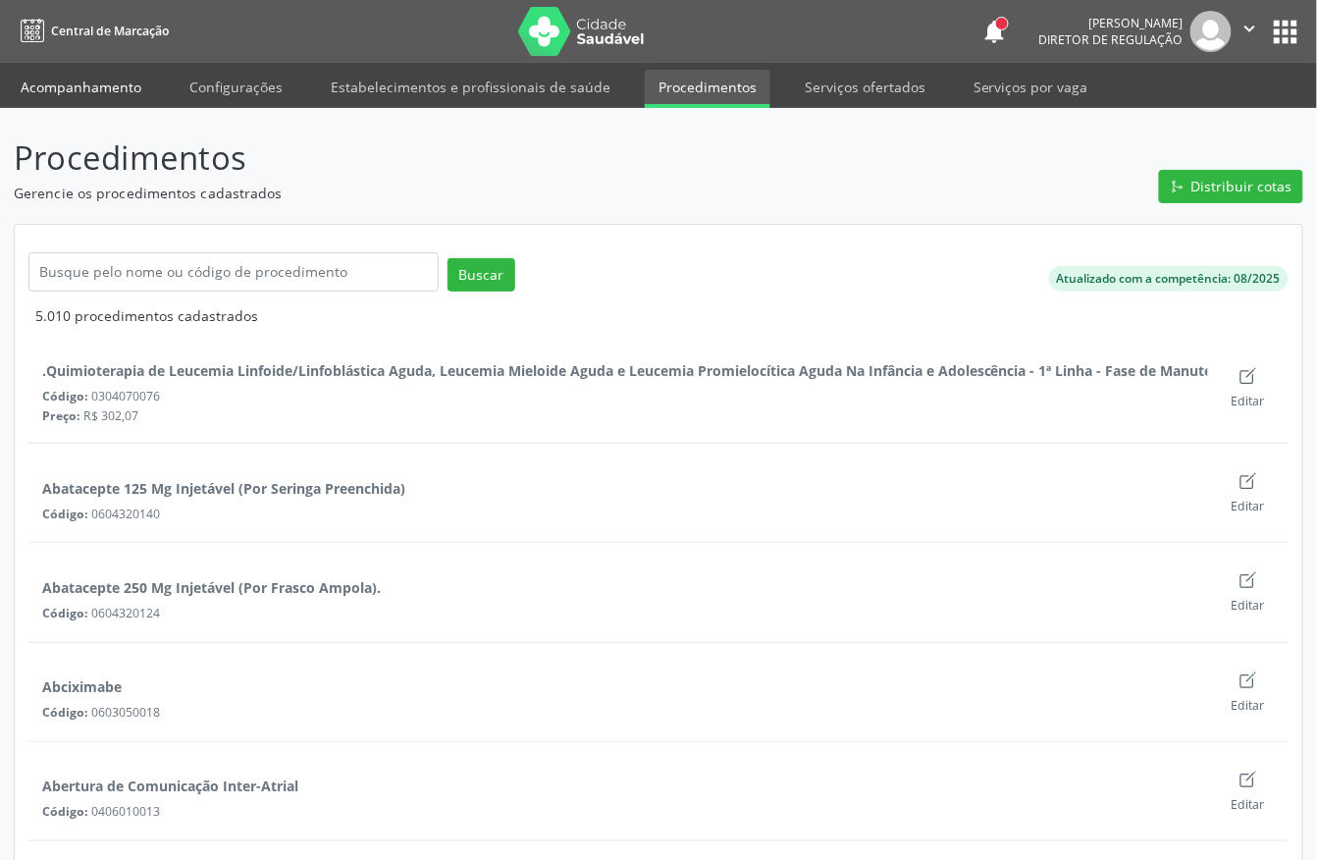
click at [119, 86] on link "Acompanhamento" at bounding box center [81, 87] width 148 height 34
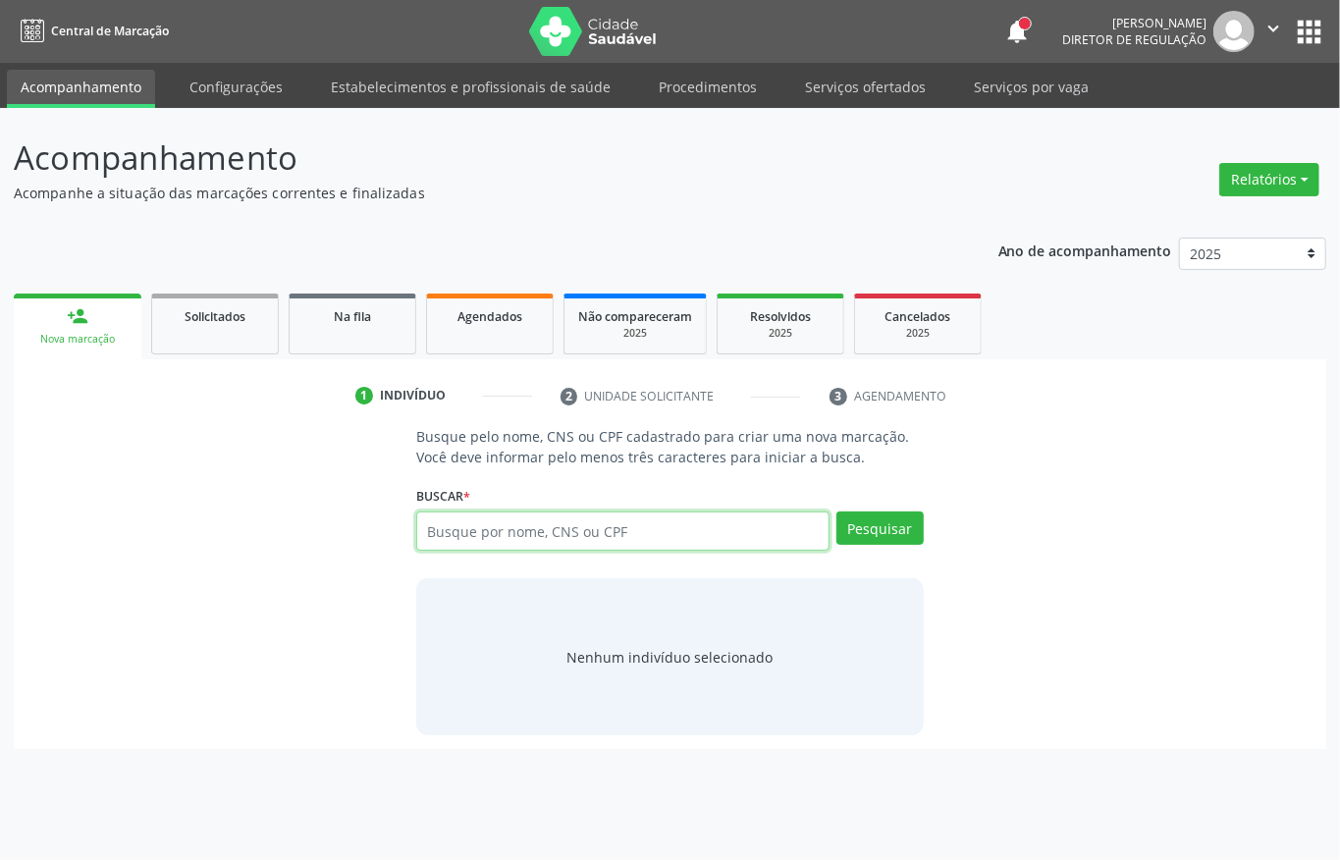
click at [514, 526] on input "text" at bounding box center [622, 530] width 413 height 39
type input "705006271857758"
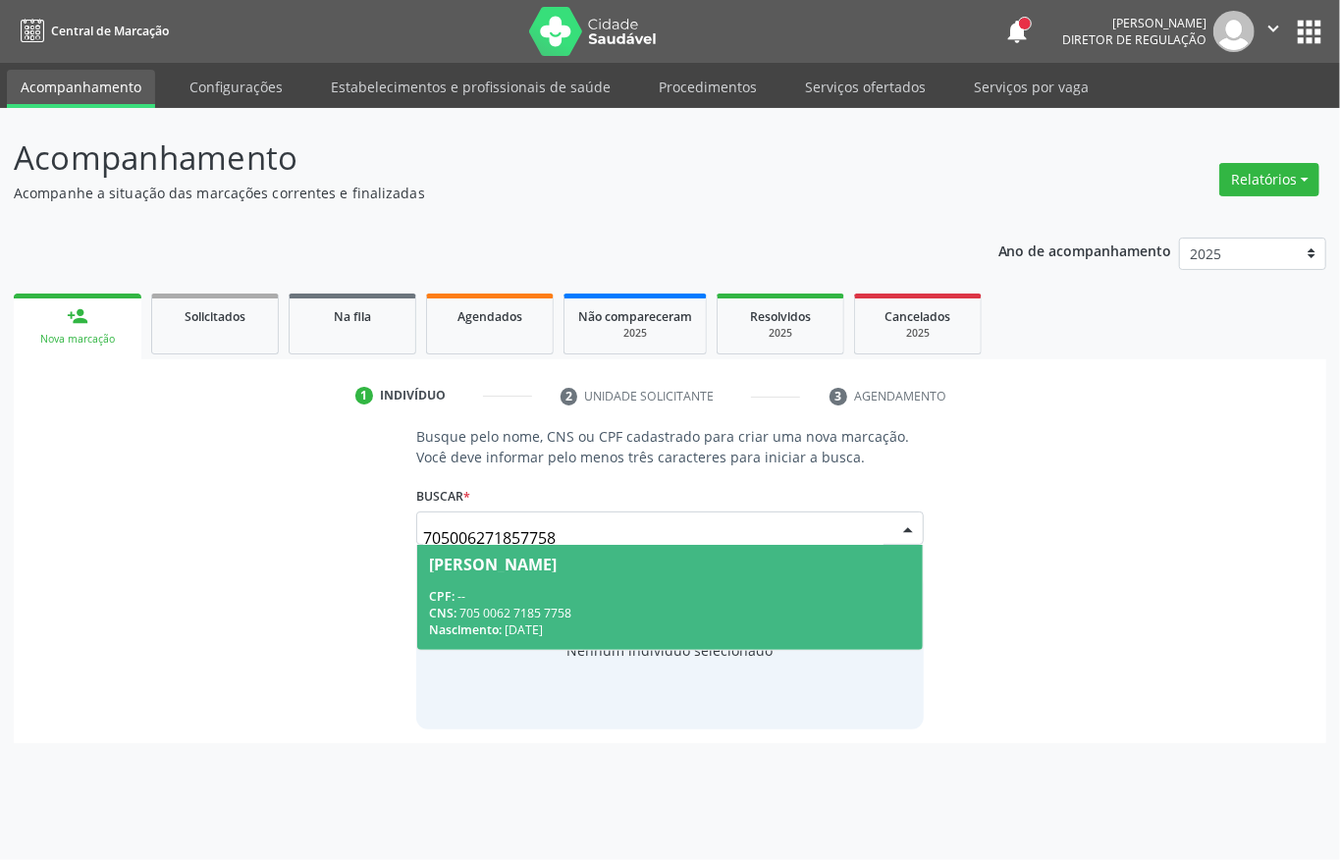
click at [506, 598] on div "CPF: --" at bounding box center [670, 596] width 482 height 17
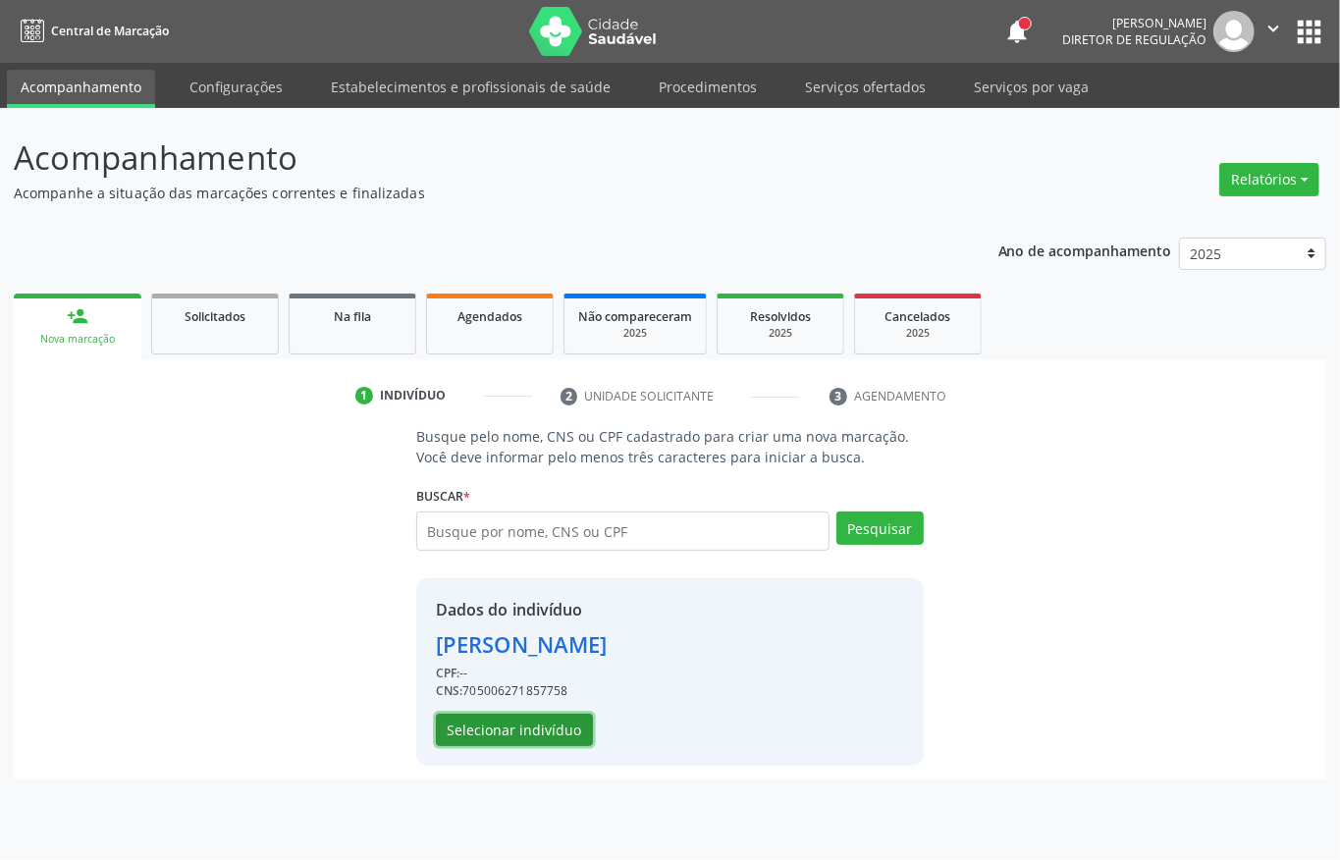
click at [528, 719] on button "Selecionar indivíduo" at bounding box center [514, 729] width 157 height 33
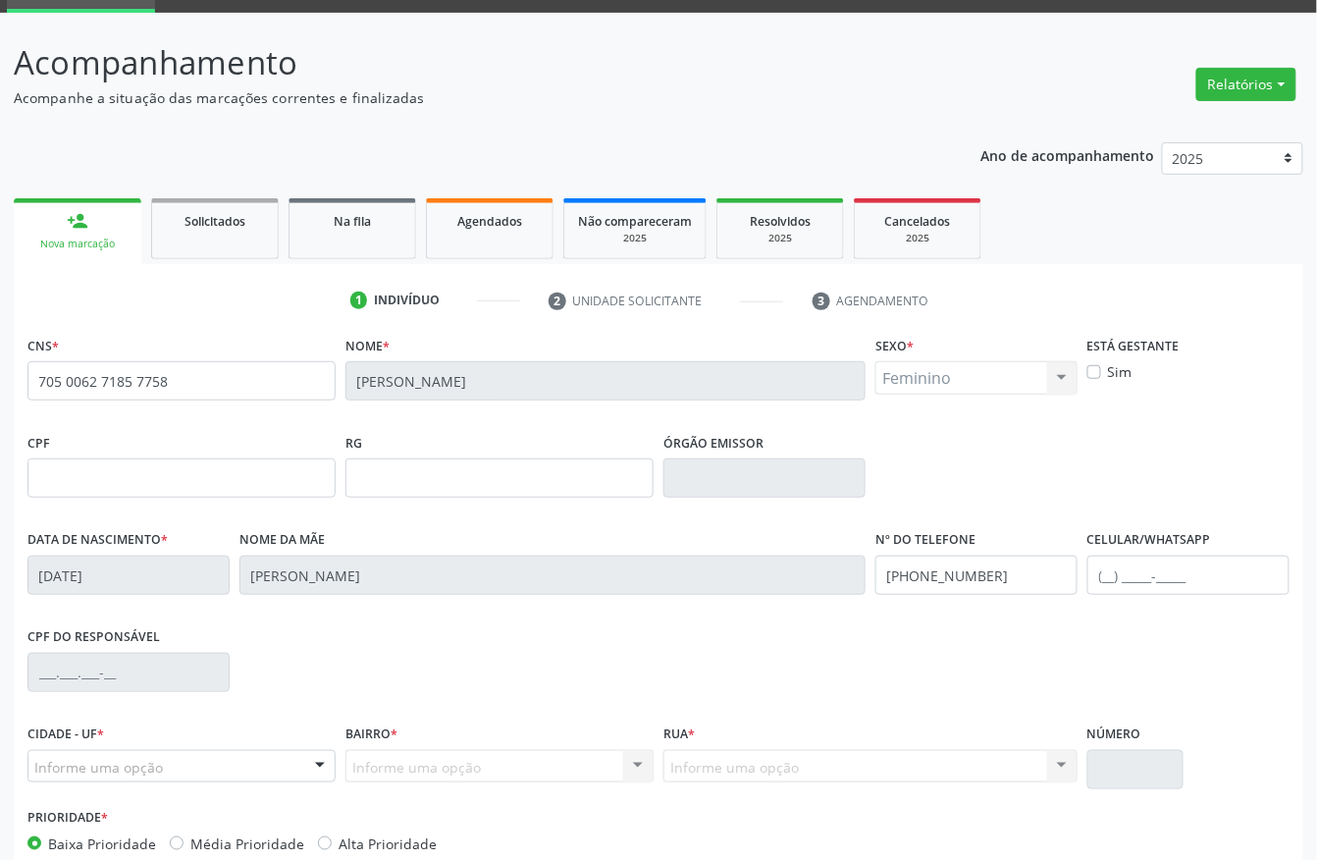
scroll to position [205, 0]
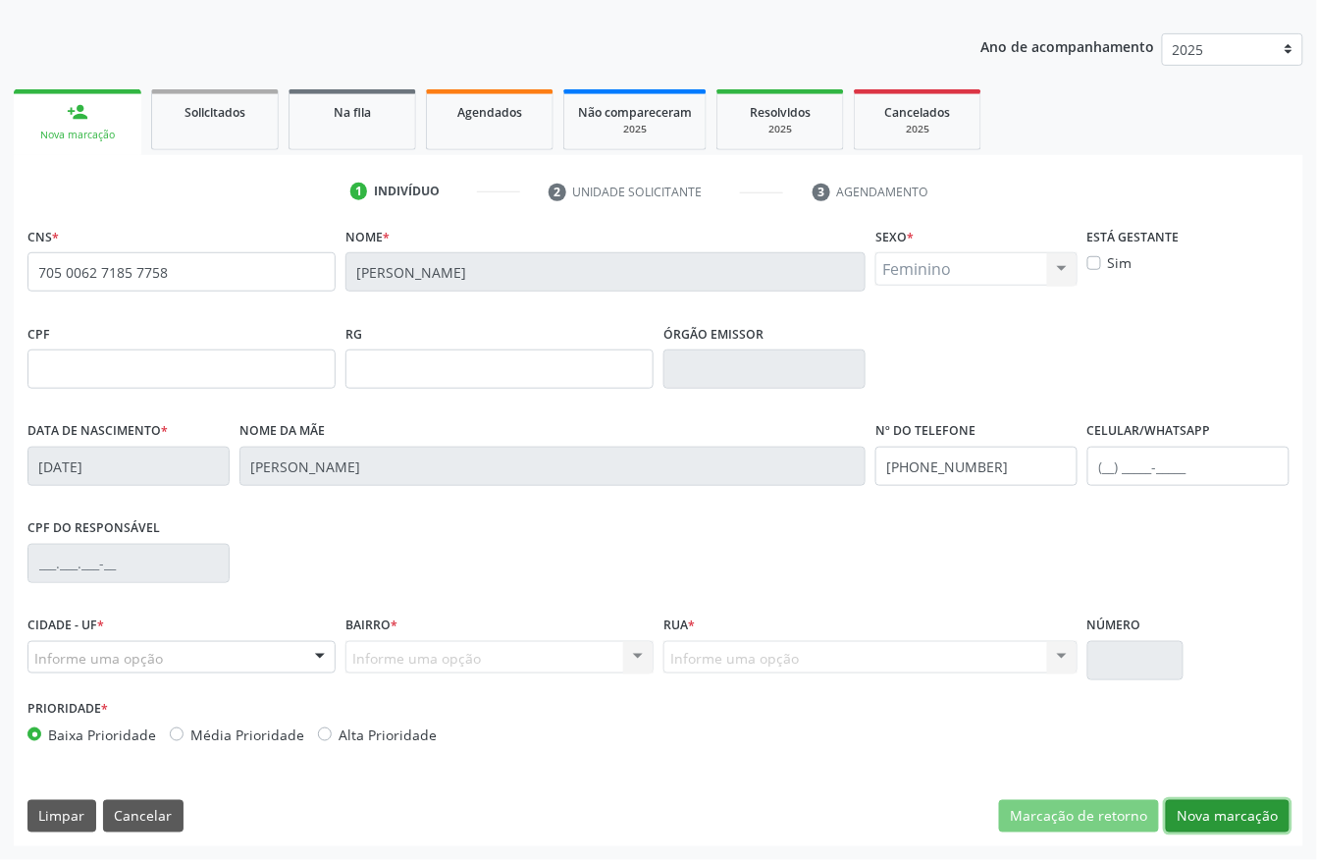
click at [1240, 824] on button "Nova marcação" at bounding box center [1228, 816] width 124 height 33
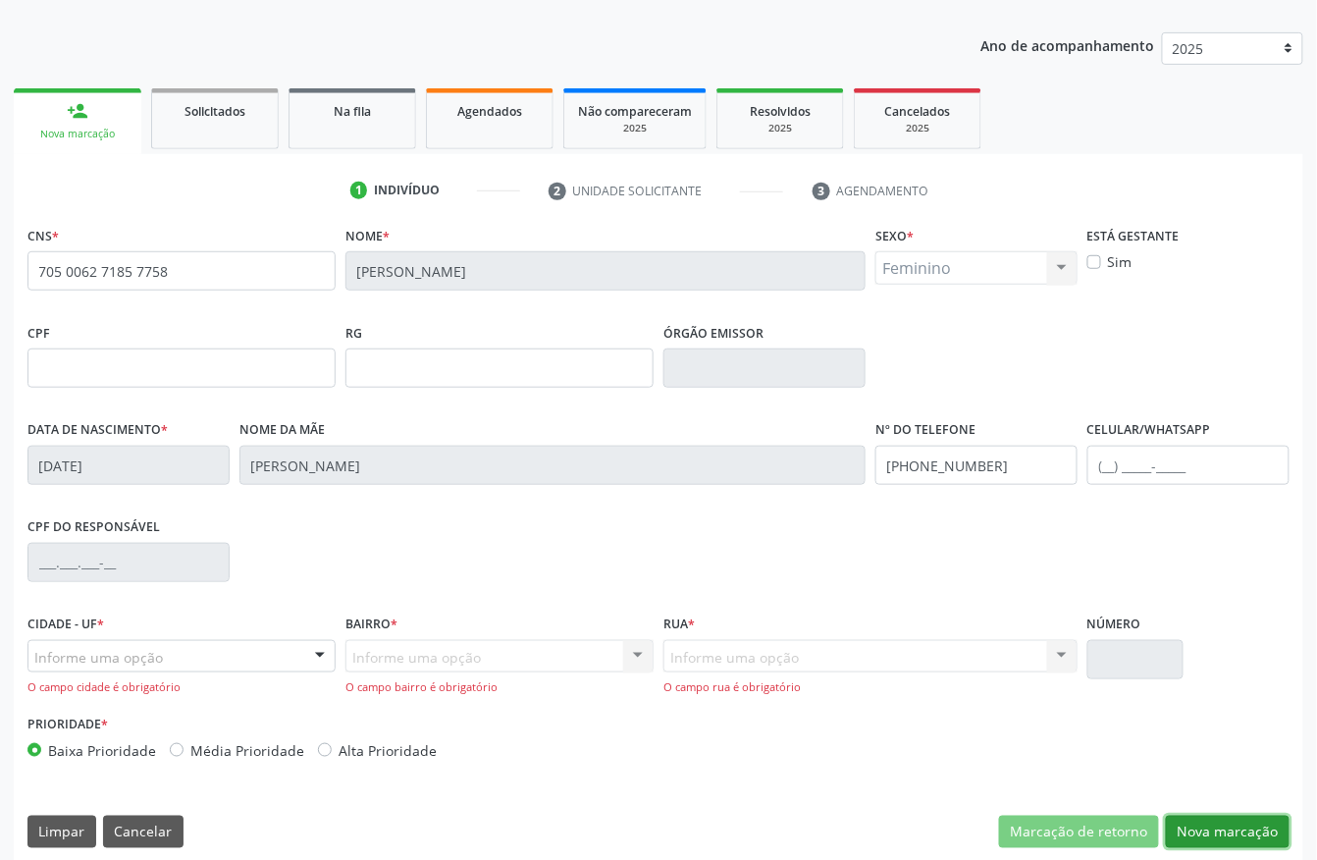
click at [1218, 828] on button "Nova marcação" at bounding box center [1228, 832] width 124 height 33
click at [1253, 844] on button "Nova marcação" at bounding box center [1228, 832] width 124 height 33
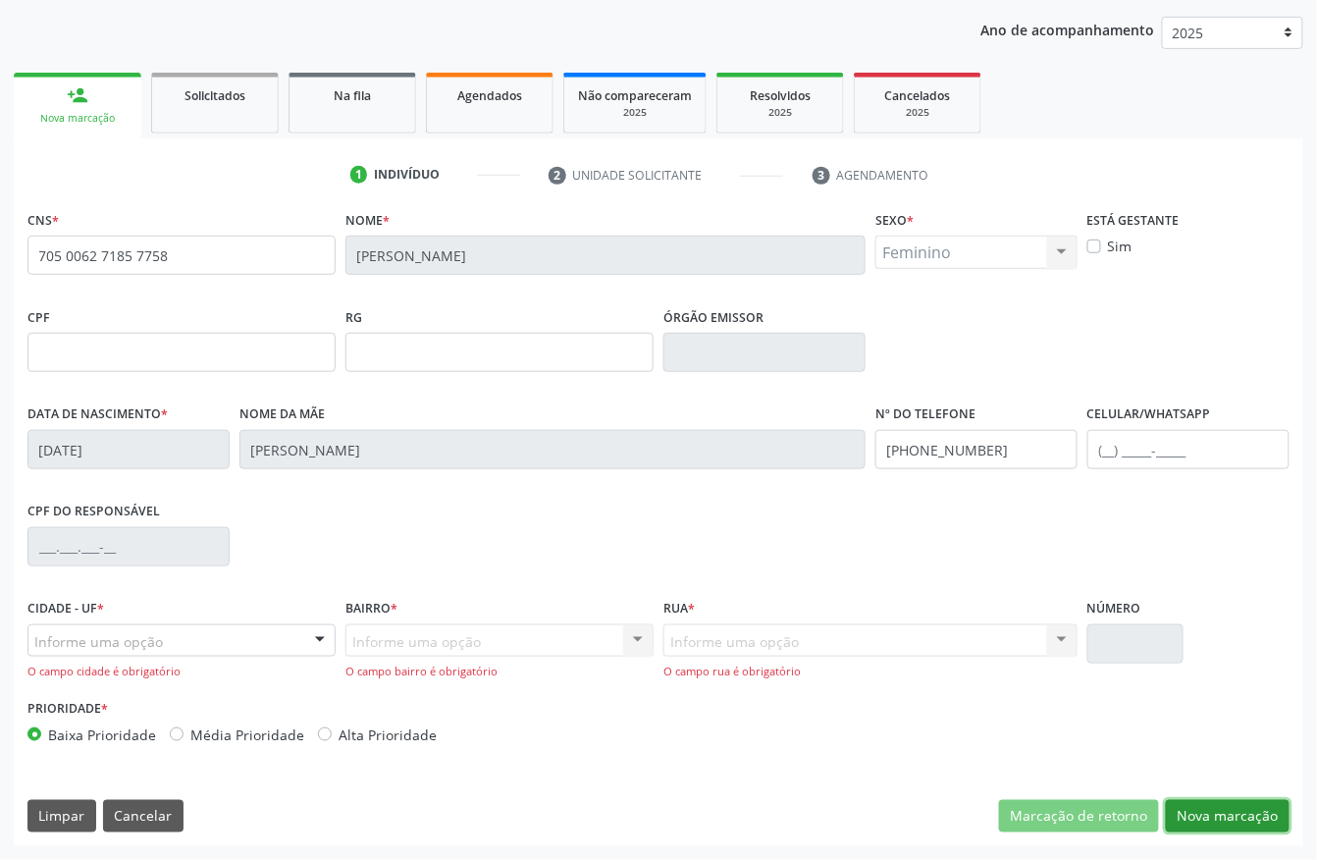
click at [1274, 800] on button "Nova marcação" at bounding box center [1228, 816] width 124 height 33
click at [228, 633] on div "Informe uma opção" at bounding box center [181, 640] width 308 height 33
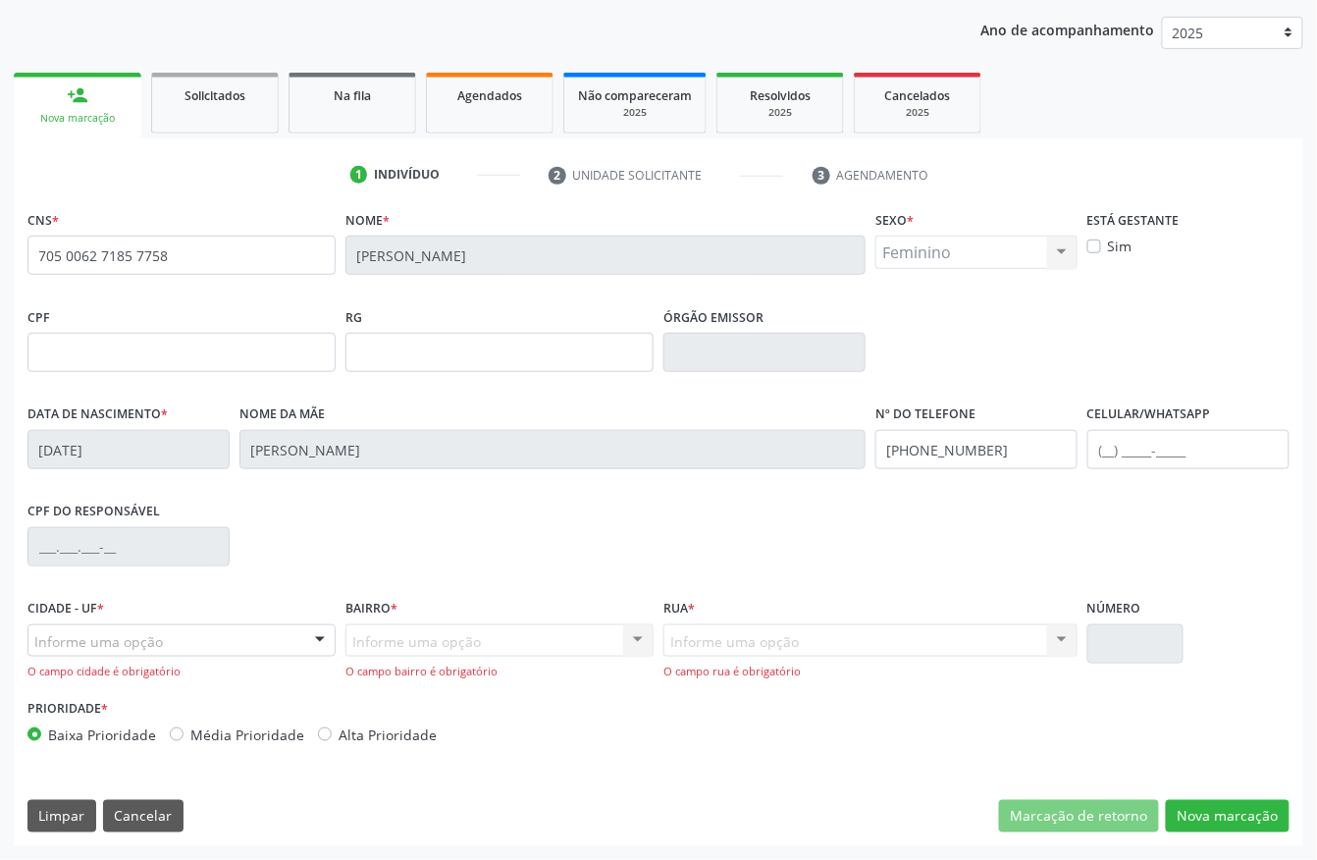
click at [226, 578] on fieldset "CPF do responsável" at bounding box center [128, 538] width 202 height 83
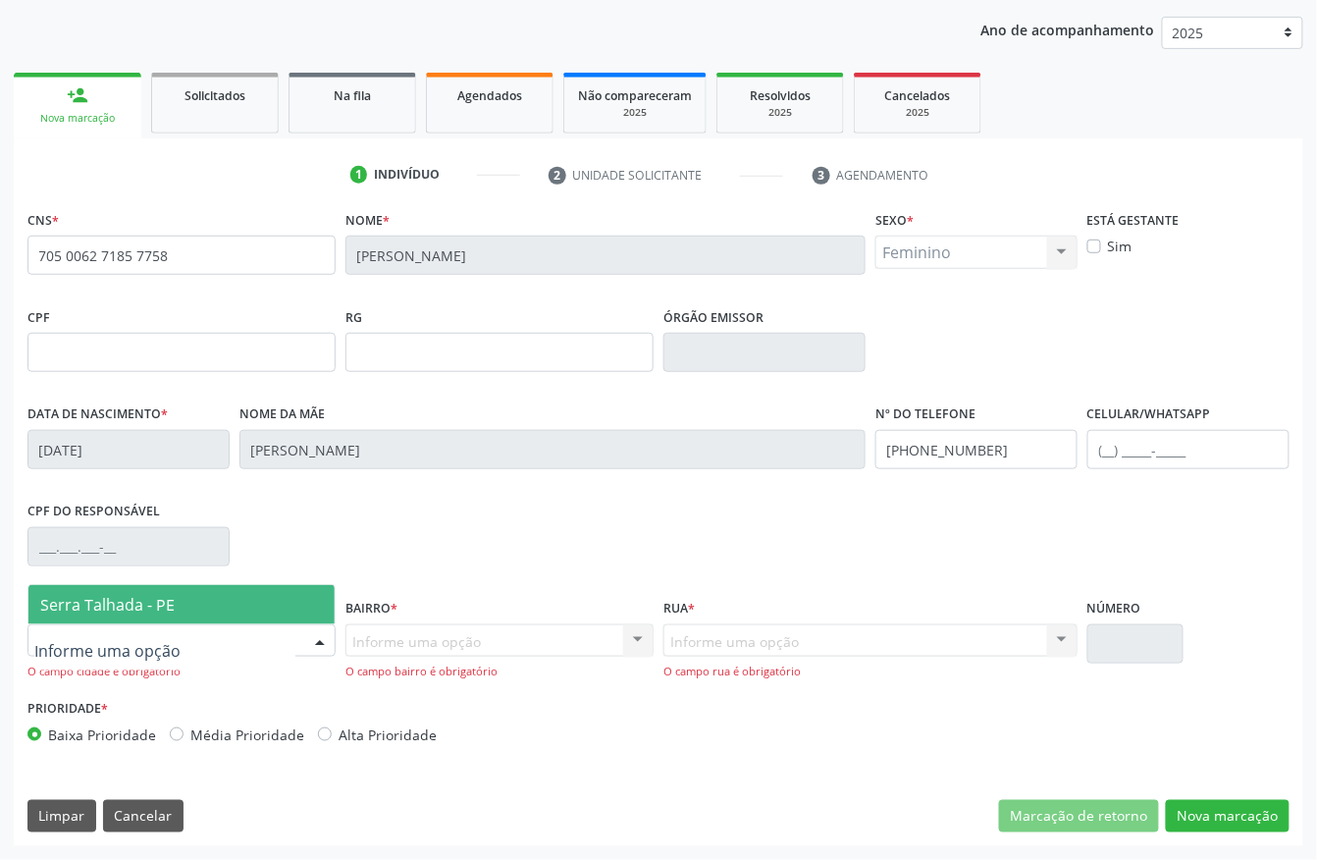
click at [239, 624] on div at bounding box center [181, 640] width 308 height 33
click at [253, 599] on span "Serra Talhada - PE" at bounding box center [181, 604] width 306 height 39
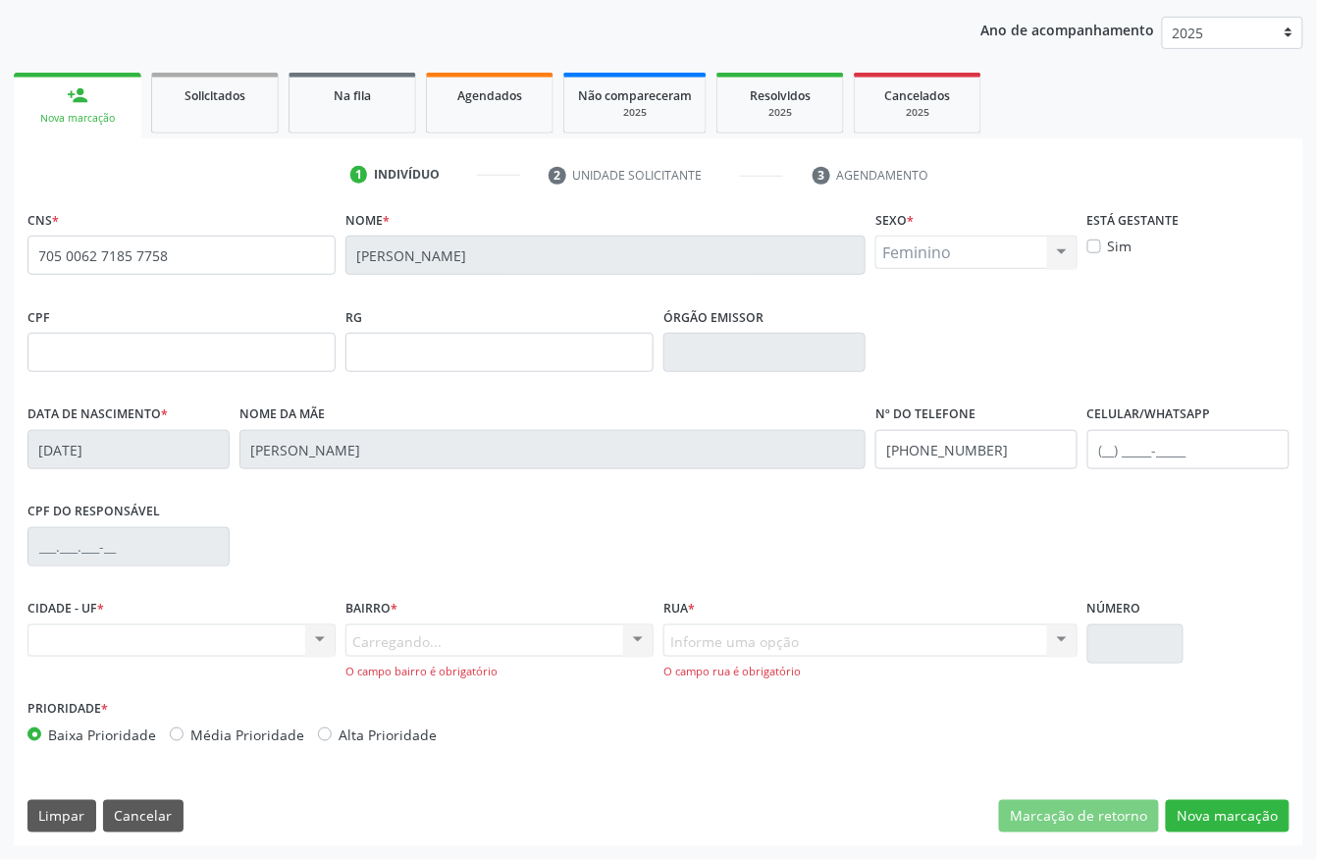
click at [375, 669] on div "Bairro * [GEOGRAPHIC_DATA]... Nenhum resultado encontrado para: " " Nenhuma opç…" at bounding box center [500, 644] width 318 height 100
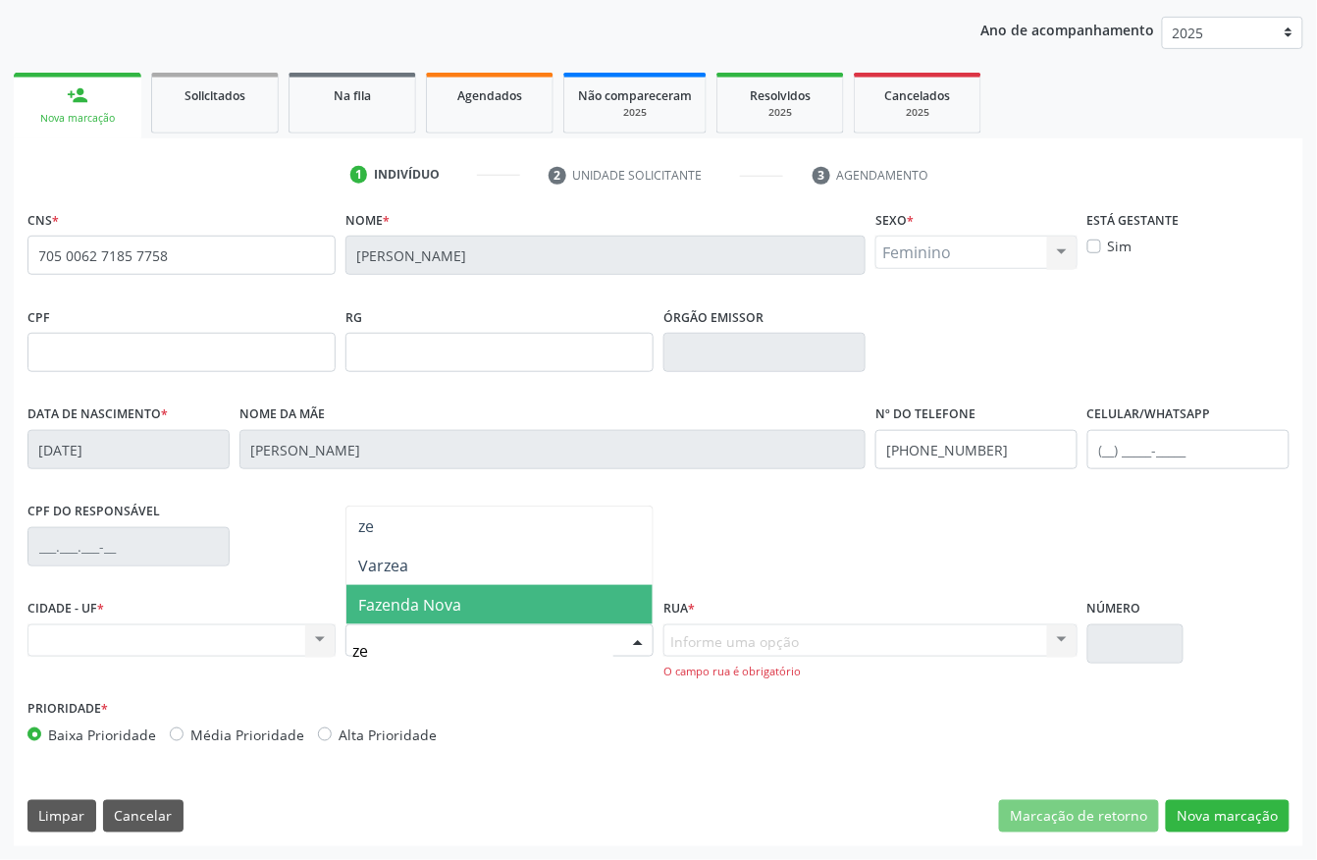
type input "z"
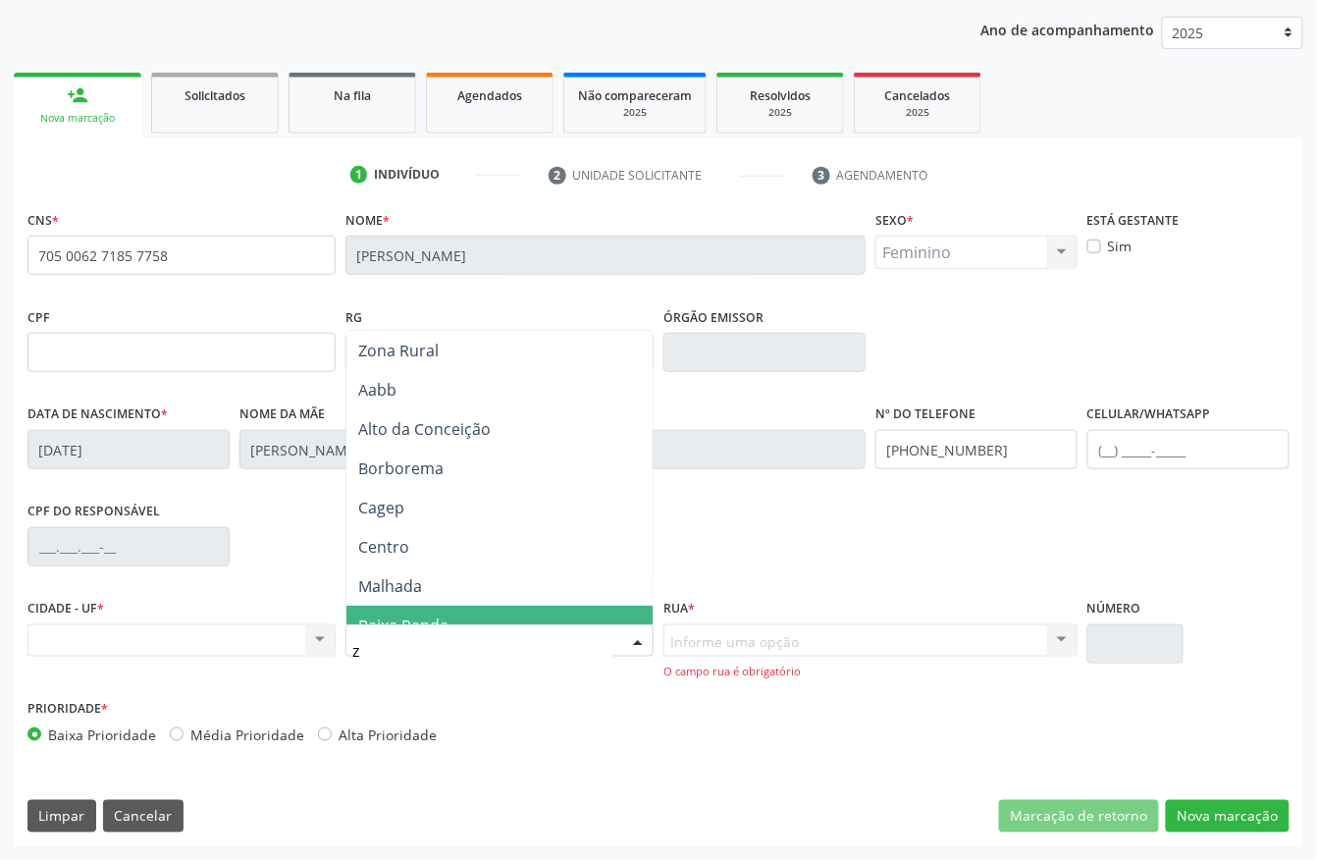
type input "zo"
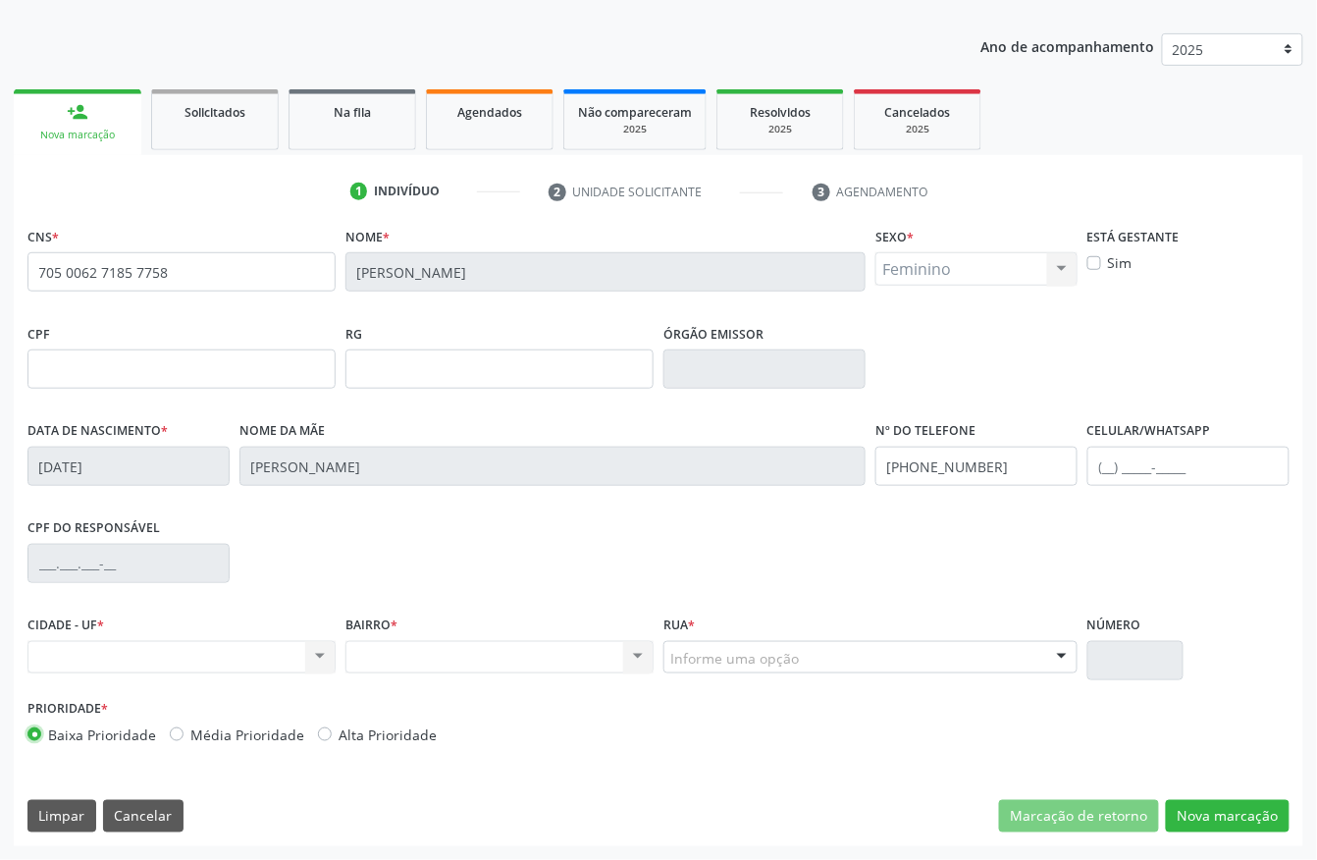
scroll to position [205, 0]
click at [763, 669] on div "Informe uma opção" at bounding box center [870, 657] width 414 height 33
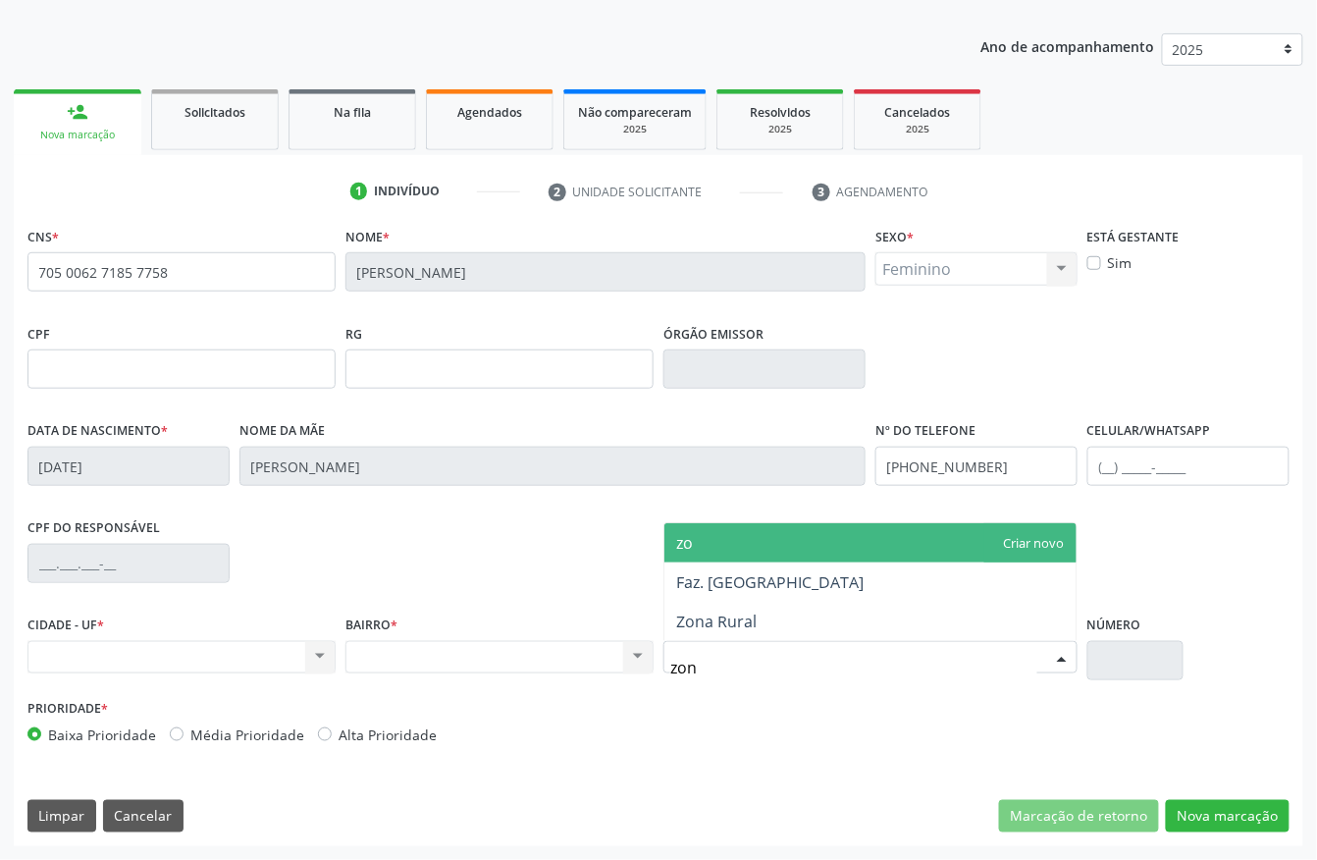
type input "zona"
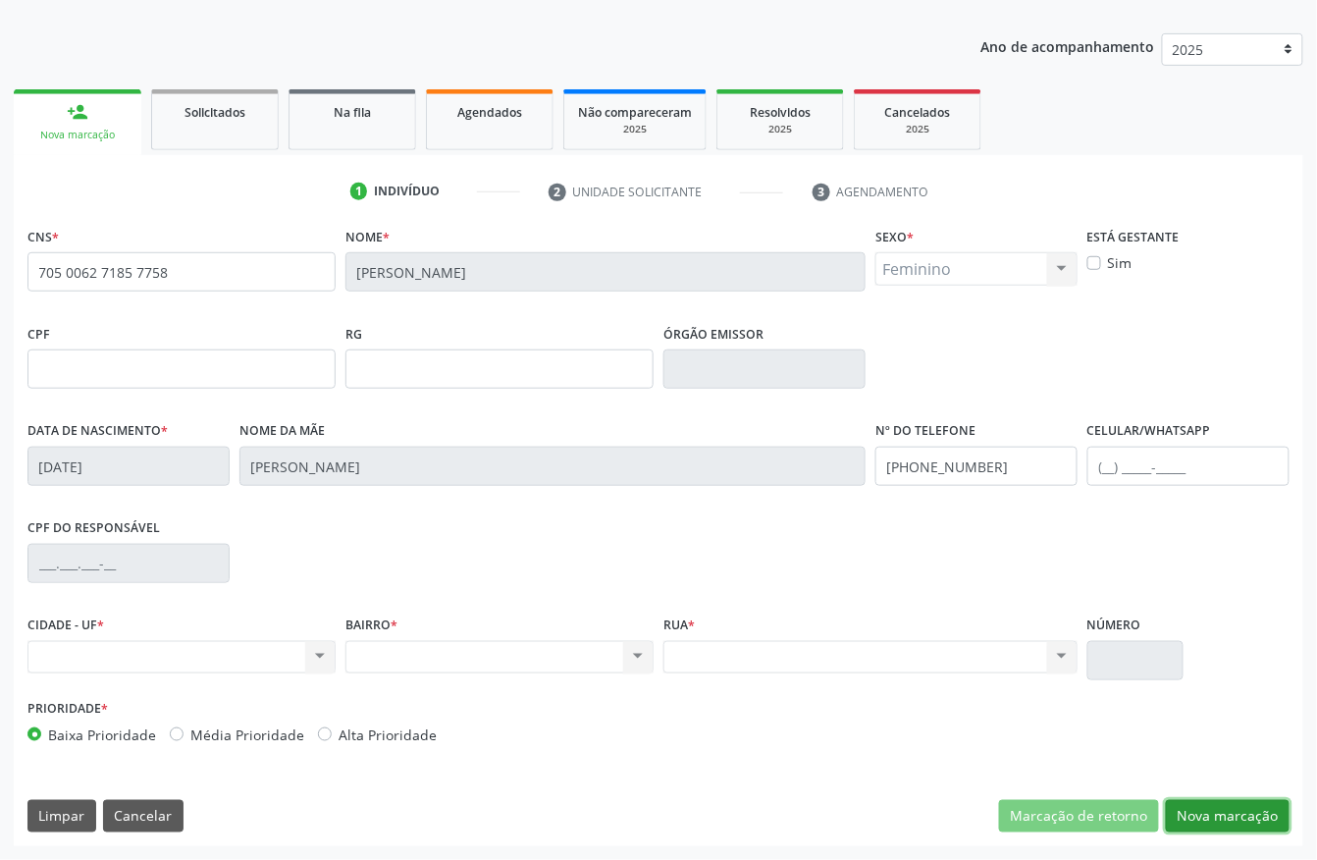
click at [1193, 807] on button "Nova marcação" at bounding box center [1228, 816] width 124 height 33
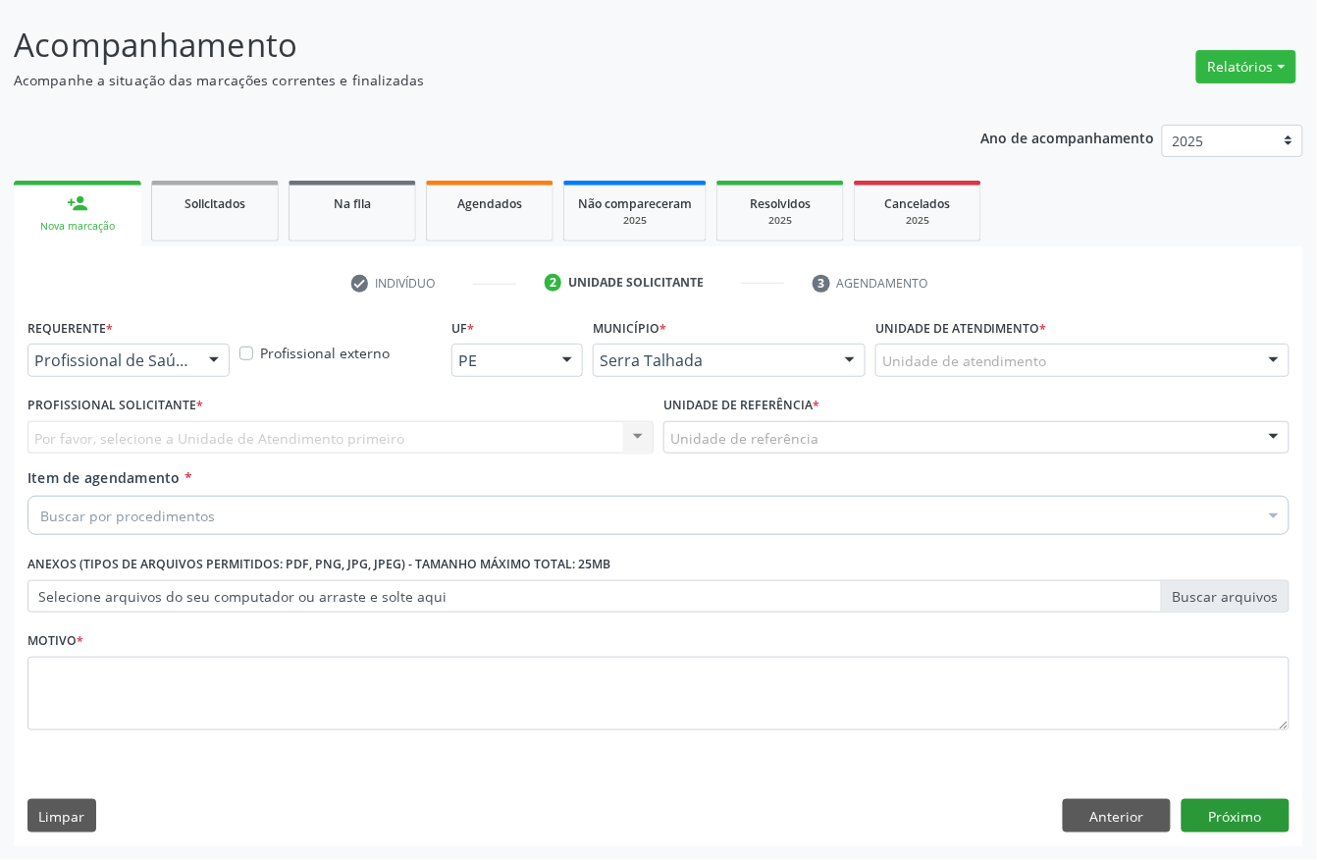
scroll to position [115, 0]
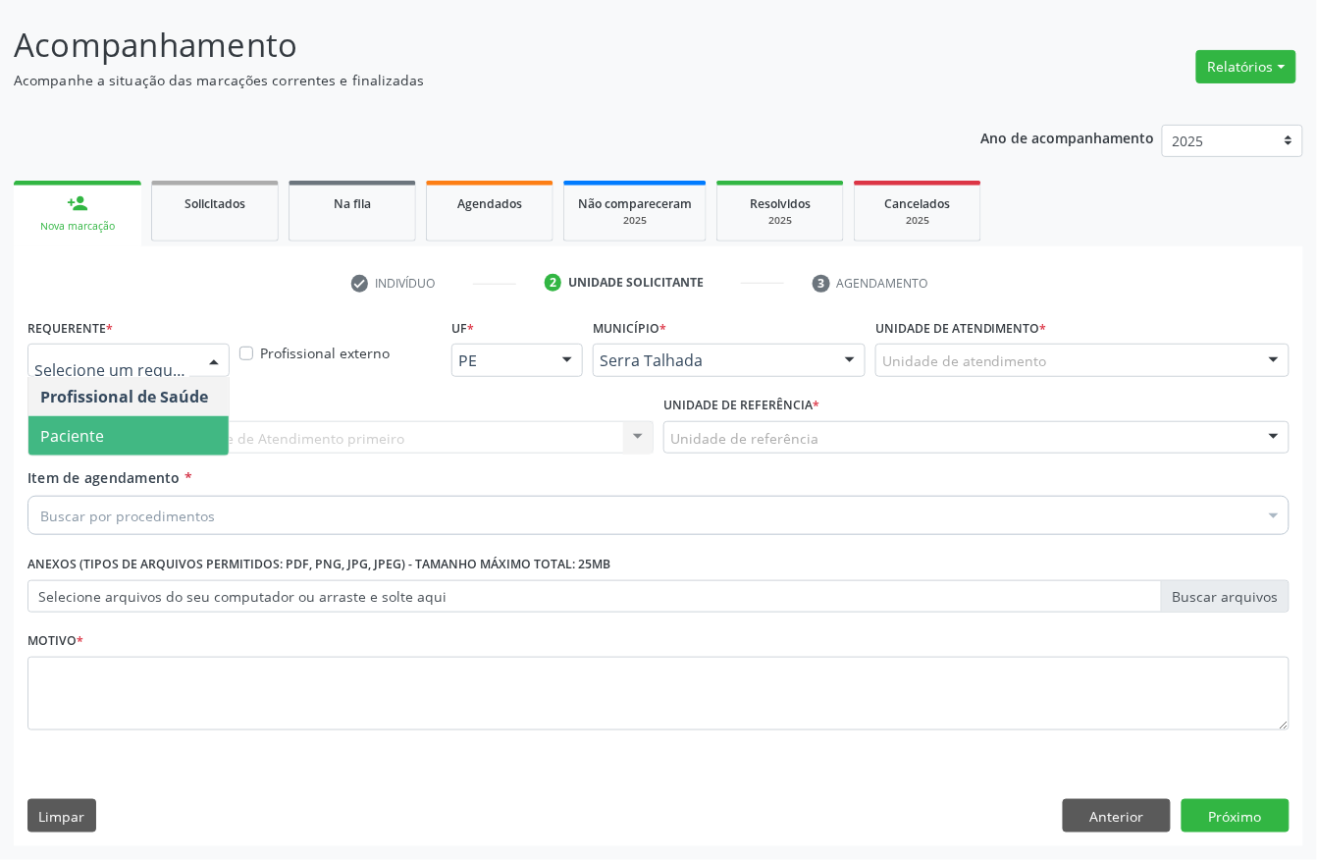
click at [141, 421] on span "Paciente" at bounding box center [128, 435] width 200 height 39
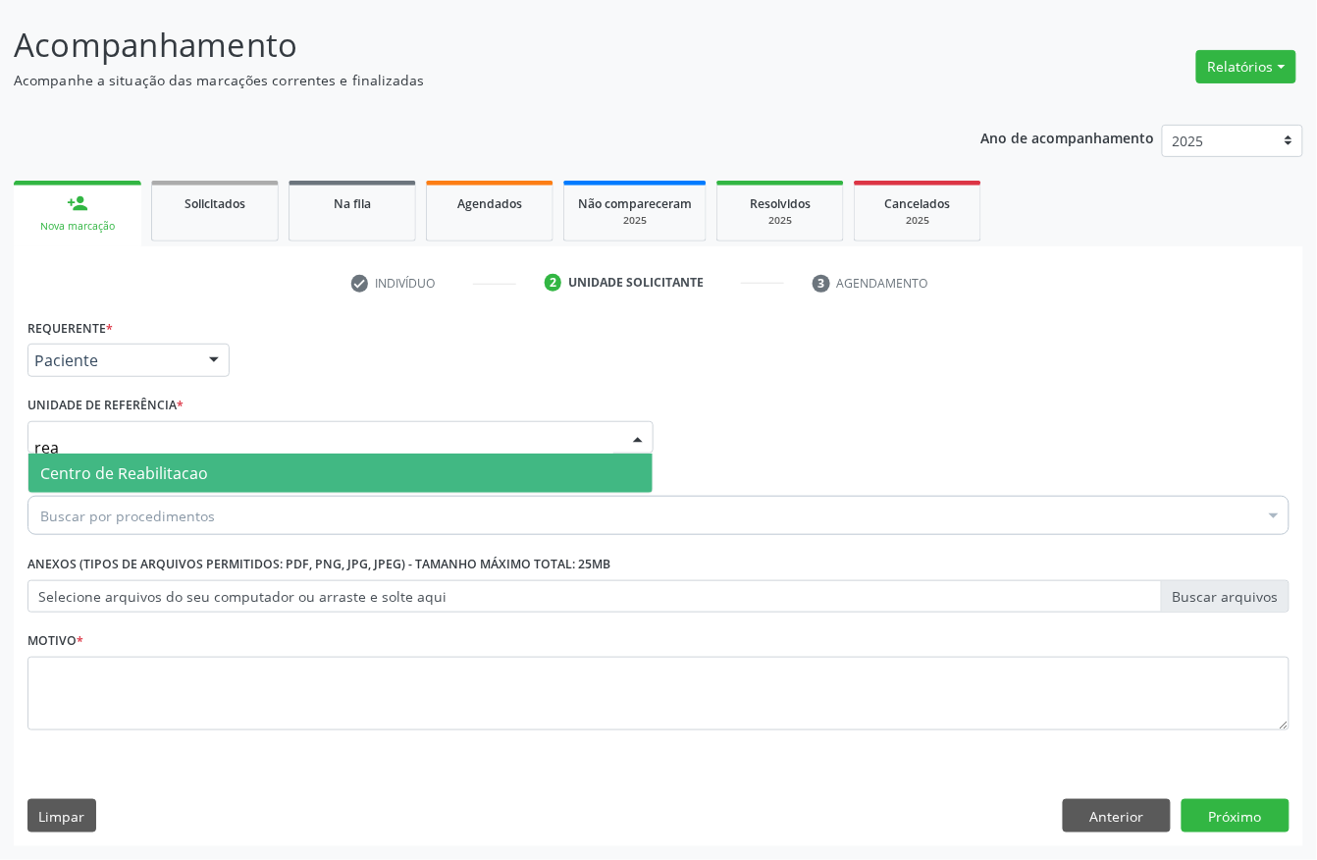
type input "reab"
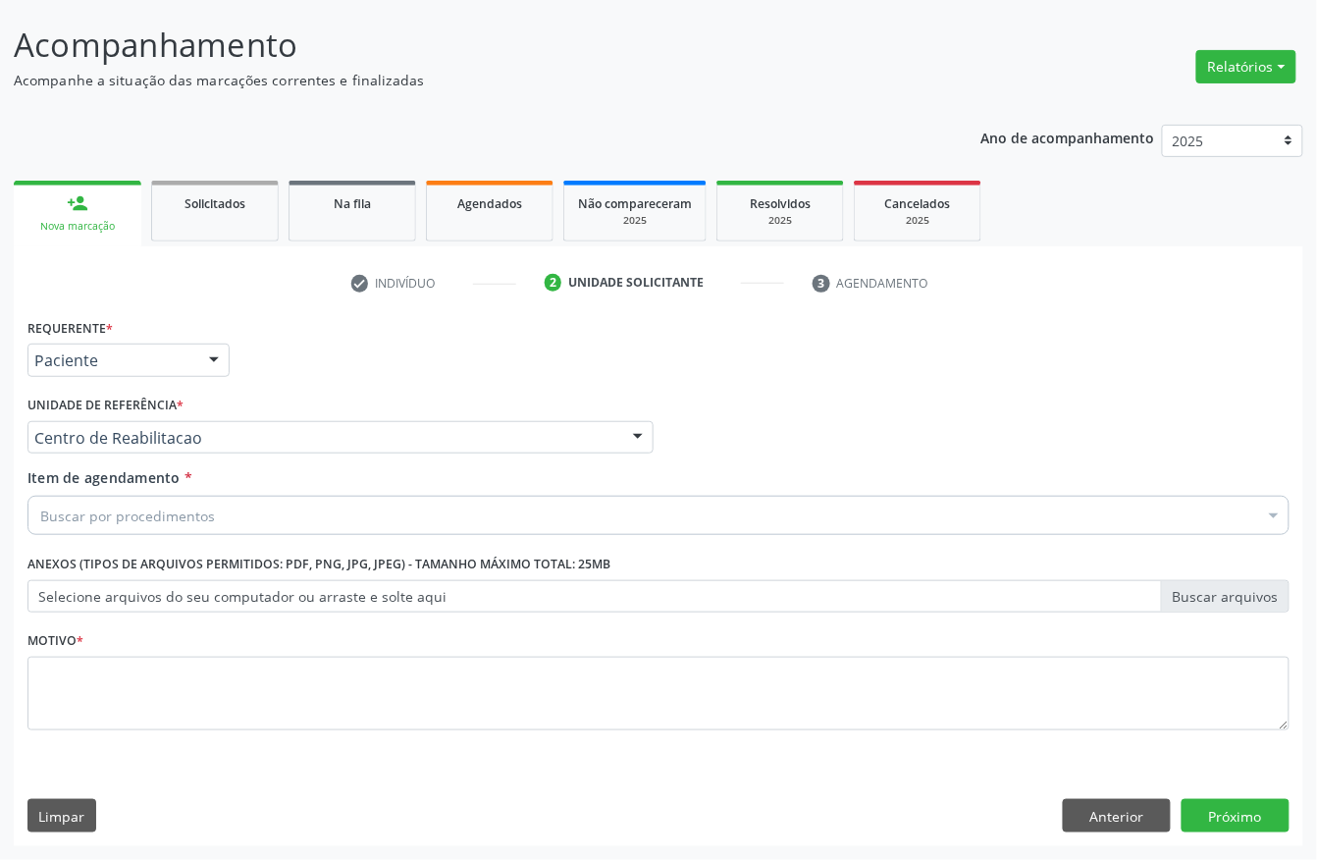
click at [264, 515] on div "Buscar por procedimentos" at bounding box center [658, 515] width 1262 height 39
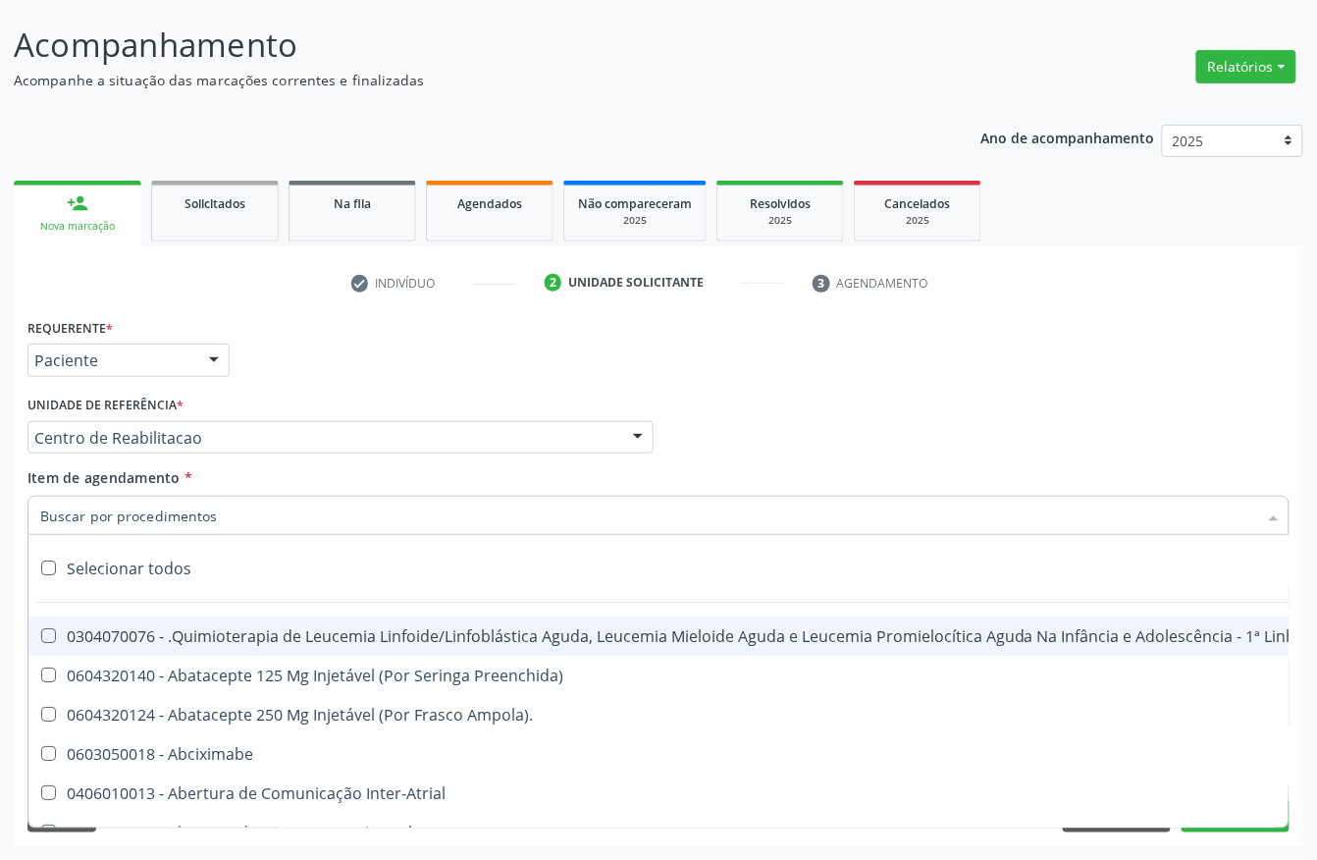
type input "c"
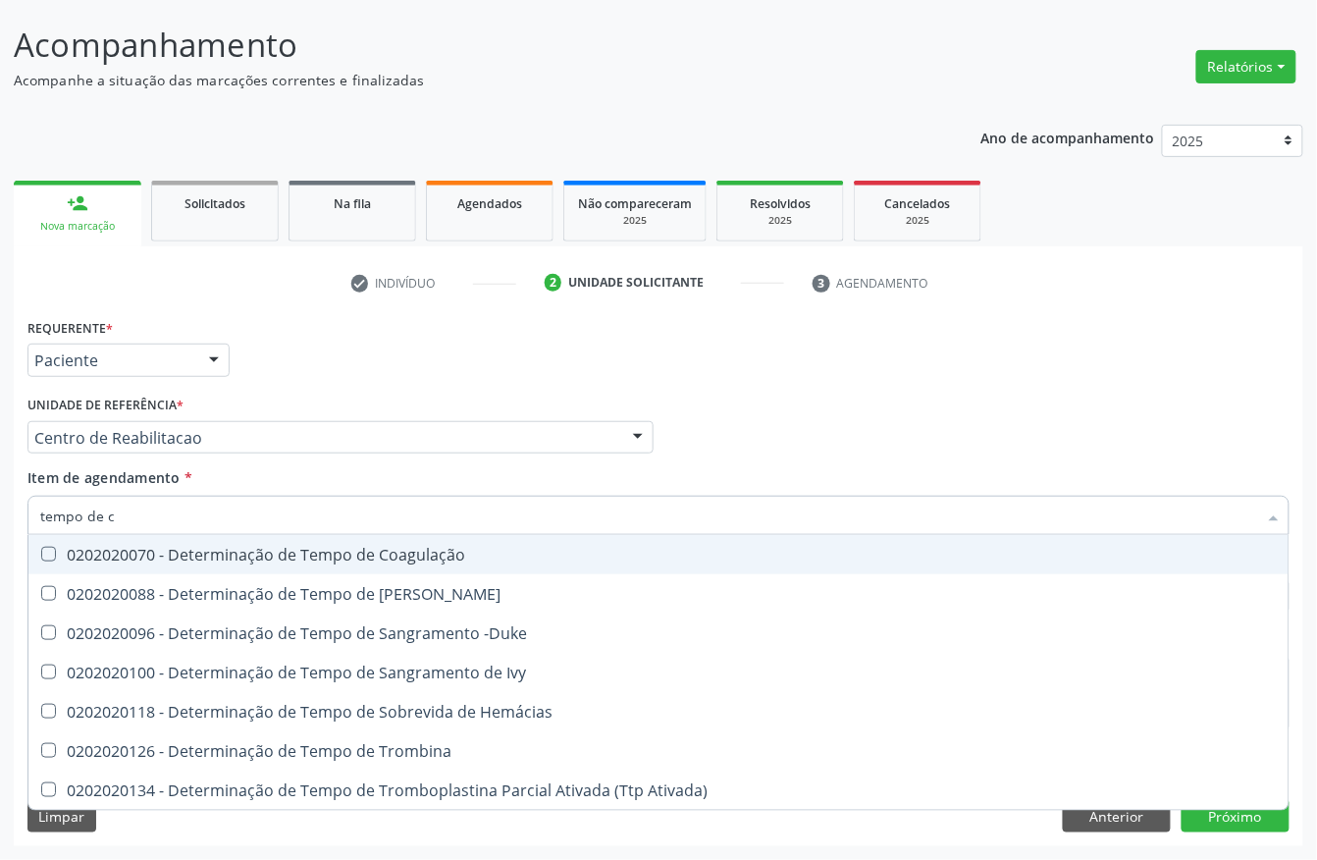
type input "tempo de co"
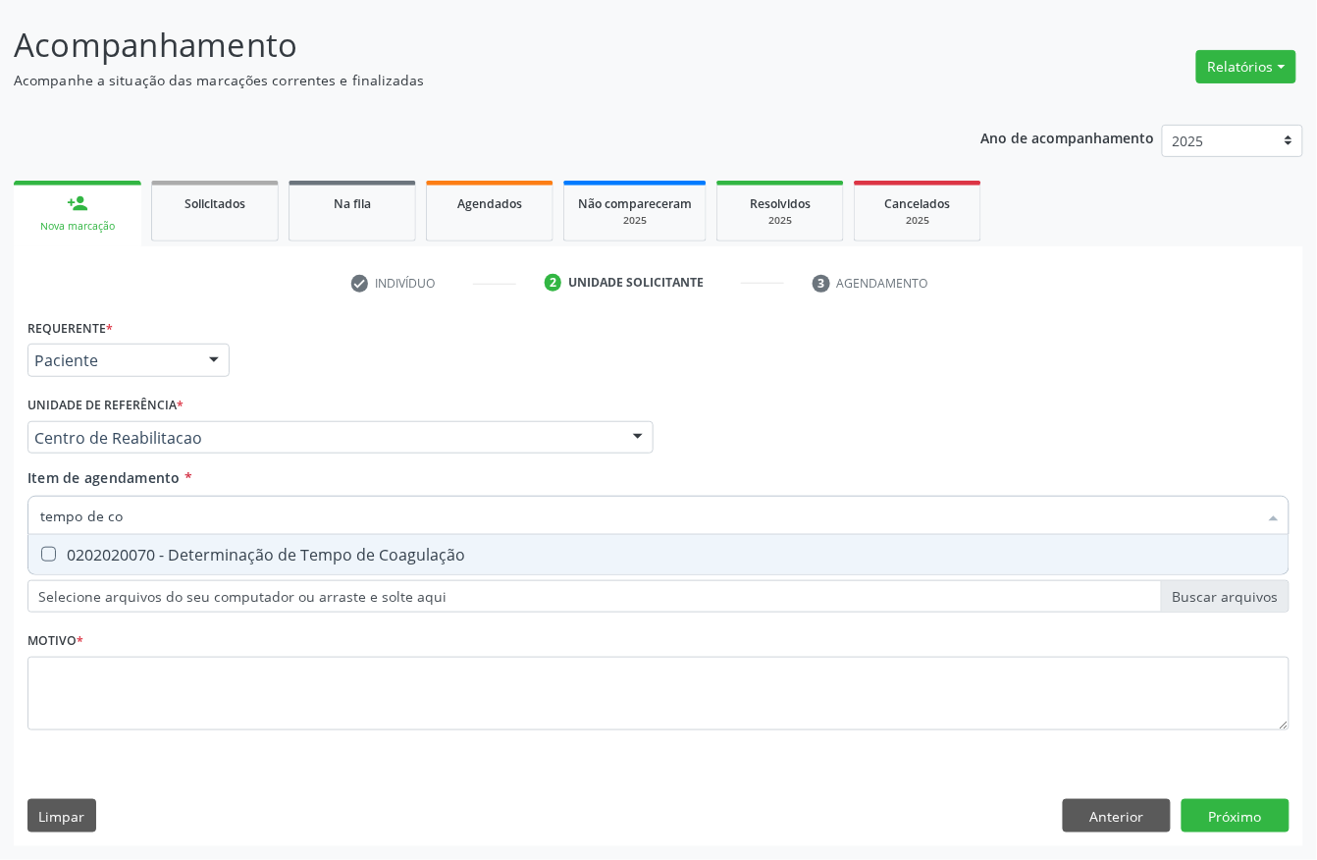
click at [259, 538] on span "0202020070 - Determinação de Tempo de Coagulação" at bounding box center [658, 554] width 1260 height 39
checkbox Coagulação "true"
click at [190, 506] on input "tempo de co" at bounding box center [648, 515] width 1217 height 39
type input "tempo de s"
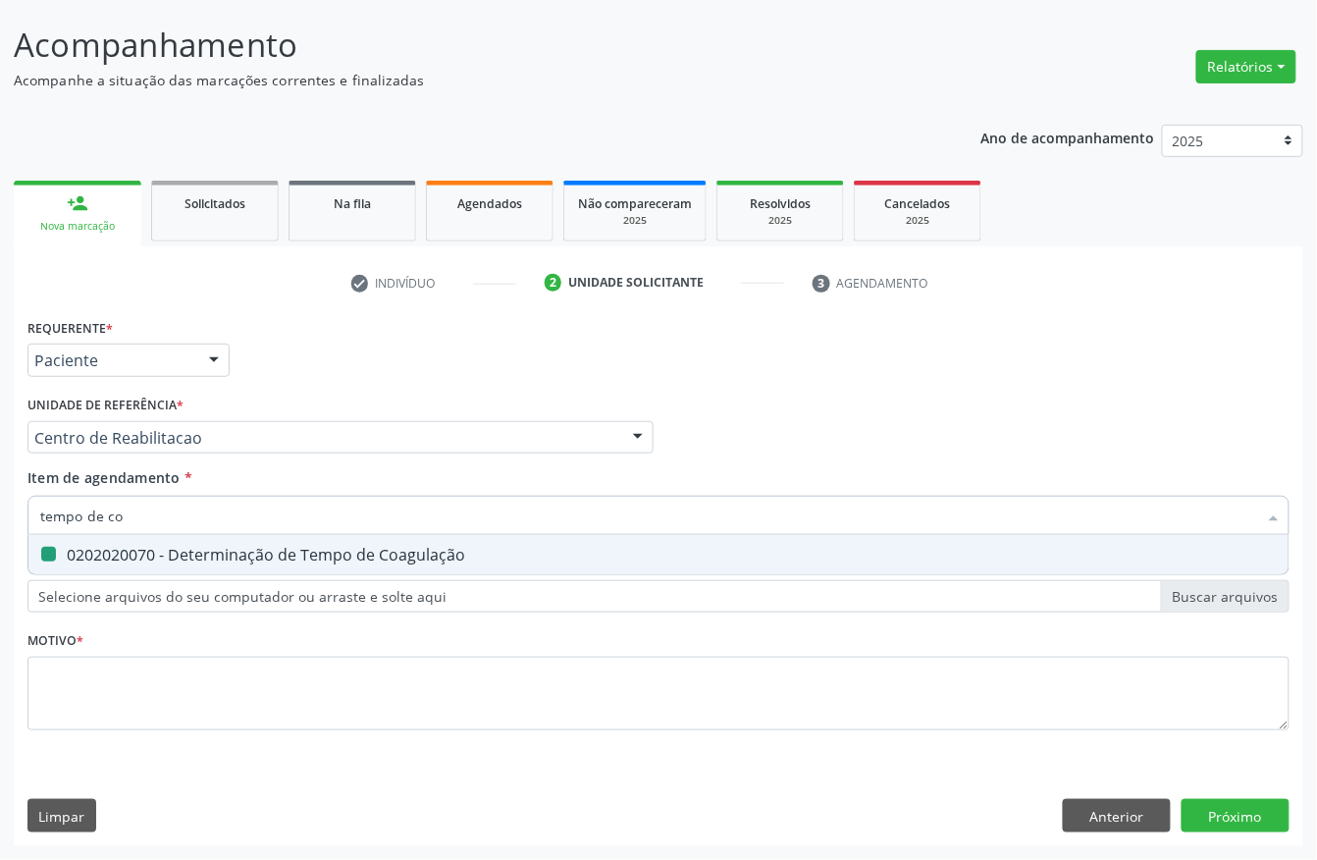
checkbox Coagulação "false"
type input "tempo de san"
click at [182, 547] on div "0202020096 - Determinação de Tempo de Sangramento -Duke" at bounding box center [658, 555] width 1237 height 16
checkbox -Duke "true"
click at [167, 523] on input "tempo de san" at bounding box center [648, 515] width 1217 height 39
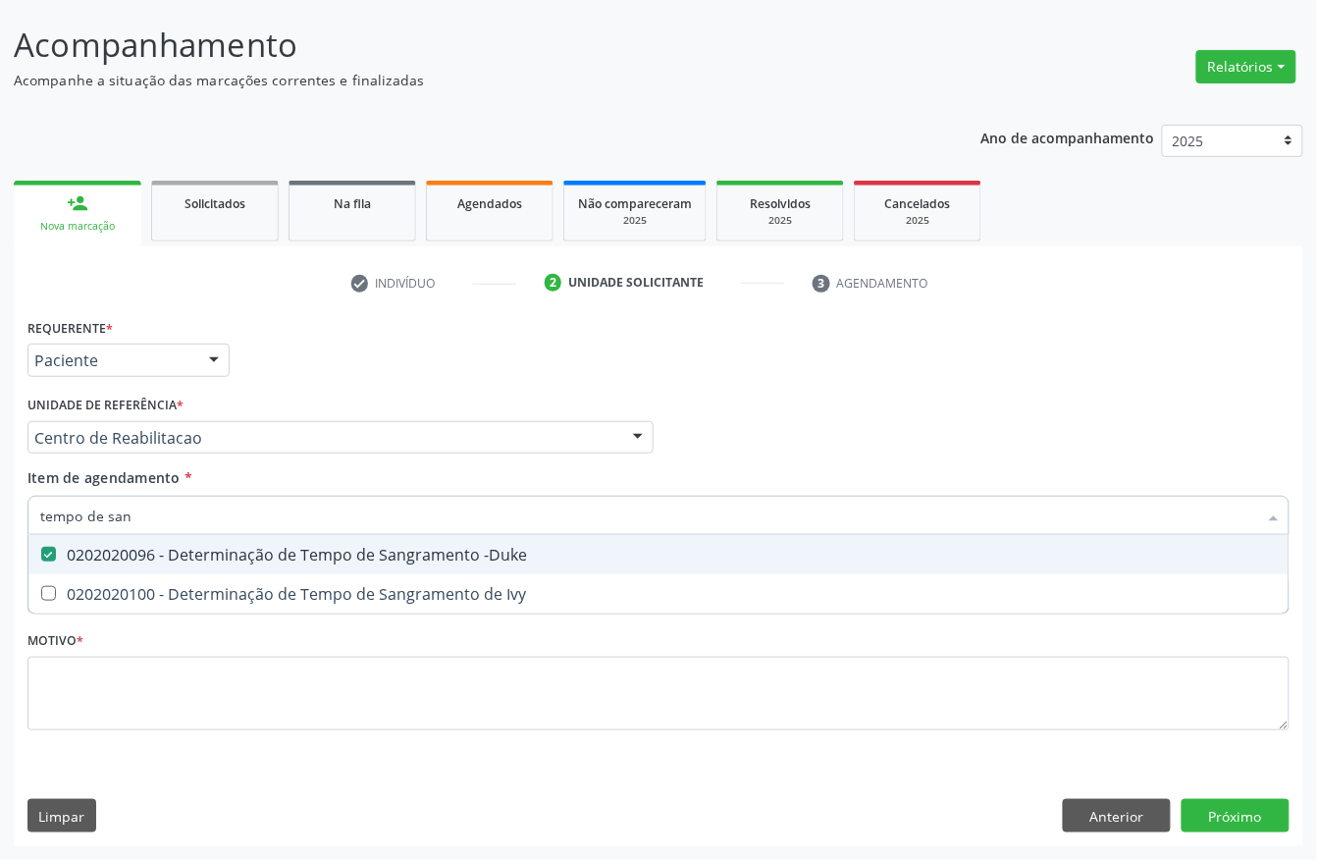
click at [167, 523] on input "tempo de san" at bounding box center [648, 515] width 1217 height 39
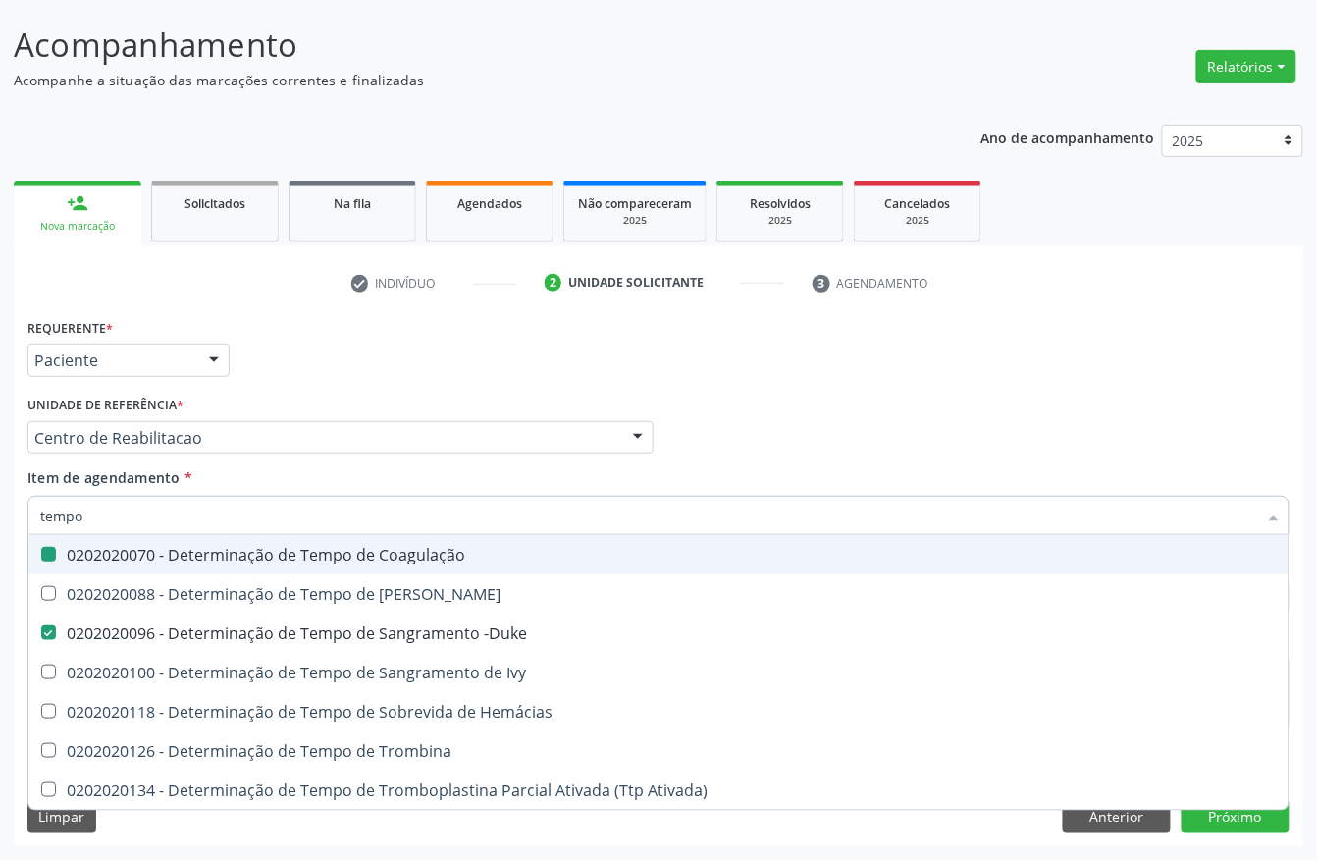
type input "tempo"
checkbox Coagulação "false"
checkbox -Duke "false"
type input "t"
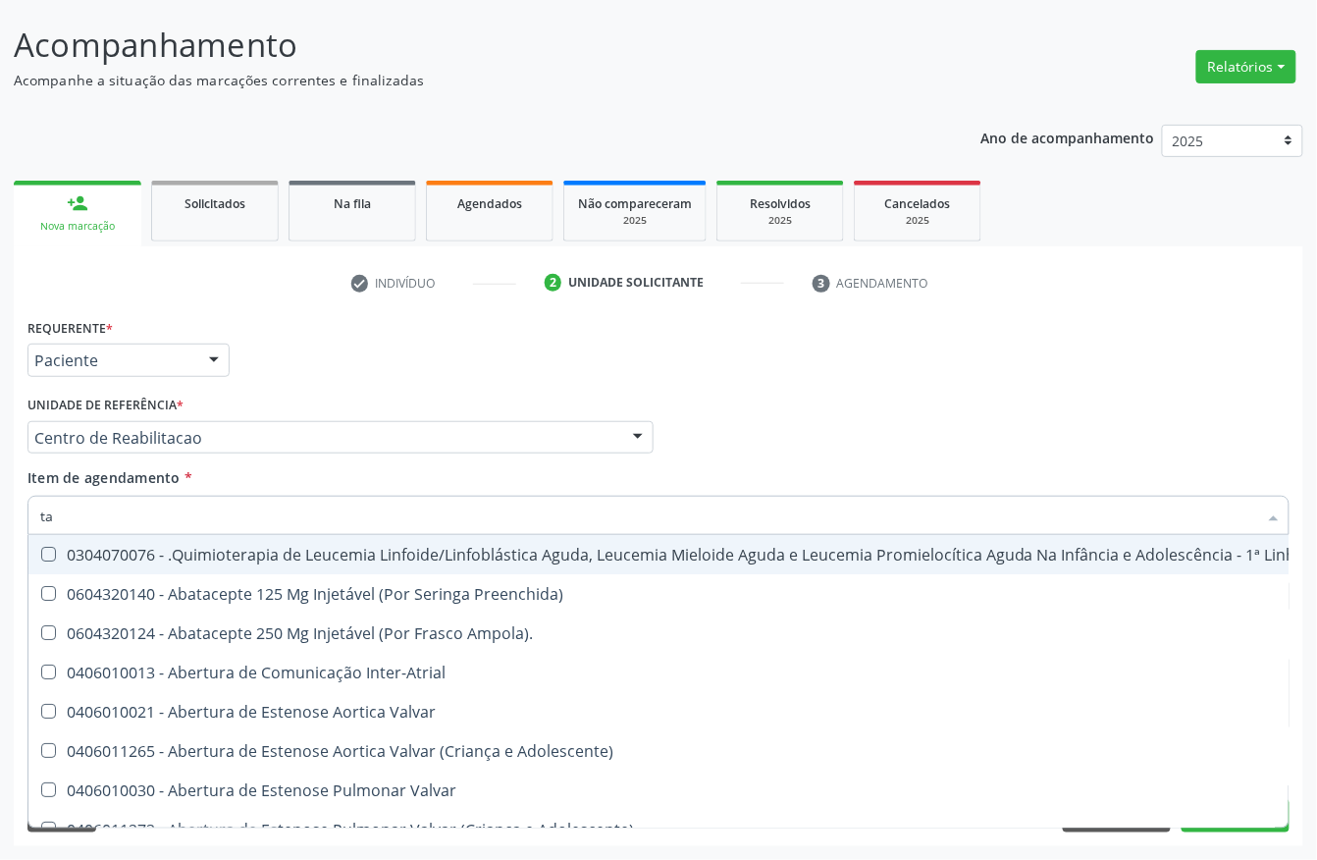
type input "tap"
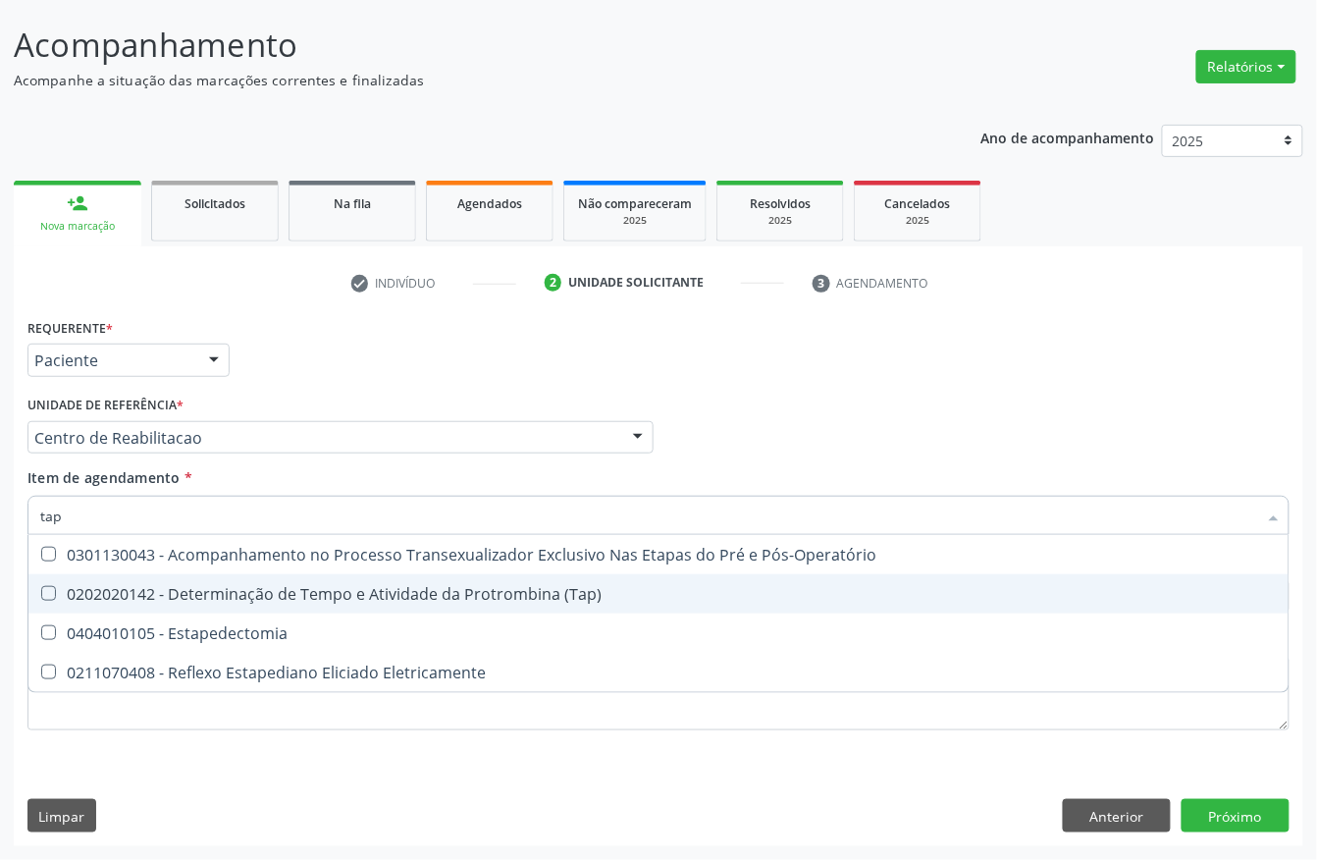
click at [256, 587] on div "0202020142 - Determinação de Tempo e Atividade da Protrombina (Tap)" at bounding box center [658, 594] width 1237 height 16
checkbox \(Tap\) "true"
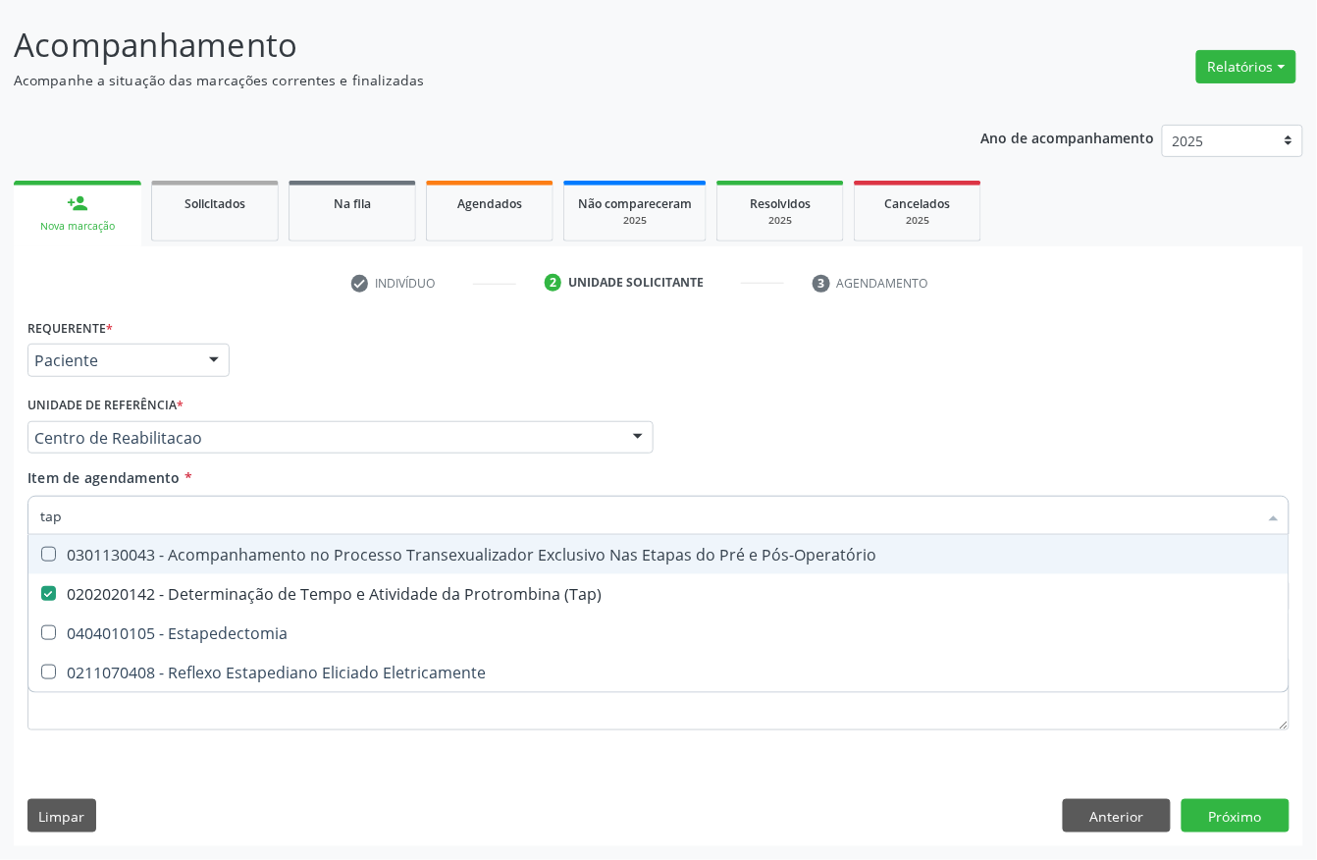
type input "tap"
click at [290, 398] on div "Unidade de referência * Centro de Reabilitacao Usf do Mutirao Usf Cohab Usf Cai…" at bounding box center [340, 422] width 626 height 63
checkbox Estapedectomia "true"
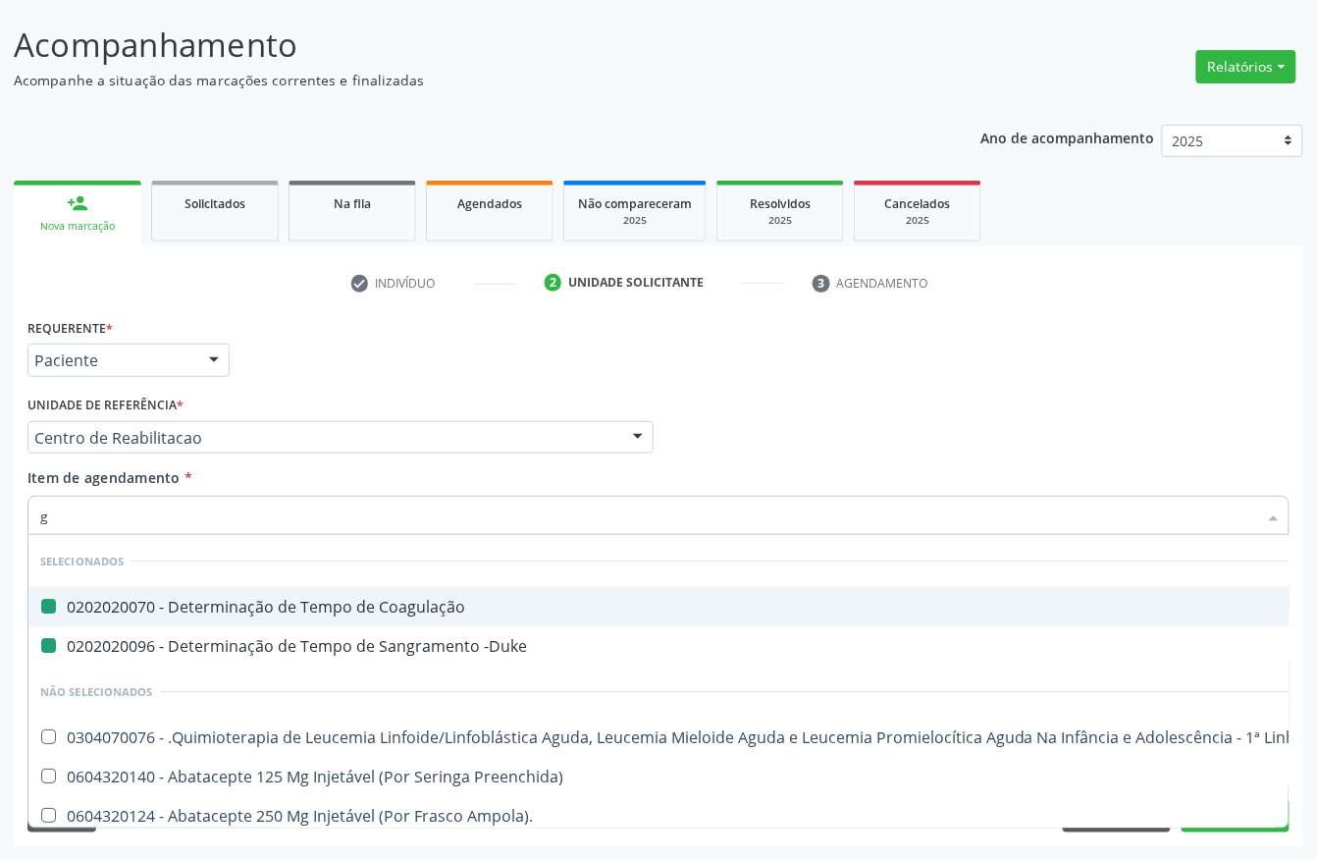
type input "gl"
checkbox Coagulação "false"
checkbox -Duke "false"
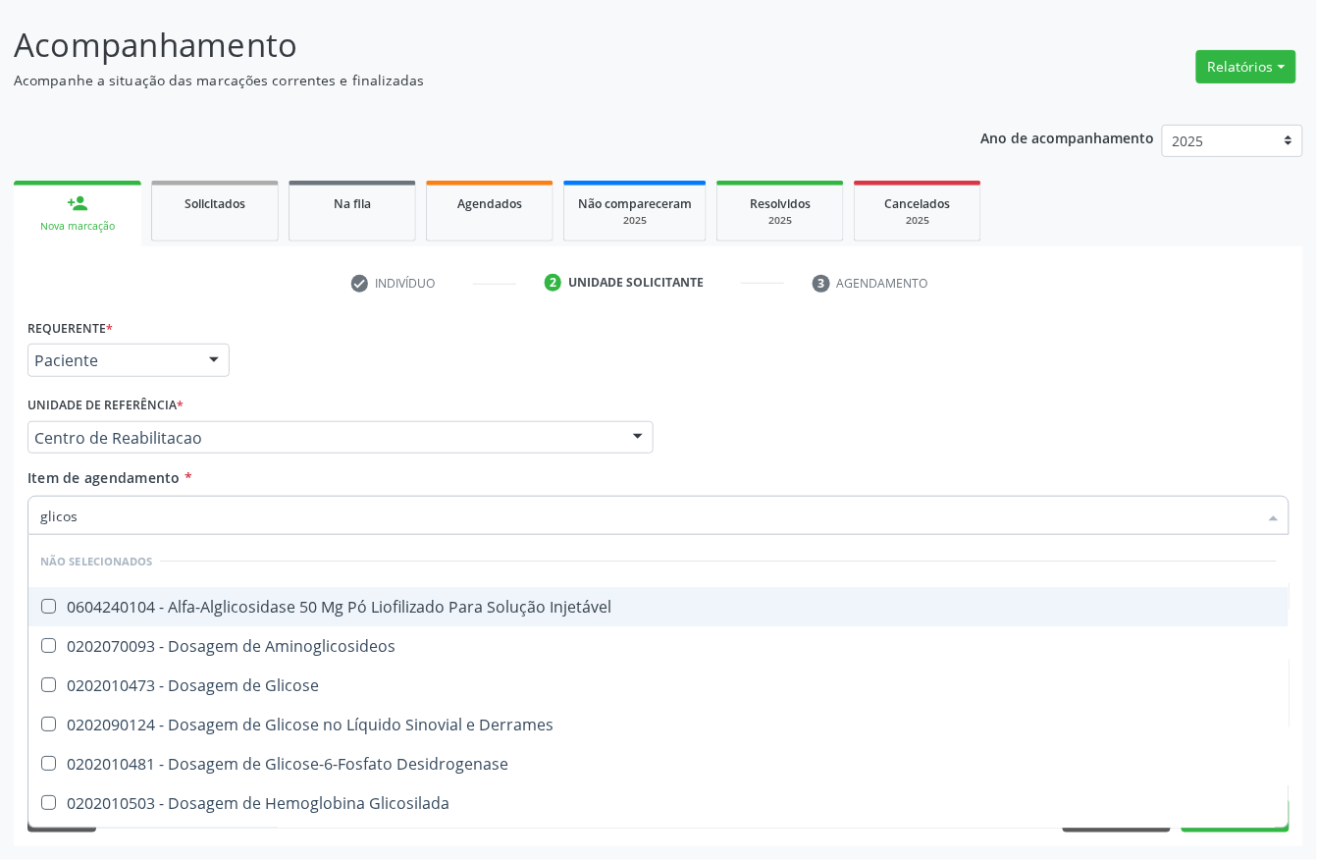
type input "glicose"
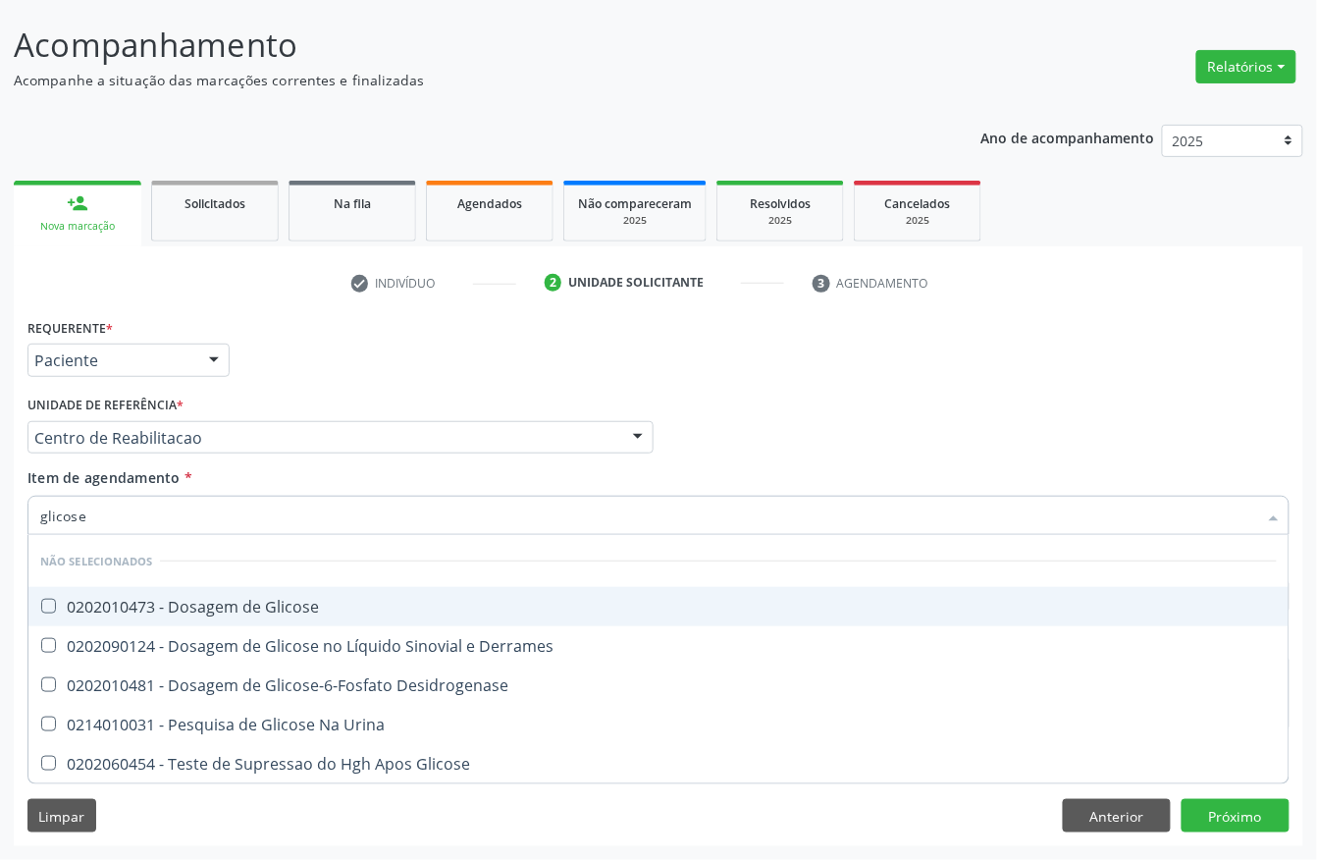
click at [259, 603] on div "0202010473 - Dosagem de Glicose" at bounding box center [658, 607] width 1237 height 16
checkbox Glicose "true"
click at [210, 530] on input "glicose" at bounding box center [648, 515] width 1217 height 39
click at [281, 382] on div "Requerente * Paciente Profissional de Saúde Paciente Nenhum resultado encontrad…" at bounding box center [659, 351] width 1272 height 77
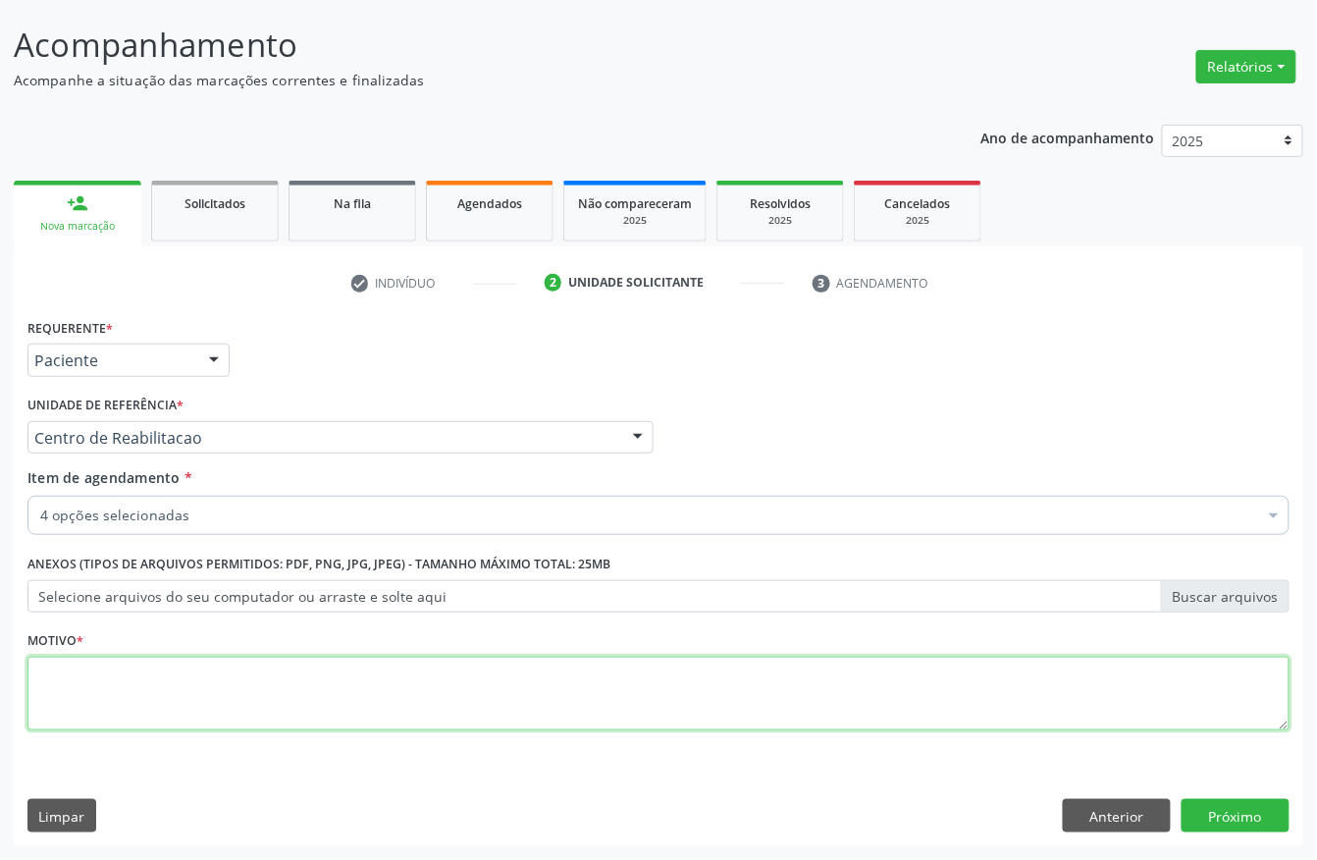
click at [169, 680] on textarea at bounding box center [658, 694] width 1262 height 75
type textarea "s"
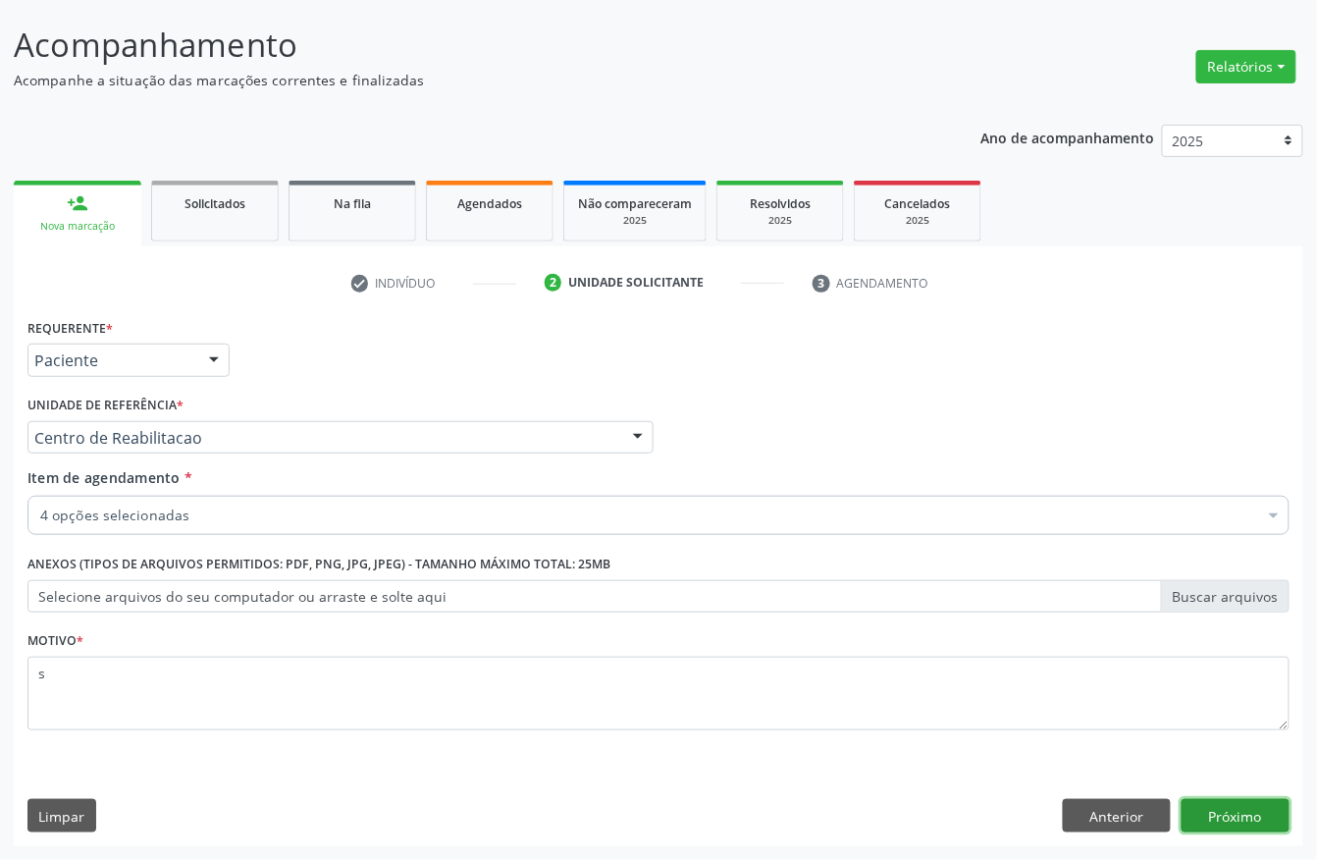
click at [1277, 826] on button "Próximo" at bounding box center [1236, 815] width 108 height 33
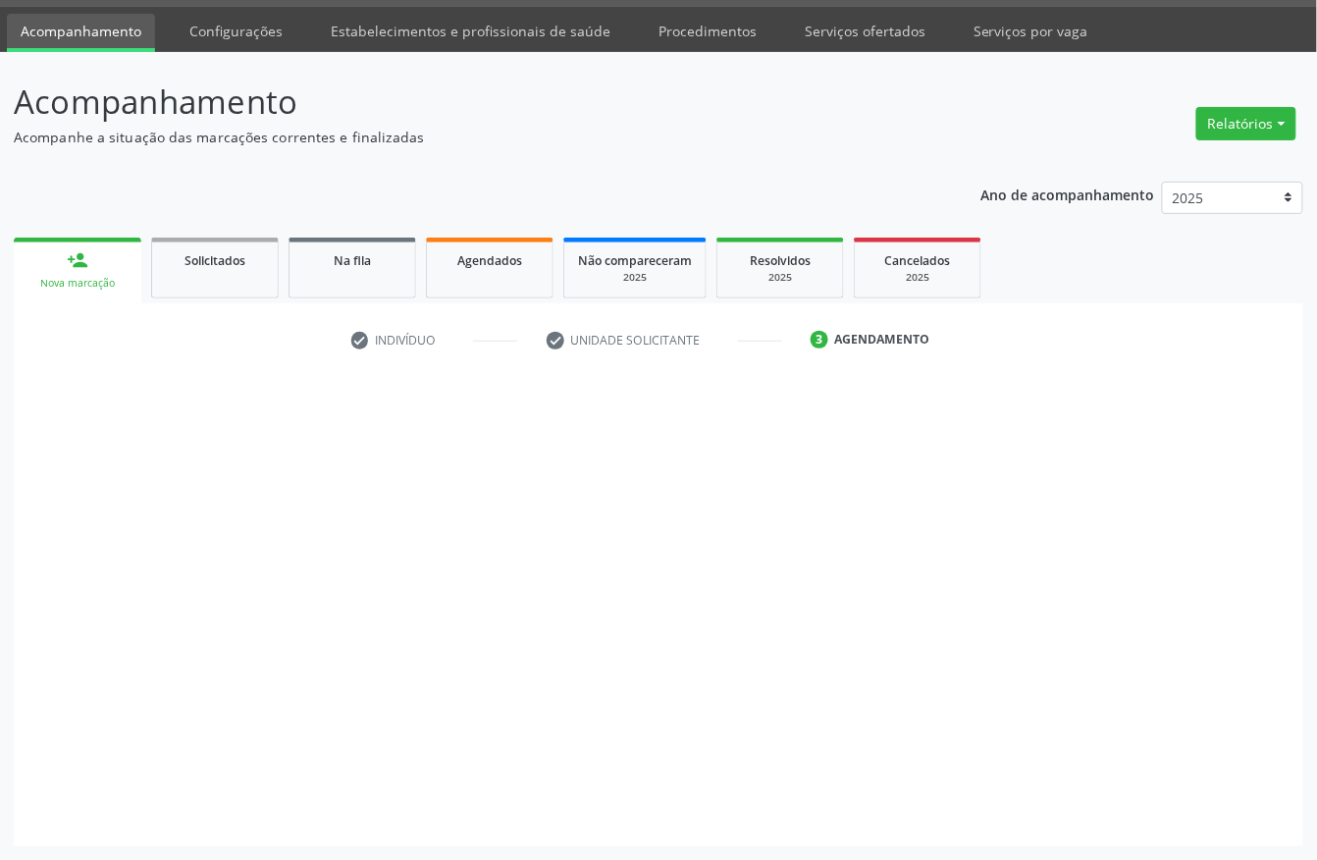
scroll to position [57, 0]
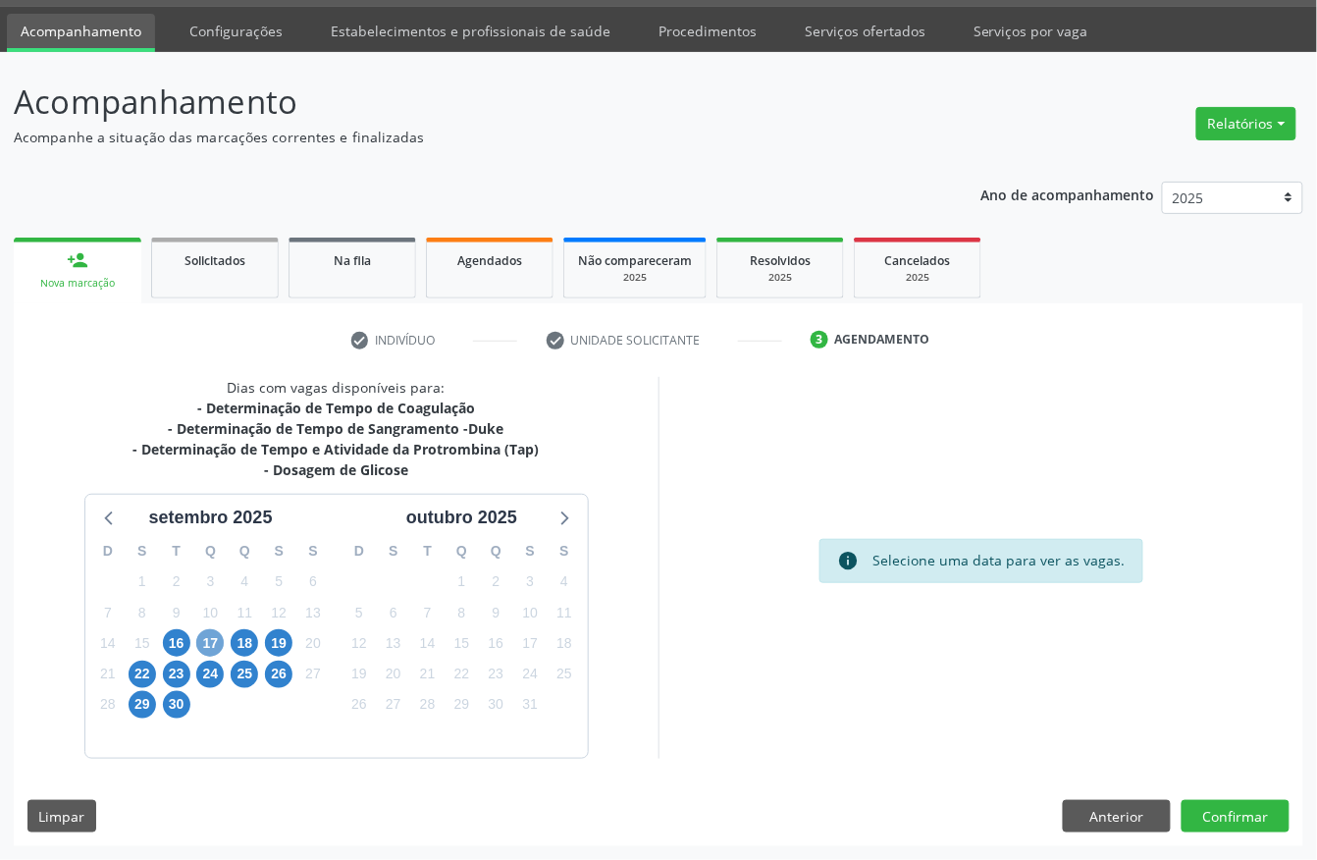
click at [202, 637] on span "17" at bounding box center [209, 642] width 27 height 27
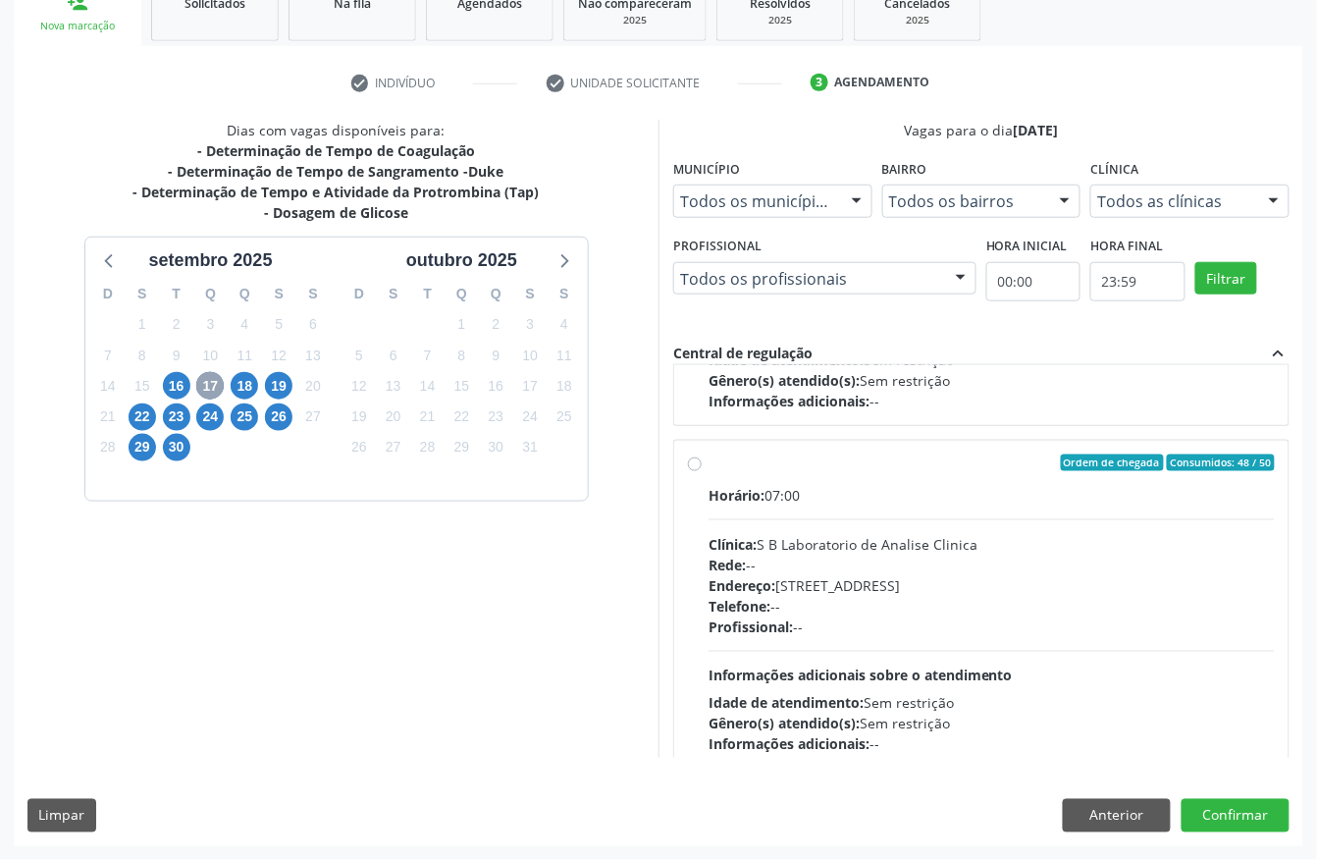
scroll to position [1002, 0]
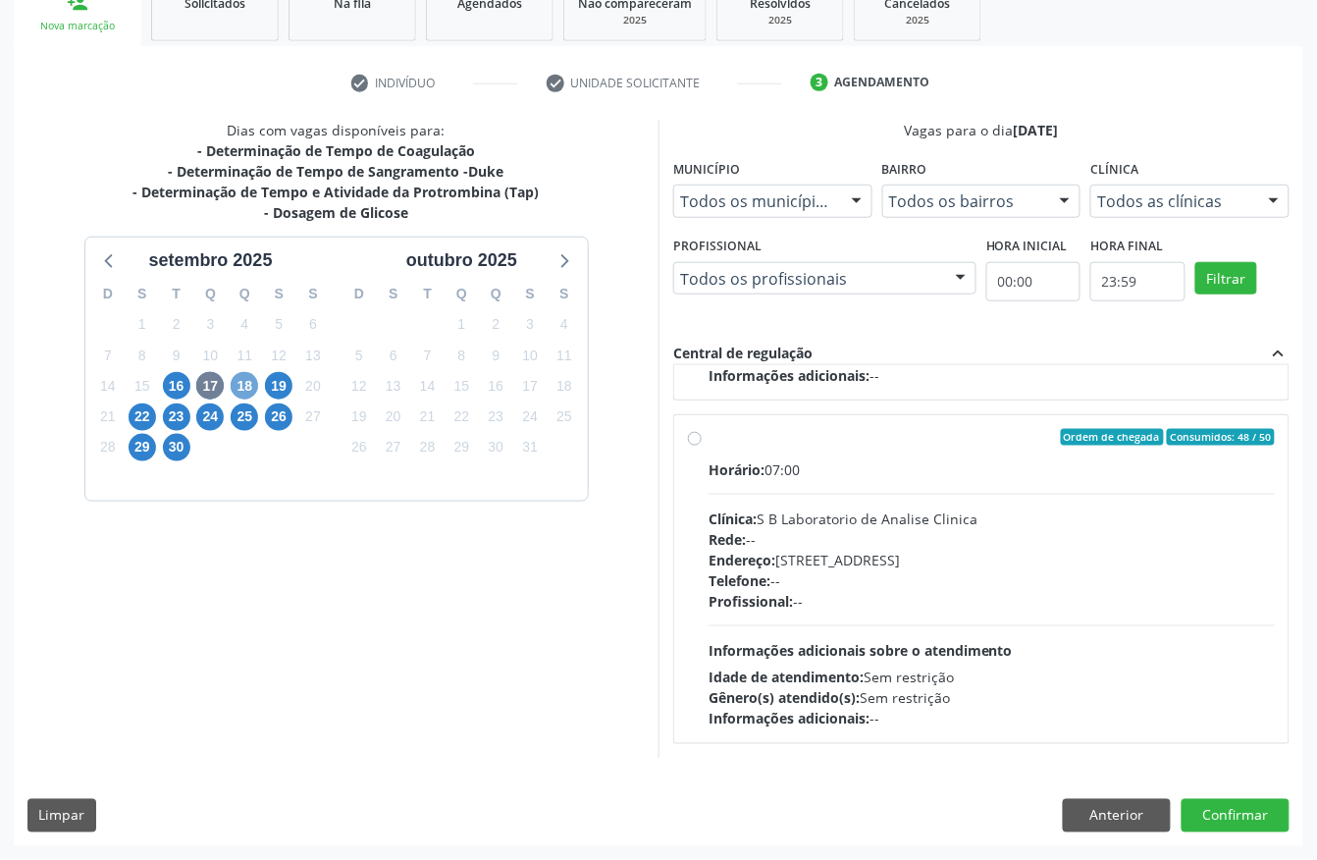
click at [253, 374] on span "18" at bounding box center [244, 385] width 27 height 27
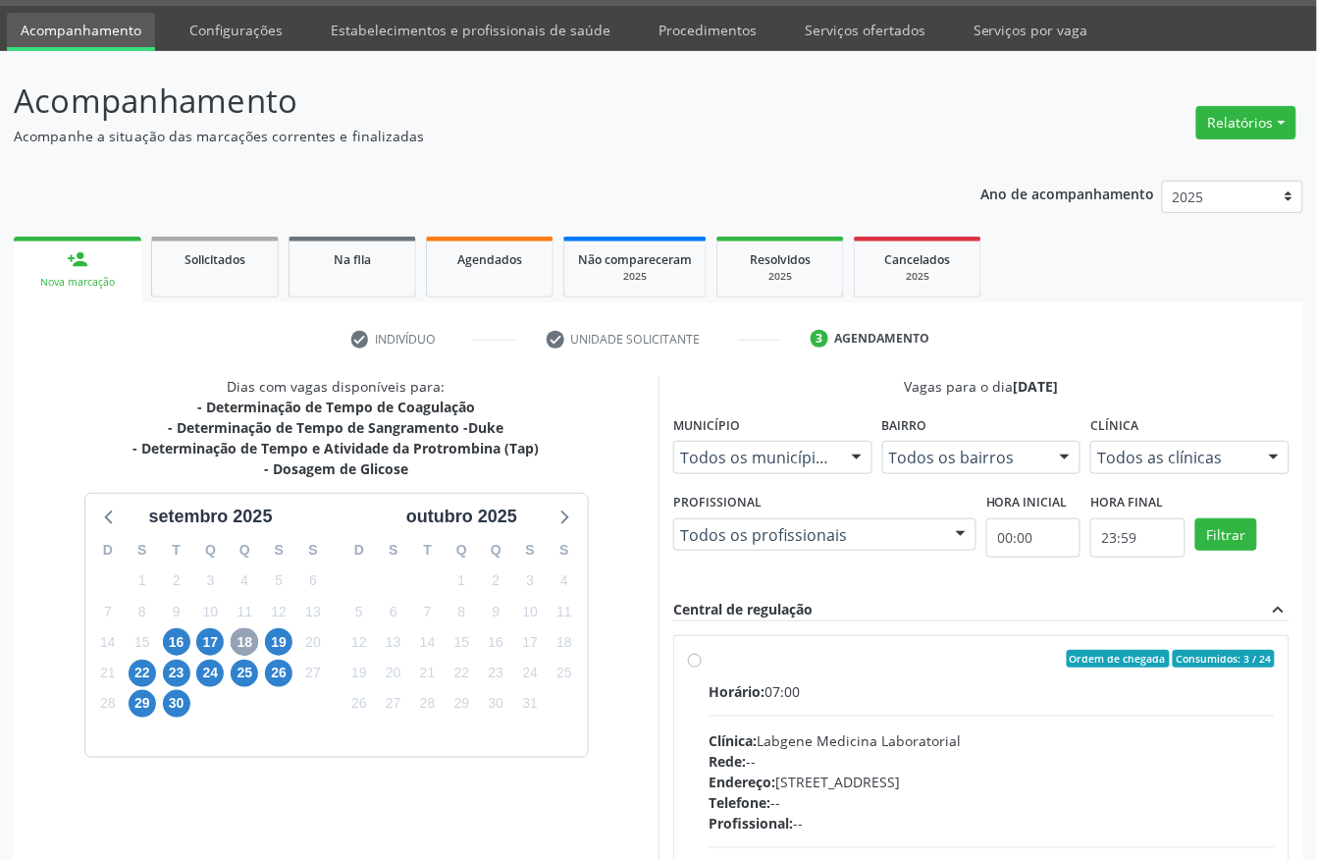
scroll to position [281, 0]
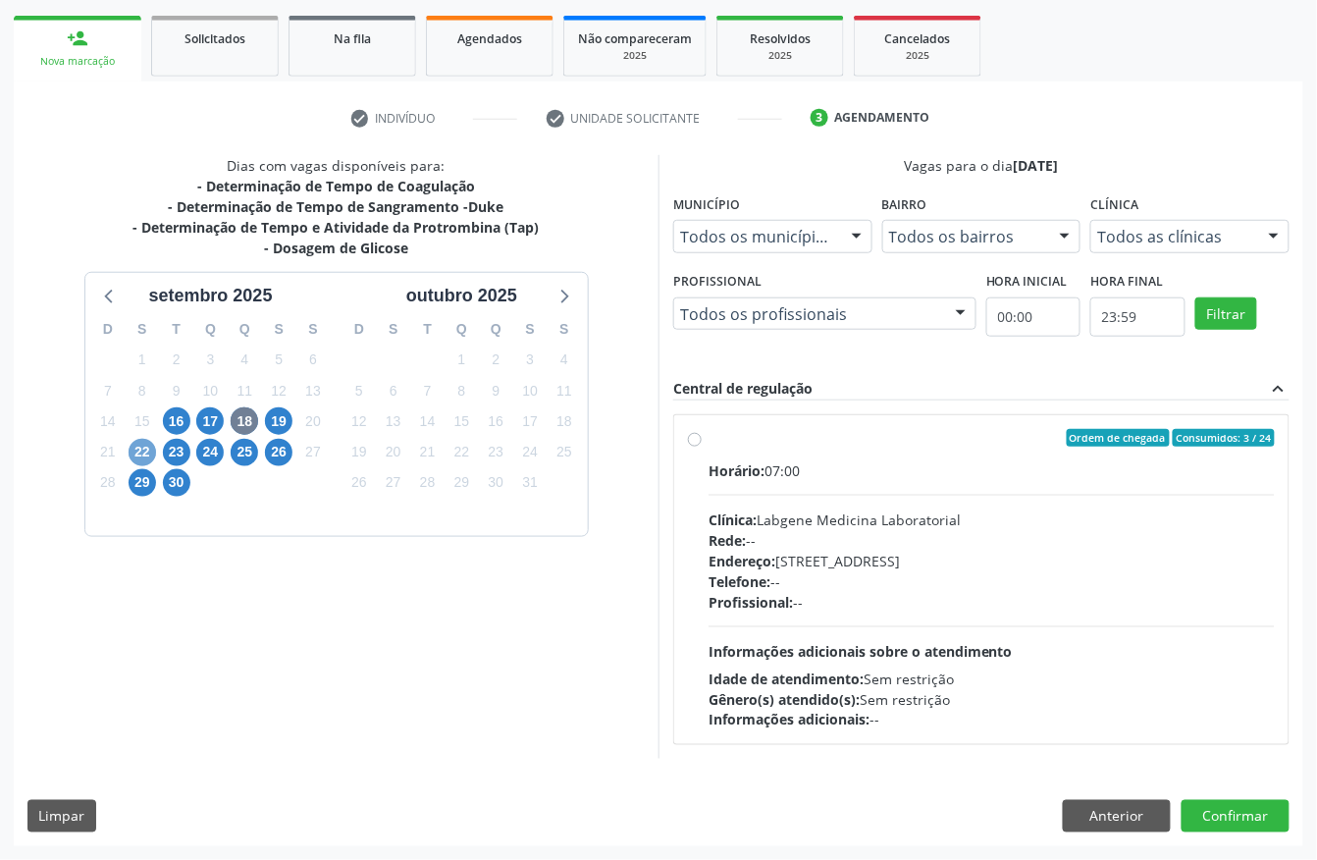
click at [153, 448] on span "22" at bounding box center [142, 452] width 27 height 27
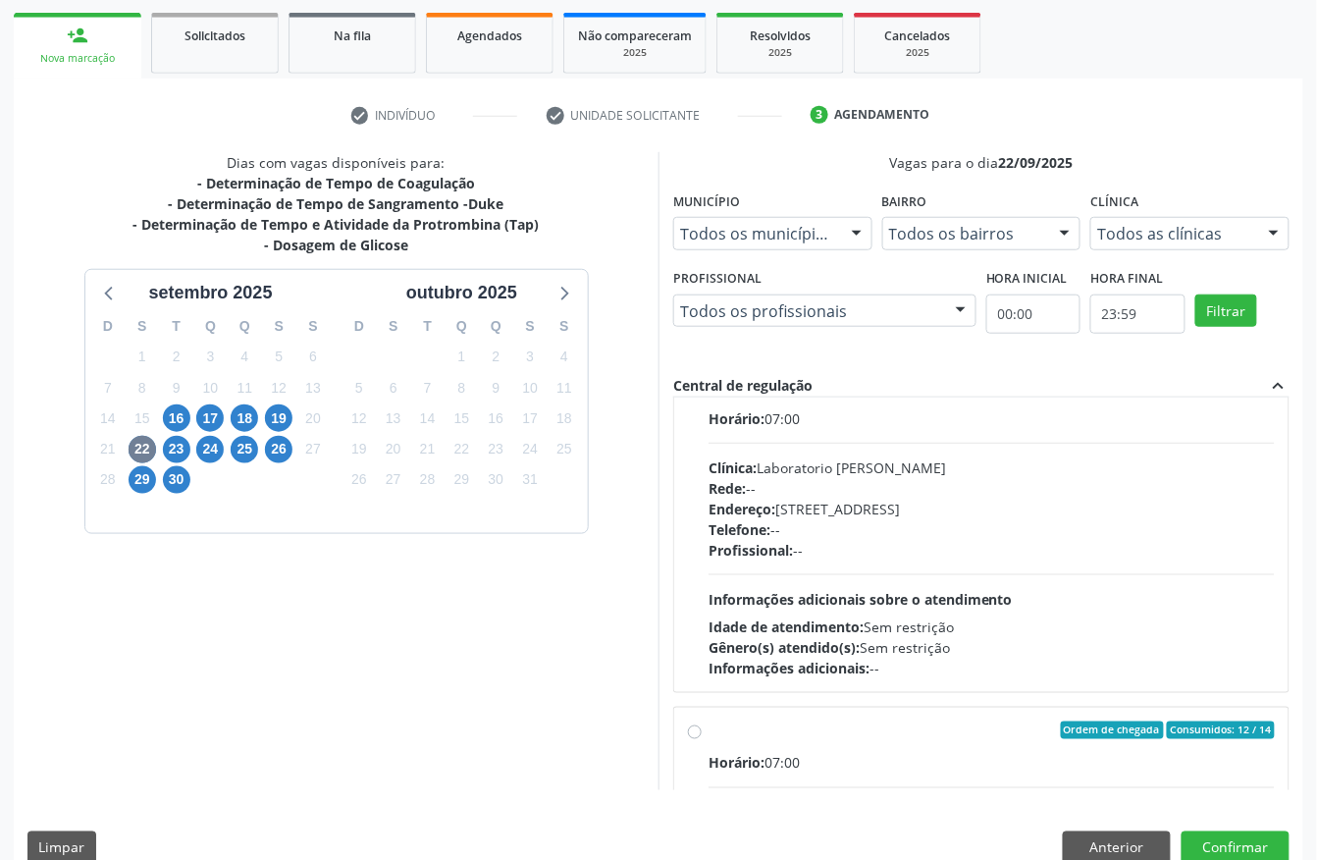
click at [846, 540] on div "Telefone: --" at bounding box center [992, 529] width 566 height 21
click at [702, 396] on input "Ordem de chegada Consumidos: 0 / 14 Horário: 07:00 Clínica: Laboratorio [PERSON…" at bounding box center [695, 387] width 14 height 18
radio input "true"
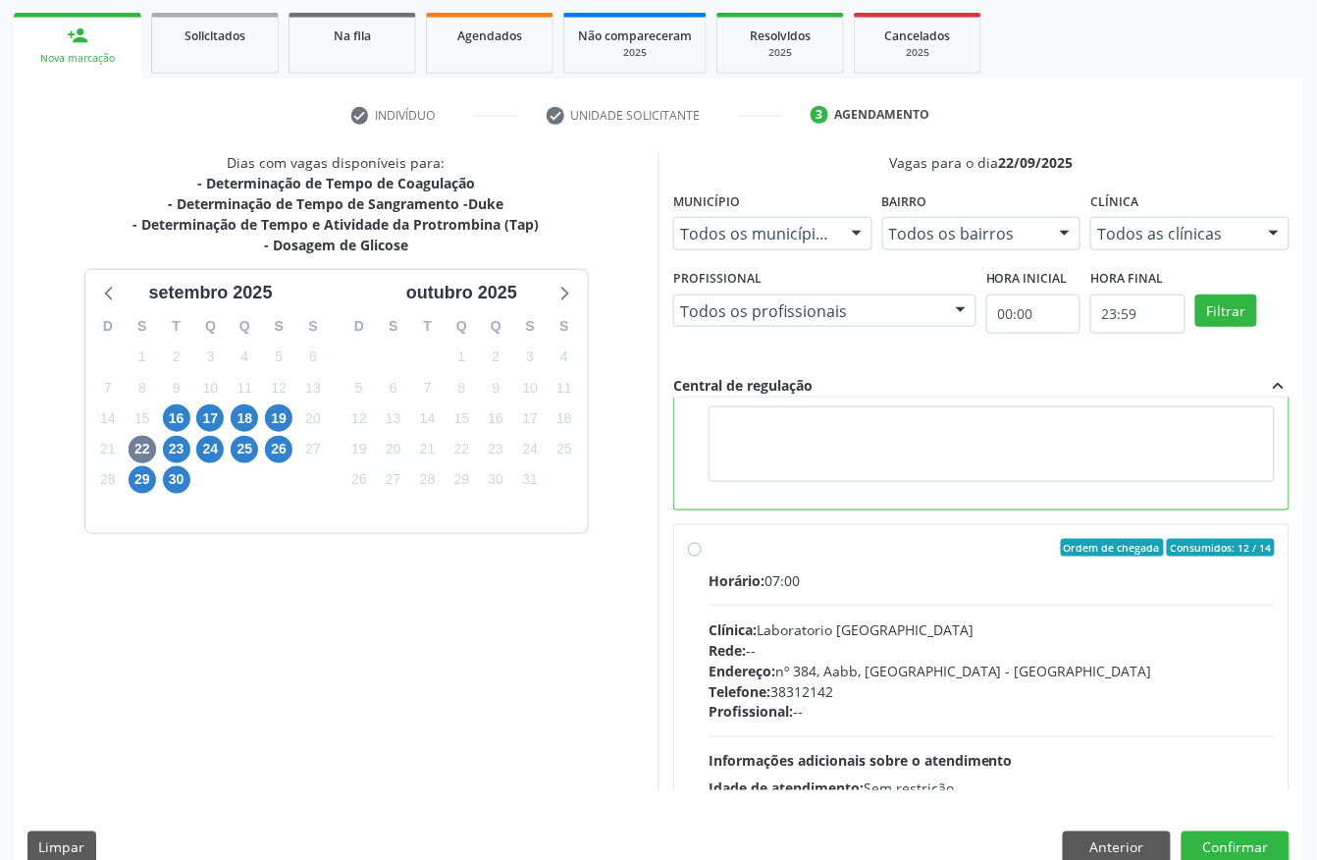
scroll to position [314, 0]
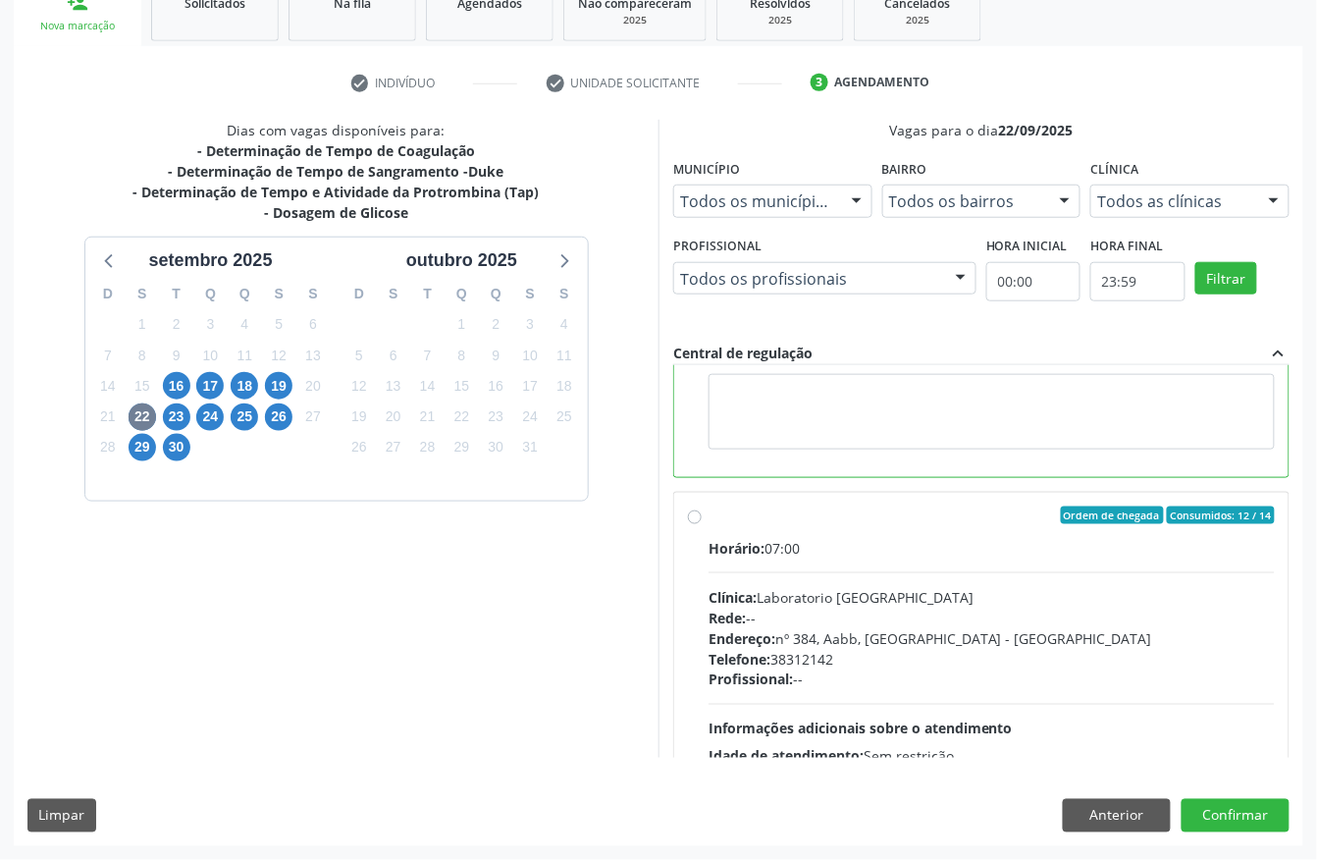
click at [1296, 833] on div "Dias com vagas disponíveis para: - Determinação de Tempo de Coagulação - Determ…" at bounding box center [659, 482] width 1290 height 725
click at [1244, 817] on button "Confirmar" at bounding box center [1236, 815] width 108 height 33
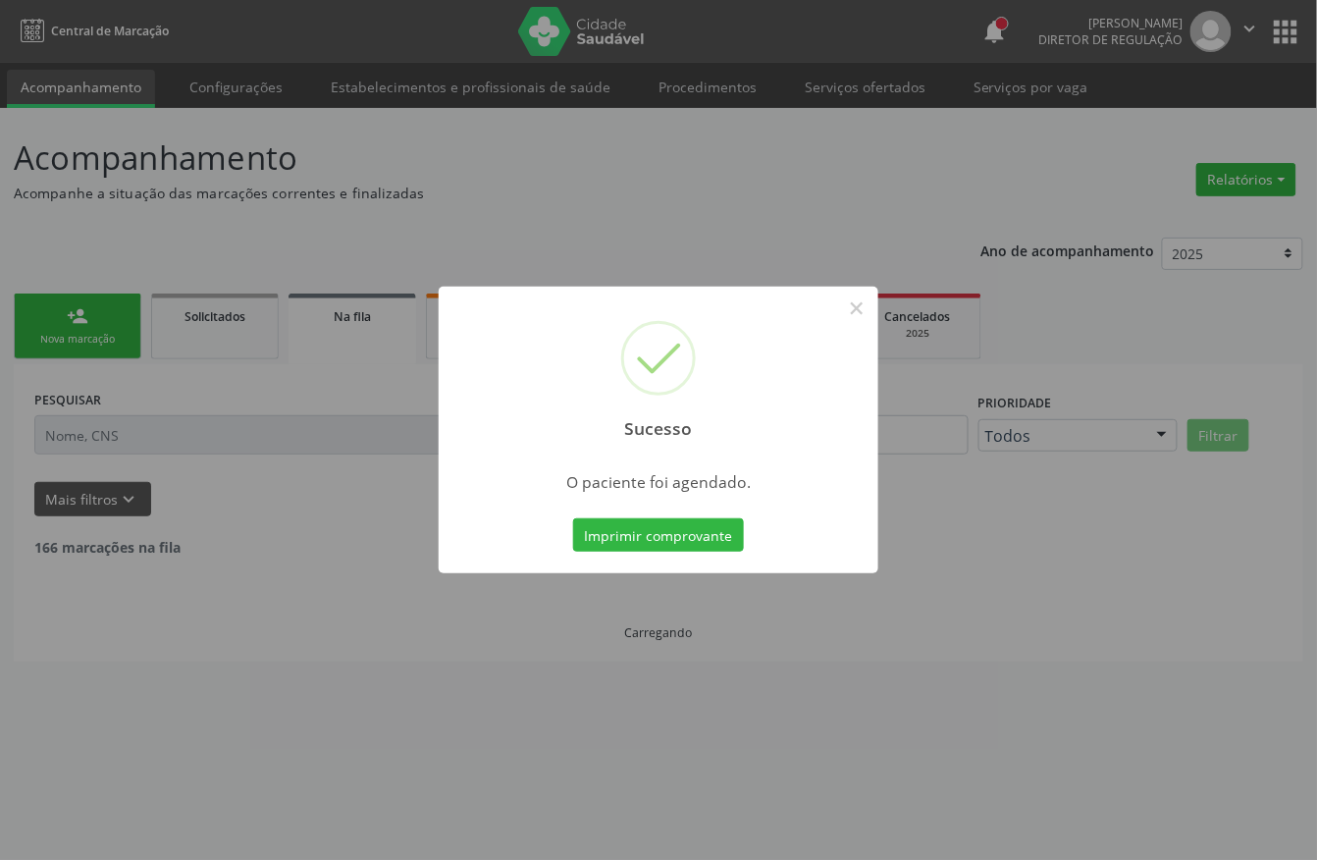
scroll to position [0, 0]
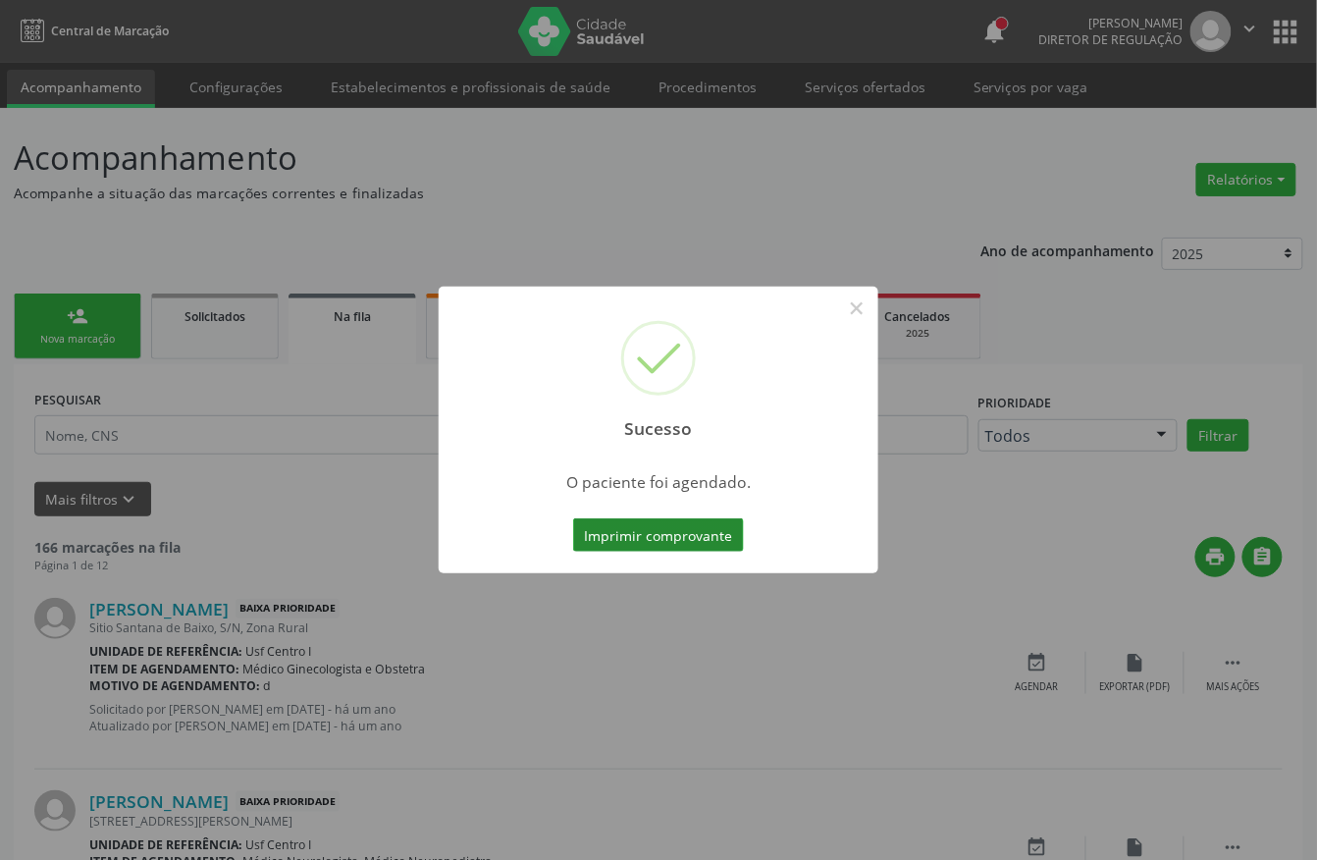
click at [683, 543] on button "Imprimir comprovante" at bounding box center [658, 534] width 171 height 33
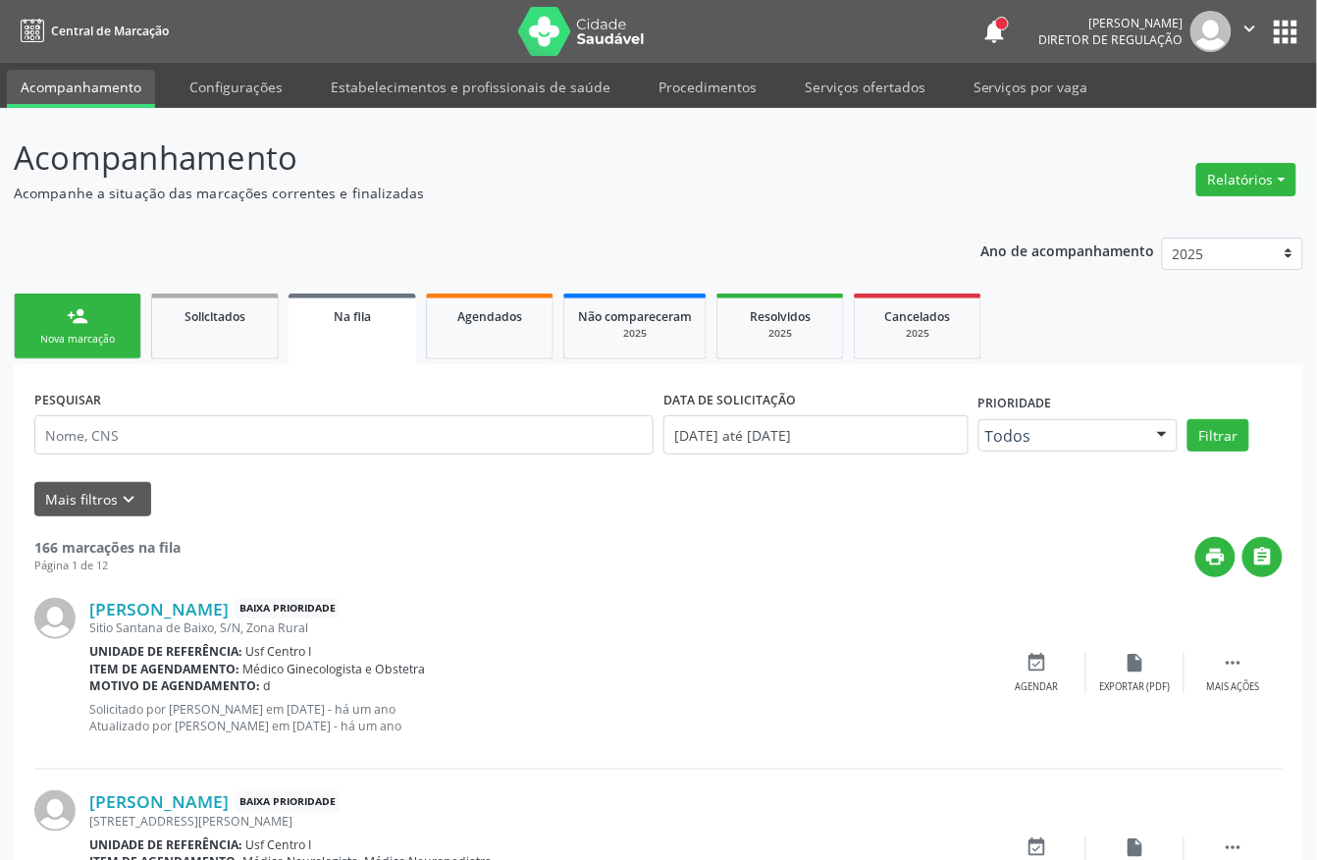
click at [103, 340] on div "Nova marcação" at bounding box center [77, 339] width 98 height 15
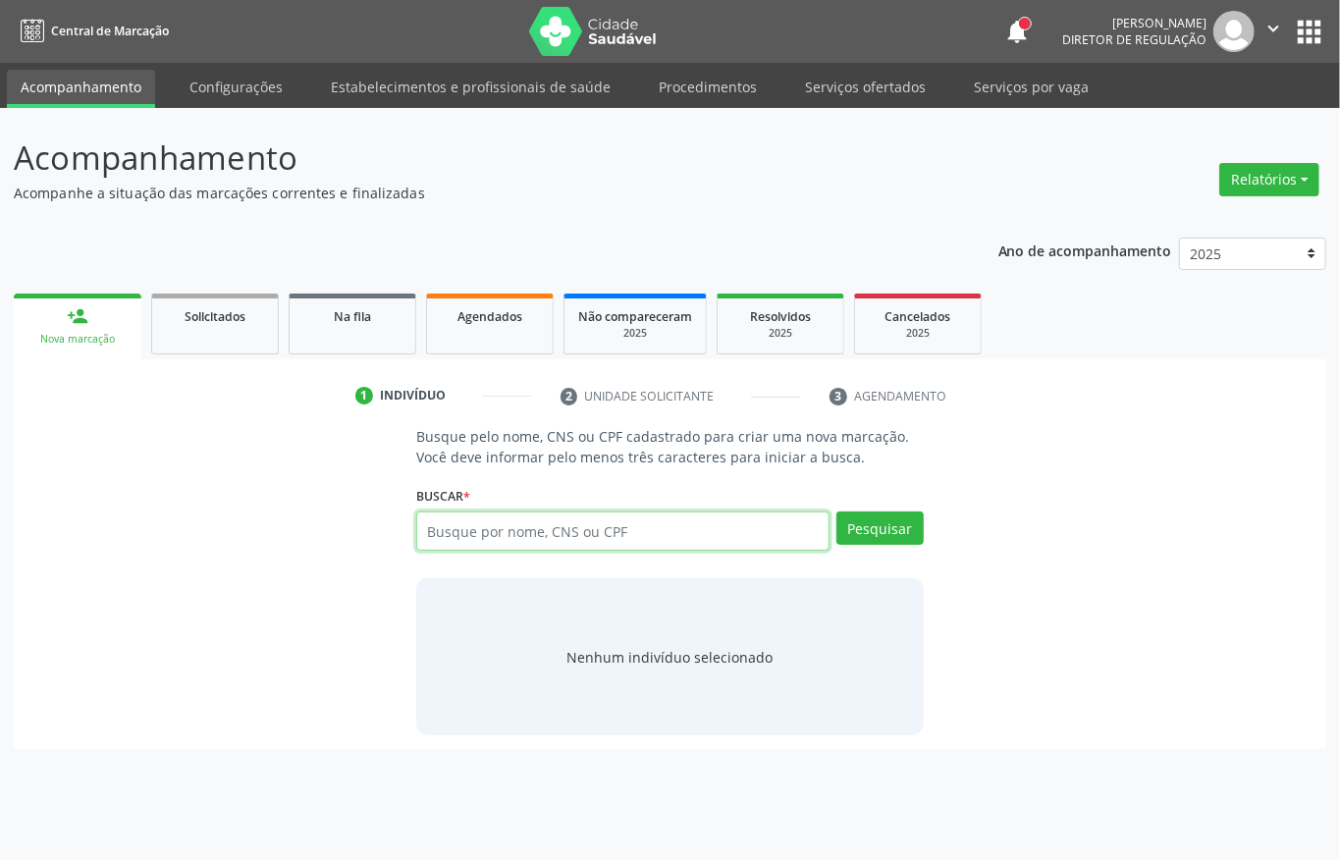
click at [496, 536] on input "text" at bounding box center [622, 530] width 413 height 39
paste input "705 0062 7185 7758"
type input "705 0062 7185 7758"
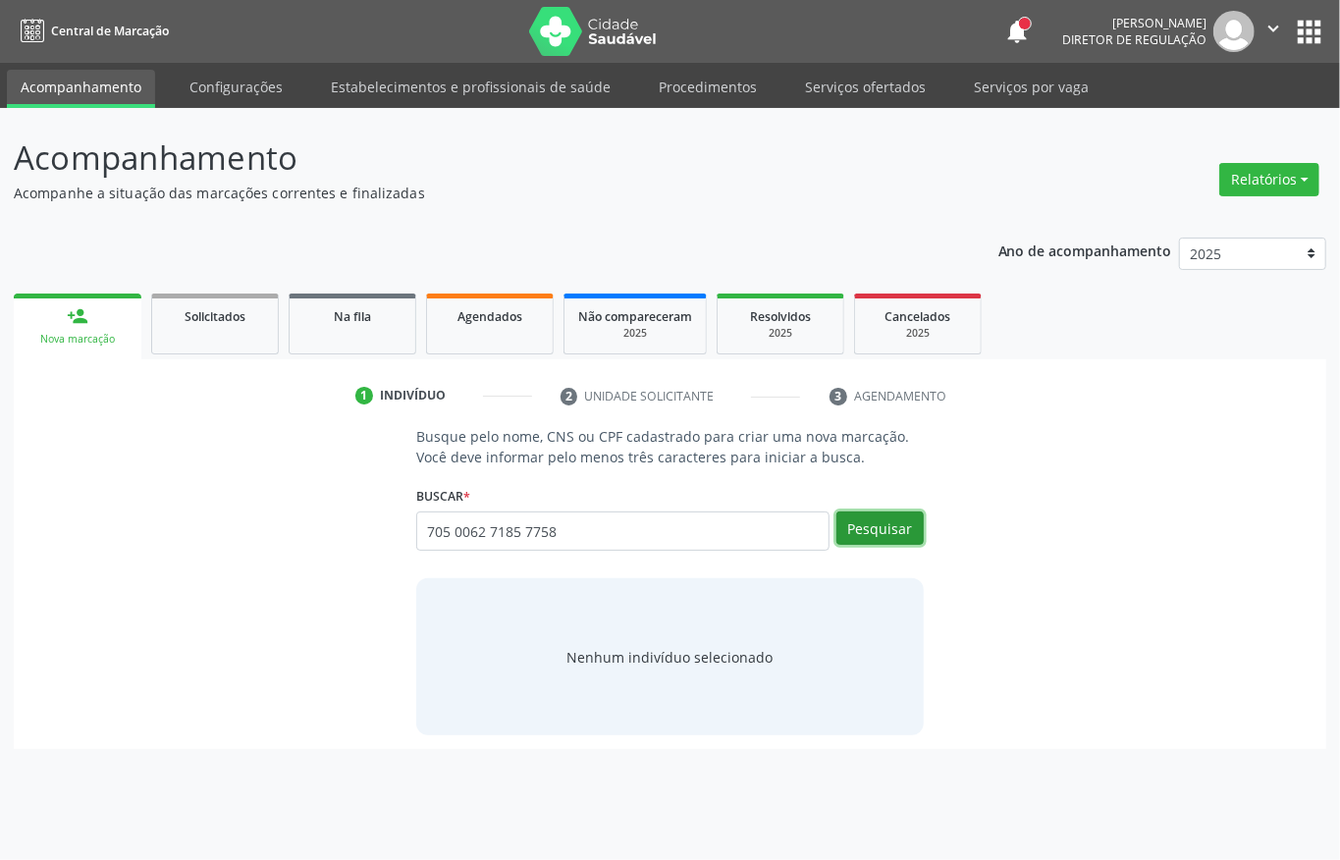
click at [877, 528] on button "Pesquisar" at bounding box center [879, 527] width 87 height 33
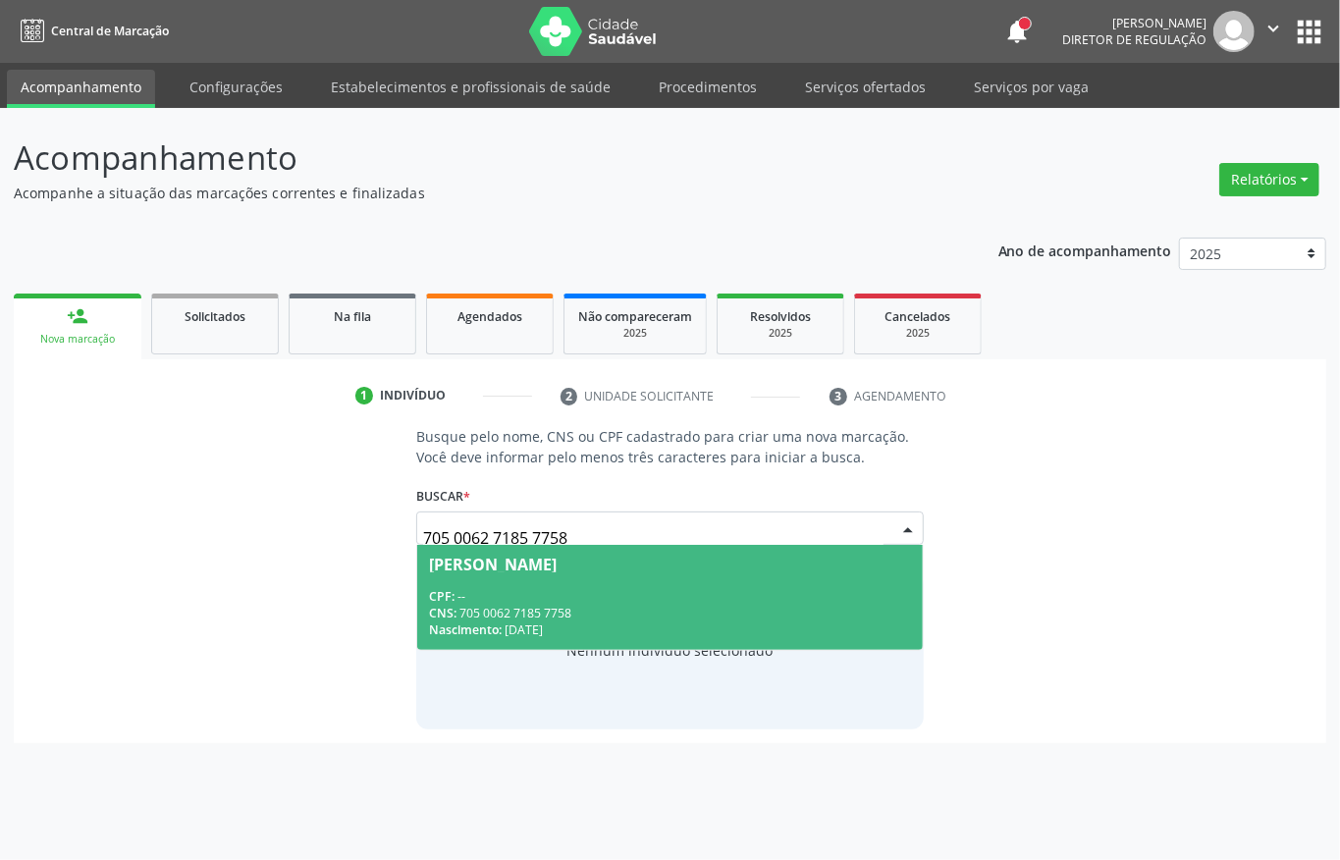
click at [712, 620] on div "CNS: 705 0062 7185 7758" at bounding box center [670, 613] width 482 height 17
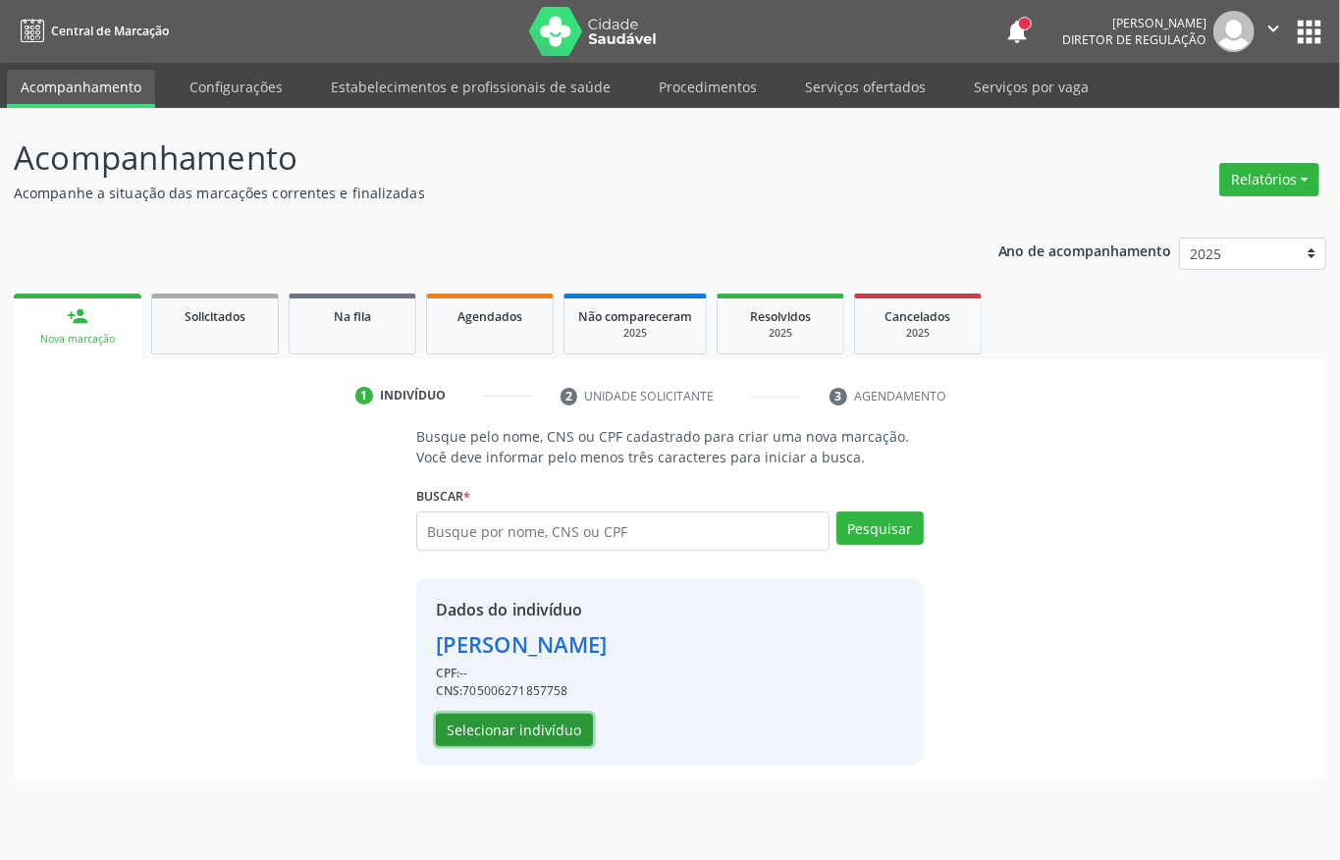
click at [528, 722] on button "Selecionar indivíduo" at bounding box center [514, 729] width 157 height 33
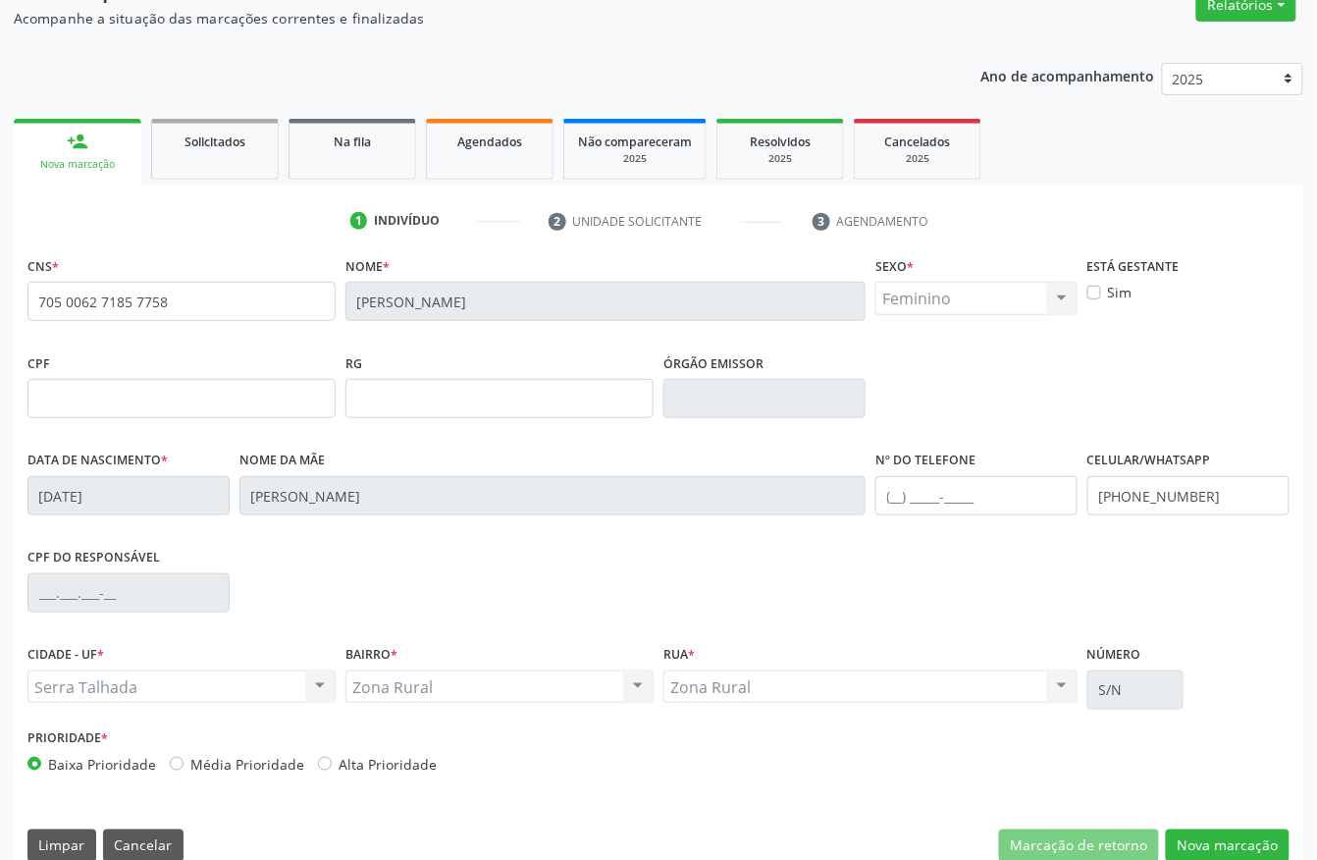
scroll to position [205, 0]
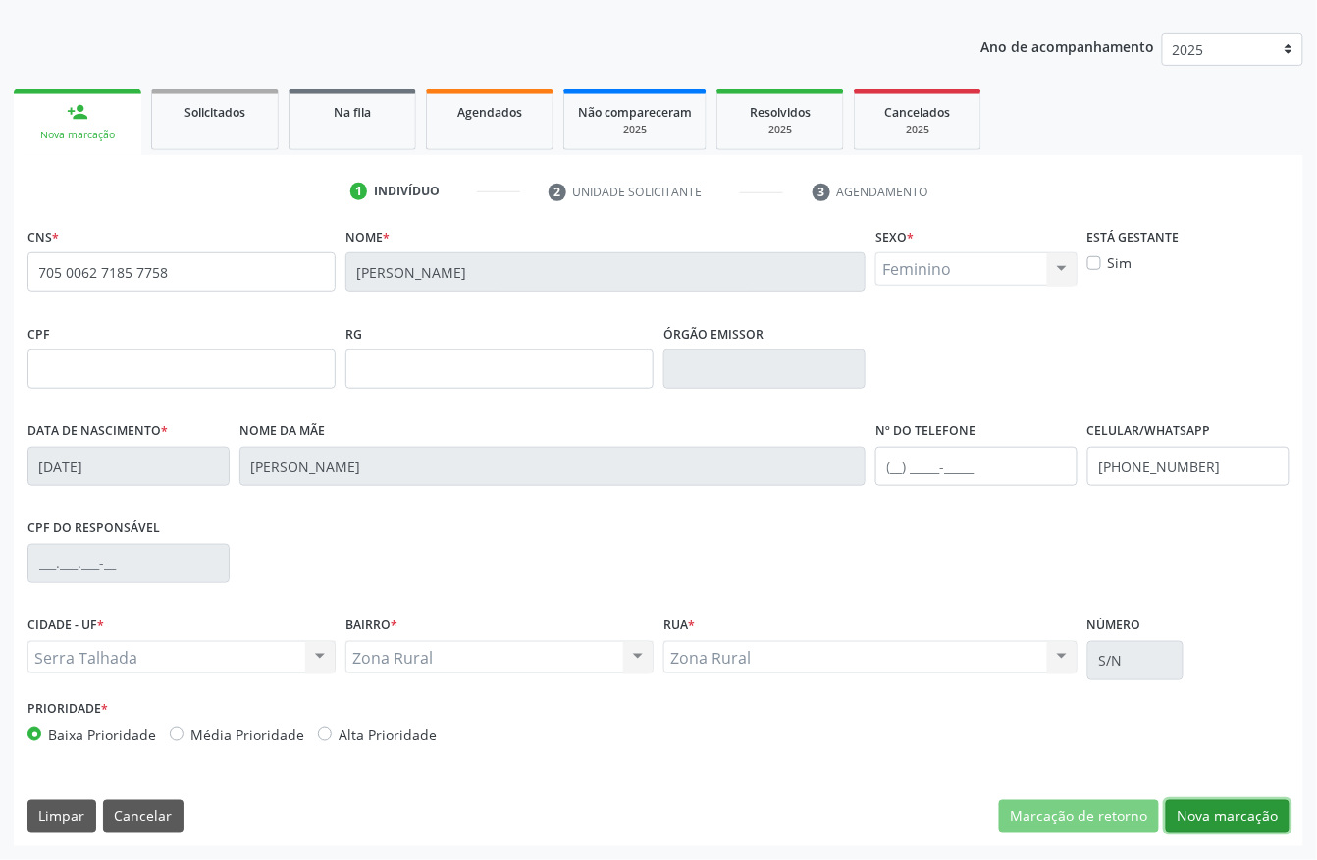
click at [1214, 800] on button "Nova marcação" at bounding box center [1228, 816] width 124 height 33
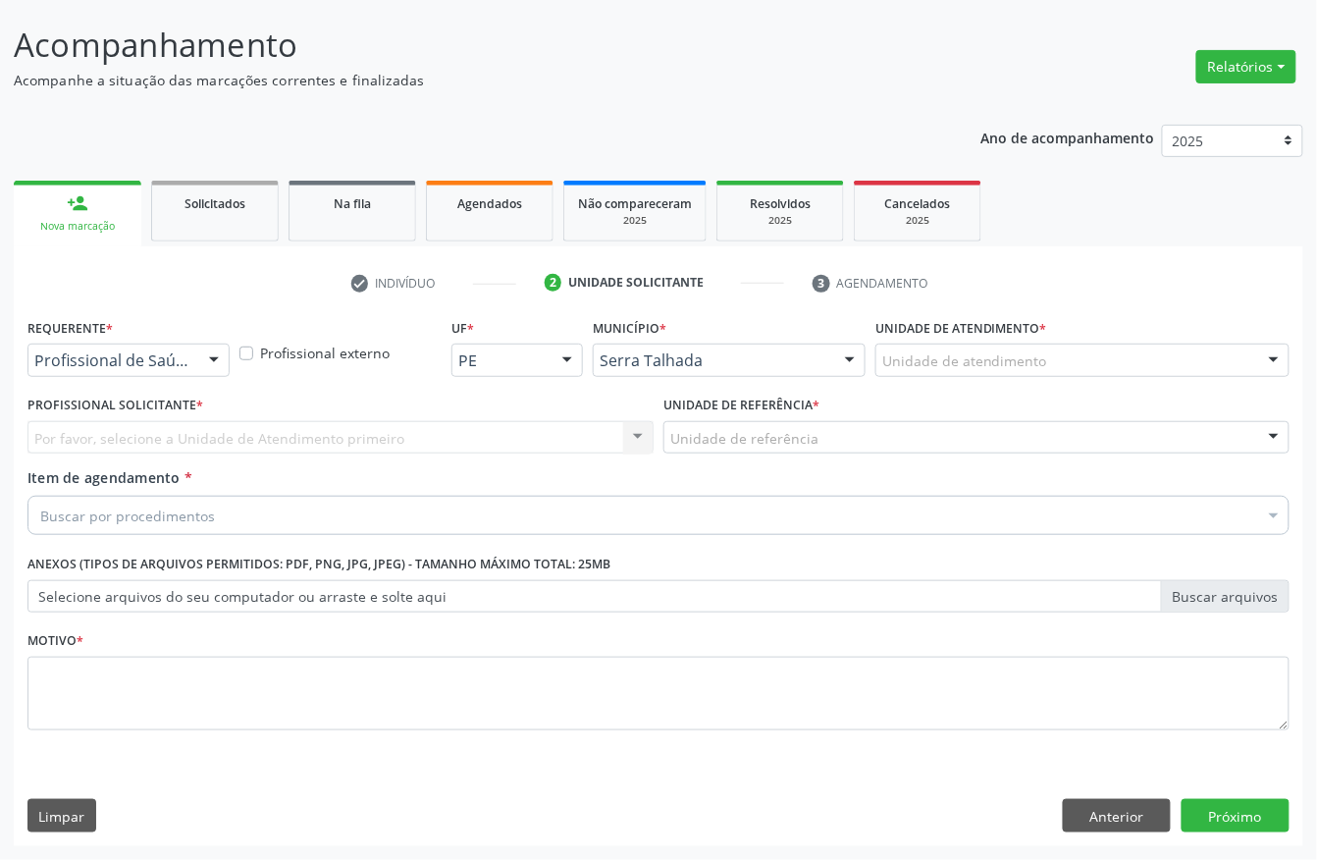
scroll to position [115, 0]
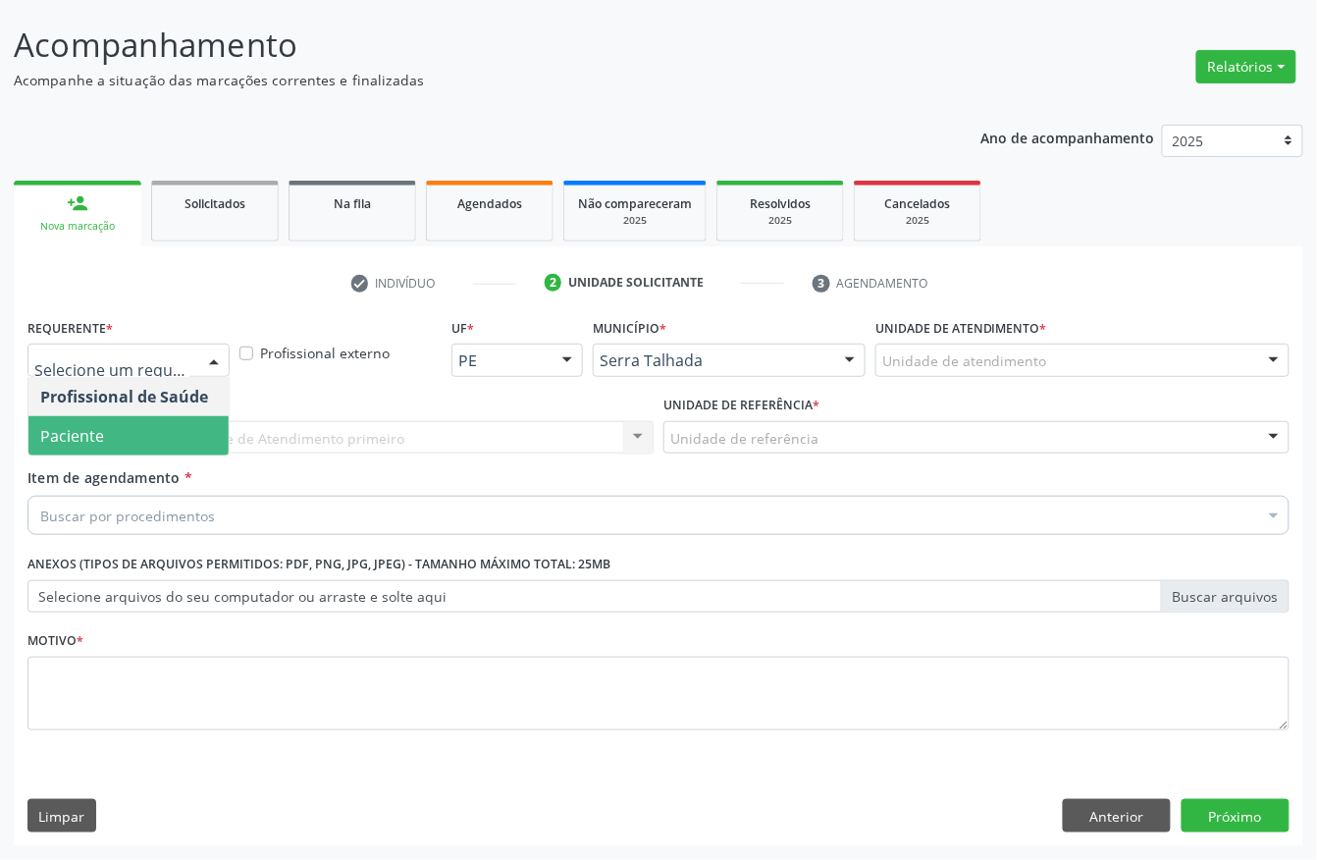
click at [115, 421] on span "Paciente" at bounding box center [128, 435] width 200 height 39
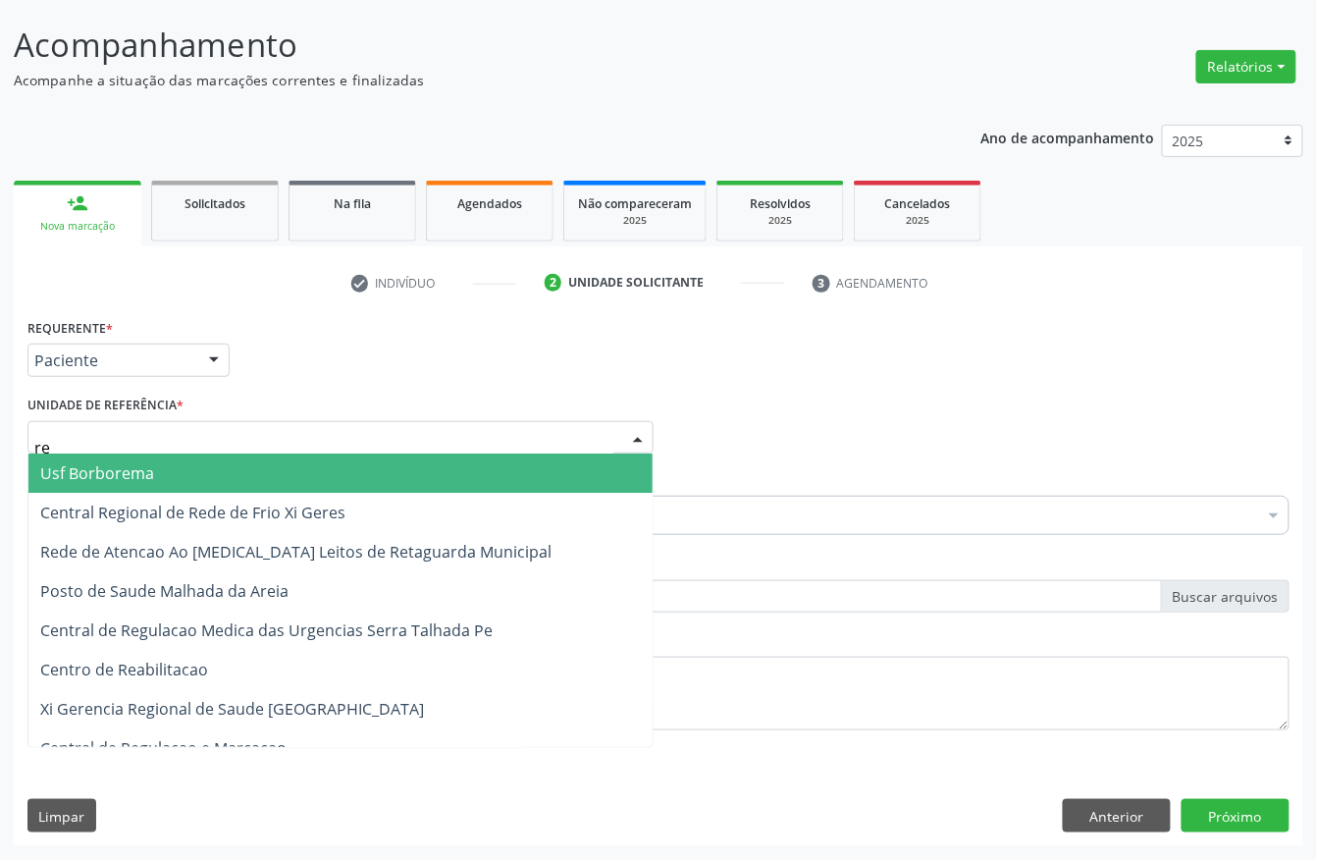
type input "rea"
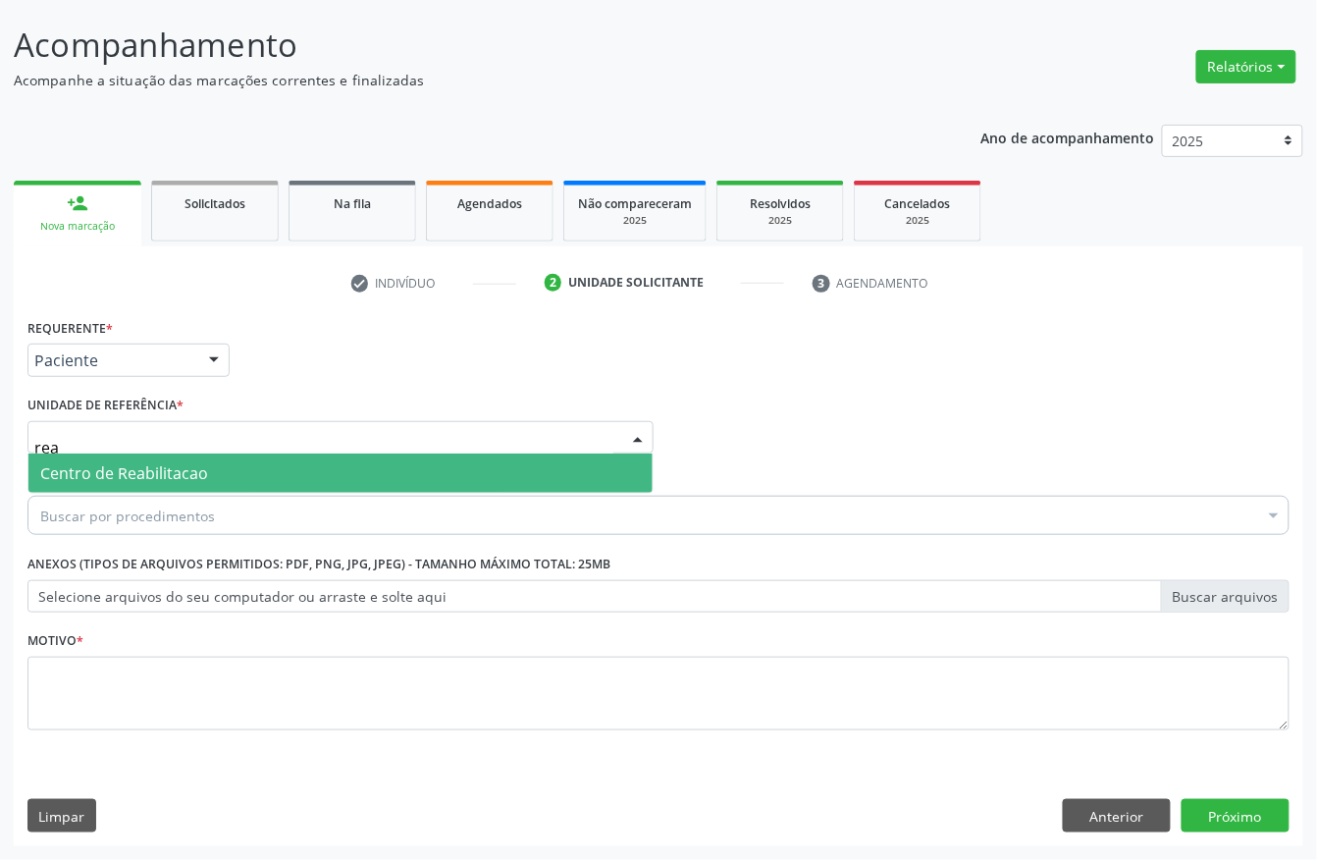
click at [110, 465] on span "Centro de Reabilitacao" at bounding box center [124, 473] width 168 height 22
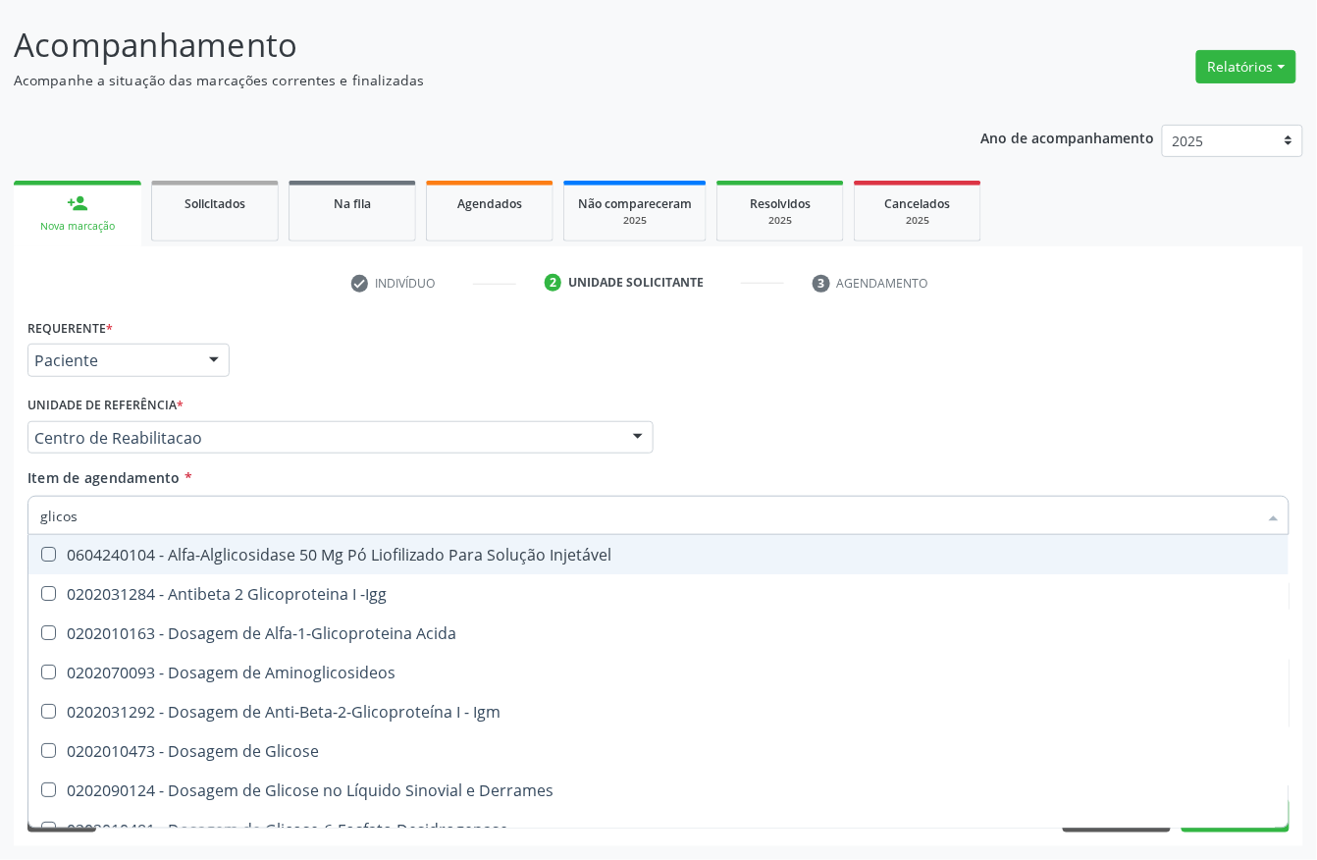
type input "glicosi"
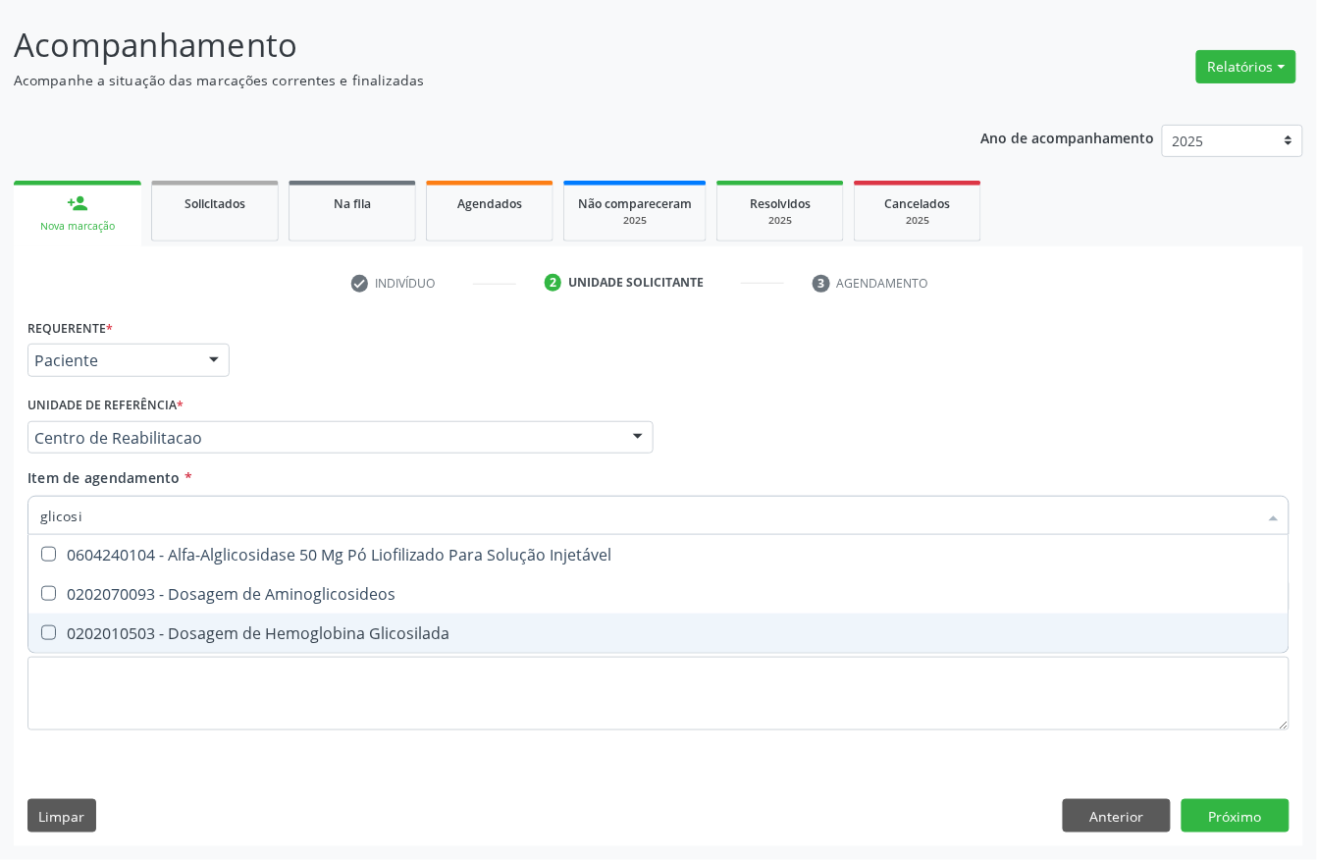
click at [377, 625] on div "0202010503 - Dosagem de Hemoglobina Glicosilada" at bounding box center [658, 633] width 1237 height 16
checkbox Glicosilada "true"
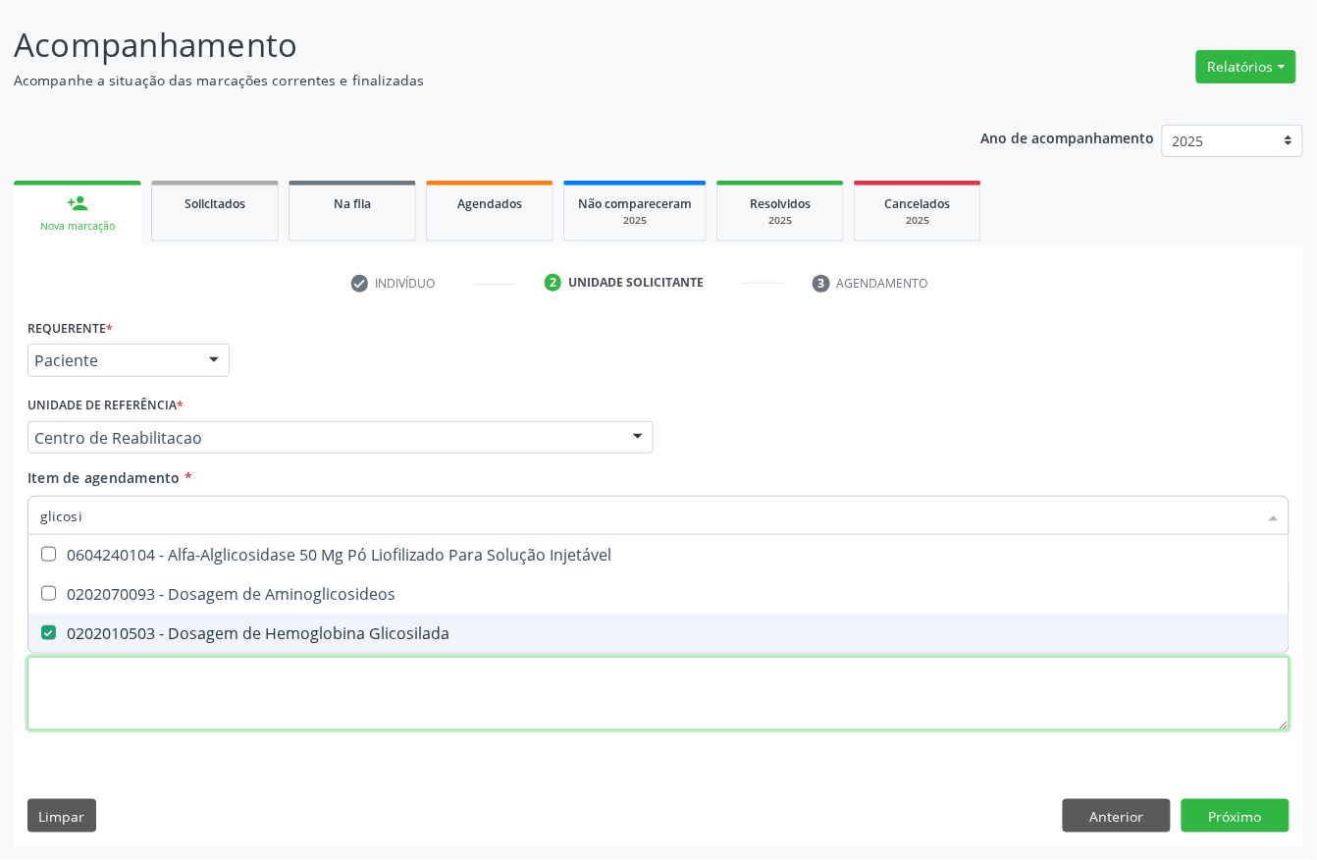
click at [252, 672] on div "Requerente * Paciente Profissional de Saúde Paciente Nenhum resultado encontrad…" at bounding box center [658, 535] width 1262 height 445
checkbox Aminoglicosideos "true"
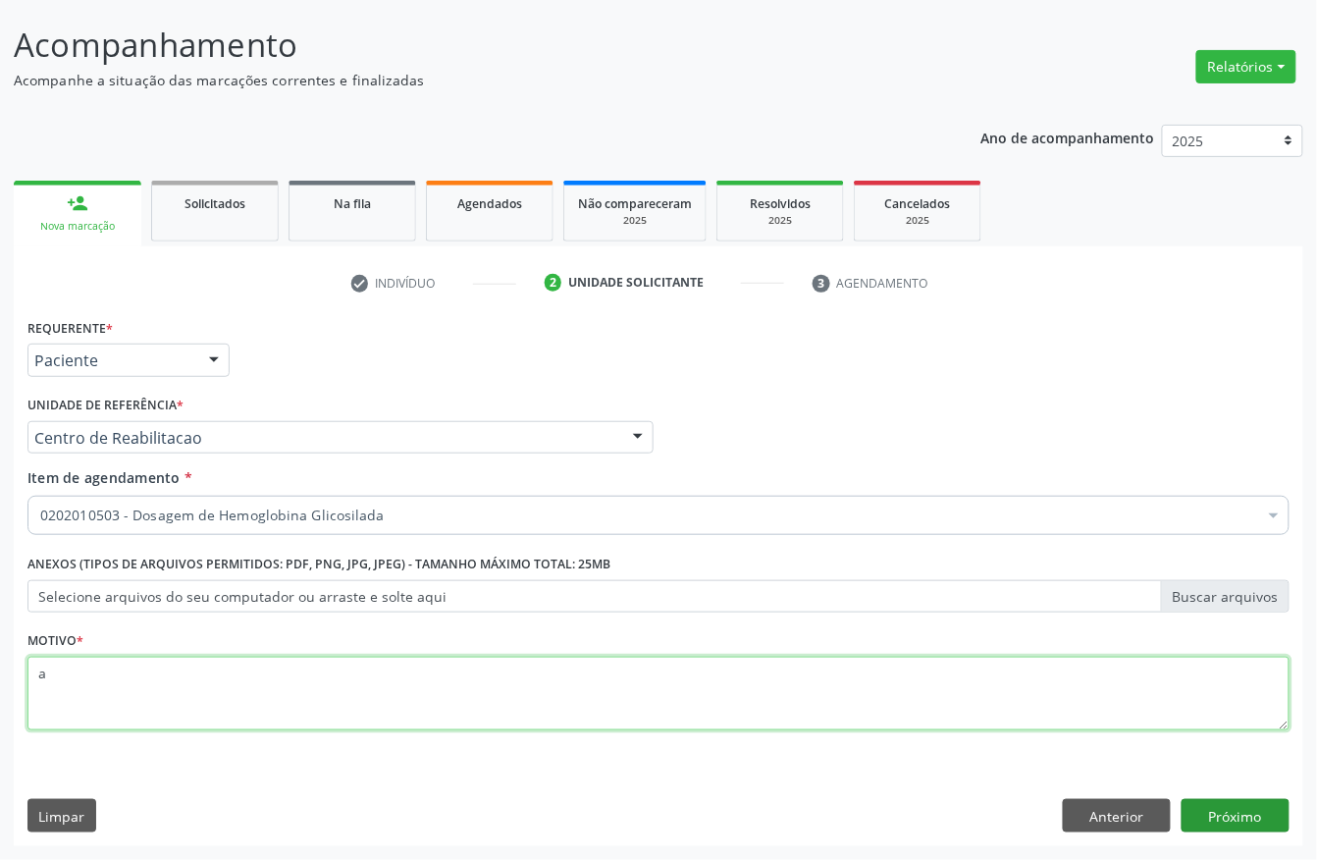
type textarea "a"
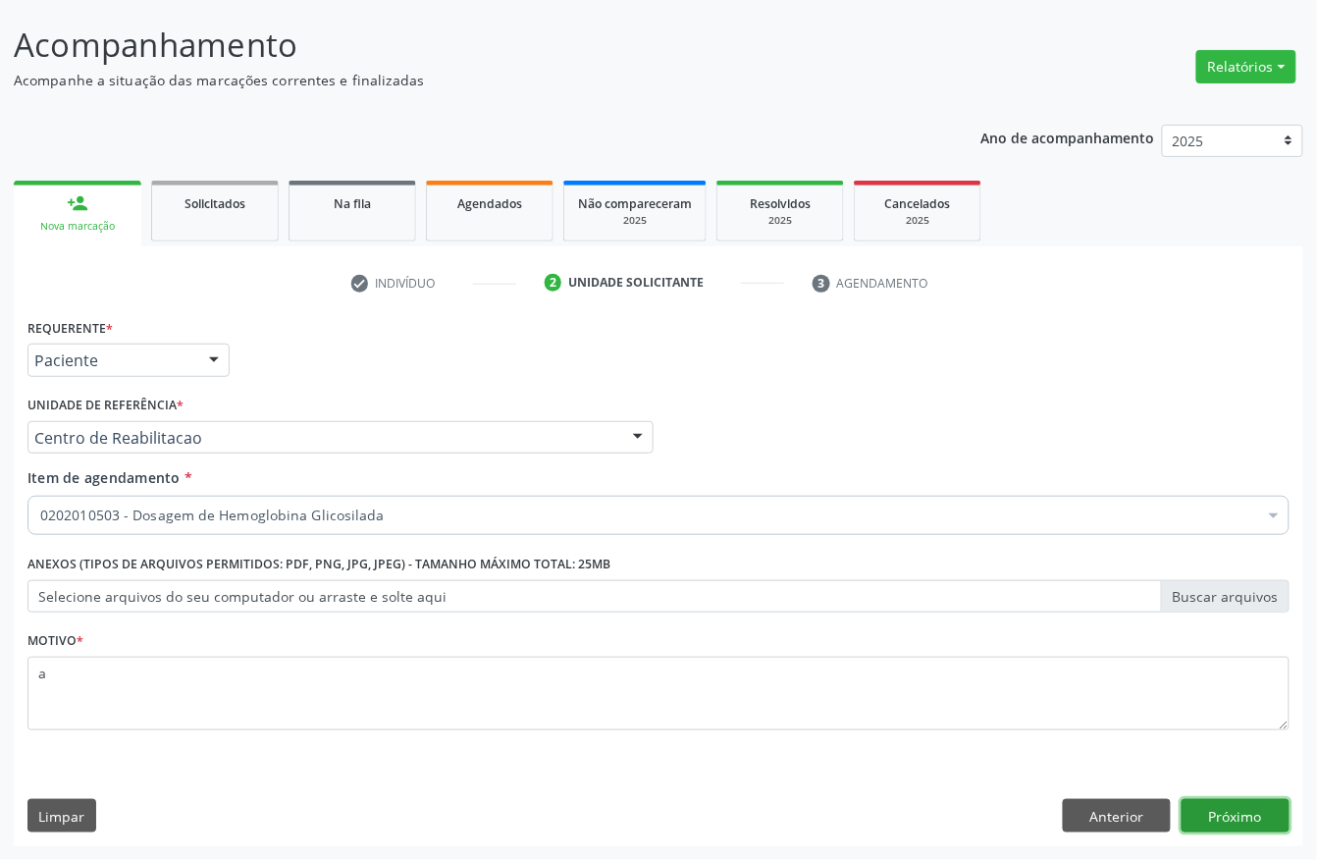
click at [1211, 828] on button "Próximo" at bounding box center [1236, 815] width 108 height 33
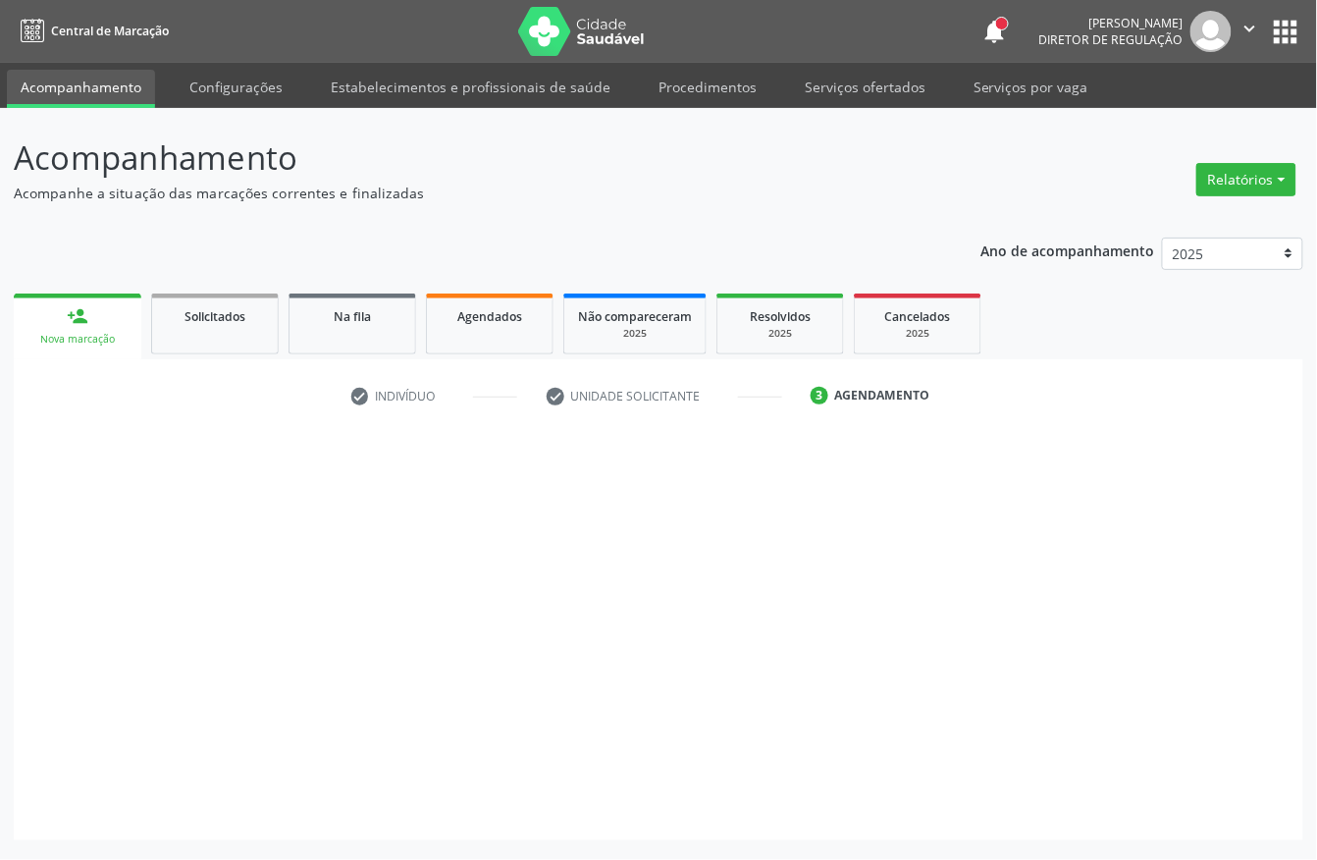
scroll to position [0, 0]
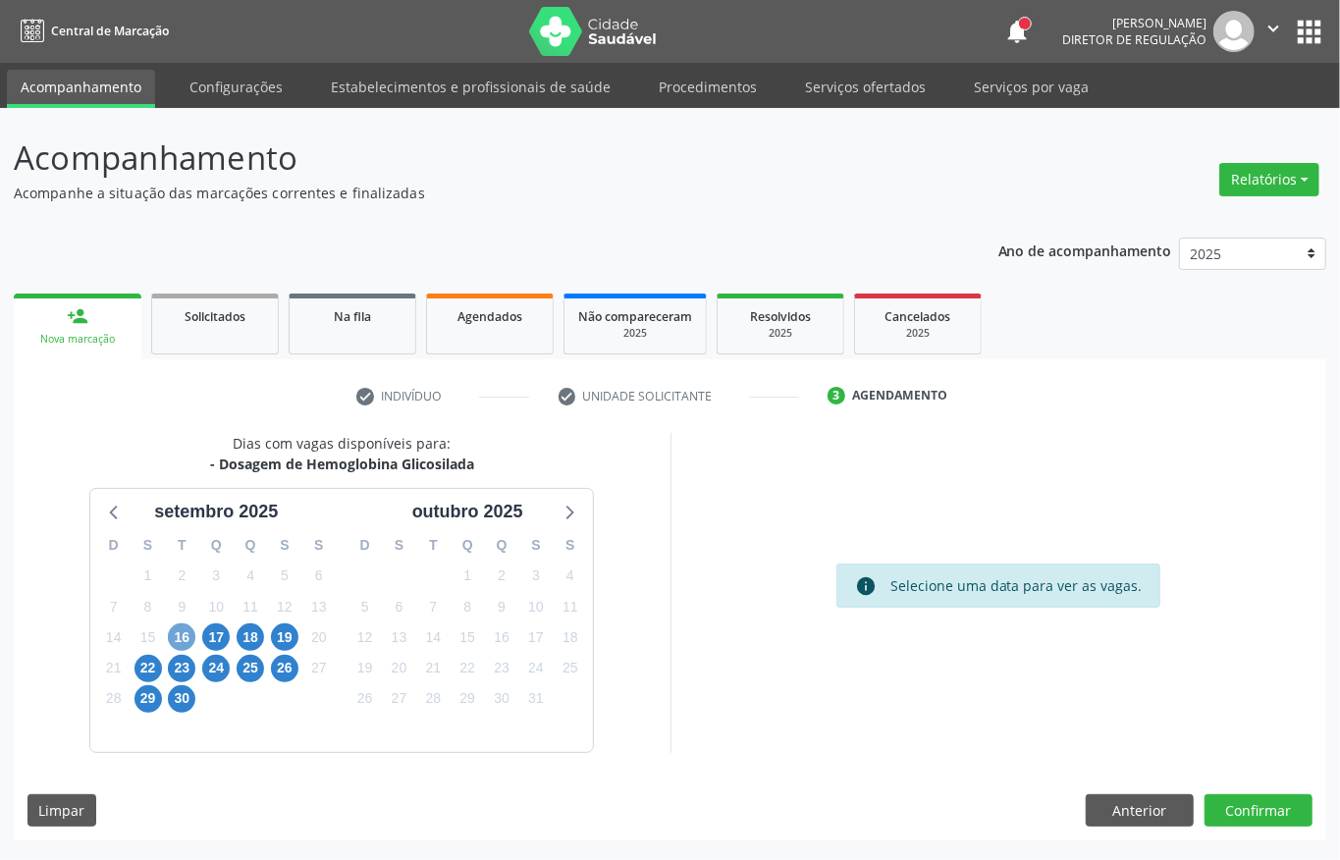
click at [192, 634] on span "16" at bounding box center [181, 636] width 27 height 27
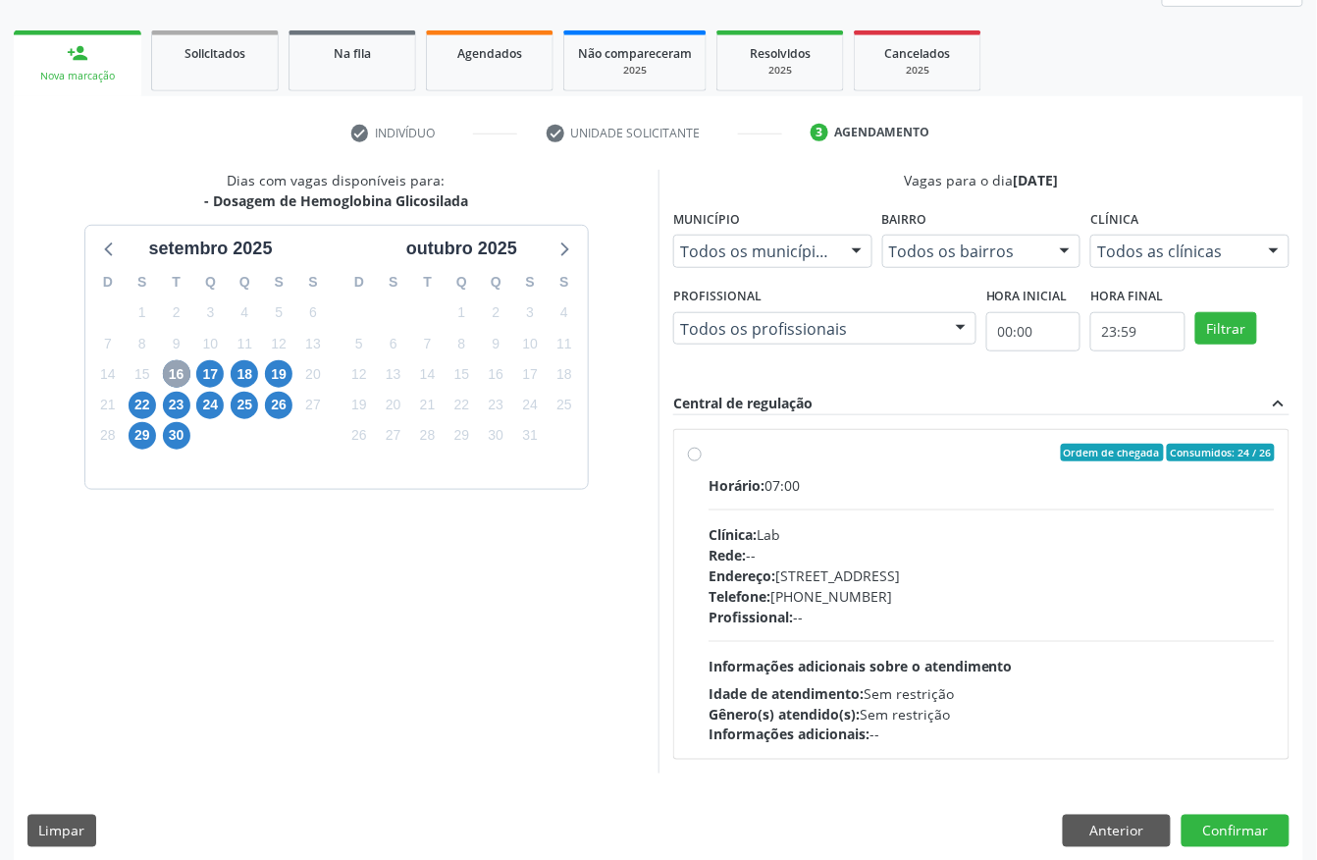
scroll to position [281, 0]
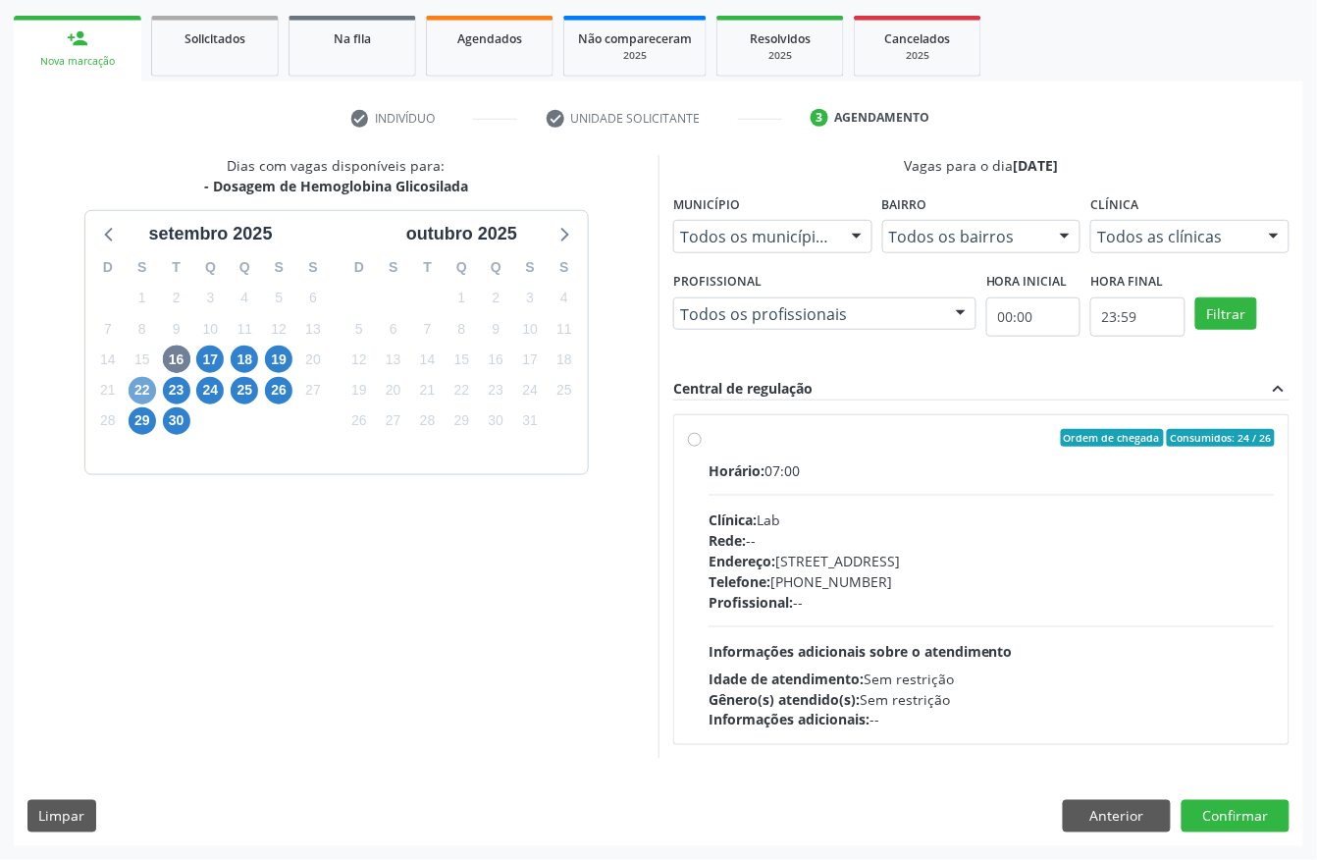
click at [146, 389] on span "22" at bounding box center [142, 390] width 27 height 27
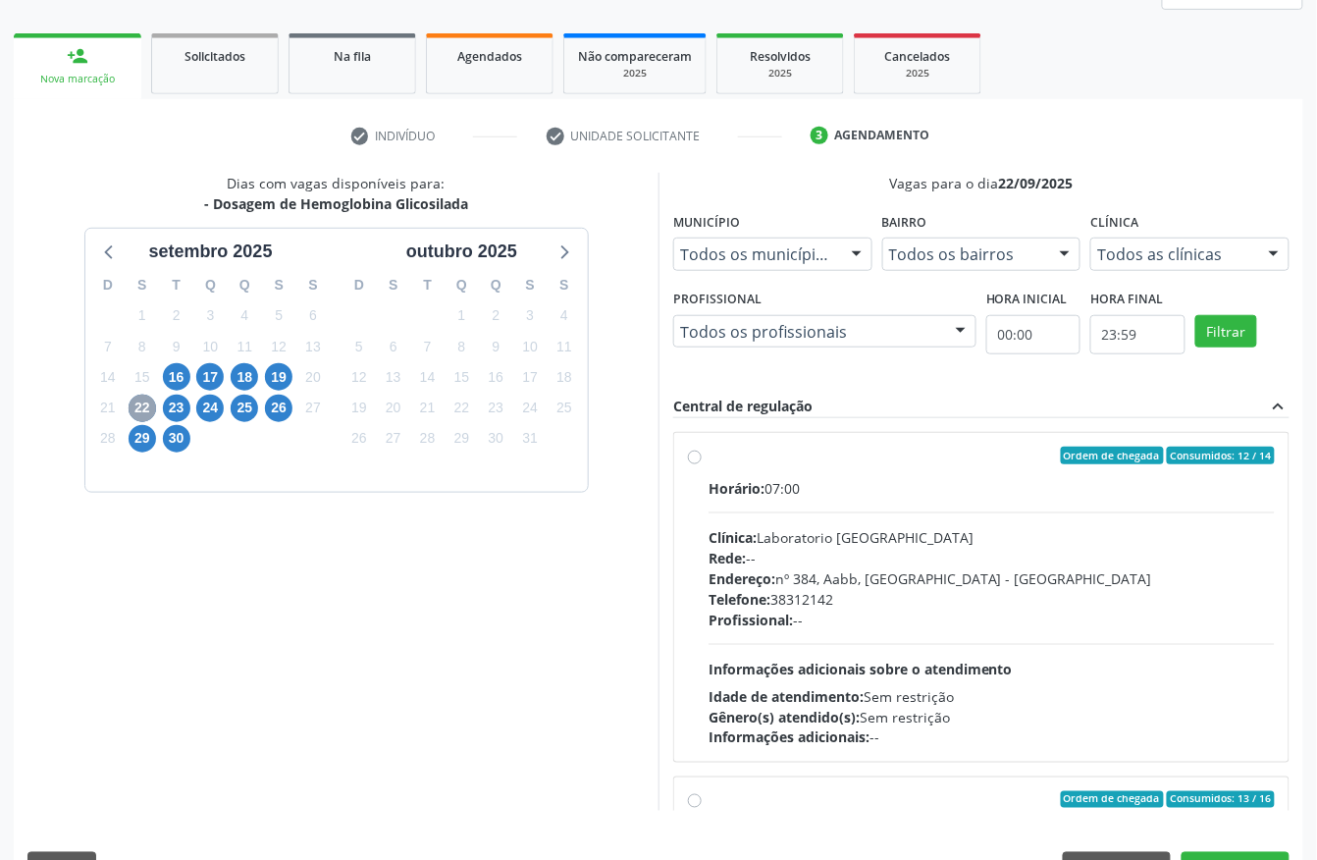
scroll to position [261, 0]
click at [1036, 575] on div "Endereço: nº 384, Aabb, [GEOGRAPHIC_DATA] - [GEOGRAPHIC_DATA]" at bounding box center [992, 577] width 566 height 21
click at [702, 463] on input "Ordem de chegada Consumidos: 12 / 14 Horário: 07:00 Clínica: Laboratorio [GEOGR…" at bounding box center [695, 455] width 14 height 18
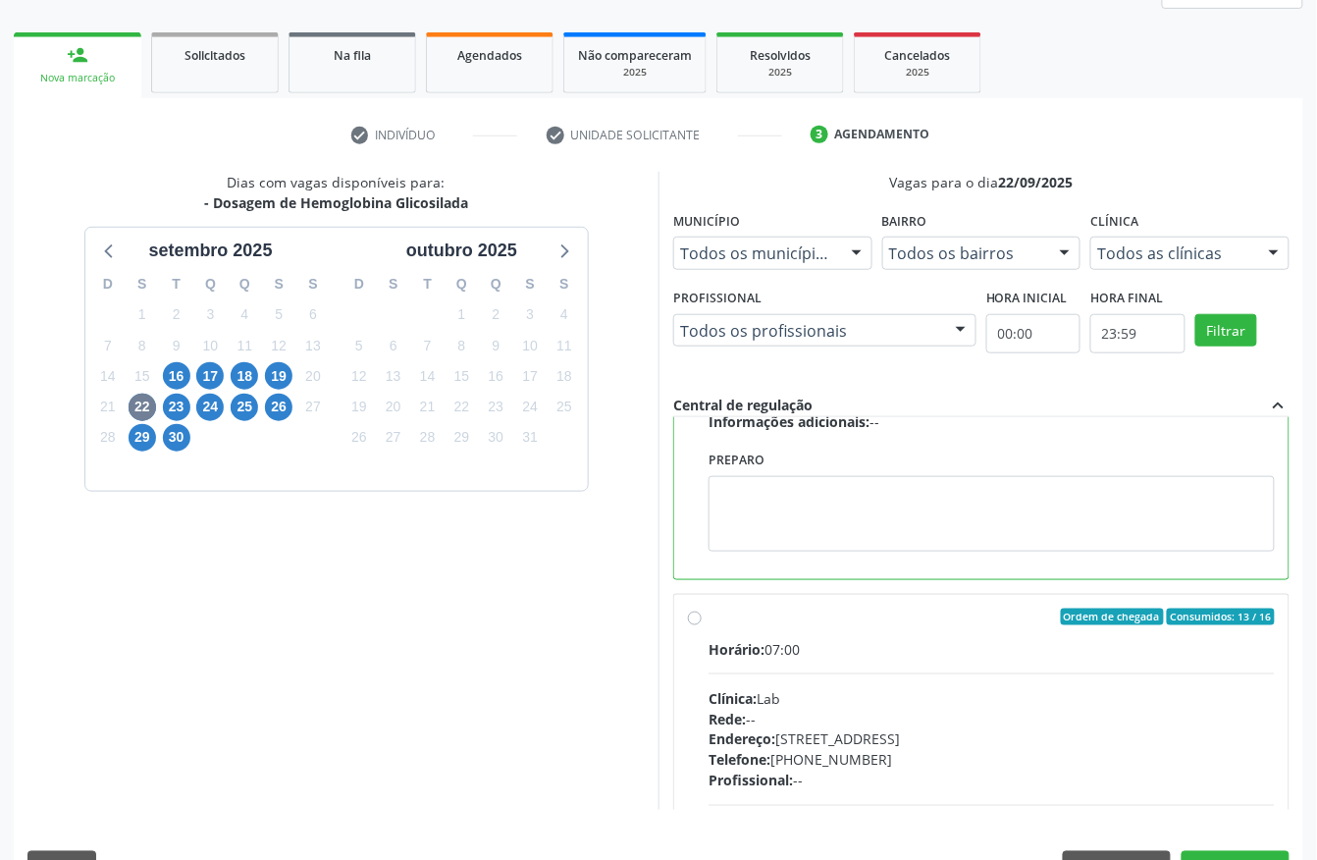
scroll to position [654, 0]
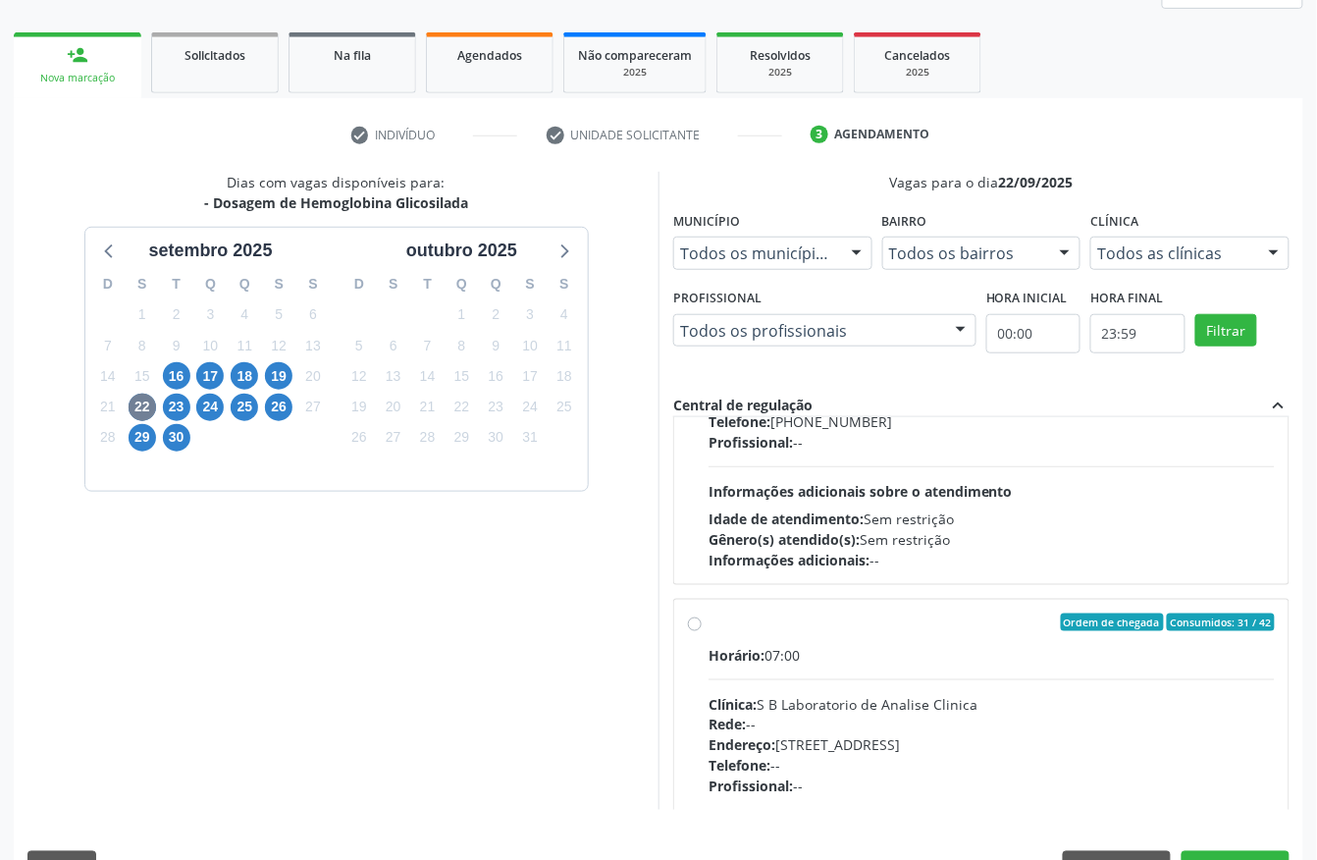
click at [939, 718] on div "Rede: --" at bounding box center [992, 724] width 566 height 21
click at [702, 631] on input "Ordem de chegada Consumidos: 31 / 42 Horário: 07:00 Clínica: S B Laboratorio de…" at bounding box center [695, 622] width 14 height 18
radio input "false"
radio input "true"
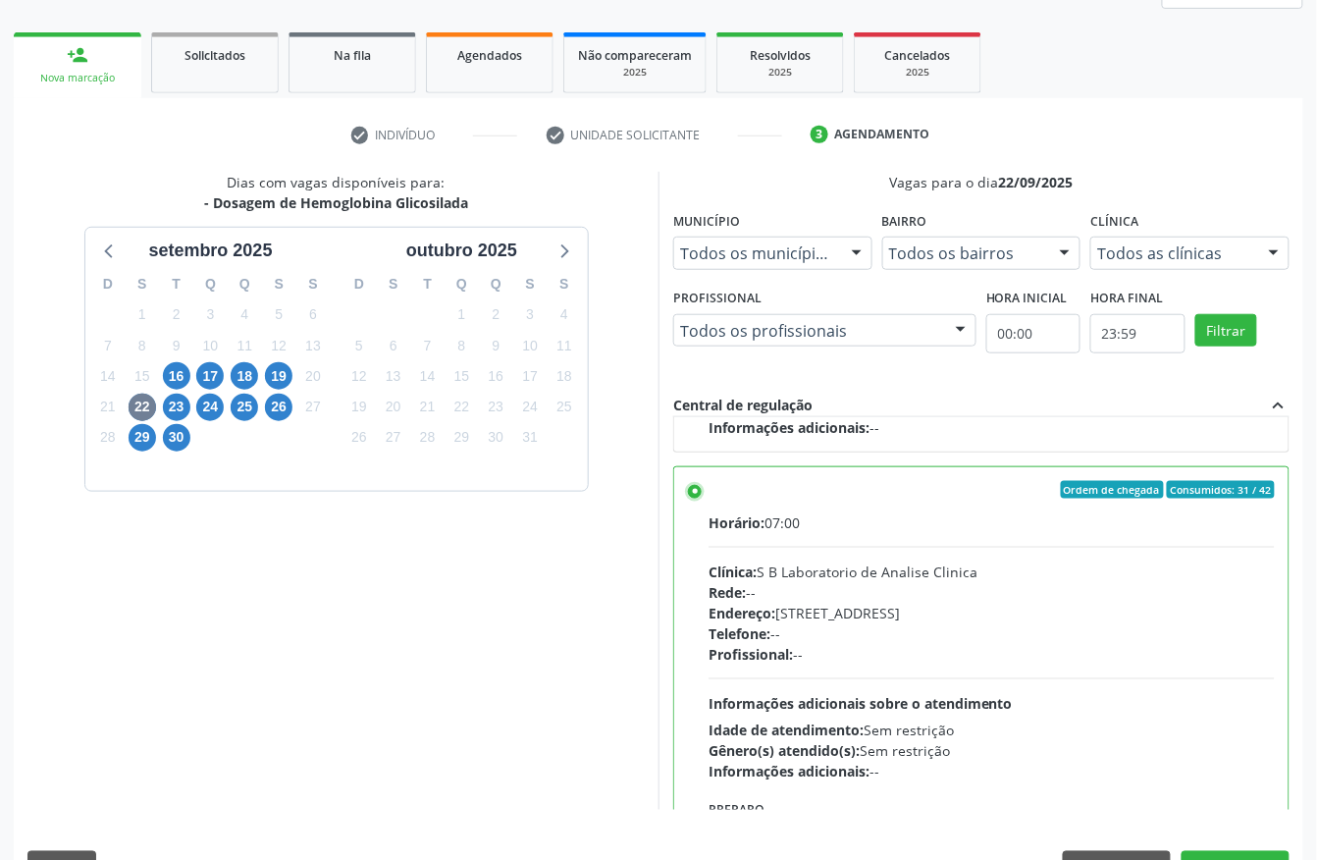
scroll to position [314, 0]
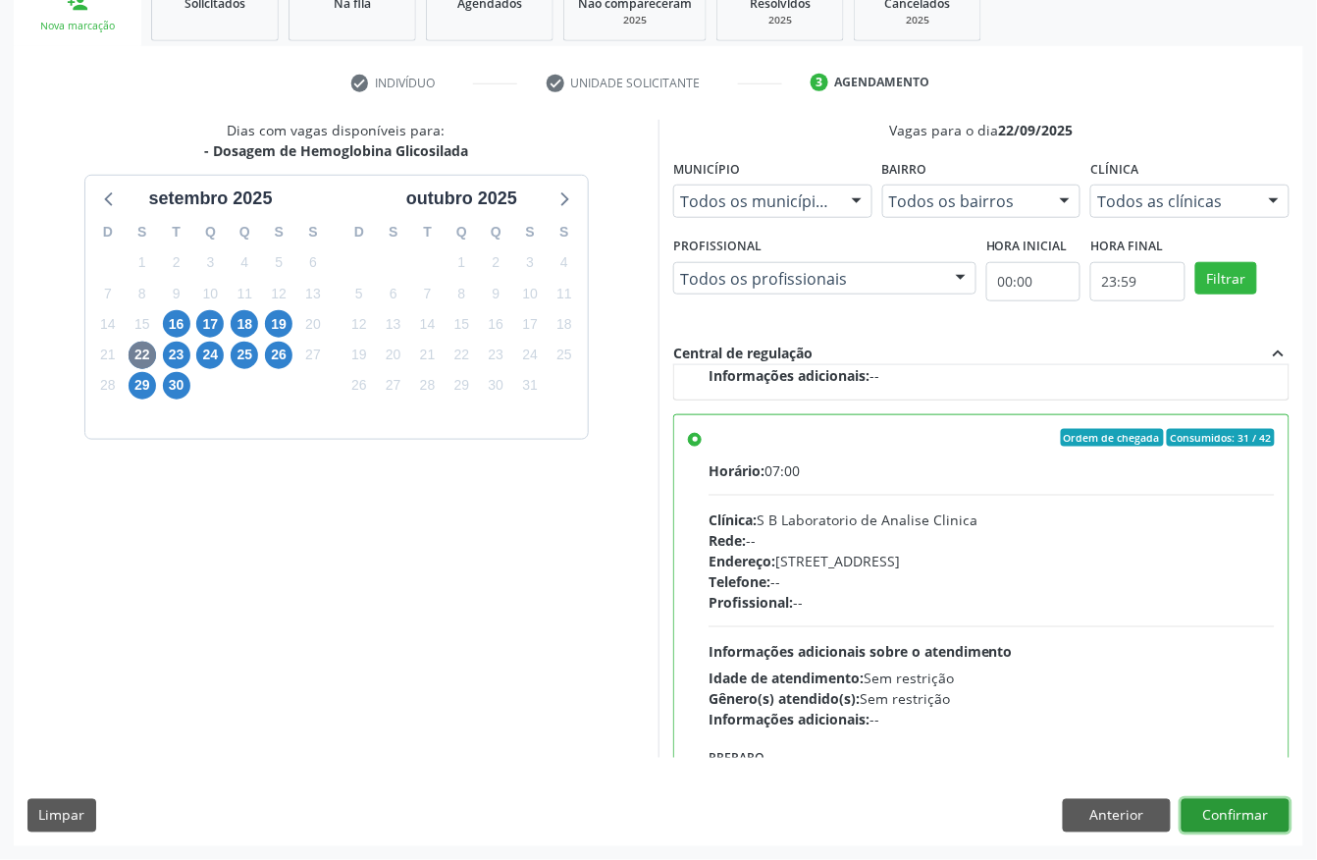
click at [1237, 818] on button "Confirmar" at bounding box center [1236, 815] width 108 height 33
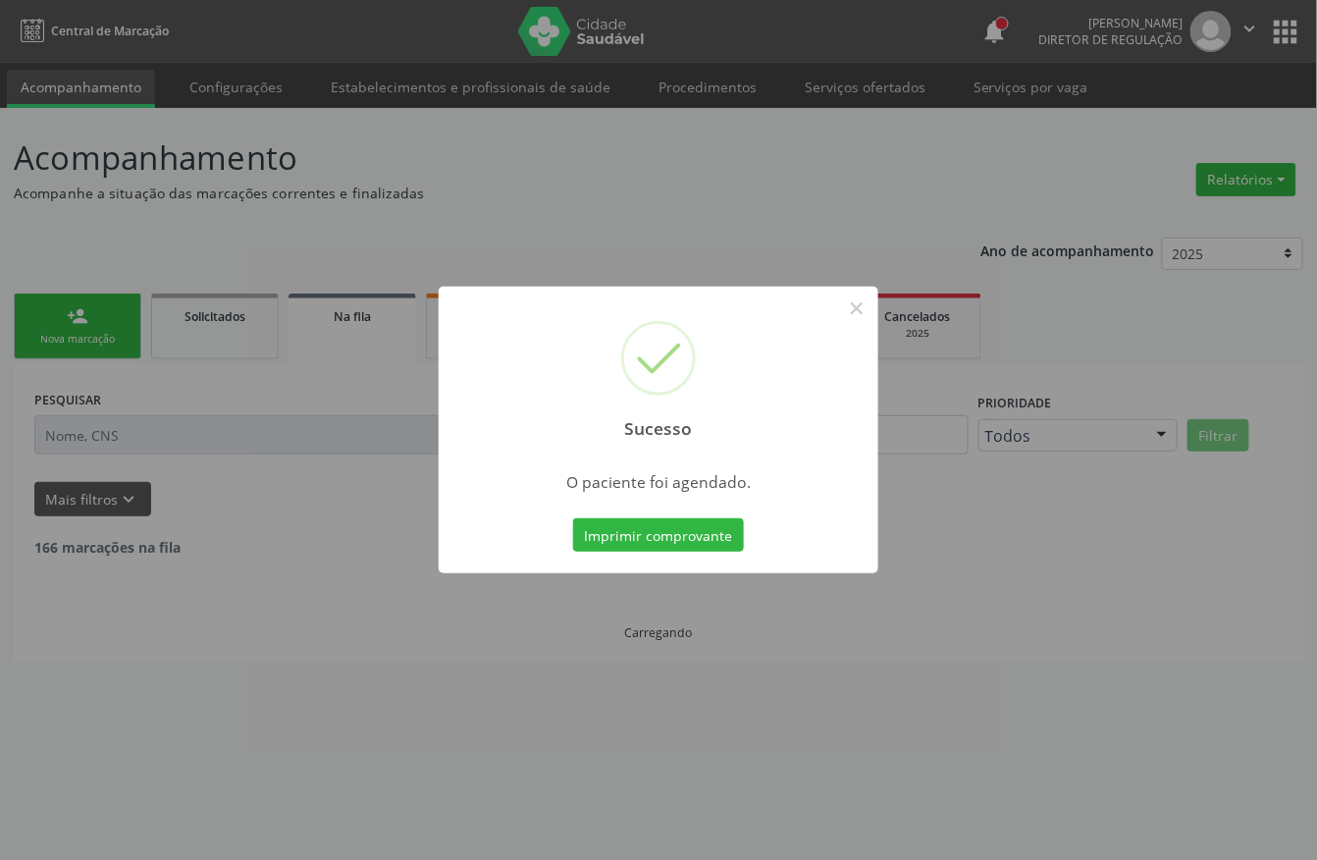
scroll to position [0, 0]
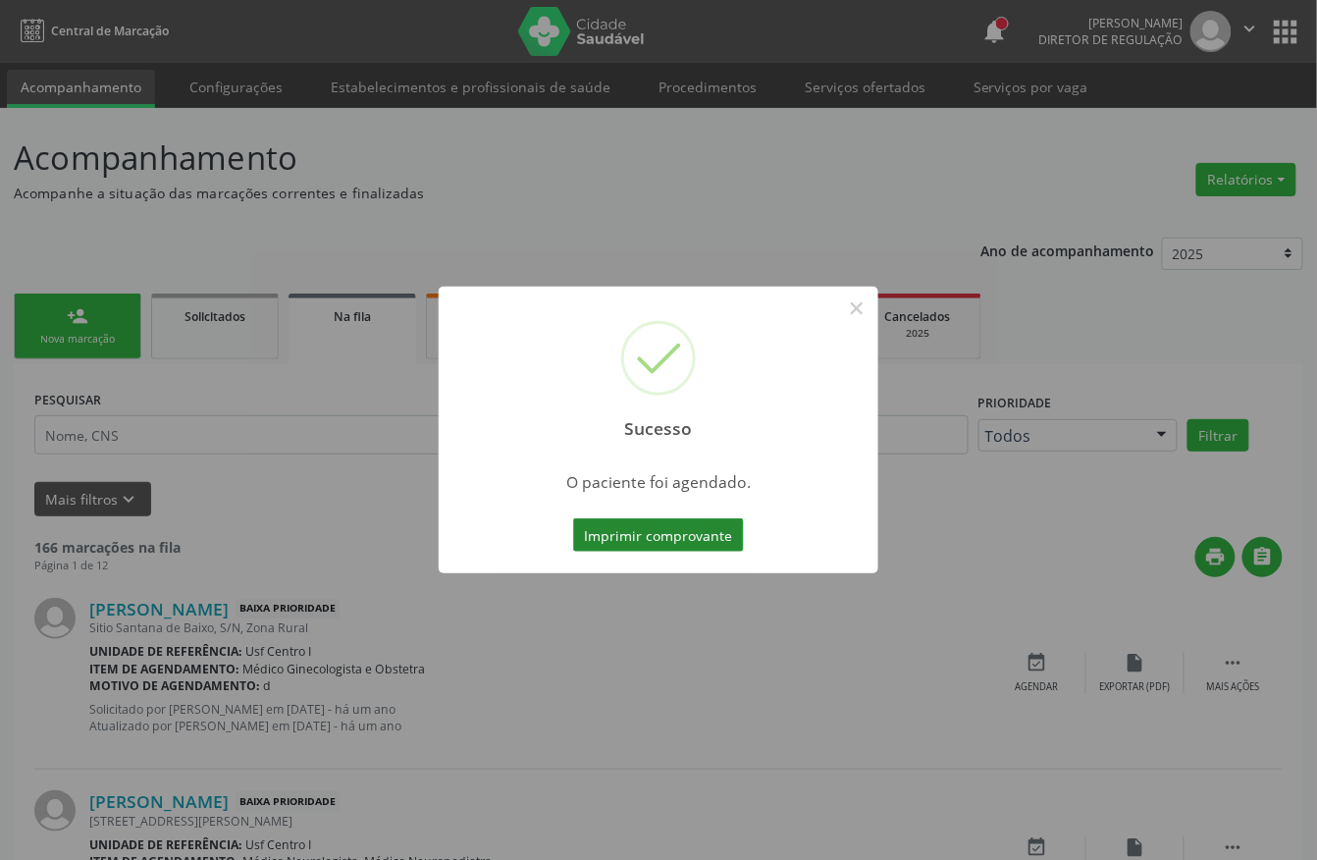
click at [700, 540] on button "Imprimir comprovante" at bounding box center [658, 534] width 171 height 33
